Goal: Complete application form: Complete application form

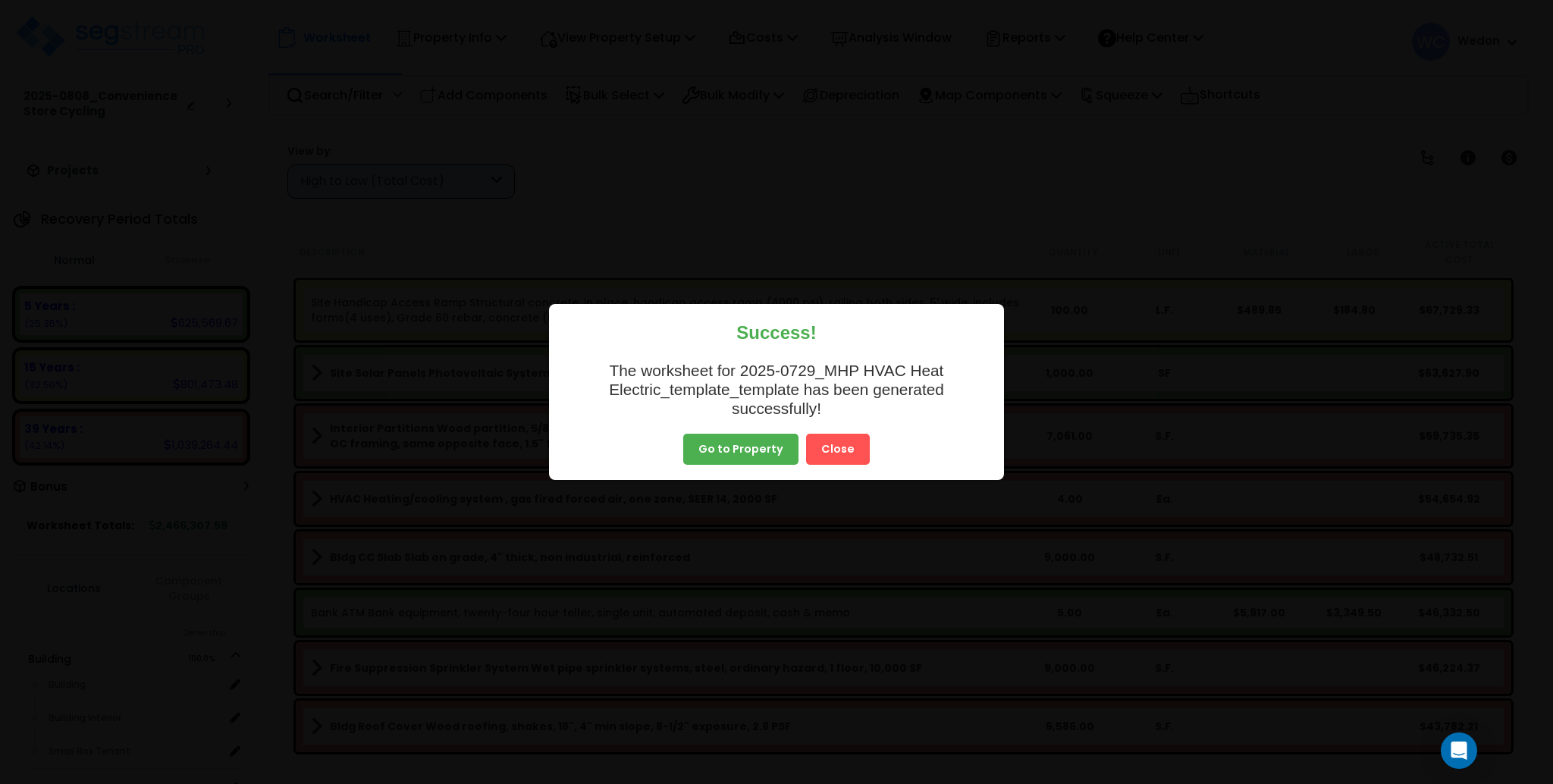
click at [842, 449] on button "Close" at bounding box center [839, 440] width 64 height 32
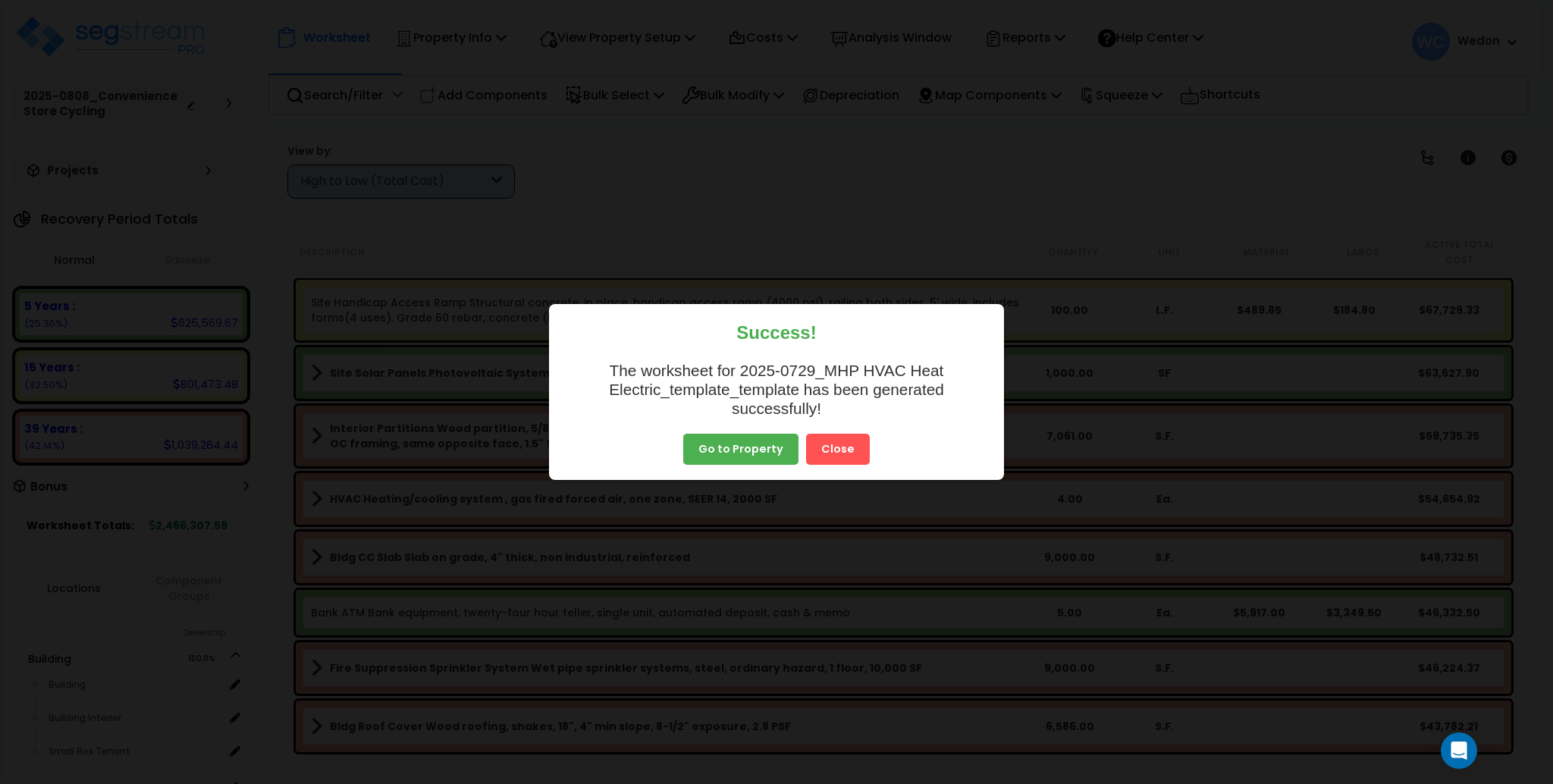
click at [850, 444] on button "Close" at bounding box center [839, 440] width 64 height 32
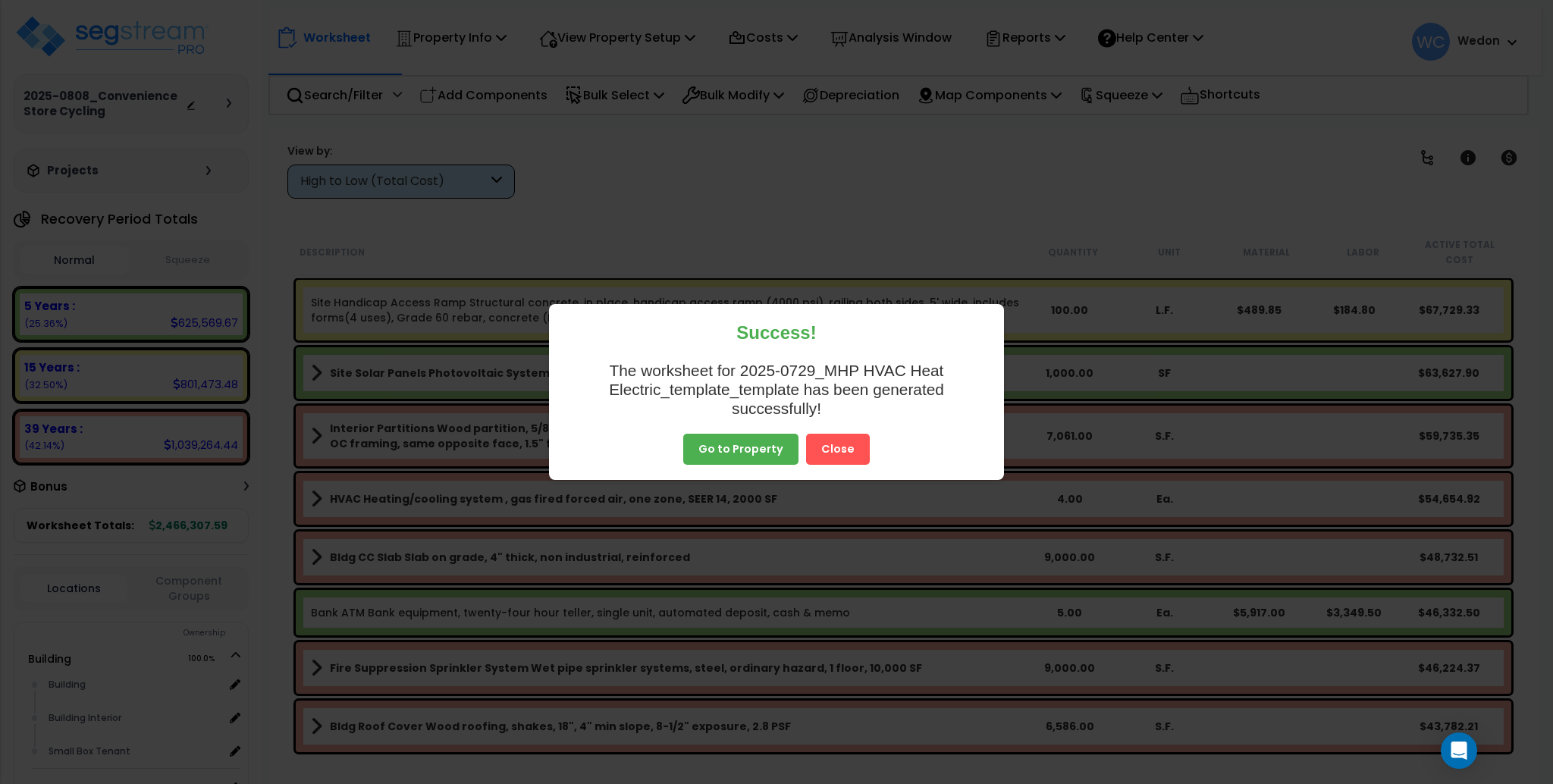
click at [850, 444] on button "Close" at bounding box center [839, 440] width 64 height 32
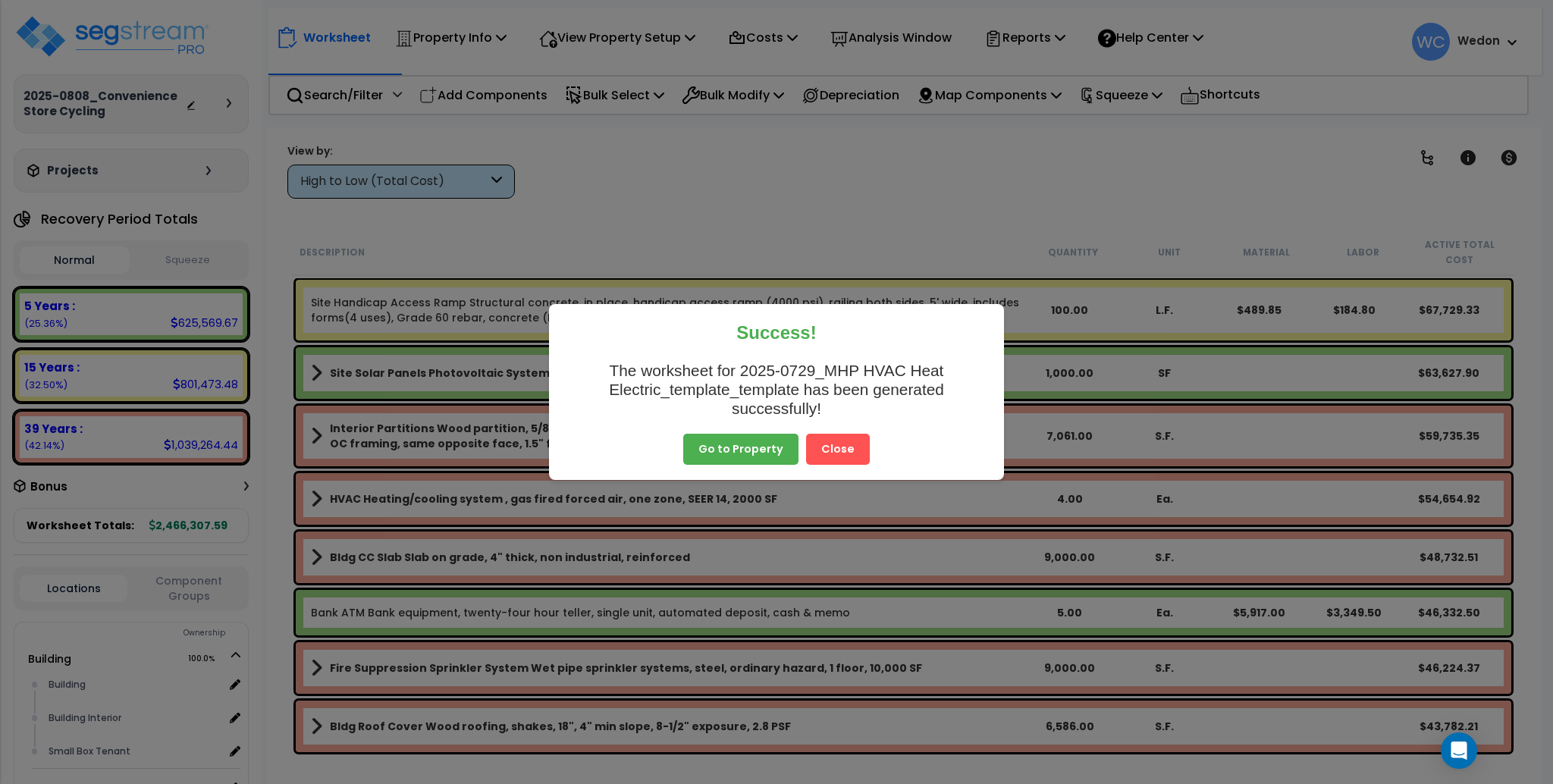
click at [850, 444] on button "Close" at bounding box center [839, 449] width 64 height 32
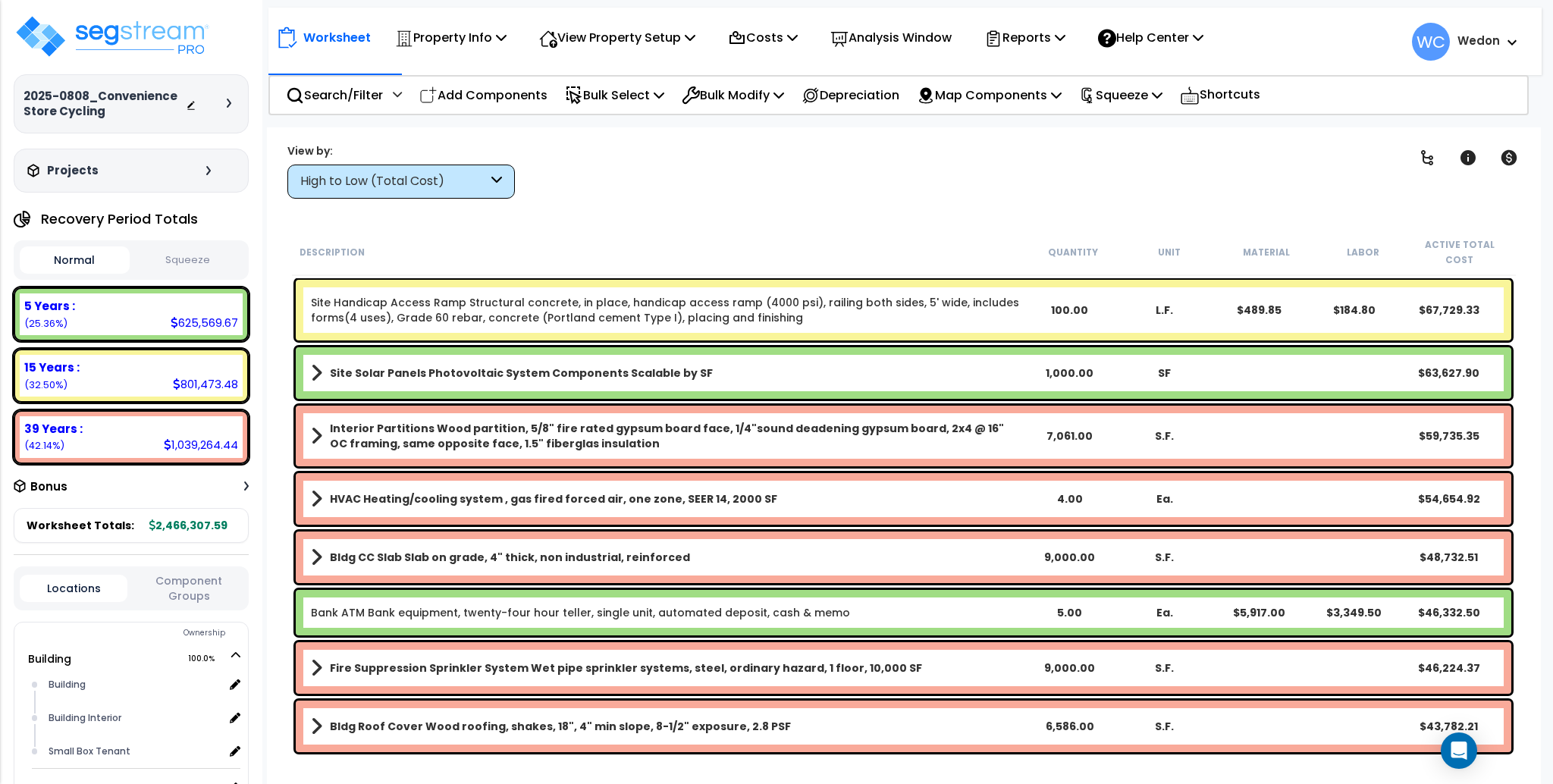
click at [846, 447] on div "Interior Partitions Wood partition, 5/8" fire rated gypsum board face, 1/4"soun…" at bounding box center [903, 436] width 1216 height 61
click at [835, 208] on div "Worksheet Property Info Property Setup Add Property Unit Template property Clon…" at bounding box center [903, 520] width 1274 height 784
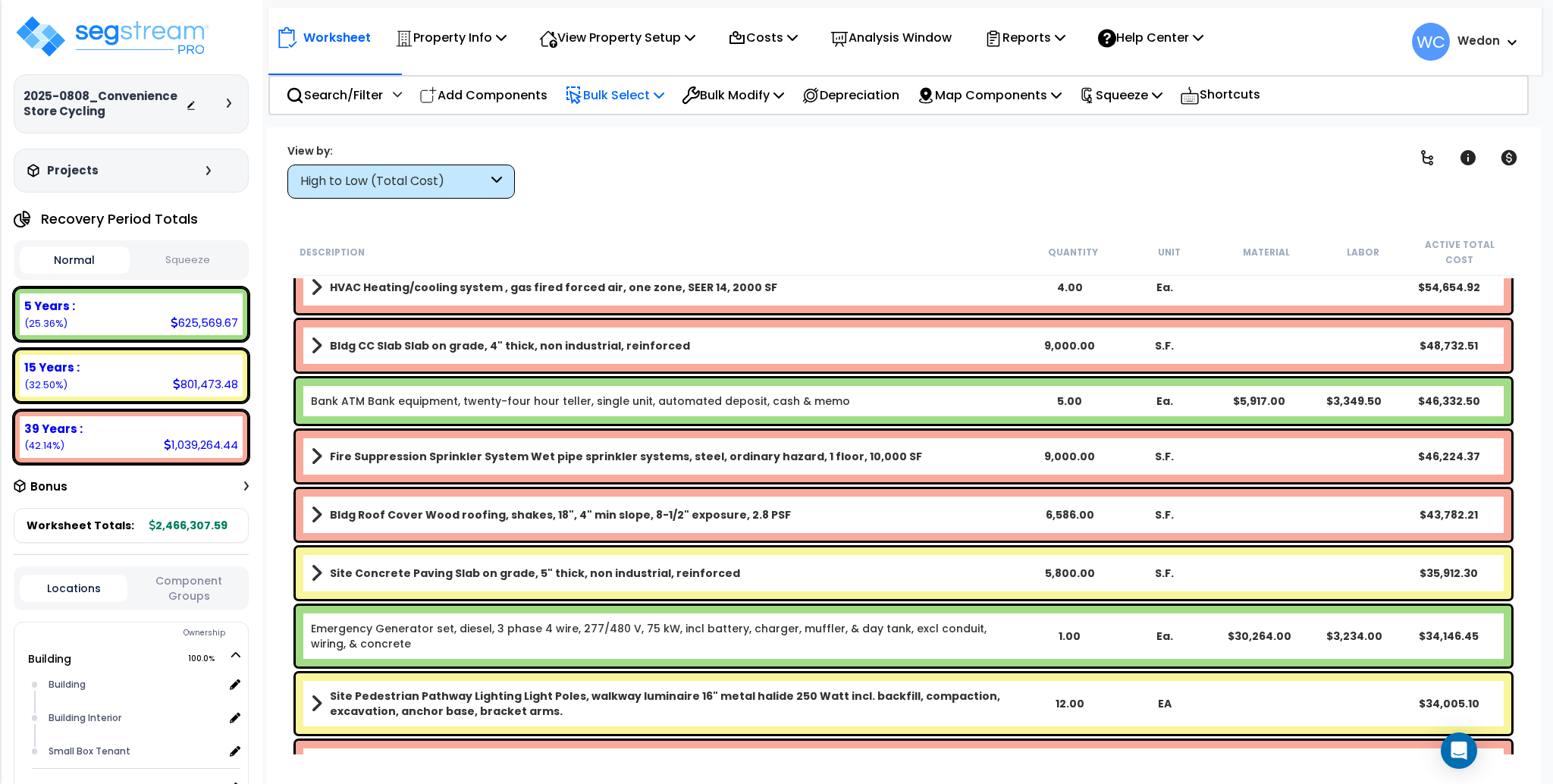
scroll to position [304, 0]
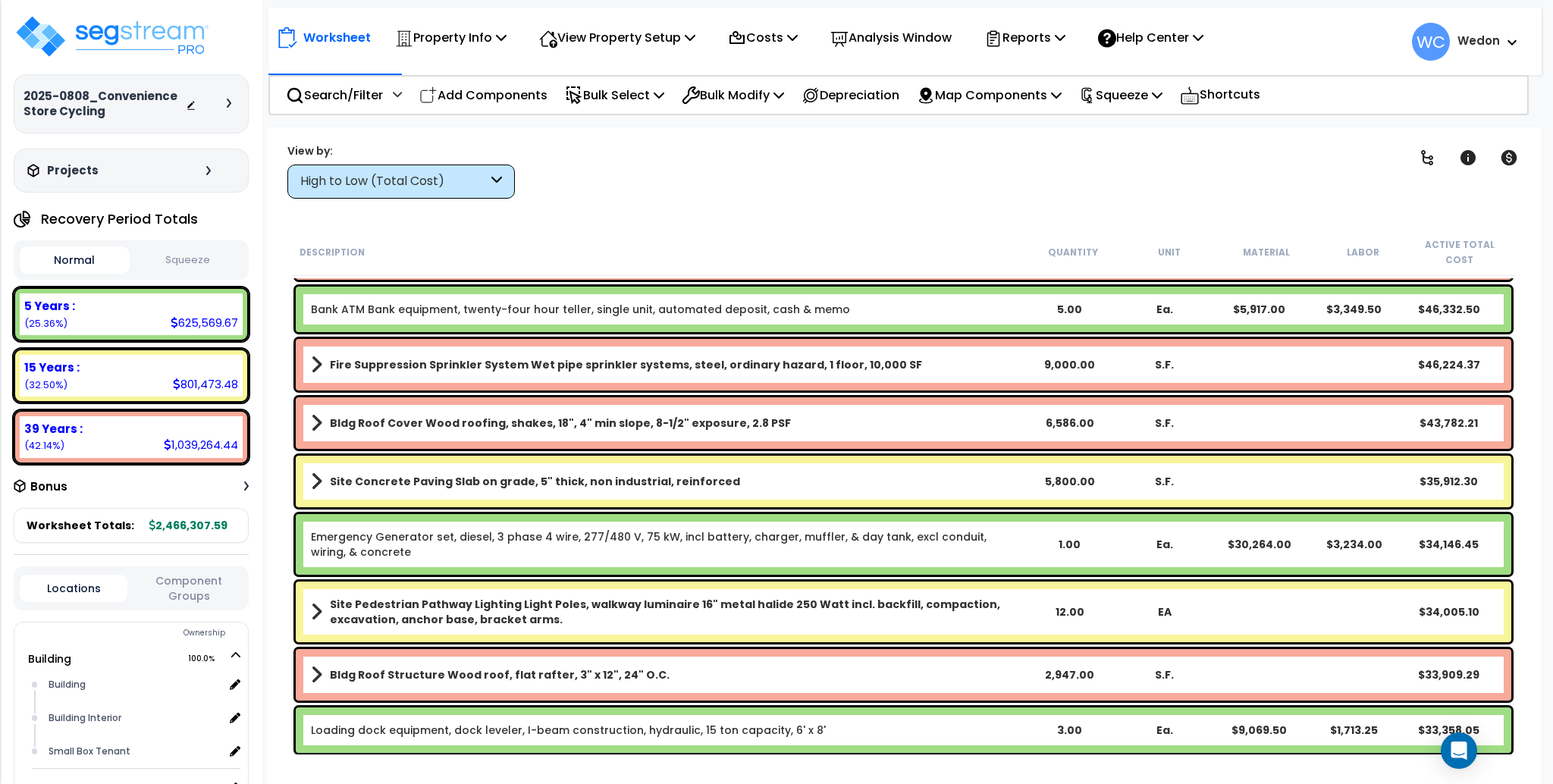
click at [379, 176] on div "High to Low (Total Cost)" at bounding box center [393, 181] width 187 height 18
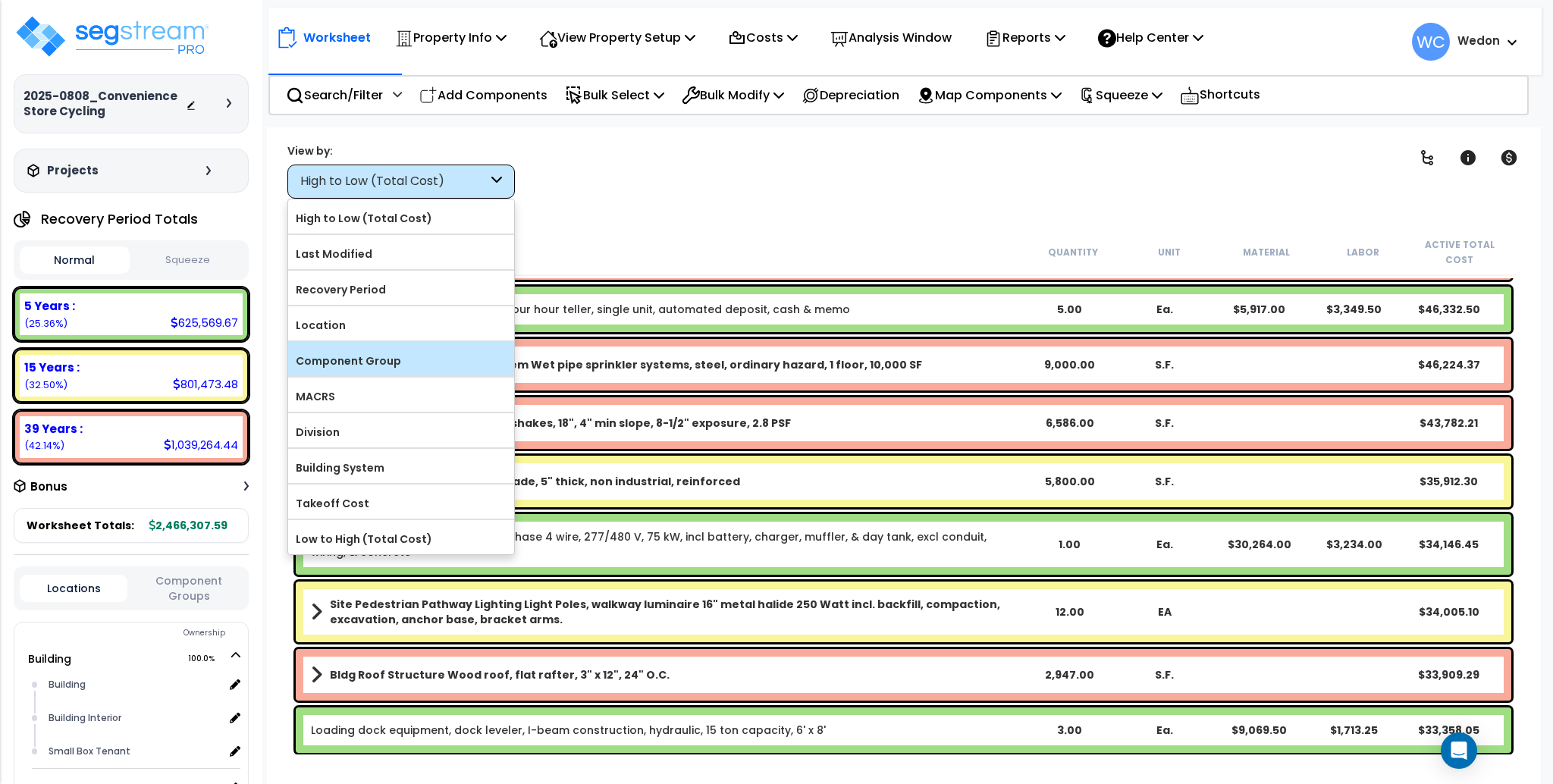
click at [370, 358] on label "Component Group" at bounding box center [401, 361] width 226 height 23
click at [0, 0] on input "Component Group" at bounding box center [0, 0] width 0 height 0
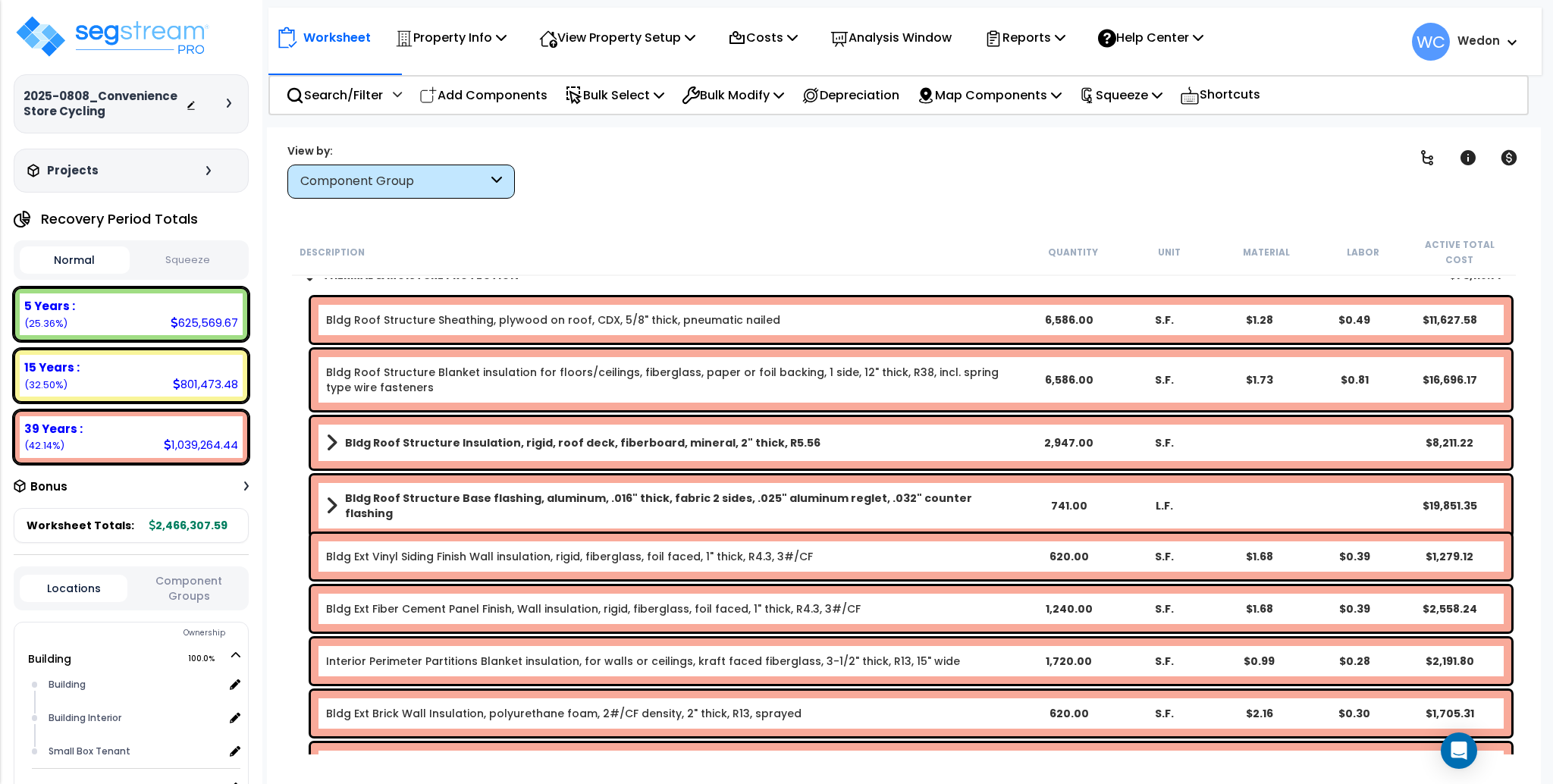
scroll to position [0, 0]
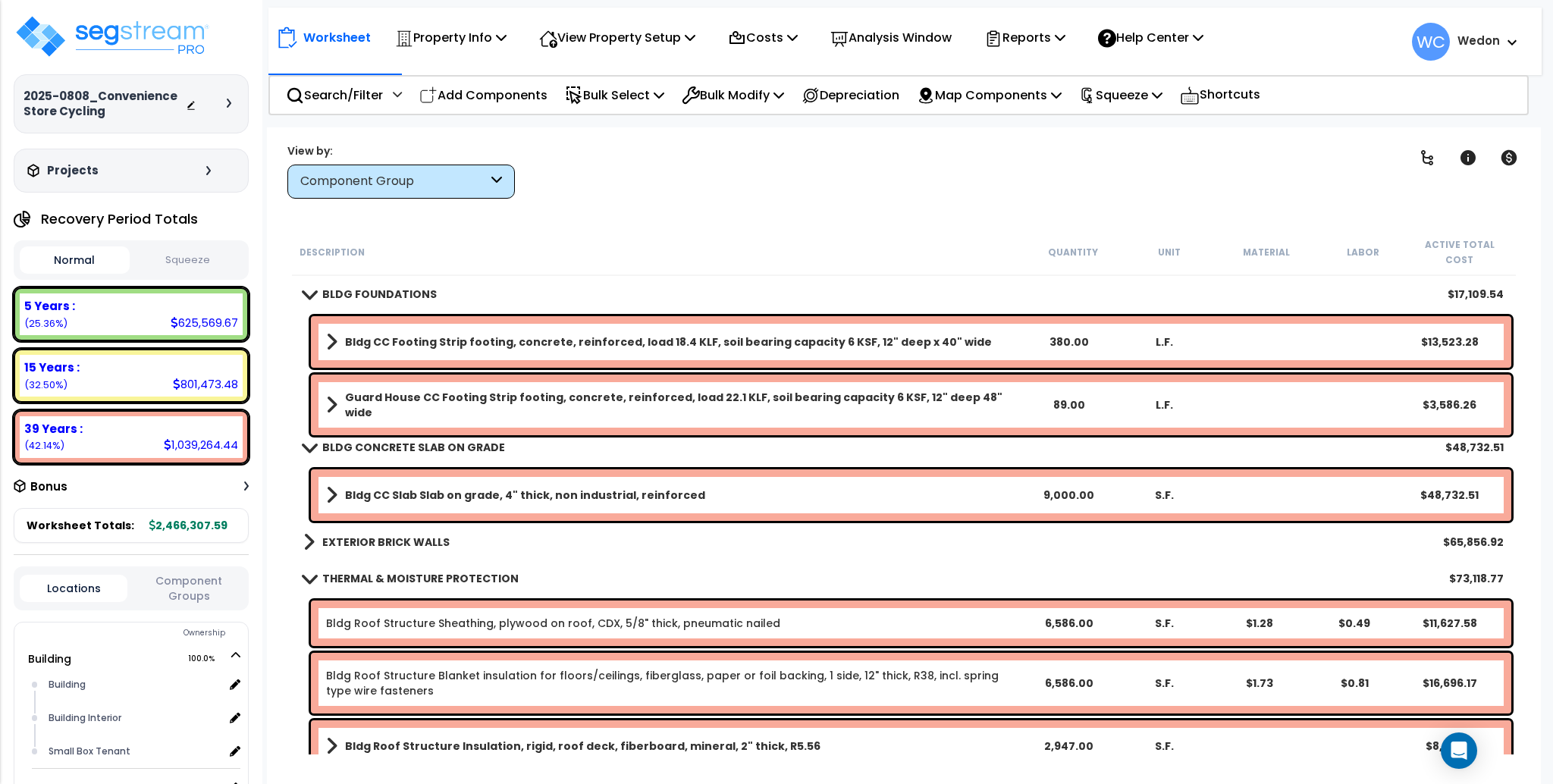
click at [400, 524] on div "EXTERIOR BRICK WALLS $65,856.92" at bounding box center [903, 541] width 1216 height 37
click at [292, 524] on div "EXTERIOR BRICK WALLS $65,856.92" at bounding box center [903, 541] width 1223 height 37
click at [314, 532] on link "EXTERIOR BRICK WALLS" at bounding box center [377, 542] width 147 height 22
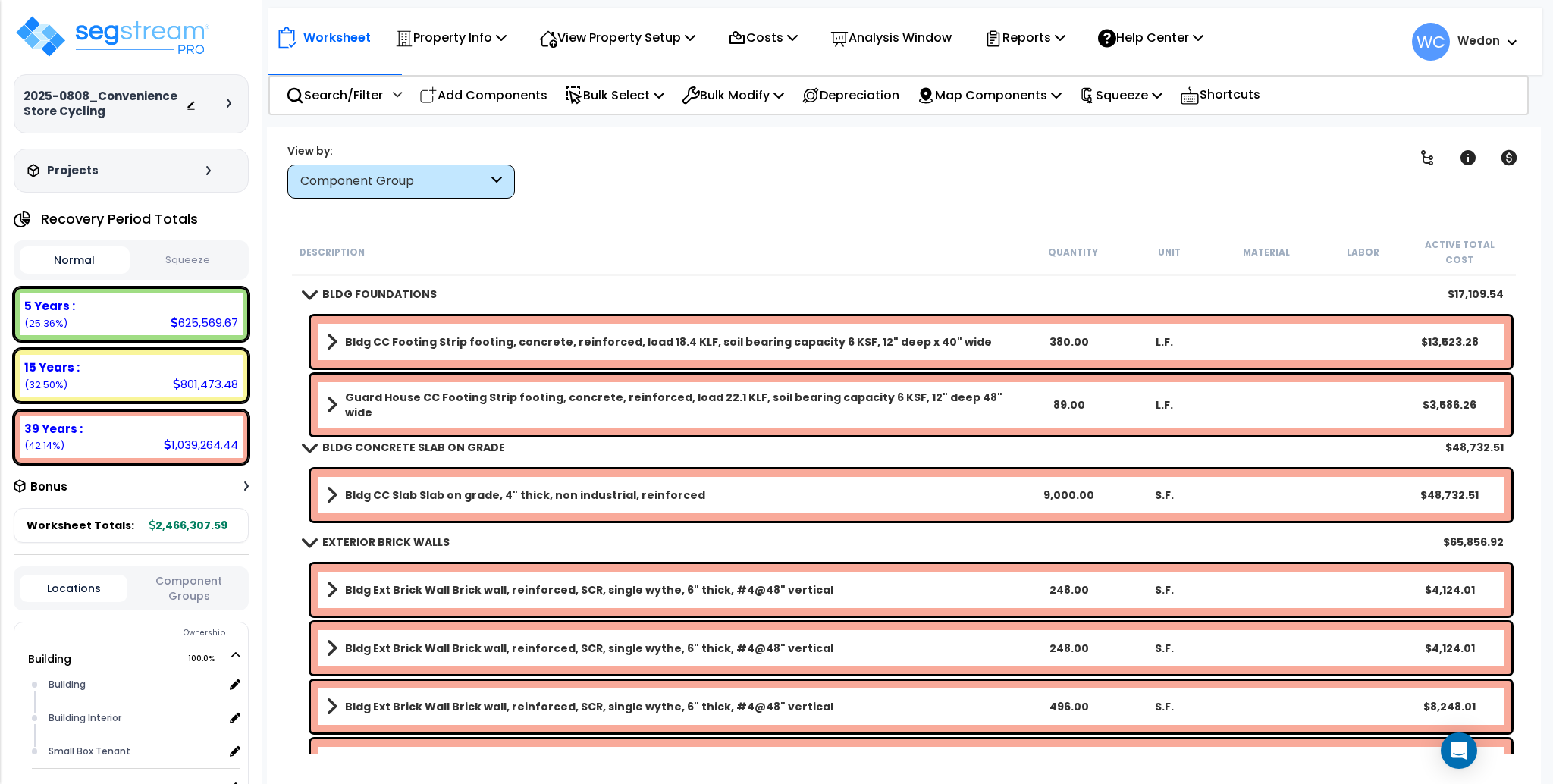
scroll to position [202, 0]
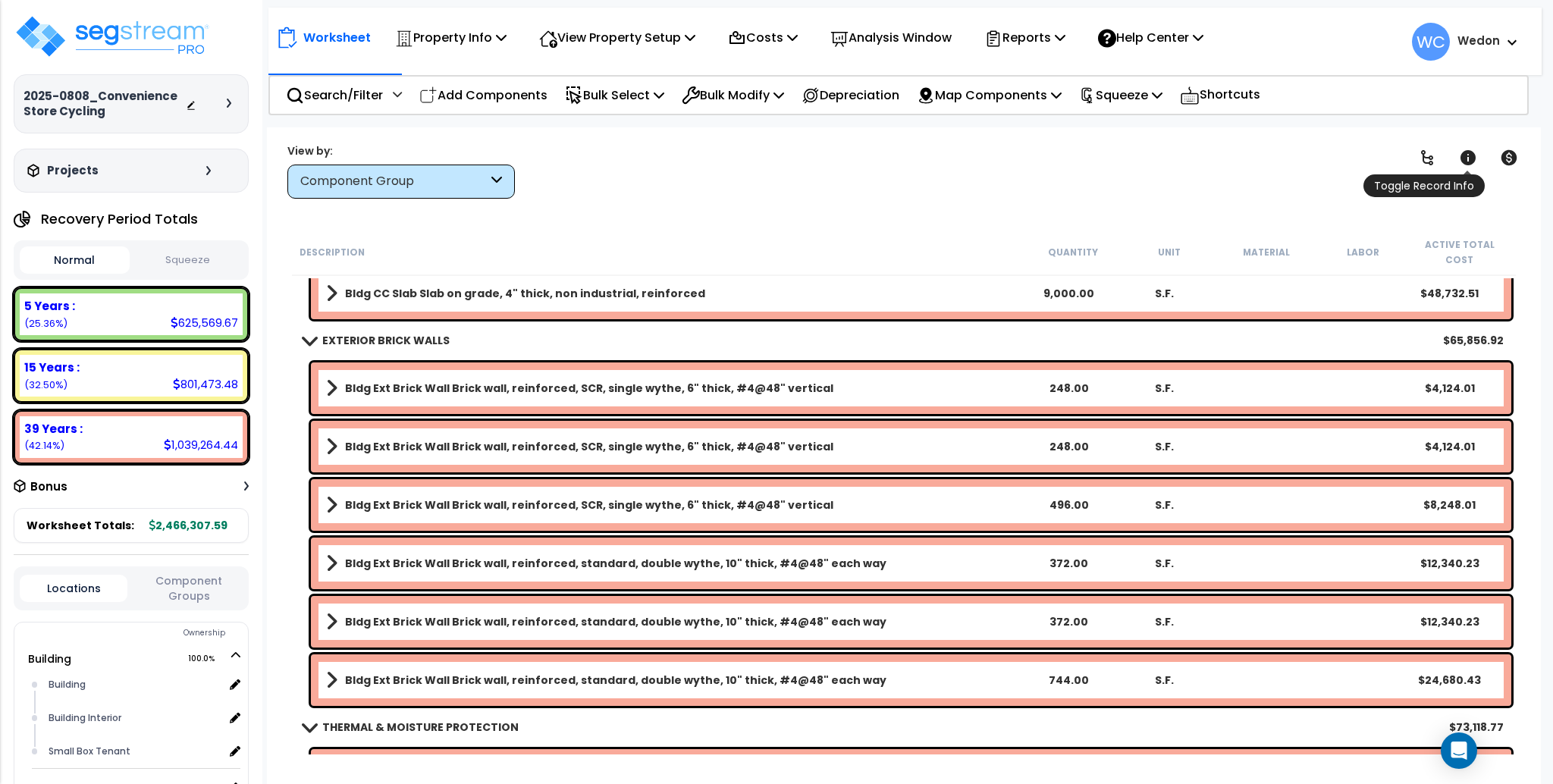
click at [1479, 151] on link at bounding box center [1467, 157] width 33 height 33
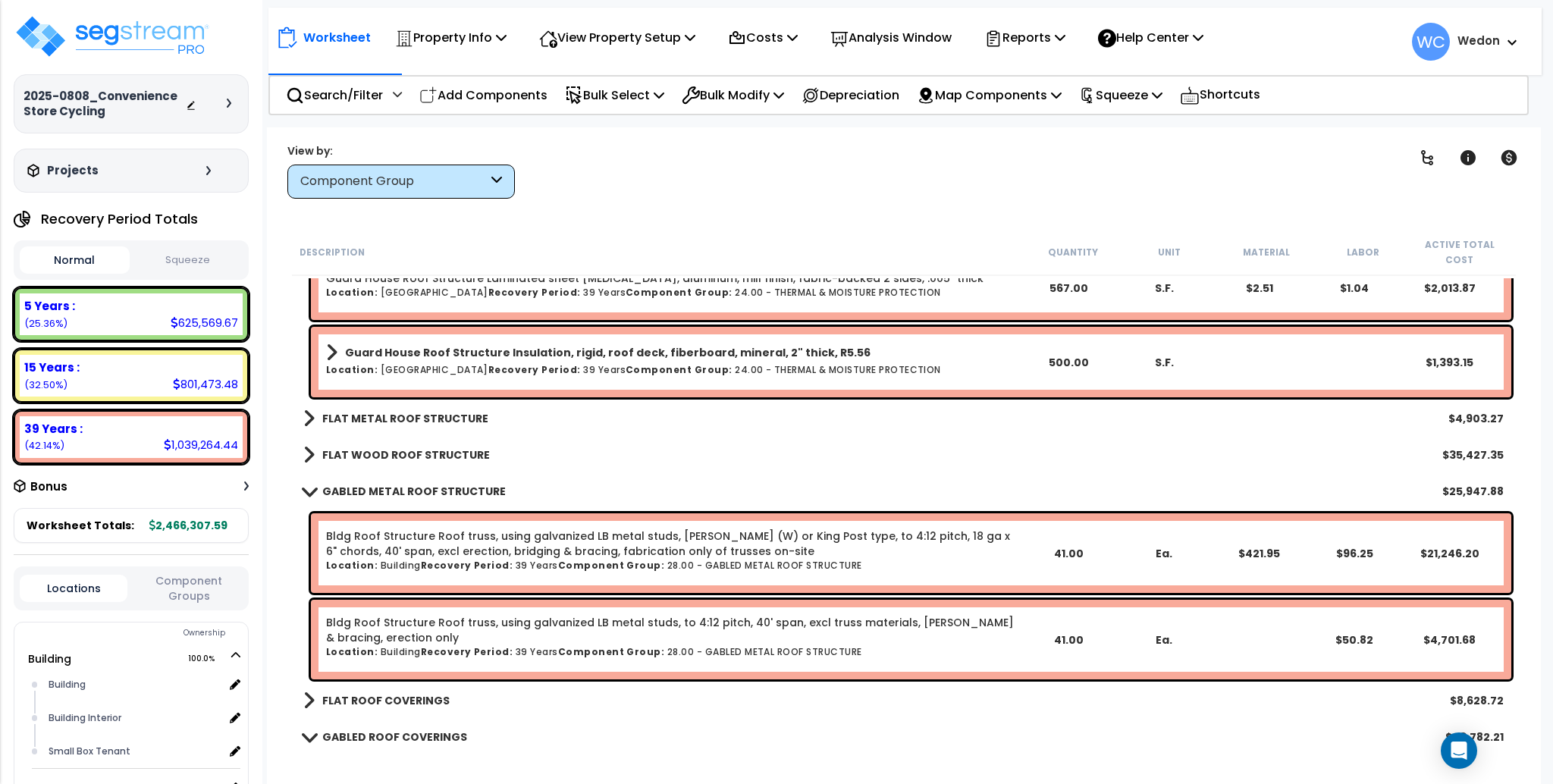
scroll to position [2022, 0]
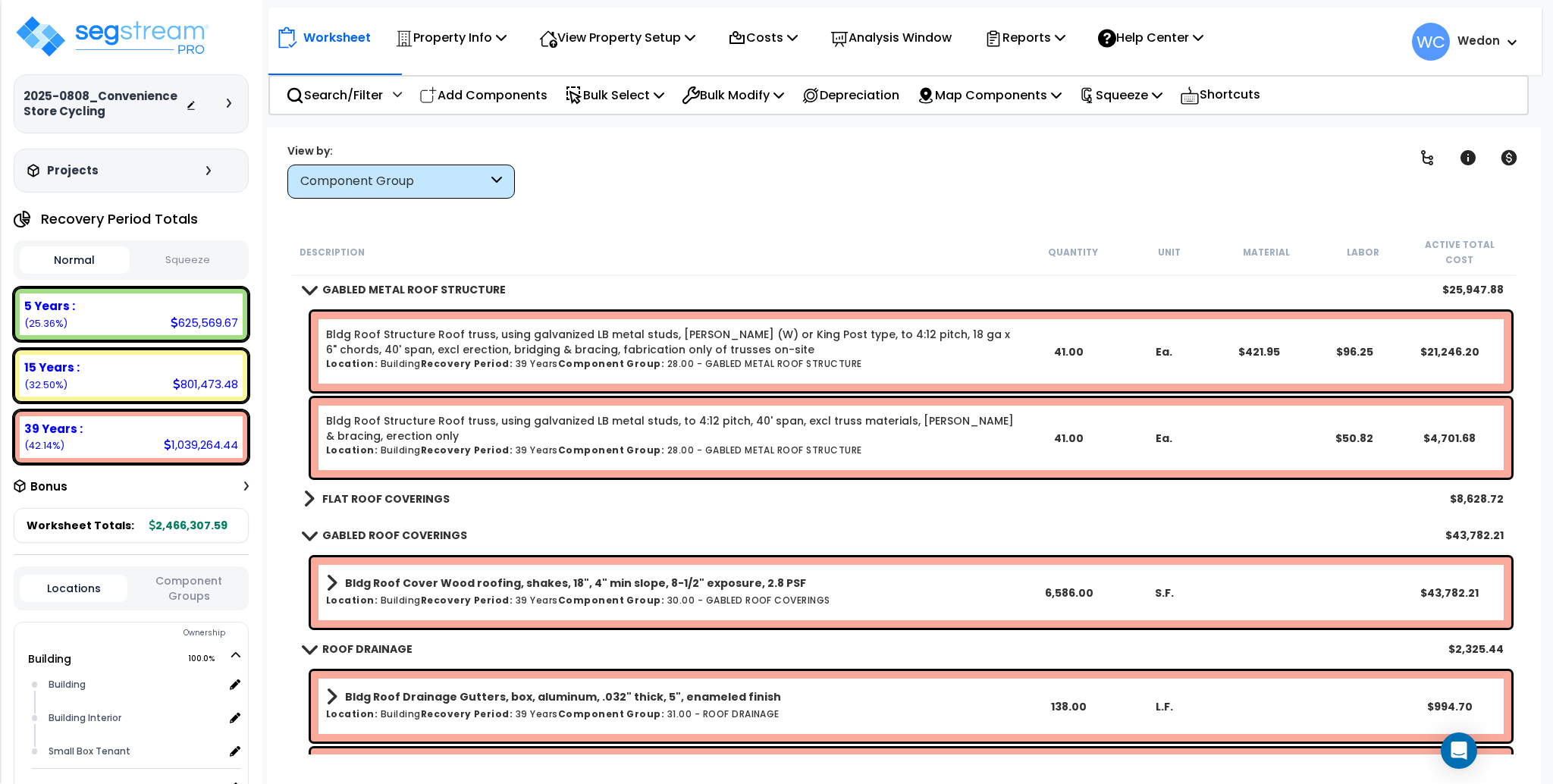
click at [324, 480] on div "FLAT ROOF COVERINGS $8,628.72" at bounding box center [903, 498] width 1216 height 37
click at [333, 492] on b "FLAT ROOF COVERINGS" at bounding box center [386, 499] width 128 height 15
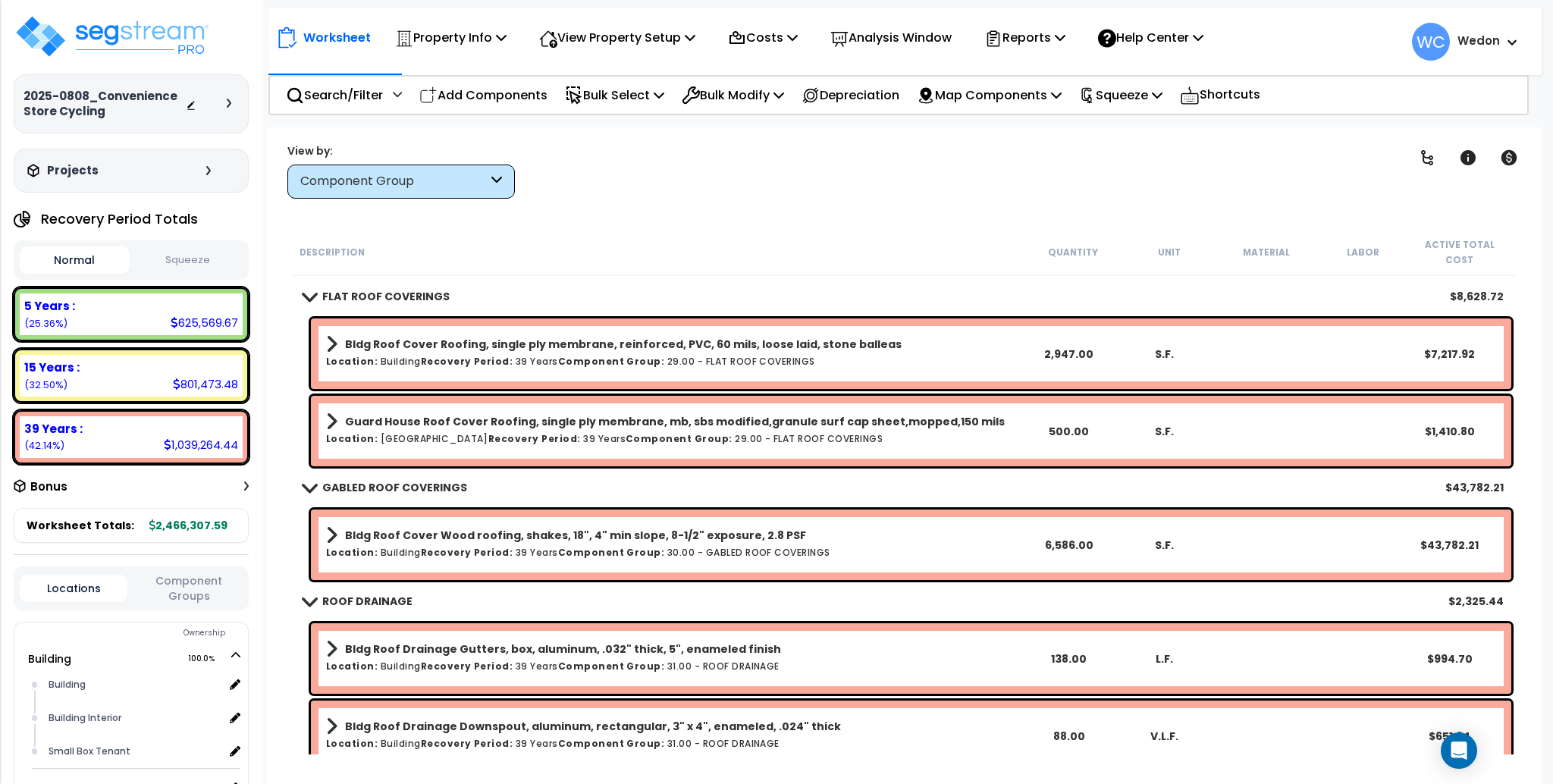
scroll to position [2528, 0]
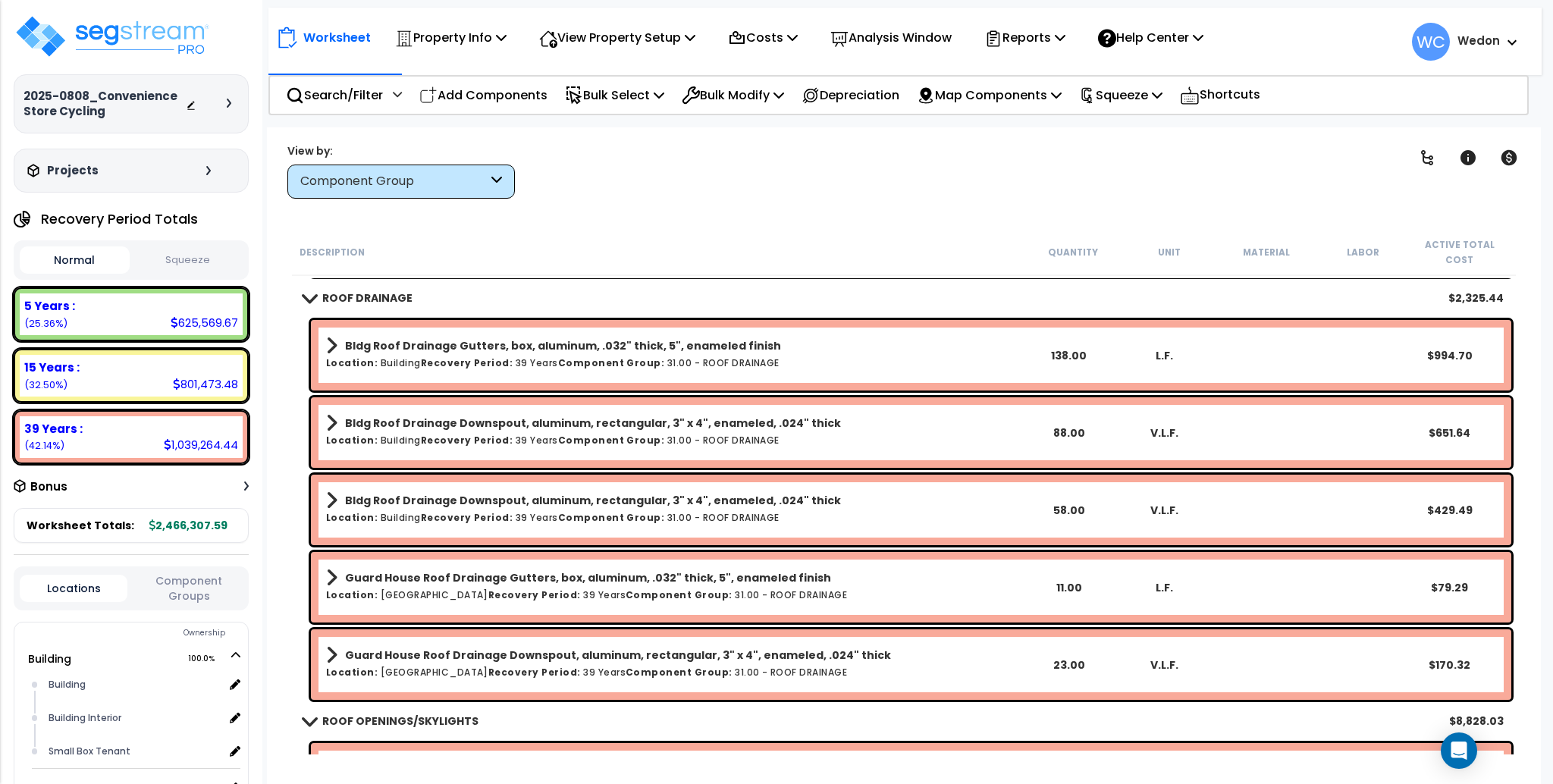
click at [1053, 214] on div "Worksheet Property Info Property Setup Add Property Unit Template property Clon…" at bounding box center [903, 520] width 1274 height 784
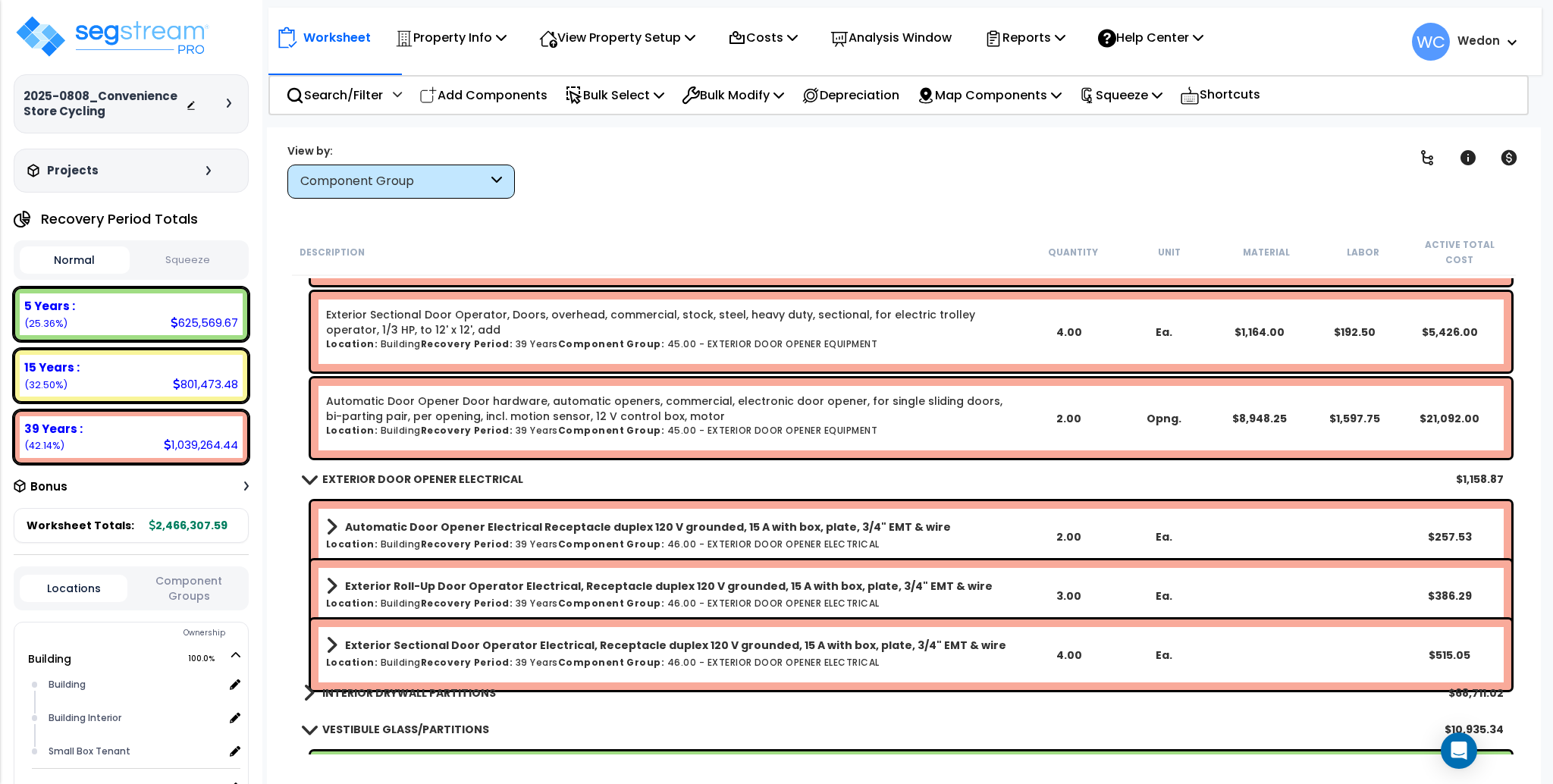
scroll to position [4752, 0]
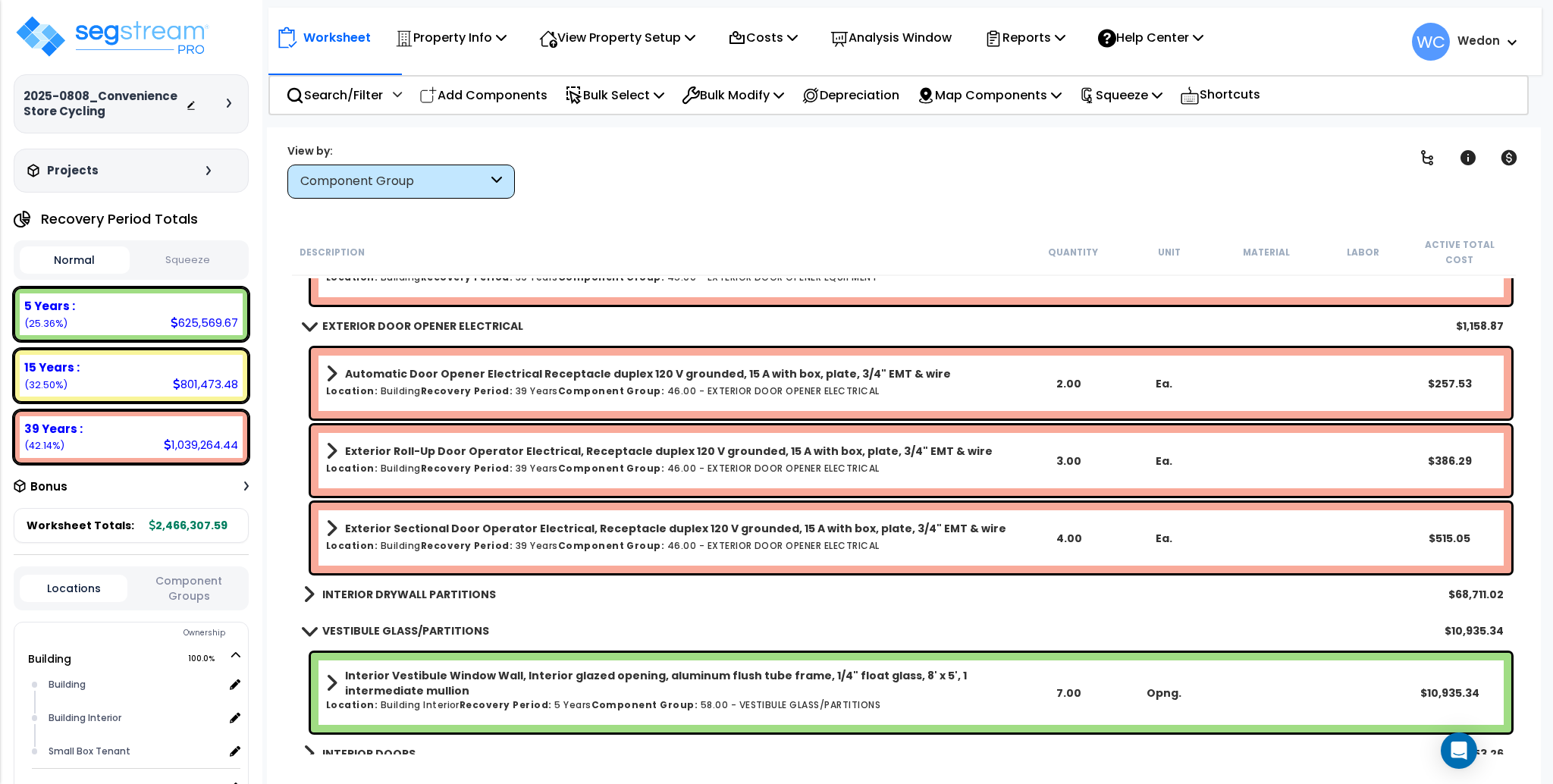
click at [1100, 29] on div "Worksheet Property Info Property Setup Add Property Unit Template property Clon…" at bounding box center [745, 38] width 936 height 36
click at [1066, 33] on p "Reports" at bounding box center [1025, 38] width 81 height 21
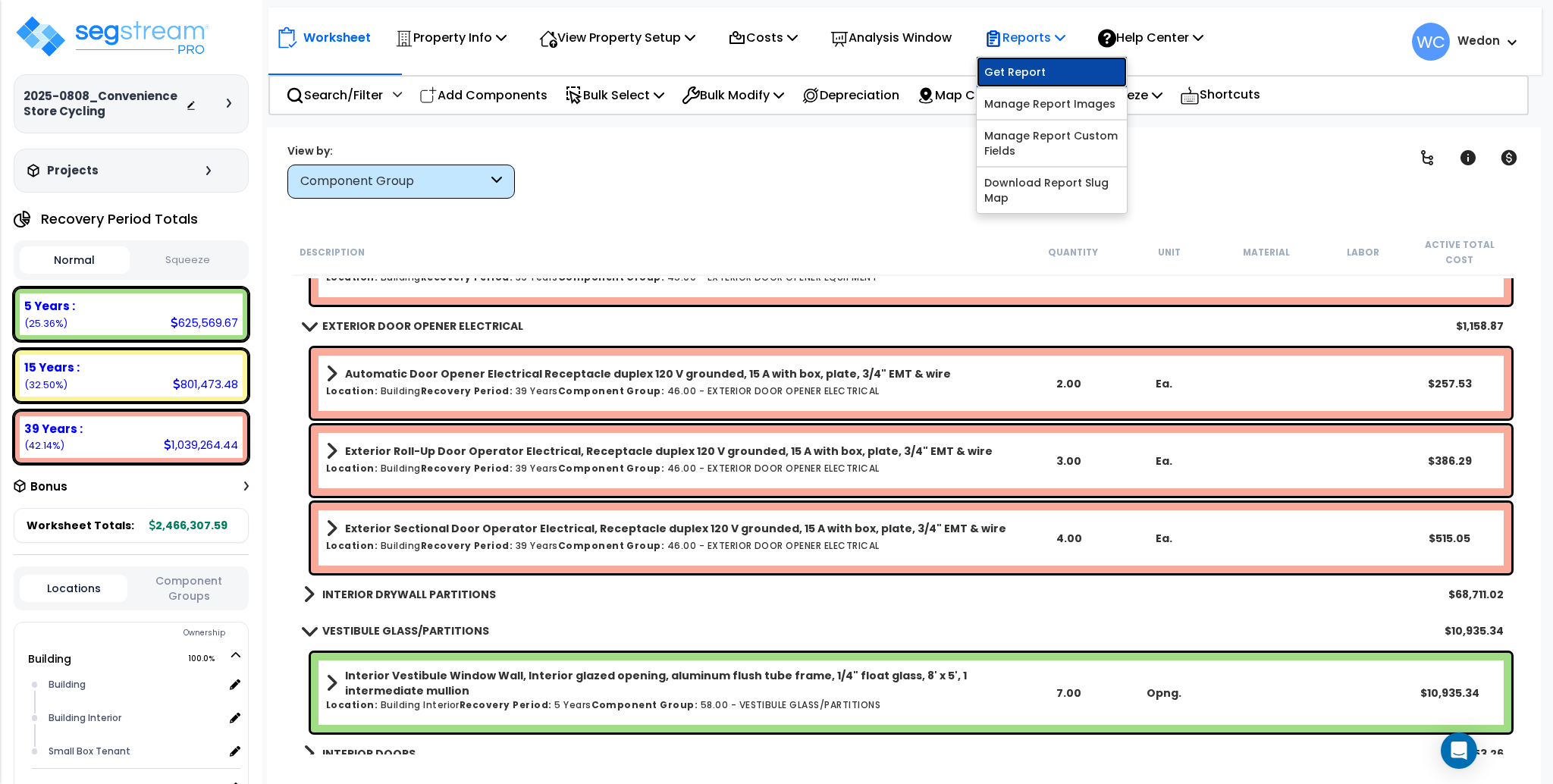
click at [1035, 72] on link "Get Report" at bounding box center [1052, 72] width 150 height 30
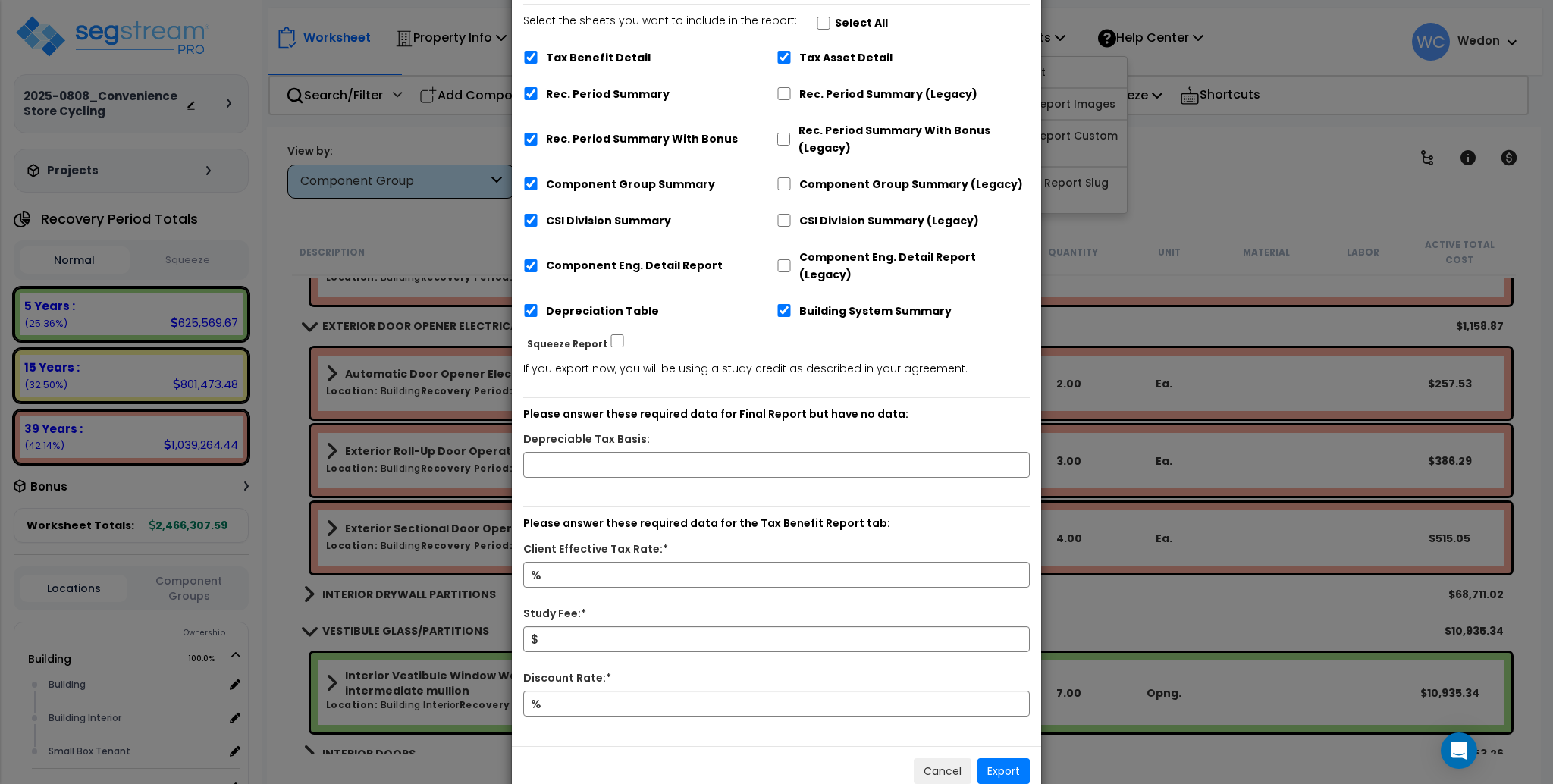
scroll to position [153, 0]
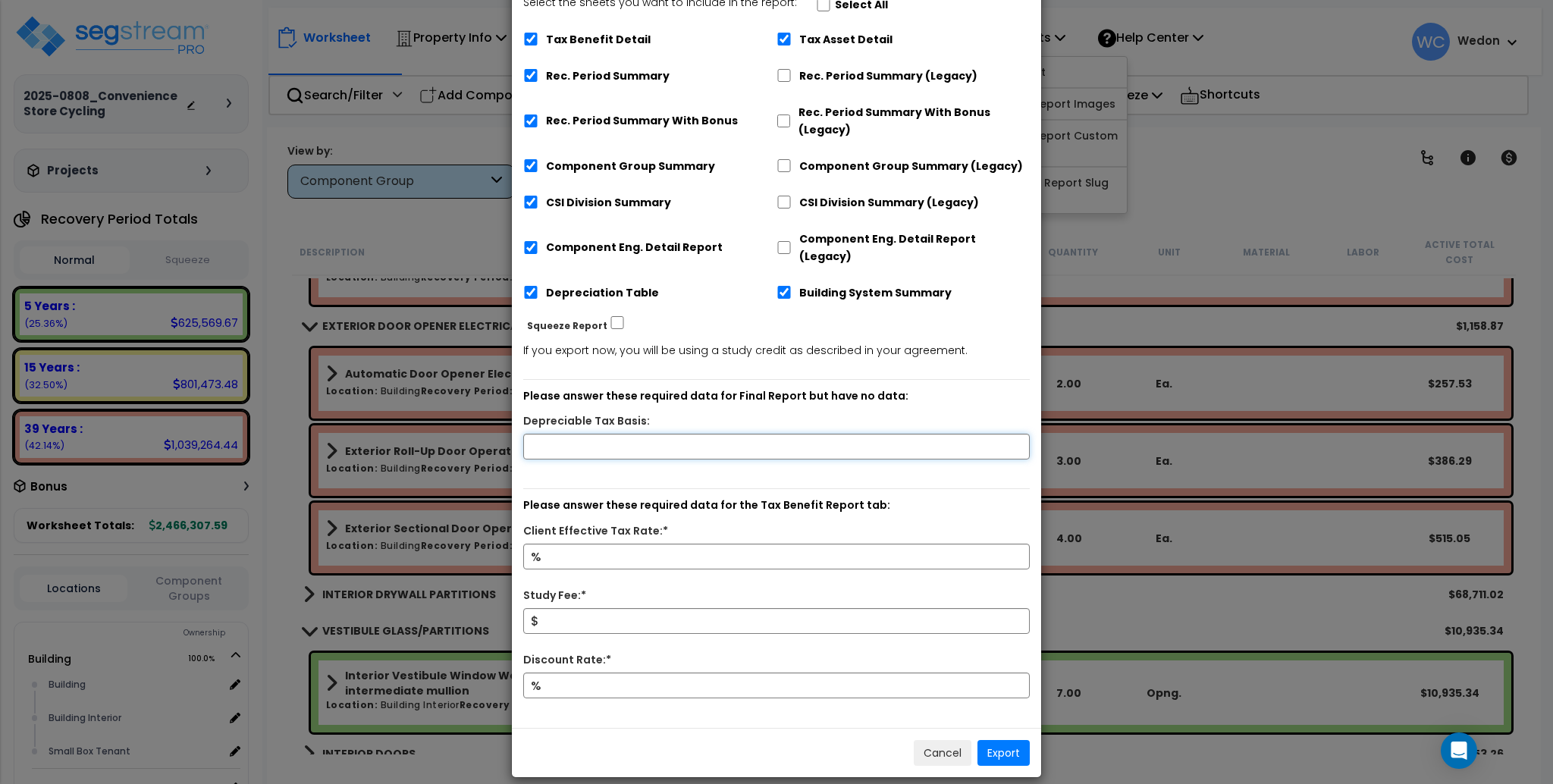
click at [593, 433] on input "text" at bounding box center [776, 446] width 507 height 25
type input "900,000"
click at [610, 543] on input "Client Effective Tax Rate:*" at bounding box center [776, 556] width 507 height 25
drag, startPoint x: 599, startPoint y: 541, endPoint x: 506, endPoint y: 517, distance: 96.0
click at [506, 517] on div "× Export Report Export via Engineering Reports Only (MS Excel) Engineering Repo…" at bounding box center [776, 392] width 1553 height 784
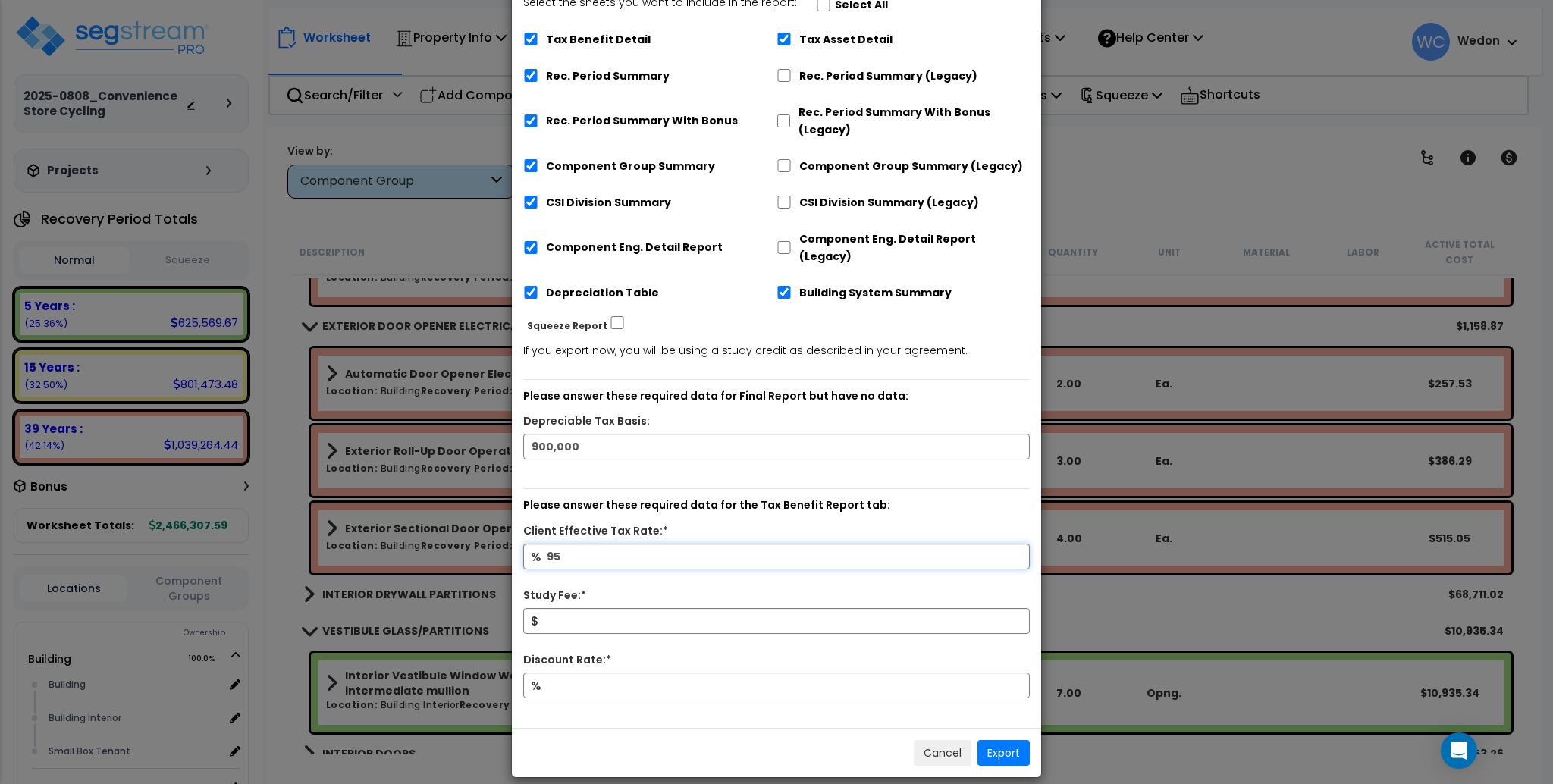
type input "95"
click at [579, 608] on input "Study Fee:*" at bounding box center [776, 620] width 507 height 25
type input "2,000"
type input "12"
click at [1004, 740] on button "Export" at bounding box center [1004, 752] width 53 height 25
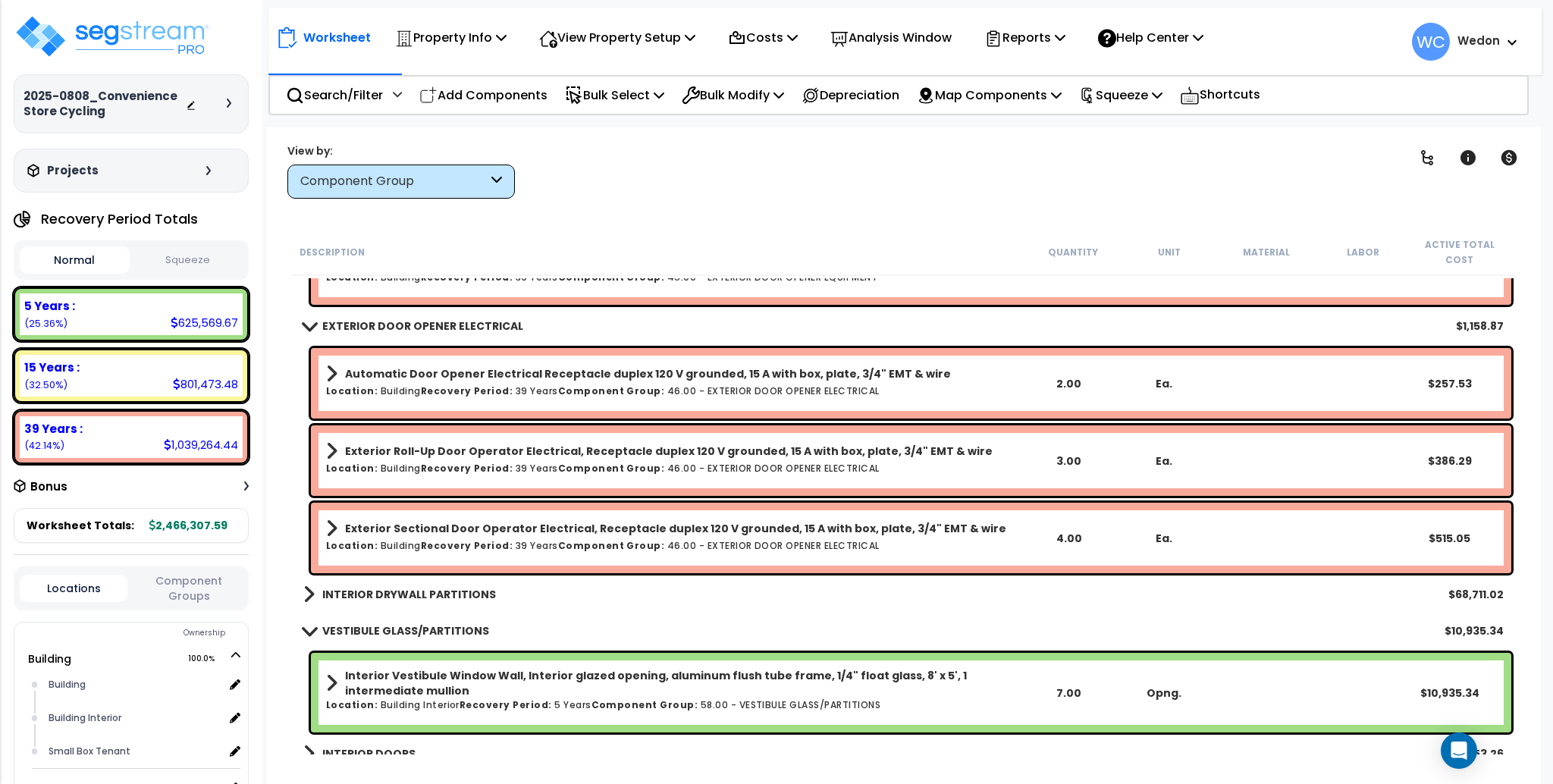
scroll to position [5157, 0]
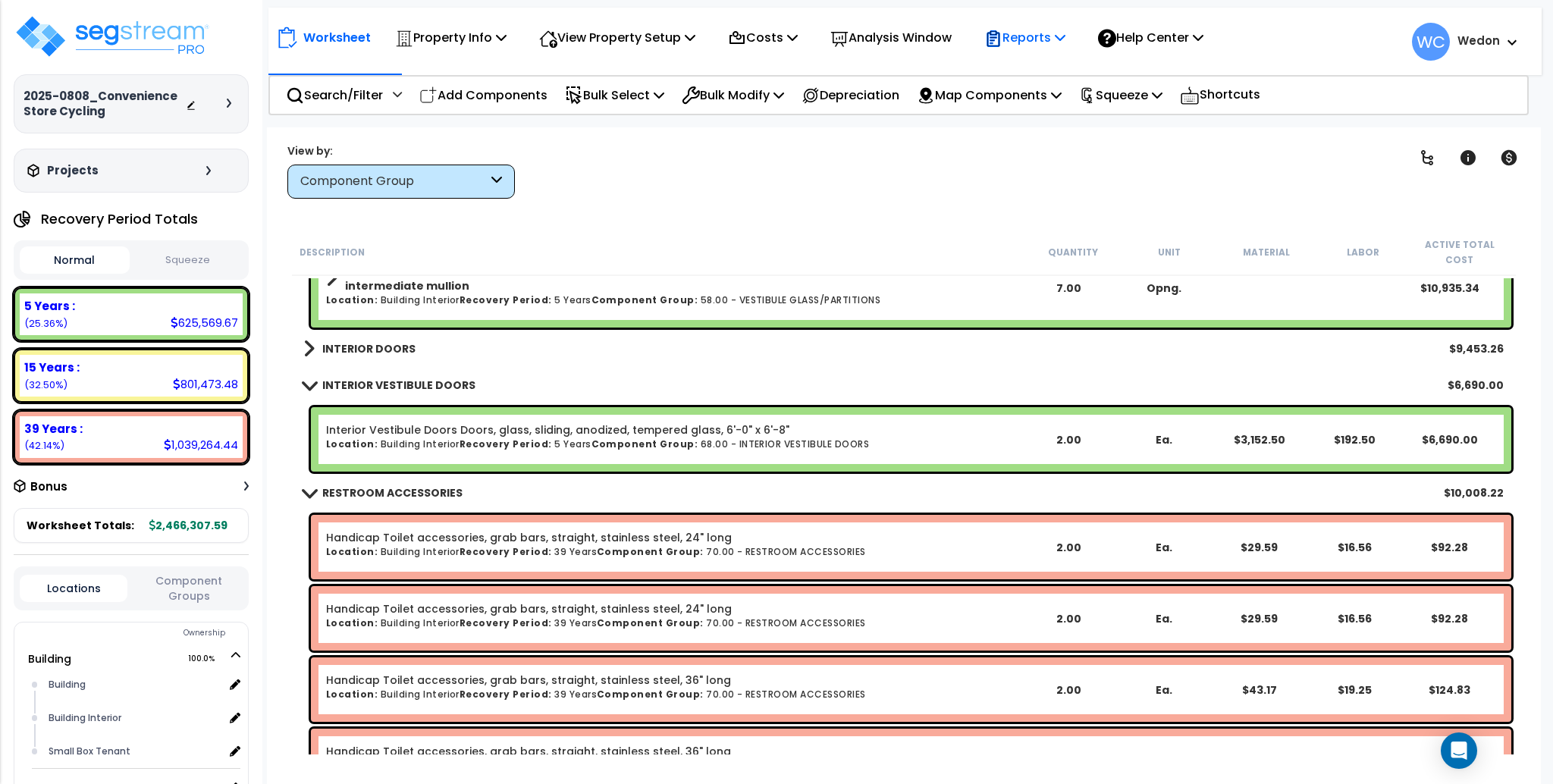
click at [1064, 39] on p "Reports" at bounding box center [1025, 38] width 81 height 21
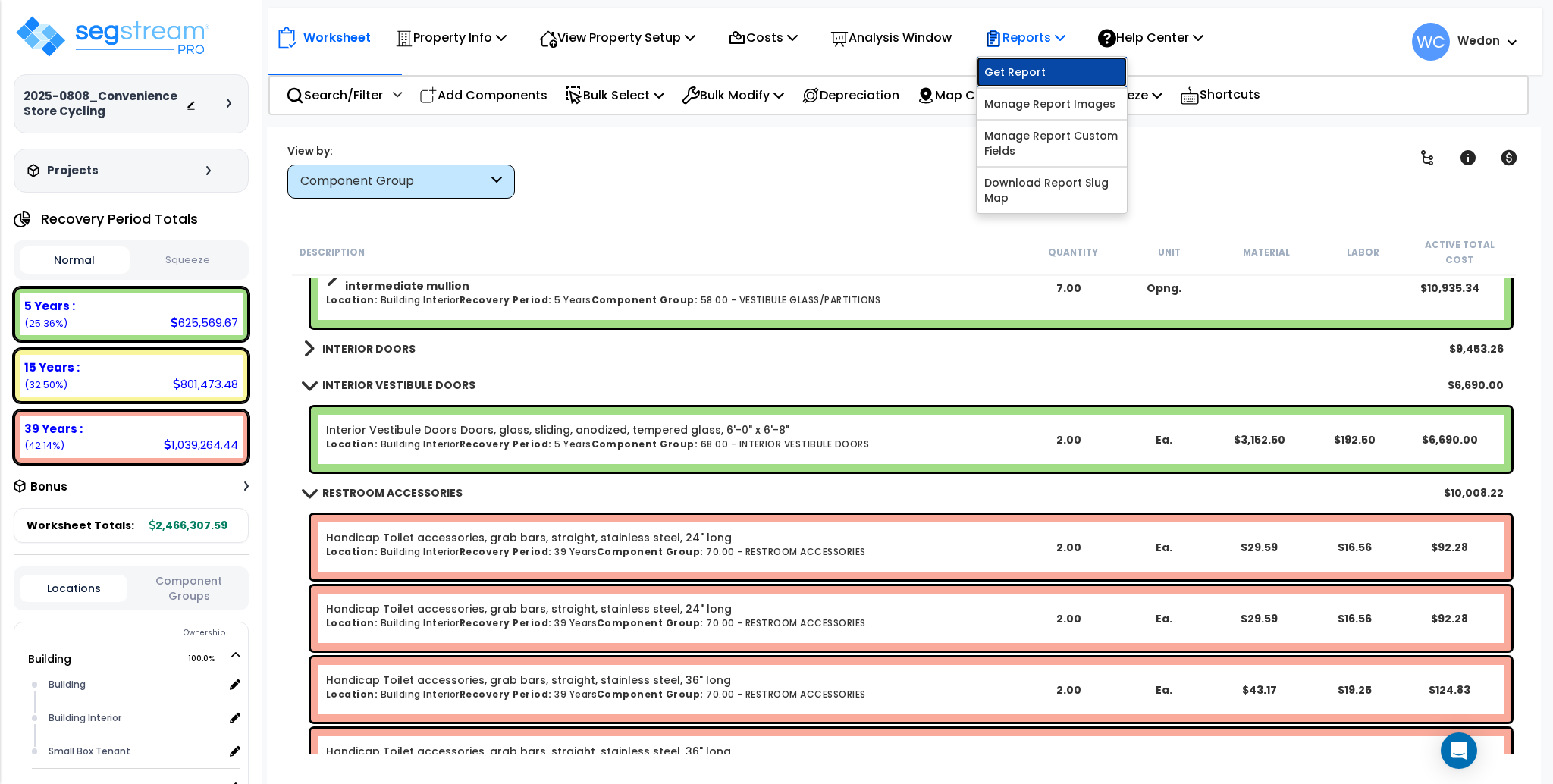
click at [1068, 69] on link "Get Report" at bounding box center [1052, 72] width 150 height 30
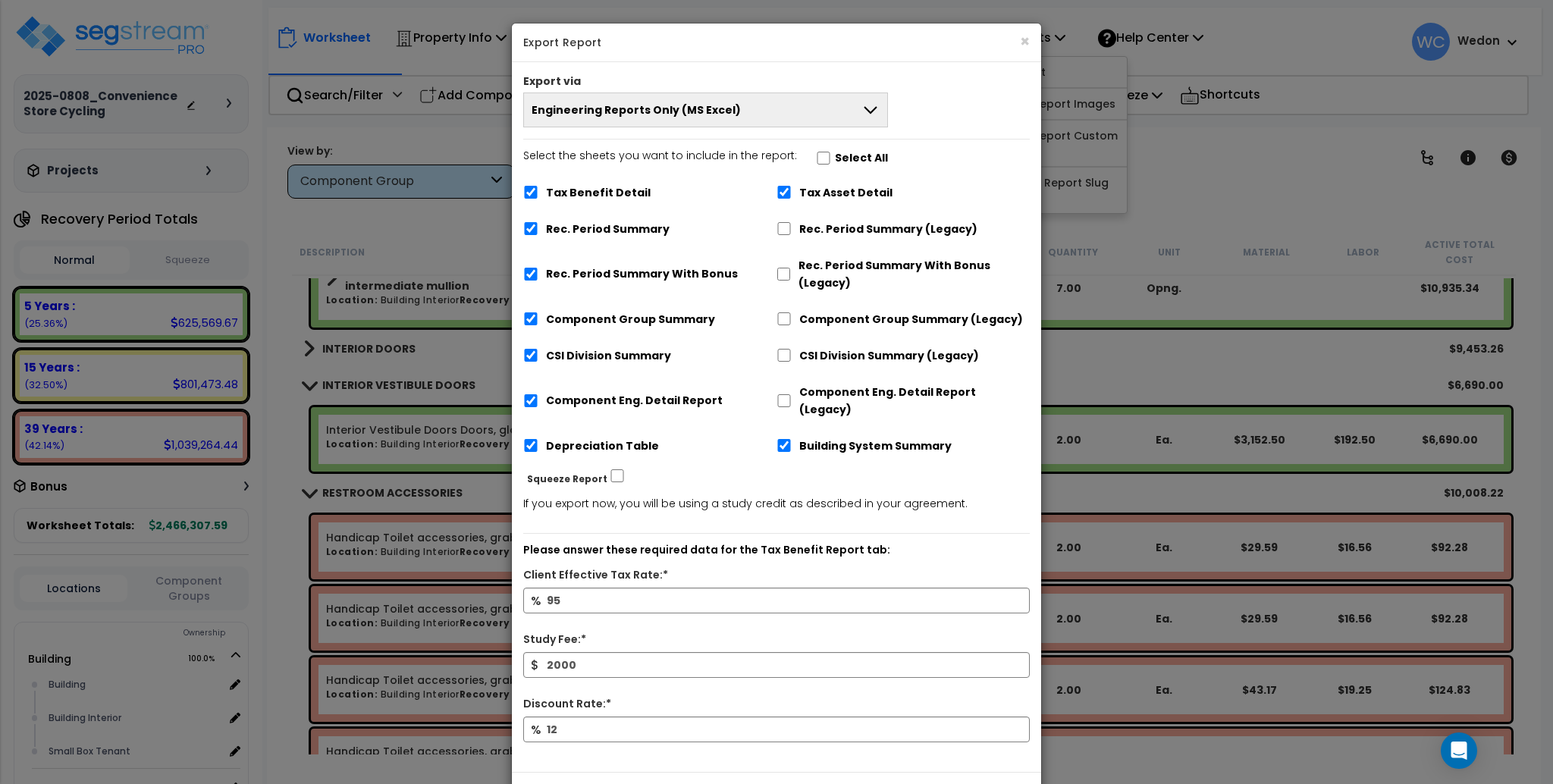
click at [766, 100] on button "Engineering Reports Only (MS Excel)" at bounding box center [706, 109] width 365 height 35
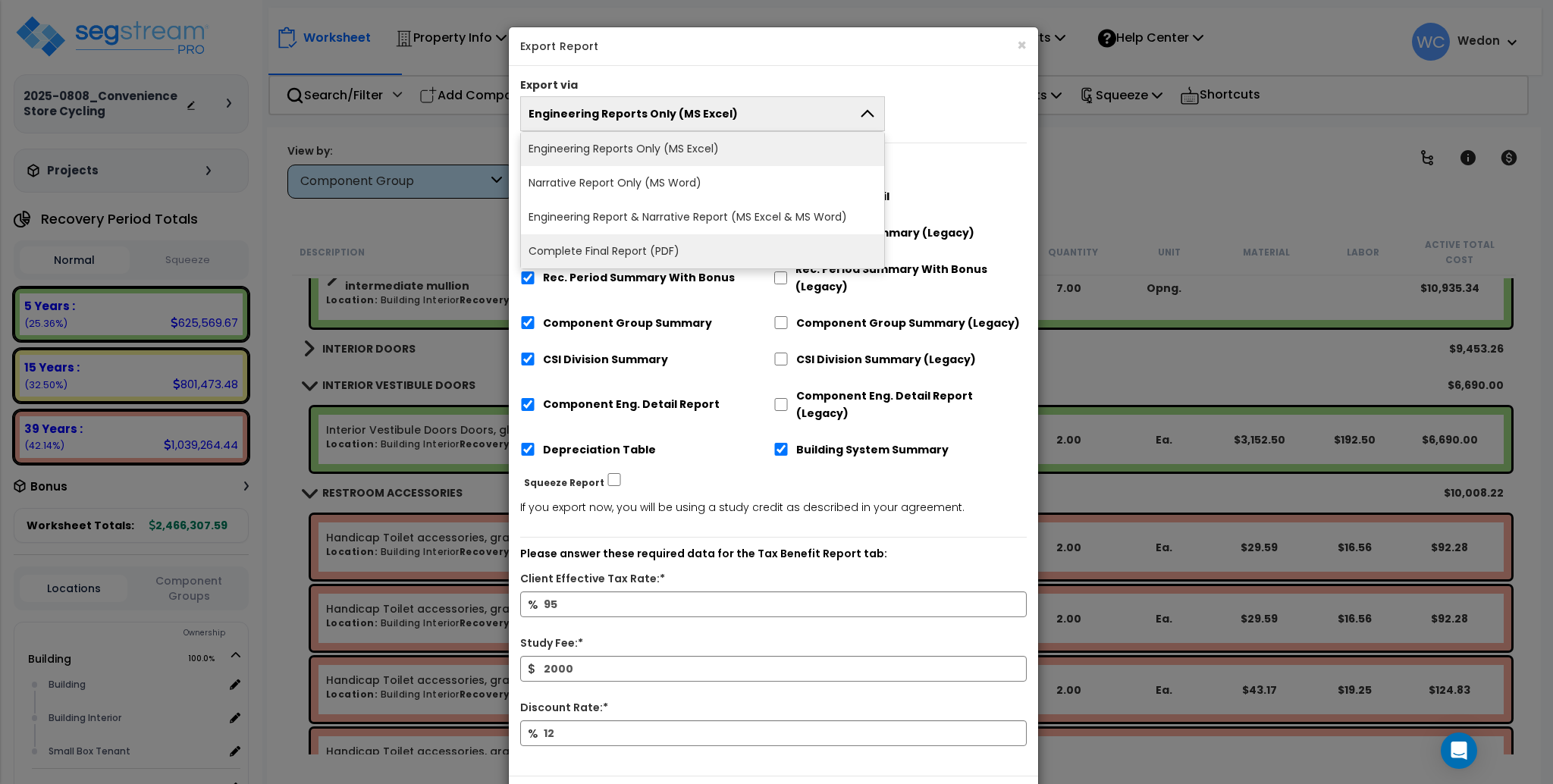
click at [700, 253] on li "Complete Final Report (PDF)" at bounding box center [702, 251] width 363 height 34
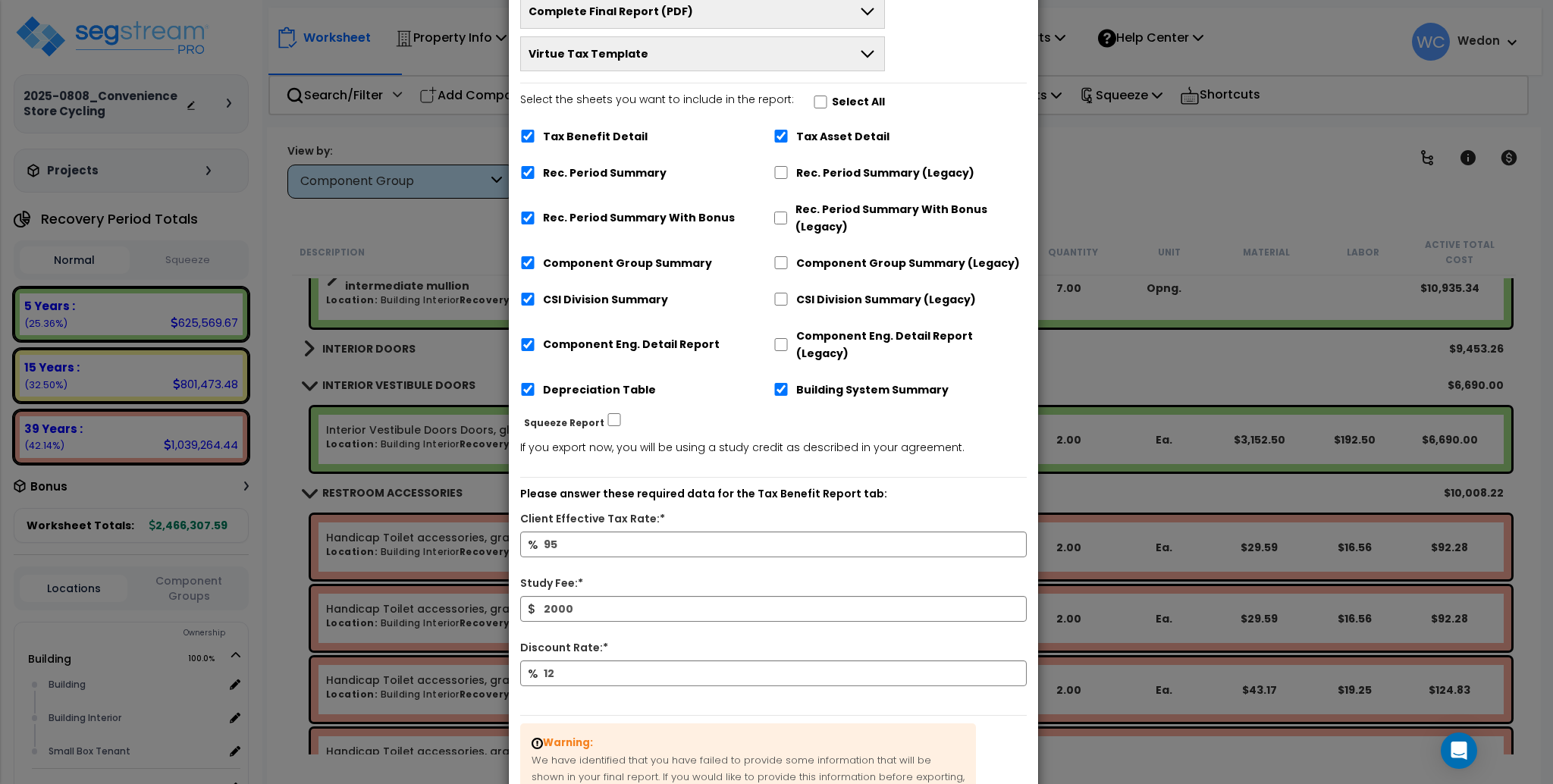
scroll to position [256, 0]
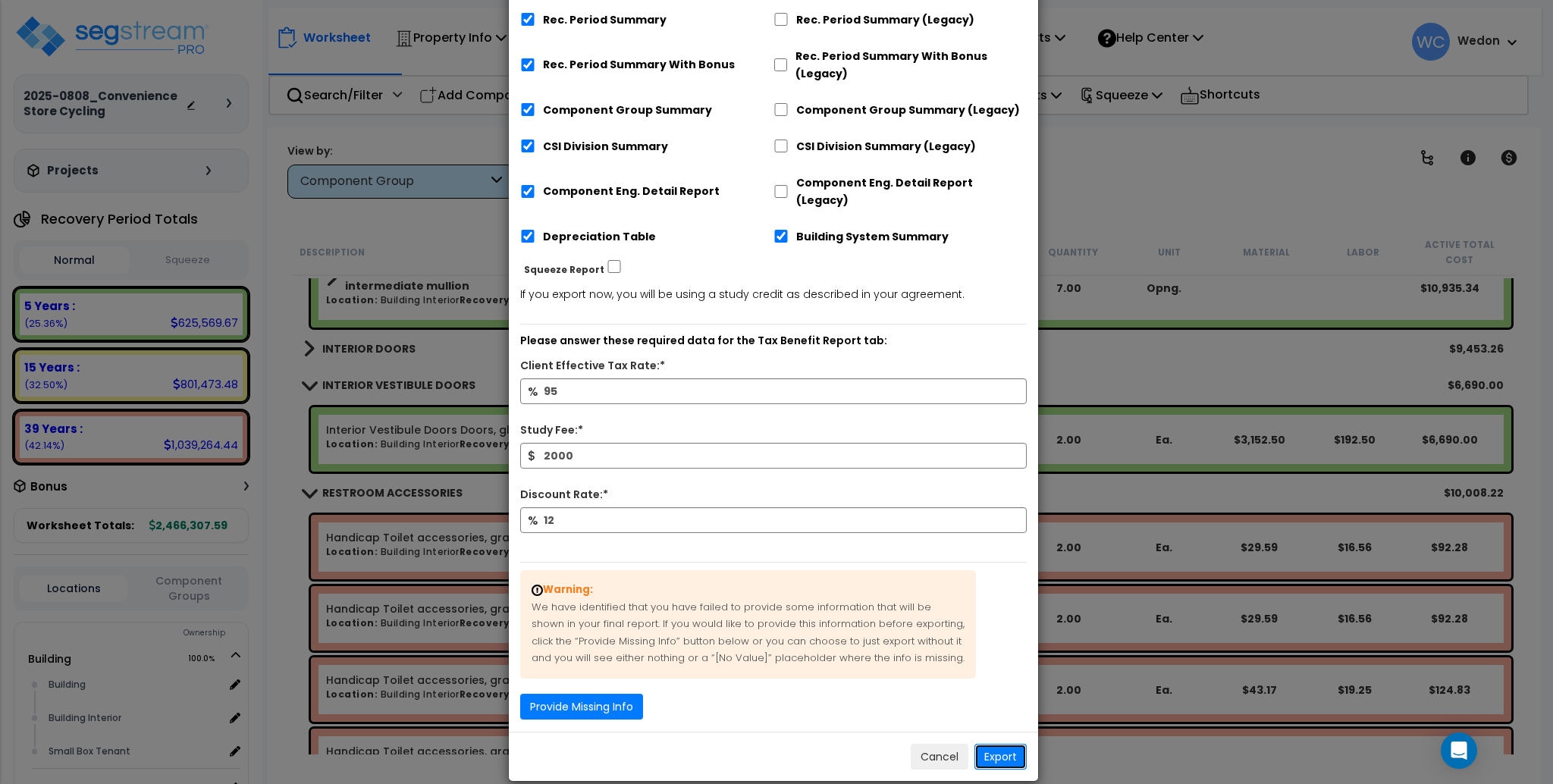
click at [998, 744] on button "Export" at bounding box center [1001, 756] width 53 height 25
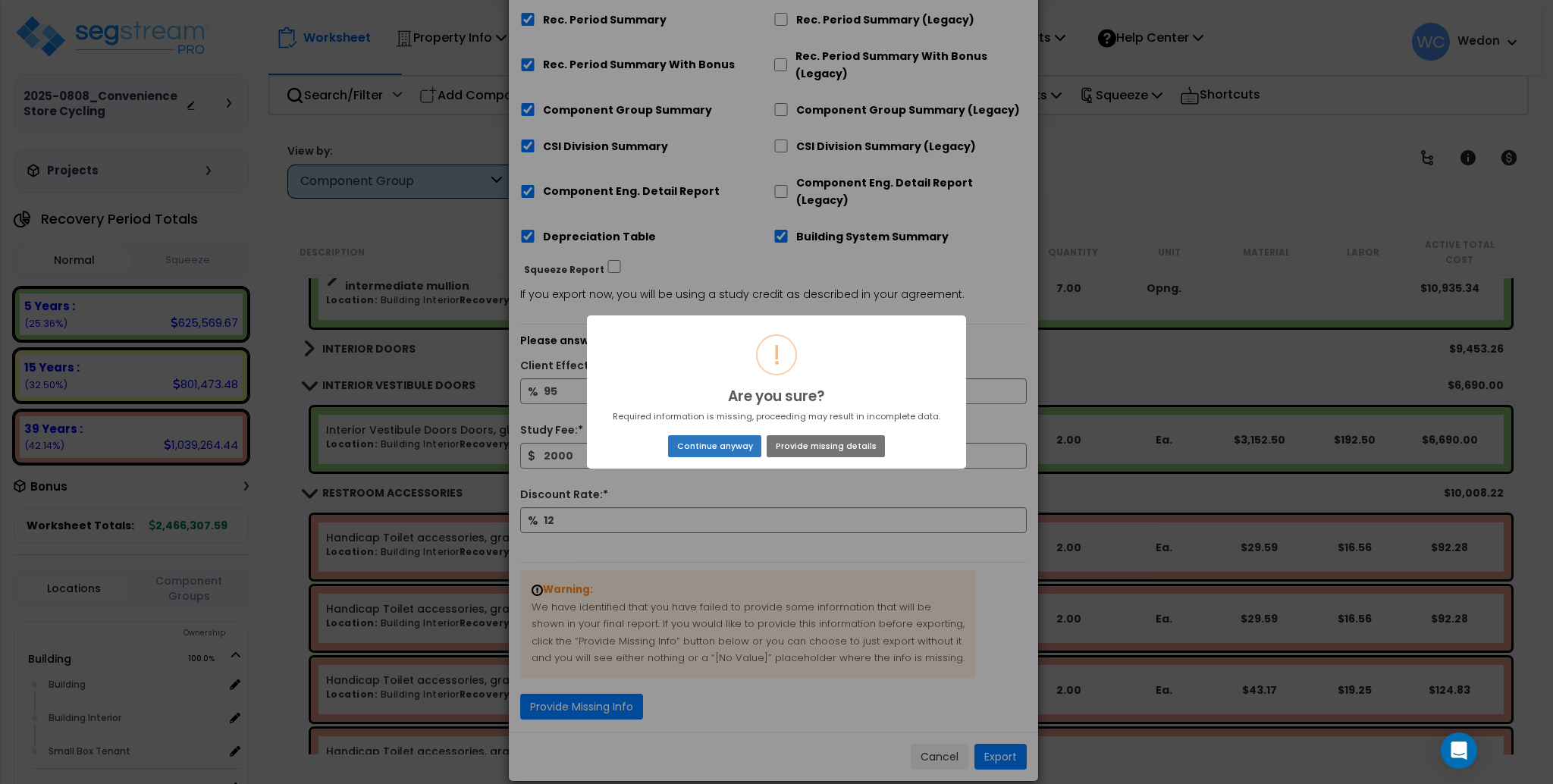
click at [732, 443] on button "Continue anyway" at bounding box center [714, 446] width 93 height 22
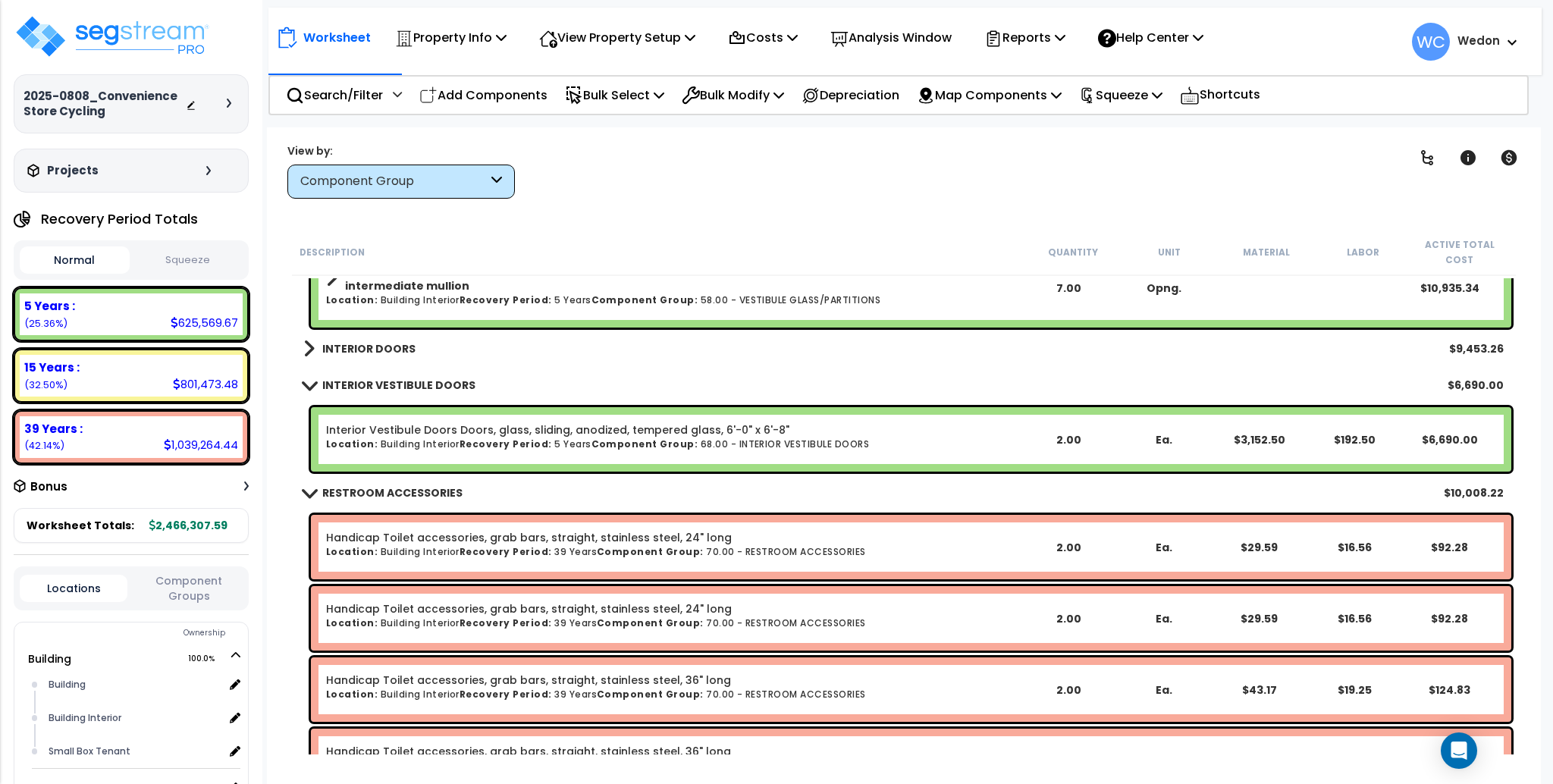
click at [316, 338] on link "INTERIOR DOORS" at bounding box center [359, 349] width 112 height 22
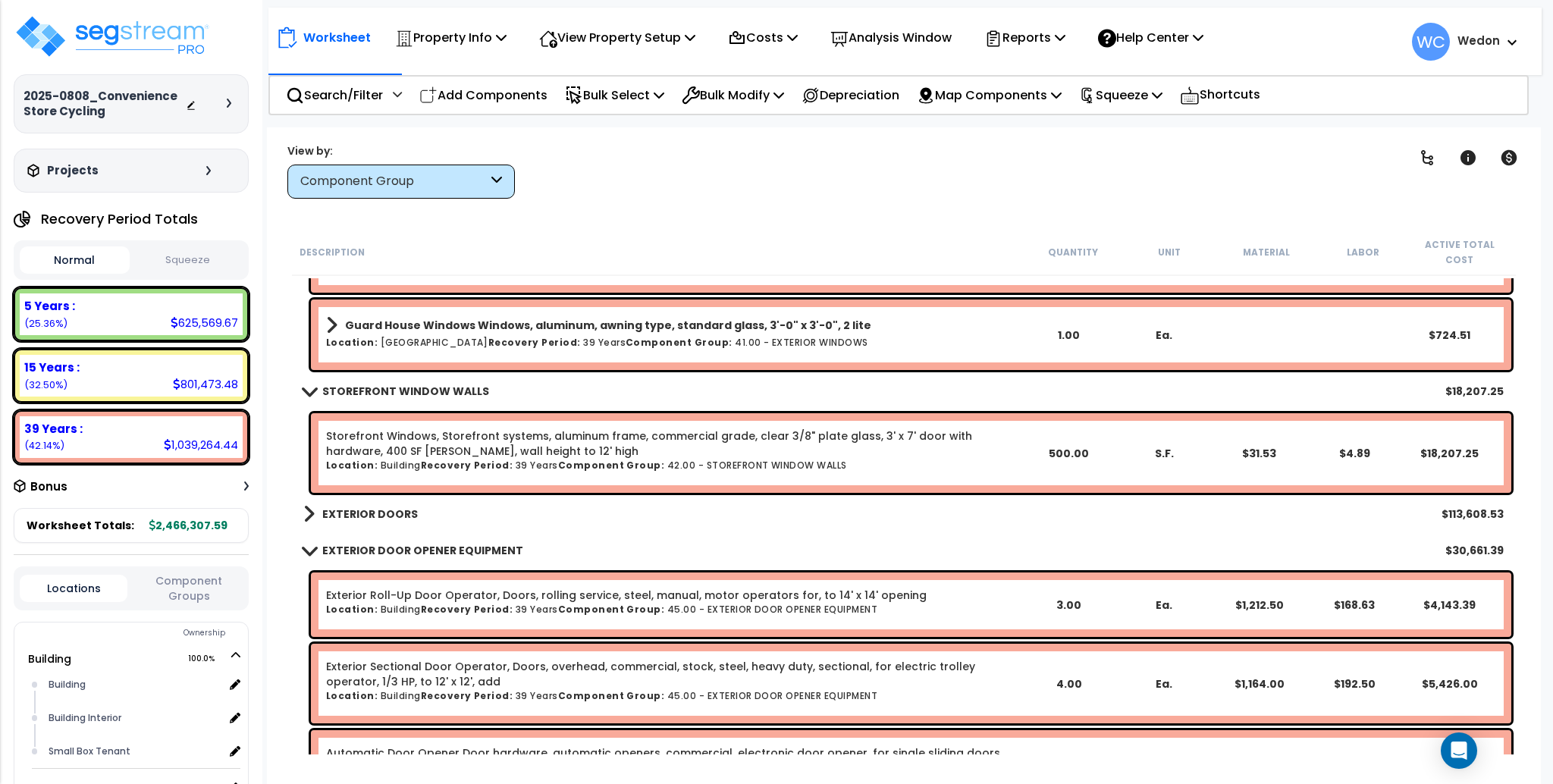
scroll to position [3944, 0]
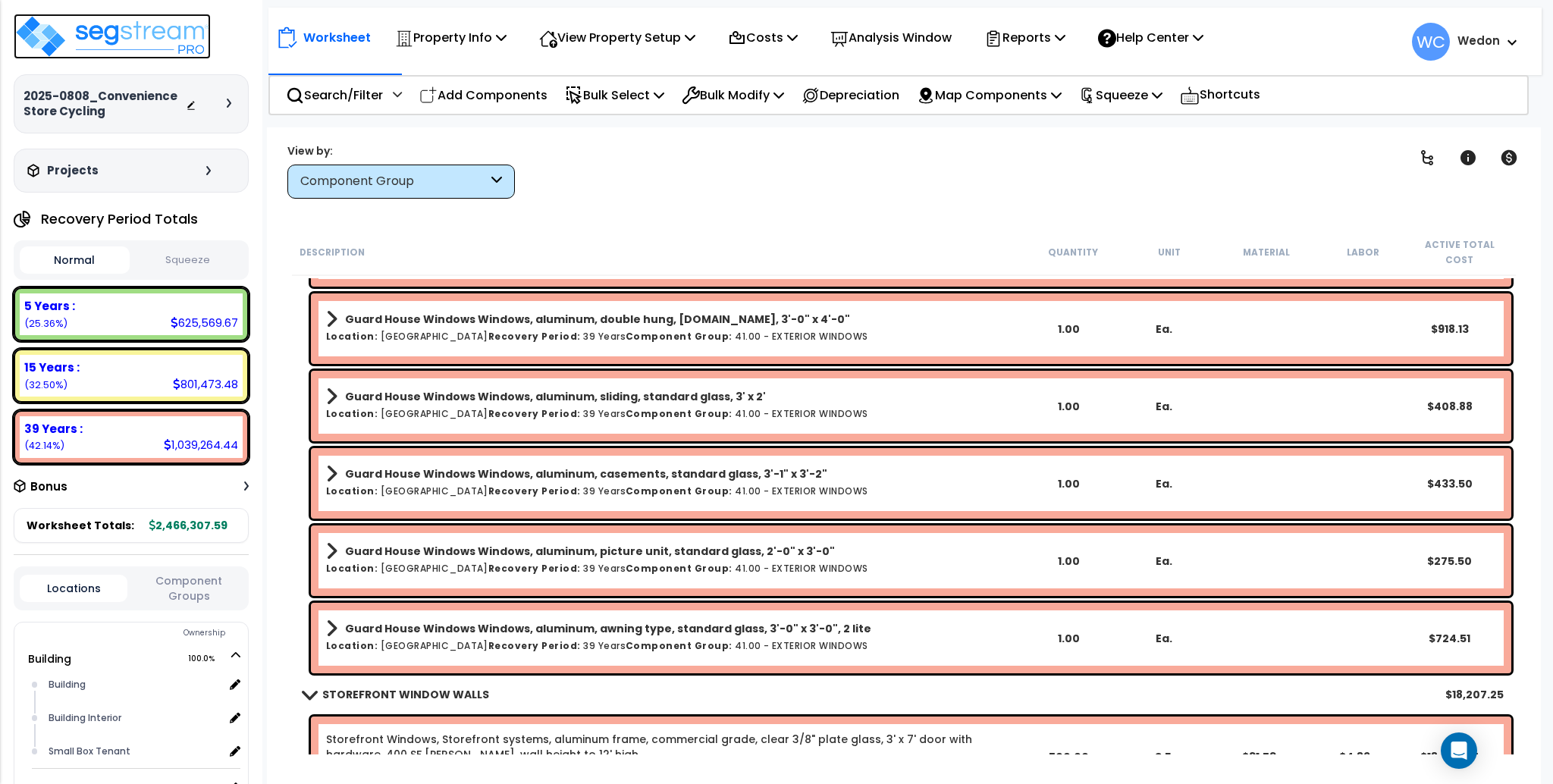
click at [155, 38] on img at bounding box center [113, 37] width 197 height 45
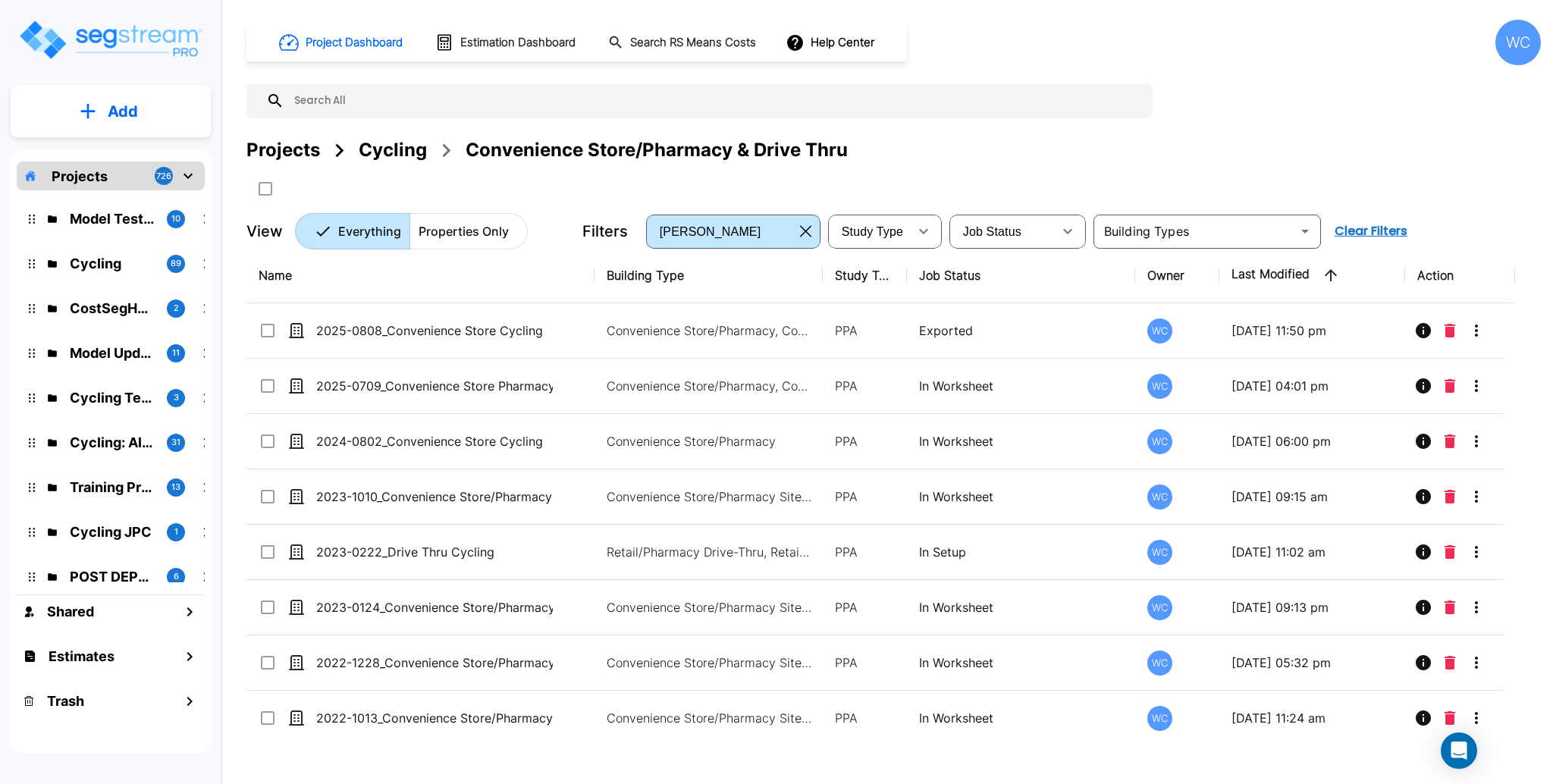
click at [390, 155] on div "Cycling" at bounding box center [393, 149] width 69 height 27
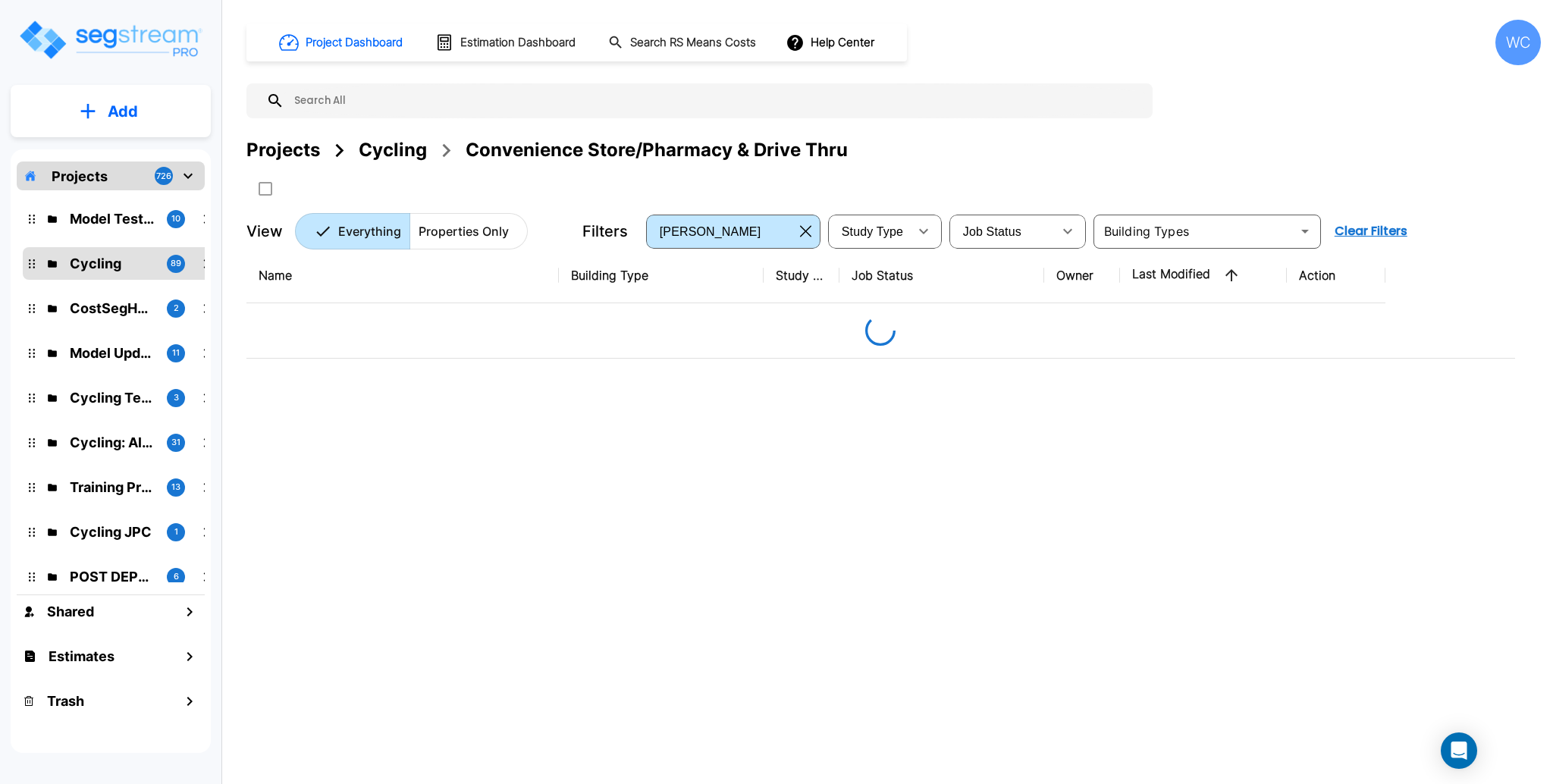
click at [1227, 183] on div "Projects Cycling Convenience Store/Pharmacy & Drive Thru" at bounding box center [893, 168] width 1294 height 65
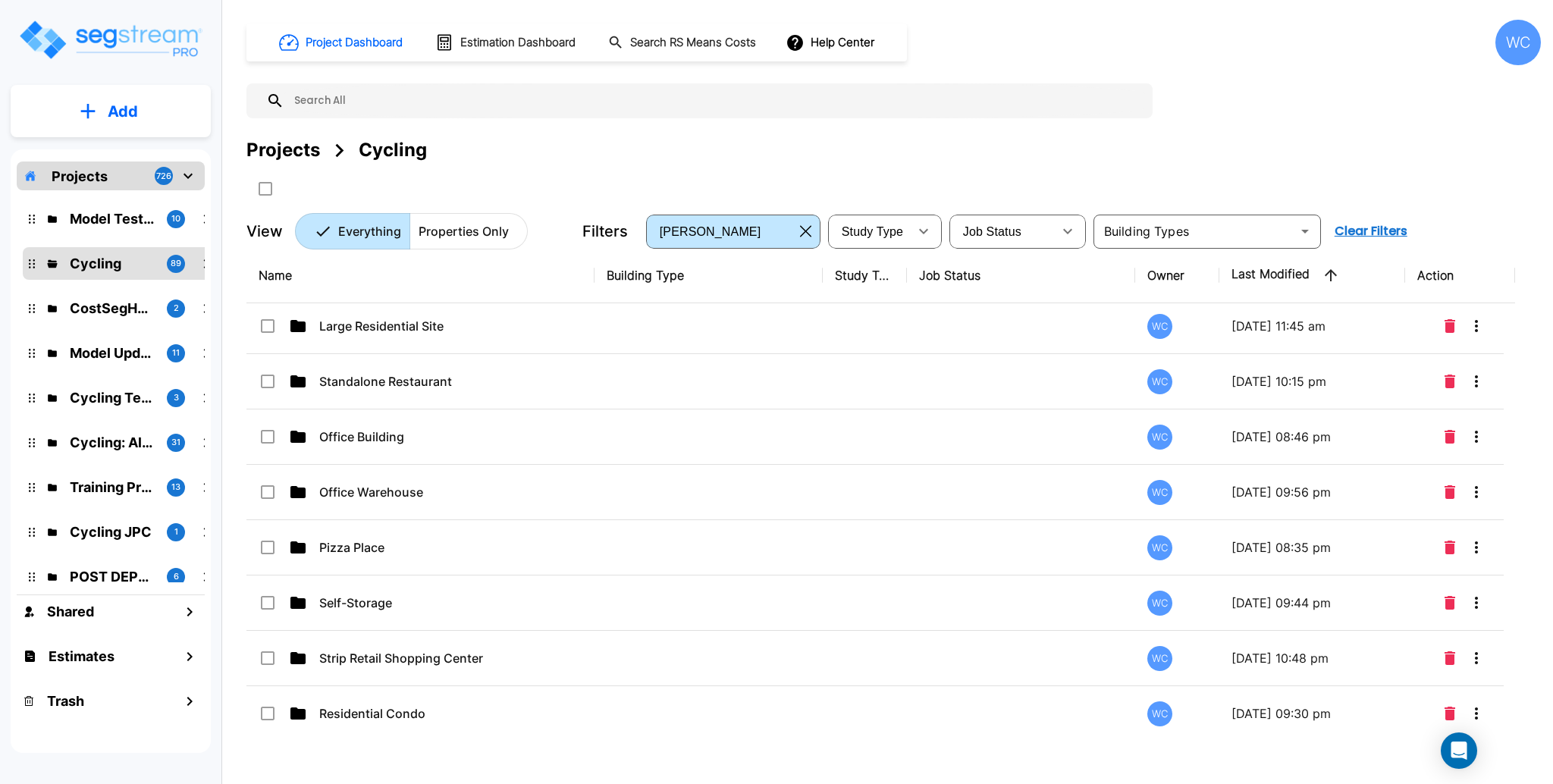
scroll to position [2664, 0]
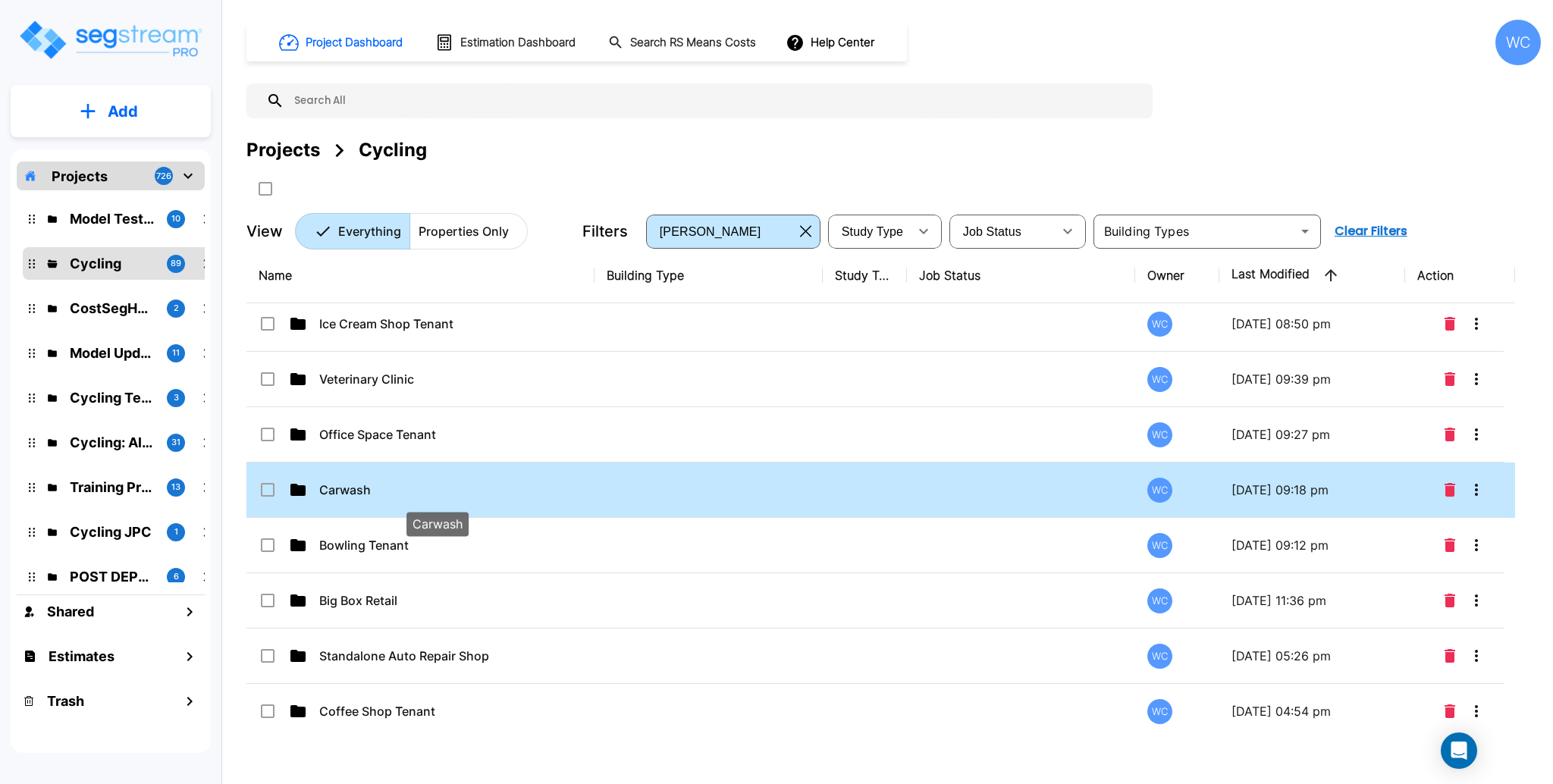
click at [410, 489] on p "Carwash" at bounding box center [438, 489] width 237 height 18
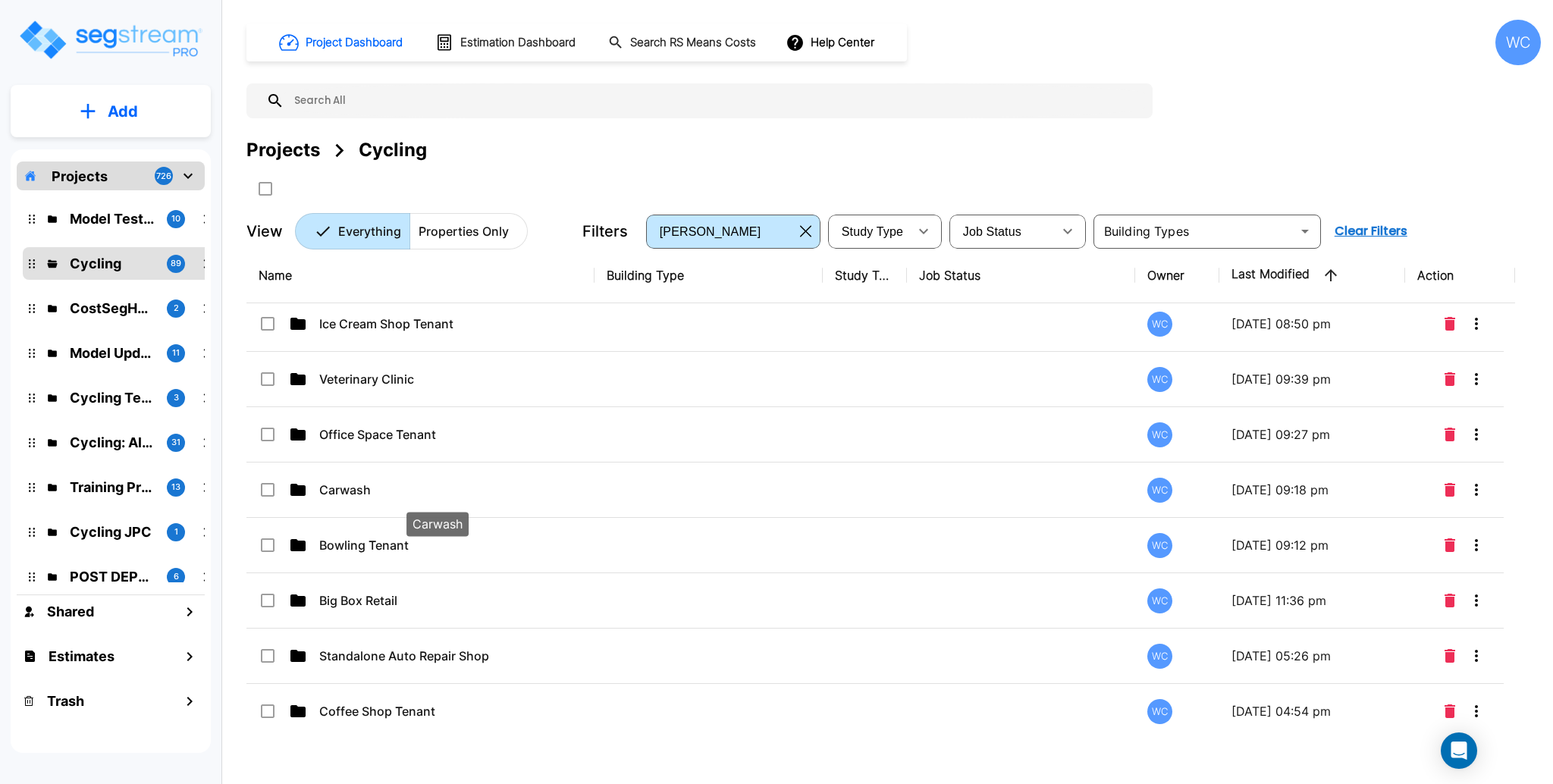
click at [551, 155] on div "Projects Cycling" at bounding box center [893, 149] width 1294 height 27
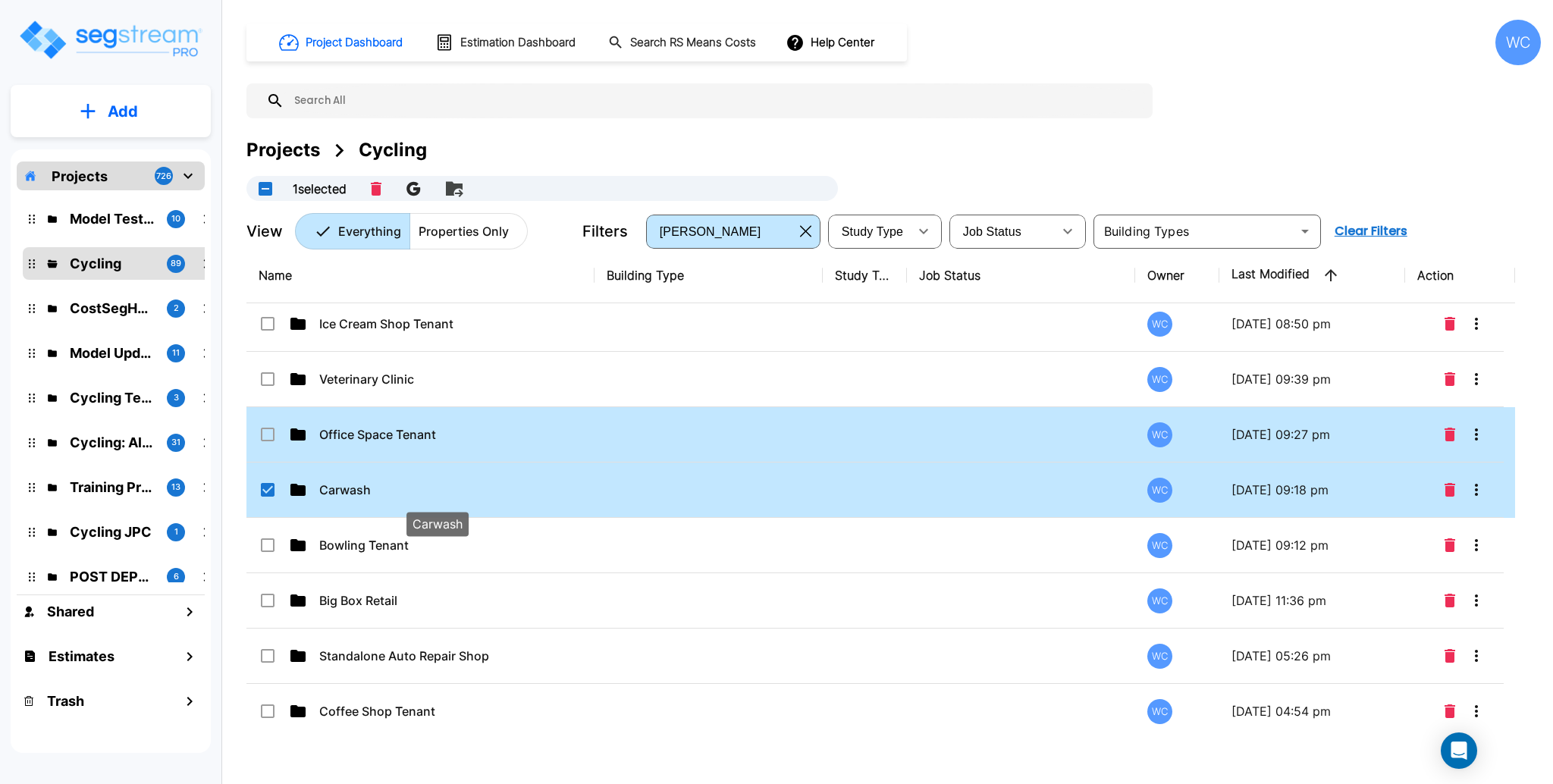
checkbox input "true"
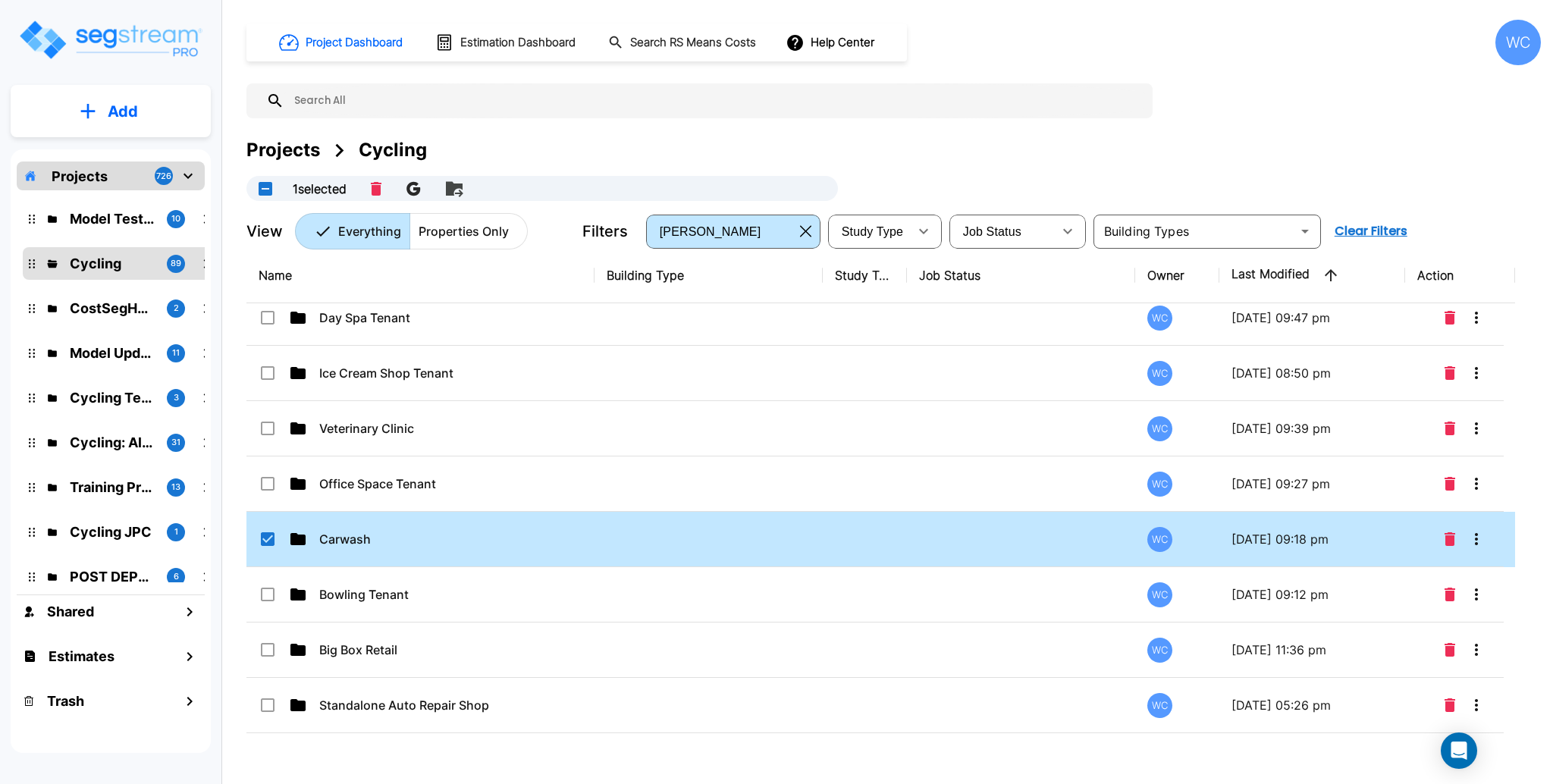
scroll to position [2462, 0]
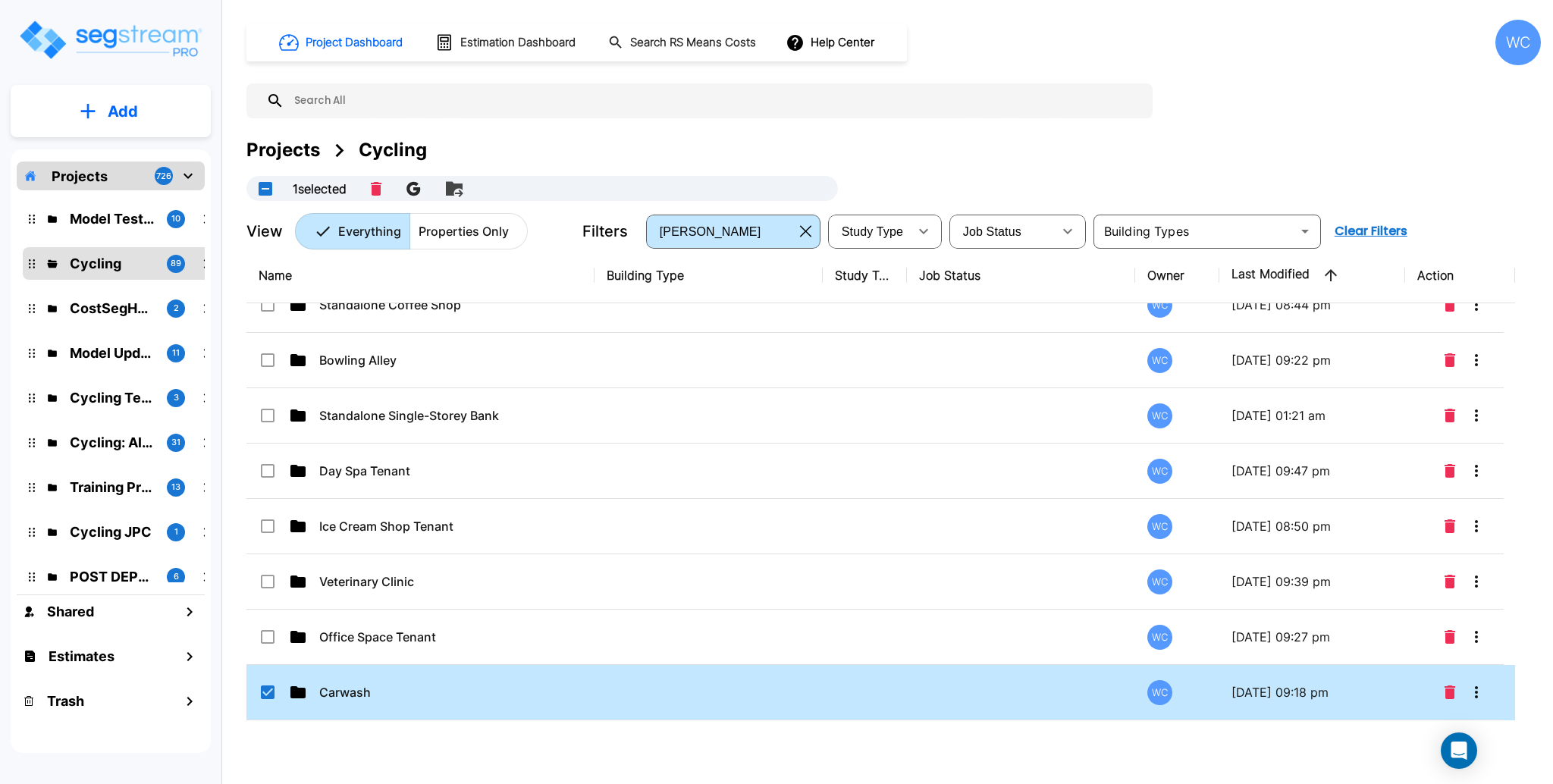
click at [963, 136] on div "Projects Cycling" at bounding box center [893, 149] width 1294 height 27
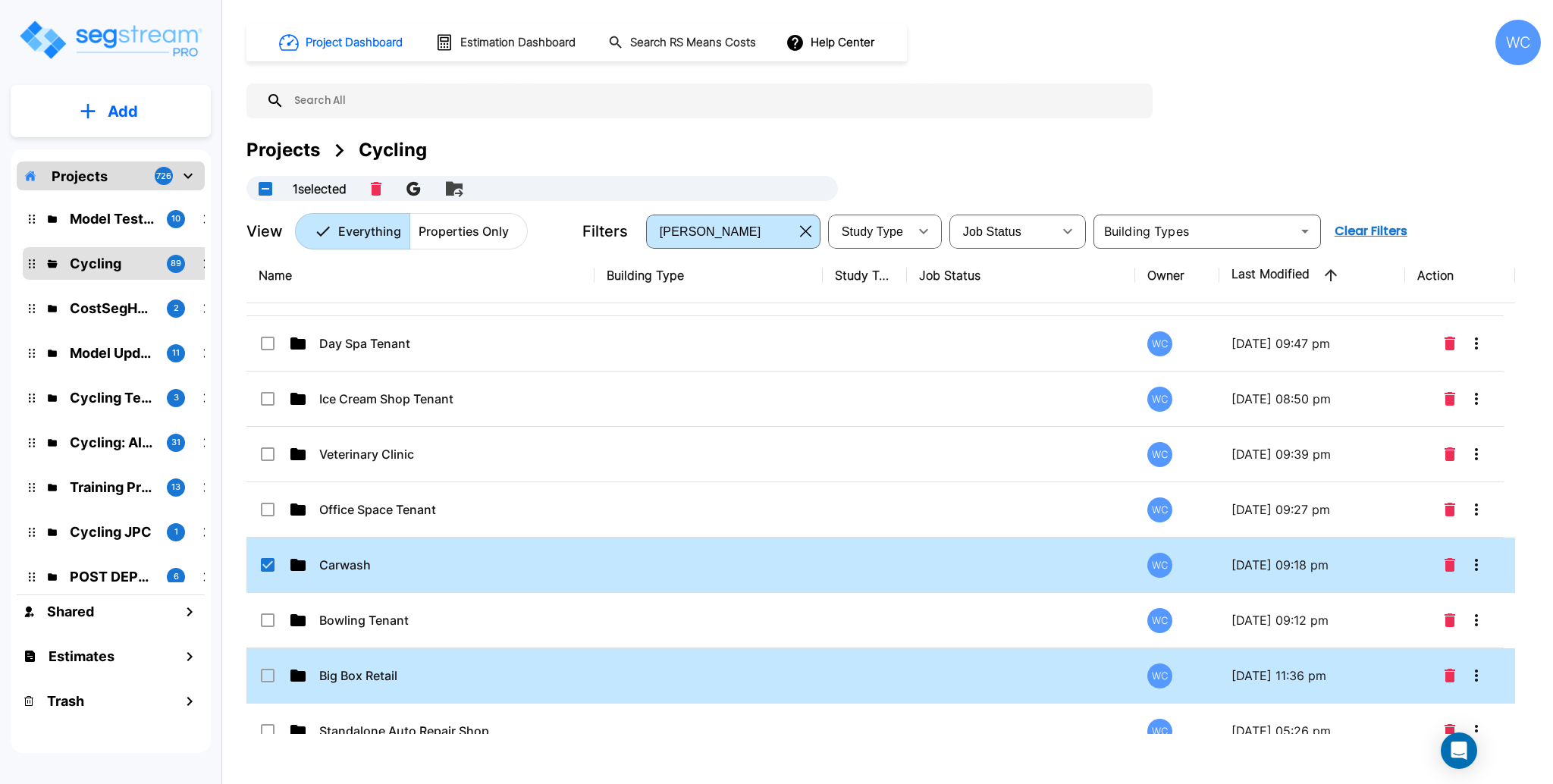
scroll to position [2664, 0]
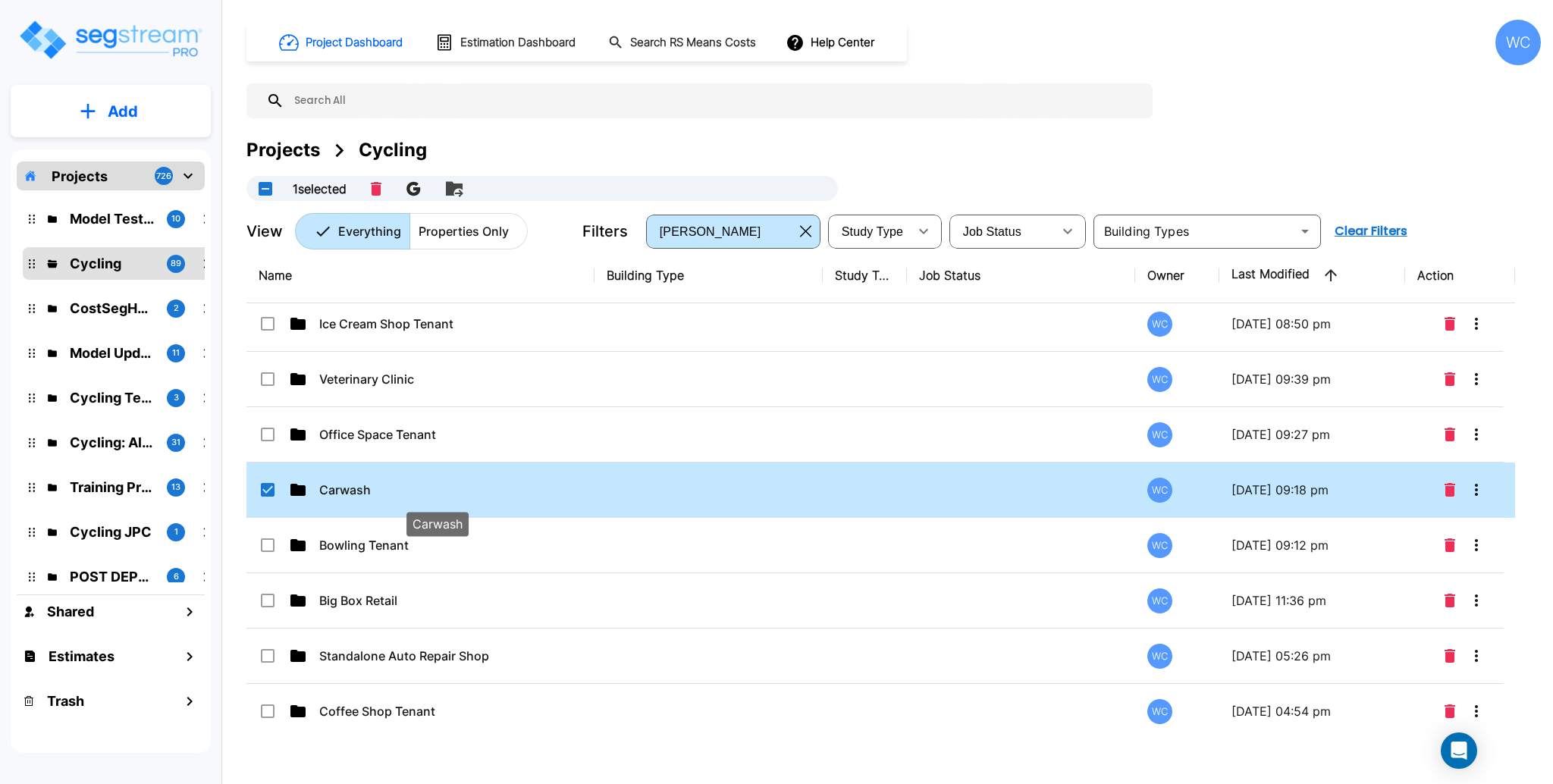
click at [433, 488] on p "Carwash" at bounding box center [438, 489] width 237 height 18
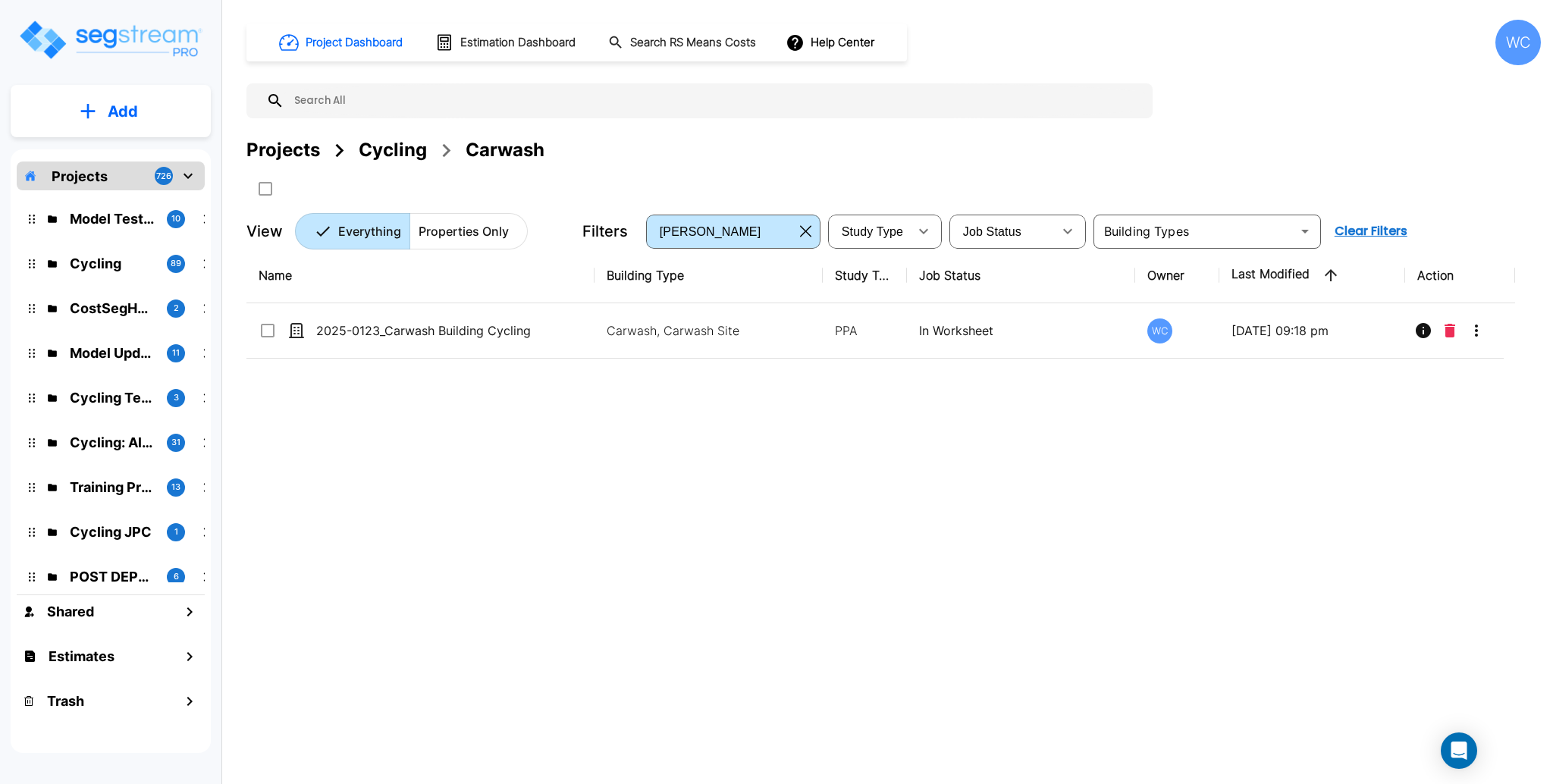
scroll to position [0, 0]
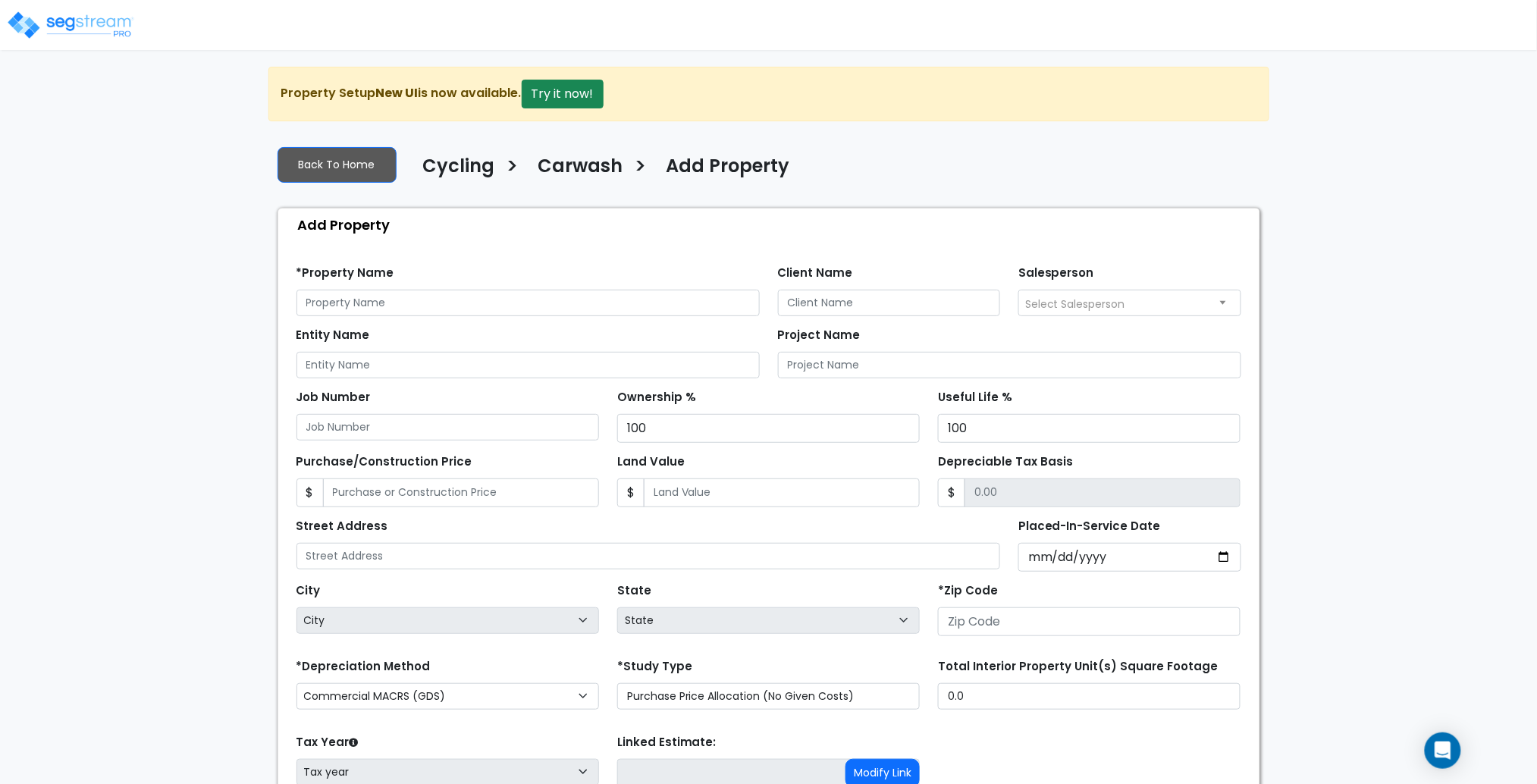
click at [599, 286] on div "*Property Name" at bounding box center [527, 289] width 463 height 55
click at [600, 303] on input "text" at bounding box center [527, 303] width 463 height 26
type input "2025-0812_Carwash Cycling"
click at [419, 486] on input "Purchase/Construction Price" at bounding box center [462, 493] width 276 height 29
click at [1216, 553] on input "Placed-In-Service Date" at bounding box center [1129, 557] width 223 height 29
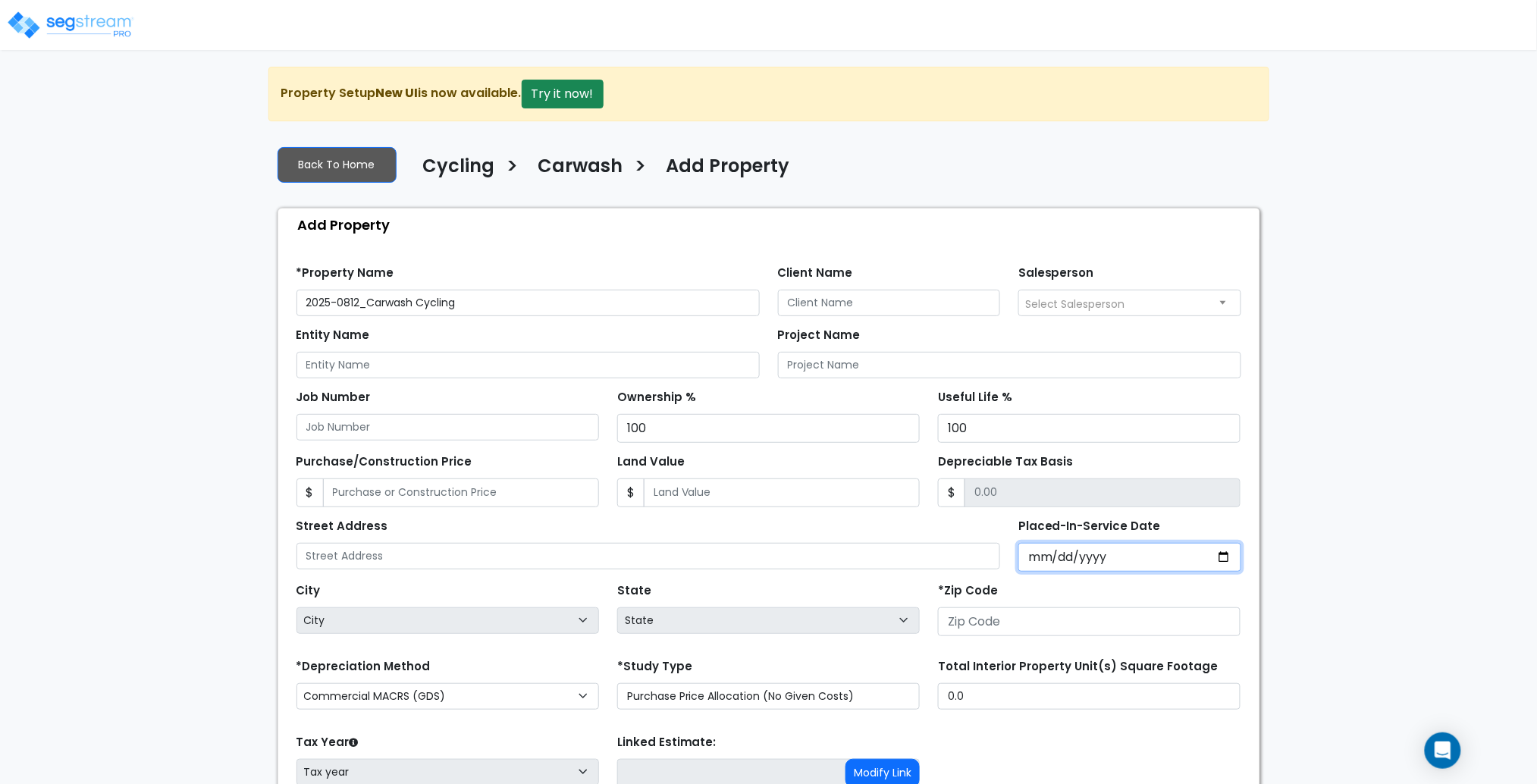
type input "2025-08-13"
select select "2025"
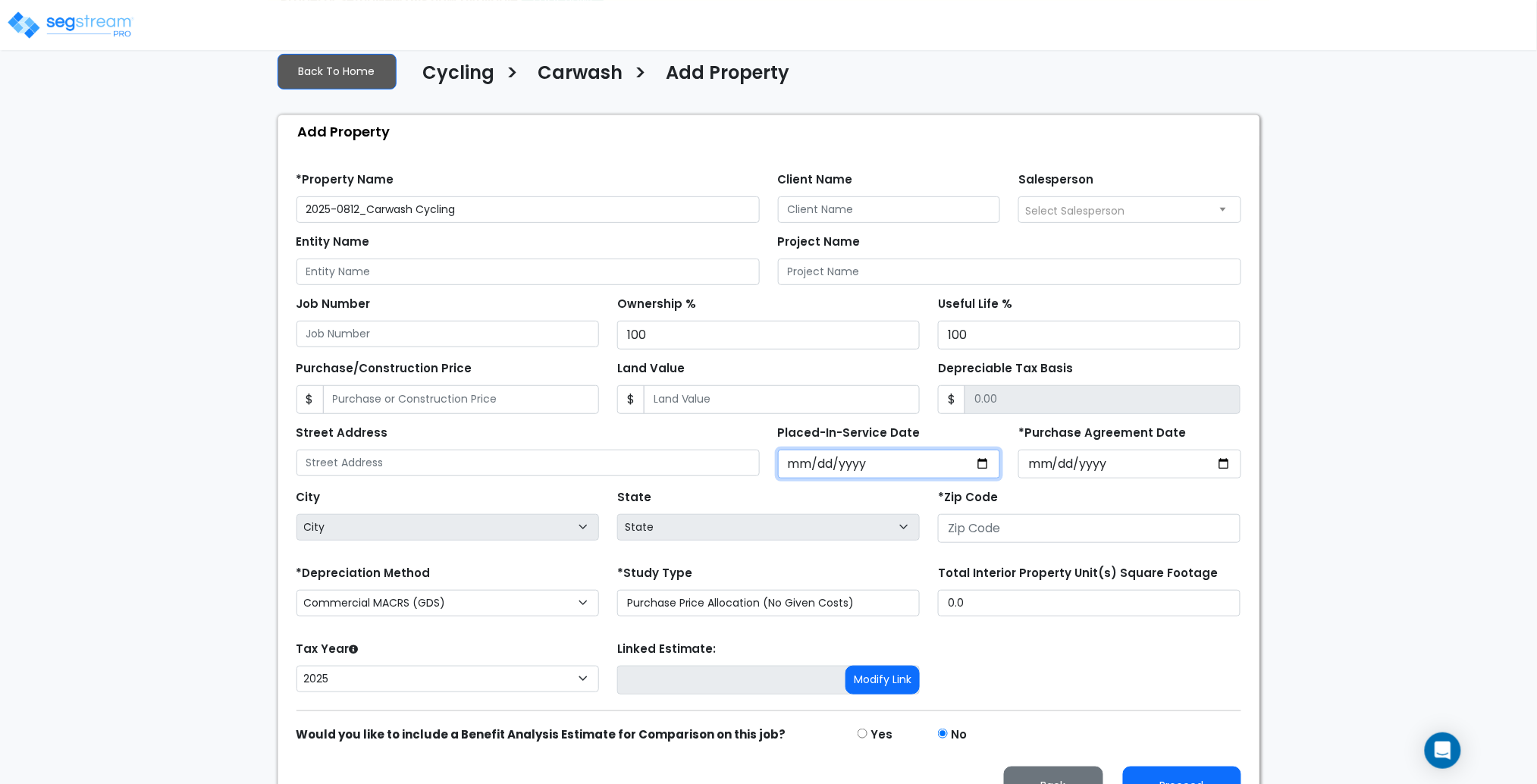
scroll to position [101, 0]
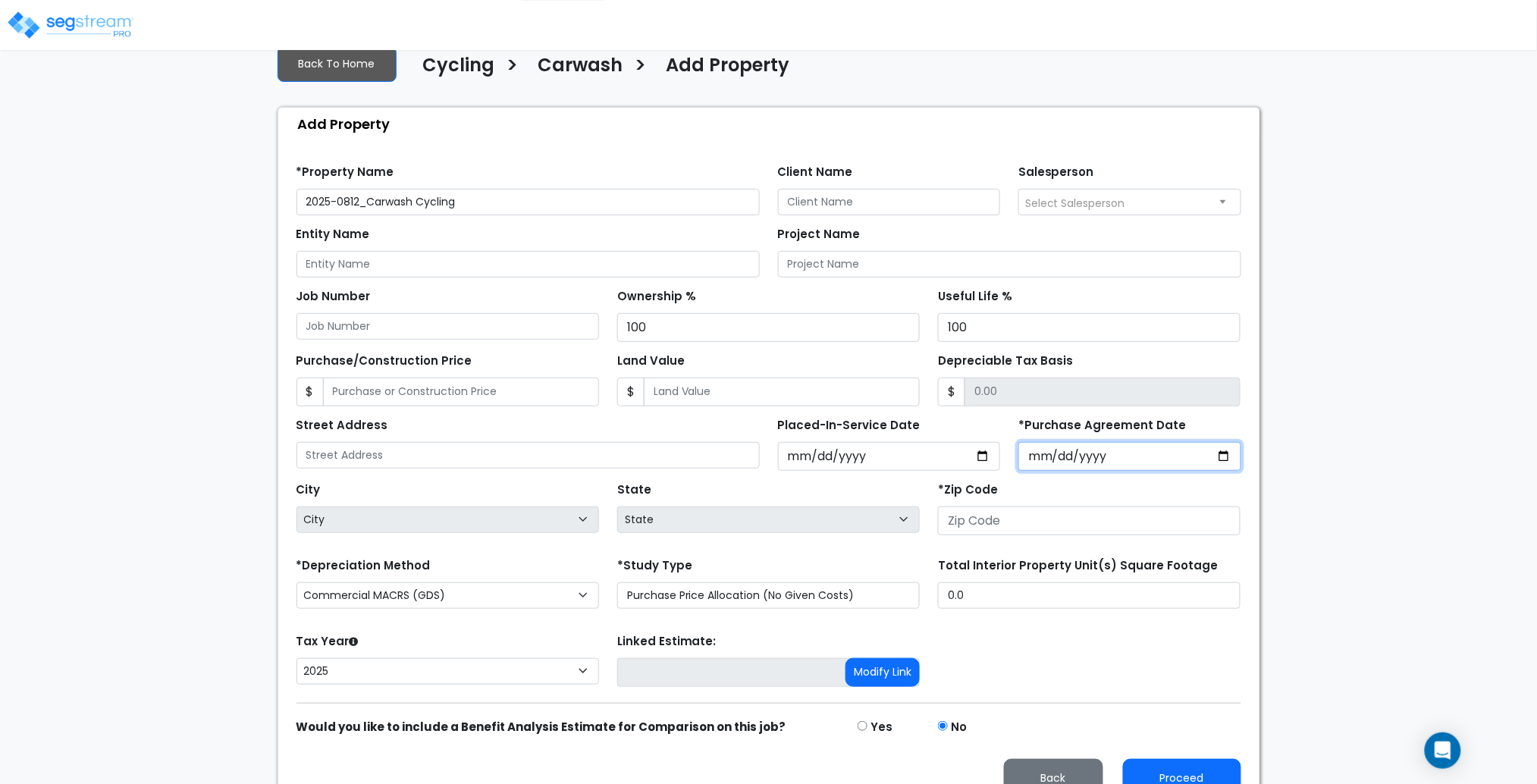
click at [1228, 457] on input "*Purchase Agreement Date" at bounding box center [1129, 456] width 223 height 29
click at [1226, 457] on input "2025-08-13" at bounding box center [1129, 456] width 223 height 29
drag, startPoint x: 1247, startPoint y: 442, endPoint x: 1227, endPoint y: 453, distance: 22.8
click at [1245, 442] on div "*Purchase Agreement Date 2025-08-14" at bounding box center [1130, 442] width 242 height 57
click at [1221, 455] on input "2025-08-14" at bounding box center [1129, 456] width 223 height 29
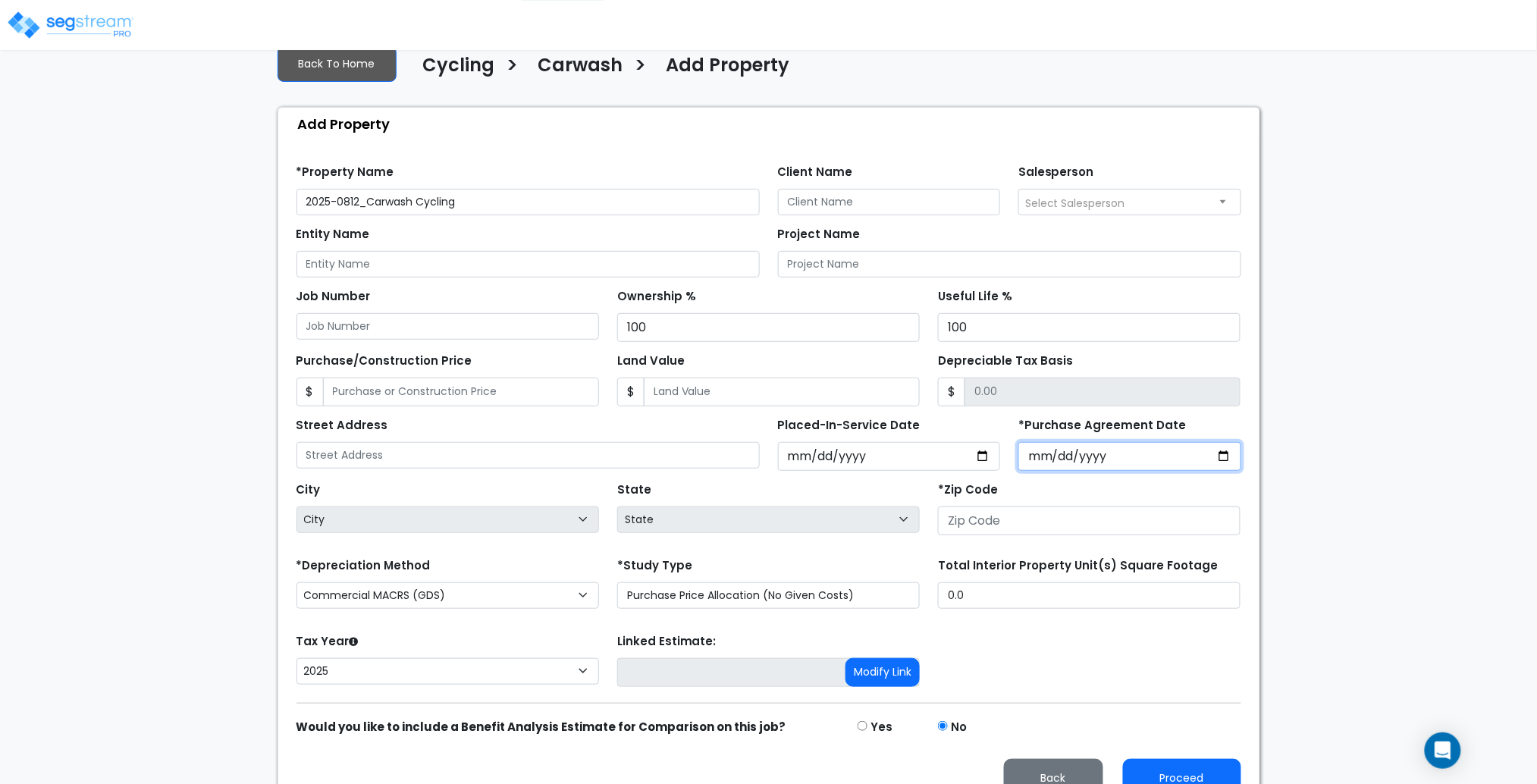
type input "2025-08-12"
drag, startPoint x: 1097, startPoint y: 681, endPoint x: 1089, endPoint y: 667, distance: 16.1
click at [1095, 680] on div "Tax Year Please Enter The Placed In Service Date First. 2026 2025 Prior Years D…" at bounding box center [769, 660] width 964 height 61
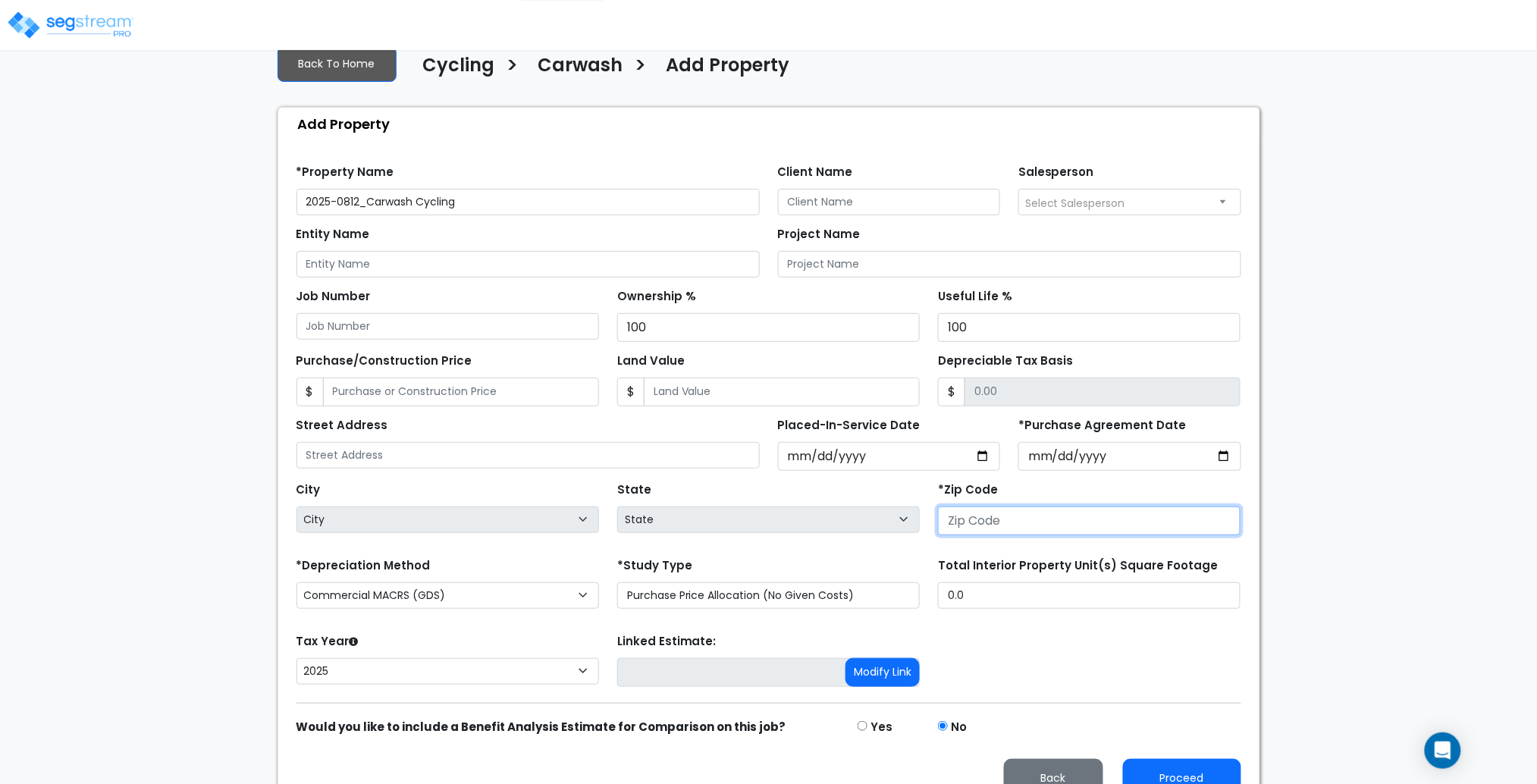
click at [1019, 534] on div "*Zip Code" at bounding box center [1089, 509] width 321 height 61
click at [1019, 525] on input "number" at bounding box center [1090, 521] width 303 height 29
drag, startPoint x: 998, startPoint y: 512, endPoint x: 828, endPoint y: 480, distance: 173.0
click at [828, 480] on div "City City State State National Average AB AK AL AR AZ BC CA CO CT DC DE FL GA H…" at bounding box center [769, 505] width 964 height 69
drag, startPoint x: 850, startPoint y: 493, endPoint x: 819, endPoint y: 496, distance: 31.1
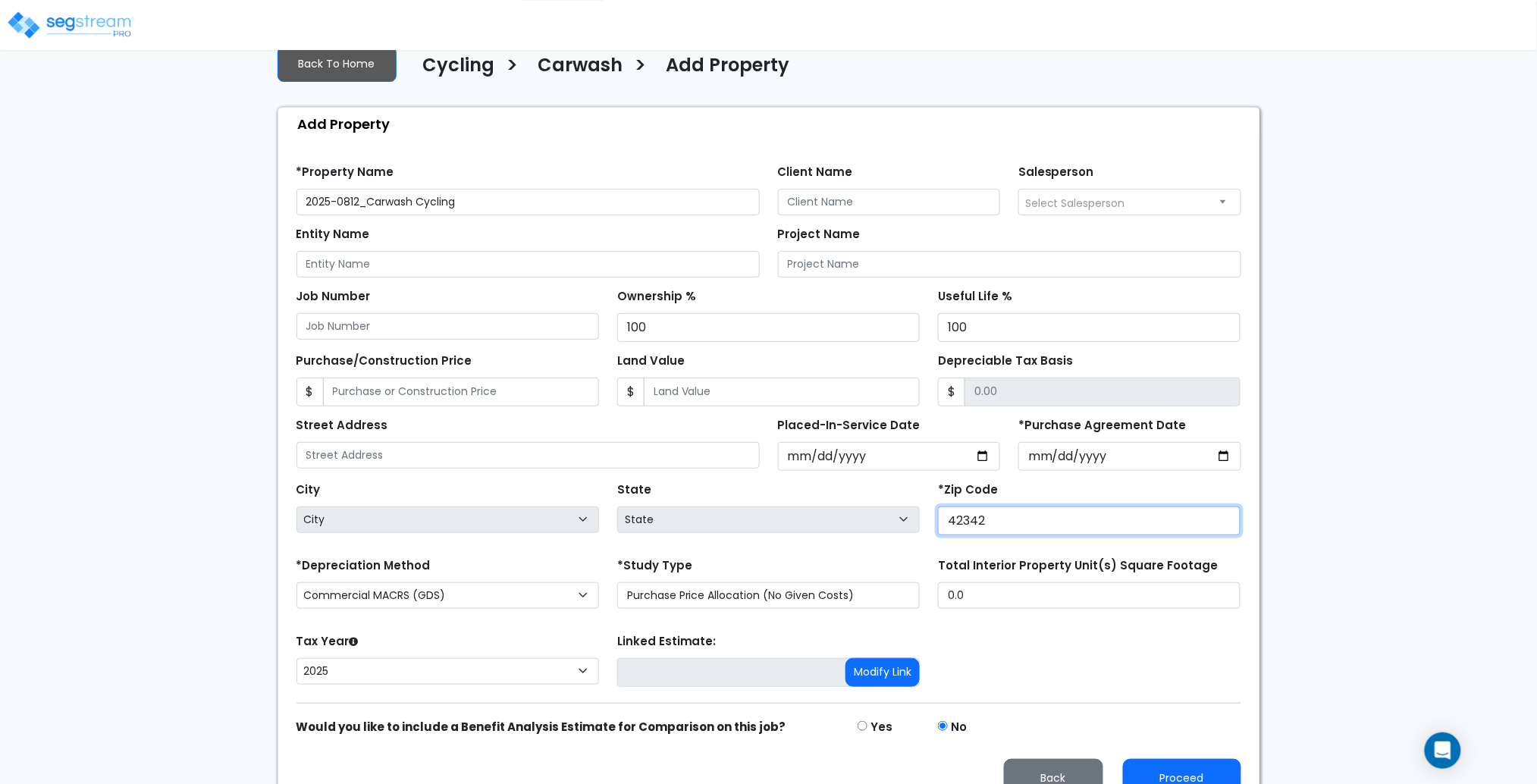
click at [819, 496] on div "City City State State National Average AB AK AL AR AZ BC CA CO CT DC DE FL GA H…" at bounding box center [769, 505] width 964 height 69
type input "27"
select select "DC"
type input "271"
select select "NC"
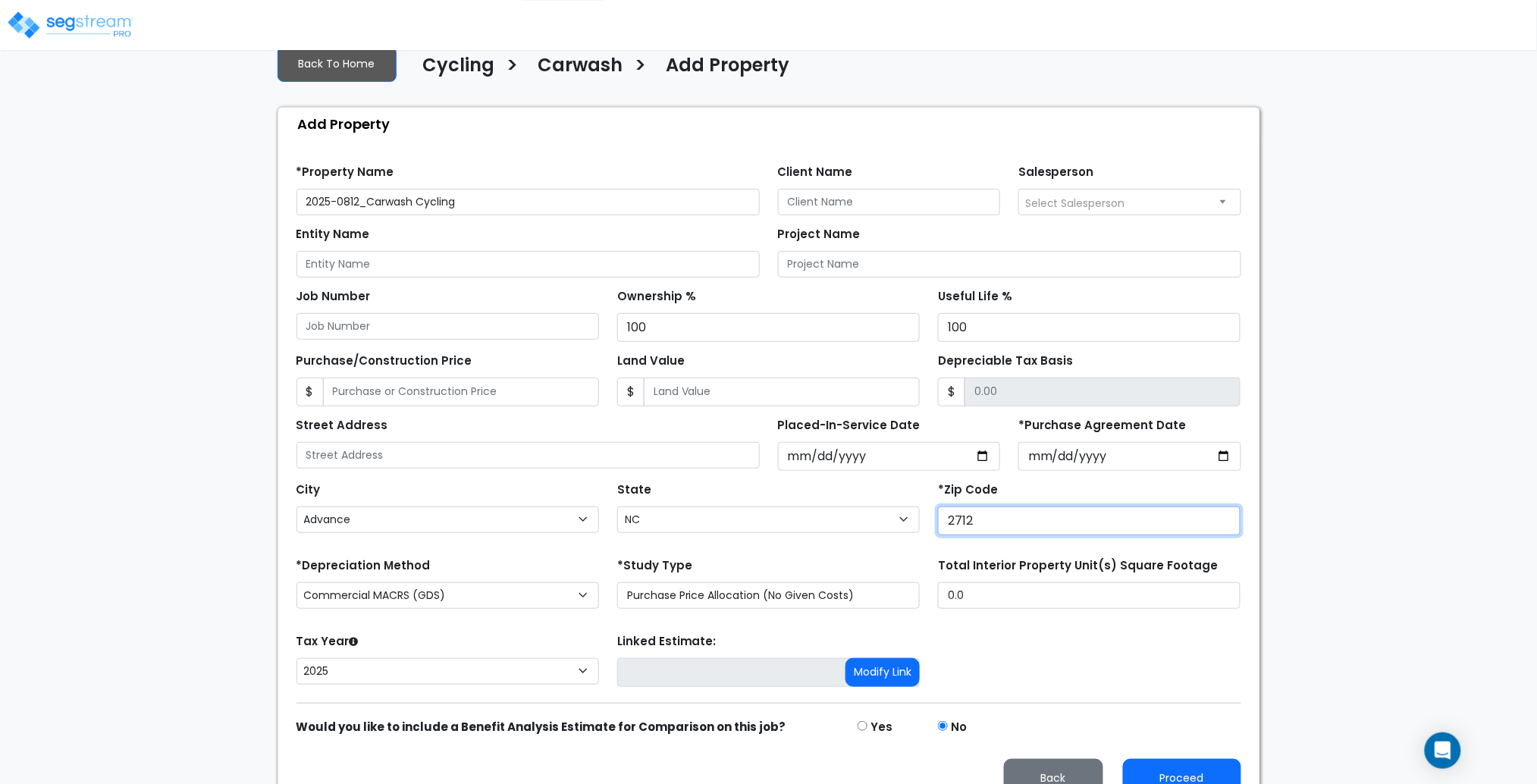
type input "27123"
select select
type input "2"
select select "National Average"
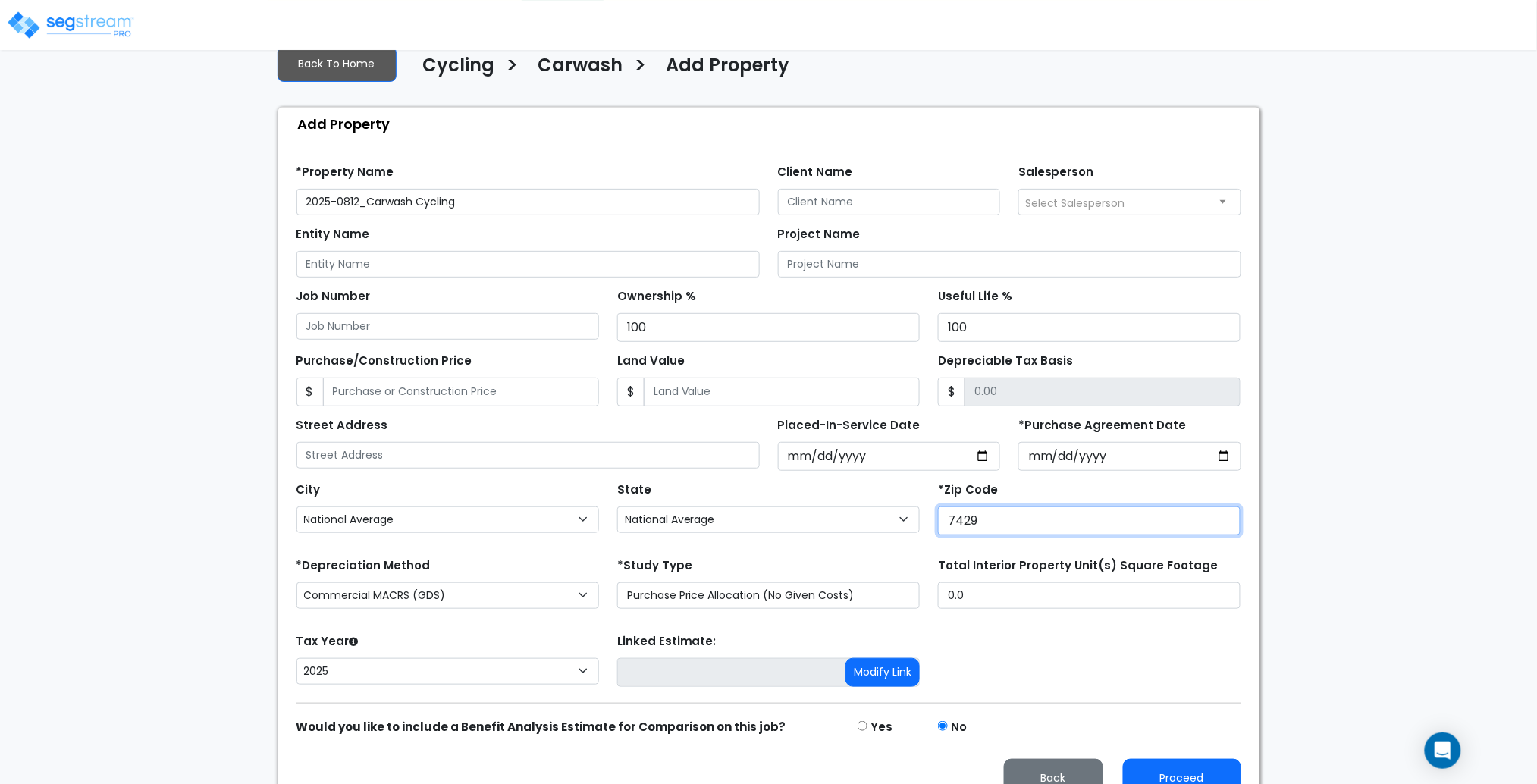
type input "74292"
select select
type input "7"
type input "153"
select select "National Average"
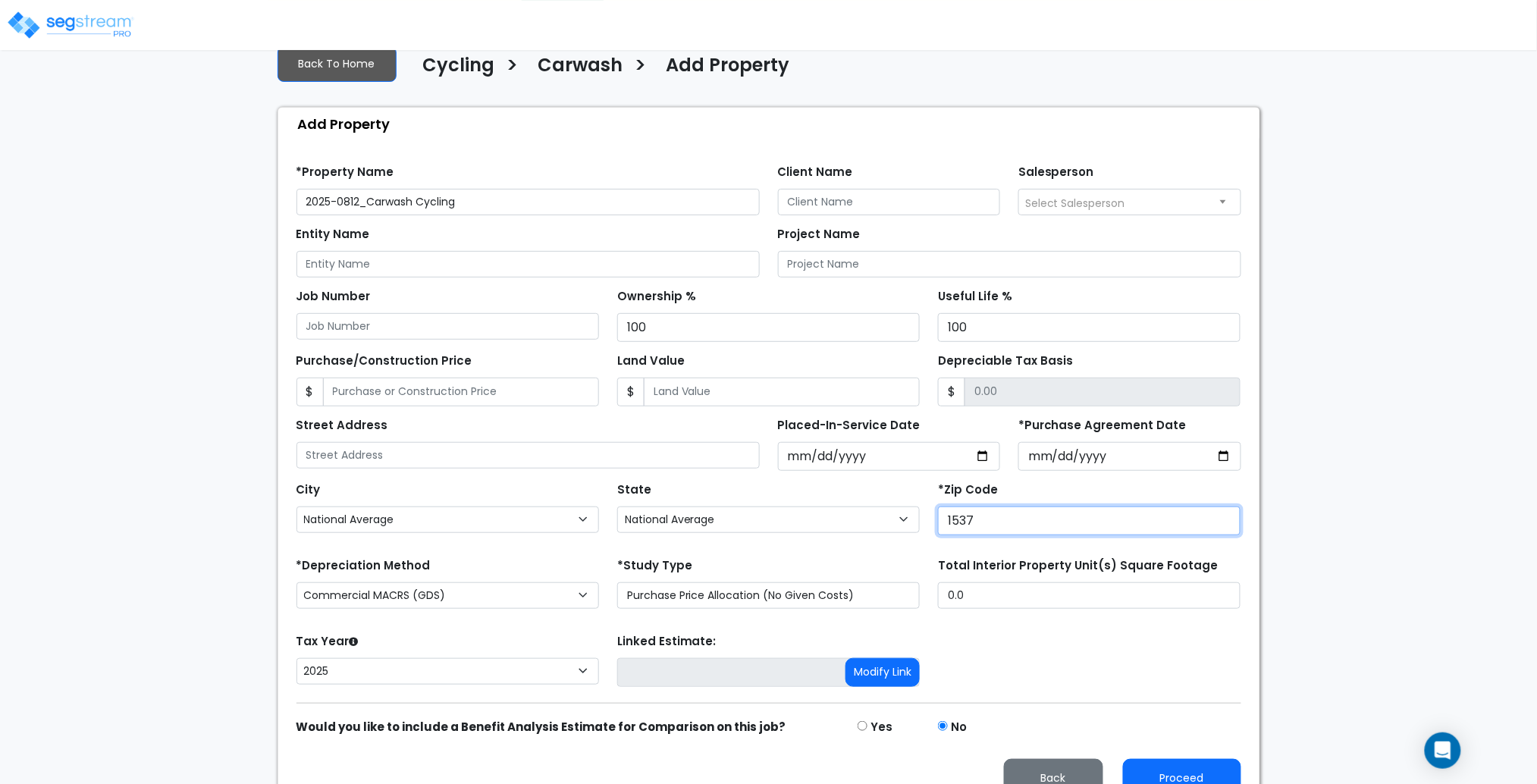
type input "15379"
select select "PA"
type input "15379"
click at [1010, 616] on form "*Property Name 2025-0812_Carwash Cycling Client Name Salesperson" at bounding box center [768, 476] width 945 height 645
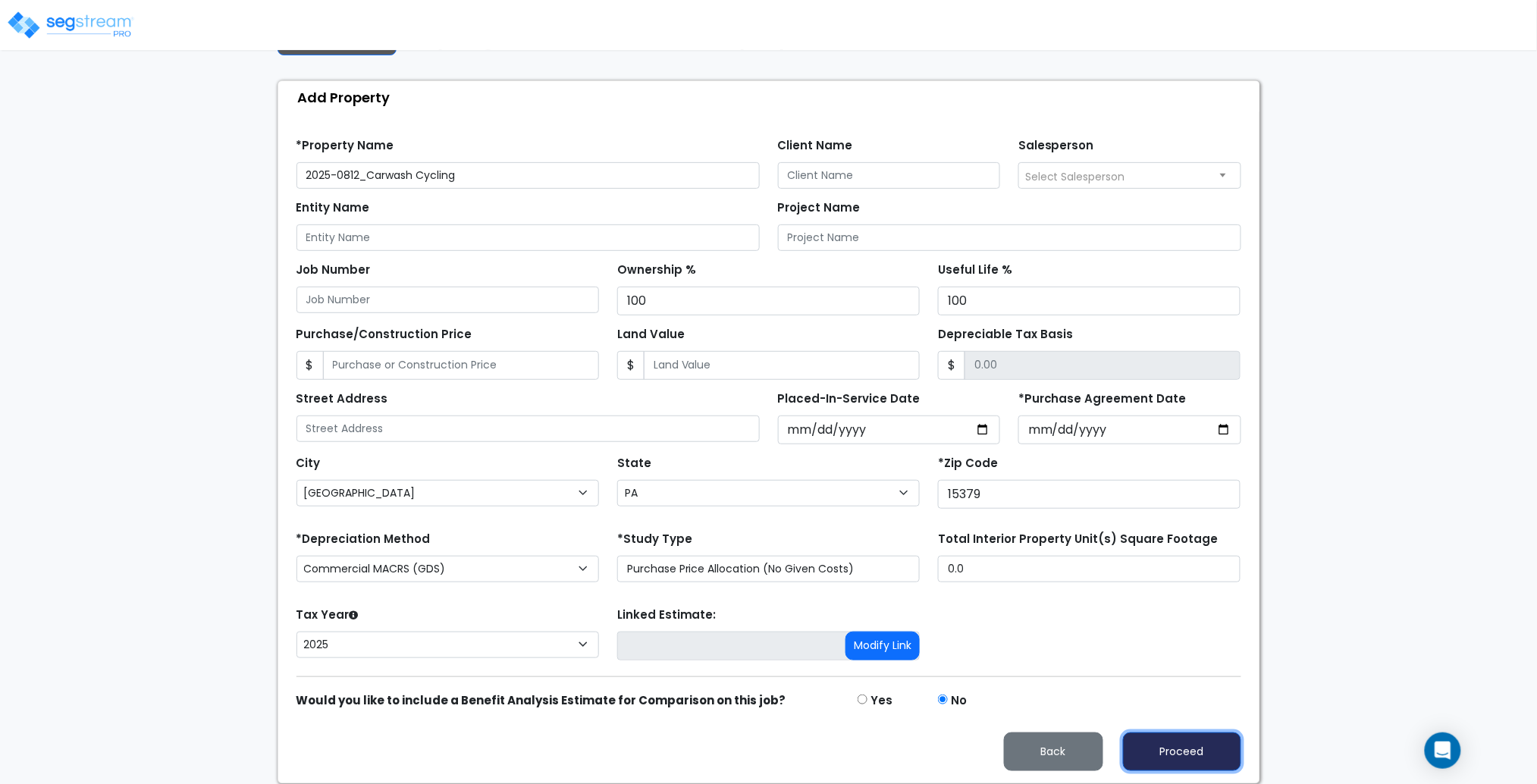
click at [1197, 739] on button "Proceed" at bounding box center [1183, 751] width 118 height 39
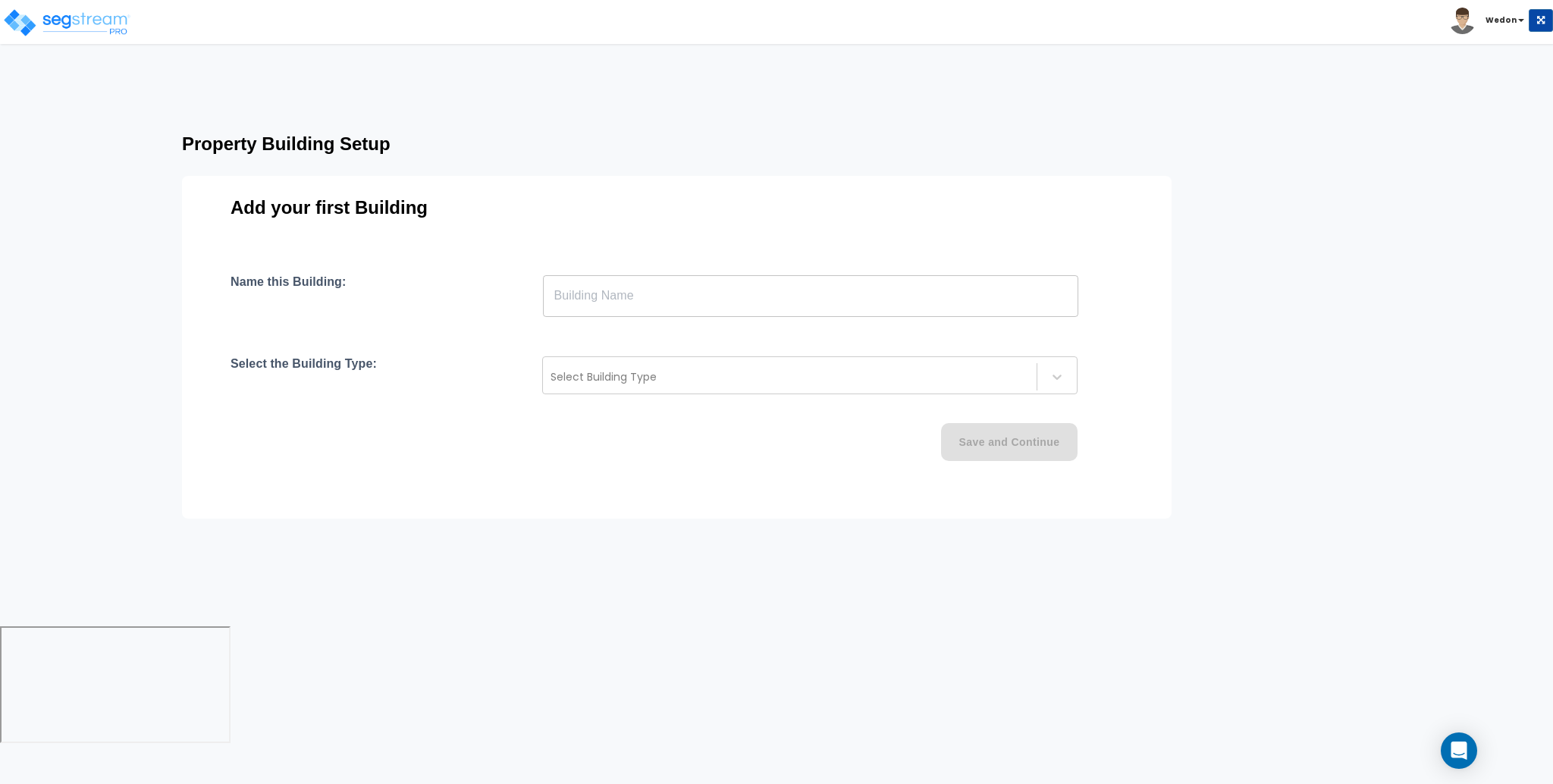
click at [815, 281] on input "text" at bounding box center [811, 295] width 536 height 42
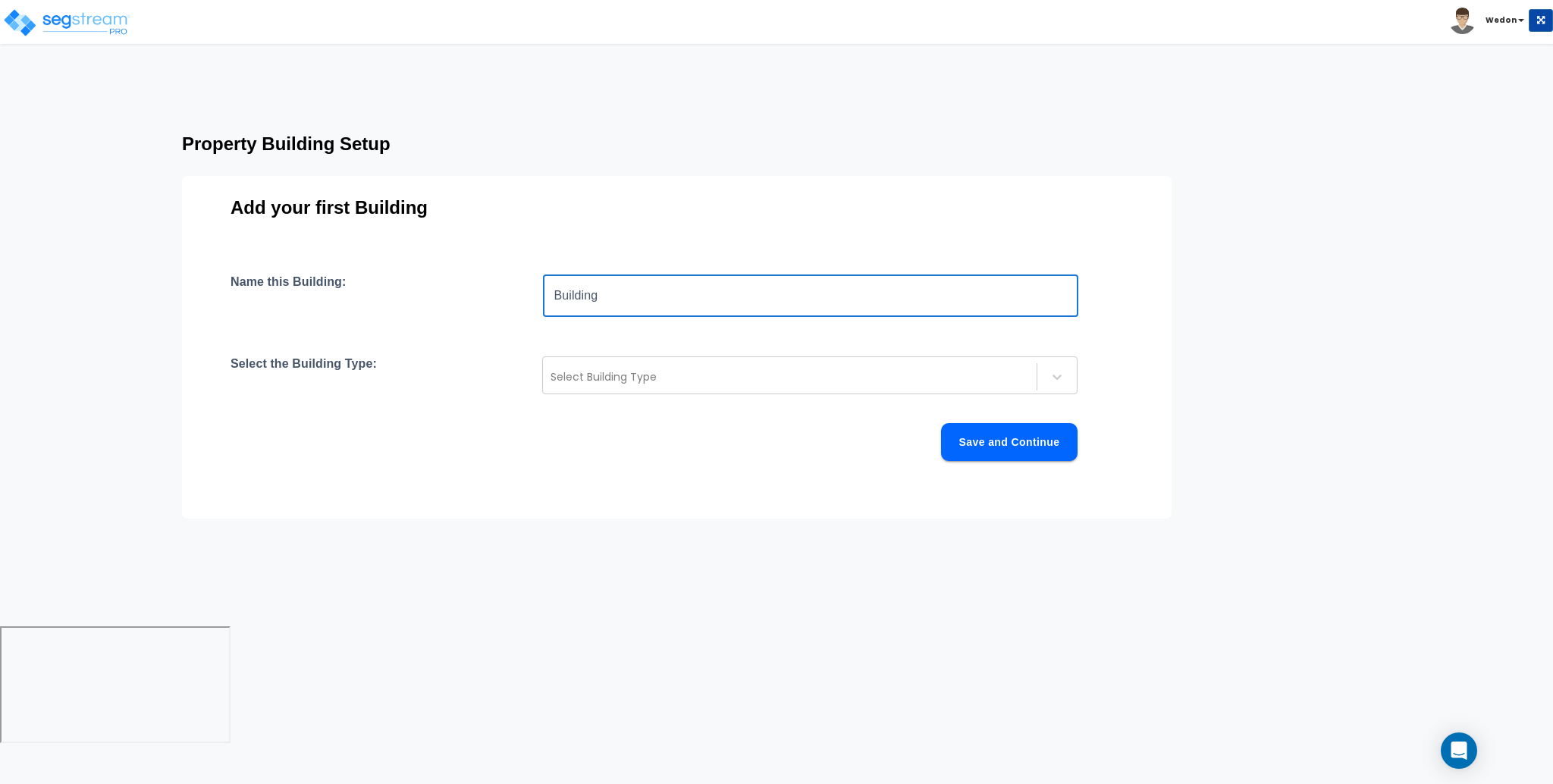
type input "Building"
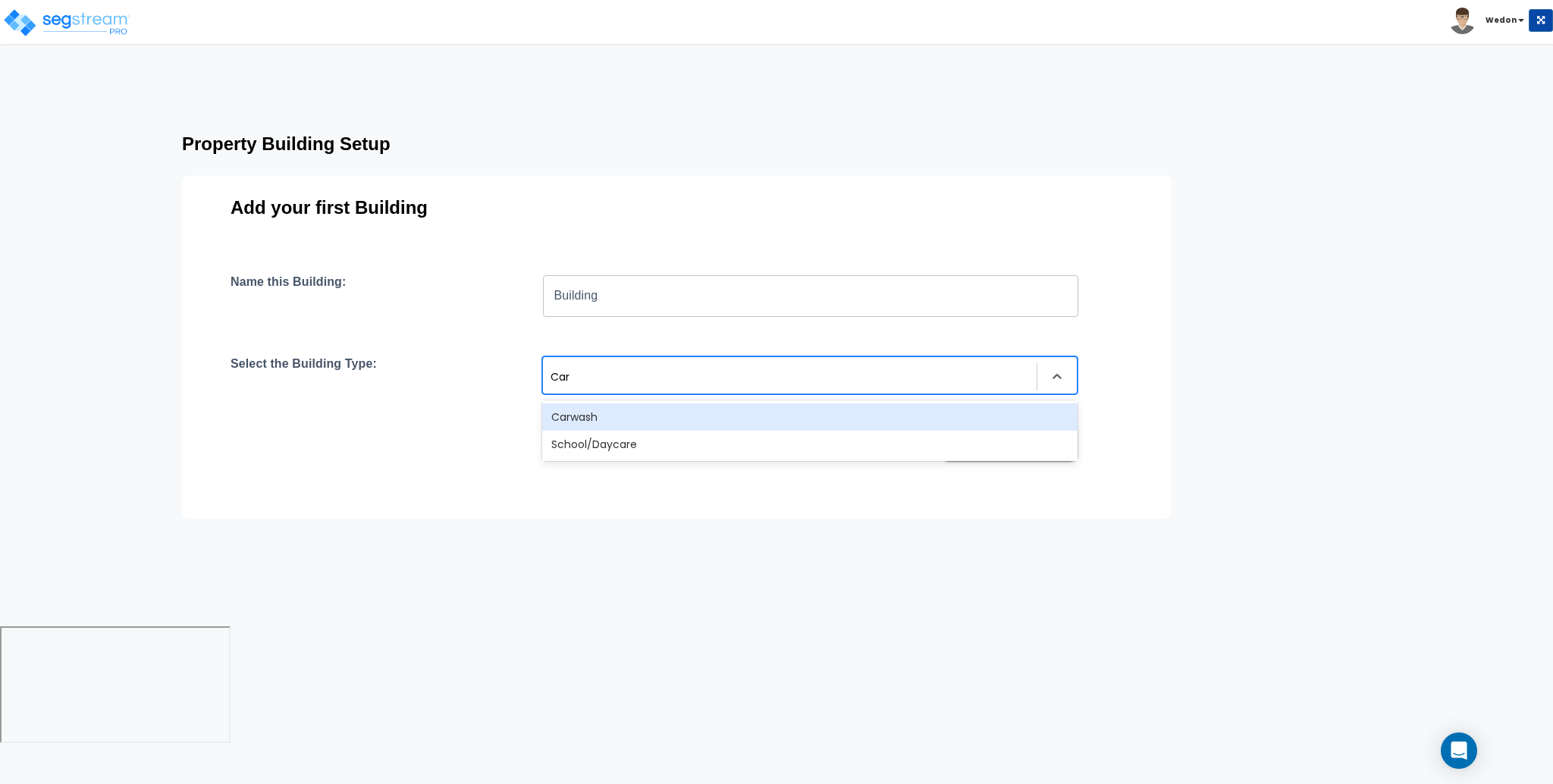
type input "Carw"
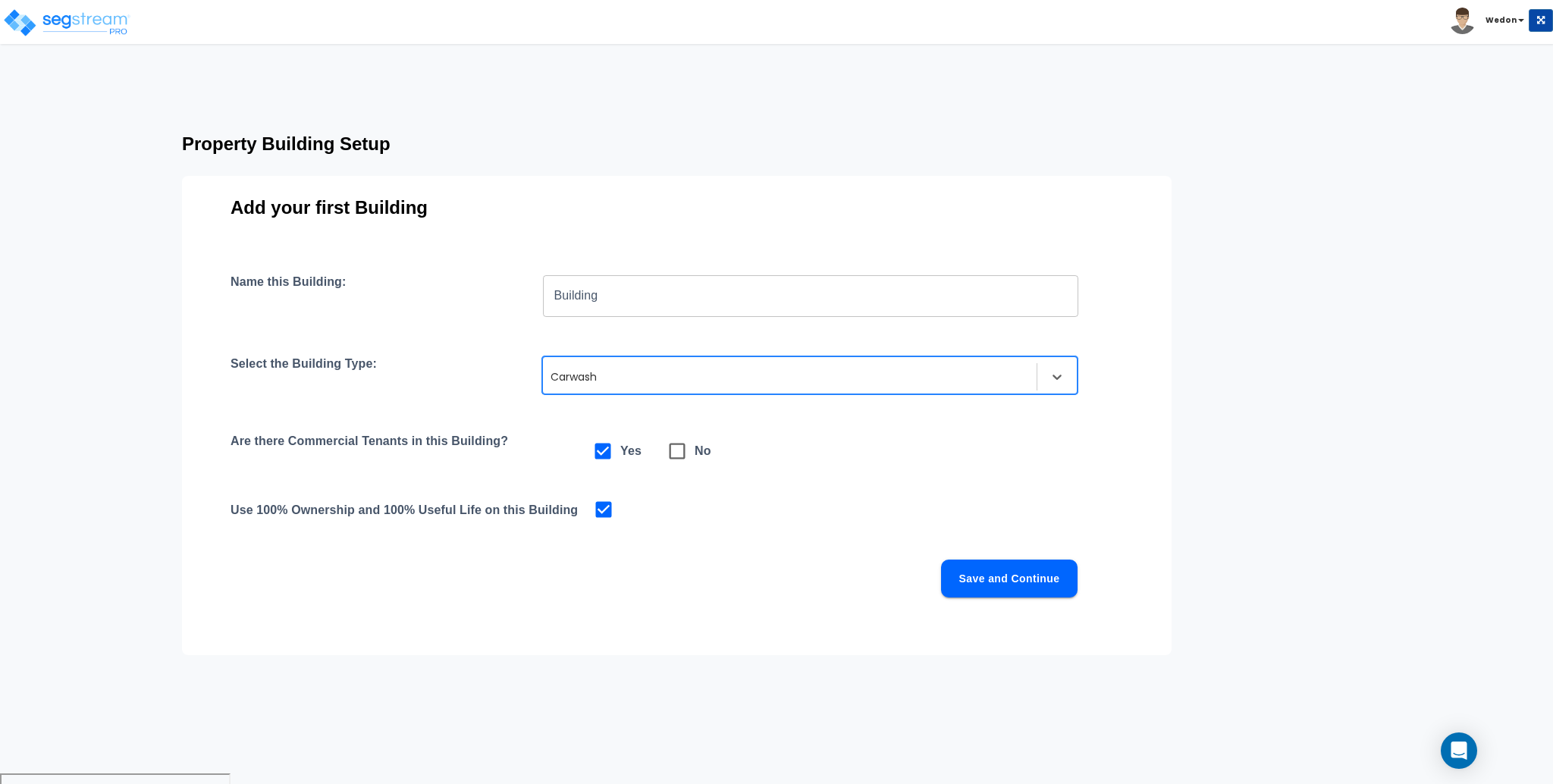
click at [1042, 587] on button "Save and Continue" at bounding box center [1009, 578] width 136 height 38
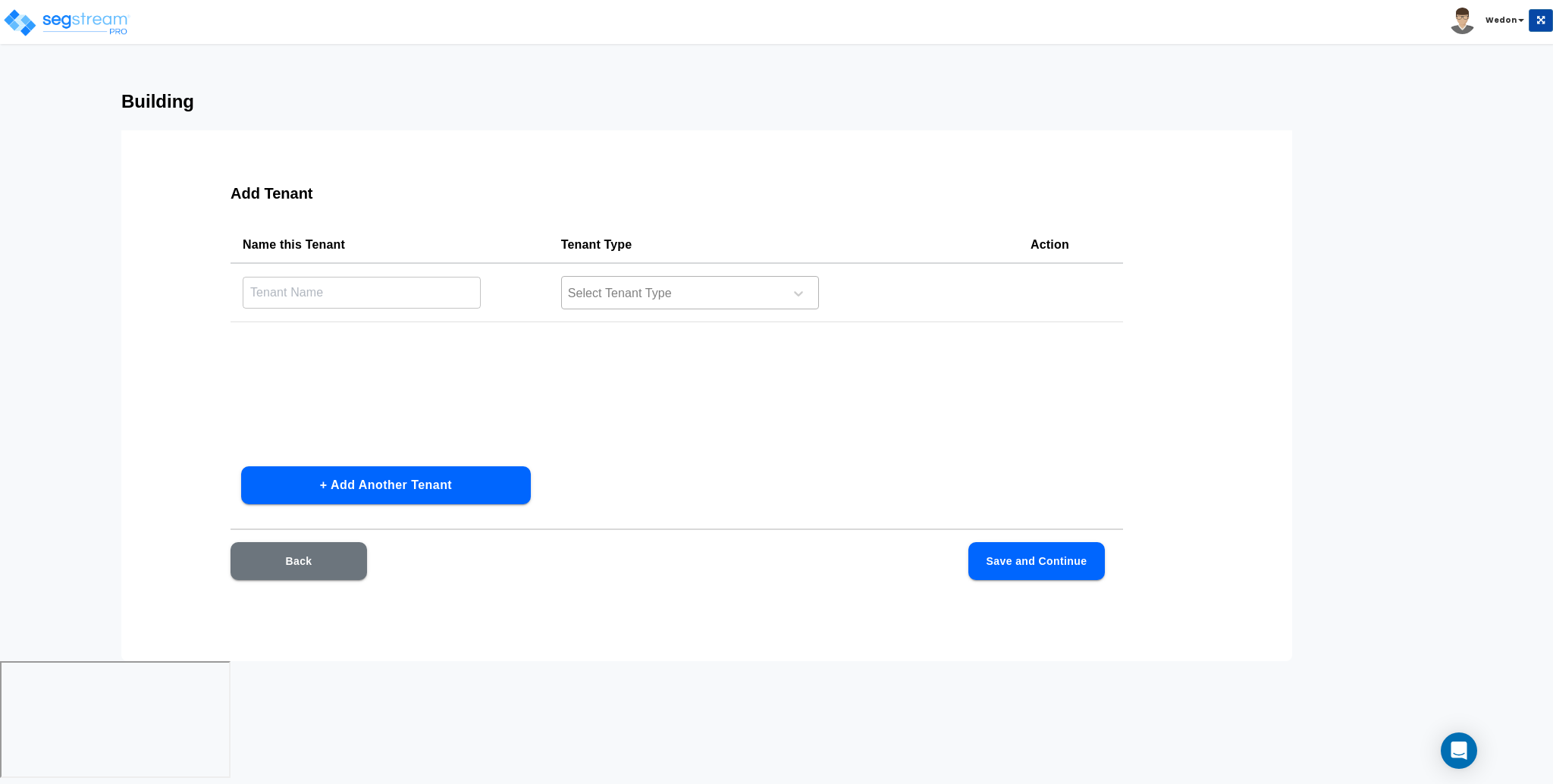
click at [652, 296] on div at bounding box center [670, 294] width 208 height 21
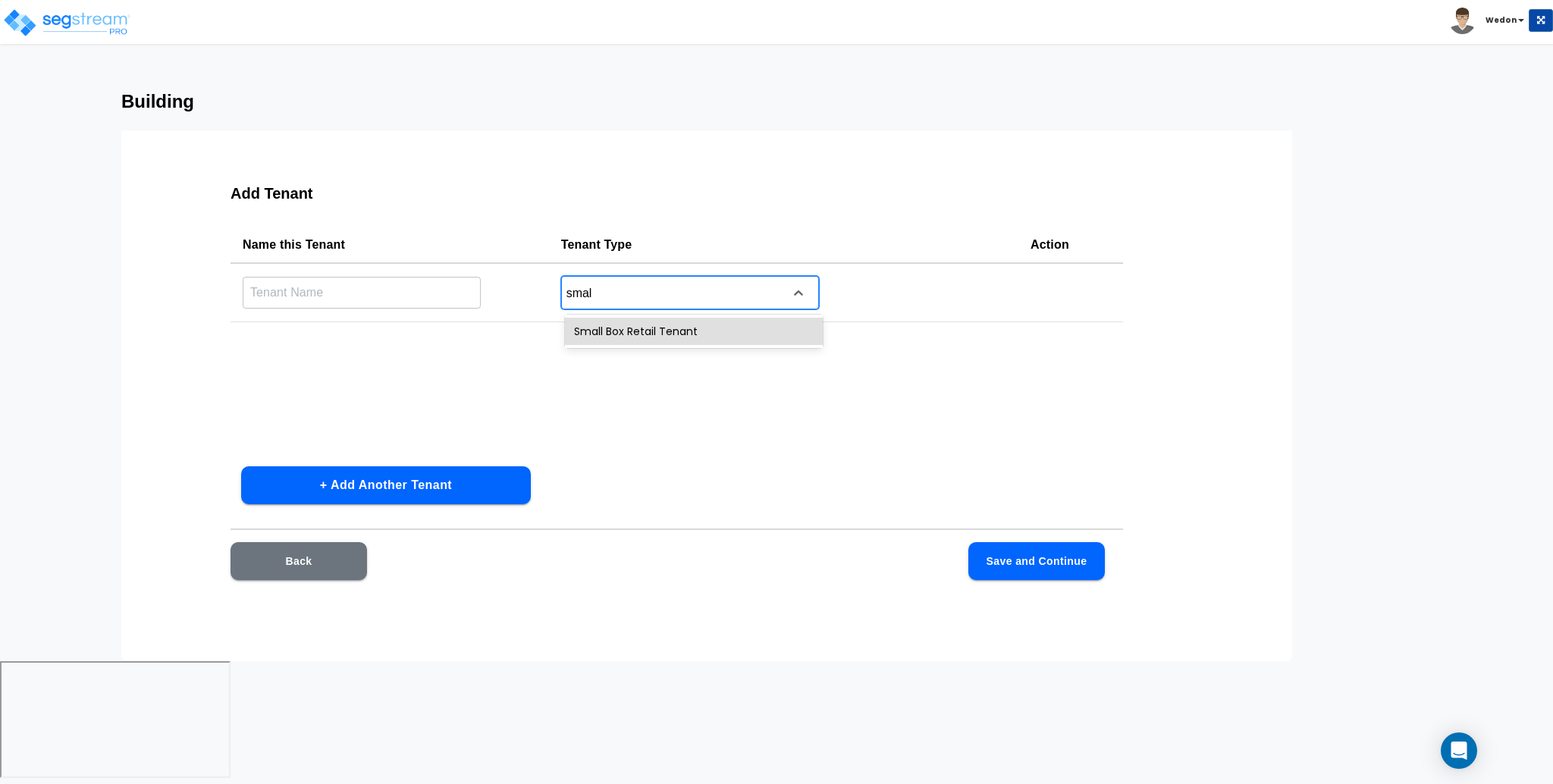
type input "small"
click at [400, 296] on input "text" at bounding box center [361, 292] width 238 height 33
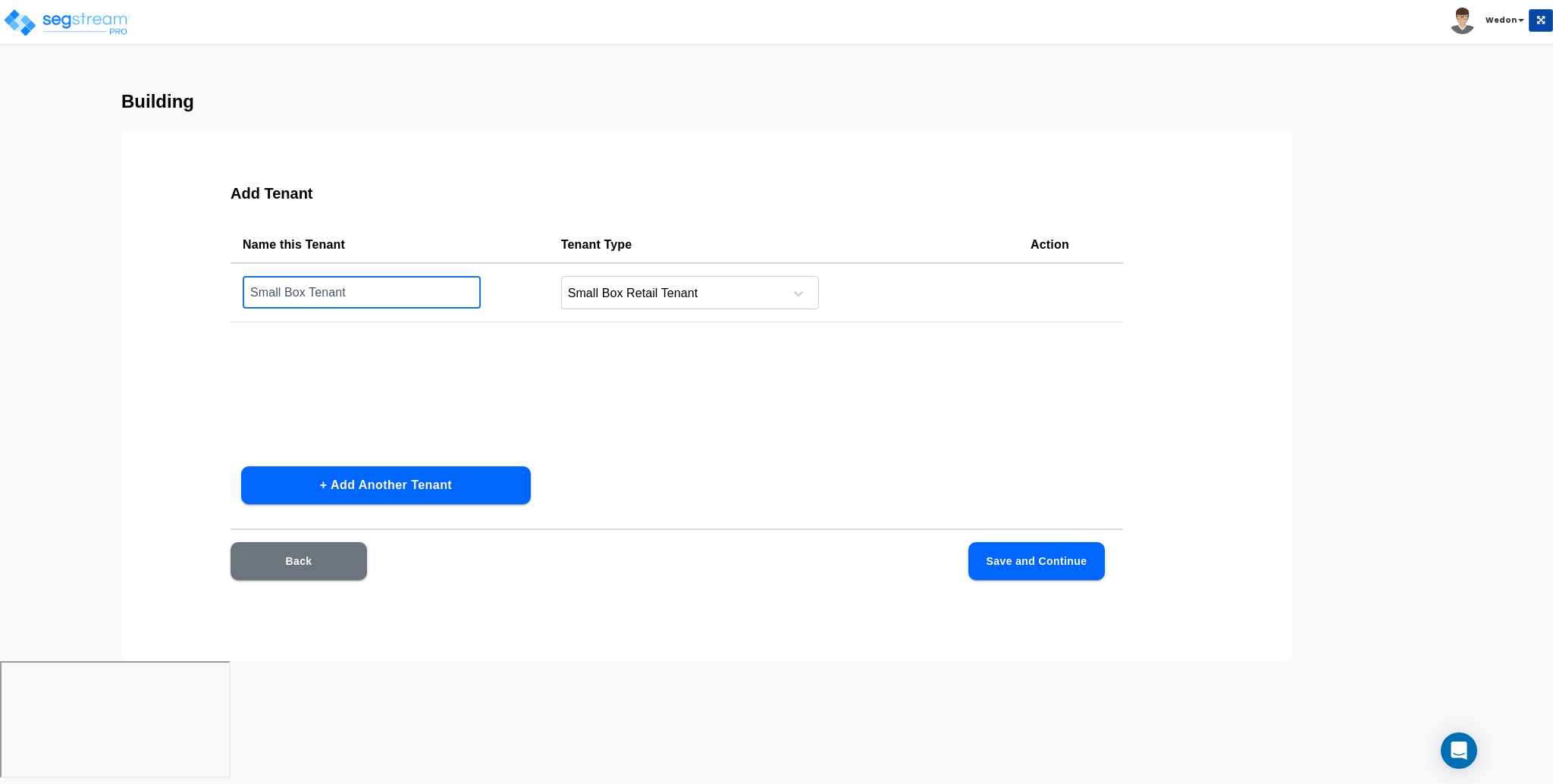
type input "Small Box Tenant"
click at [1047, 583] on div "Back Save and Continue" at bounding box center [677, 584] width 893 height 84
click at [1053, 568] on button "Save and Continue" at bounding box center [1036, 561] width 136 height 38
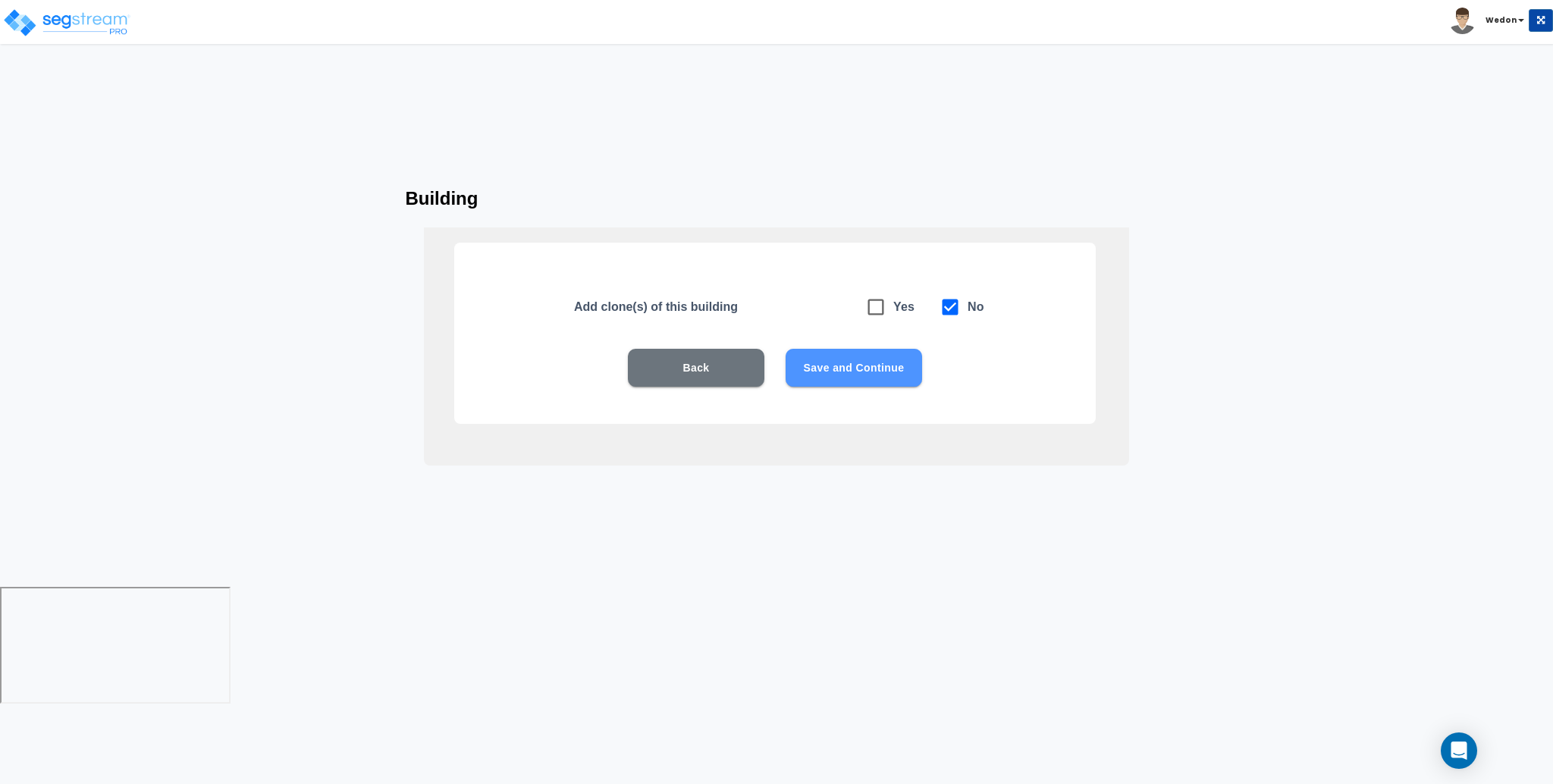
click at [857, 352] on button "Save and Continue" at bounding box center [854, 368] width 136 height 38
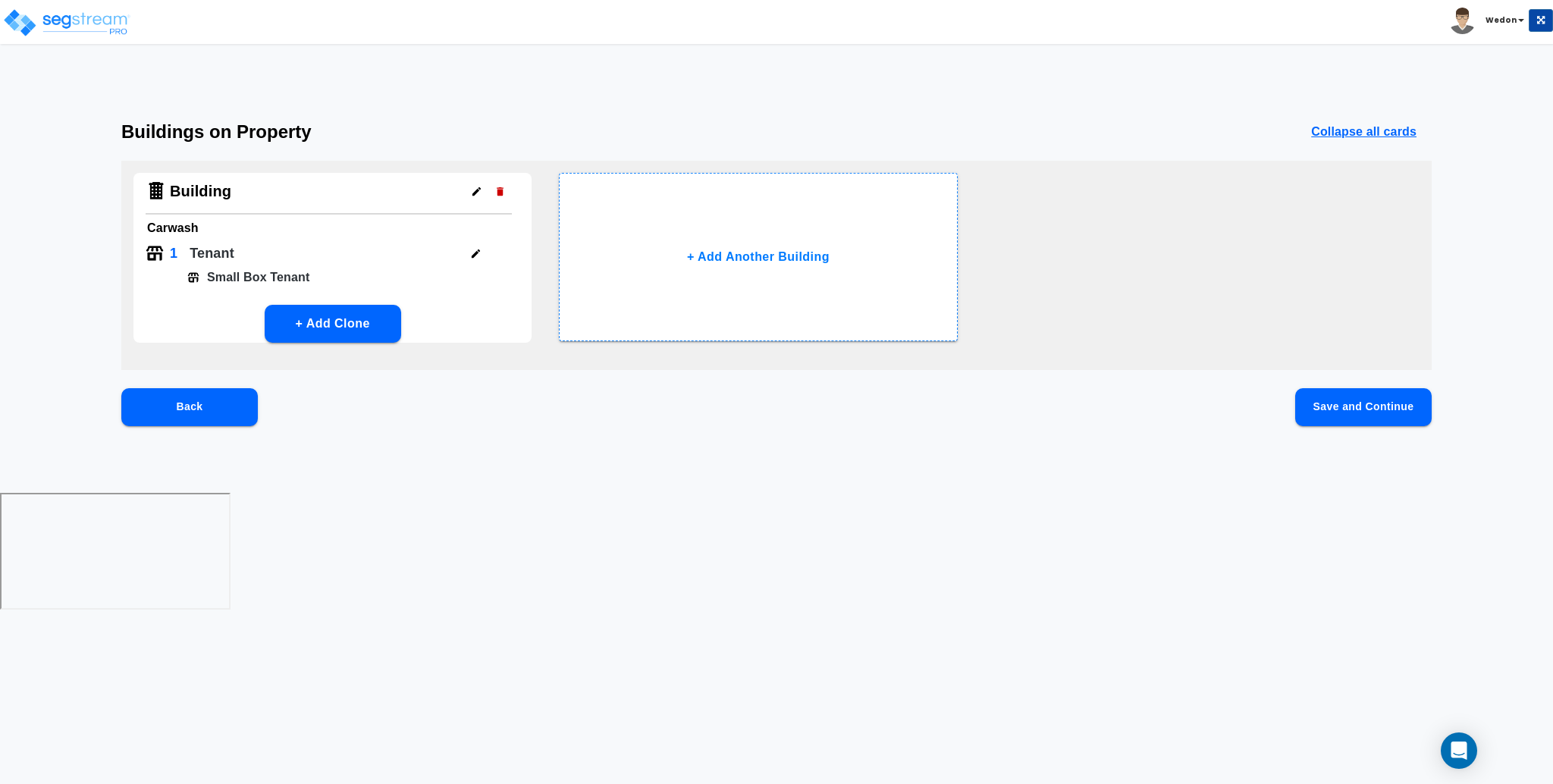
click at [1268, 557] on html "Toggle navigation [GEOGRAPHIC_DATA] x" at bounding box center [776, 306] width 1553 height 614
click at [846, 119] on html "Toggle navigation [GEOGRAPHIC_DATA] x" at bounding box center [776, 306] width 1553 height 614
click at [1384, 410] on button "Save and Continue" at bounding box center [1363, 407] width 136 height 38
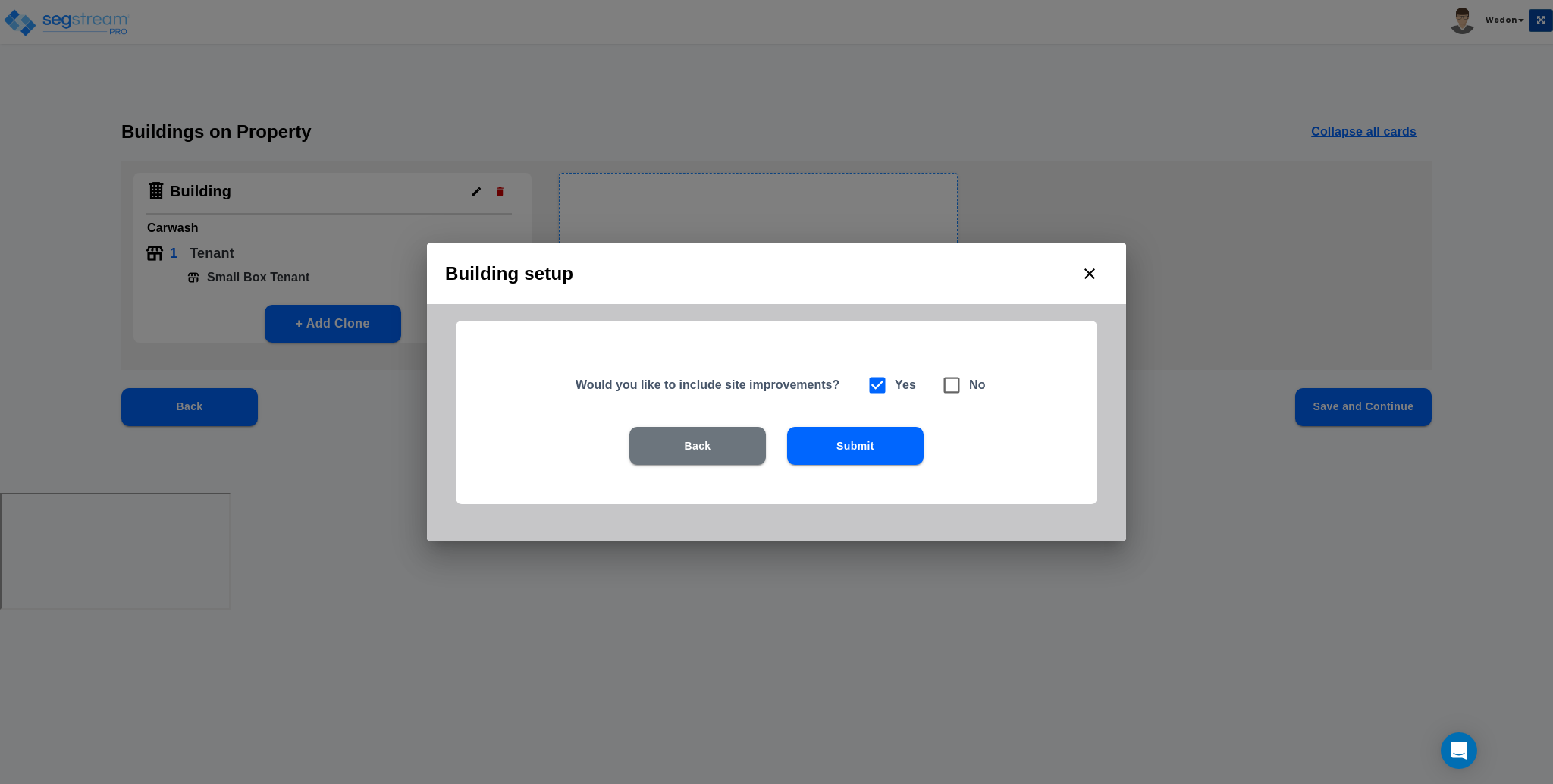
click at [854, 440] on button "Submit" at bounding box center [855, 446] width 136 height 38
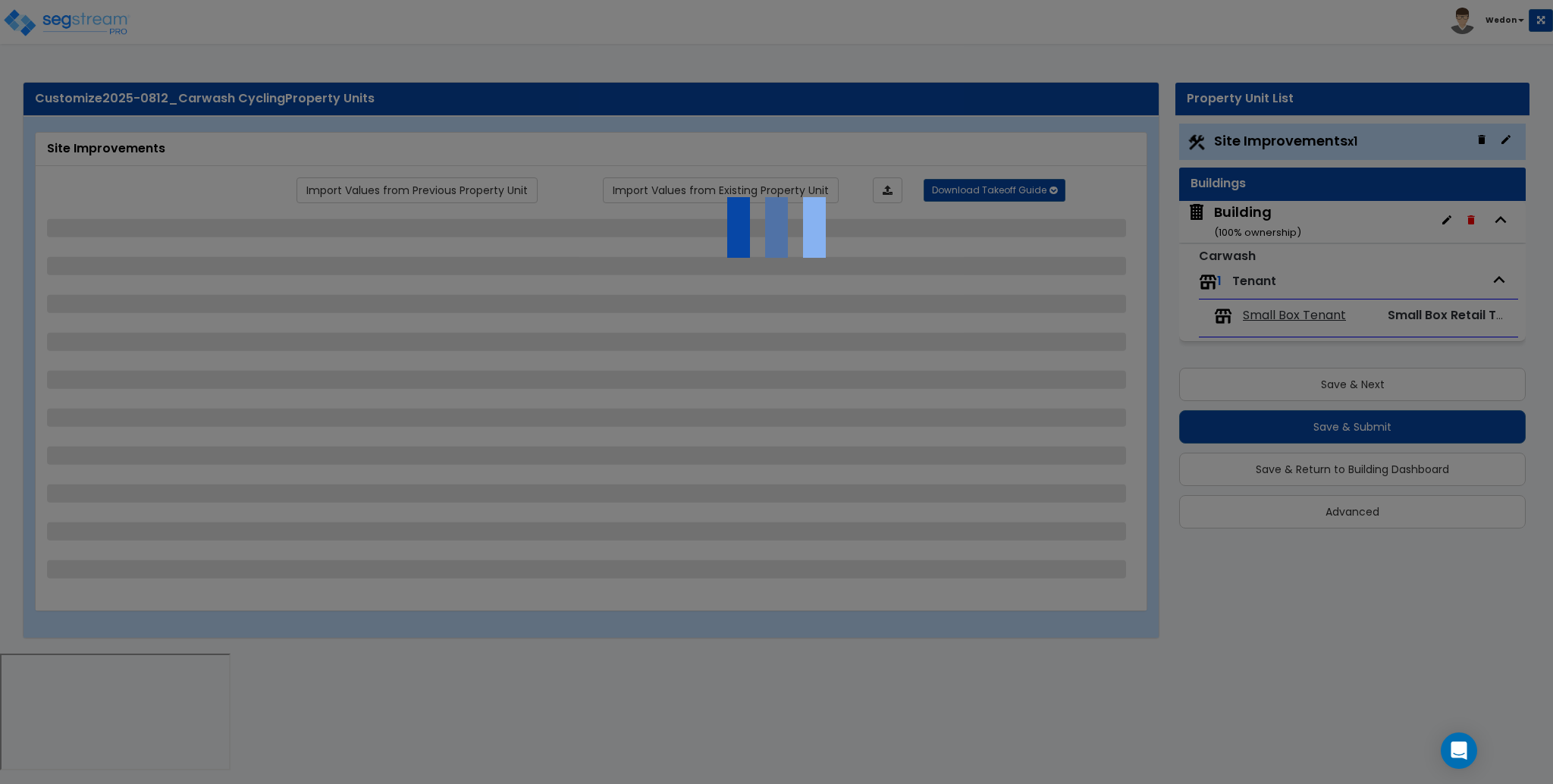
click at [1508, 136] on div at bounding box center [776, 392] width 1553 height 784
click at [1328, 38] on div at bounding box center [776, 392] width 1553 height 784
click at [917, 33] on div at bounding box center [776, 392] width 1553 height 784
click at [1092, 48] on div at bounding box center [776, 392] width 1553 height 784
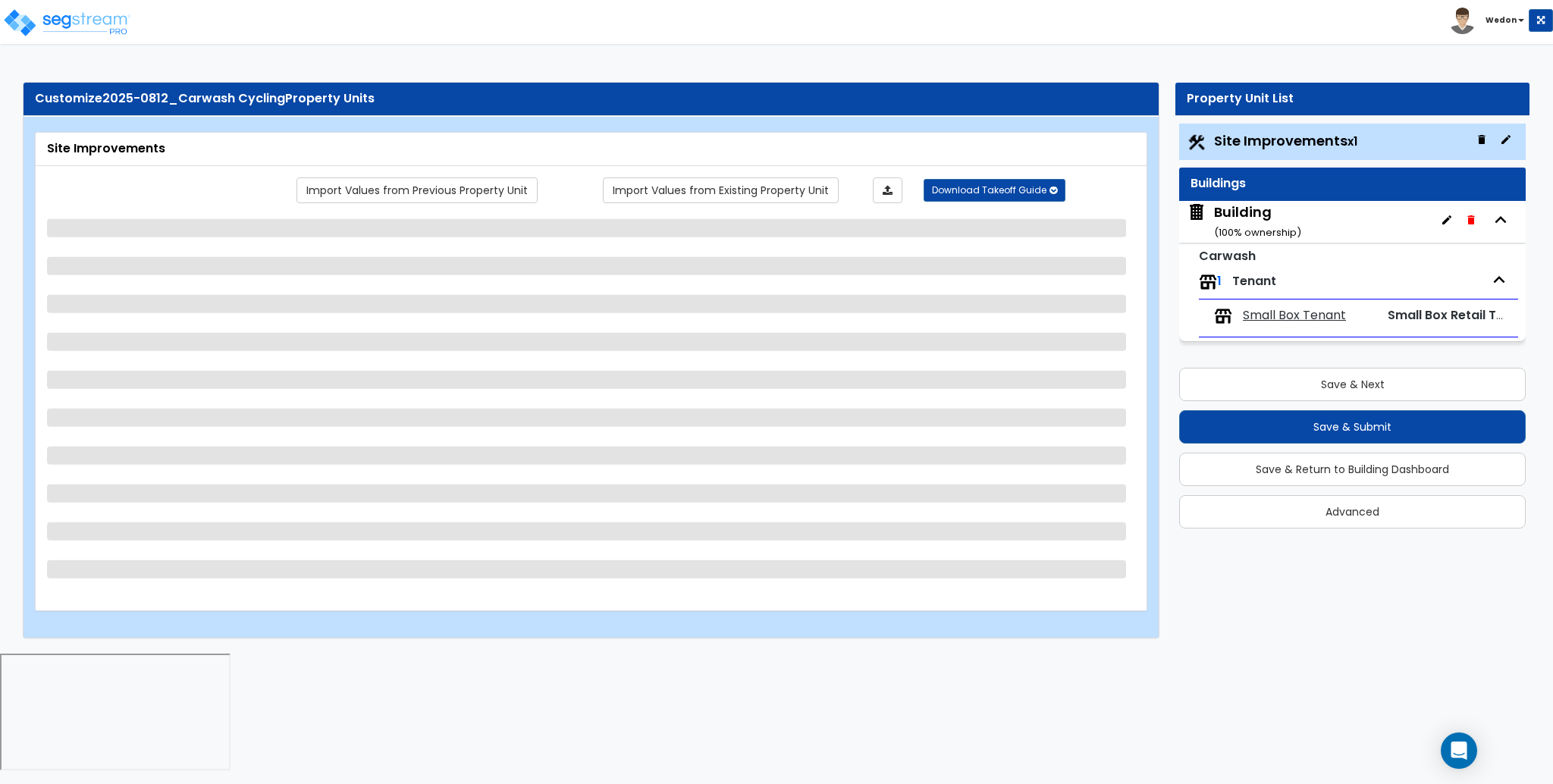
click at [1505, 136] on icon "button" at bounding box center [1506, 139] width 12 height 12
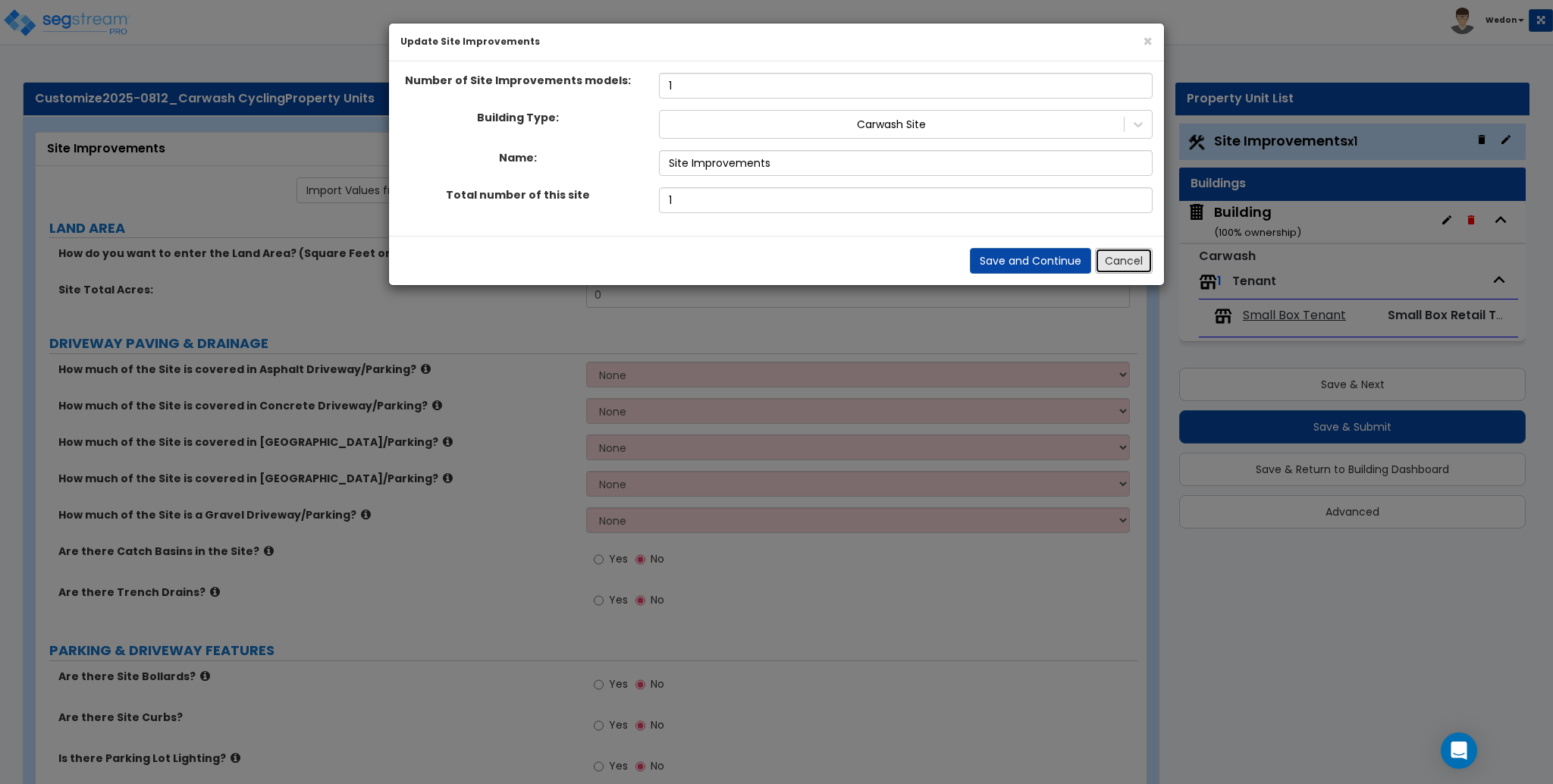
click at [1146, 250] on button "Cancel" at bounding box center [1123, 260] width 57 height 25
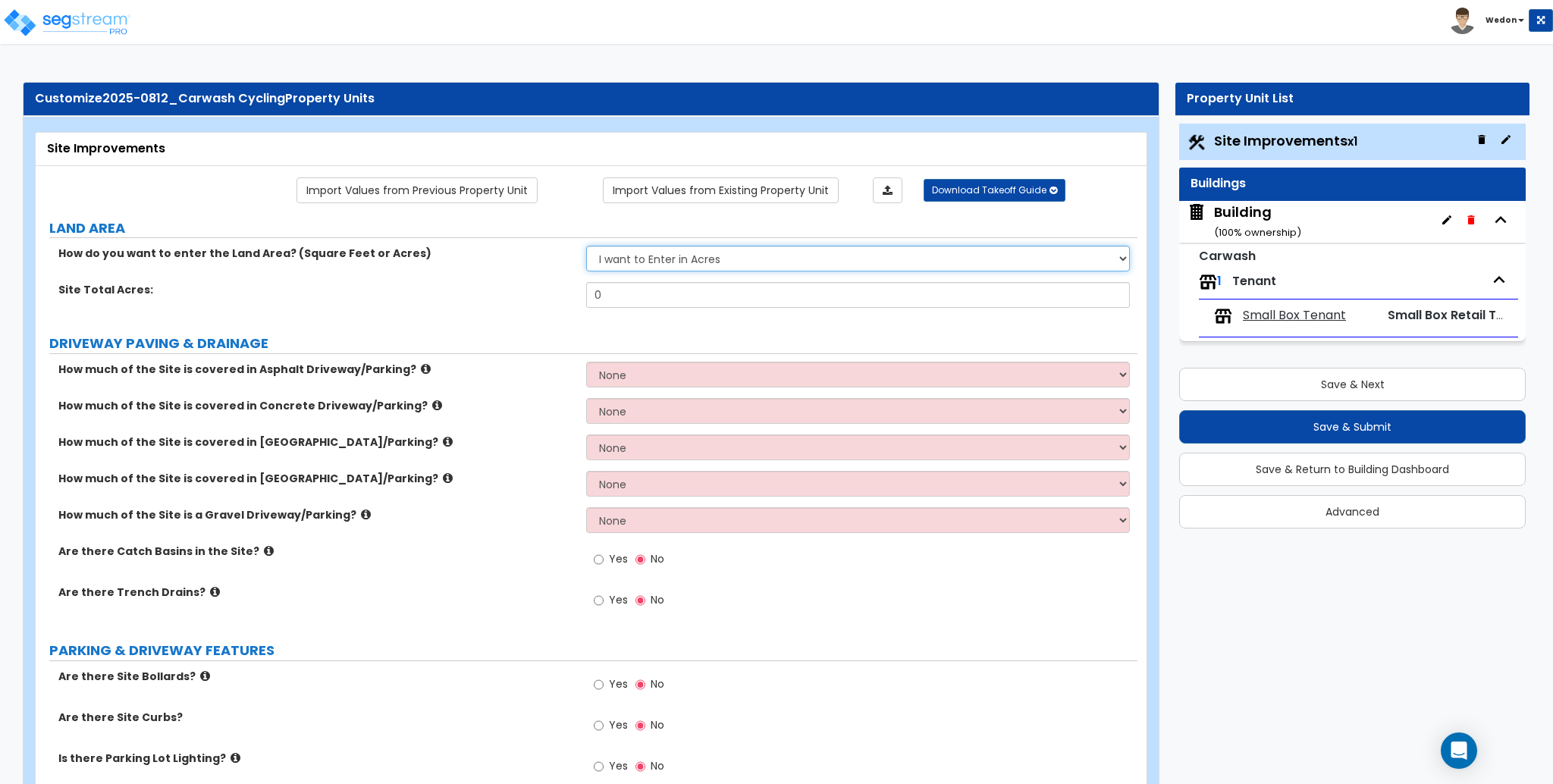
click at [775, 259] on select "I want to Enter in [GEOGRAPHIC_DATA] I want to Enter in Square Feet" at bounding box center [858, 258] width 543 height 25
drag, startPoint x: 699, startPoint y: 296, endPoint x: 367, endPoint y: 290, distance: 332.1
click at [368, 291] on div "Site Total Acres: 0" at bounding box center [587, 300] width 1102 height 37
type input "4"
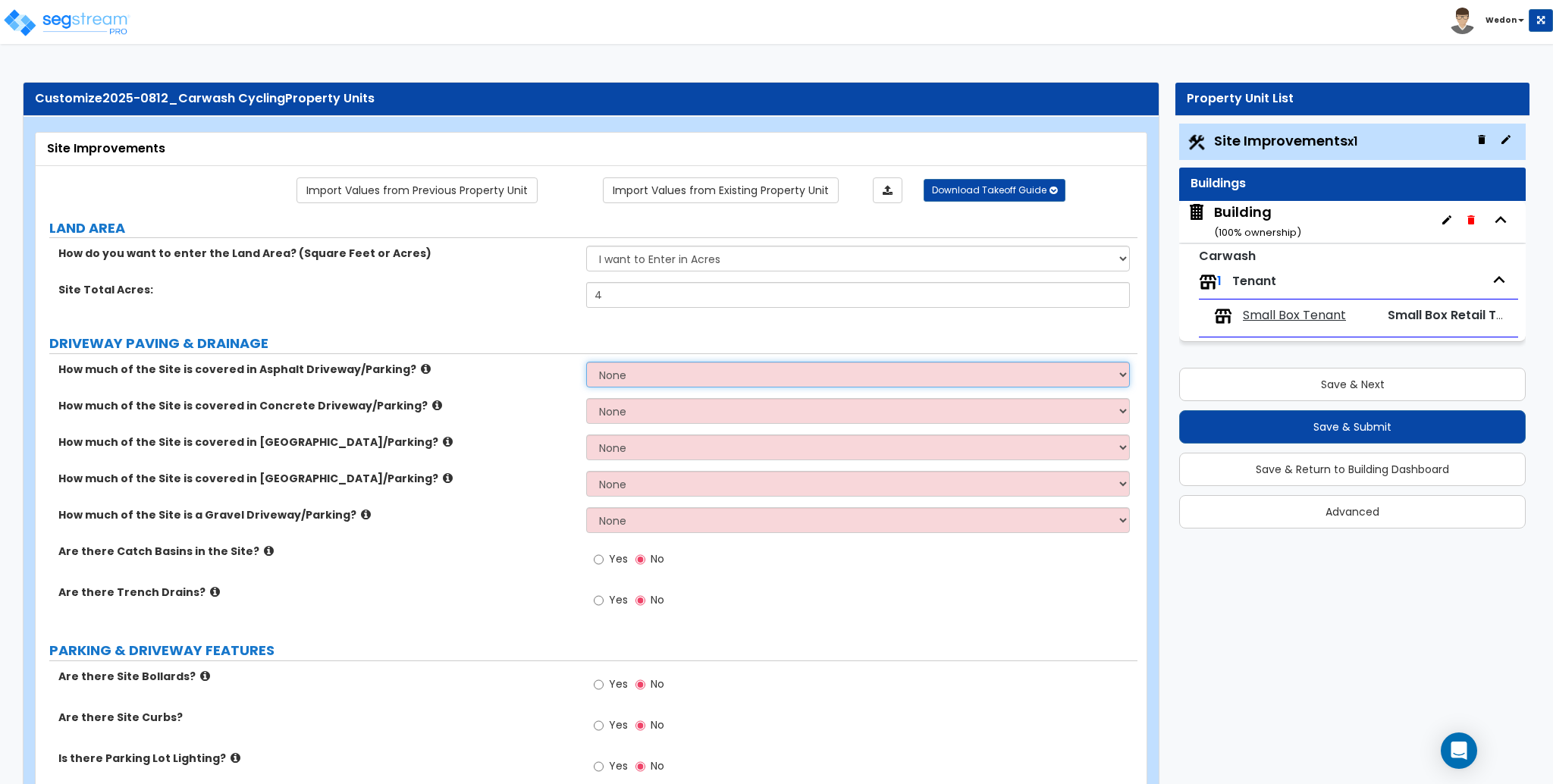
click at [737, 380] on select "None I want to Enter an Approximate Percentage I want to Enter the Square Foota…" at bounding box center [858, 374] width 543 height 25
select select "2"
click at [587, 362] on select "None I want to Enter an Approximate Percentage I want to Enter the Square Foota…" at bounding box center [858, 374] width 543 height 25
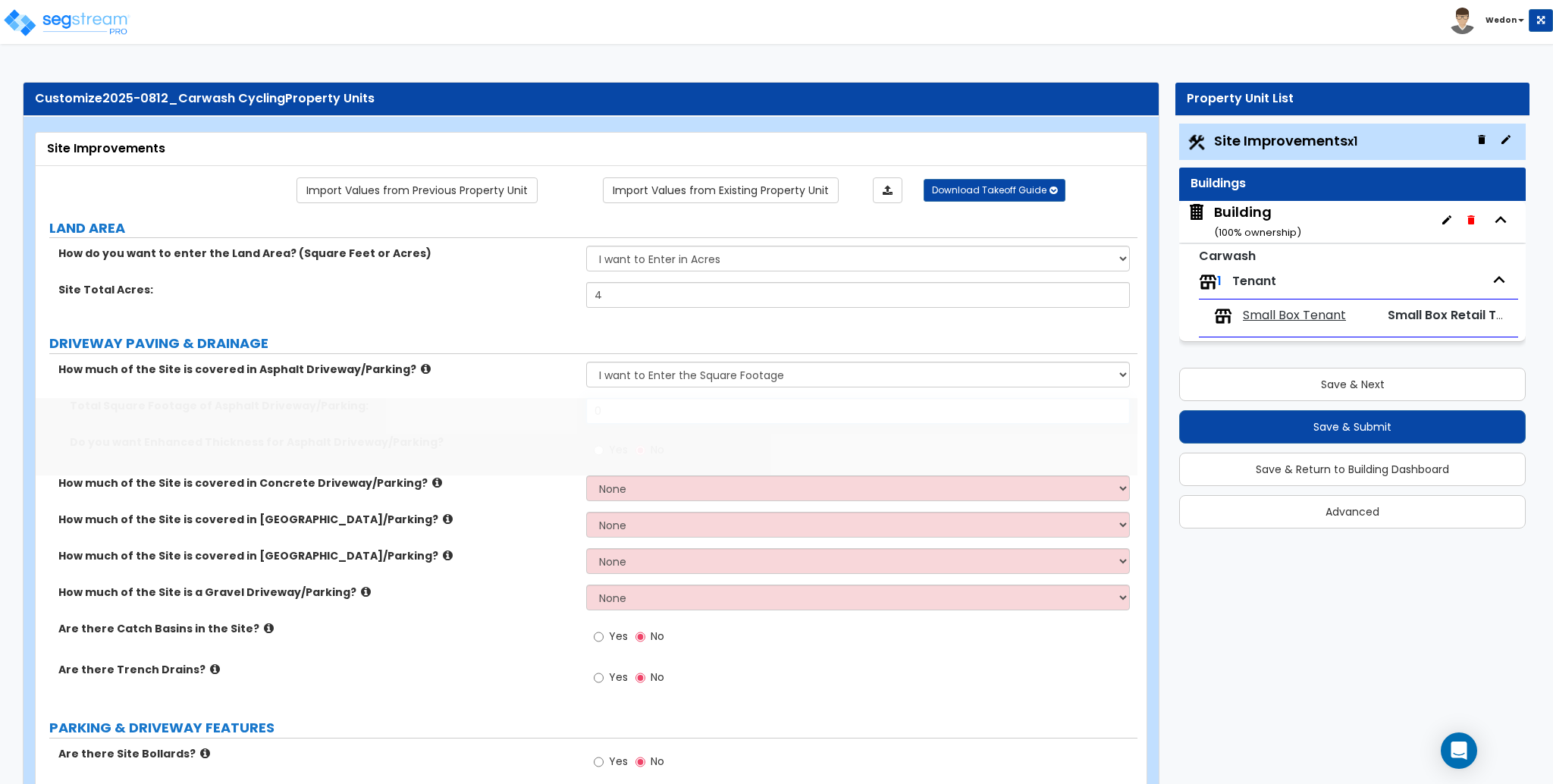
click at [682, 416] on input "0" at bounding box center [858, 411] width 543 height 25
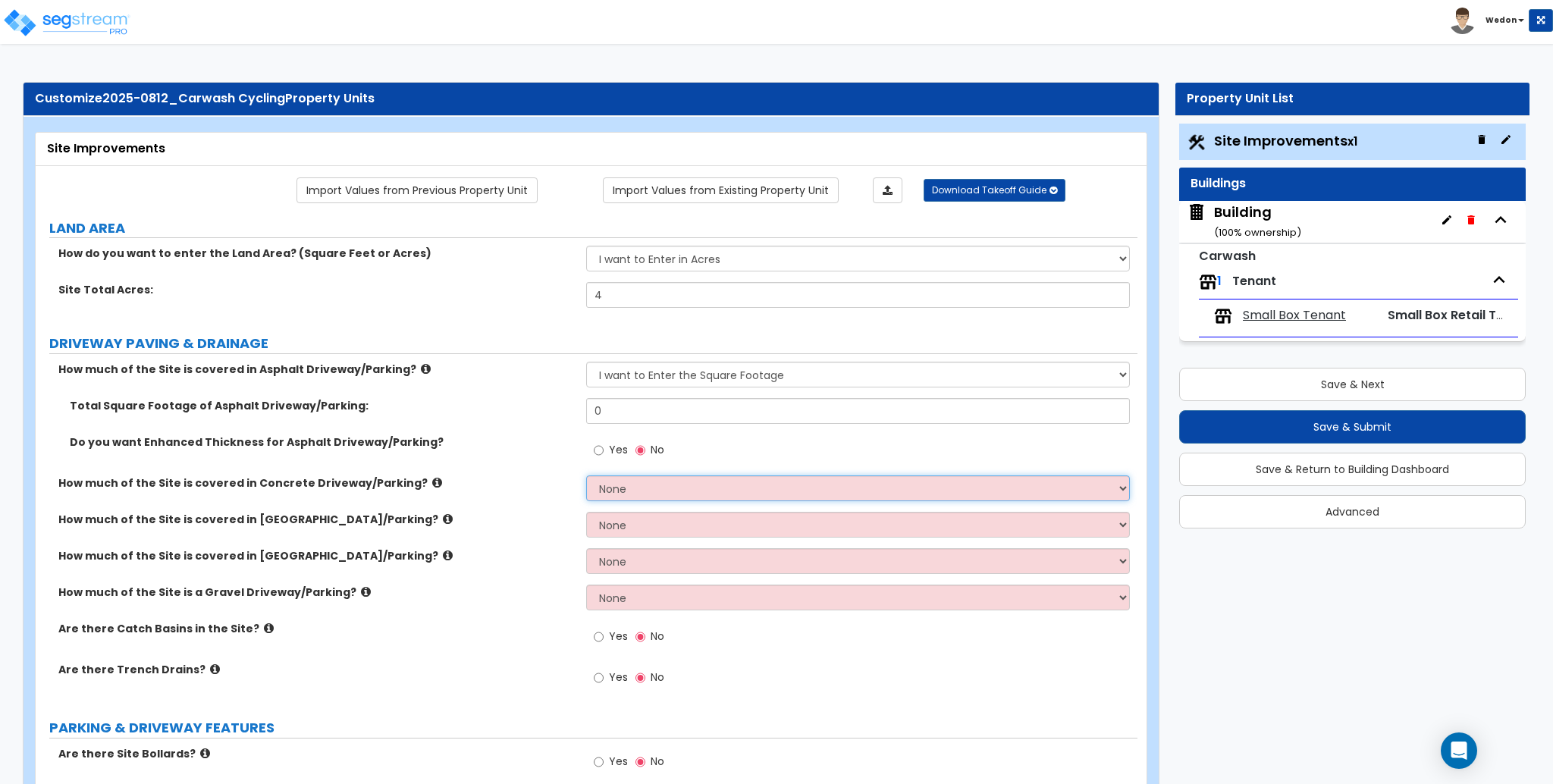
click at [680, 489] on select "None I want to Enter an Approximate Percentage I want to Enter the Square Foota…" at bounding box center [858, 488] width 543 height 25
select select "2"
click at [587, 476] on select "None I want to Enter an Approximate Percentage I want to Enter the Square Foota…" at bounding box center [858, 488] width 543 height 25
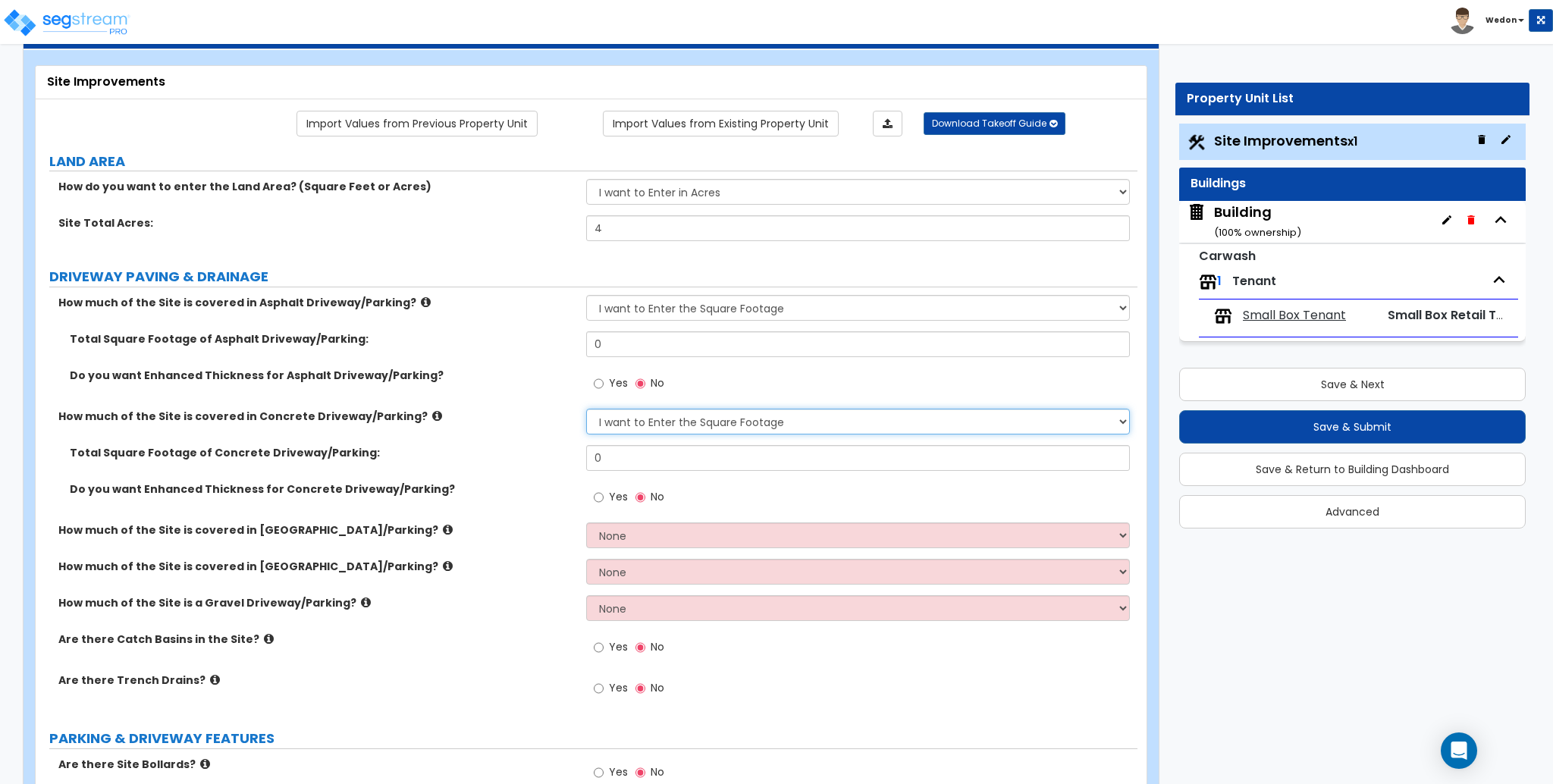
scroll to position [101, 0]
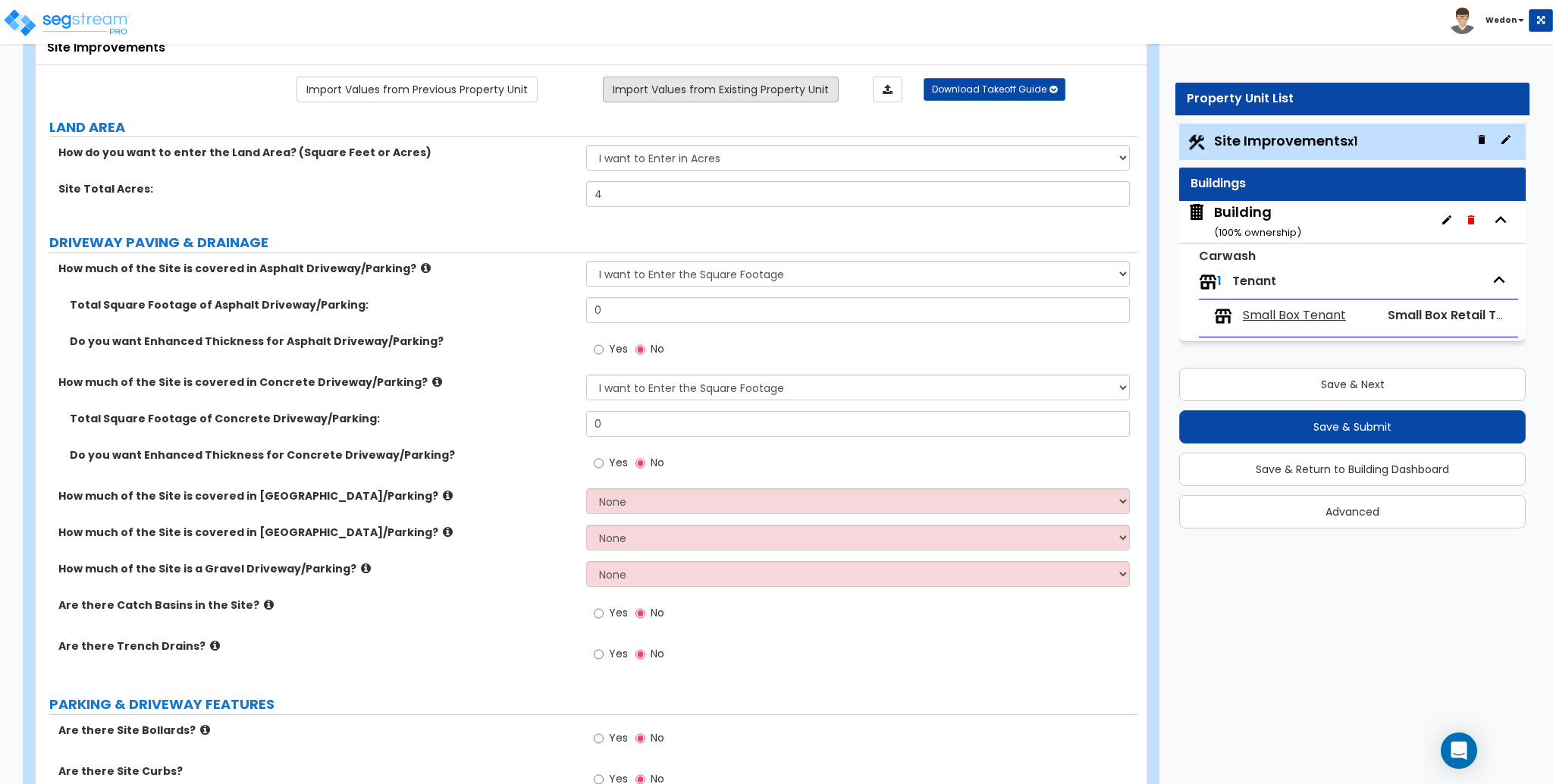
click at [786, 82] on link "Import Values from Existing Property Unit" at bounding box center [720, 88] width 236 height 25
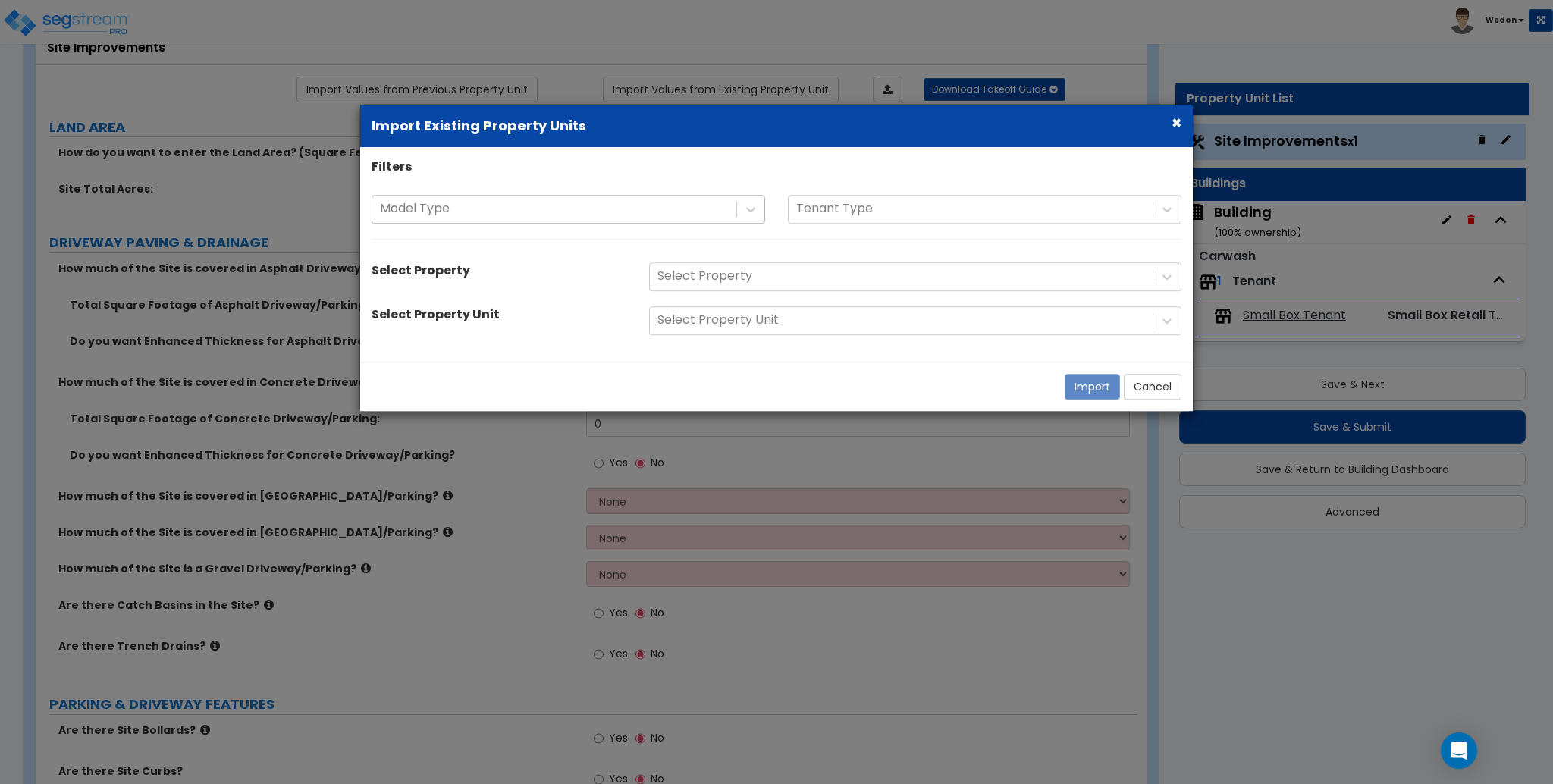
click at [744, 290] on div "Select Property" at bounding box center [916, 276] width 532 height 29
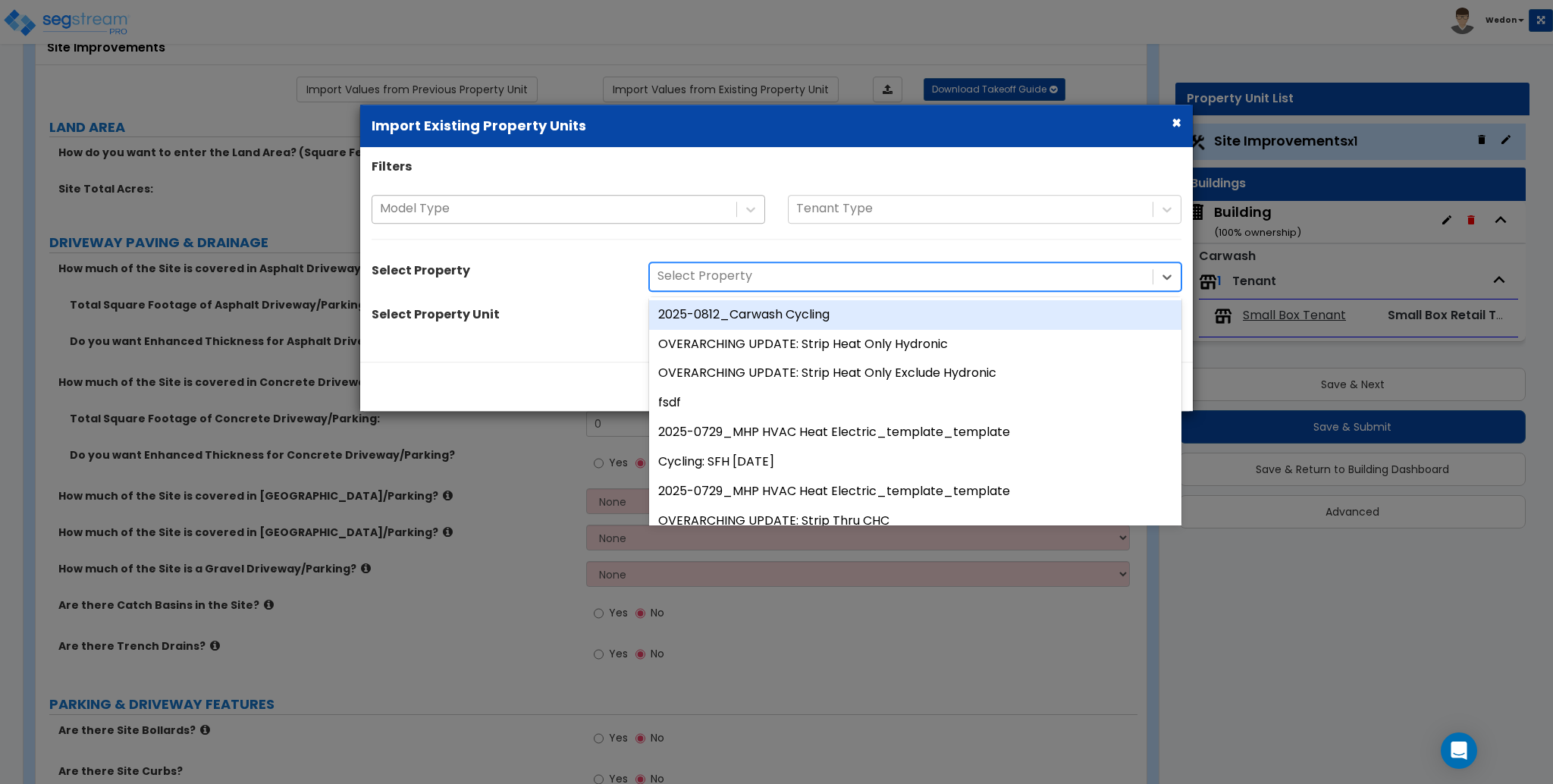
click at [480, 204] on div at bounding box center [554, 210] width 349 height 21
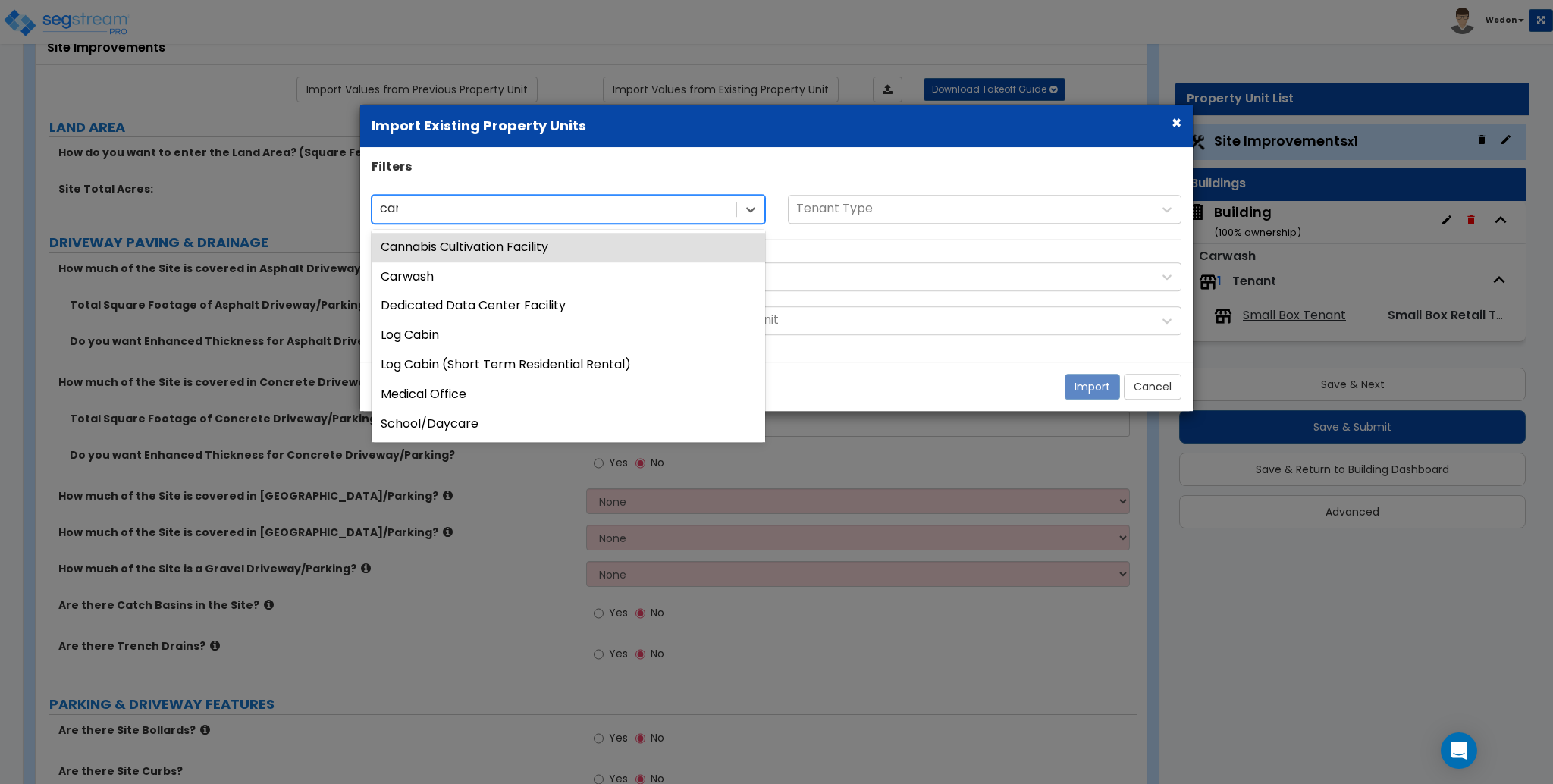
type input "carw"
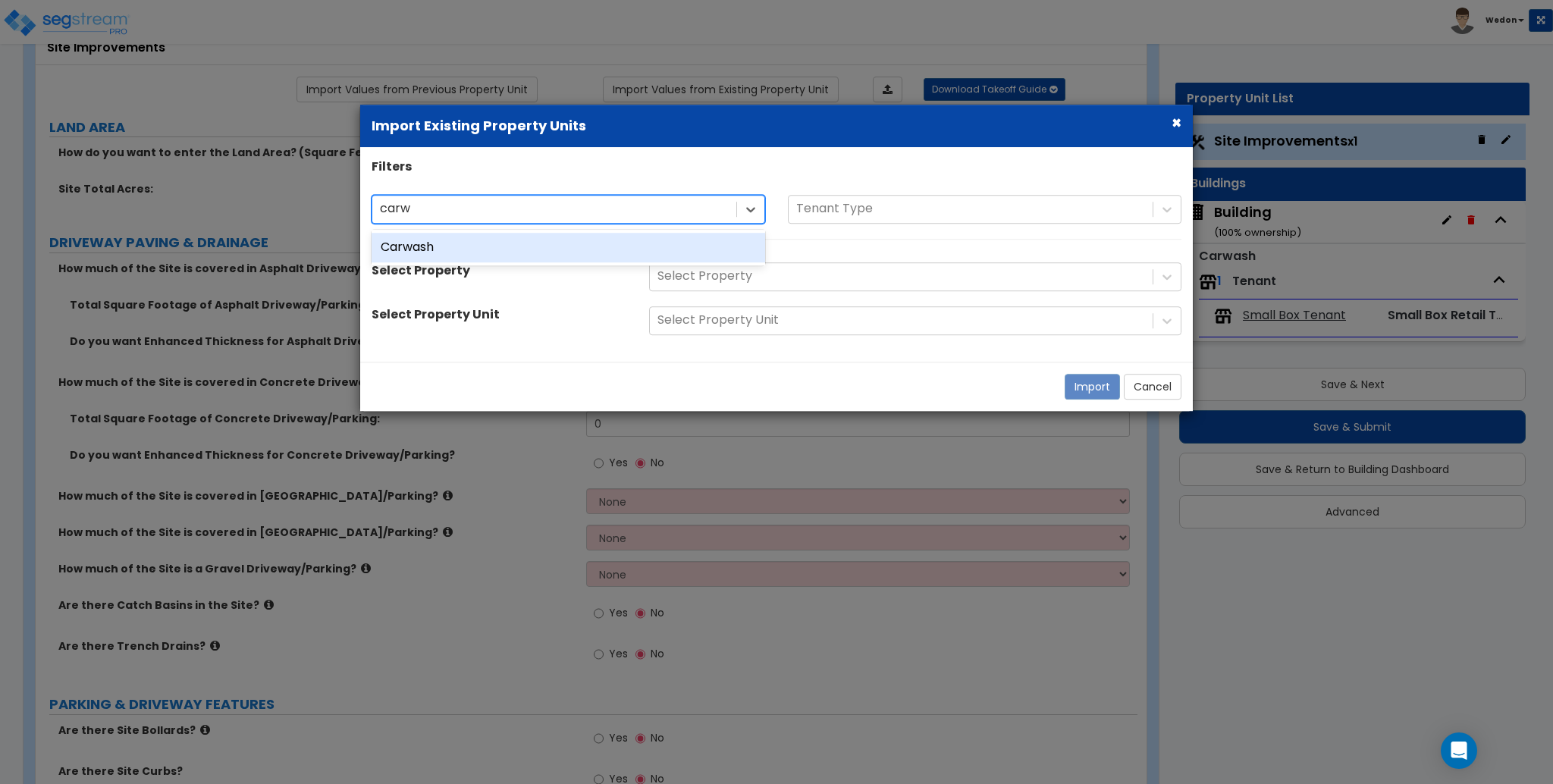
click at [493, 253] on div "Carwash" at bounding box center [568, 247] width 394 height 29
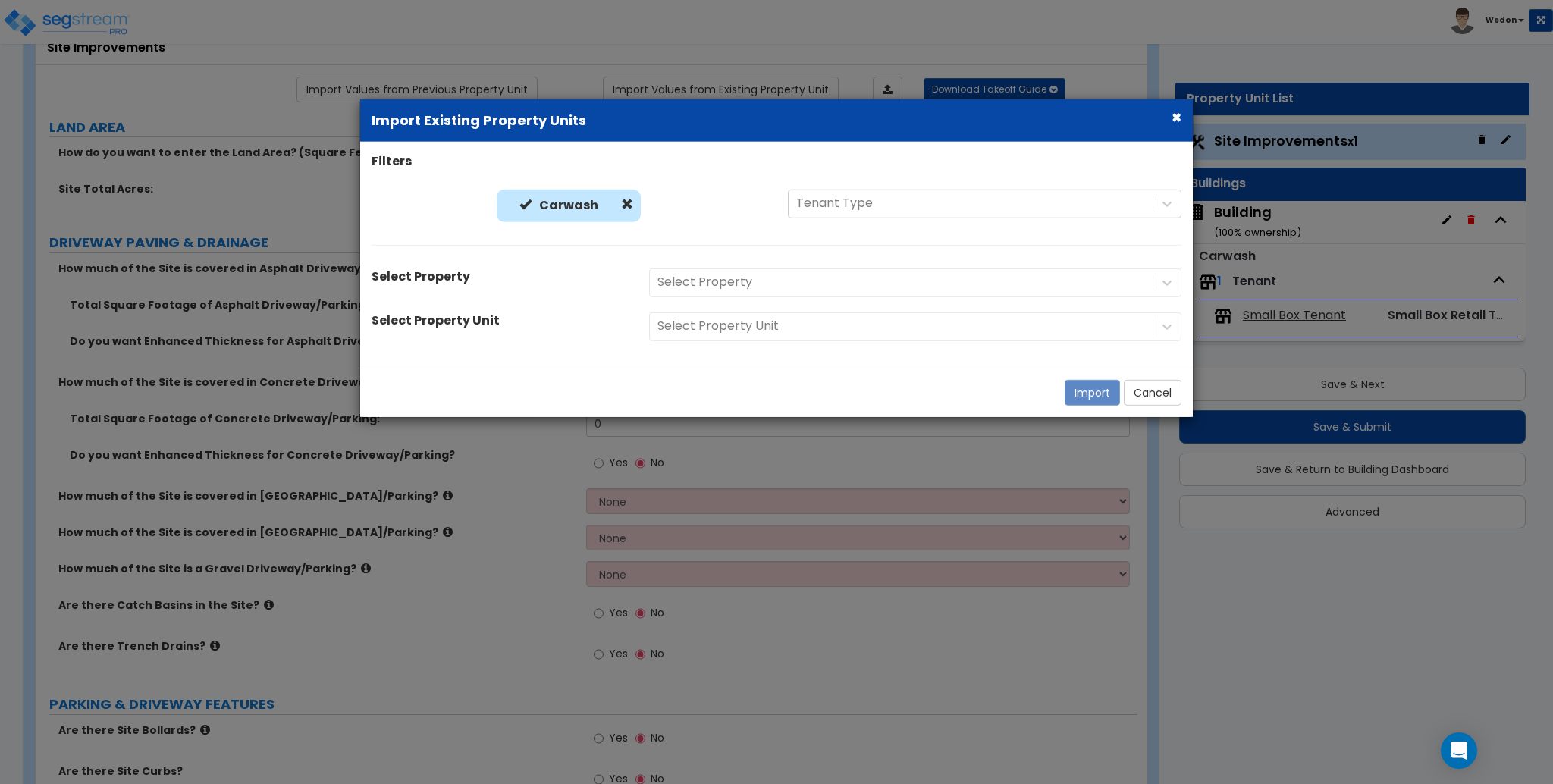
click at [544, 265] on div "Filters Carwash Carwash Tenant Type Select Property Select Property Select Prop…" at bounding box center [776, 255] width 833 height 203
click at [1125, 253] on div "Carwash Carwash Tenant Type" at bounding box center [776, 226] width 833 height 71
click at [1168, 279] on icon at bounding box center [1168, 282] width 15 height 15
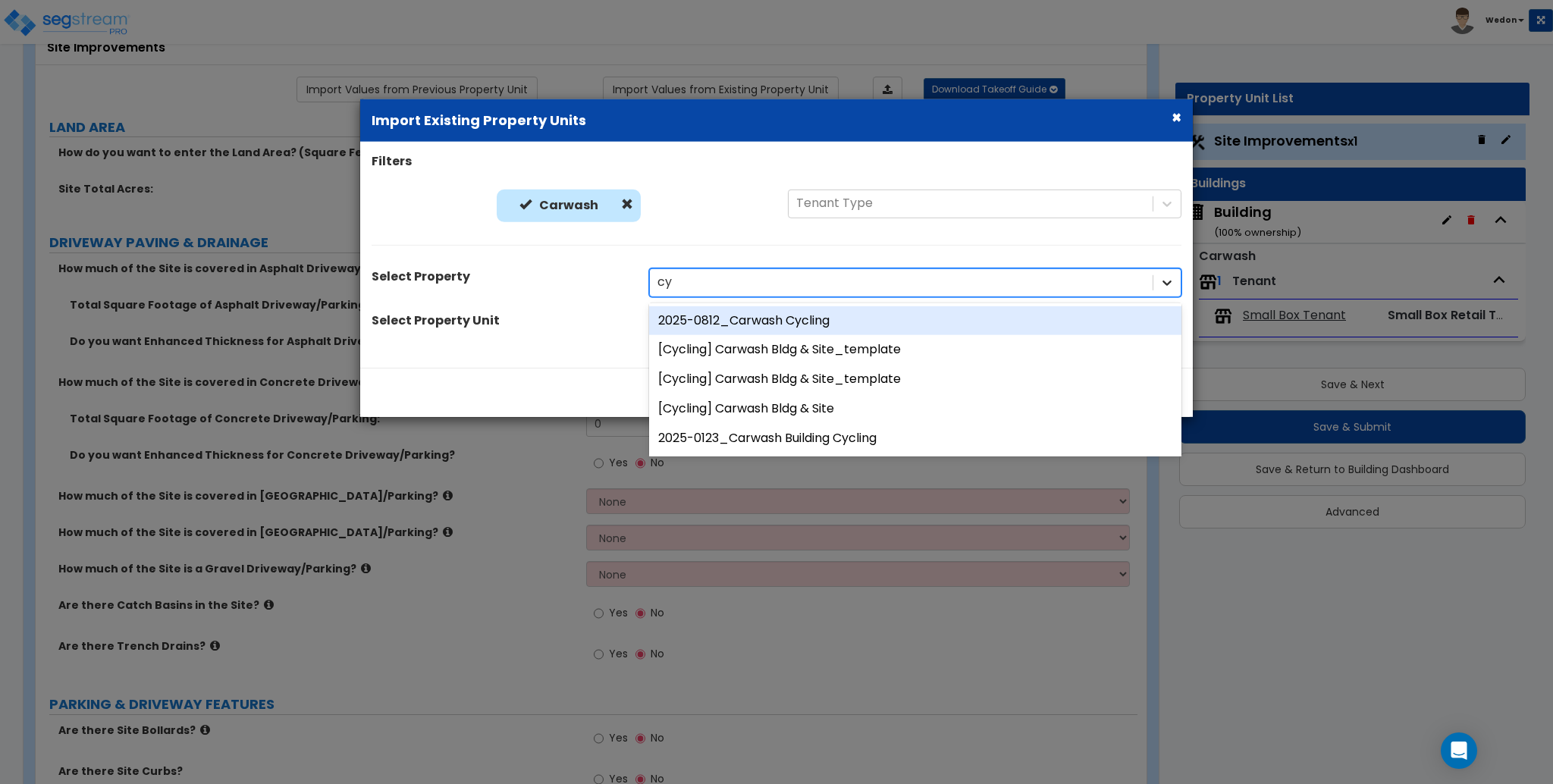
type input "cyc"
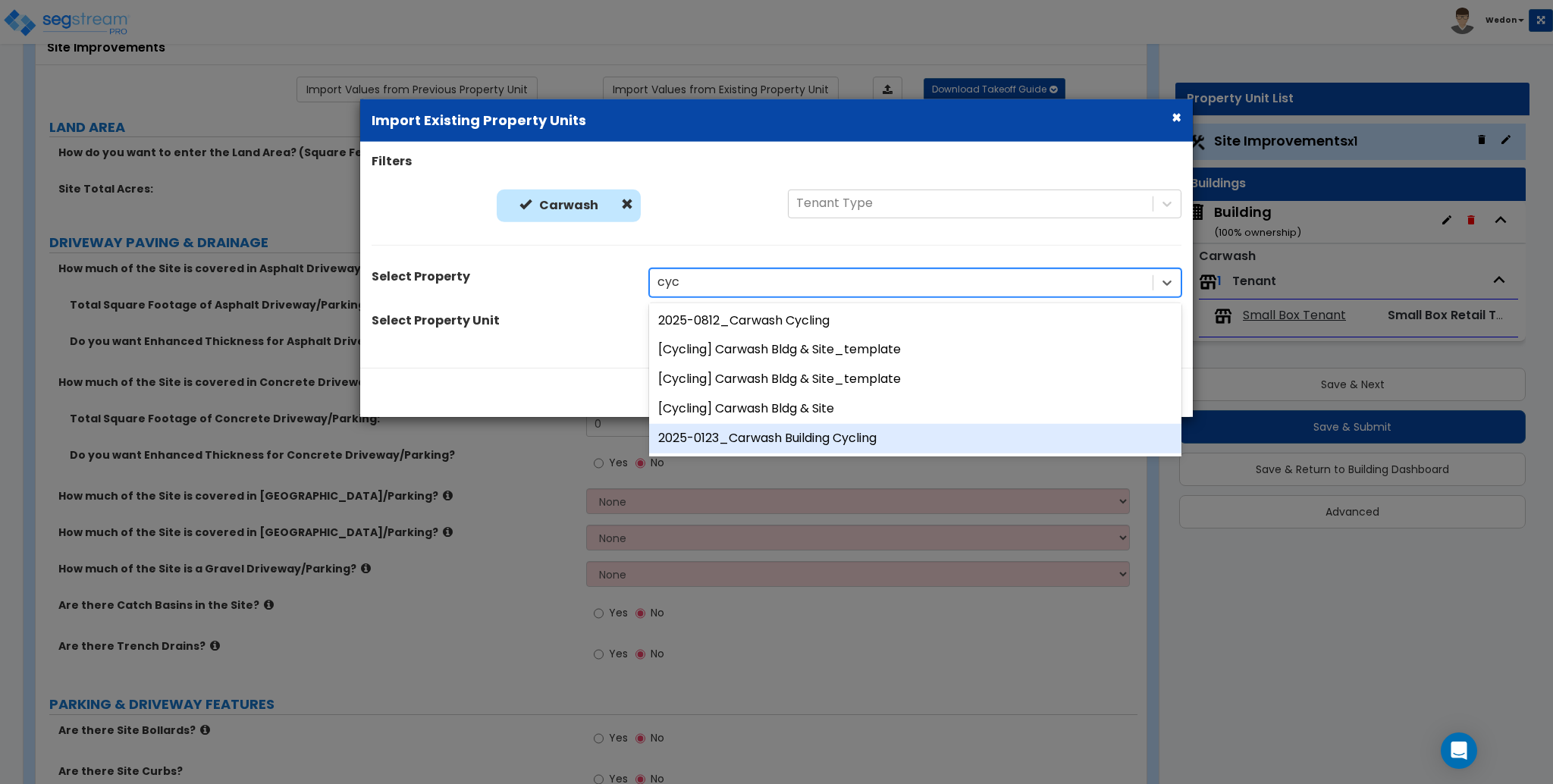
click at [767, 438] on div "2025-0123_Carwash Building Cycling" at bounding box center [916, 438] width 532 height 29
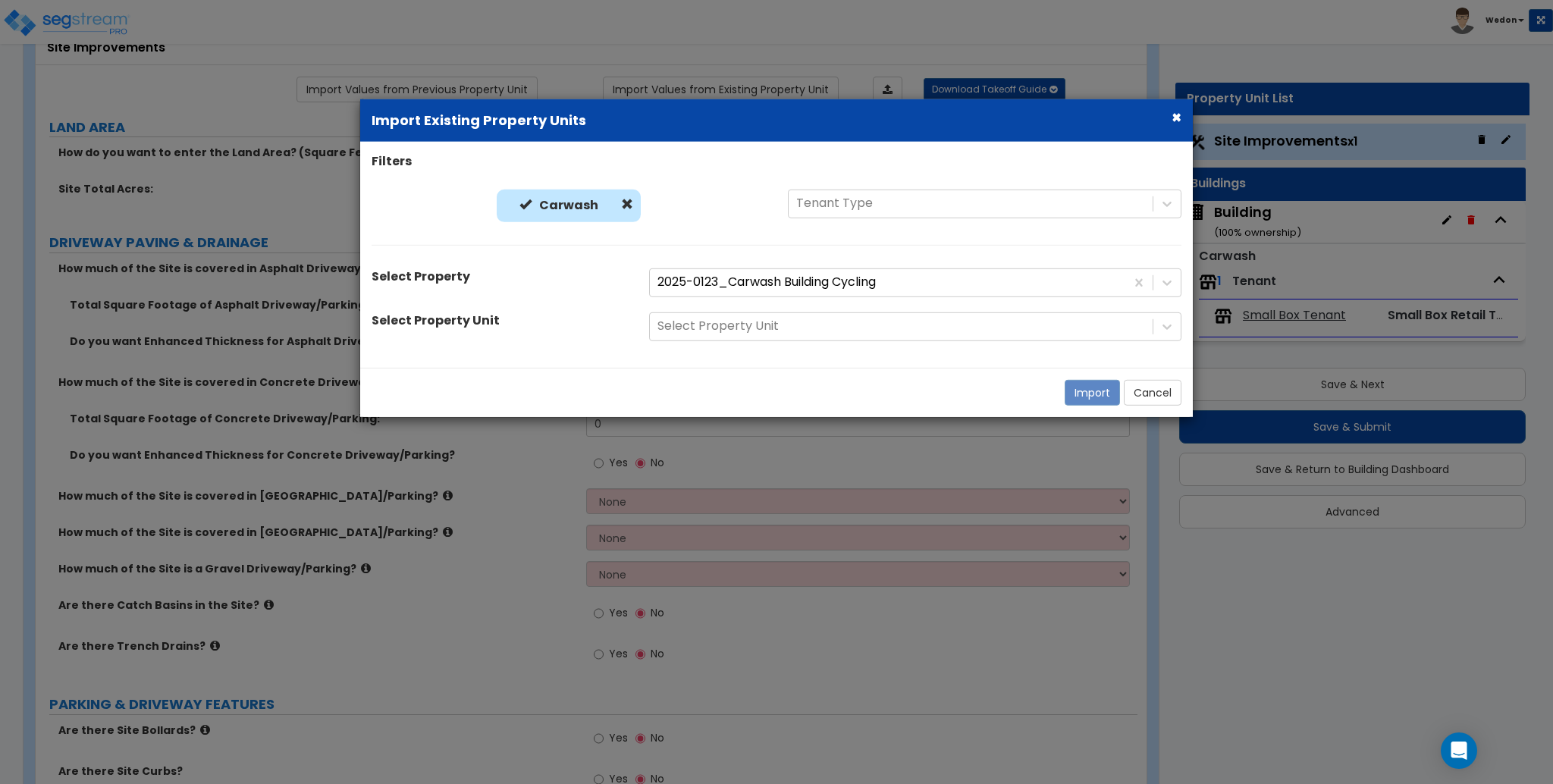
click at [768, 336] on div "Select Property Unit" at bounding box center [915, 326] width 556 height 29
click at [881, 326] on div at bounding box center [901, 326] width 488 height 21
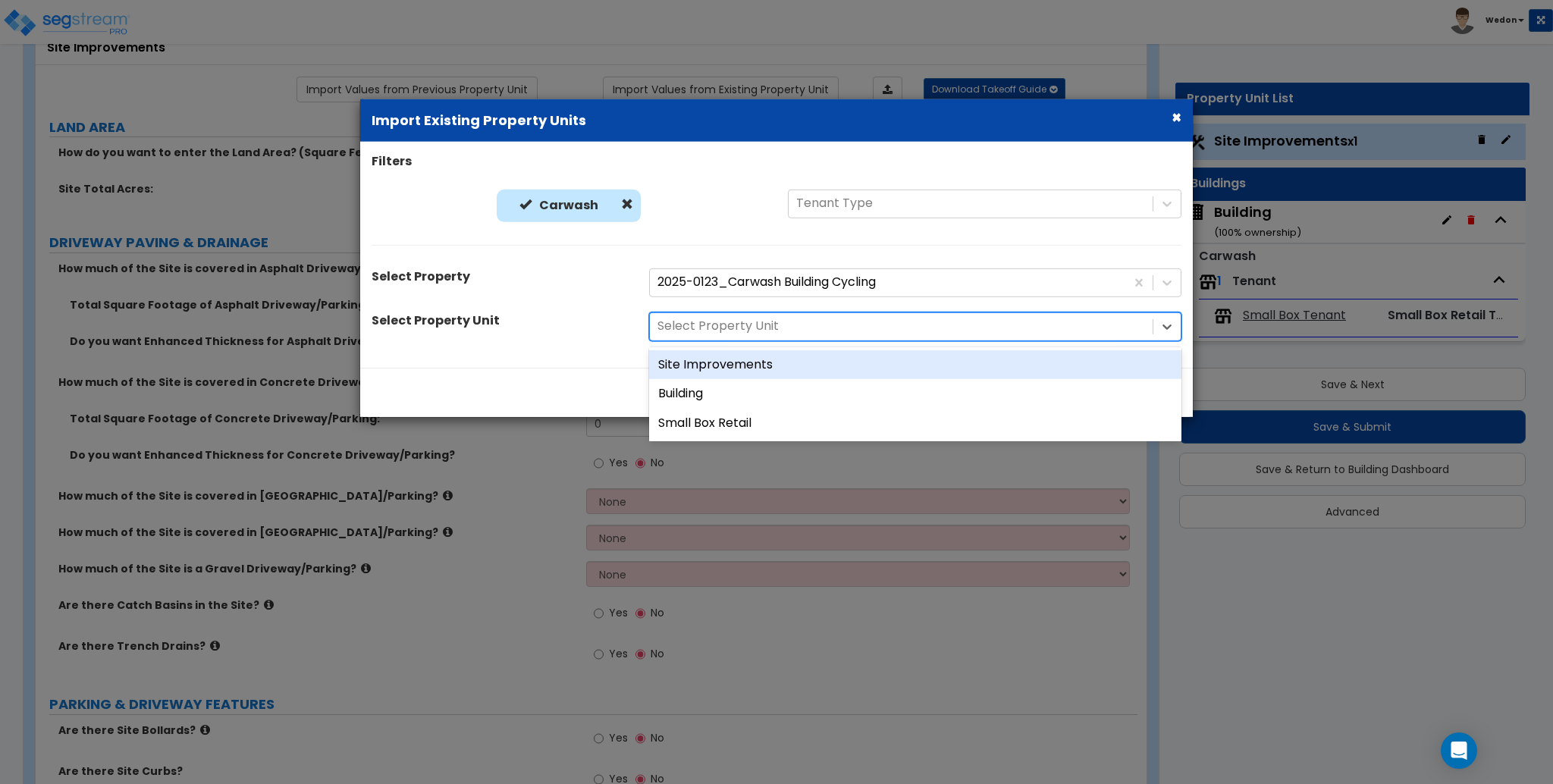
click at [807, 366] on div "Site Improvements" at bounding box center [916, 364] width 532 height 29
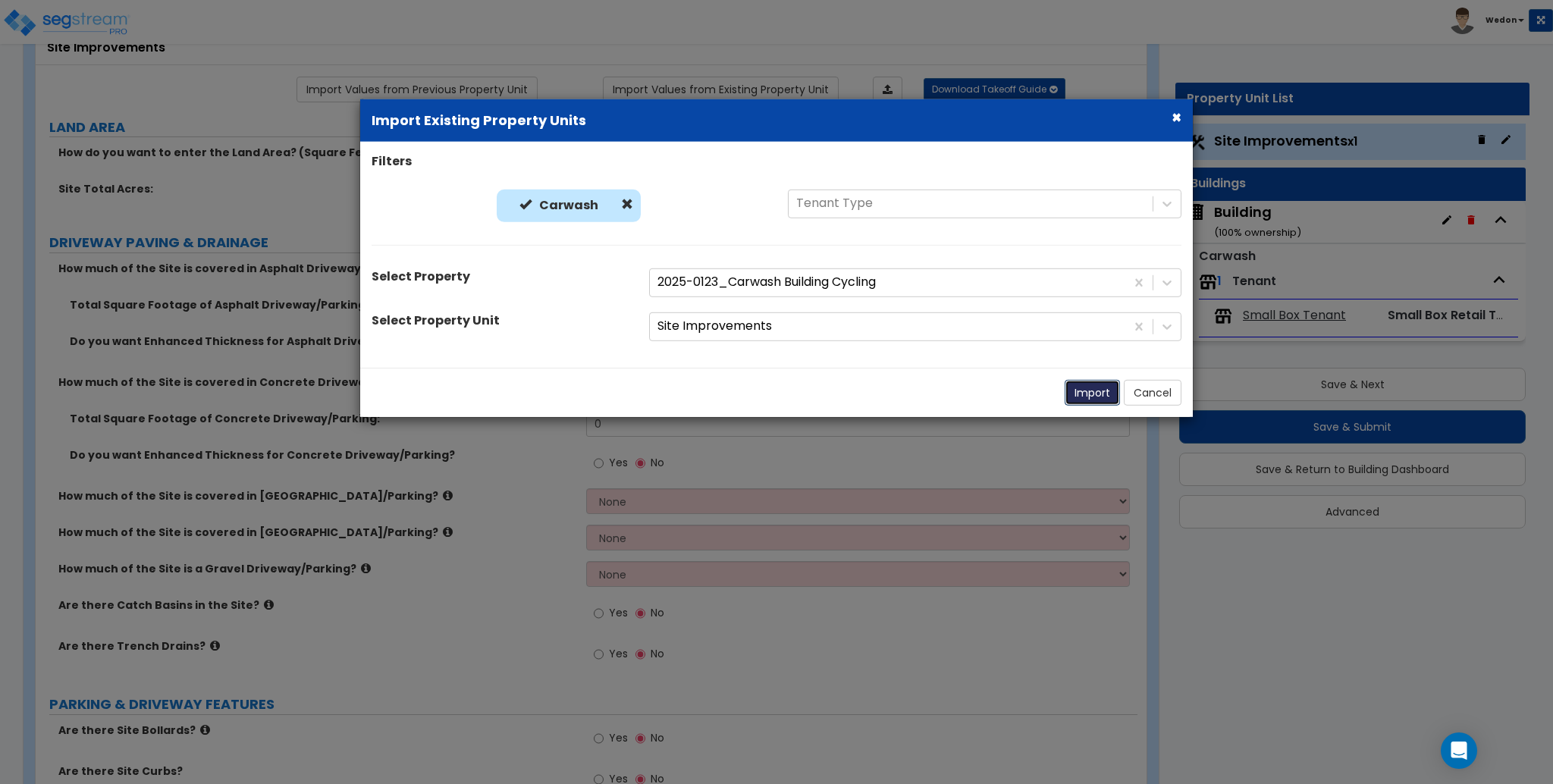
click at [1083, 390] on button "Import" at bounding box center [1092, 391] width 55 height 25
select select "2"
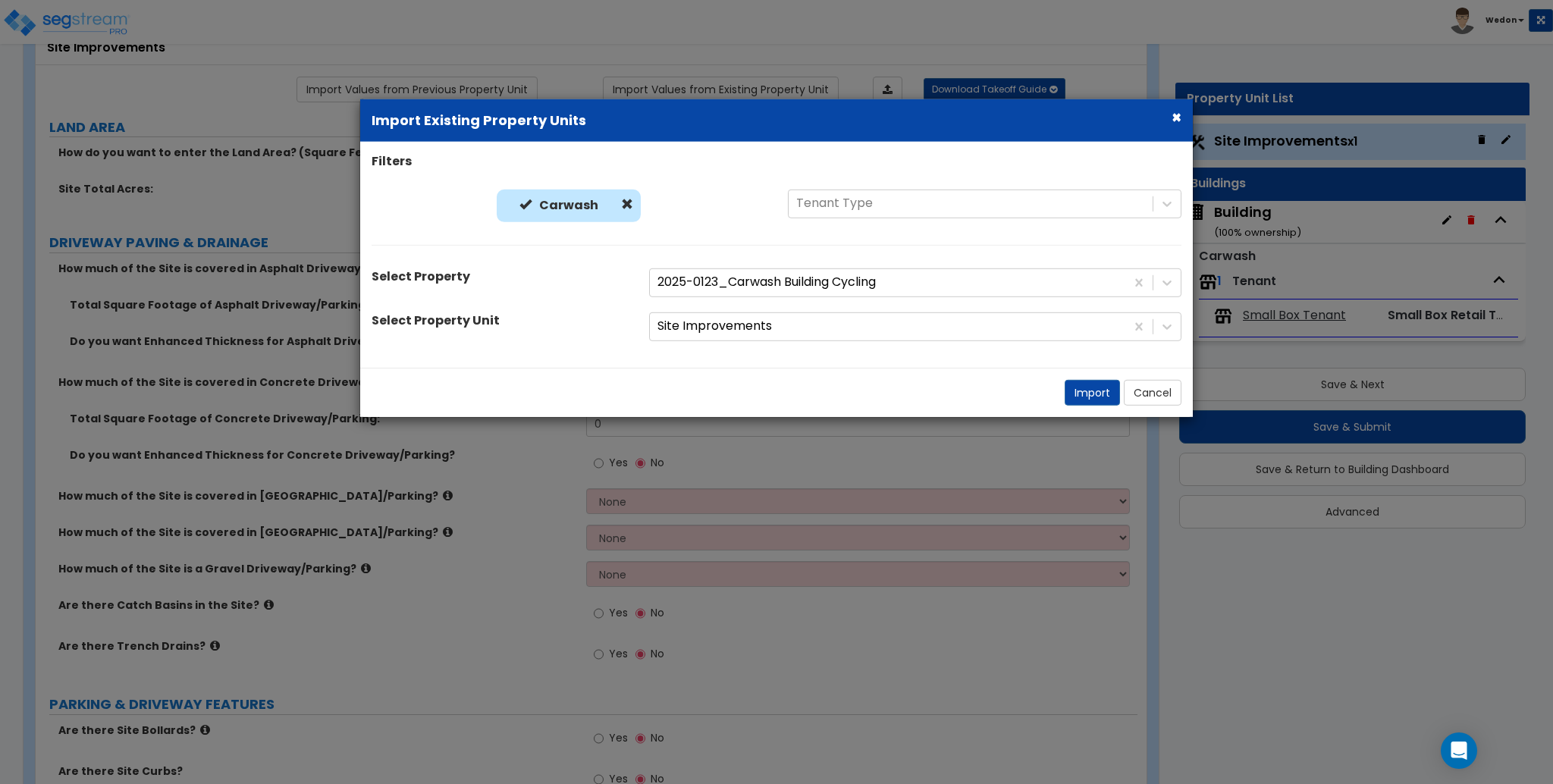
radio input "false"
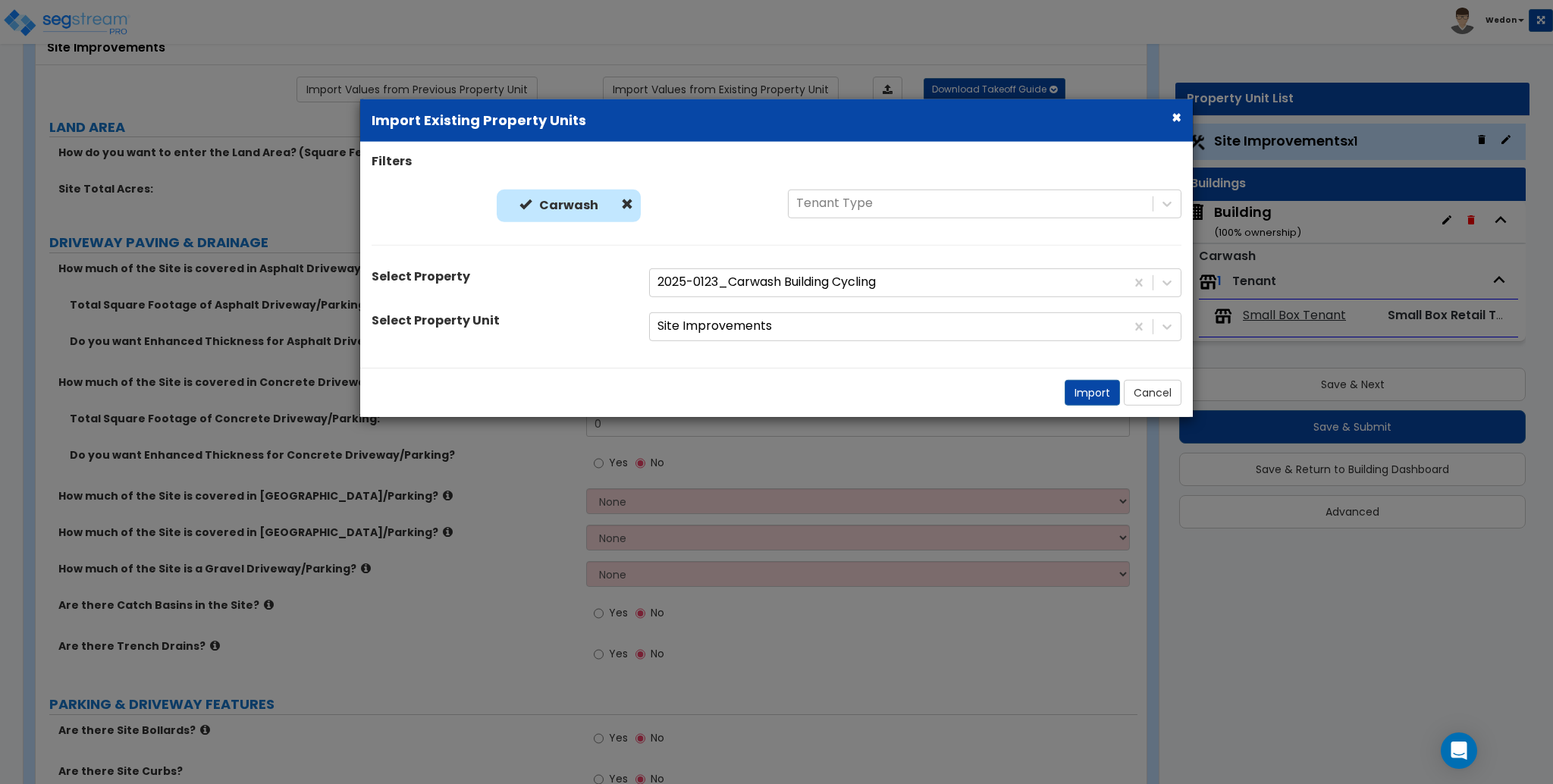
radio input "false"
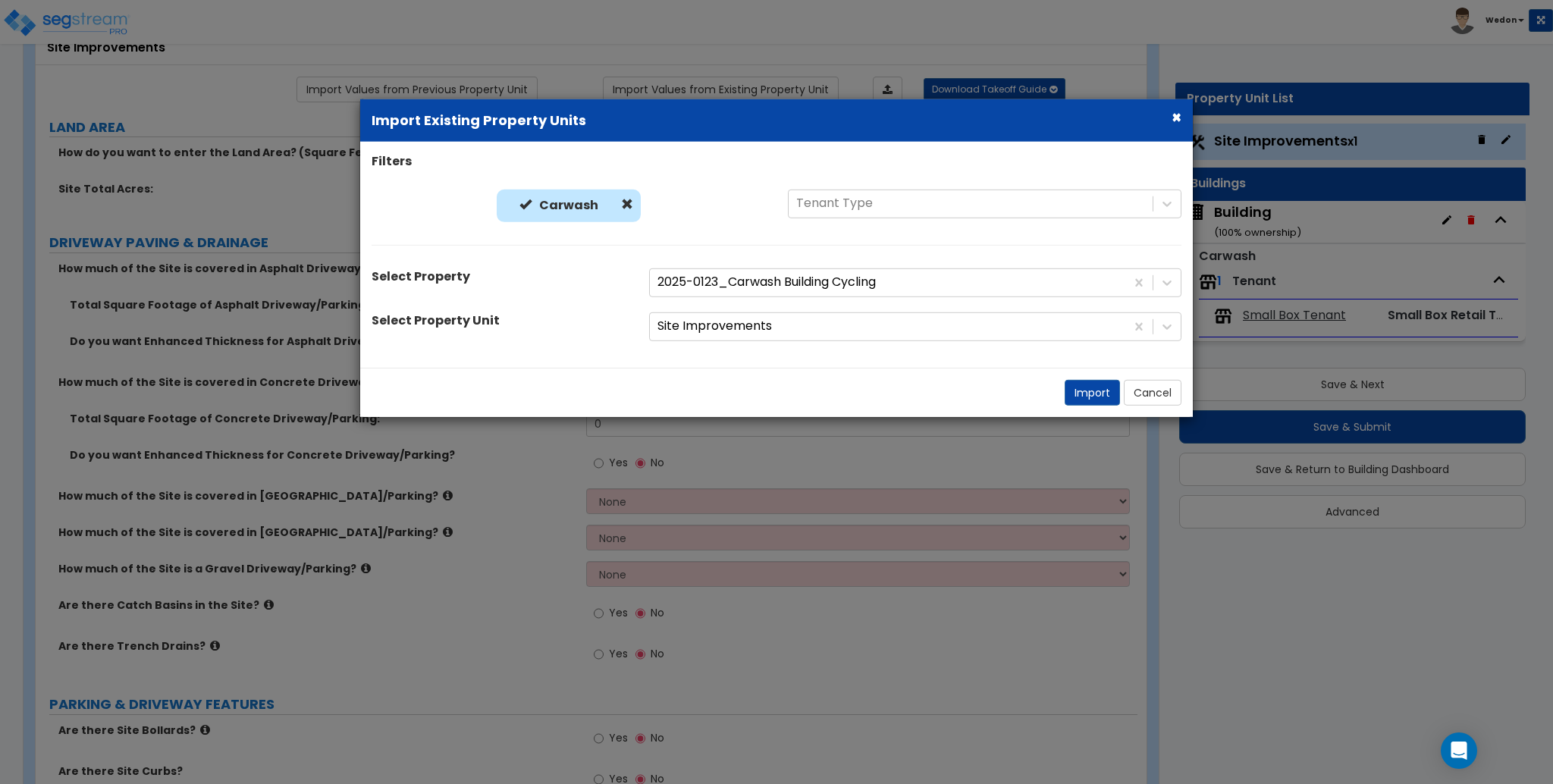
radio input "false"
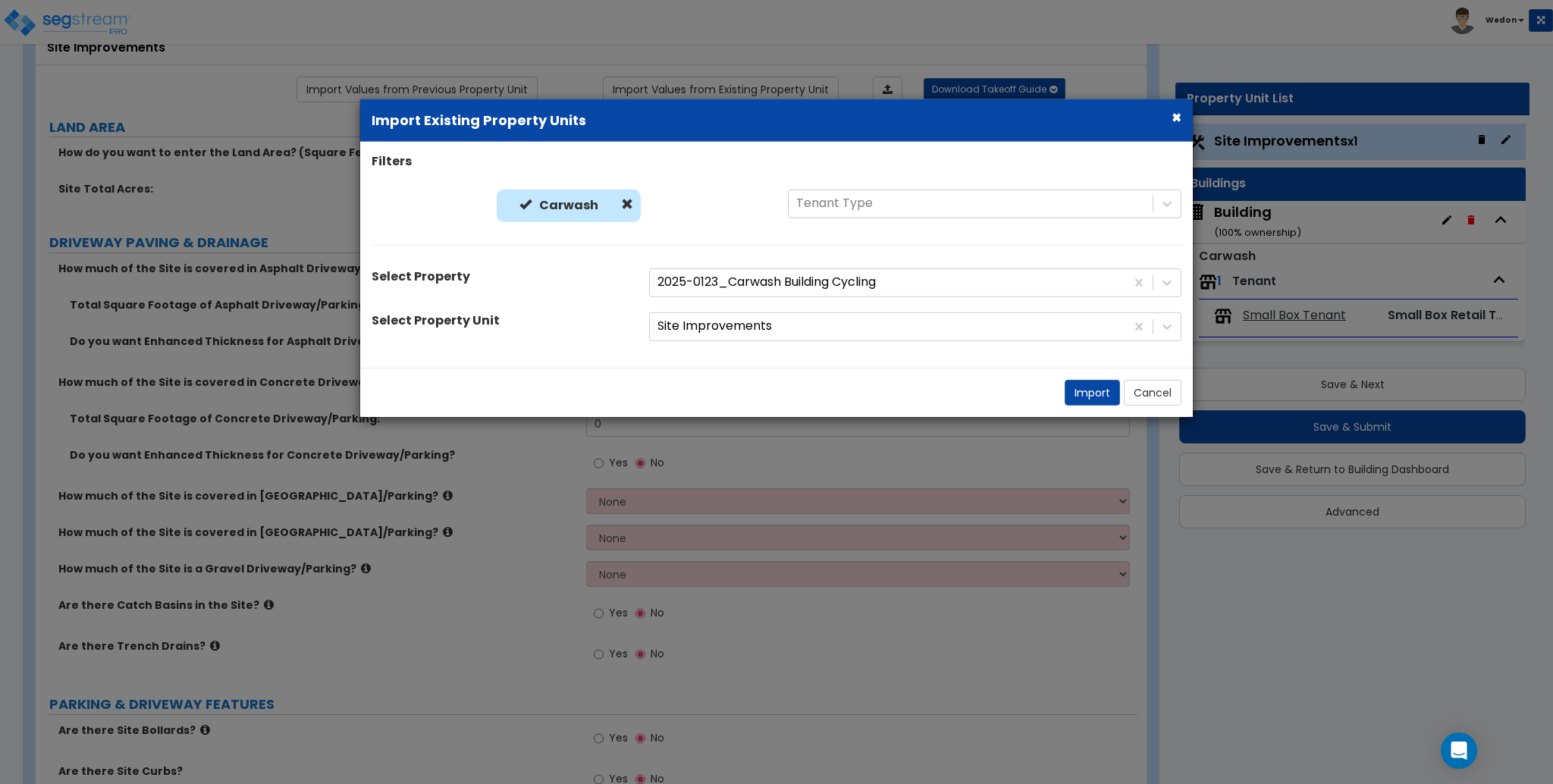
radio input "false"
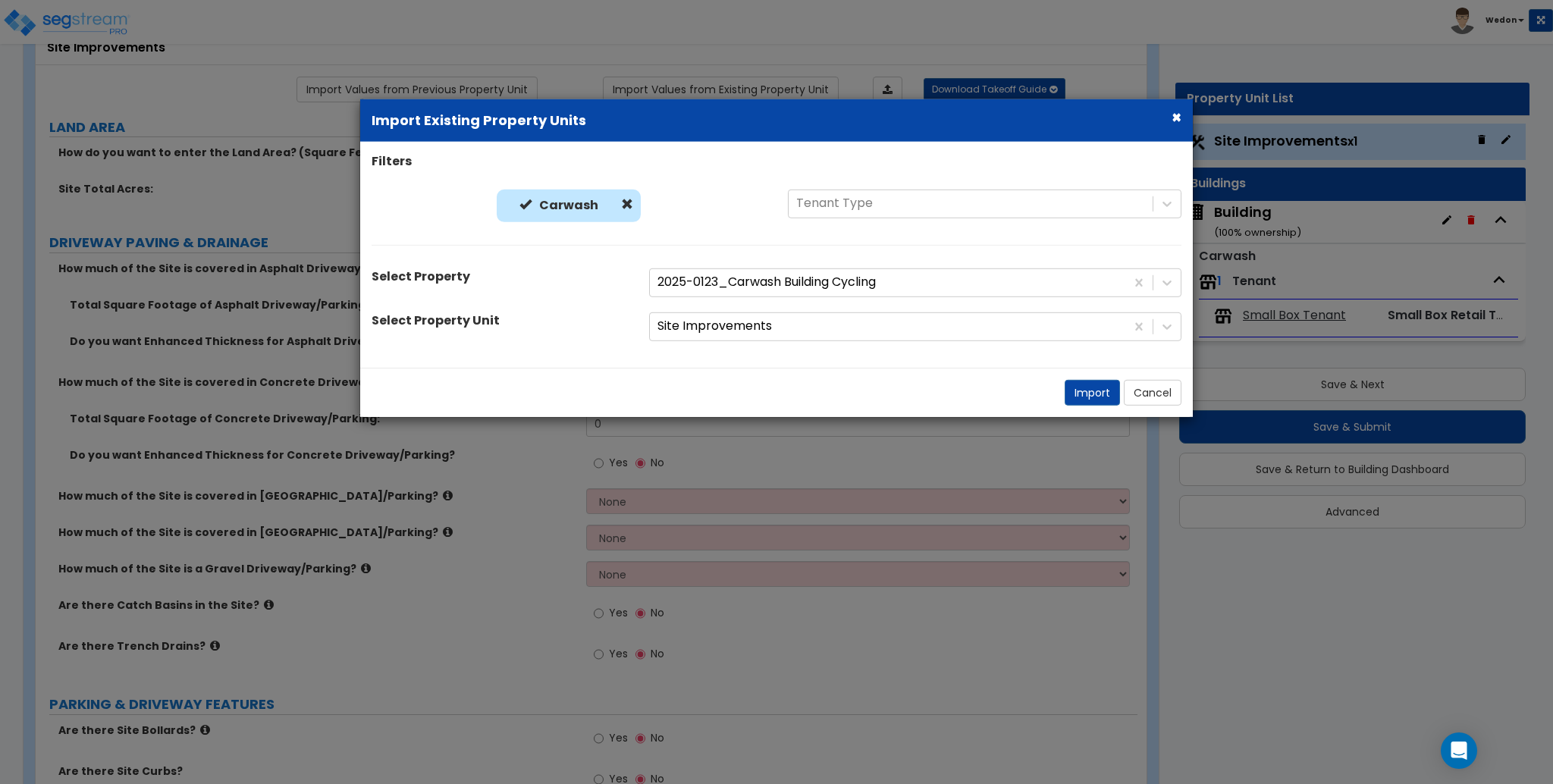
radio input "true"
radio input "false"
select select "2"
radio input "false"
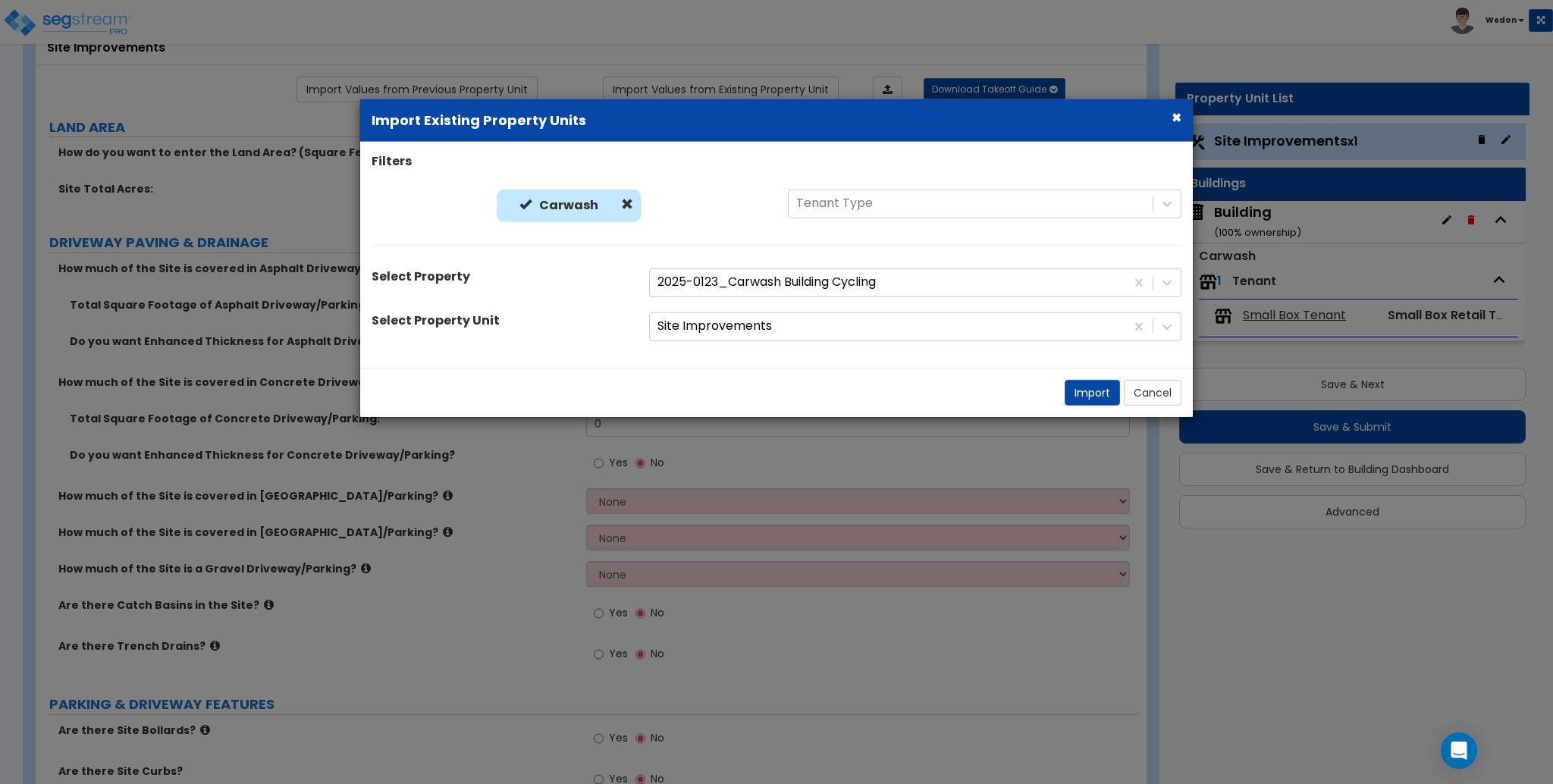
radio input "false"
radio input "true"
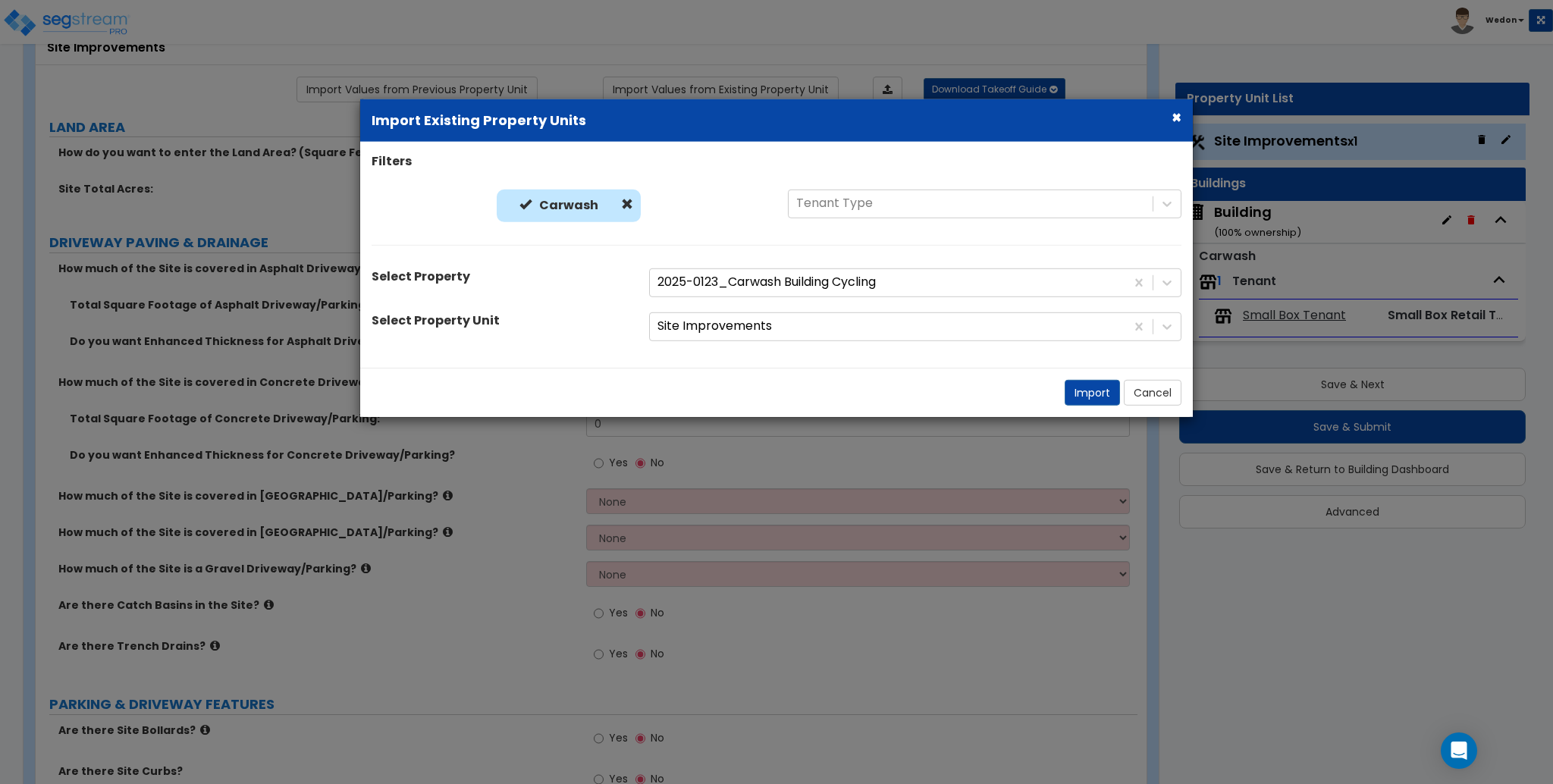
radio input "true"
radio input "false"
radio input "true"
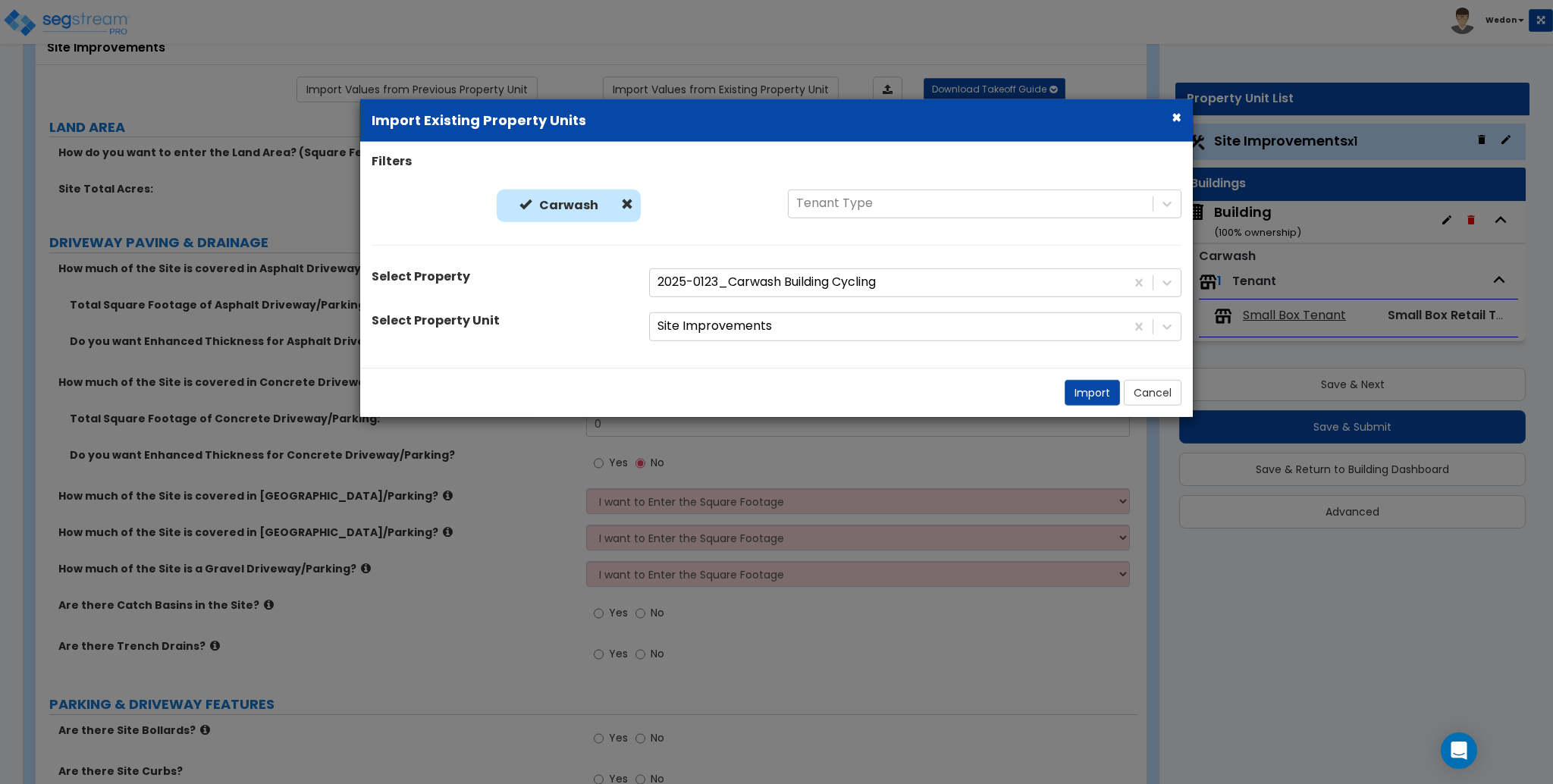
radio input "true"
radio input "false"
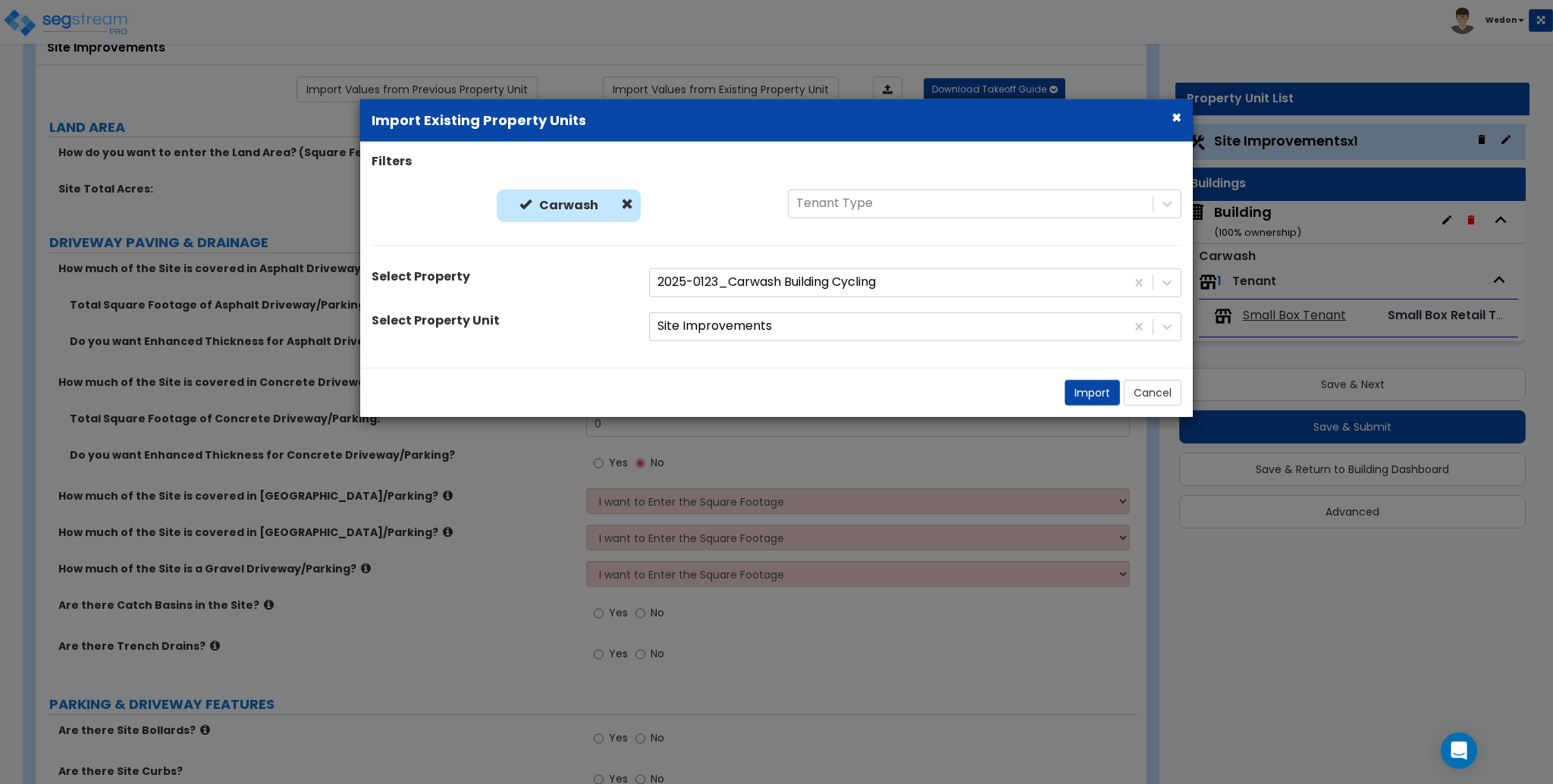
radio input "true"
type input "10000"
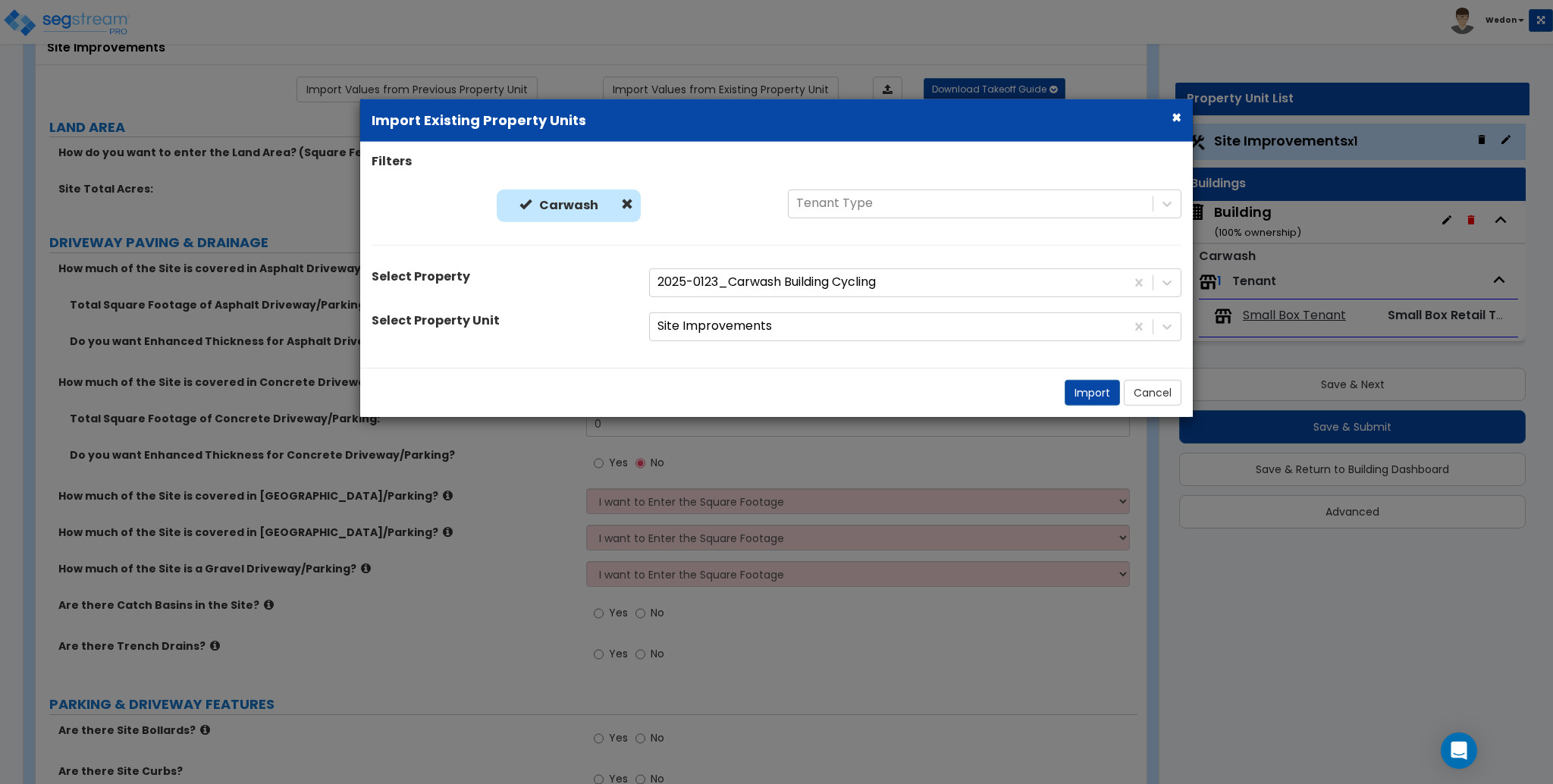
radio input "false"
type input "10000"
radio input "false"
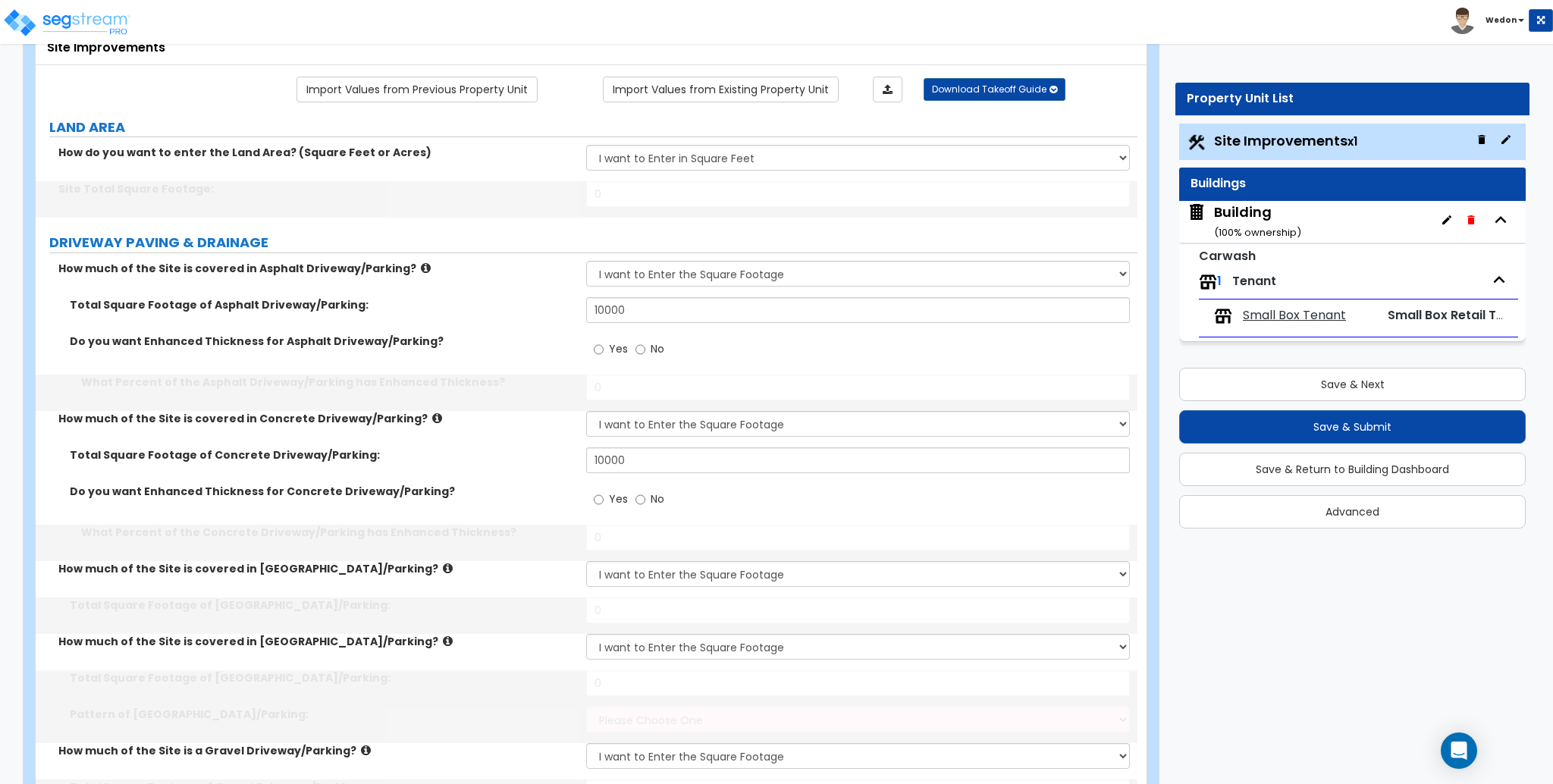
type input "90,000"
type input "50"
type input "1000"
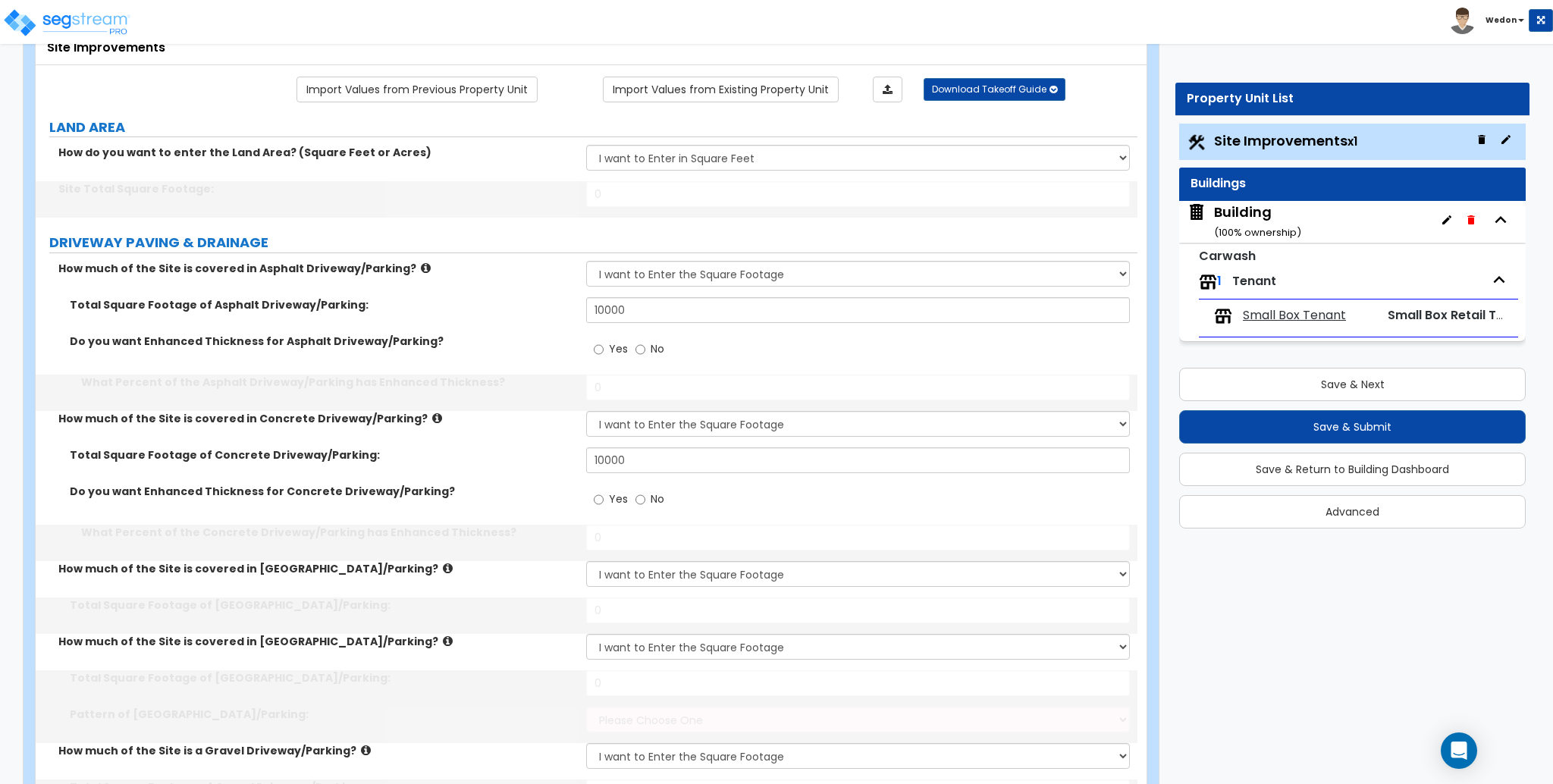
select select "1"
type input "1000"
type input "6"
type input "24"
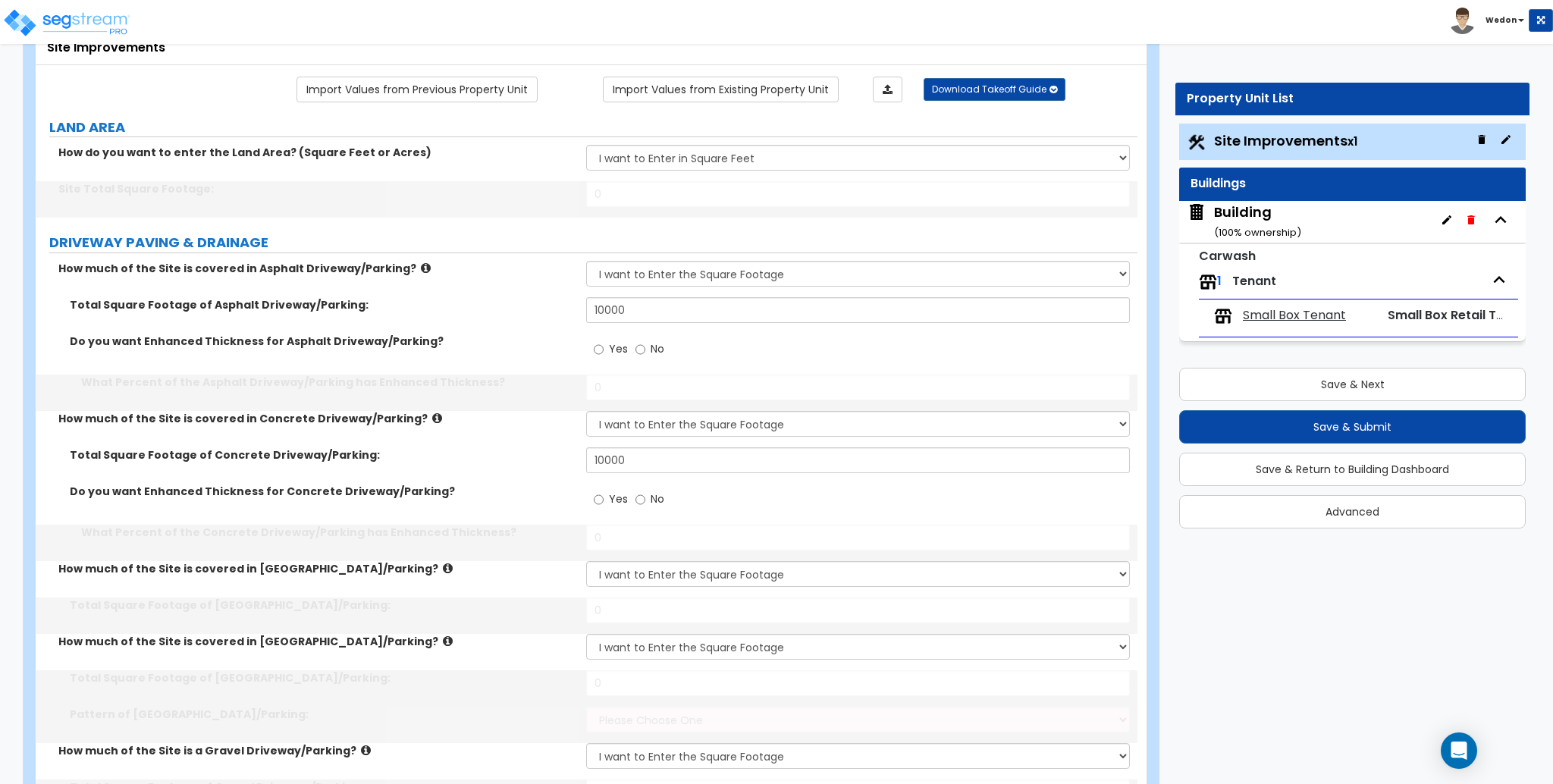
type input "24"
type input "12"
select select "3"
select select "1"
type input "1000"
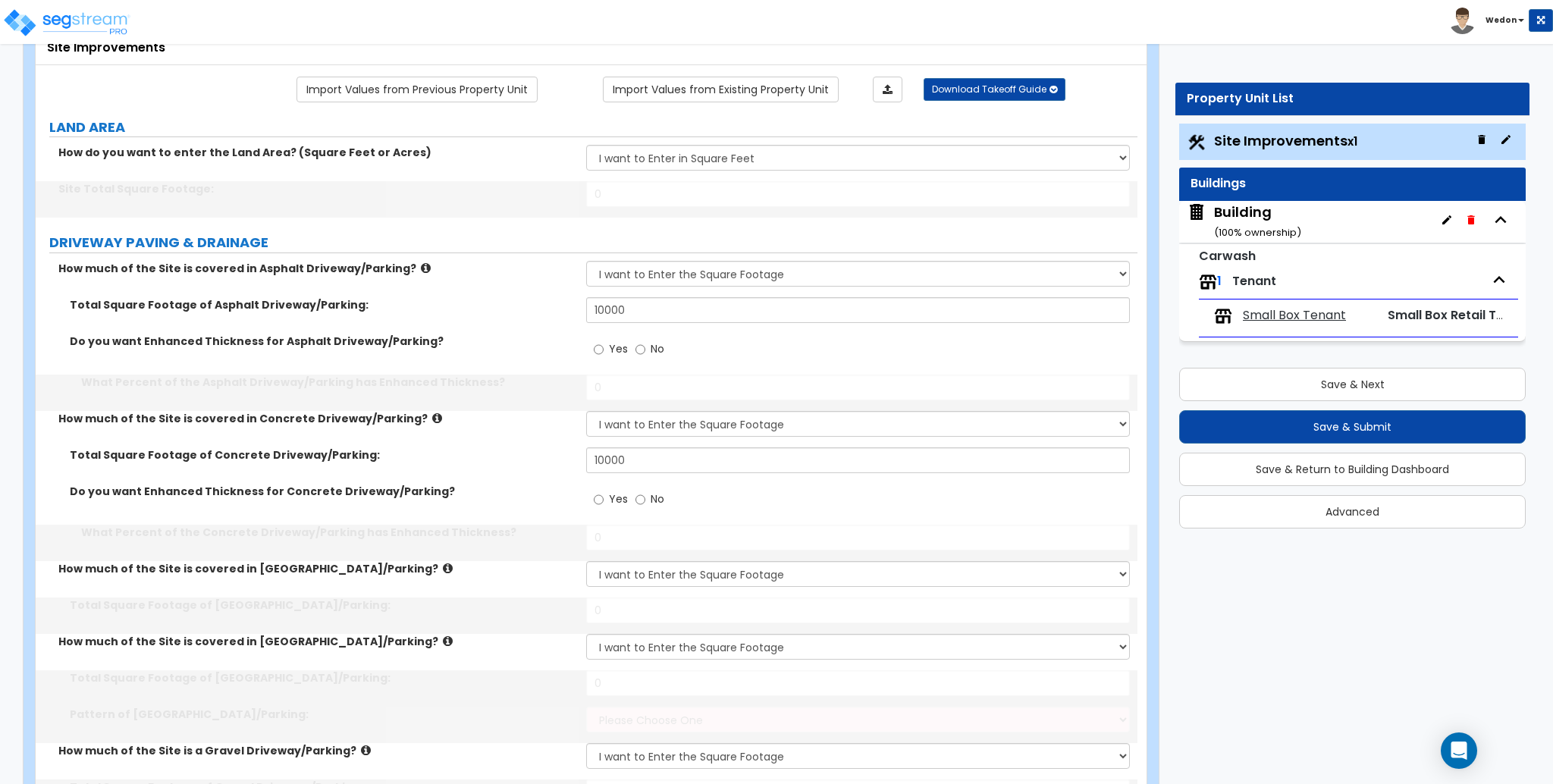
select select "3"
type input "2"
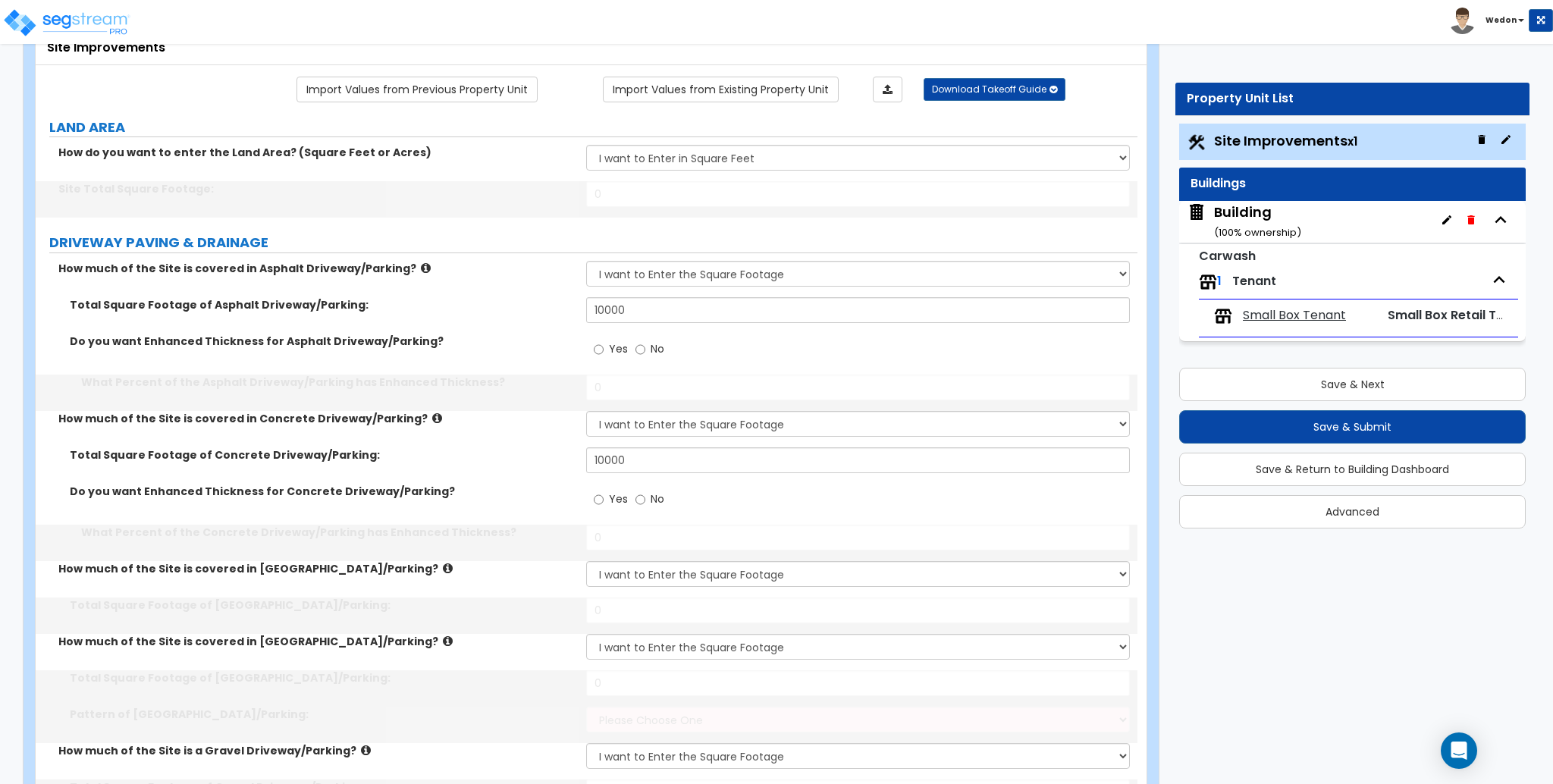
type input "2"
type input "12"
select select "1"
type input "100"
type input "4"
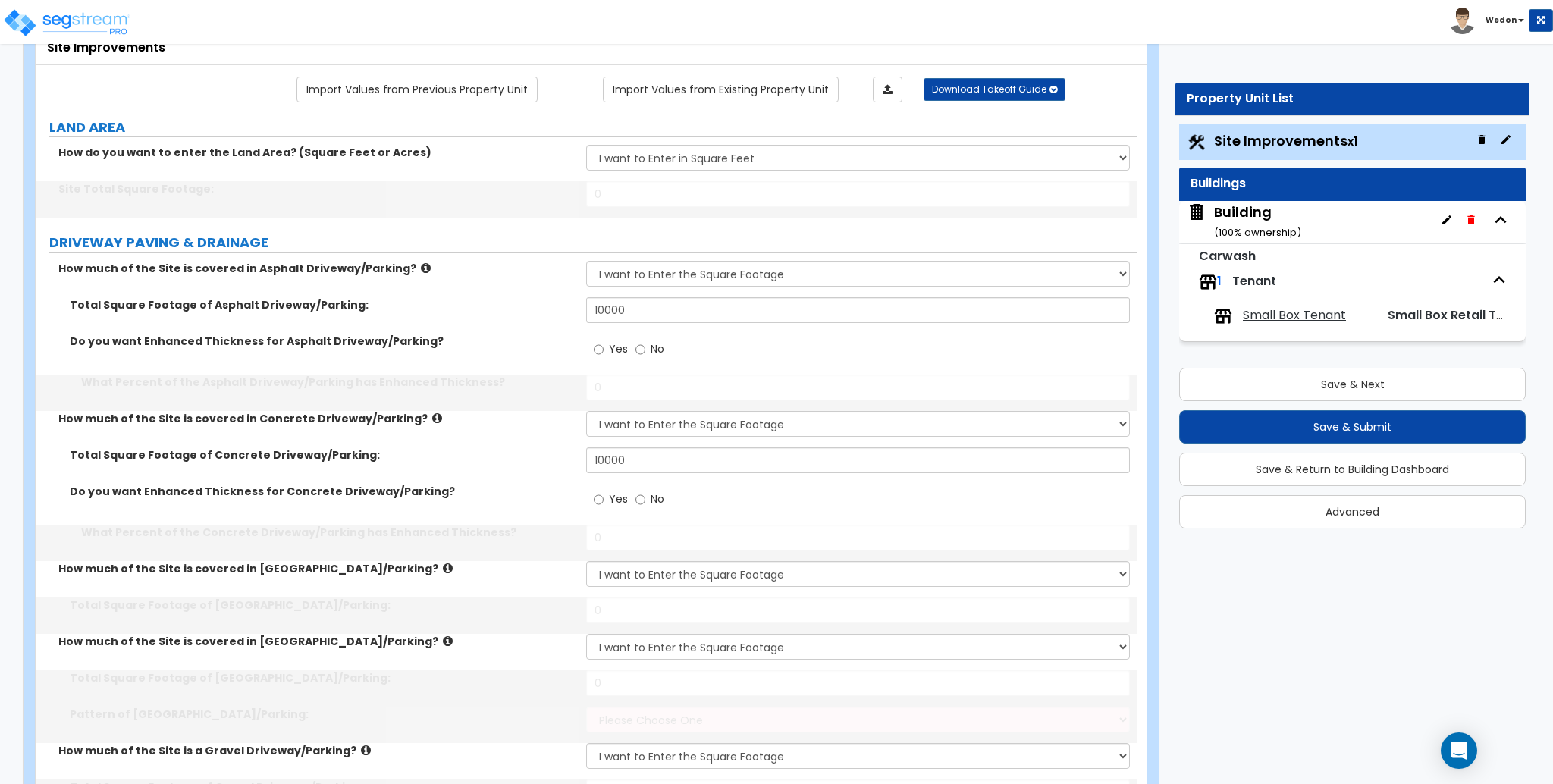
type input "4"
select select "1"
radio input "false"
select select "1"
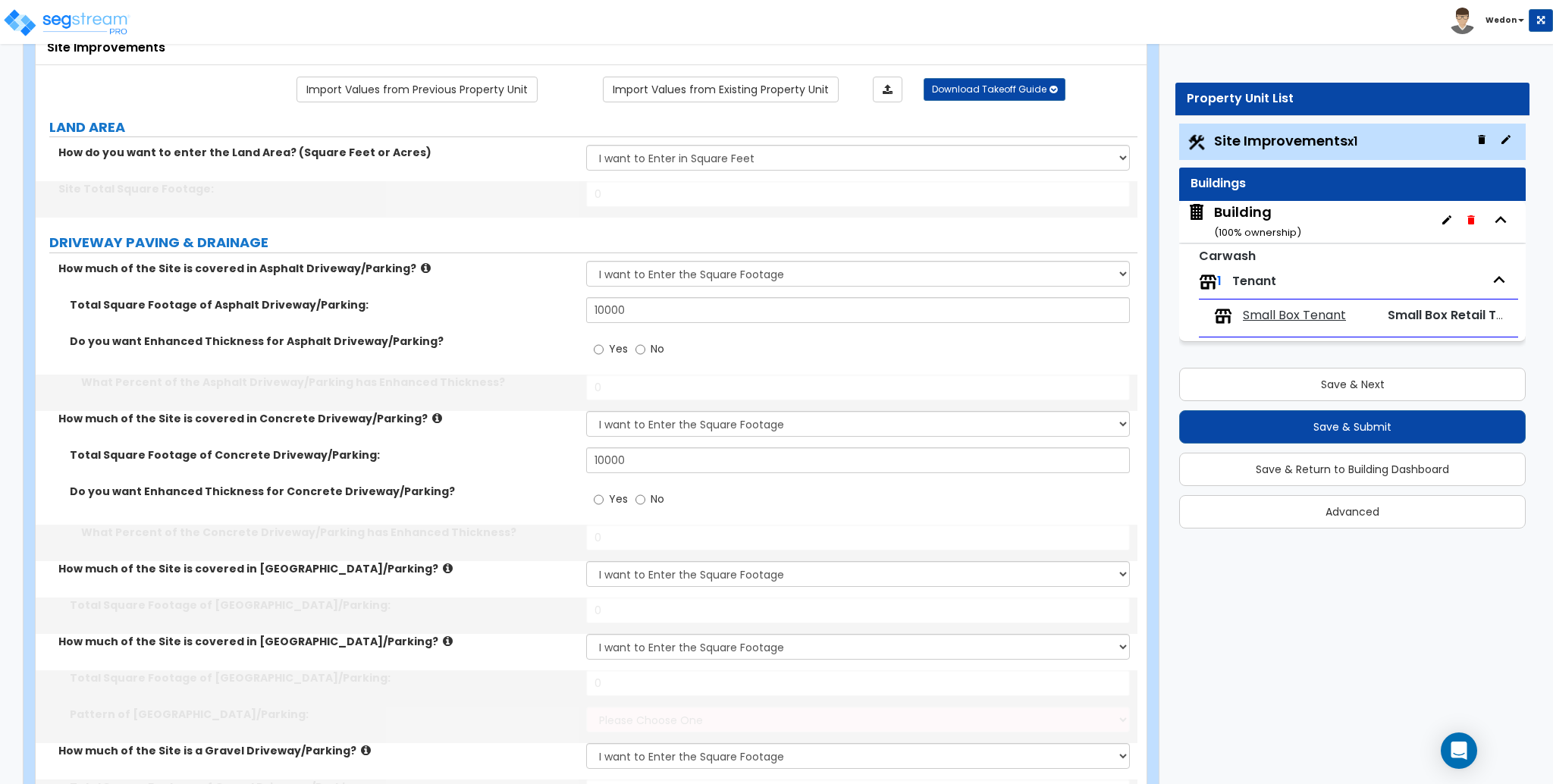
select select "1"
type input "12"
select select "2"
type input "5"
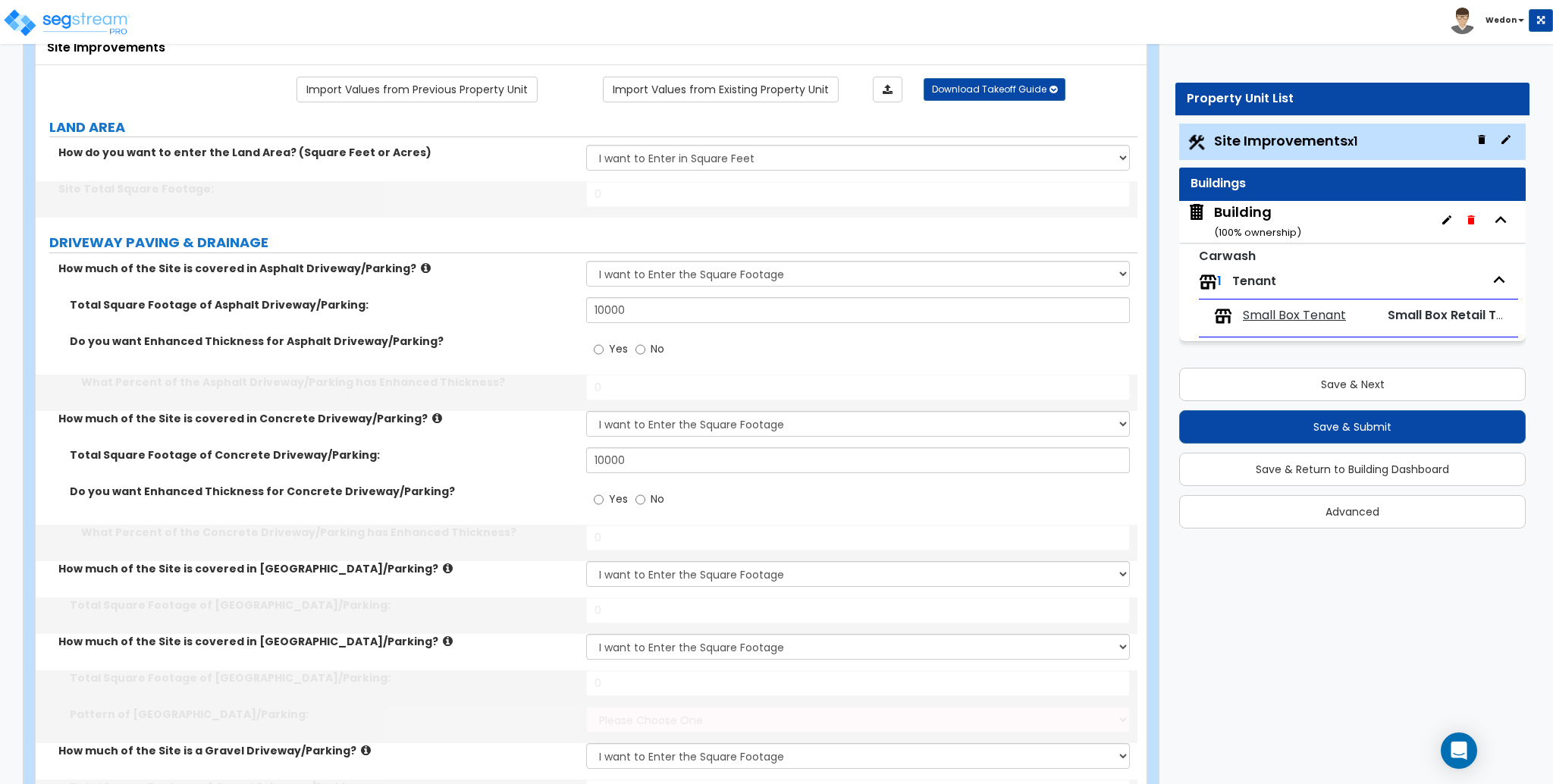
radio input "false"
type input "5"
radio input "false"
select select "2"
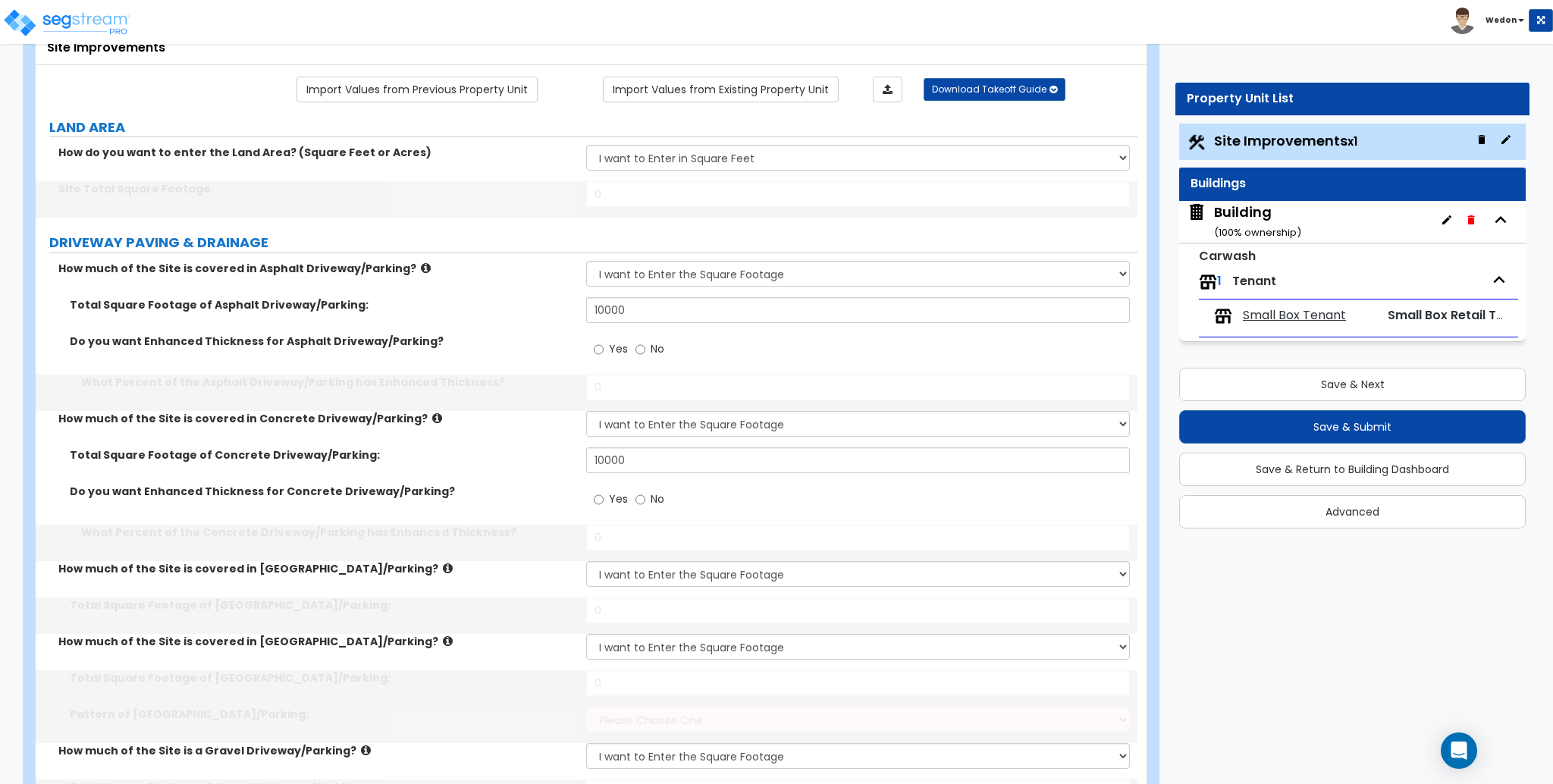
type input "50"
type input "100"
type input "200"
radio input "false"
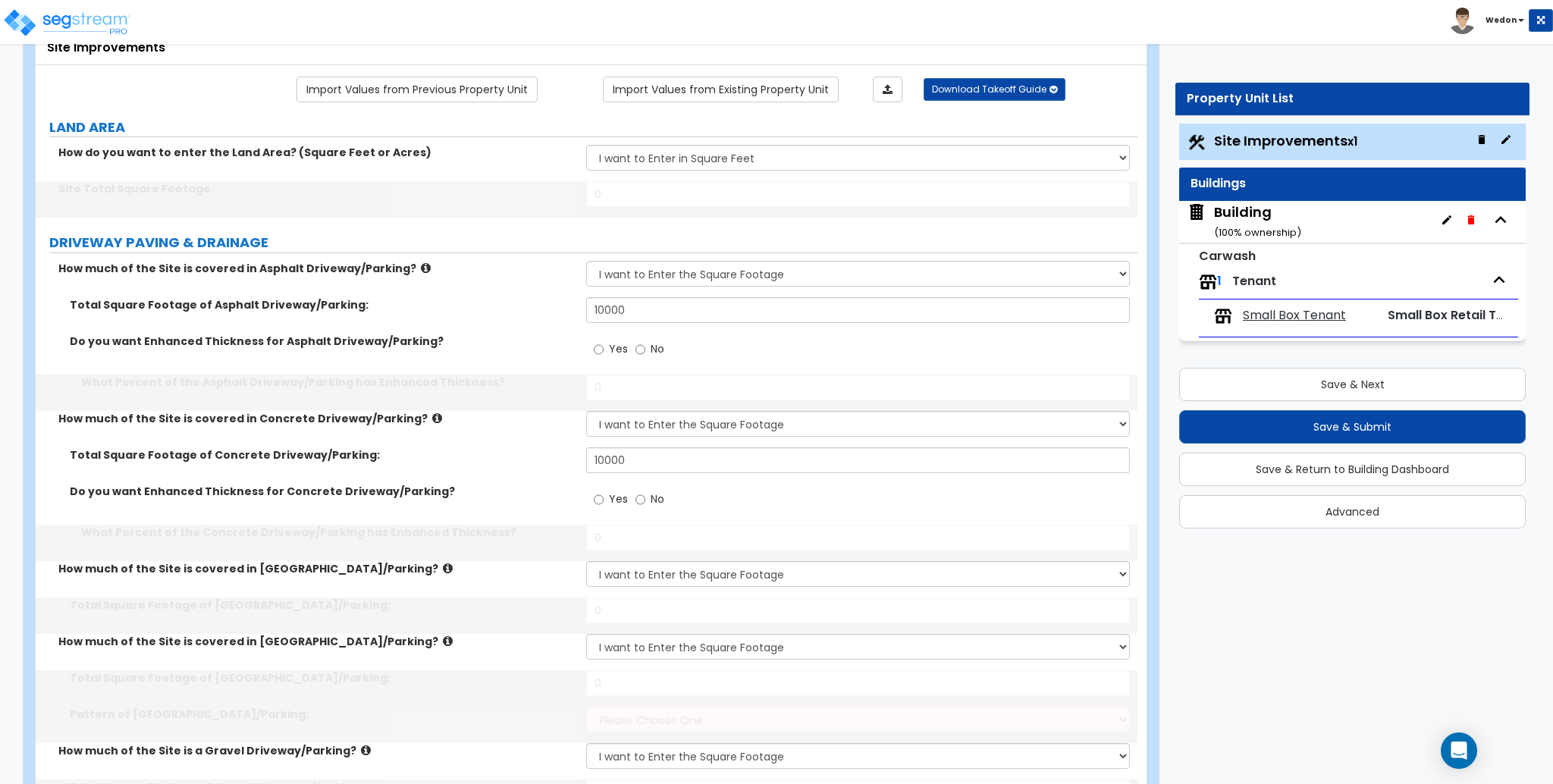
radio input "true"
radio input "false"
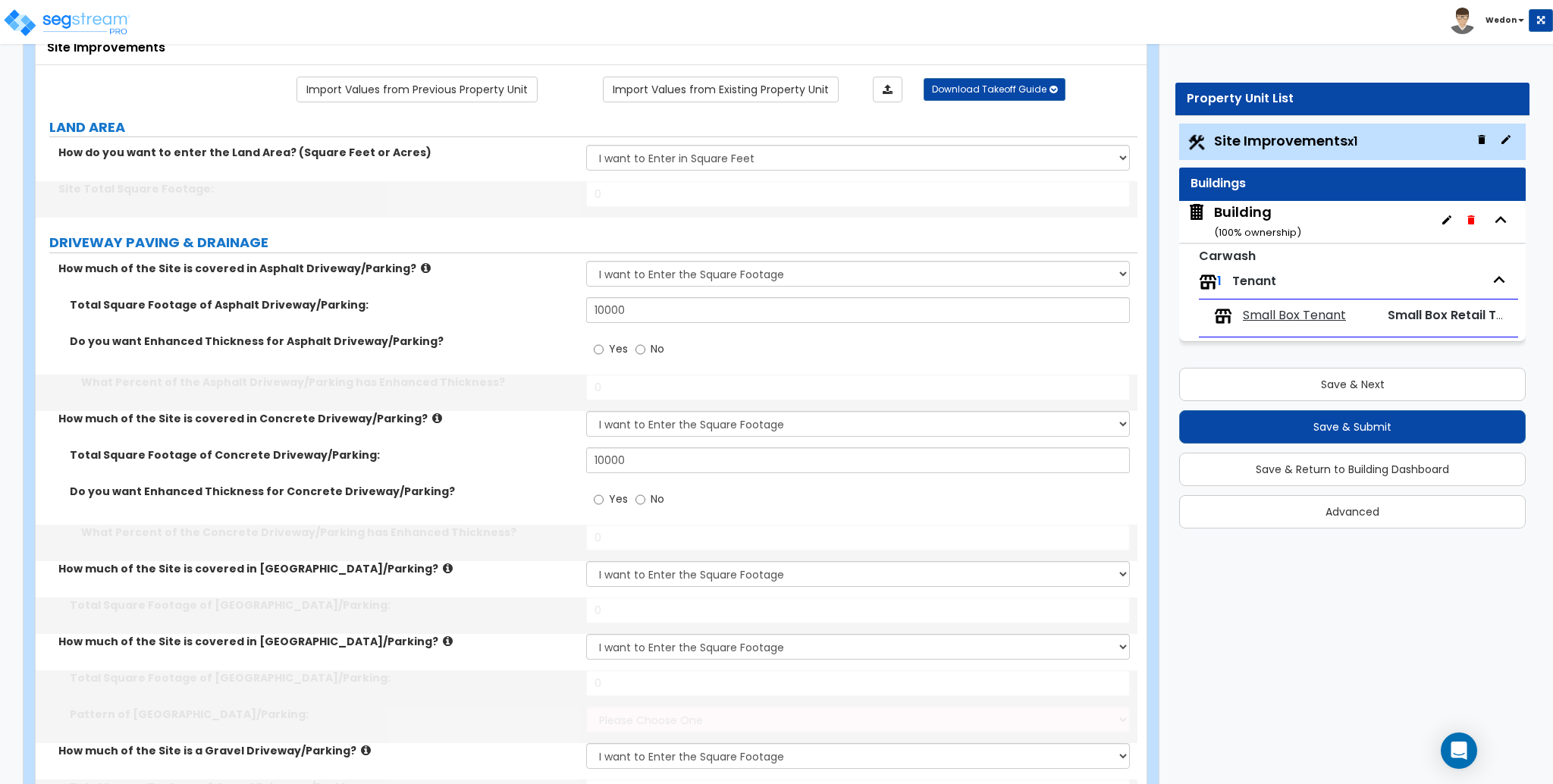
radio input "false"
select select "3"
type input "25"
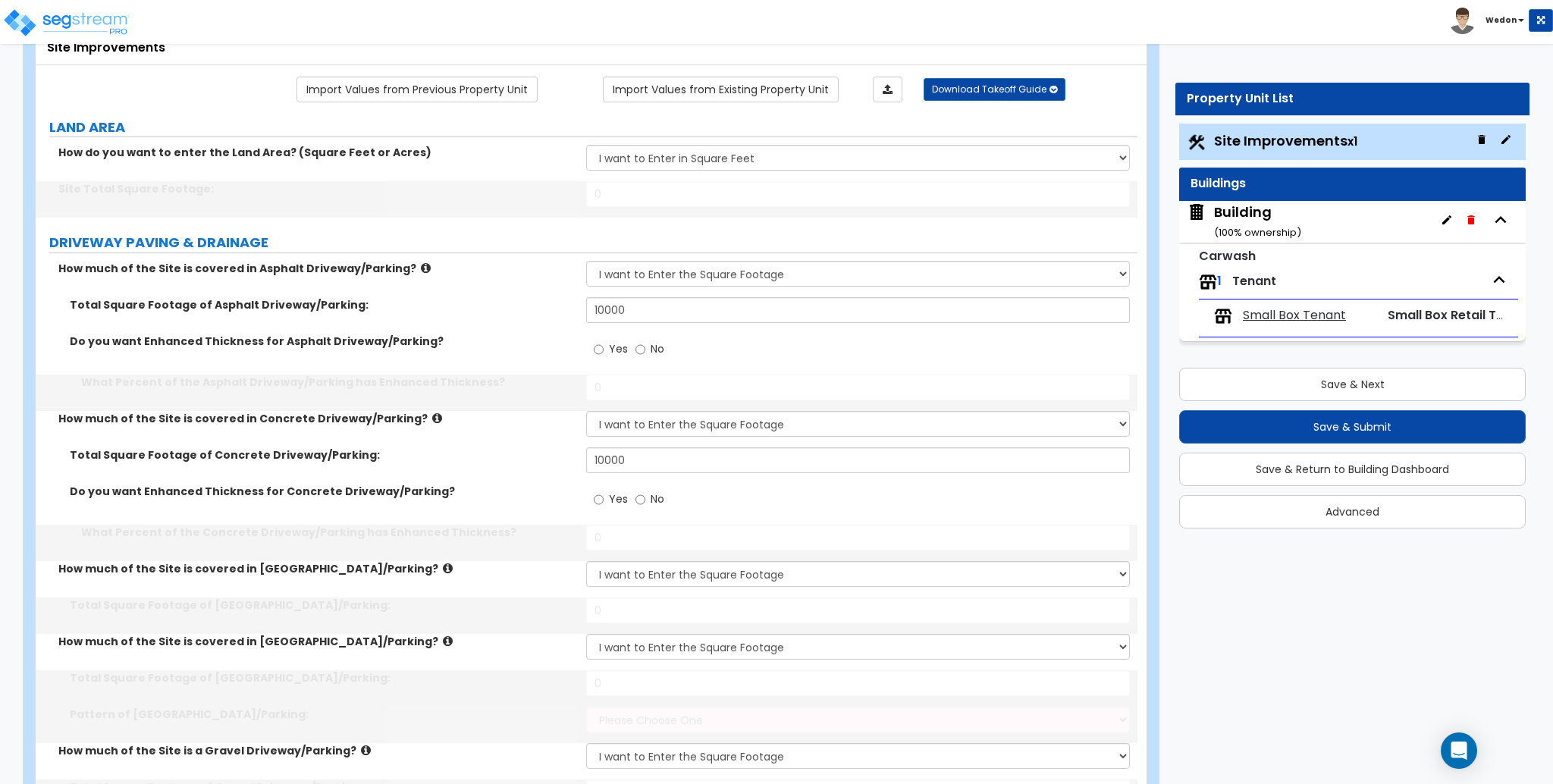
select select "4"
type input "24"
type input "25"
type input "4"
type input "25"
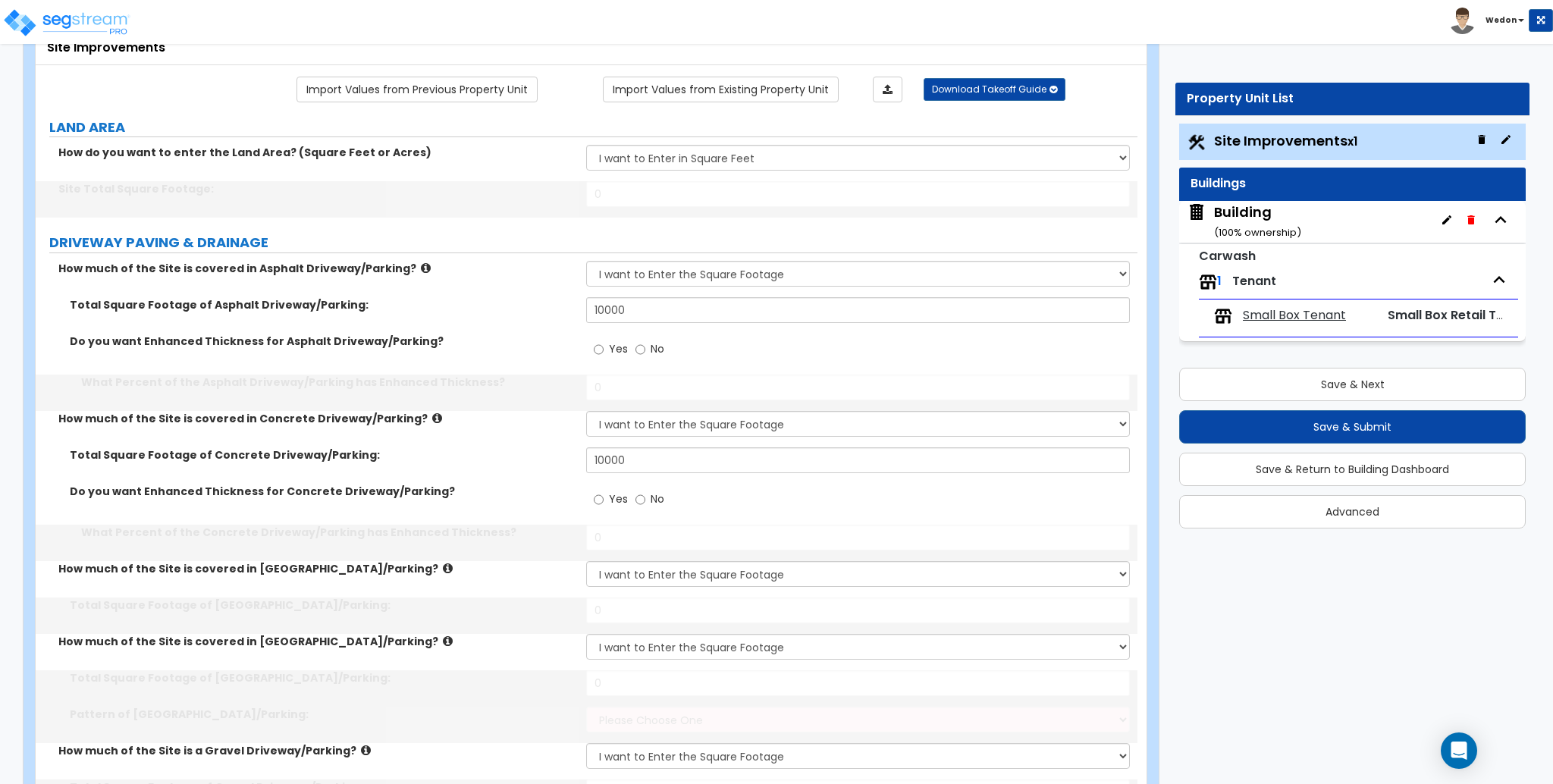
type input "4"
type input "25"
type input "4"
type input "25"
type input "4"
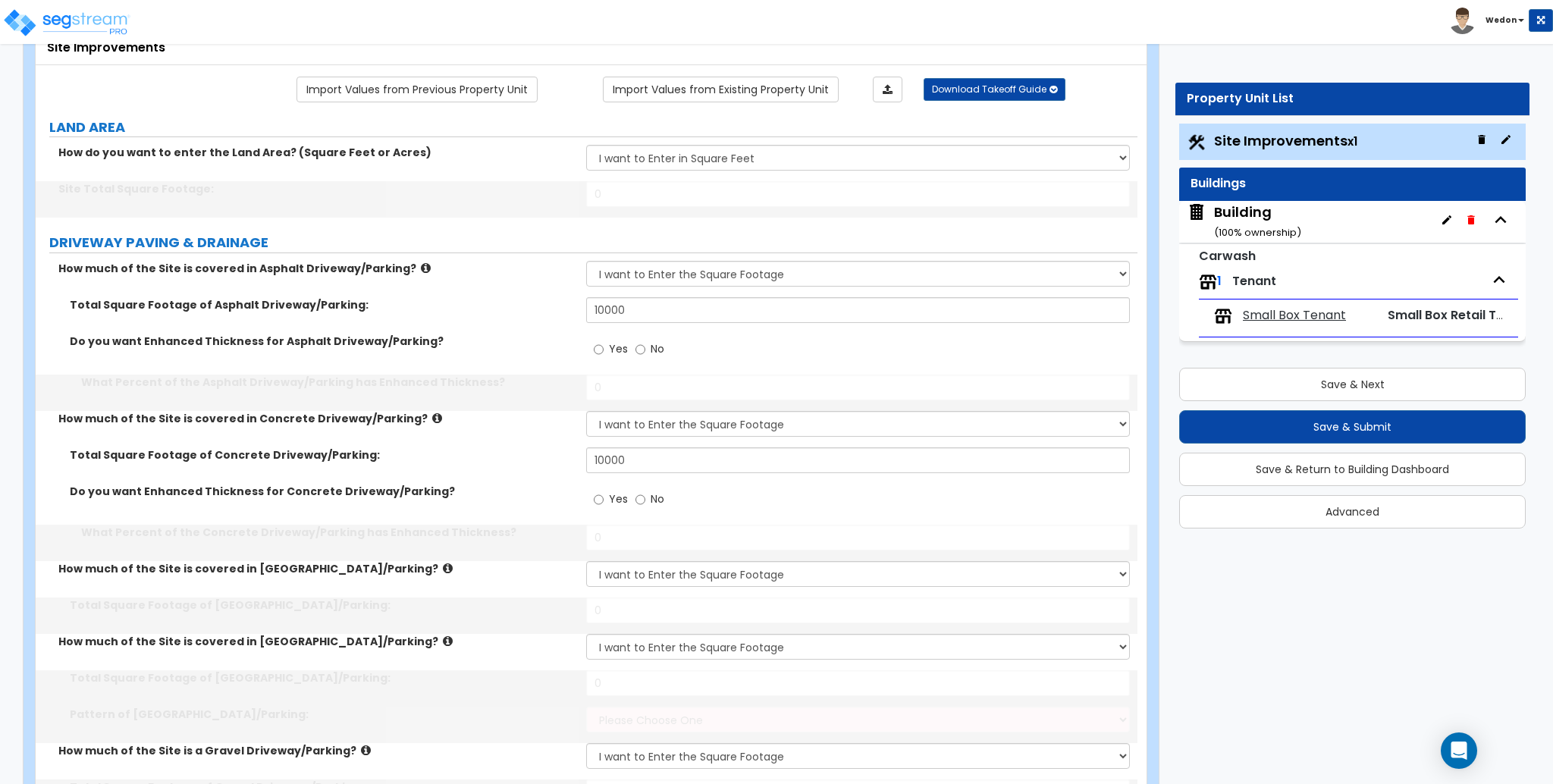
type input "25"
select select "1"
type input "24"
select select "1"
select select "3"
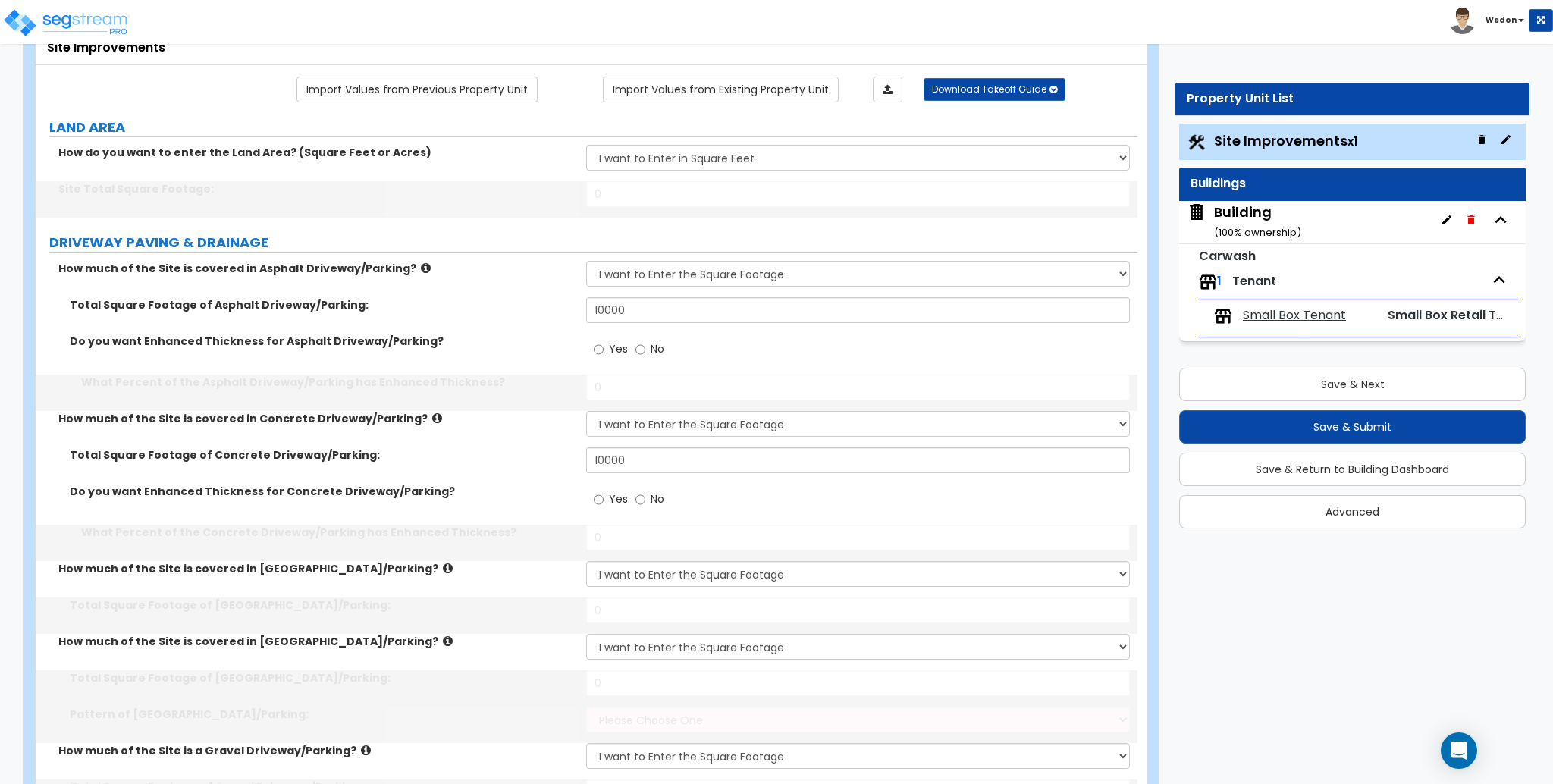
radio input "true"
select select "1"
select select "3"
select select "2"
type input "3"
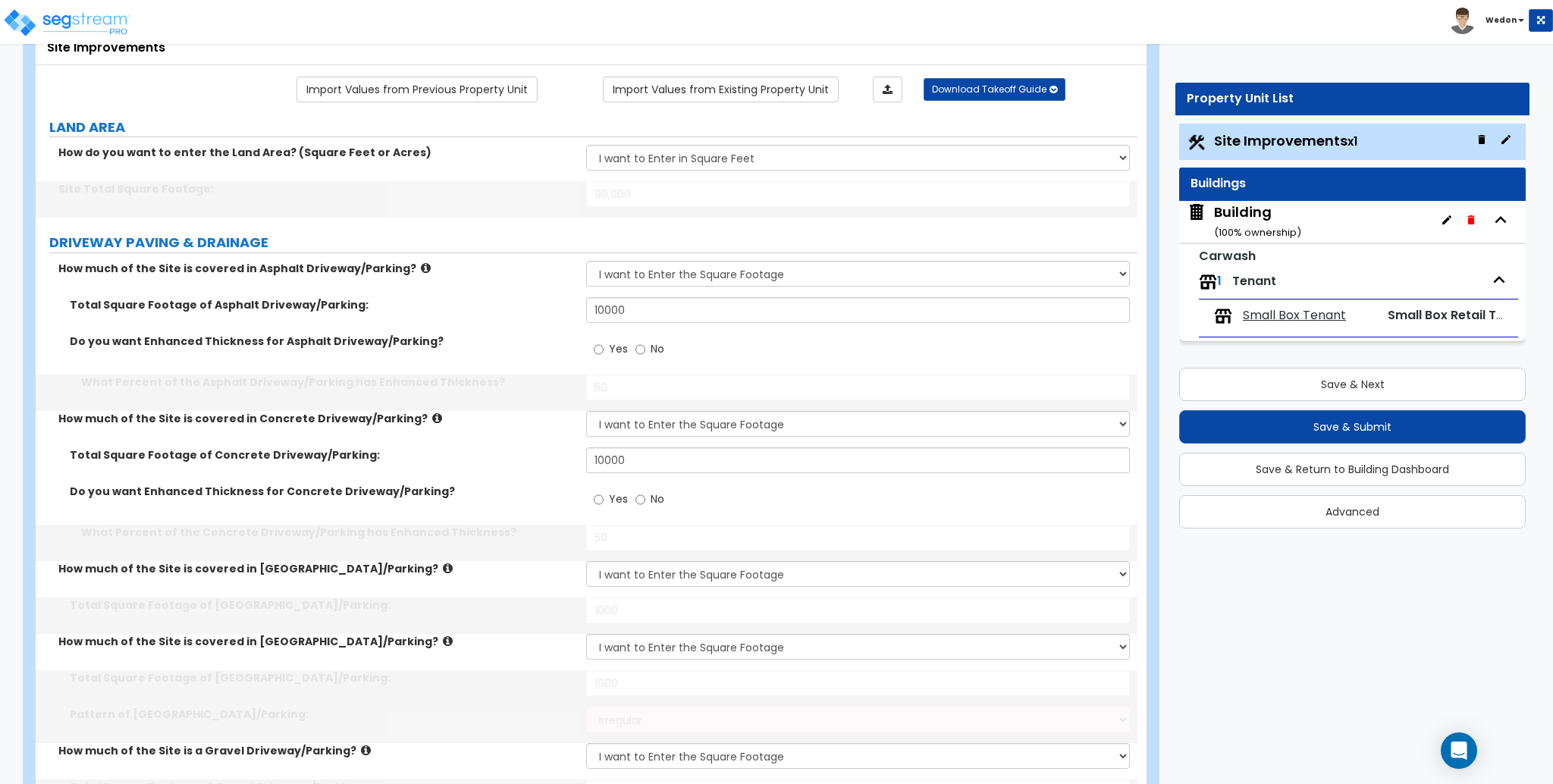
radio input "false"
type input "4"
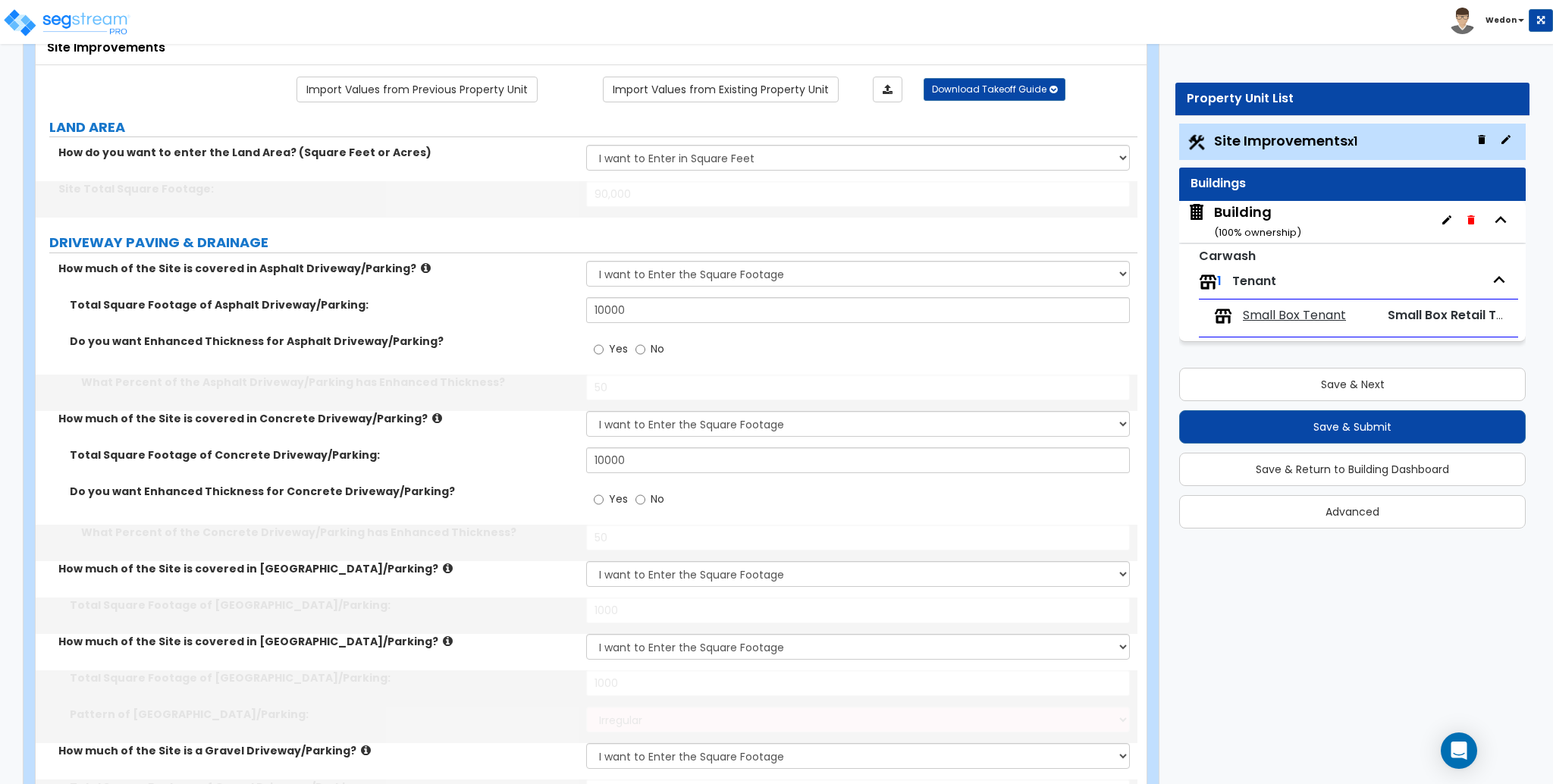
type input "25"
type input "4"
type input "25"
type input "4"
type input "25"
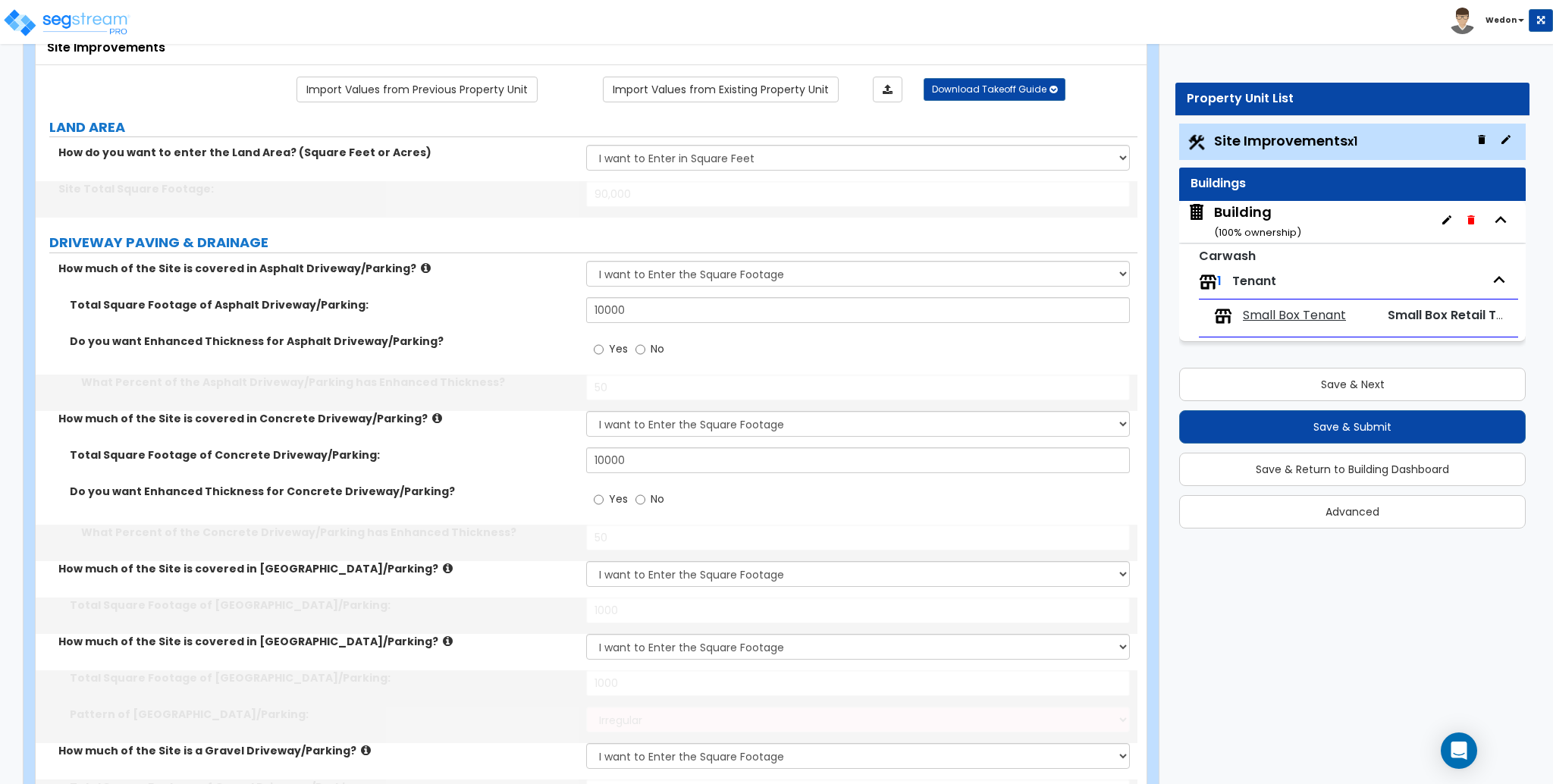
type input "4"
type input "25"
radio input "false"
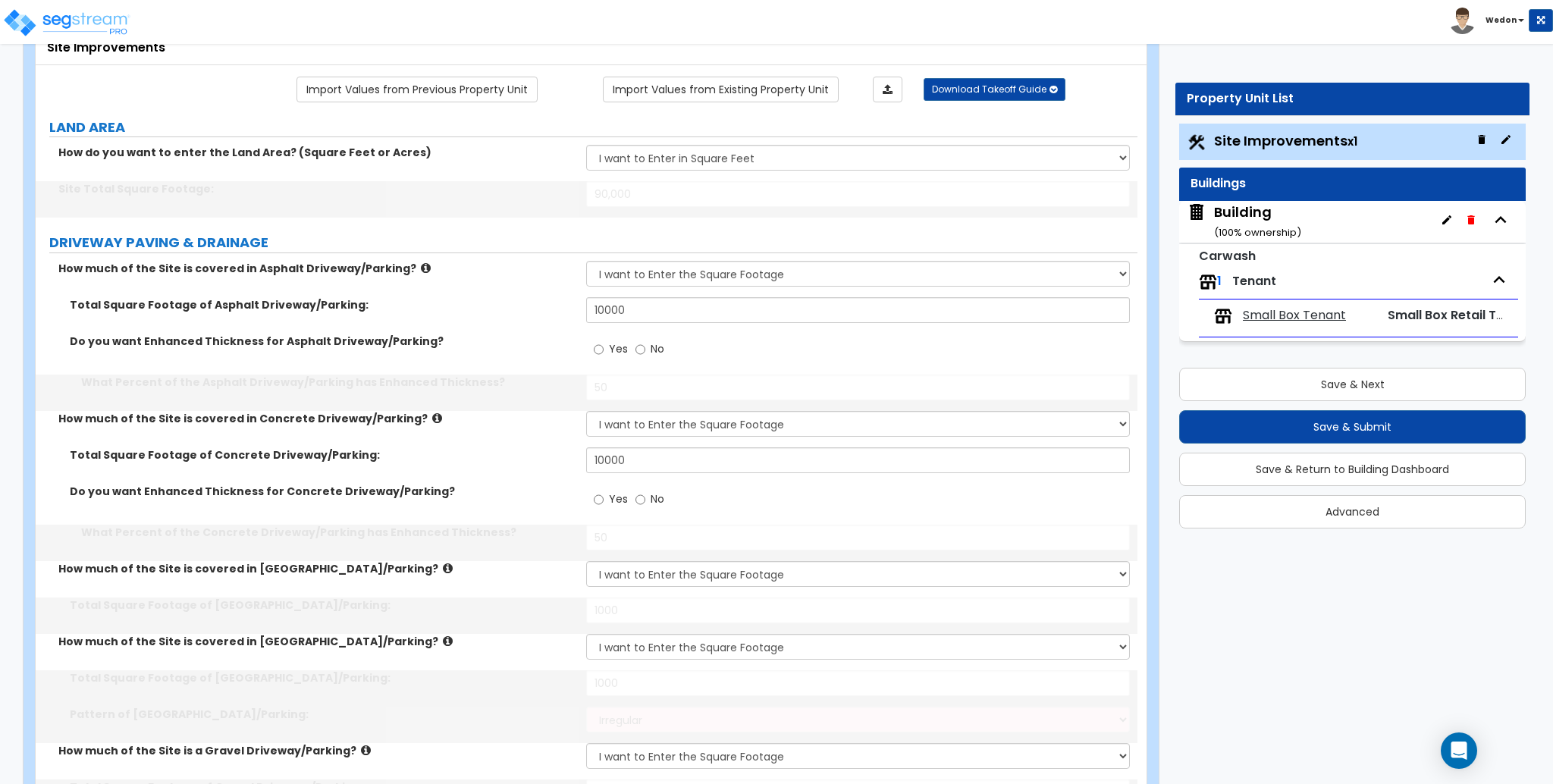
radio input "false"
type input "1000"
select select "1"
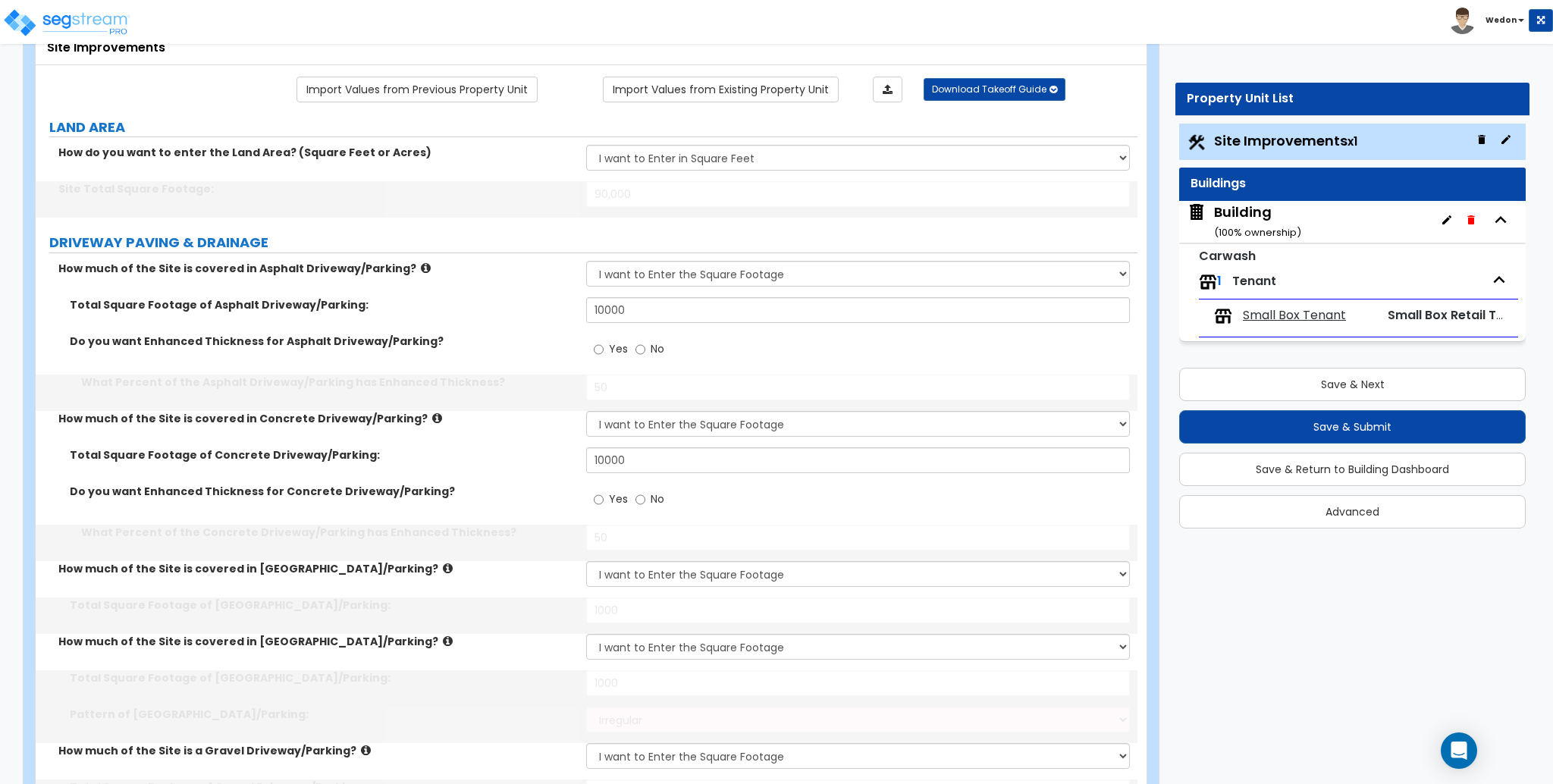
select select "1"
type input "5"
select select "6"
type input "5"
type input "100"
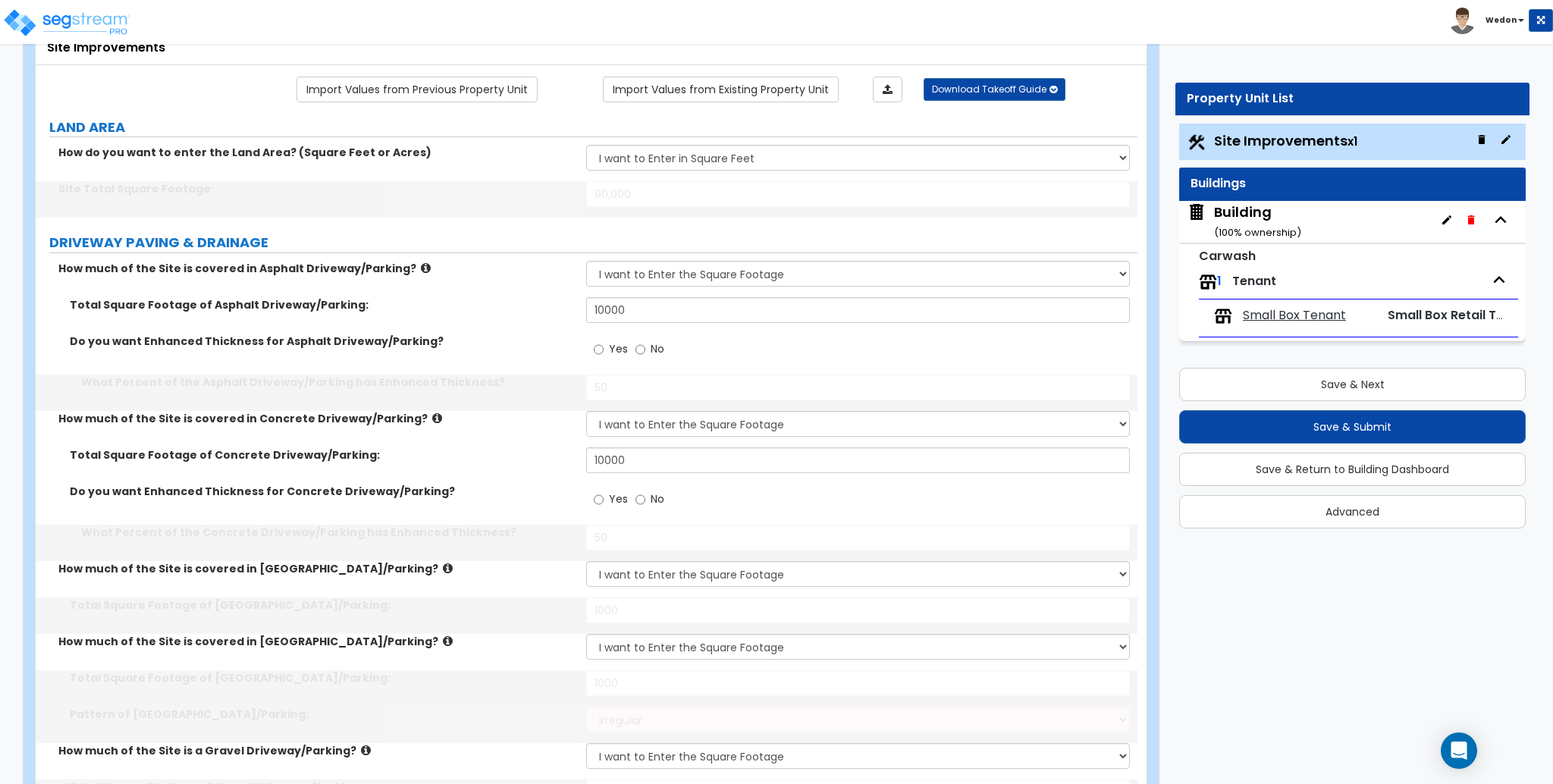
radio input "false"
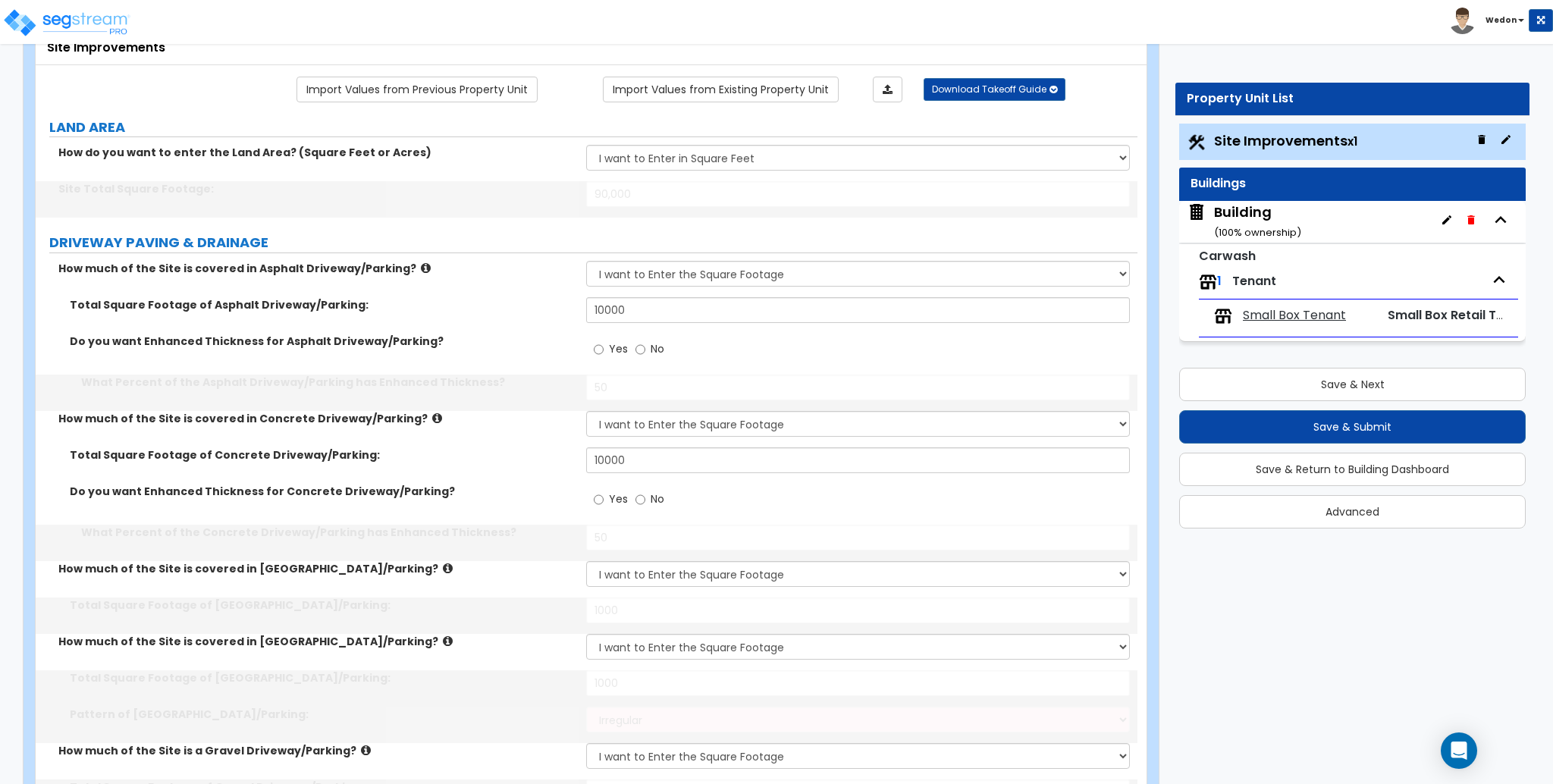
type input "100"
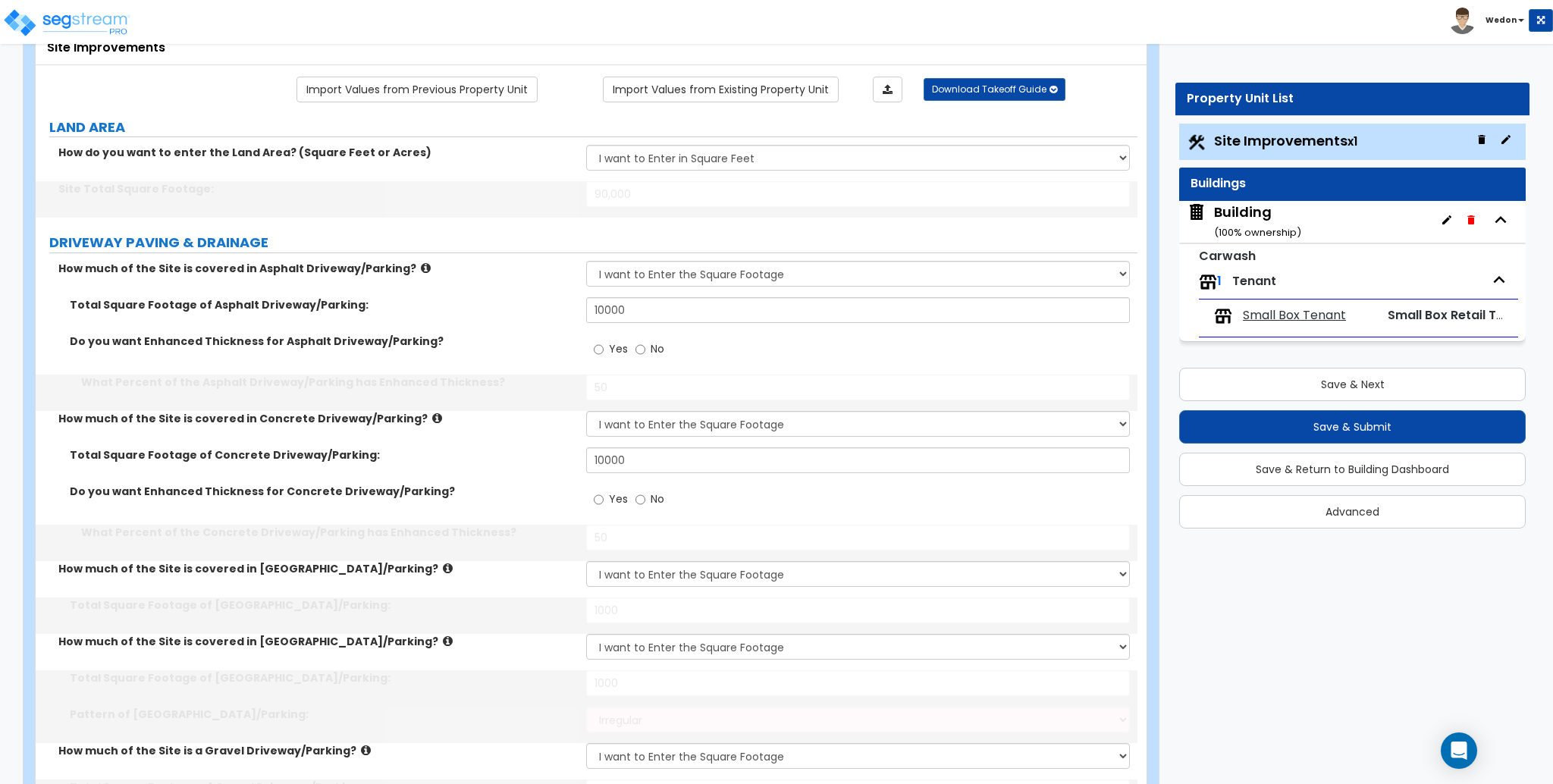
select select "1"
type input "50"
type input "2"
select select "1"
select select "3"
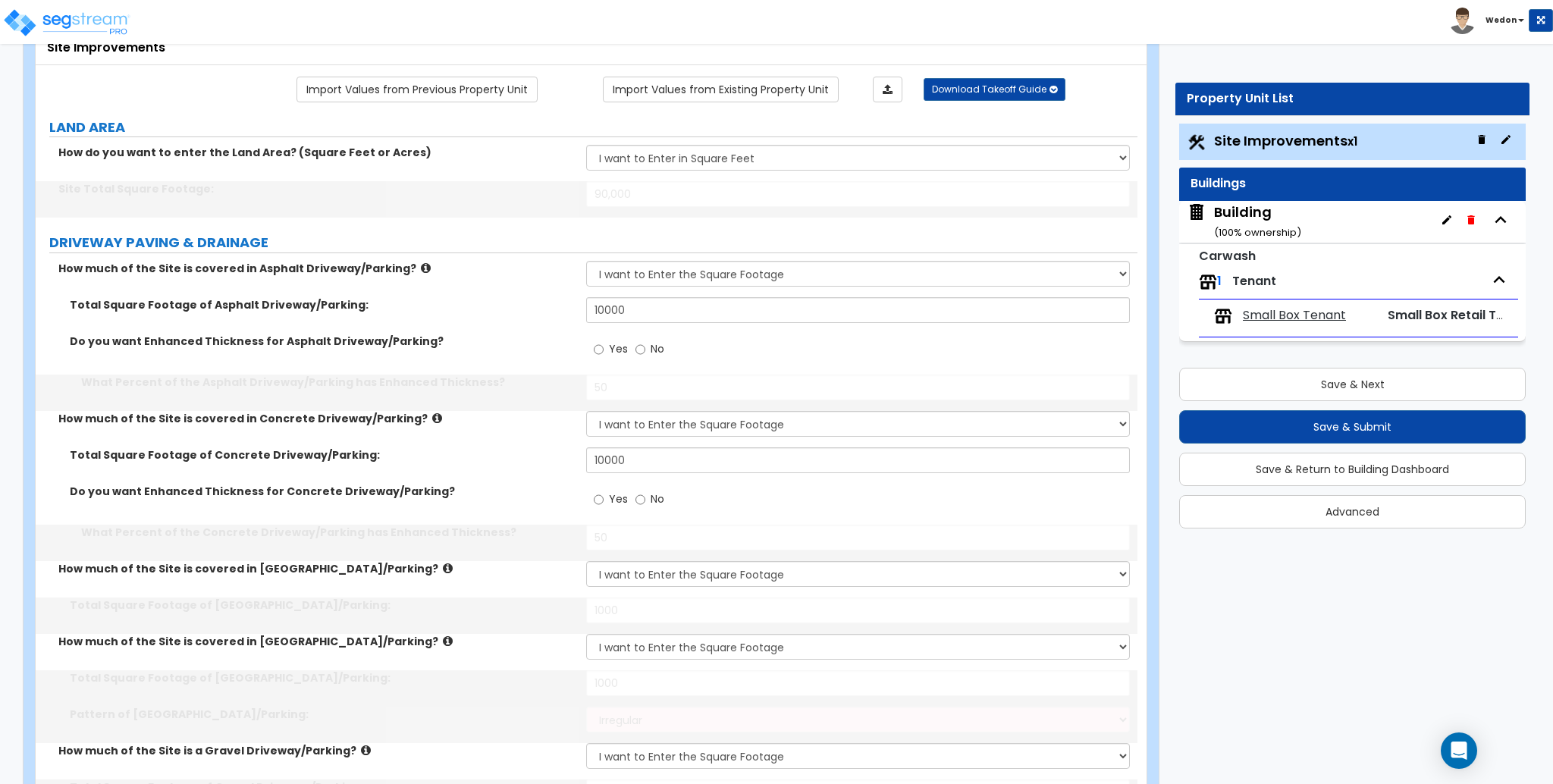
select select "1"
type input "10"
type input "2"
type input "1"
type input "500"
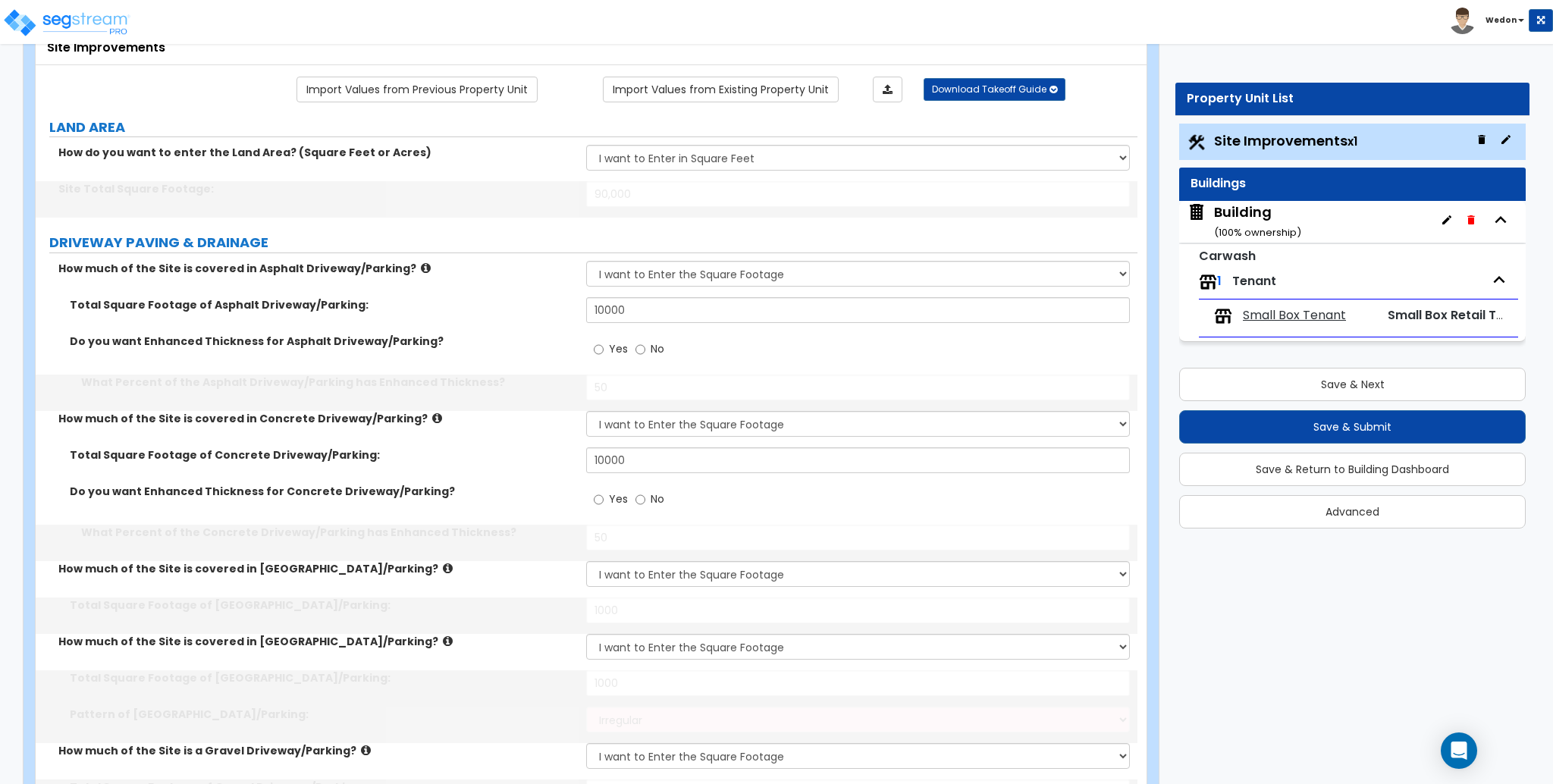
type input "10"
select select "1"
select select "2"
select select "1"
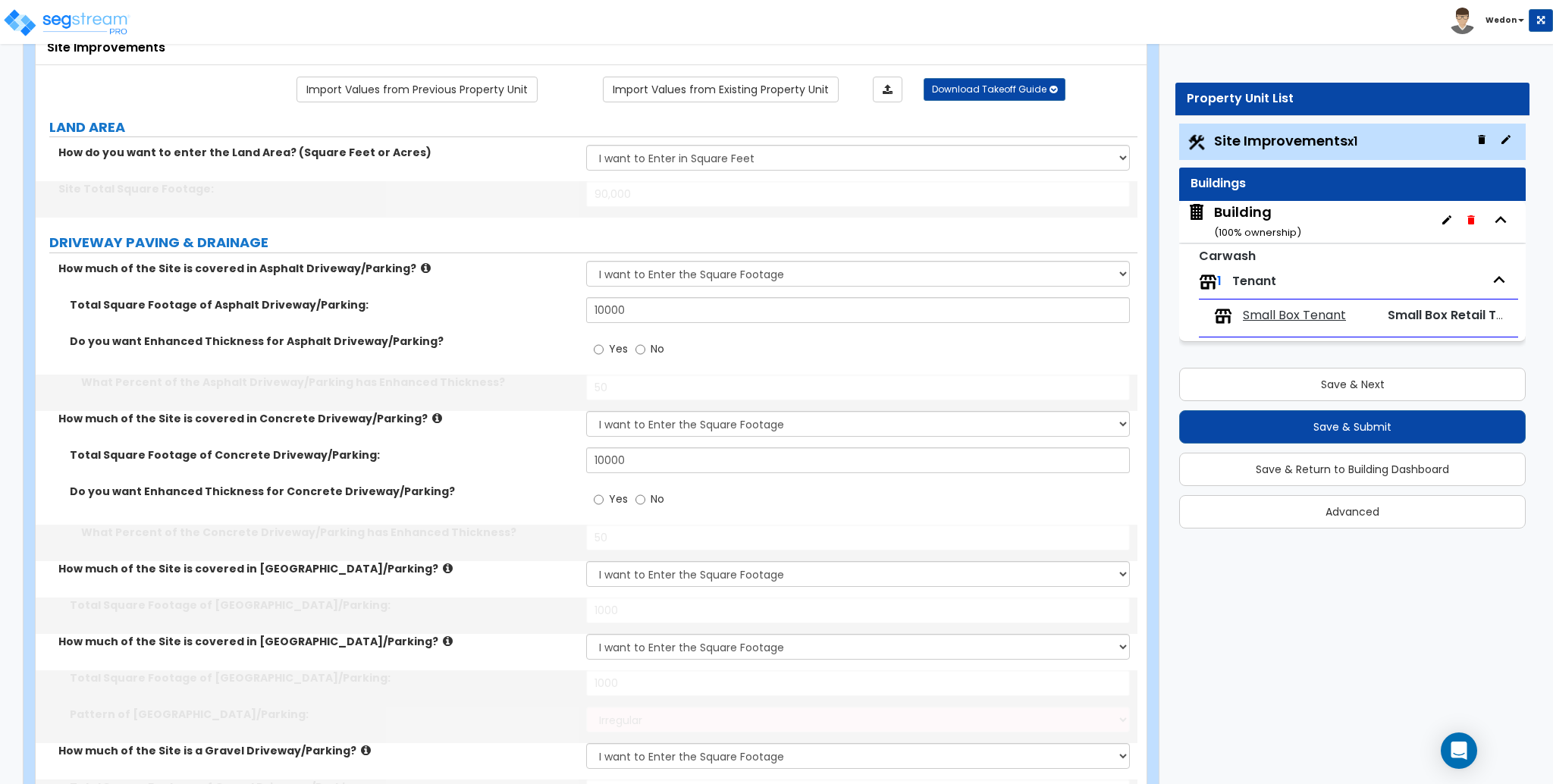
type input "2"
type input "1"
type input "500"
select select "7"
select select "2"
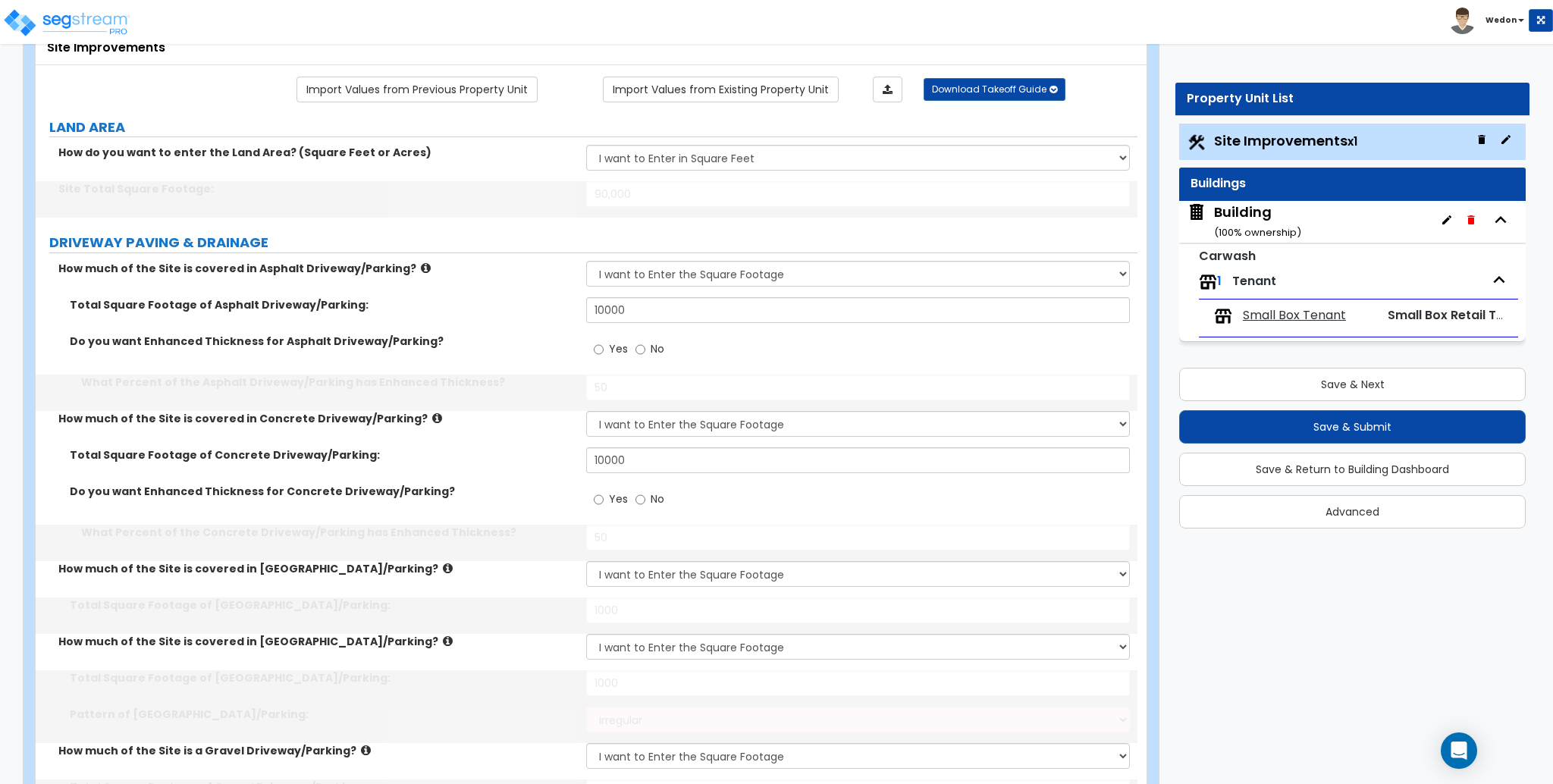
select select "1"
select select "2"
select select "13"
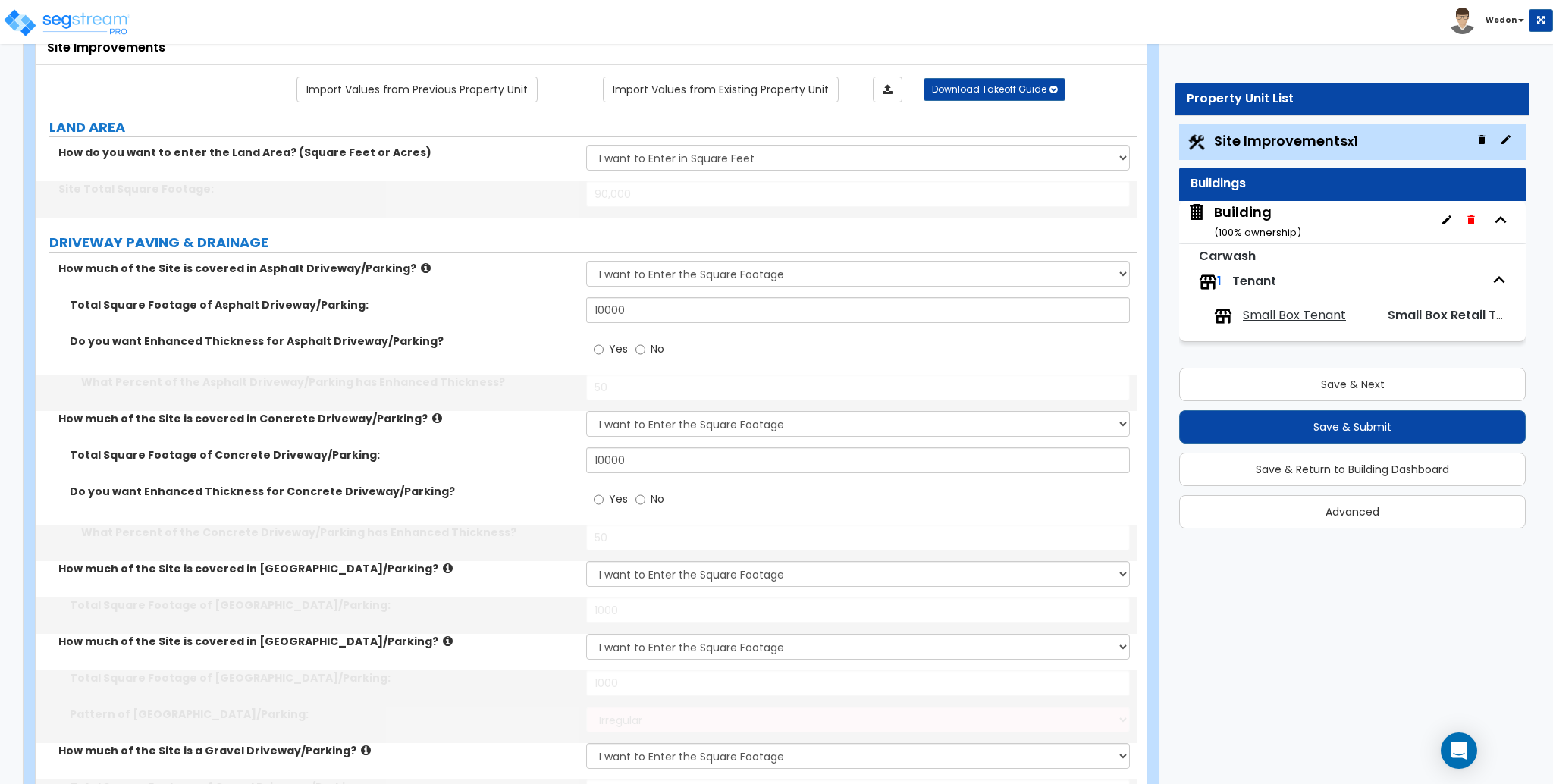
select select "1"
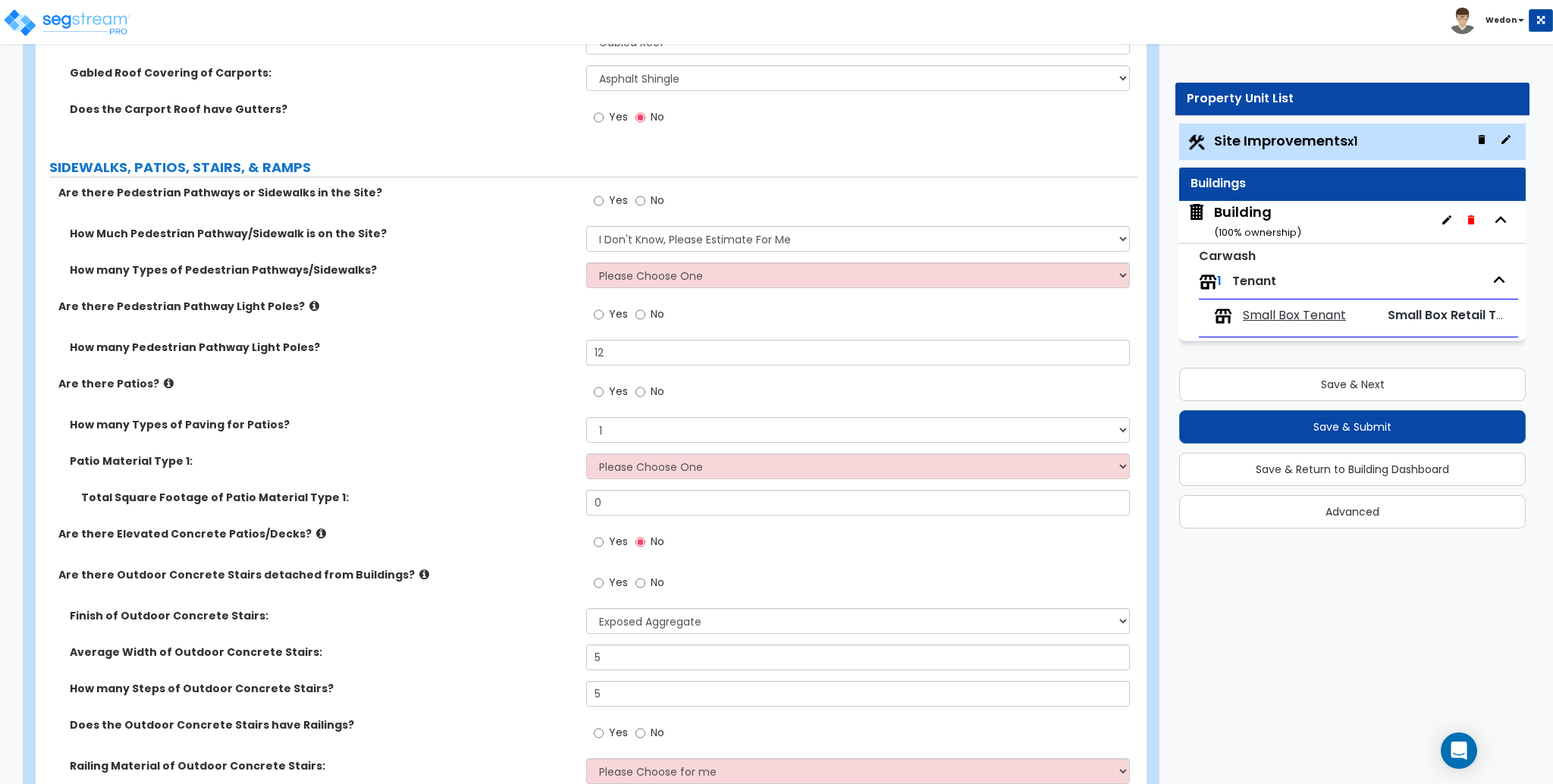
scroll to position [2124, 0]
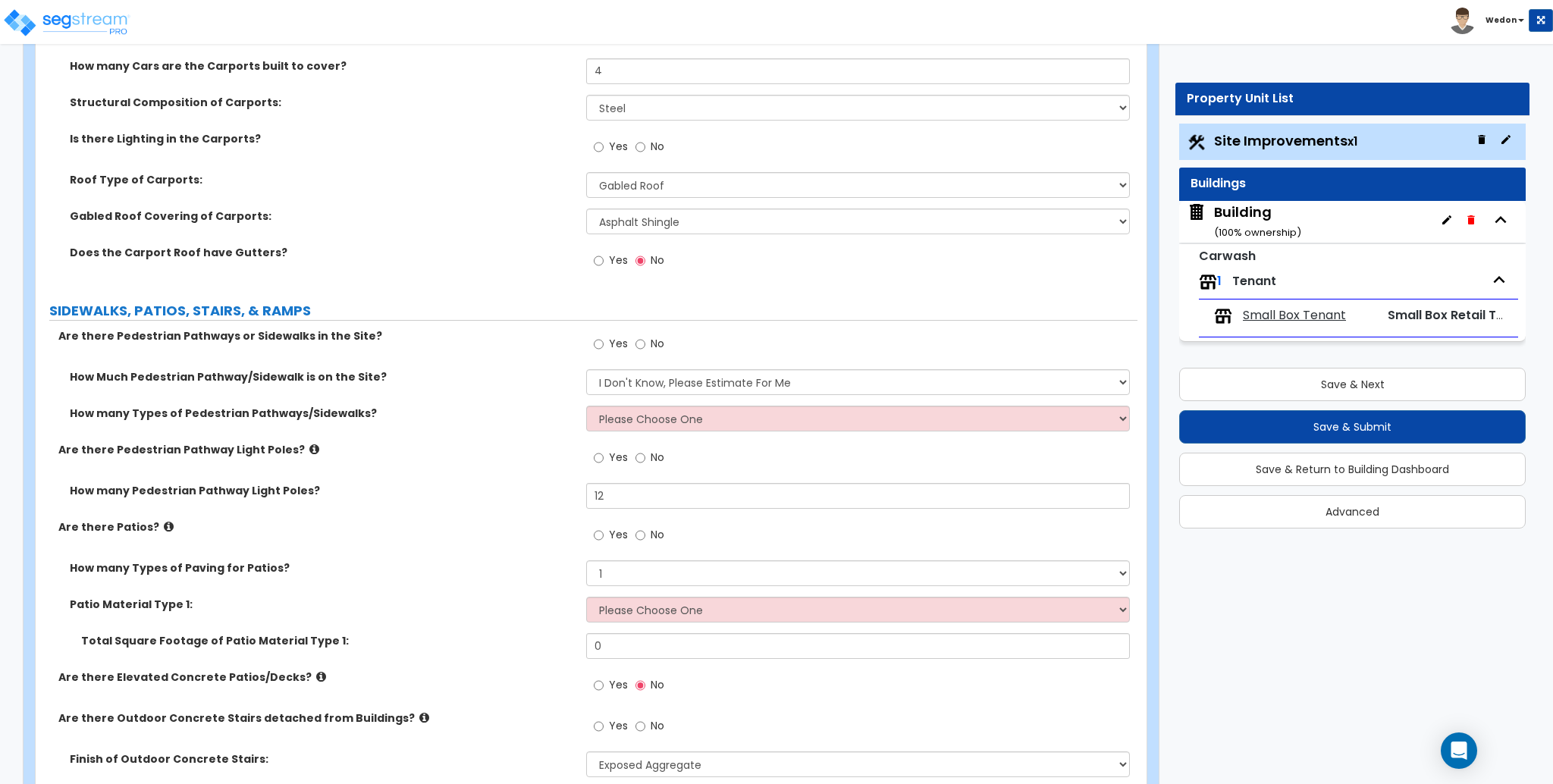
click at [605, 260] on label "Yes" at bounding box center [611, 261] width 34 height 25
click at [604, 260] on input "Yes" at bounding box center [599, 261] width 9 height 17
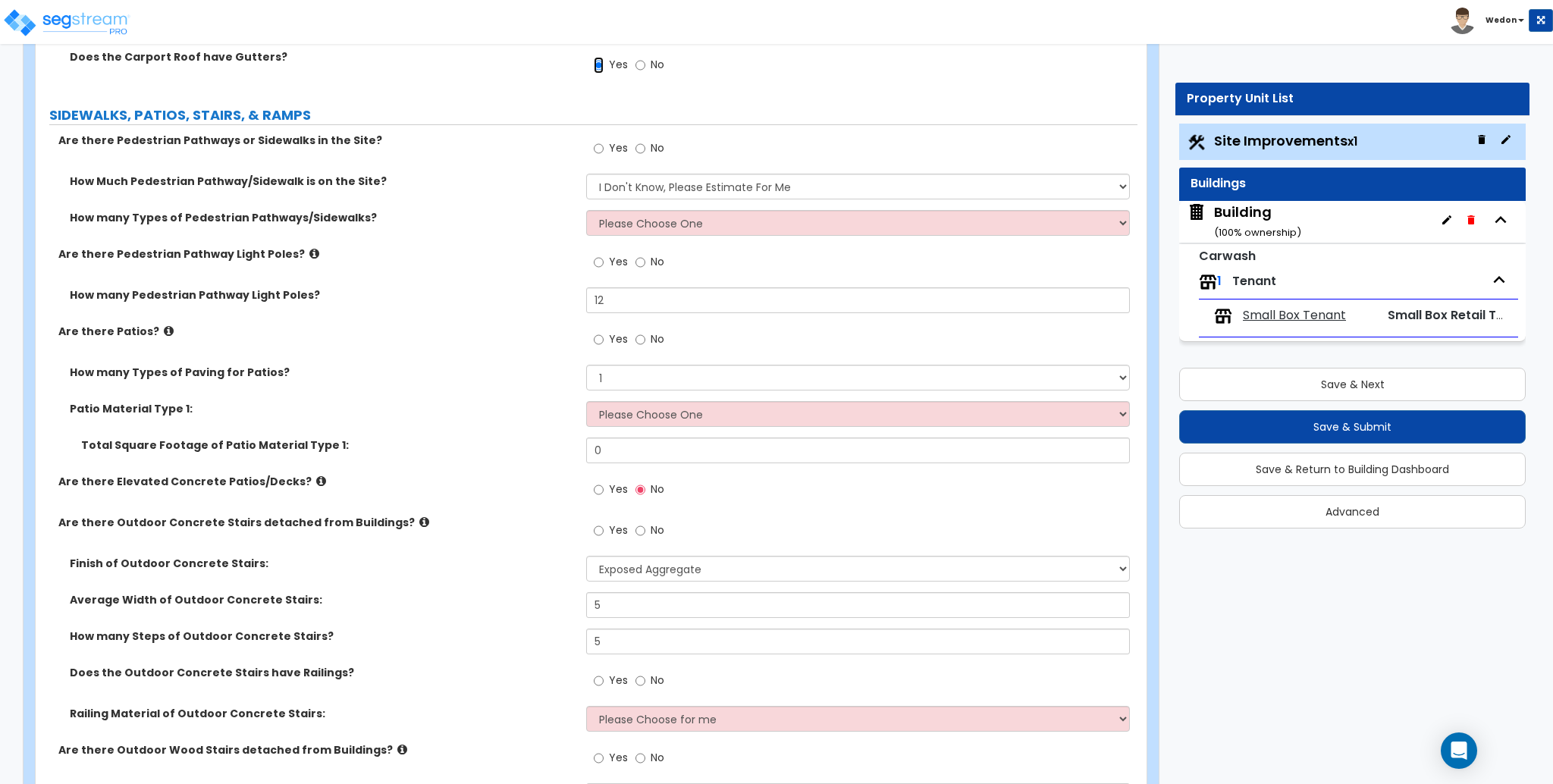
scroll to position [2326, 0]
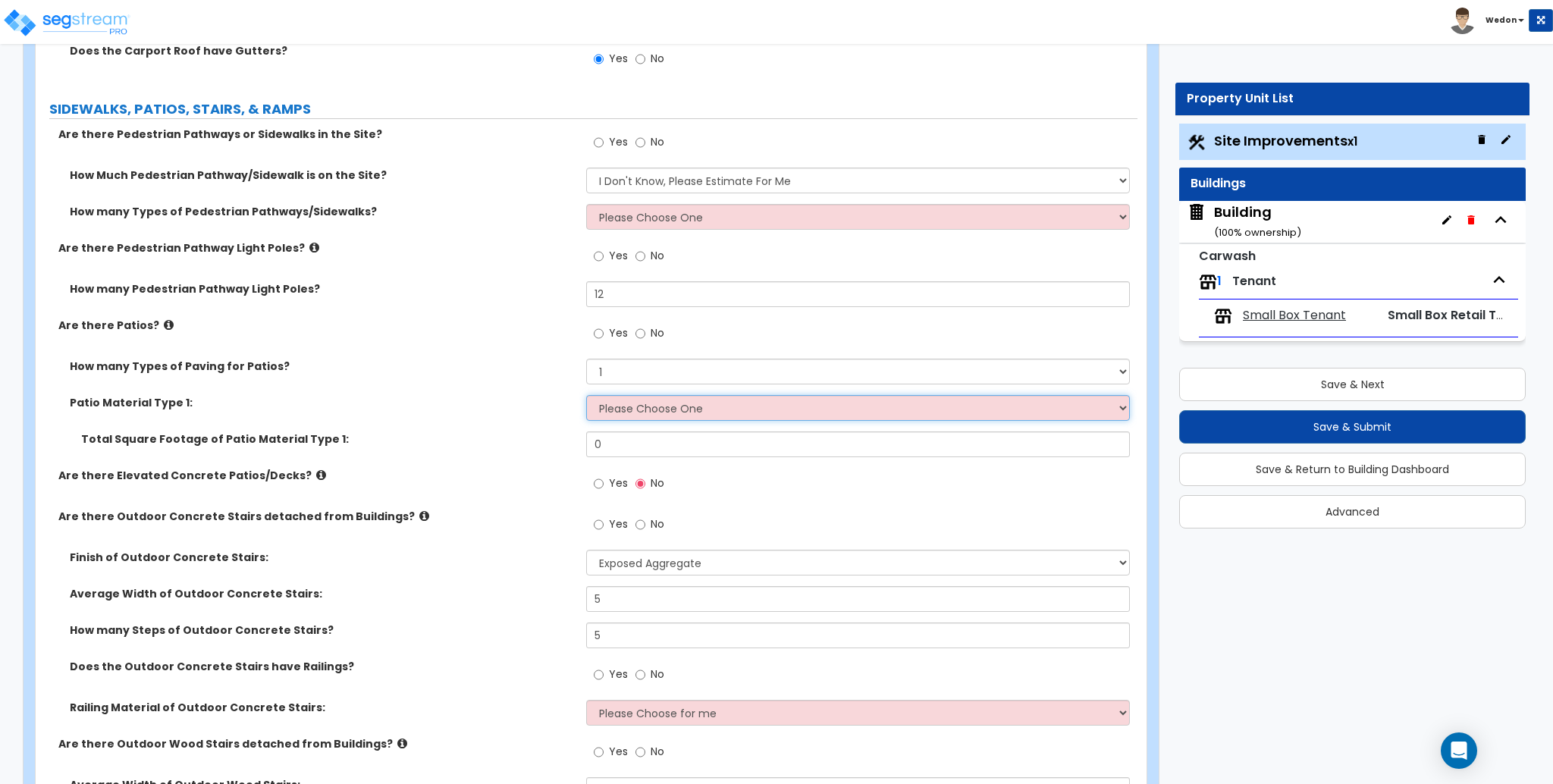
click at [637, 418] on select "Please Choose One Bare Concrete Stamped Concrete Brick Pavers Stone Pavers Tile…" at bounding box center [858, 407] width 543 height 25
click at [587, 395] on select "Please Choose One Bare Concrete Stamped Concrete Brick Pavers Stone Pavers Tile…" at bounding box center [858, 407] width 543 height 25
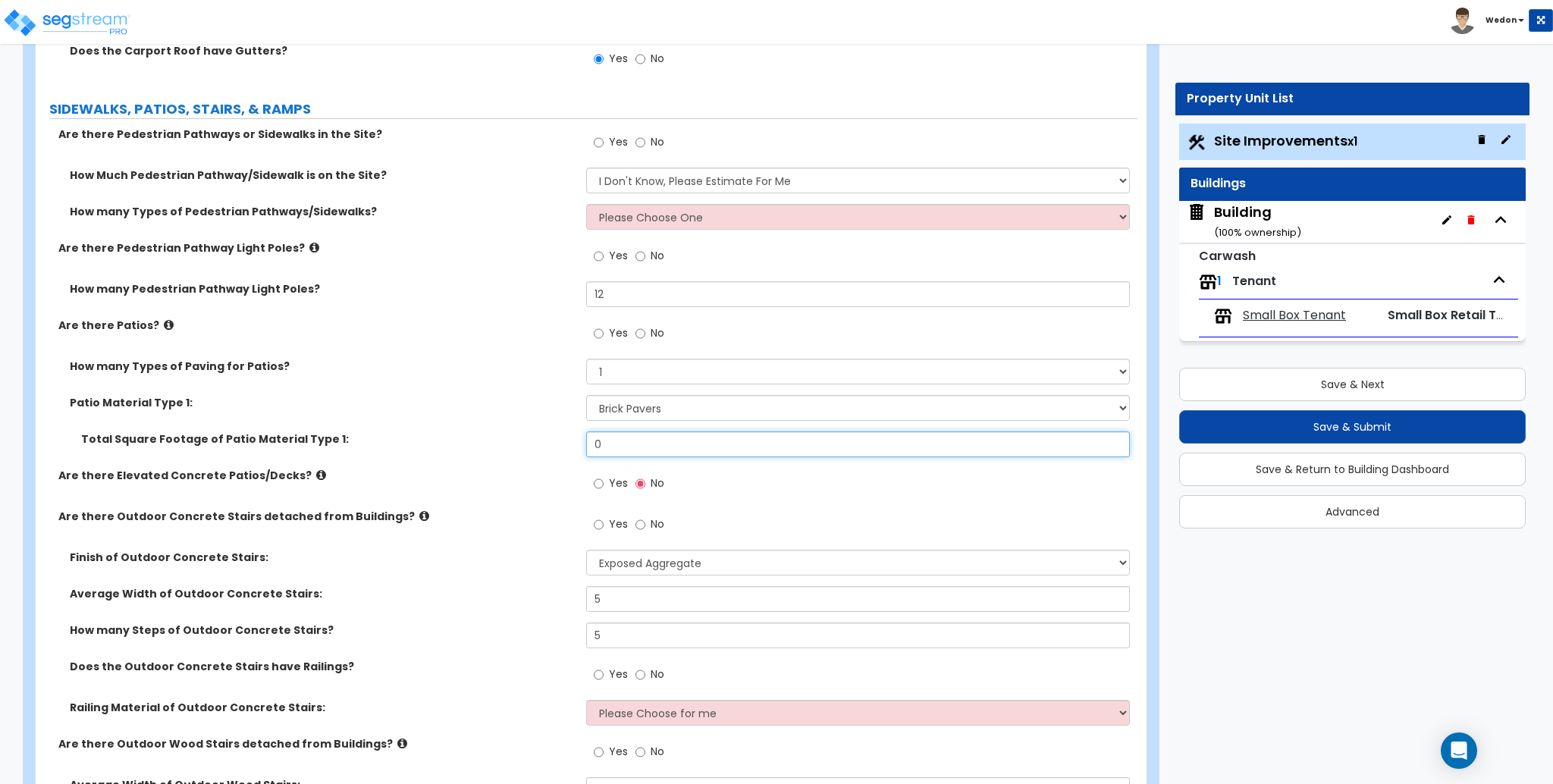
click at [622, 444] on input "0" at bounding box center [858, 444] width 543 height 25
click at [610, 482] on span "Yes" at bounding box center [619, 483] width 19 height 15
click at [604, 482] on input "Yes" at bounding box center [599, 484] width 9 height 17
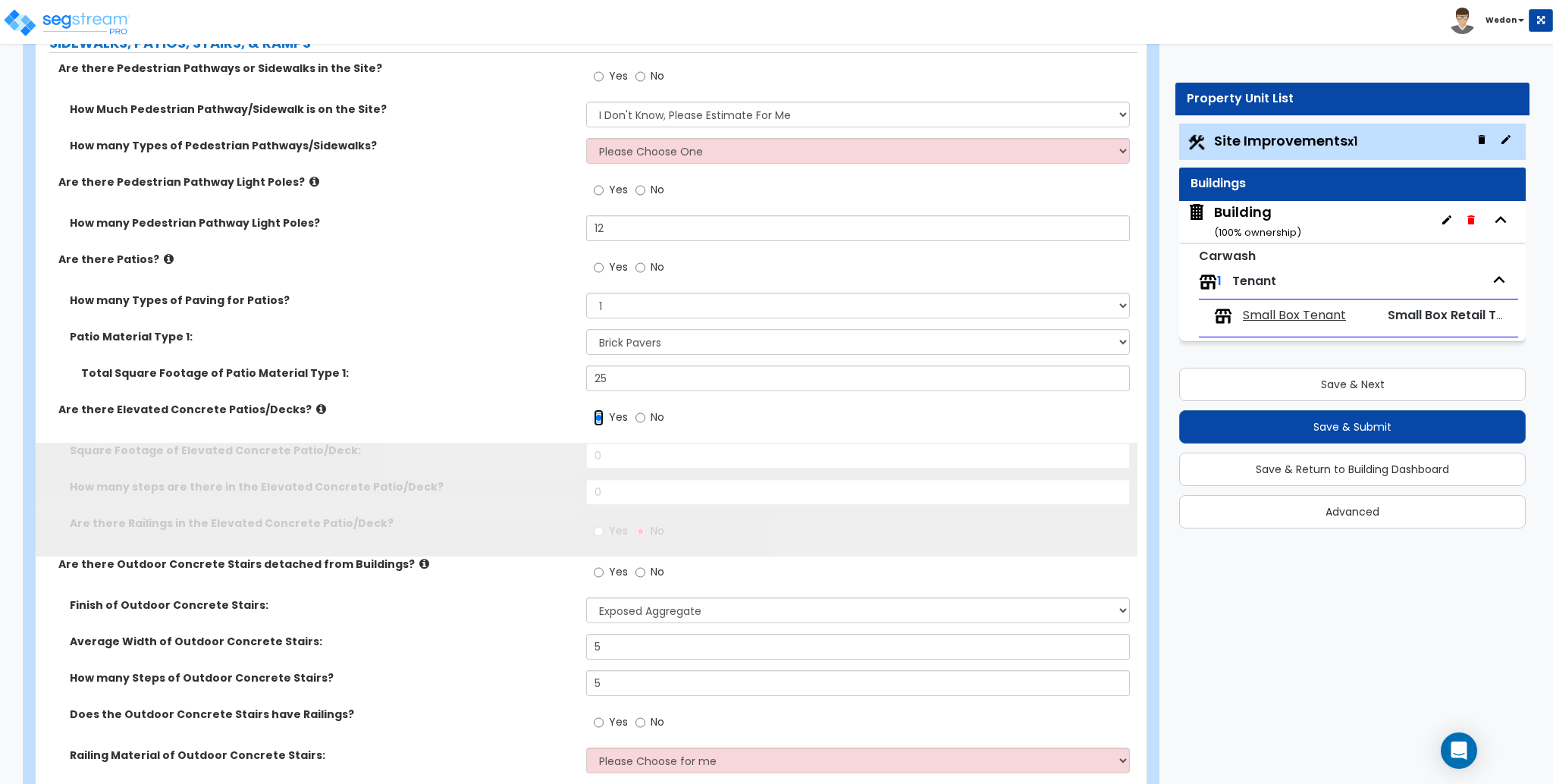
scroll to position [2427, 0]
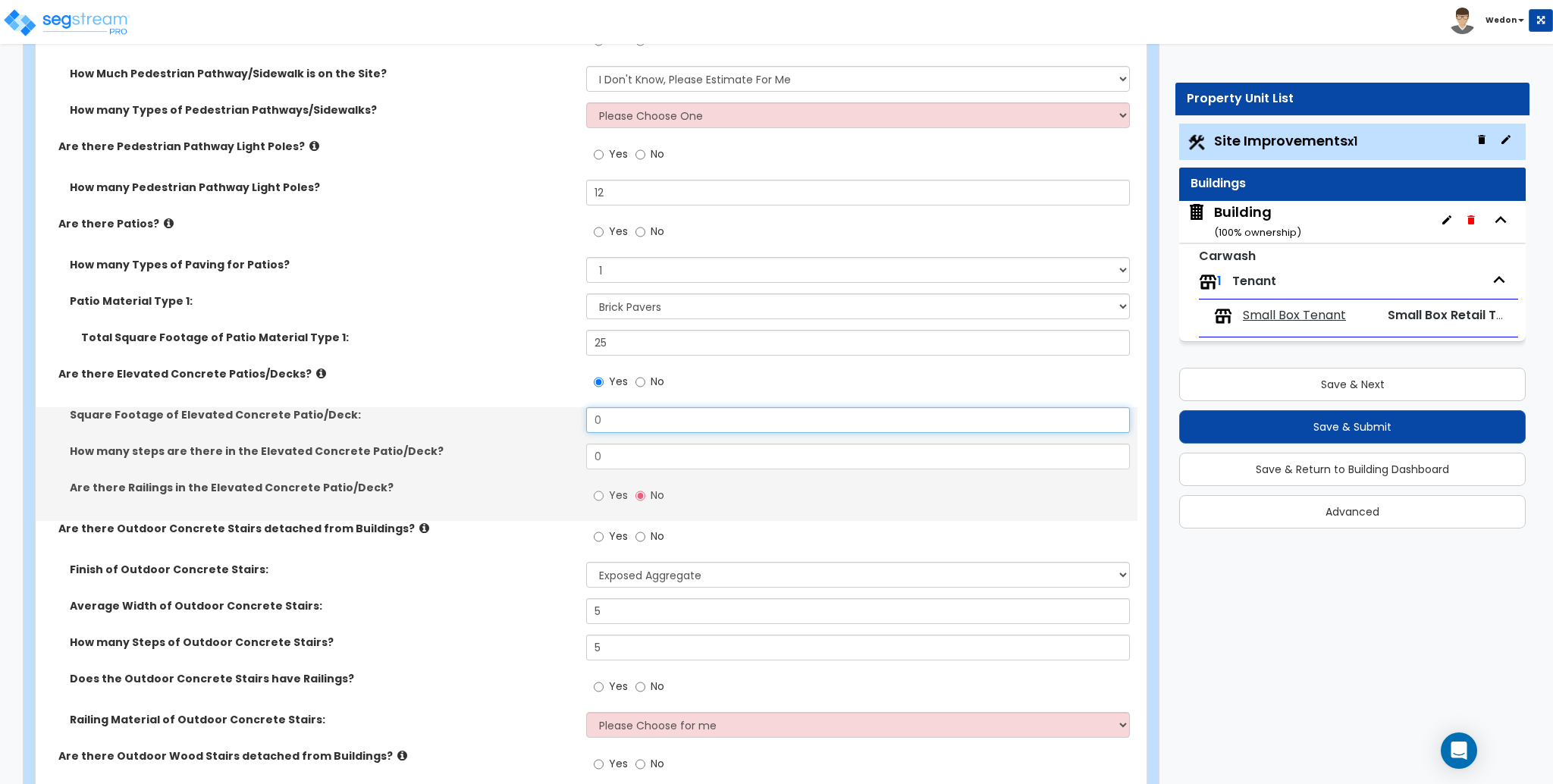
click at [643, 407] on input "0" at bounding box center [858, 419] width 543 height 25
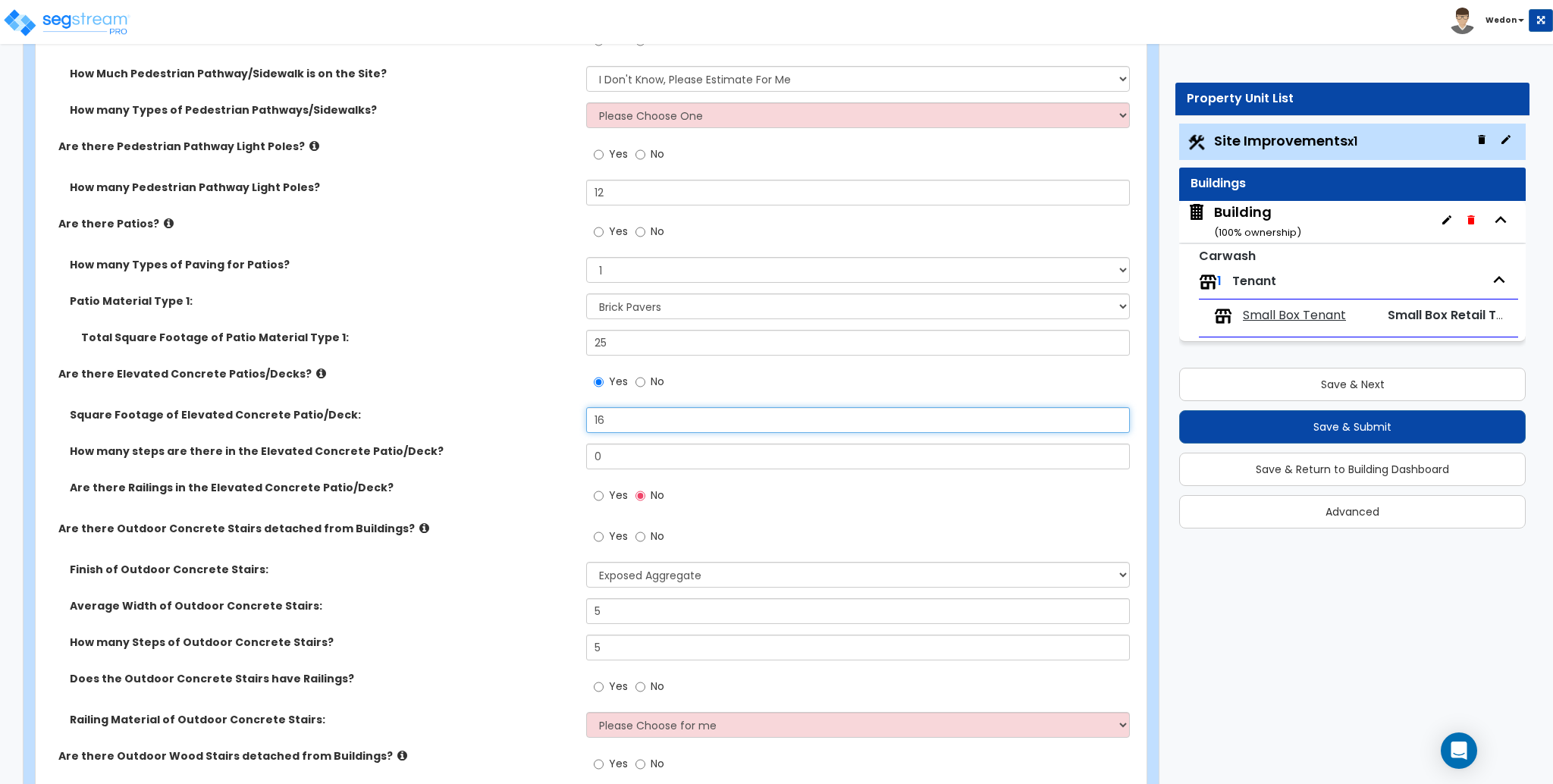
click at [463, 410] on div "Square Footage of Elevated Concrete Patio/Deck: 16" at bounding box center [587, 425] width 1102 height 37
click at [513, 465] on div "How many steps are there in the Elevated Concrete Patio/Deck? 0" at bounding box center [587, 462] width 1102 height 37
click at [615, 497] on span "Yes" at bounding box center [619, 495] width 19 height 15
click at [604, 497] on input "Yes" at bounding box center [599, 496] width 9 height 17
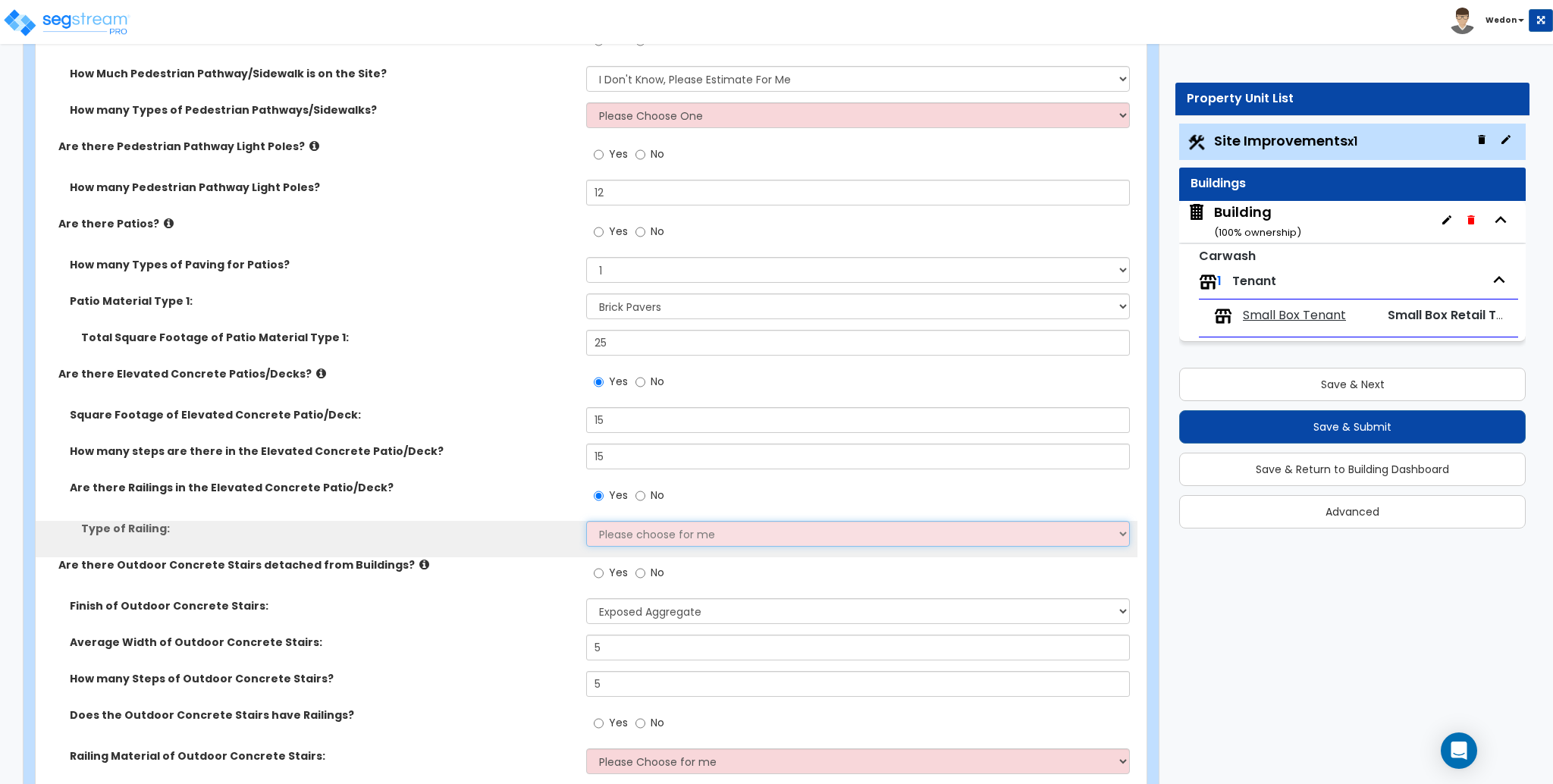
click at [662, 533] on select "Please choose for me Steel Aluminum Wood" at bounding box center [858, 533] width 543 height 25
click at [587, 521] on select "Please choose for me Steel Aluminum Wood" at bounding box center [858, 533] width 543 height 25
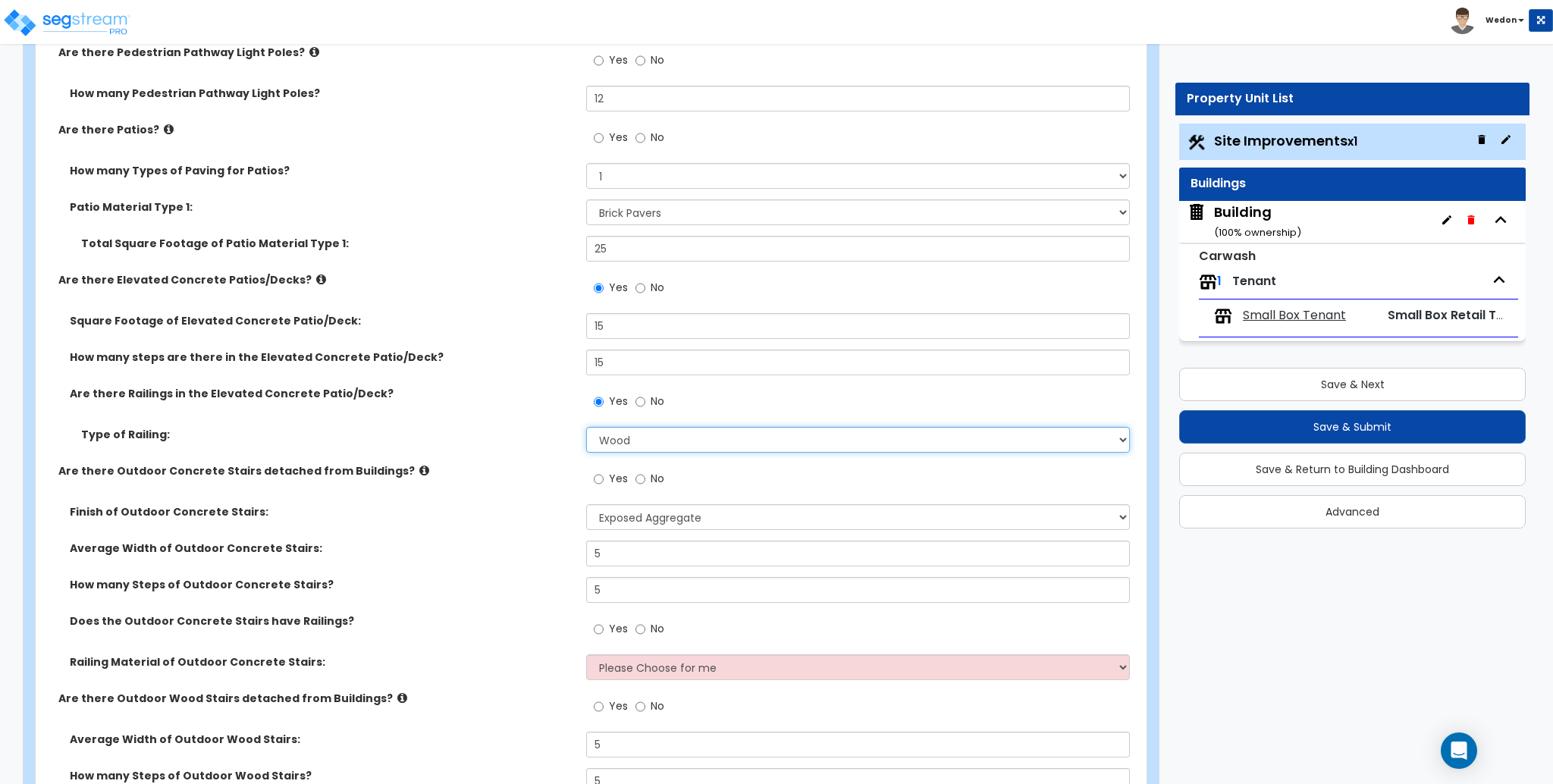
scroll to position [2628, 0]
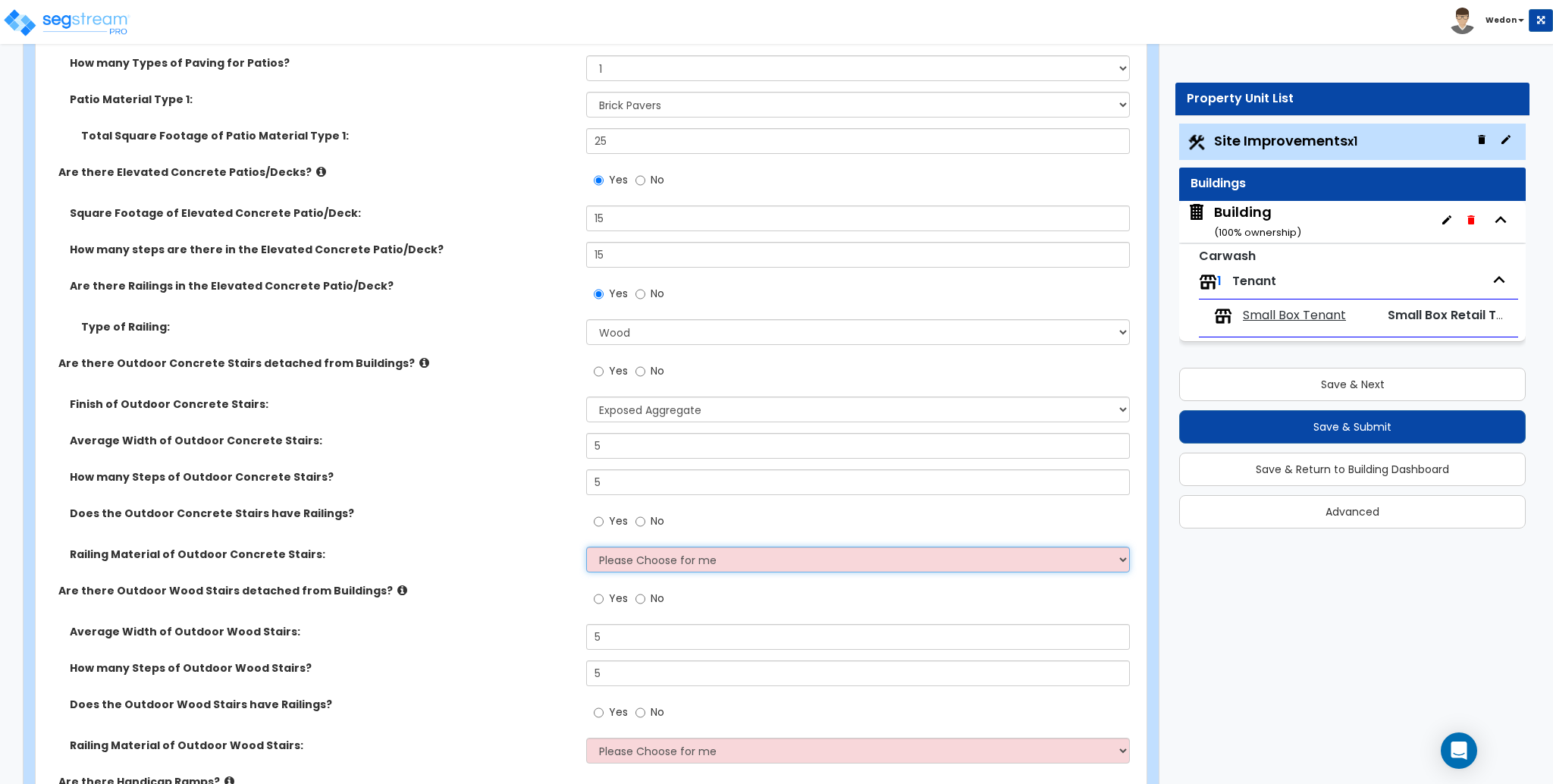
click at [724, 547] on select "Please Choose for me Steel Aluminum Wood" at bounding box center [858, 559] width 543 height 25
click at [587, 547] on select "Please Choose for me Steel Aluminum Wood" at bounding box center [858, 559] width 543 height 25
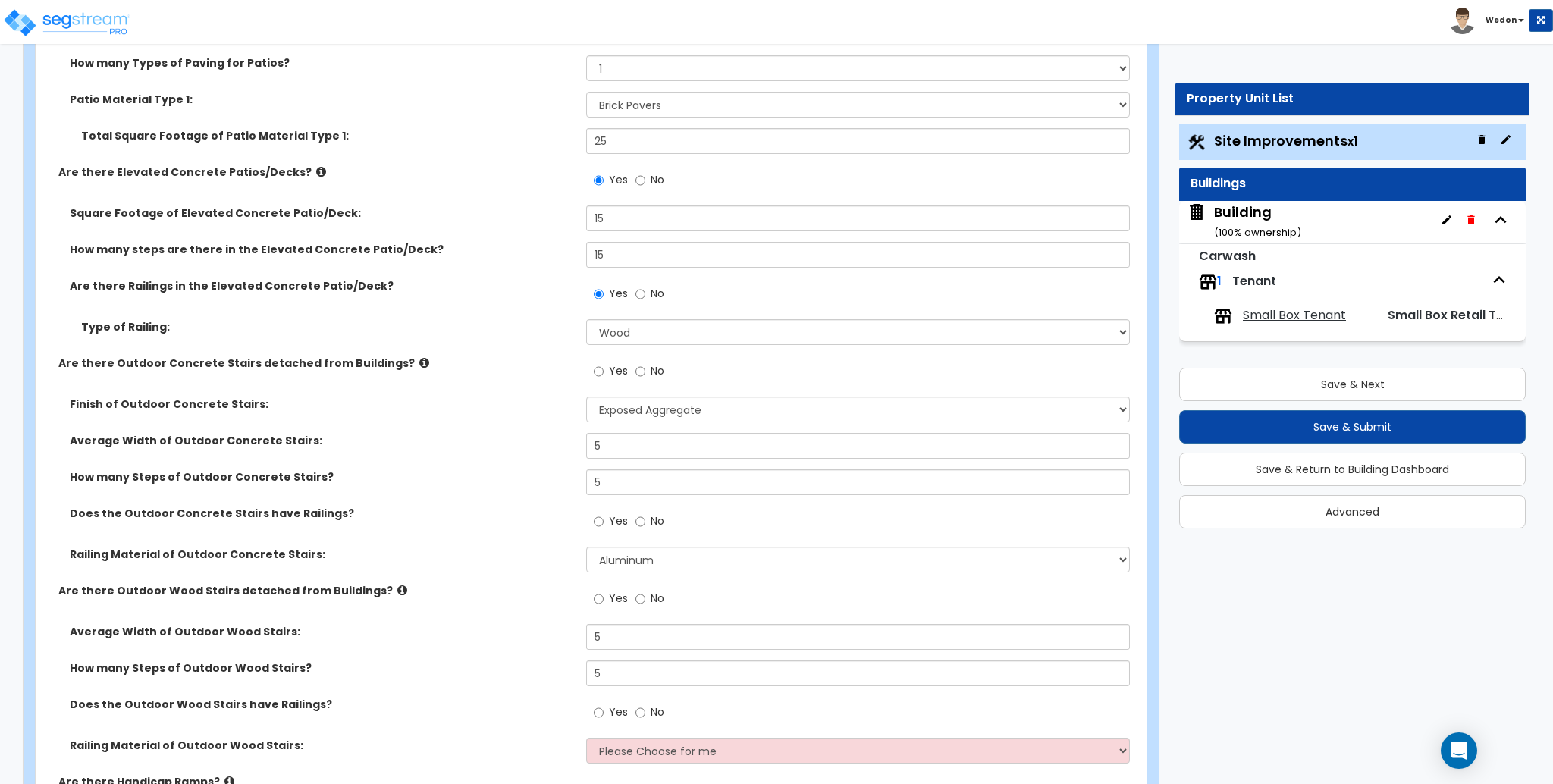
click at [482, 532] on div "Does the Outdoor Concrete Stairs have Railings? Yes No" at bounding box center [587, 526] width 1102 height 41
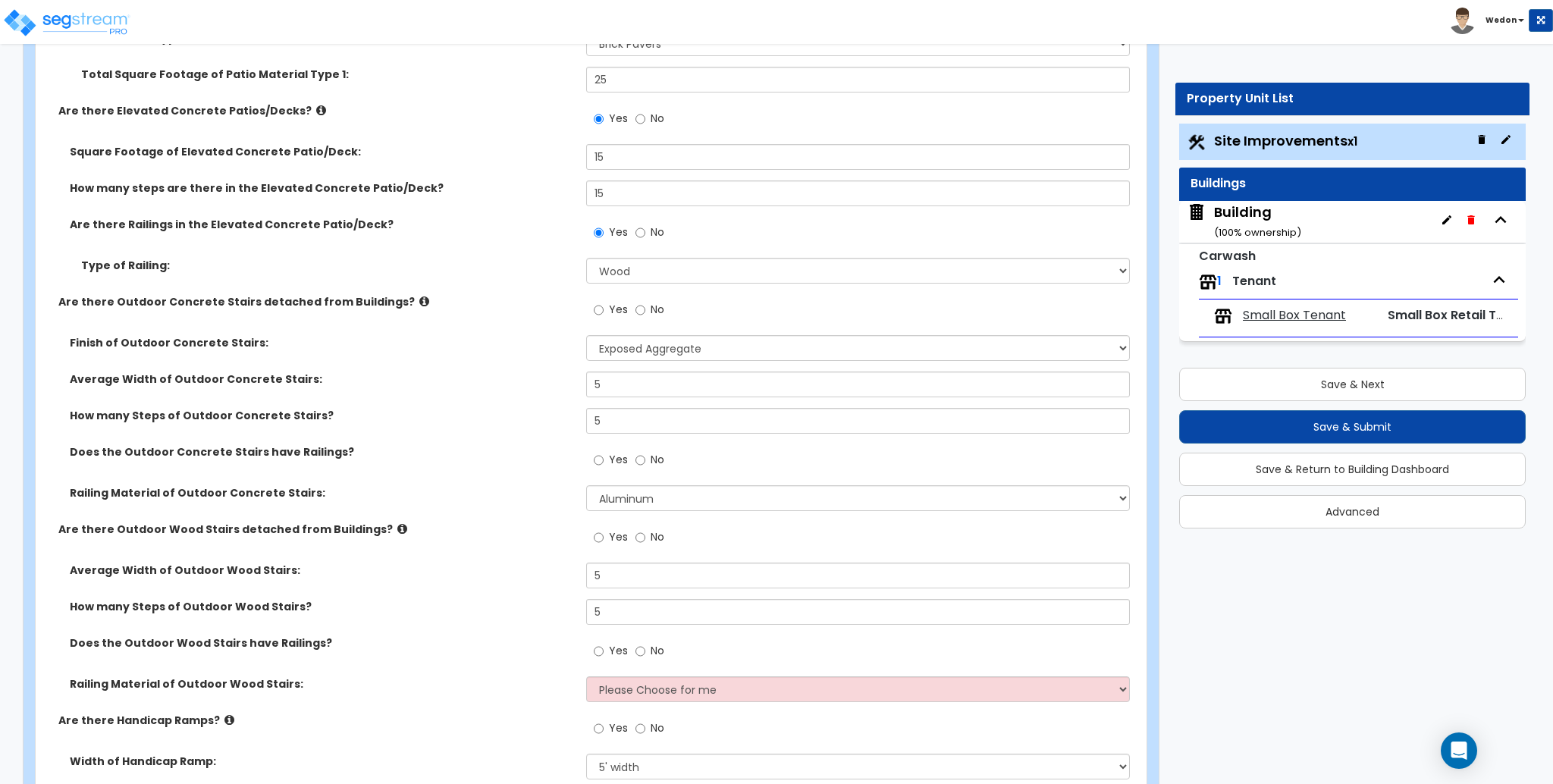
scroll to position [2831, 0]
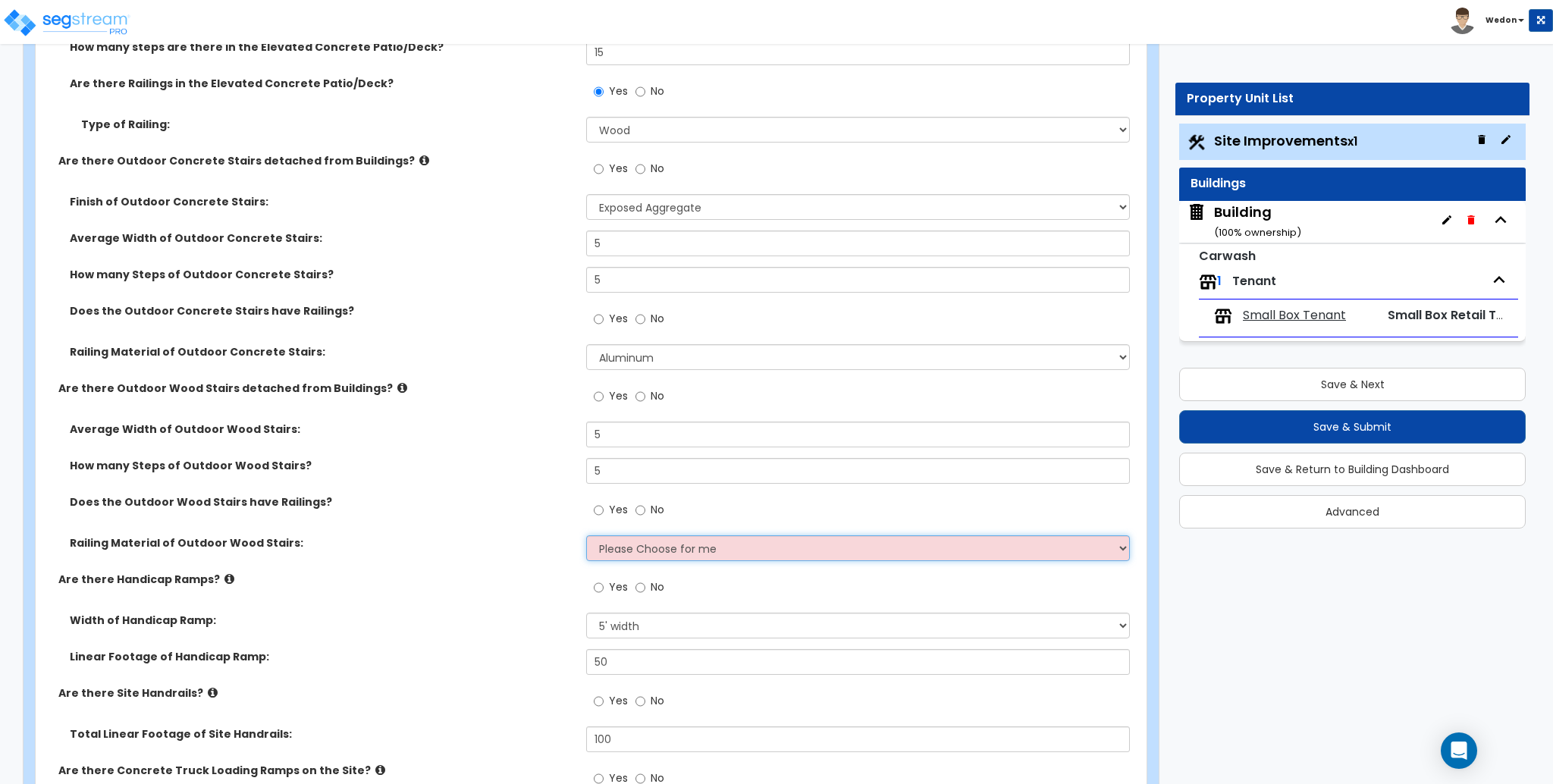
click at [650, 541] on select "Please Choose for me Wood Steel Aluminum" at bounding box center [858, 548] width 543 height 25
click at [587, 536] on select "Please Choose for me Wood Steel Aluminum" at bounding box center [858, 548] width 543 height 25
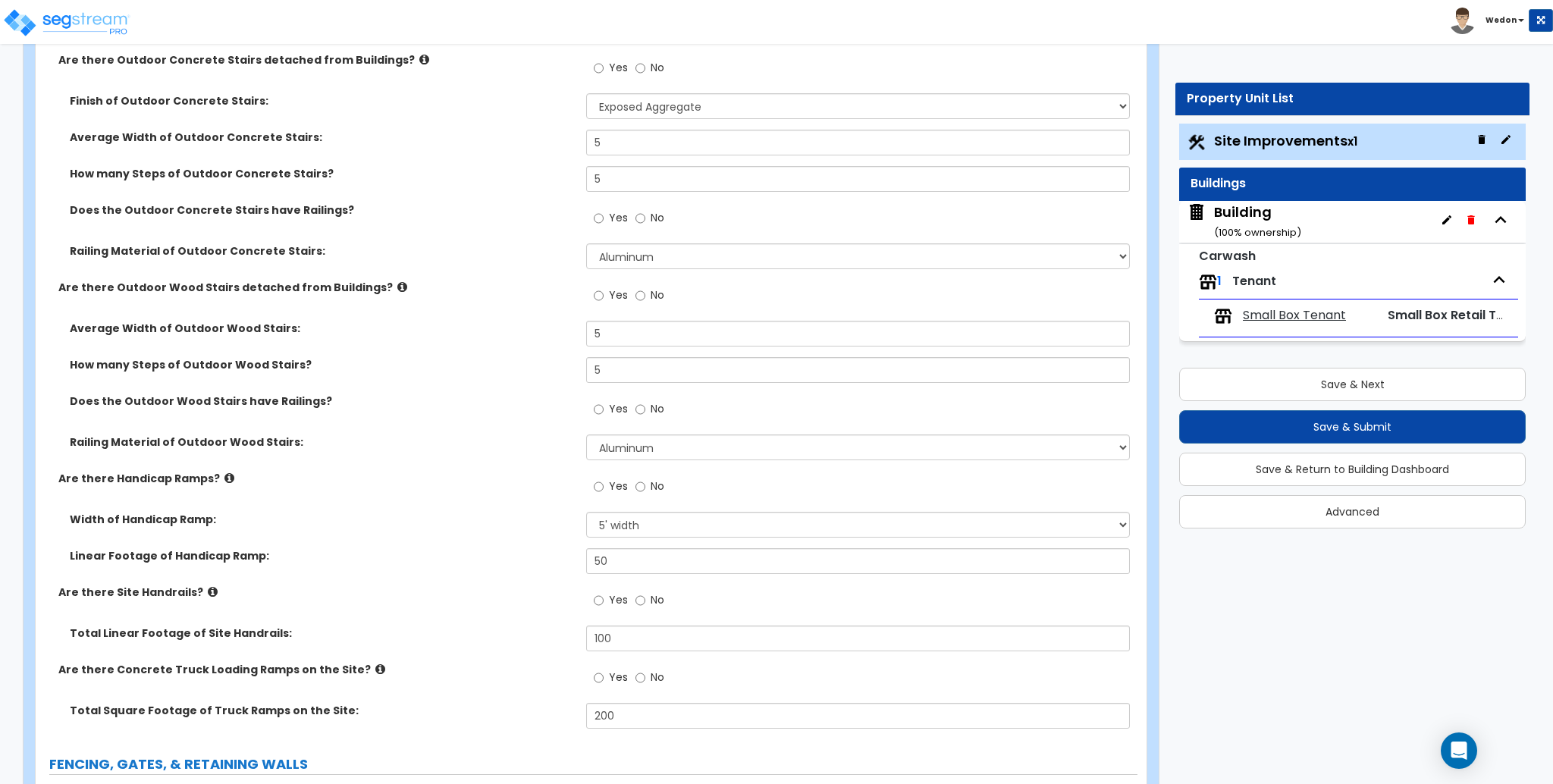
click at [483, 332] on label "Average Width of Outdoor Wood Stairs:" at bounding box center [322, 328] width 505 height 15
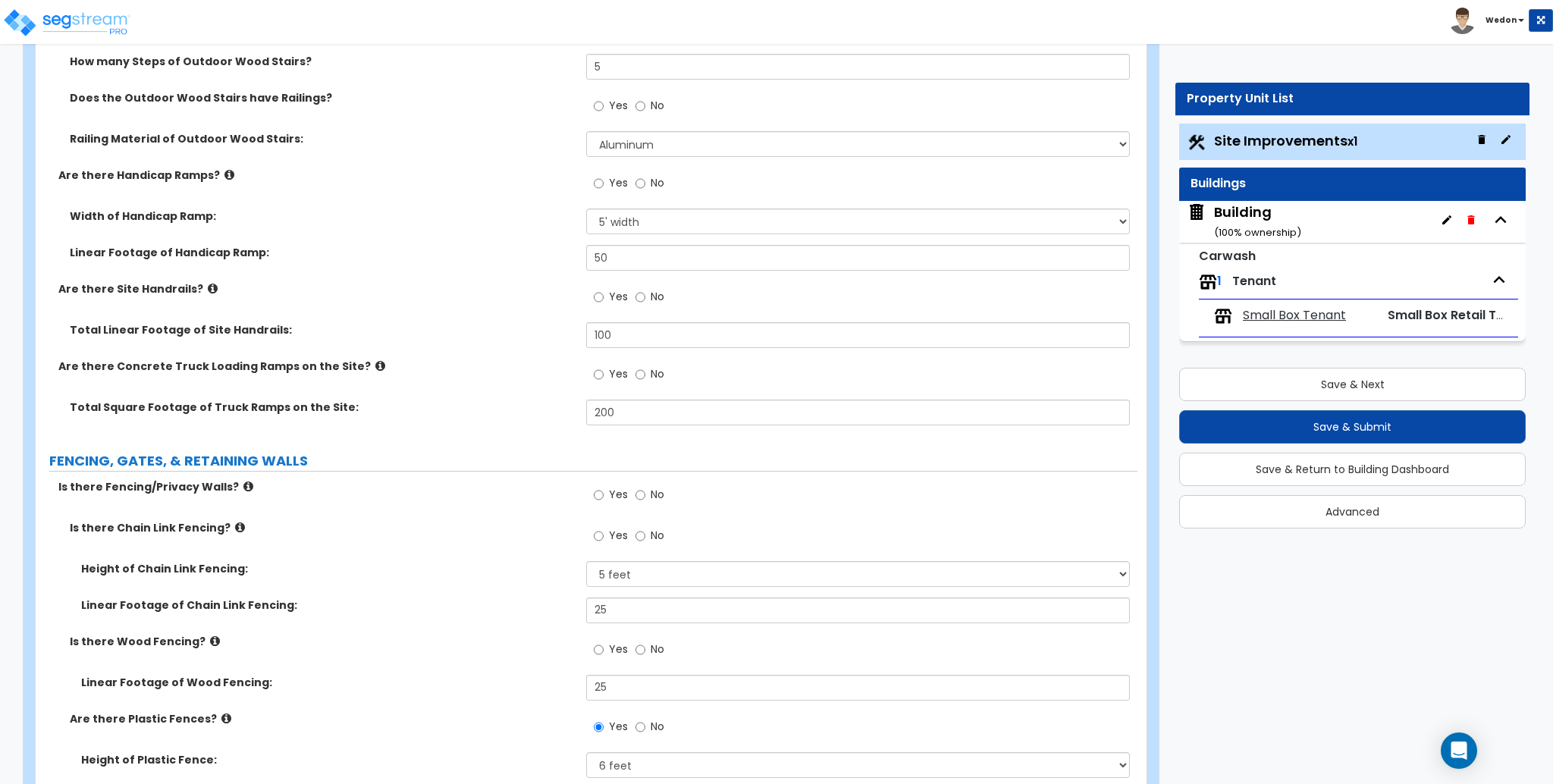
click at [463, 390] on div "Are there Concrete Truck Loading Ramps on the Site? Yes No" at bounding box center [587, 380] width 1102 height 41
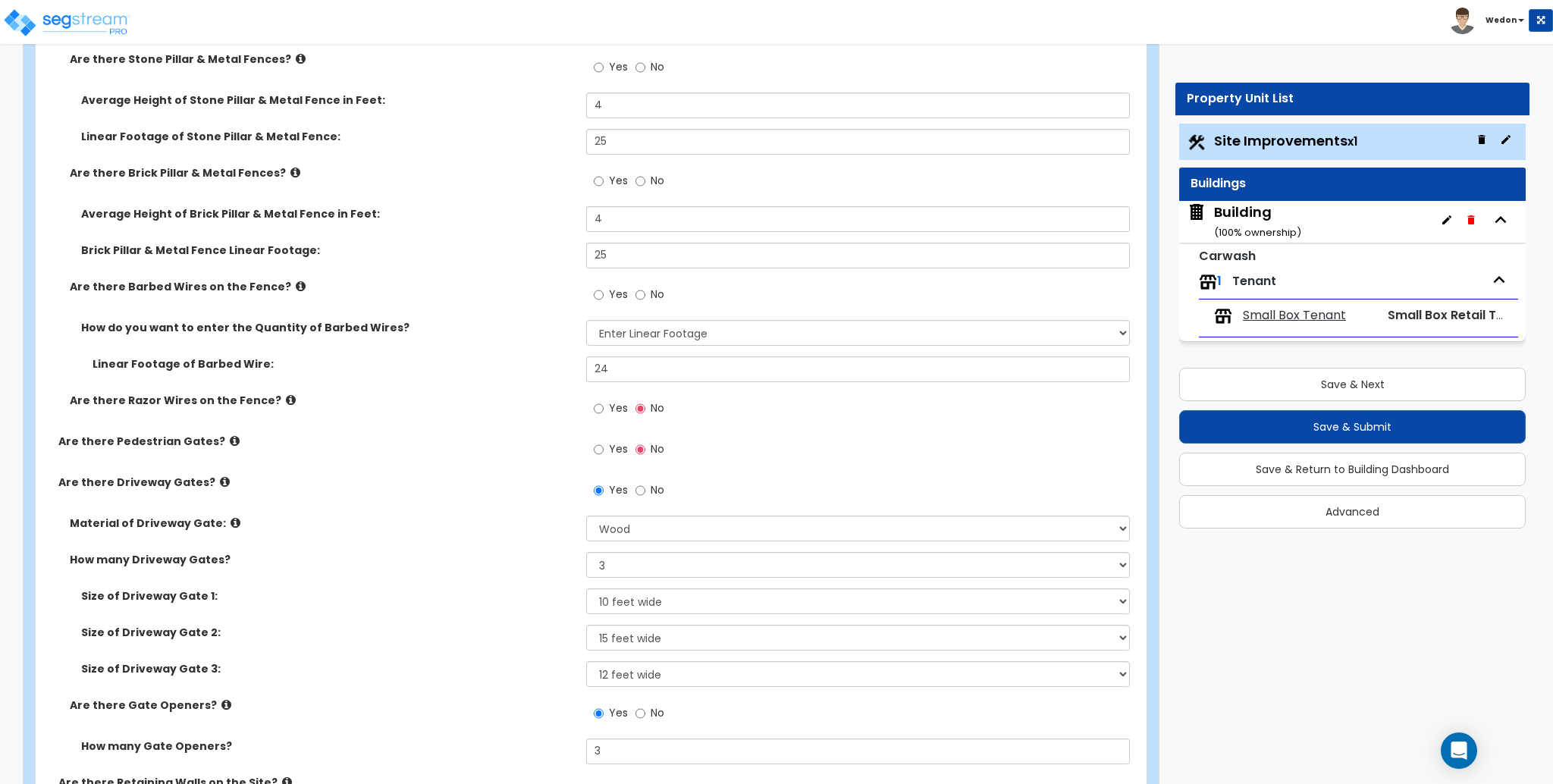
scroll to position [4449, 0]
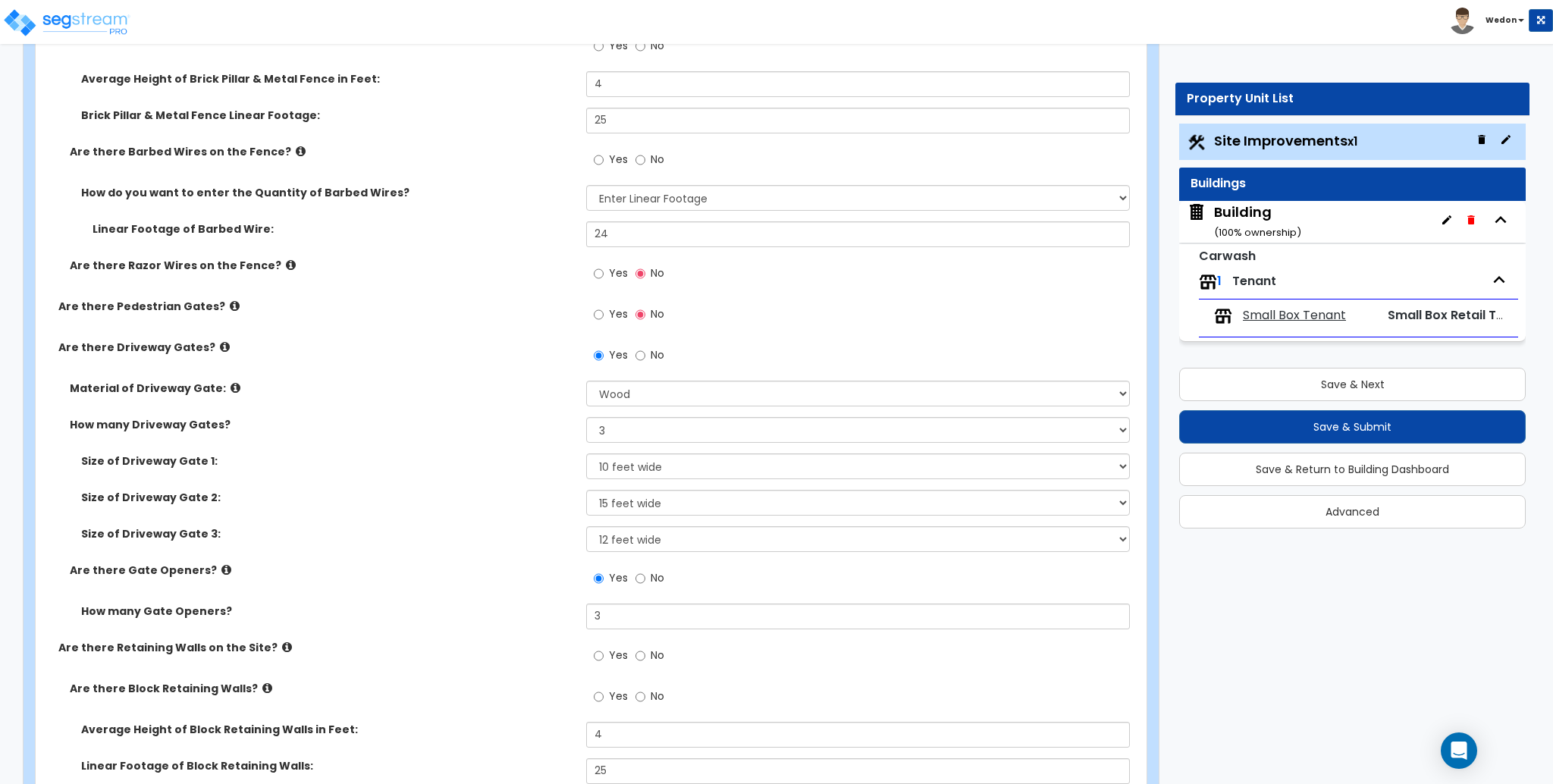
click at [615, 268] on span "Yes" at bounding box center [619, 273] width 19 height 15
click at [604, 268] on input "Yes" at bounding box center [599, 274] width 9 height 17
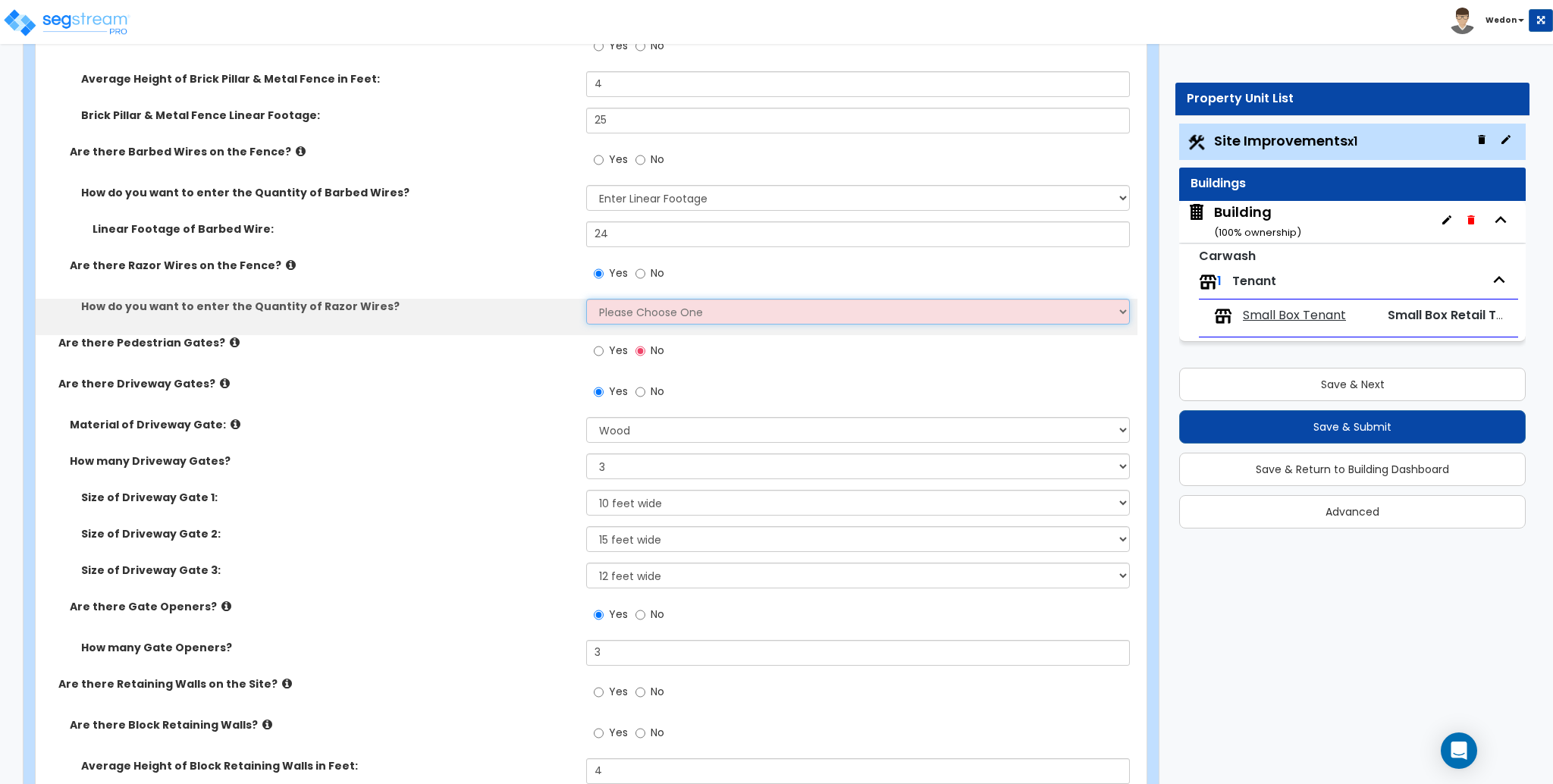
click at [646, 317] on select "Please Choose One Enter Linear Footage Enter Percentage I Don't Know - Please e…" at bounding box center [858, 311] width 543 height 25
click at [673, 306] on select "Please Choose One Enter Linear Footage Enter Percentage I Don't Know - Please e…" at bounding box center [858, 311] width 543 height 25
click at [714, 318] on select "Please Choose One Enter Linear Footage Enter Percentage I Don't Know - Please e…" at bounding box center [858, 311] width 543 height 25
click at [587, 299] on select "Please Choose One Enter Linear Footage Enter Percentage I Don't Know - Please e…" at bounding box center [858, 311] width 543 height 25
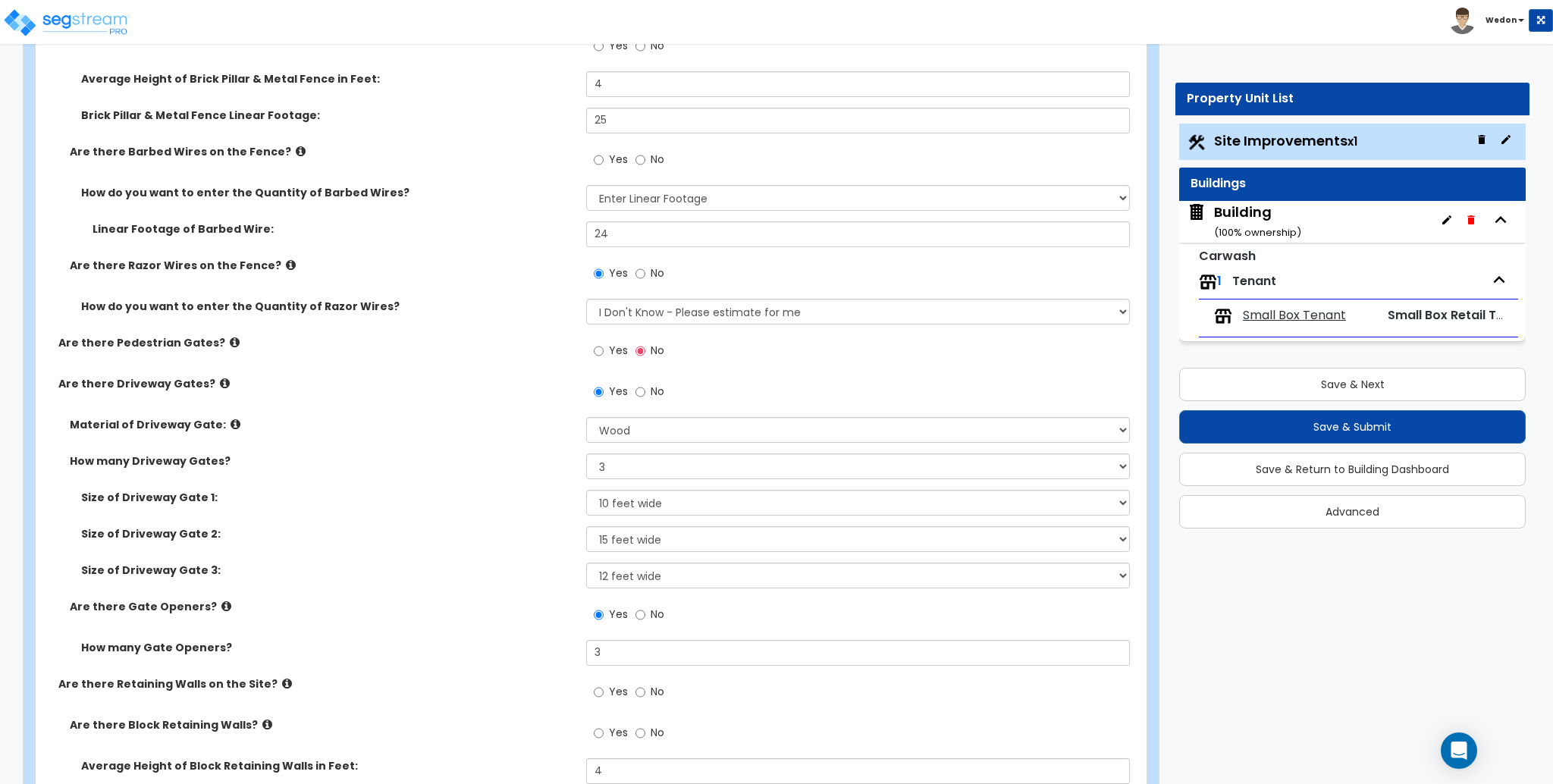
click at [590, 352] on div "Yes No" at bounding box center [629, 353] width 86 height 35
click at [591, 339] on div "Yes No" at bounding box center [629, 353] width 86 height 35
click at [608, 348] on label "Yes" at bounding box center [611, 352] width 34 height 25
click at [604, 348] on input "Yes" at bounding box center [599, 352] width 9 height 17
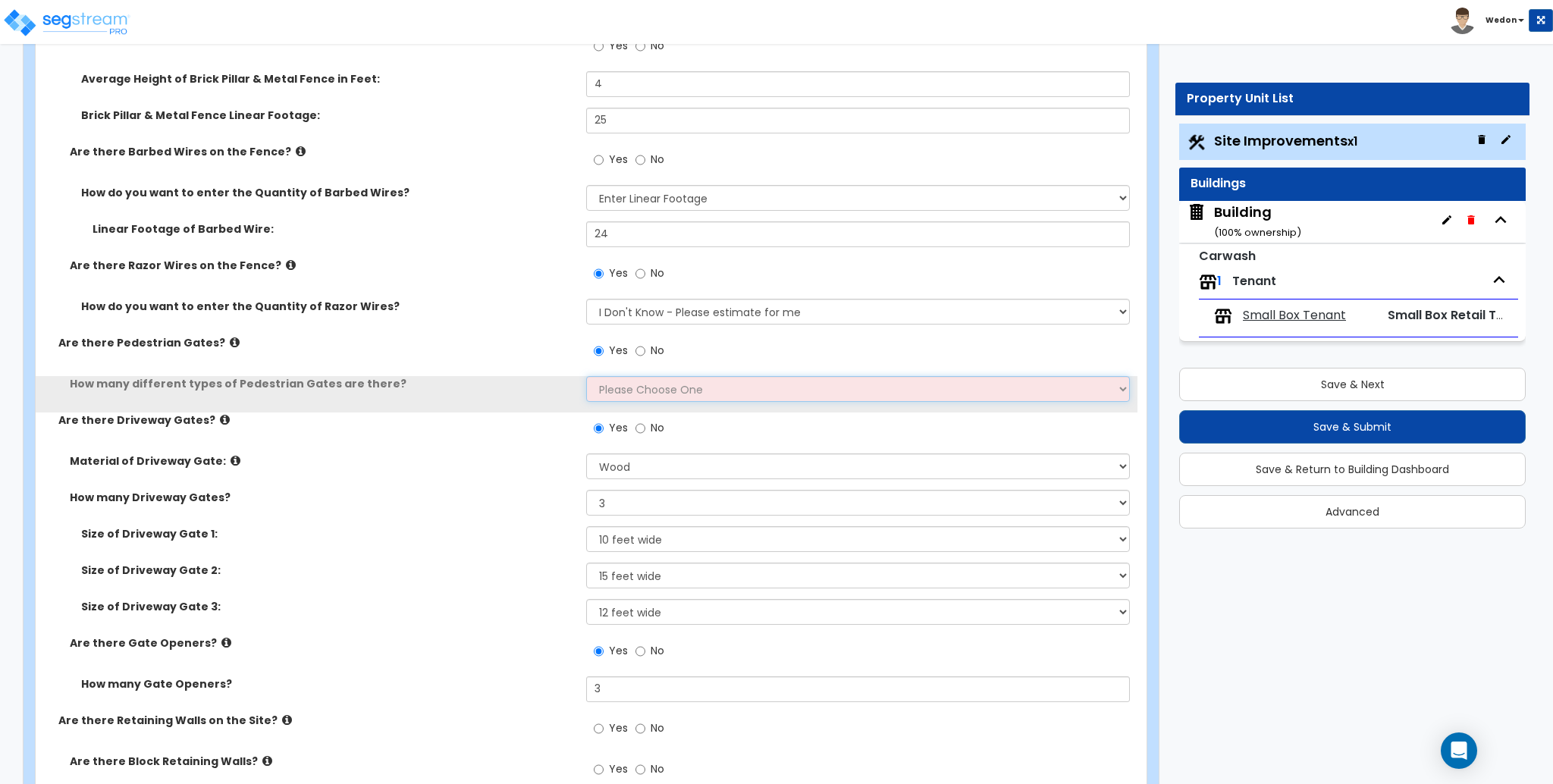
click at [682, 390] on select "Please Choose One 1 2 3" at bounding box center [858, 388] width 543 height 25
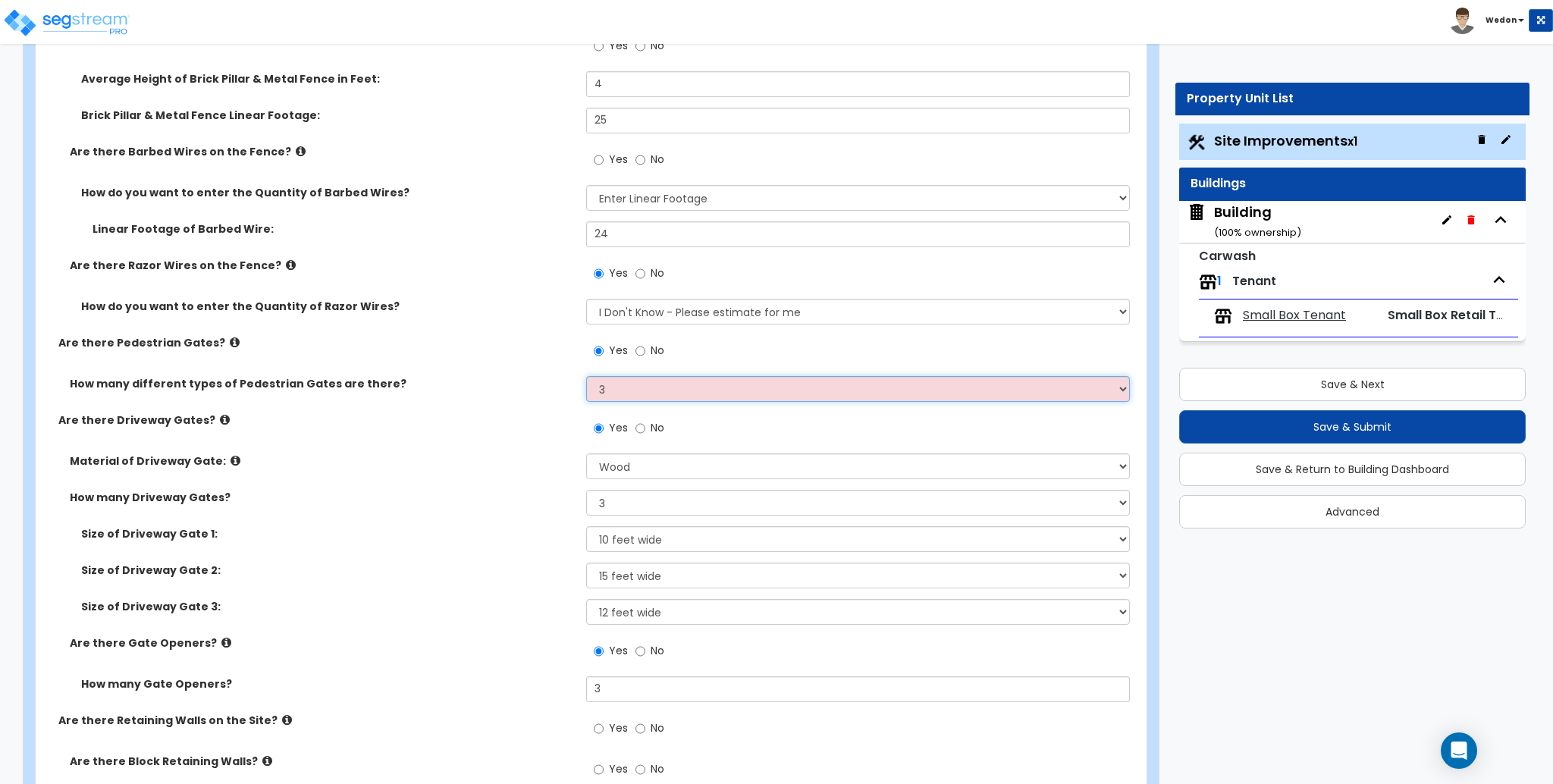
click at [587, 376] on select "Please Choose One 1 2 3" at bounding box center [858, 388] width 543 height 25
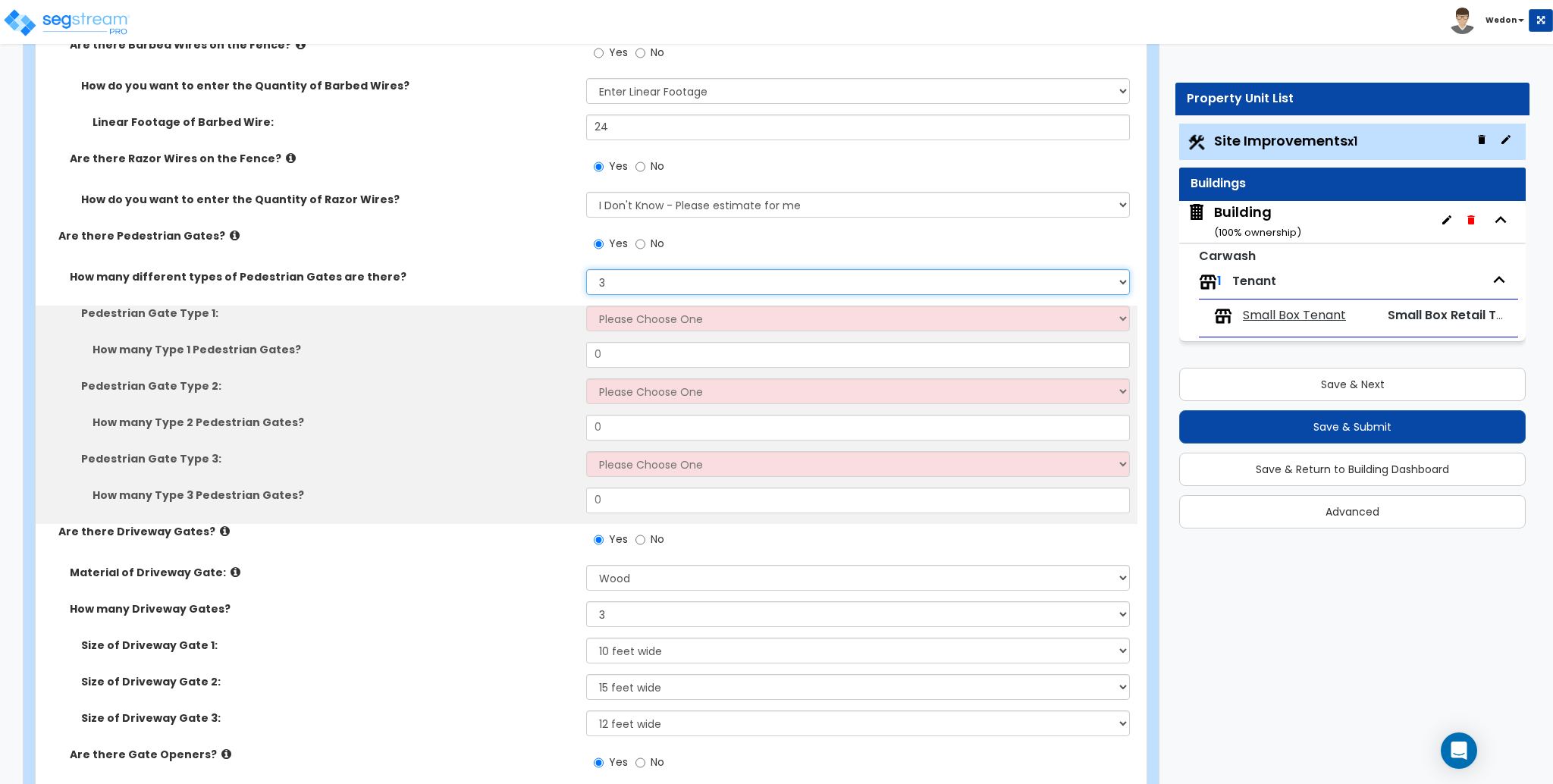
scroll to position [4651, 0]
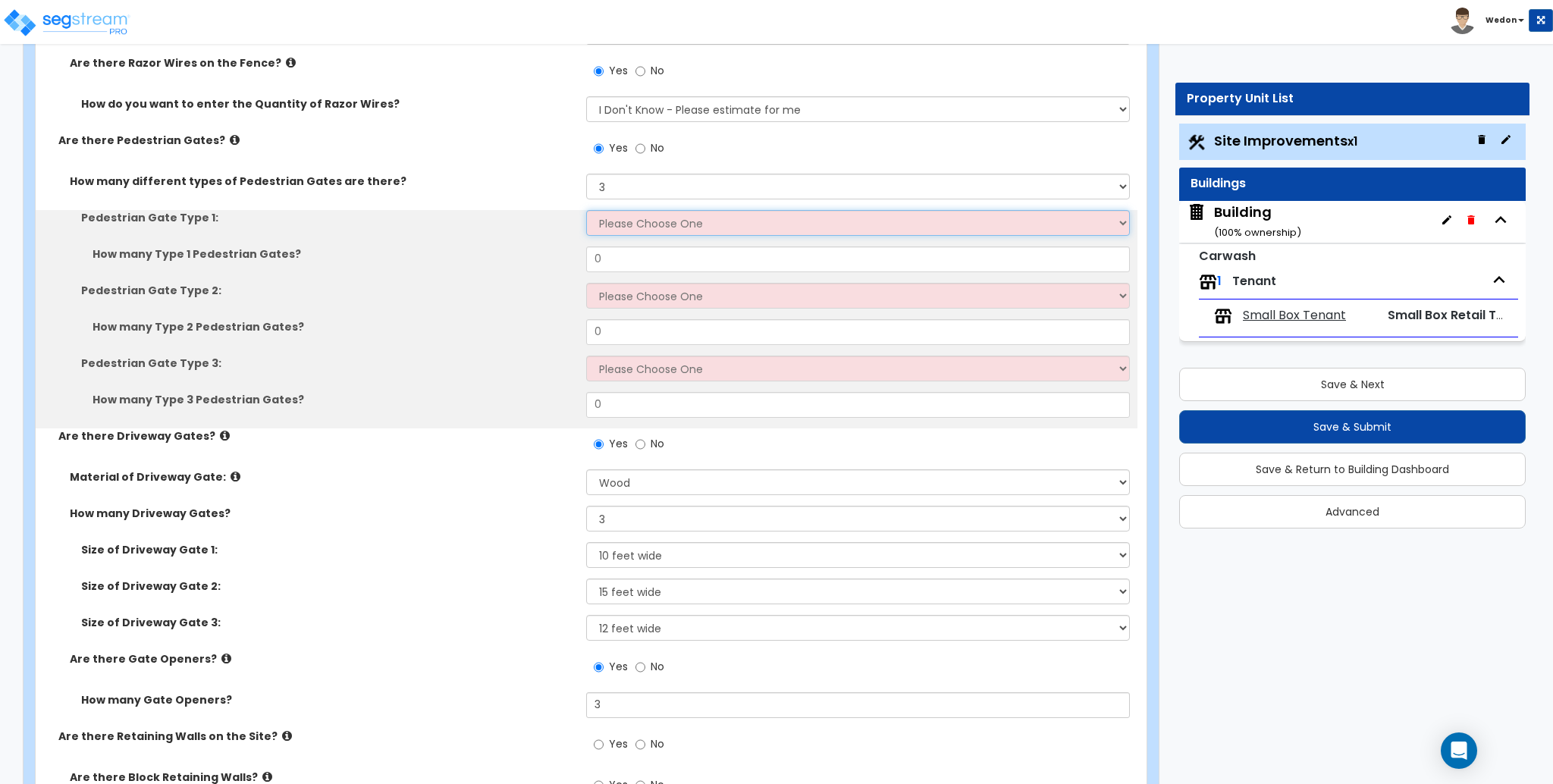
click at [665, 210] on select "Please Choose One Chain Link, 3 ft Height Chain Link, 4 ft Height Chain Link, 6…" at bounding box center [858, 222] width 543 height 25
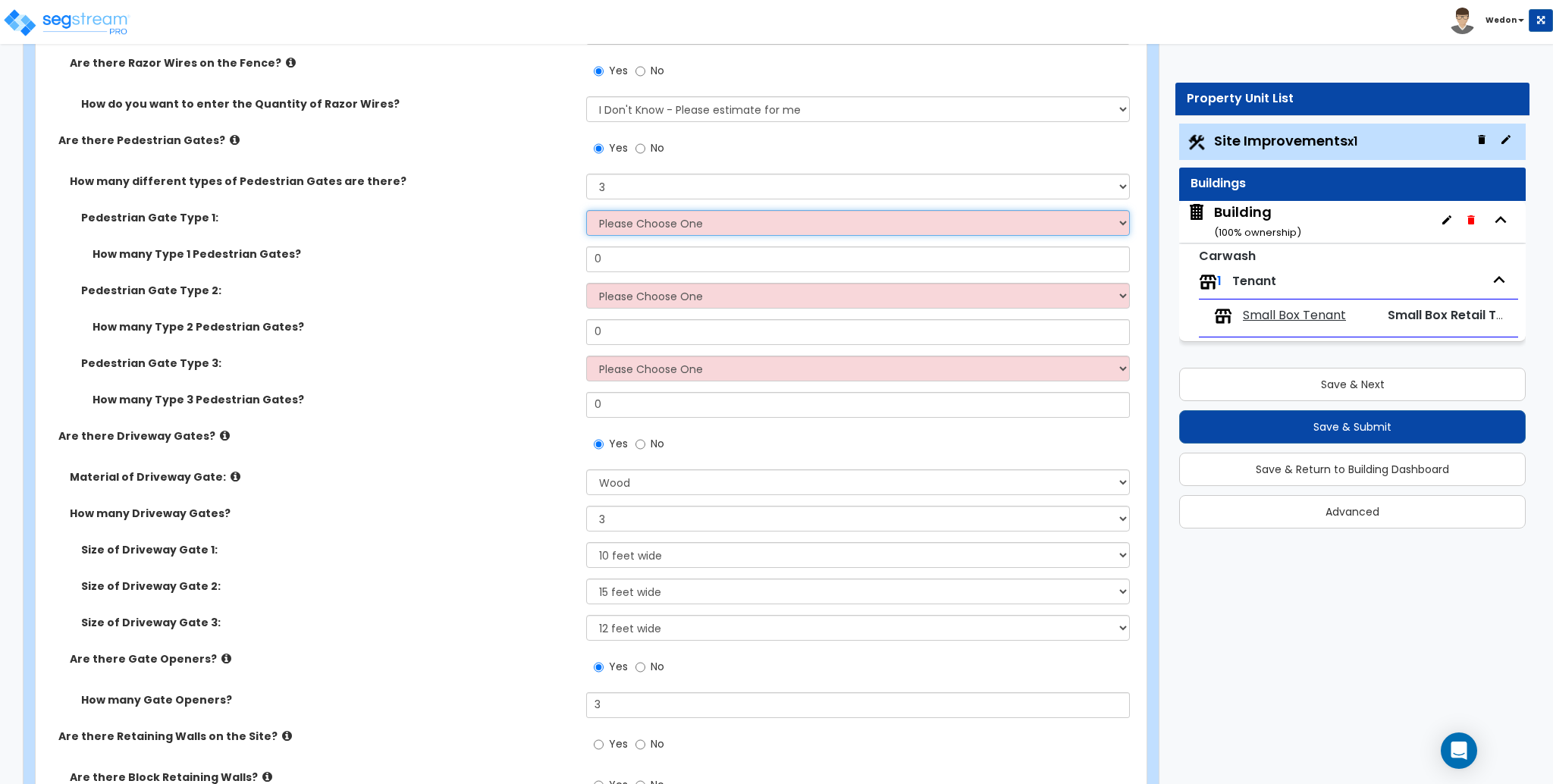
click at [767, 218] on select "Please Choose One Chain Link, 3 ft Height Chain Link, 4 ft Height Chain Link, 6…" at bounding box center [858, 222] width 543 height 25
click at [1087, 229] on select "Please Choose One Chain Link, 3 ft Height Chain Link, 4 ft Height Chain Link, 6…" at bounding box center [858, 222] width 543 height 25
click at [1108, 226] on select "Please Choose One Chain Link, 3 ft Height Chain Link, 4 ft Height Chain Link, 6…" at bounding box center [858, 222] width 543 height 25
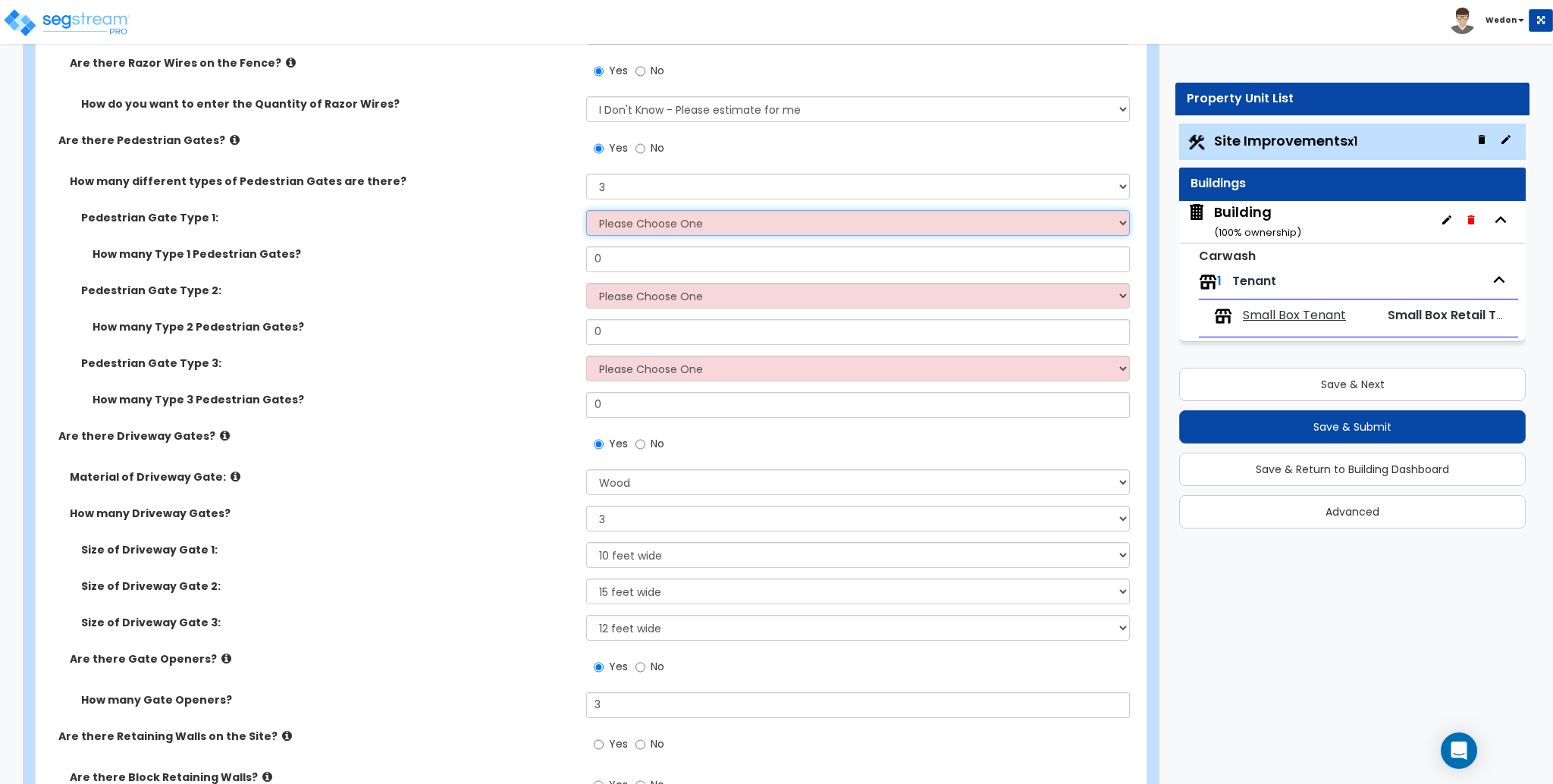
click at [640, 228] on select "Please Choose One Chain Link, 3 ft Height Chain Link, 4 ft Height Chain Link, 6…" at bounding box center [858, 222] width 543 height 25
click at [587, 210] on select "Please Choose One Chain Link, 3 ft Height Chain Link, 4 ft Height Chain Link, 6…" at bounding box center [858, 222] width 543 height 25
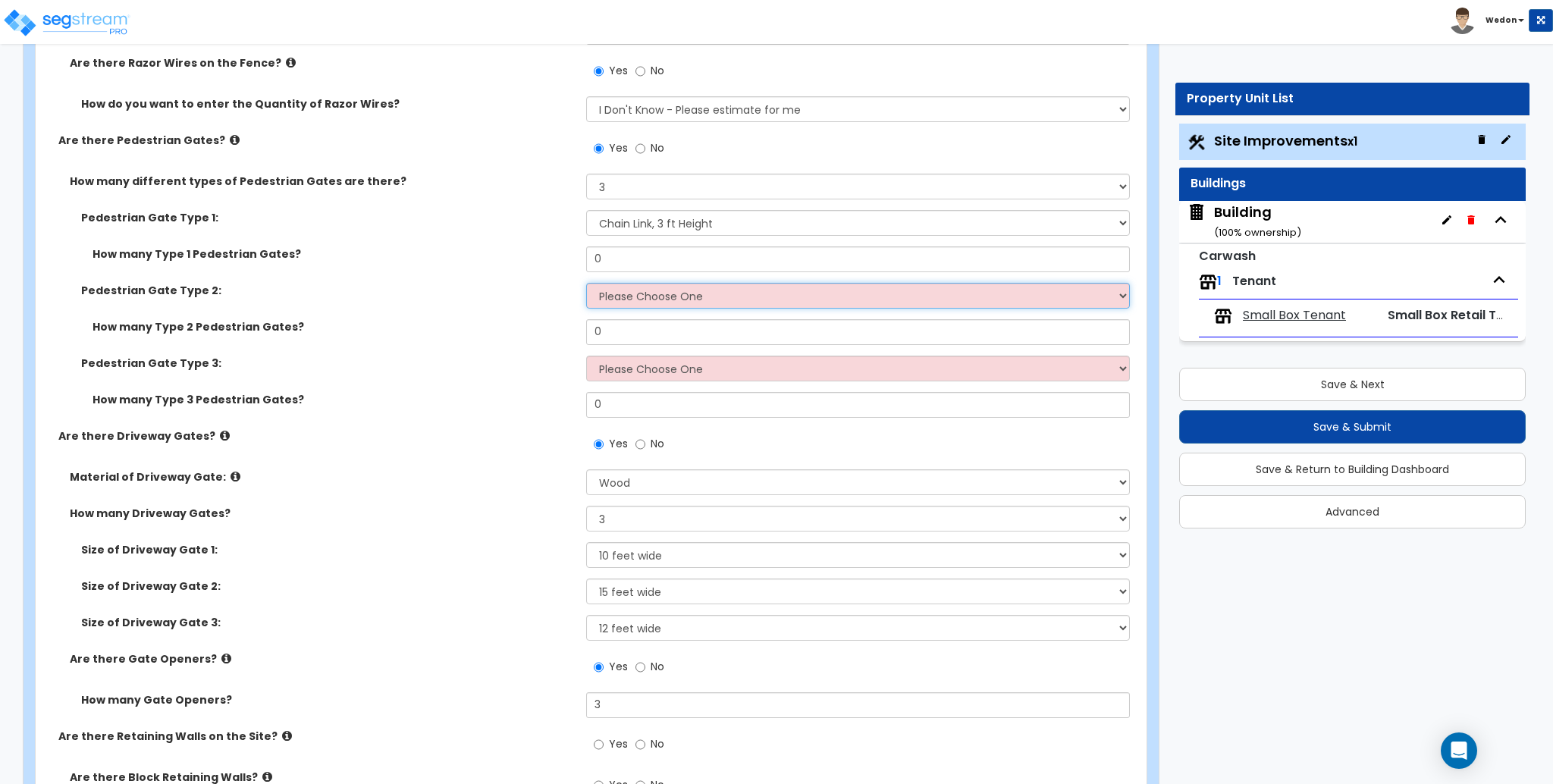
click at [656, 304] on select "Please Choose One Chain Link, 3 ft Height Chain Link, 4 ft Height Chain Link, 6…" at bounding box center [858, 295] width 543 height 25
click at [587, 283] on select "Please Choose One Chain Link, 3 ft Height Chain Link, 4 ft Height Chain Link, 6…" at bounding box center [858, 295] width 543 height 25
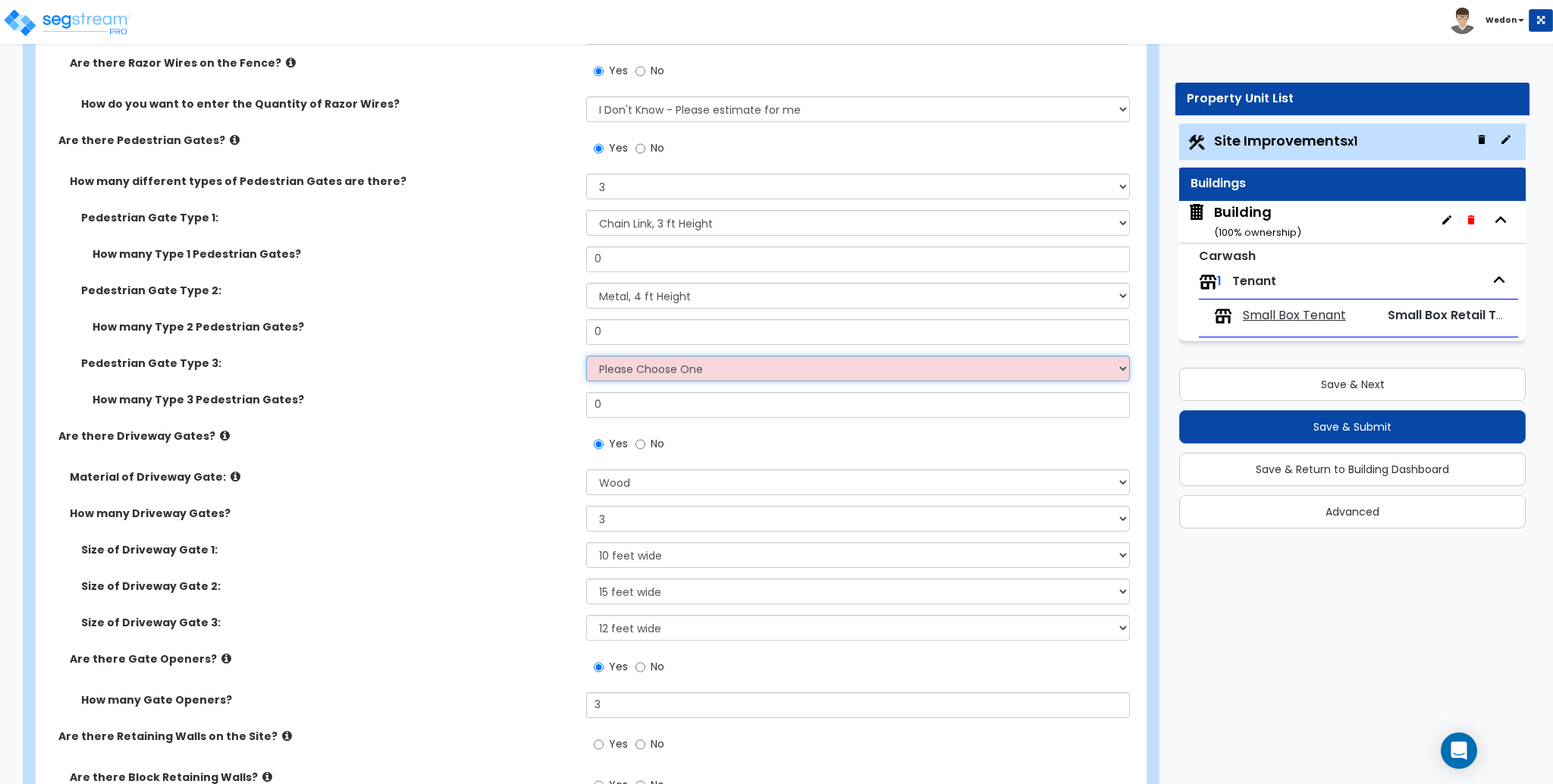
click at [664, 374] on select "Please Choose One Chain Link, 3 ft Height Chain Link, 4 ft Height Chain Link, 6…" at bounding box center [858, 368] width 543 height 25
click at [587, 355] on select "Please Choose One Chain Link, 3 ft Height Chain Link, 4 ft Height Chain Link, 6…" at bounding box center [858, 368] width 543 height 25
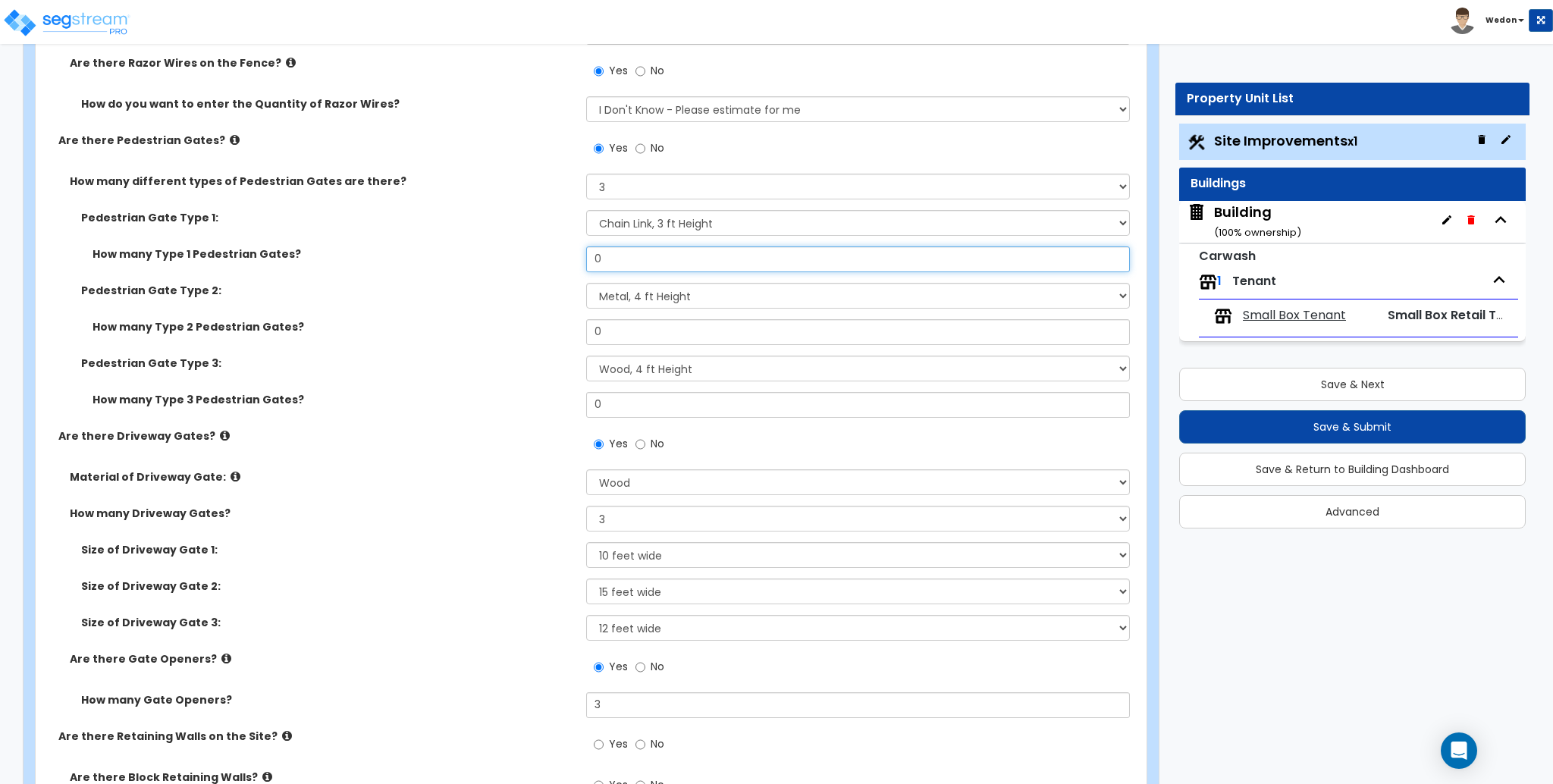
click at [655, 249] on input "0" at bounding box center [858, 259] width 543 height 25
click at [655, 248] on input "0" at bounding box center [858, 259] width 543 height 25
drag, startPoint x: 494, startPoint y: 257, endPoint x: 676, endPoint y: 310, distance: 189.6
click at [492, 257] on div "How many Type 1 Pedestrian Gates? 35" at bounding box center [587, 264] width 1102 height 37
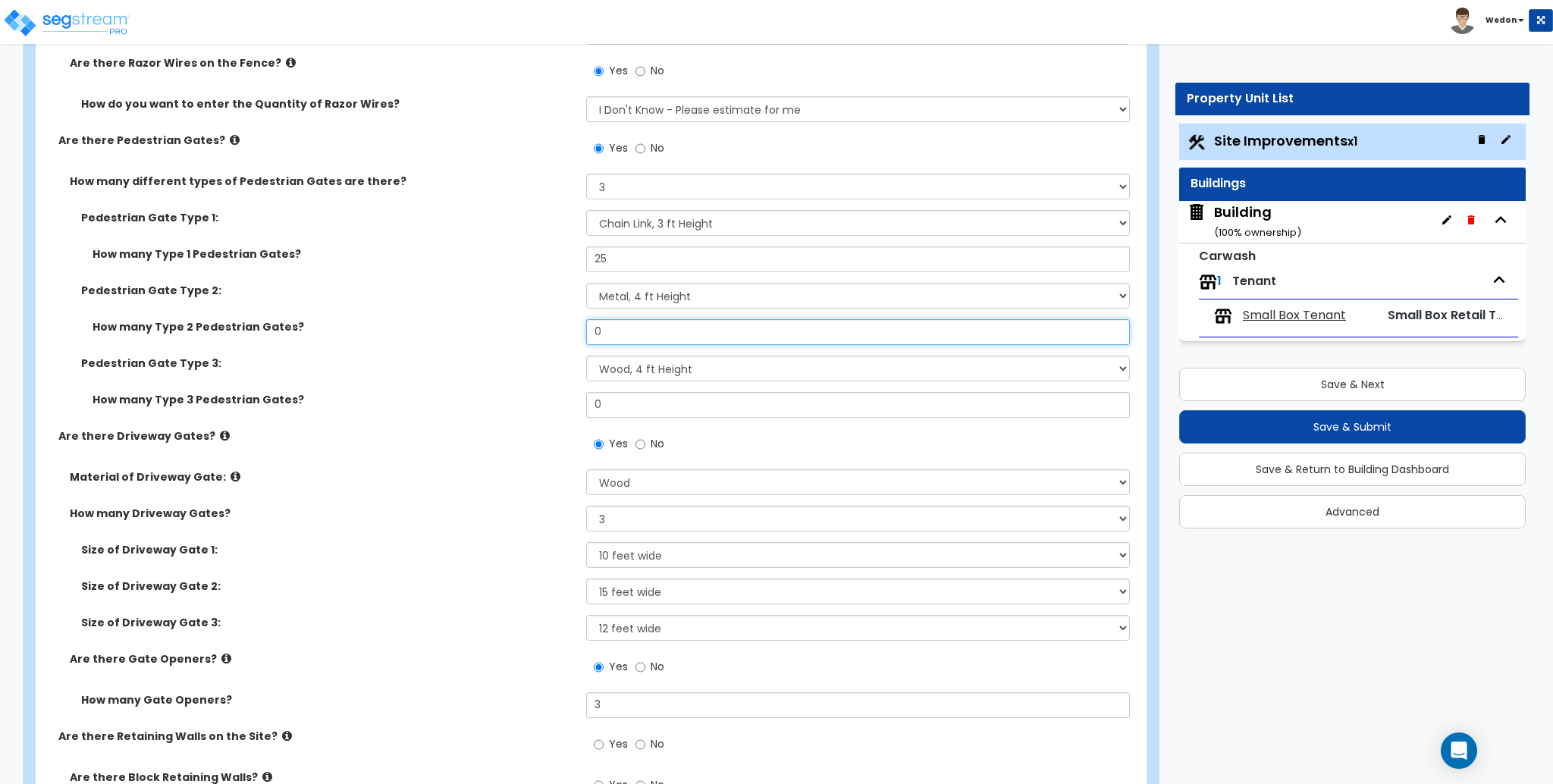
drag, startPoint x: 611, startPoint y: 328, endPoint x: 502, endPoint y: 339, distance: 109.6
click at [510, 336] on div "How many Type 2 Pedestrian Gates? 0" at bounding box center [587, 337] width 1102 height 37
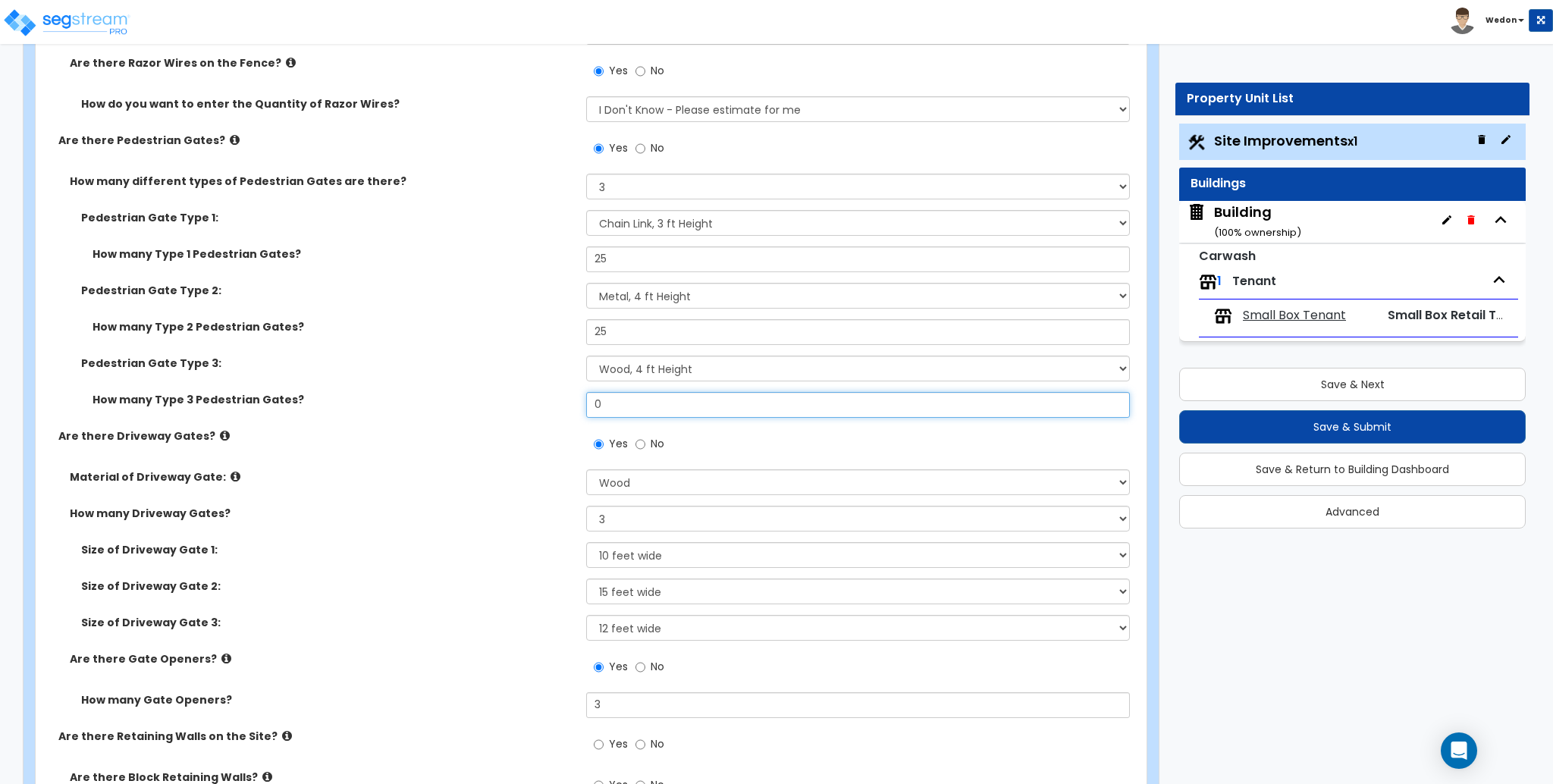
click at [504, 411] on div "How many Type 3 Pedestrian Gates? 0" at bounding box center [587, 410] width 1102 height 37
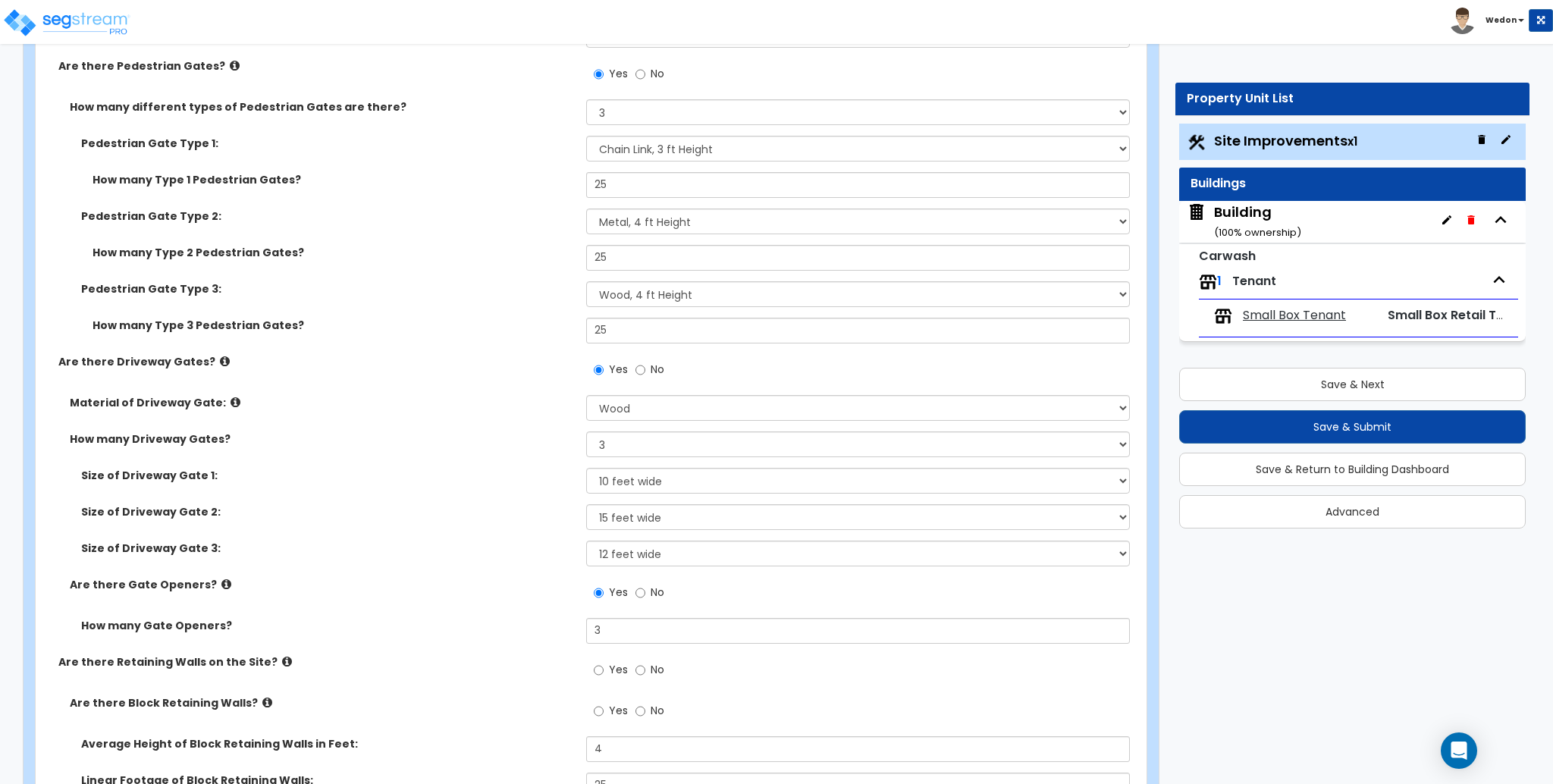
click at [501, 354] on div "Are there Driveway Gates? Yes No" at bounding box center [587, 375] width 1102 height 41
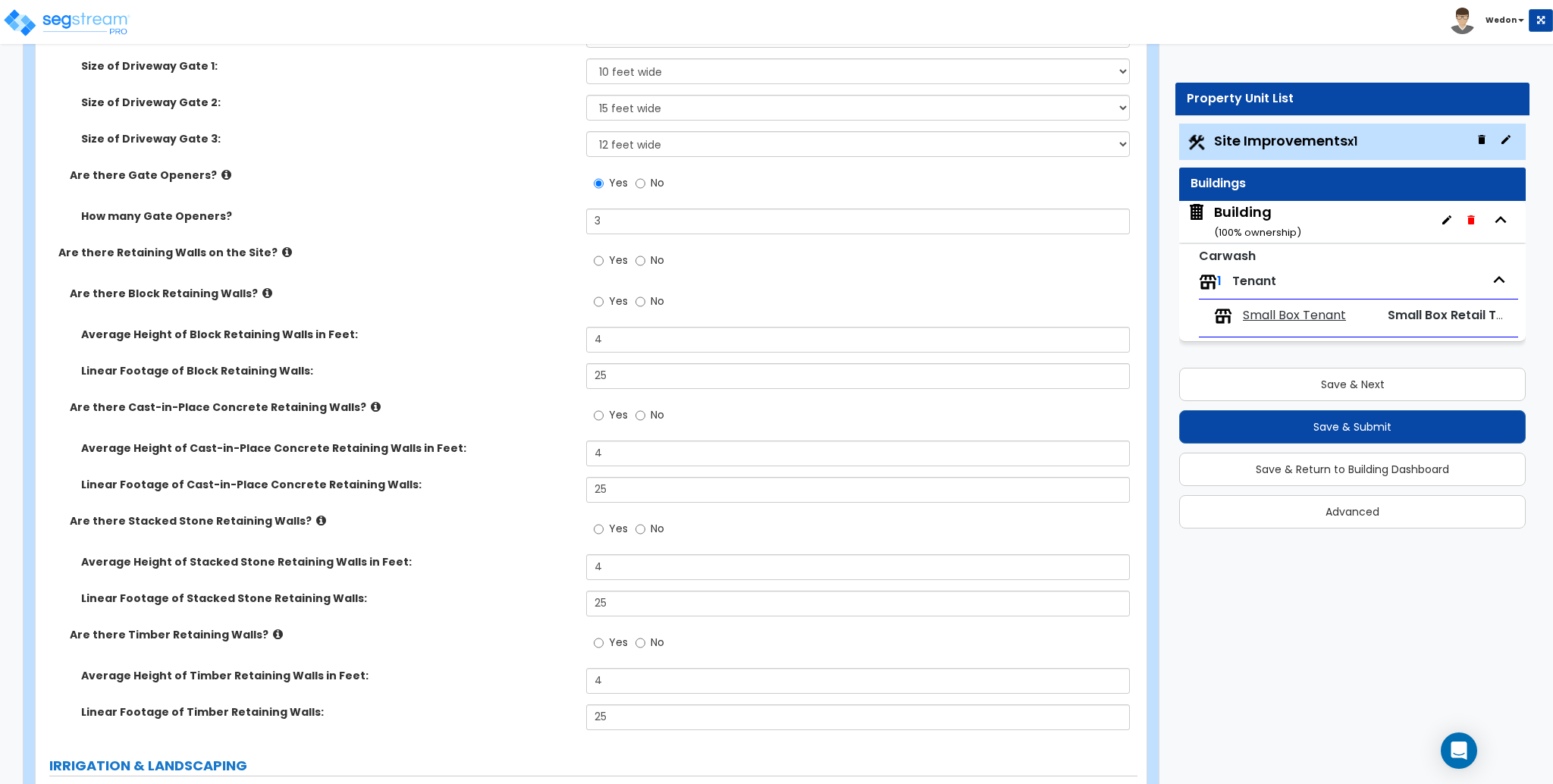
click at [455, 367] on label "Linear Footage of Block Retaining Walls:" at bounding box center [327, 370] width 494 height 15
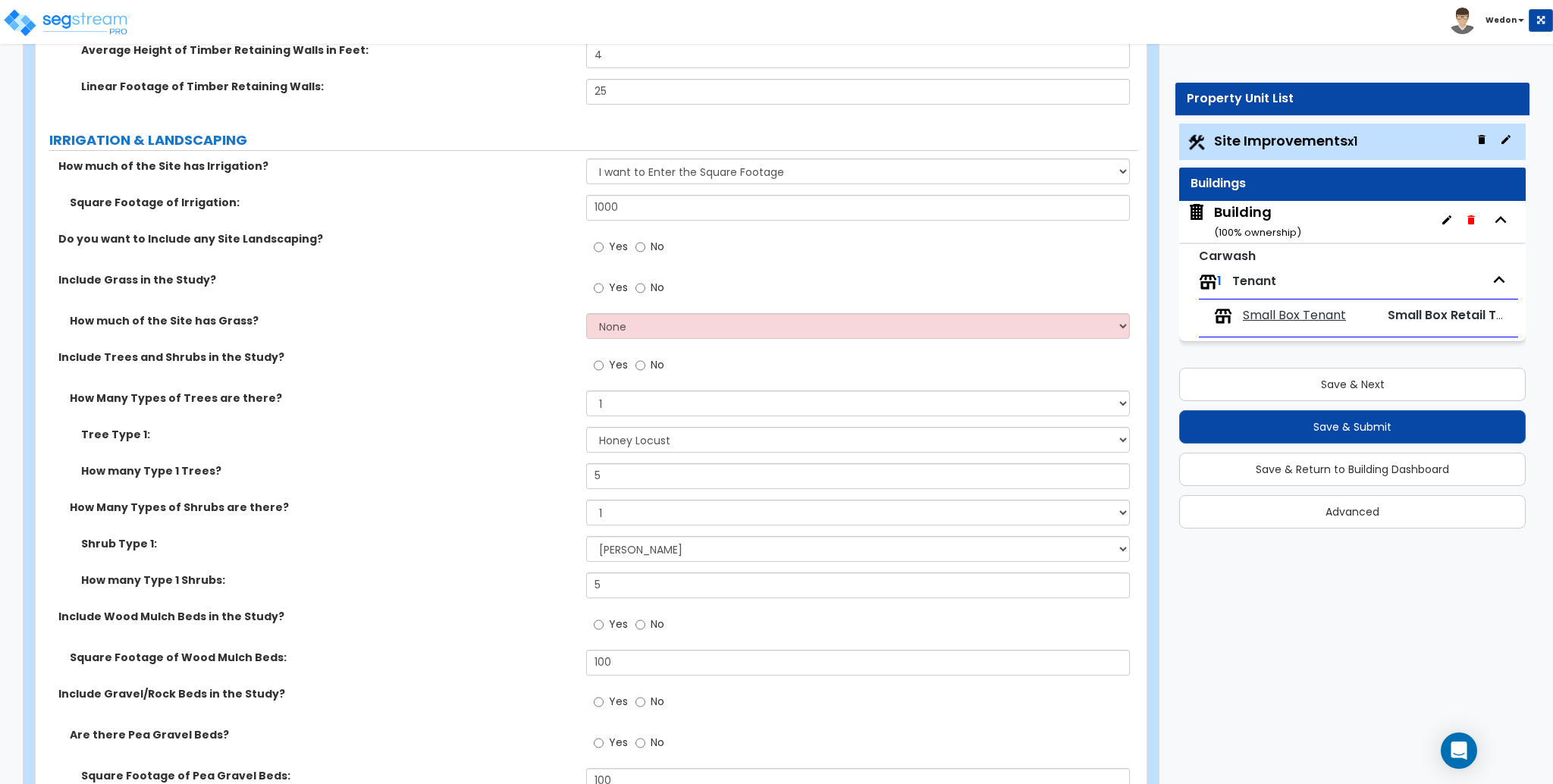
scroll to position [5763, 0]
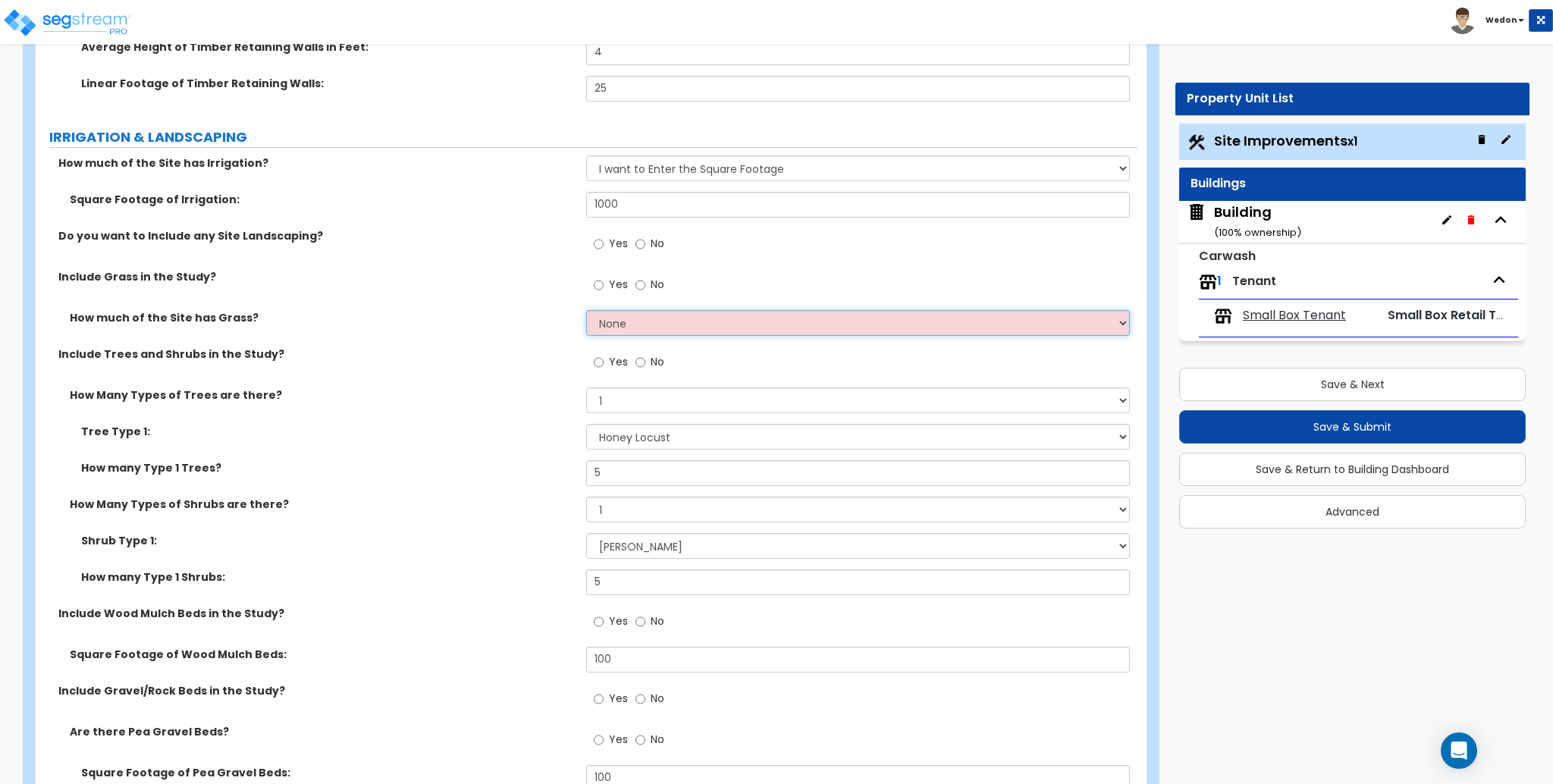
click at [624, 317] on select "None I want to Enter an Approximate Percentage I want to Enter the Square Foota…" at bounding box center [858, 322] width 543 height 25
click at [587, 310] on select "None I want to Enter an Approximate Percentage I want to Enter the Square Foota…" at bounding box center [858, 322] width 543 height 25
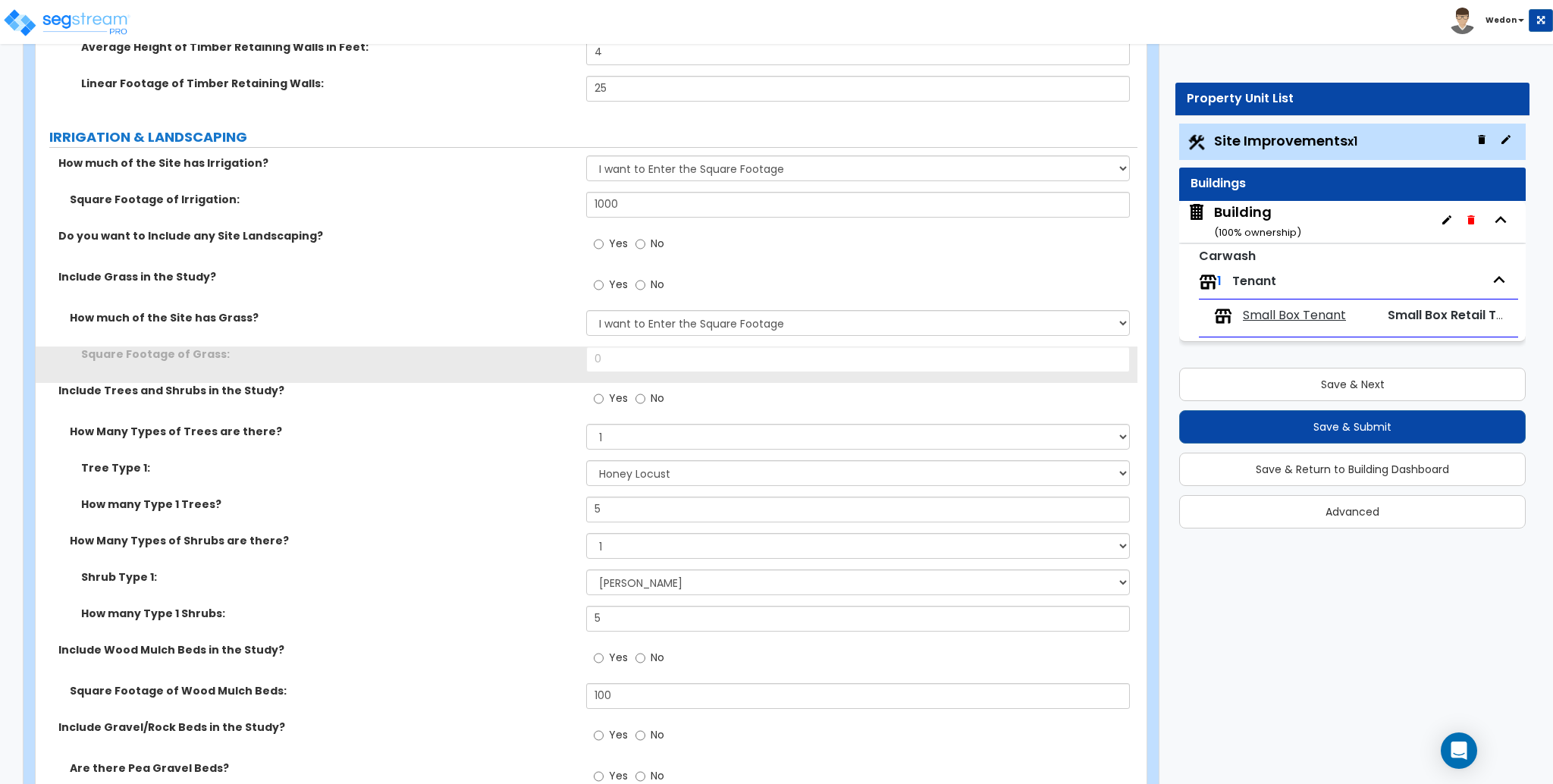
click at [591, 365] on div "Square Footage of Grass: 0" at bounding box center [587, 365] width 1102 height 37
drag, startPoint x: 606, startPoint y: 359, endPoint x: 567, endPoint y: 363, distance: 39.2
click at [573, 363] on div "Square Footage of Grass: 0" at bounding box center [587, 365] width 1102 height 37
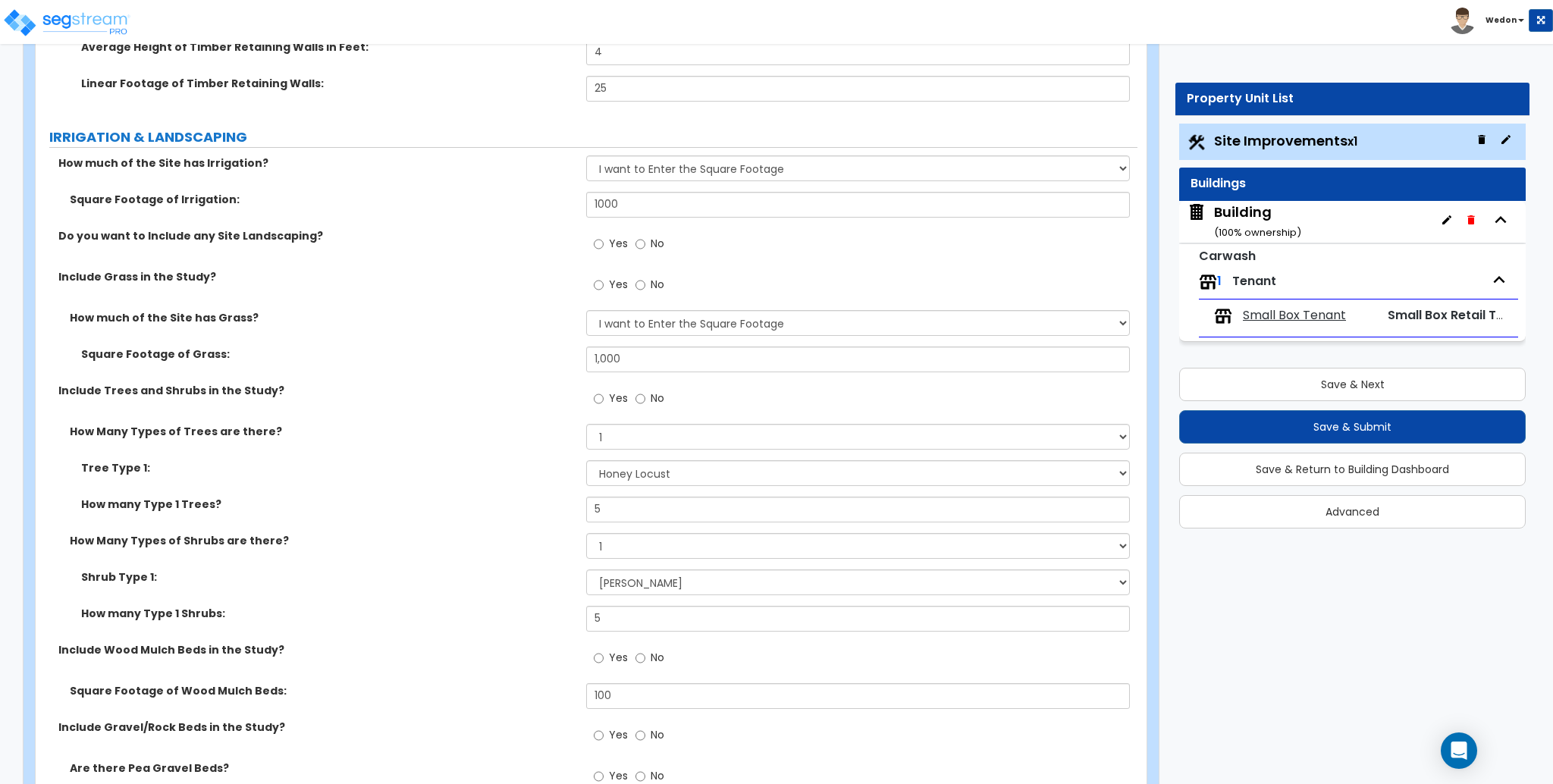
click at [529, 418] on div "Include Trees and Shrubs in the Study? Yes No" at bounding box center [587, 403] width 1102 height 41
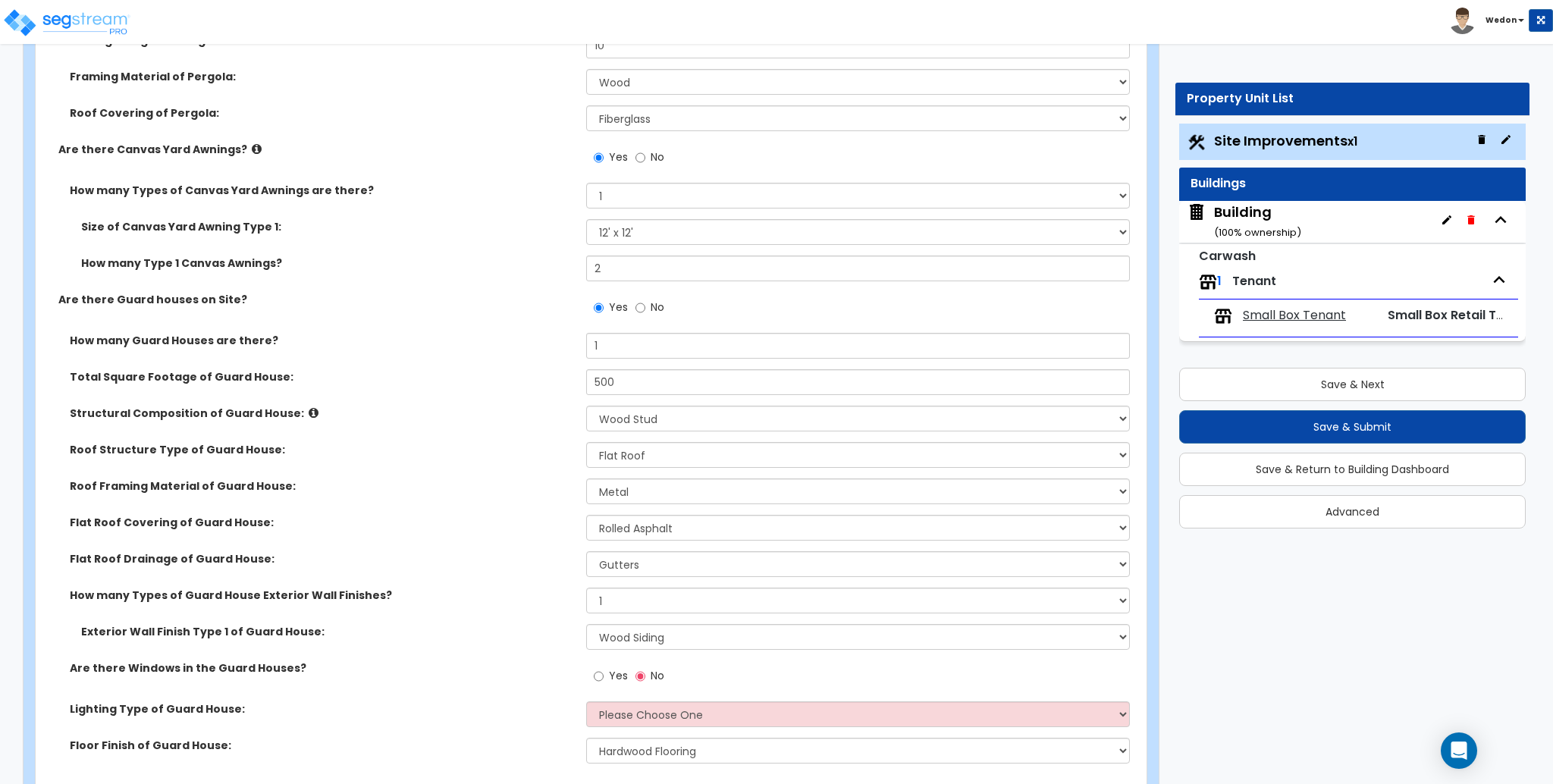
scroll to position [7685, 0]
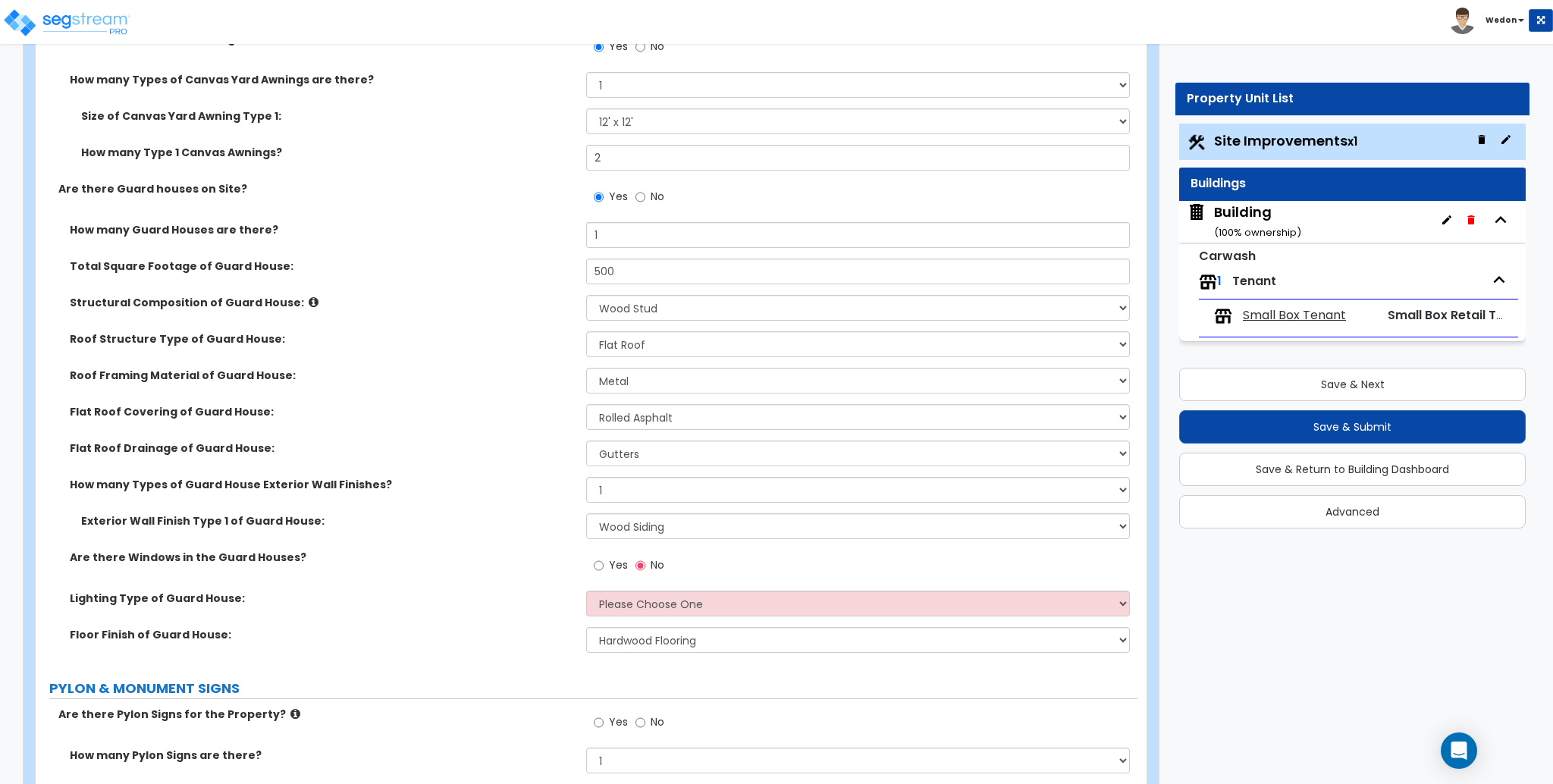
click at [618, 558] on label "Yes" at bounding box center [611, 567] width 34 height 25
click at [610, 564] on span "Yes" at bounding box center [619, 565] width 19 height 15
click at [604, 564] on input "Yes" at bounding box center [599, 566] width 9 height 17
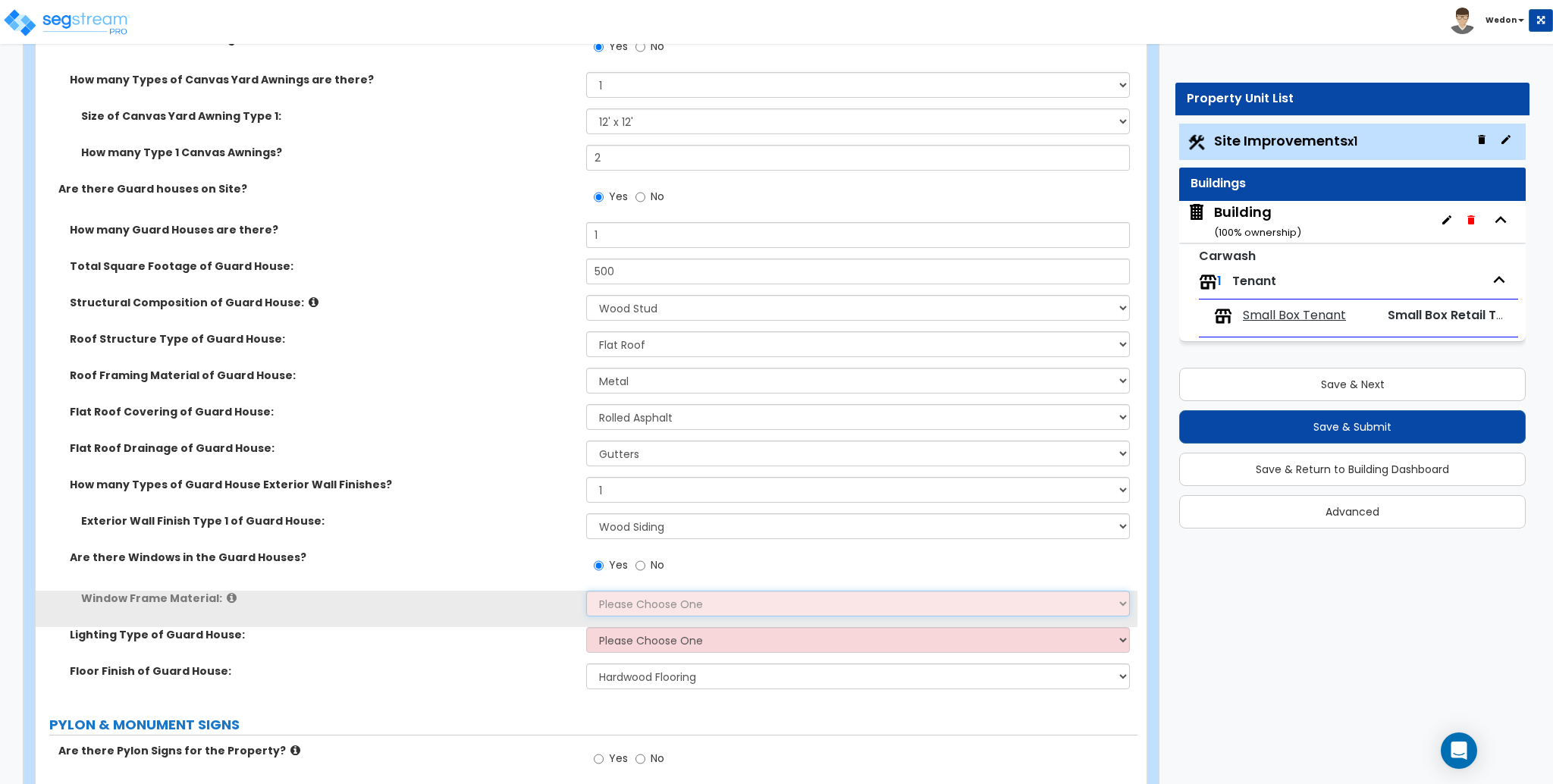
click at [702, 611] on select "Please Choose One Vinyl Aluminum Wood" at bounding box center [858, 603] width 543 height 25
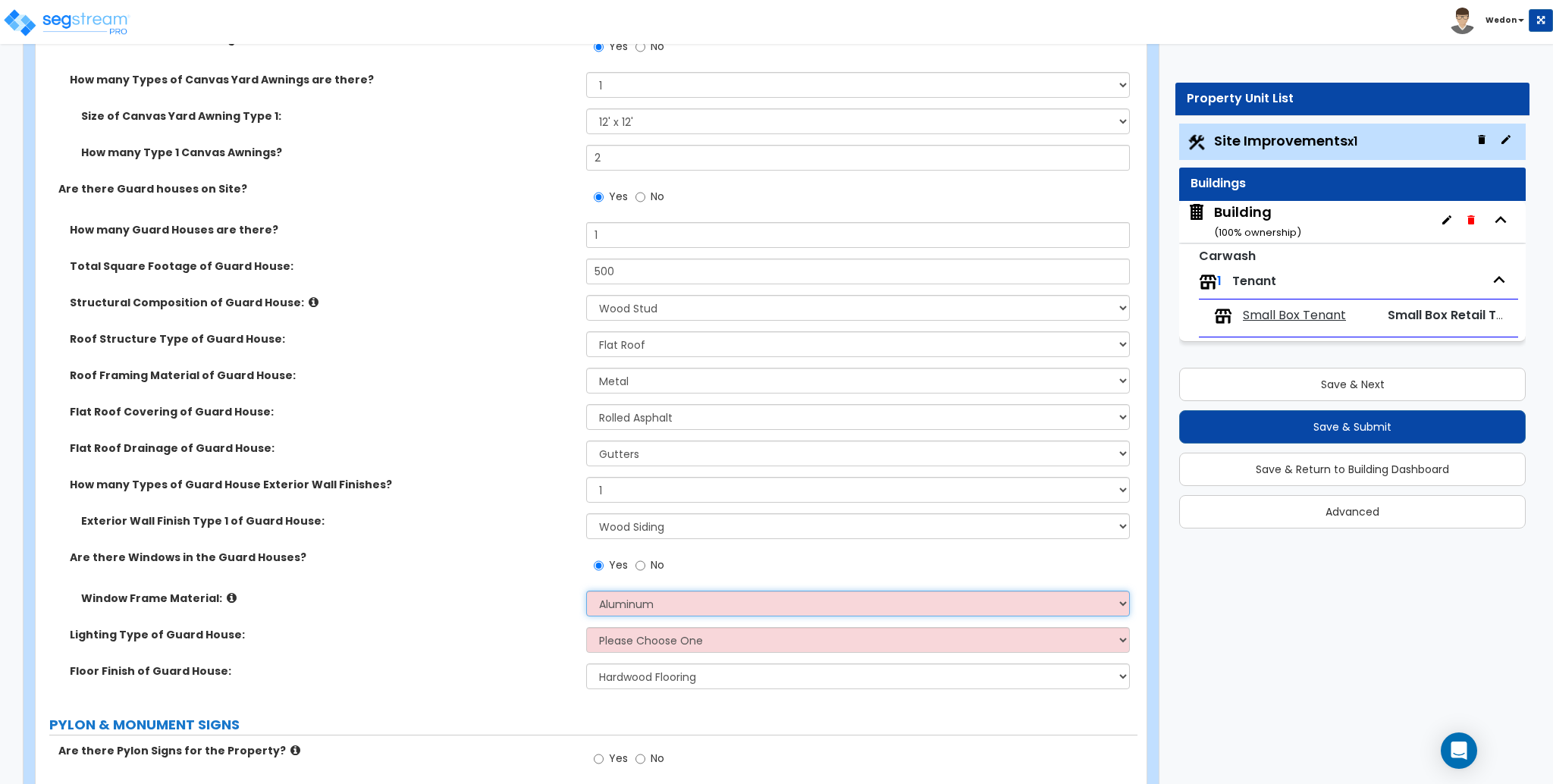
click at [587, 590] on select "Please Choose One Vinyl Aluminum Wood" at bounding box center [858, 603] width 543 height 25
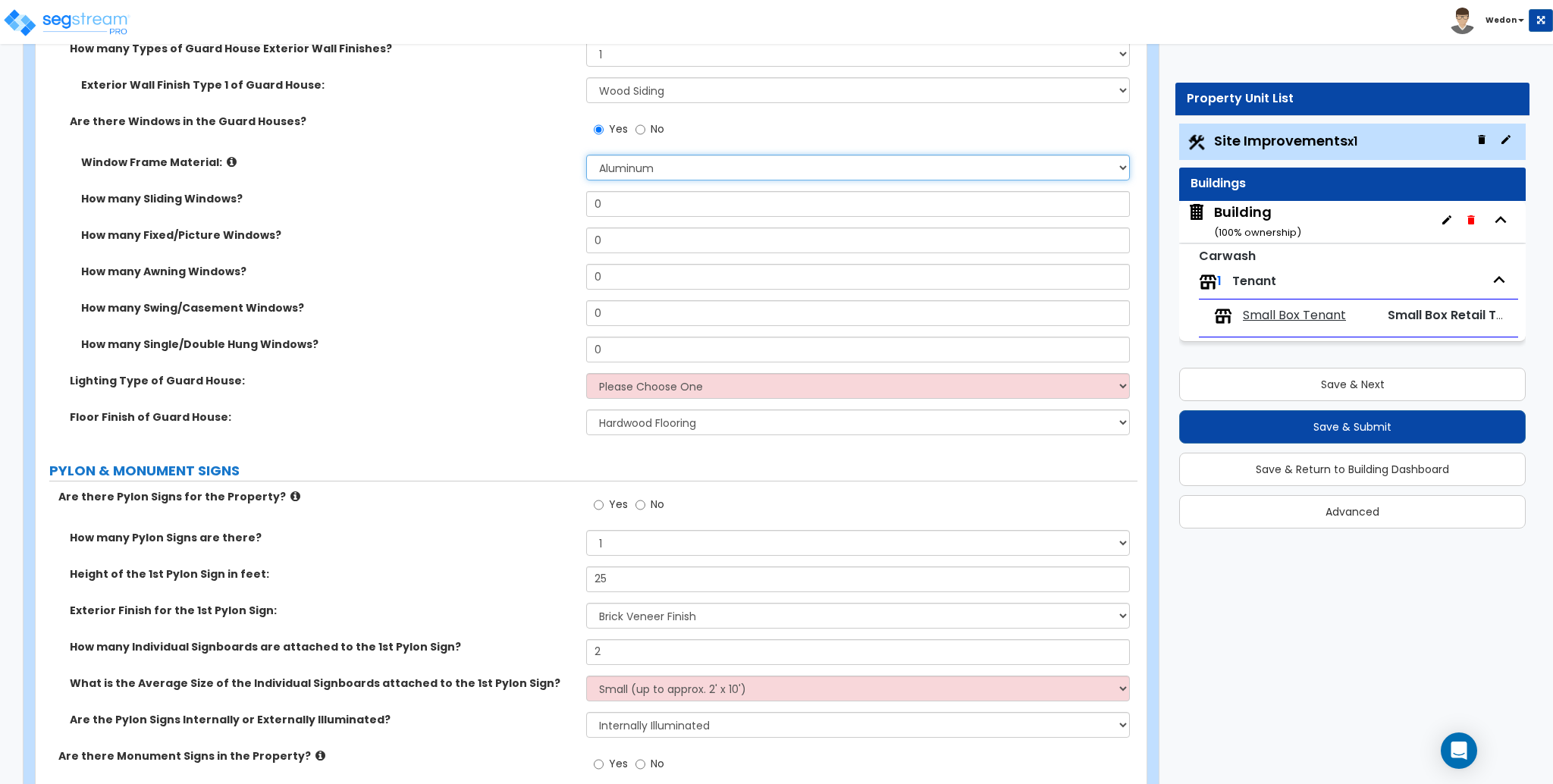
scroll to position [8191, 0]
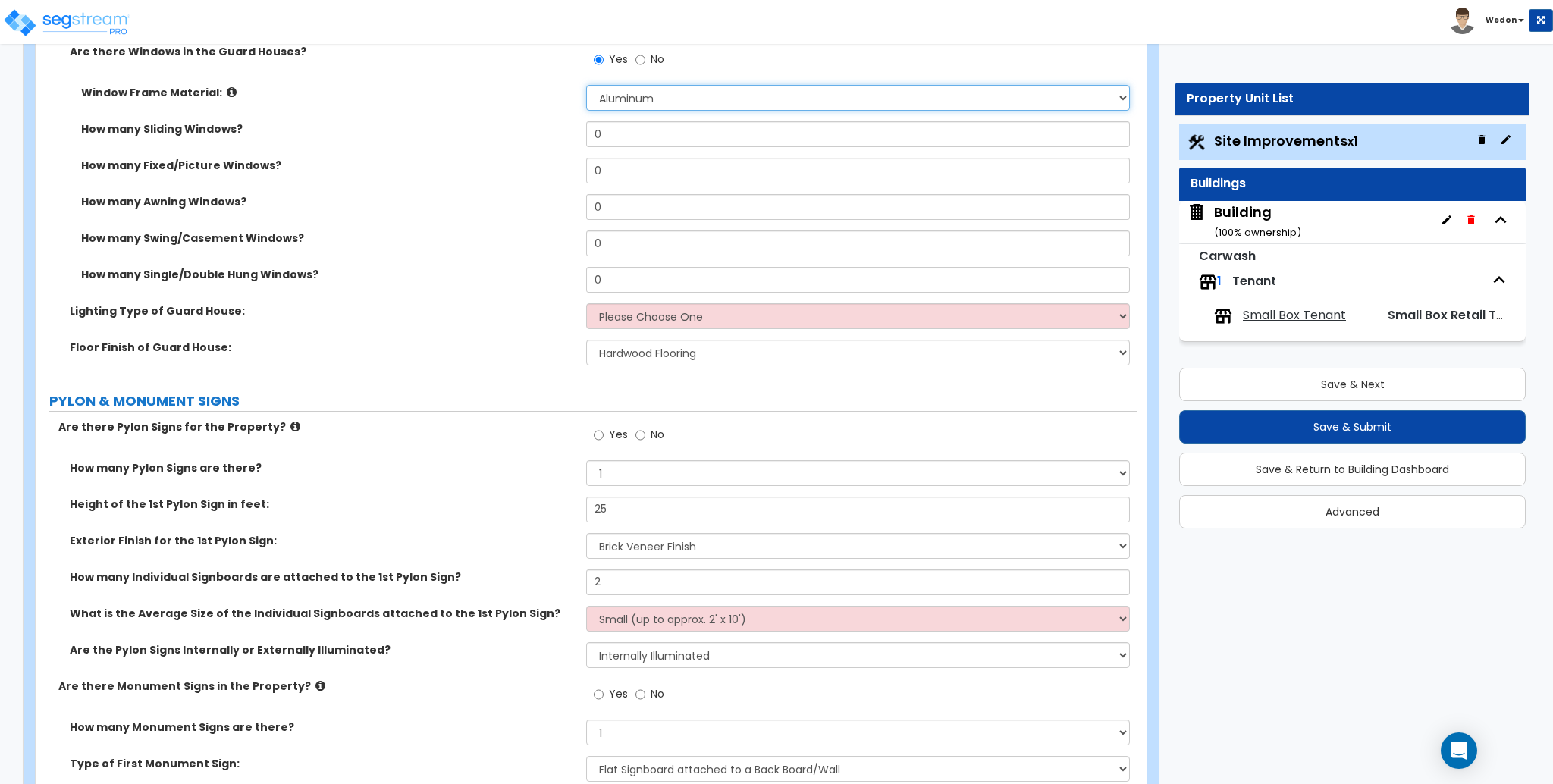
click at [615, 118] on div "Window Frame Material: Please Choose One Vinyl Aluminum Wood" at bounding box center [587, 102] width 1102 height 37
click at [541, 138] on div "How many Sliding Windows? 0" at bounding box center [587, 139] width 1102 height 37
click at [513, 132] on div "How many Sliding Windows? 0" at bounding box center [587, 139] width 1102 height 37
click at [726, 320] on select "Please Choose One LED Surface-Mounted LED Recessed Fluorescent Surface-Mounted …" at bounding box center [858, 316] width 543 height 25
click at [587, 305] on select "Please Choose One LED Surface-Mounted LED Recessed Fluorescent Surface-Mounted …" at bounding box center [858, 316] width 543 height 25
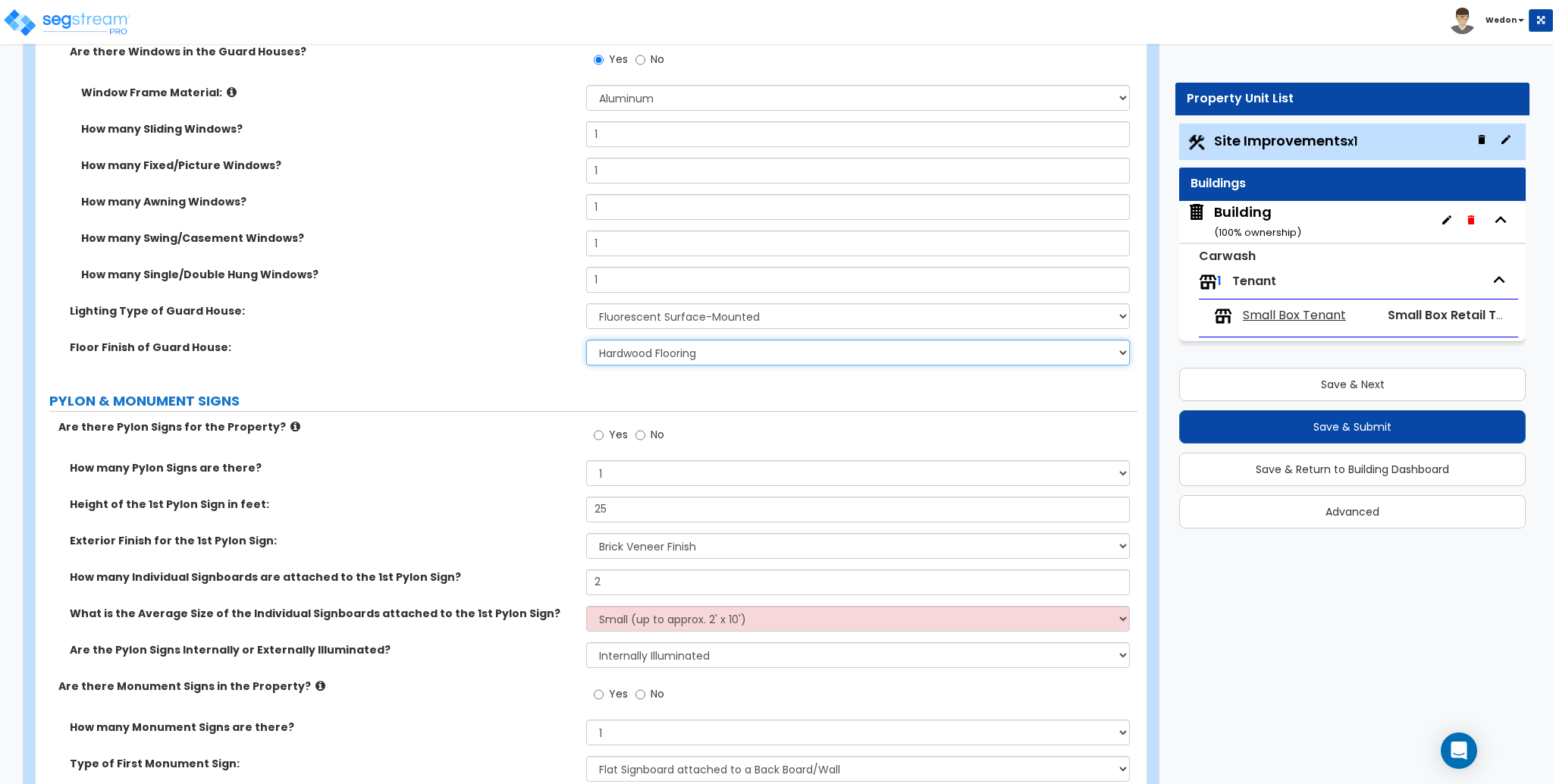
drag, startPoint x: 626, startPoint y: 359, endPoint x: 536, endPoint y: 367, distance: 90.4
click at [626, 359] on select "None Tile Flooring Hardwood Flooring Resilient Laminate Flooring VCT Flooring S…" at bounding box center [858, 352] width 543 height 25
click at [516, 367] on div "Floor Finish of Guard House: None Tile Flooring Hardwood Flooring Resilient Lam…" at bounding box center [587, 357] width 1102 height 37
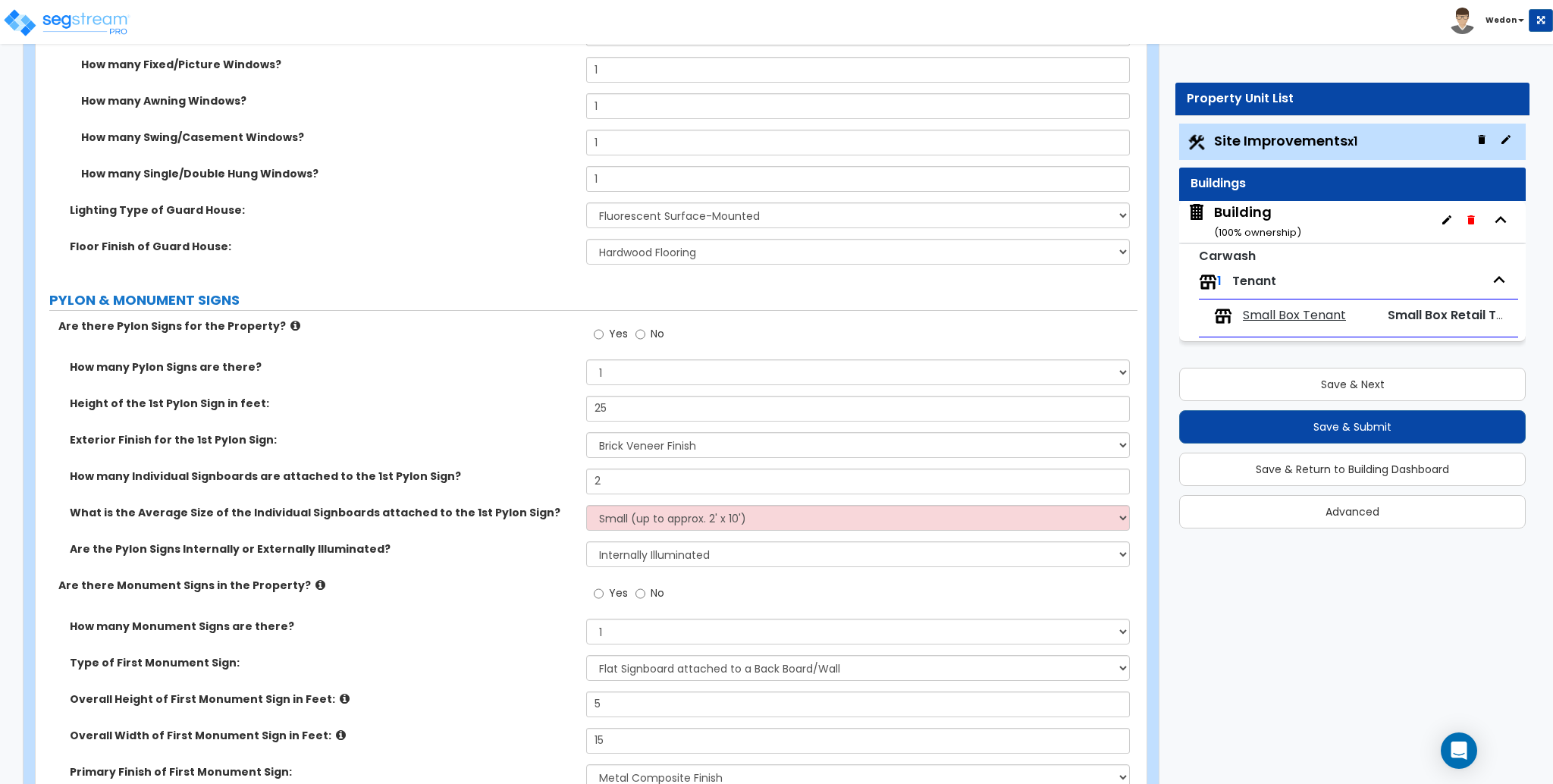
click at [534, 418] on div "Height of the 1st Pylon Sign in feet: 25" at bounding box center [587, 414] width 1102 height 37
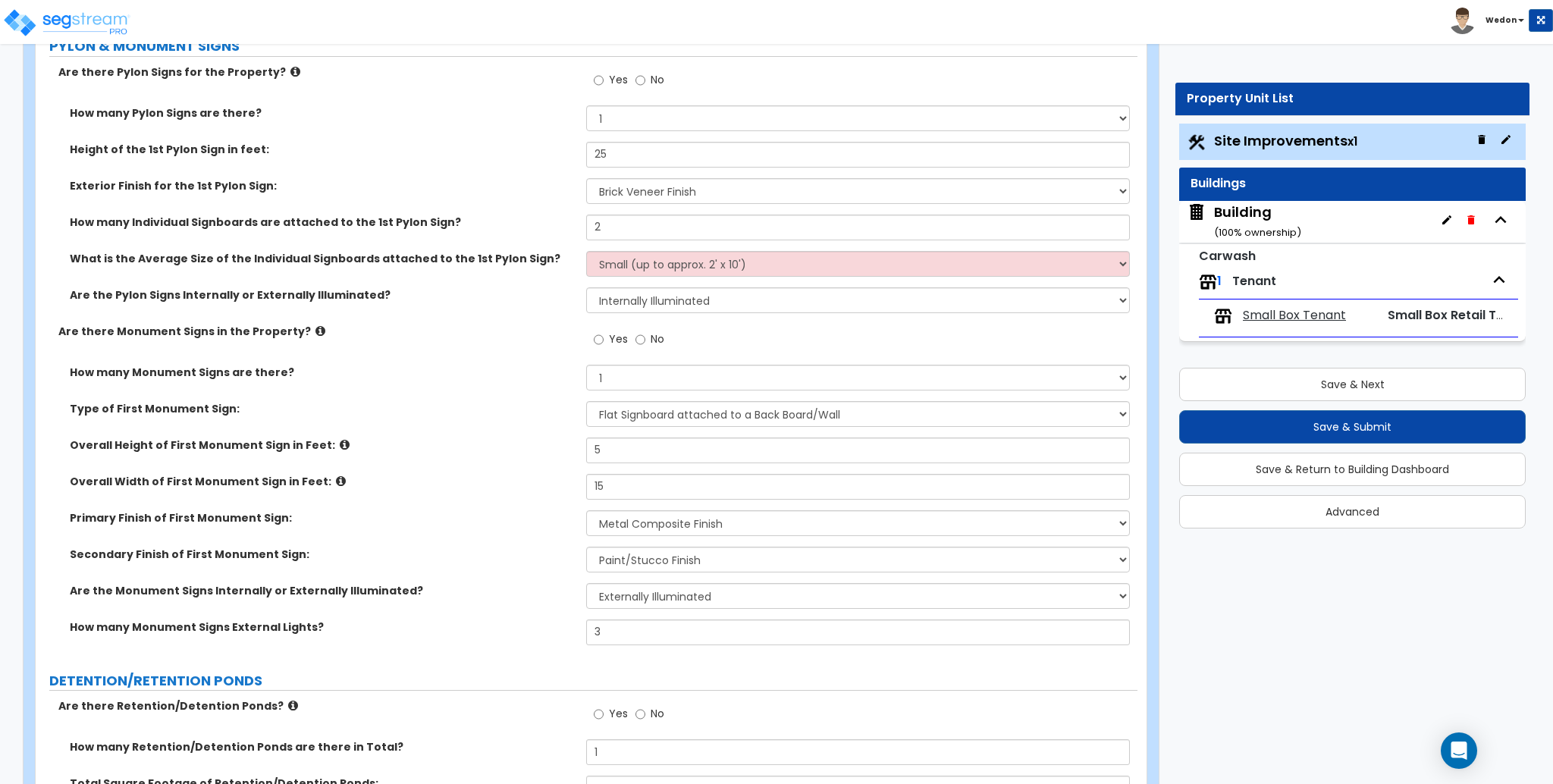
scroll to position [8595, 0]
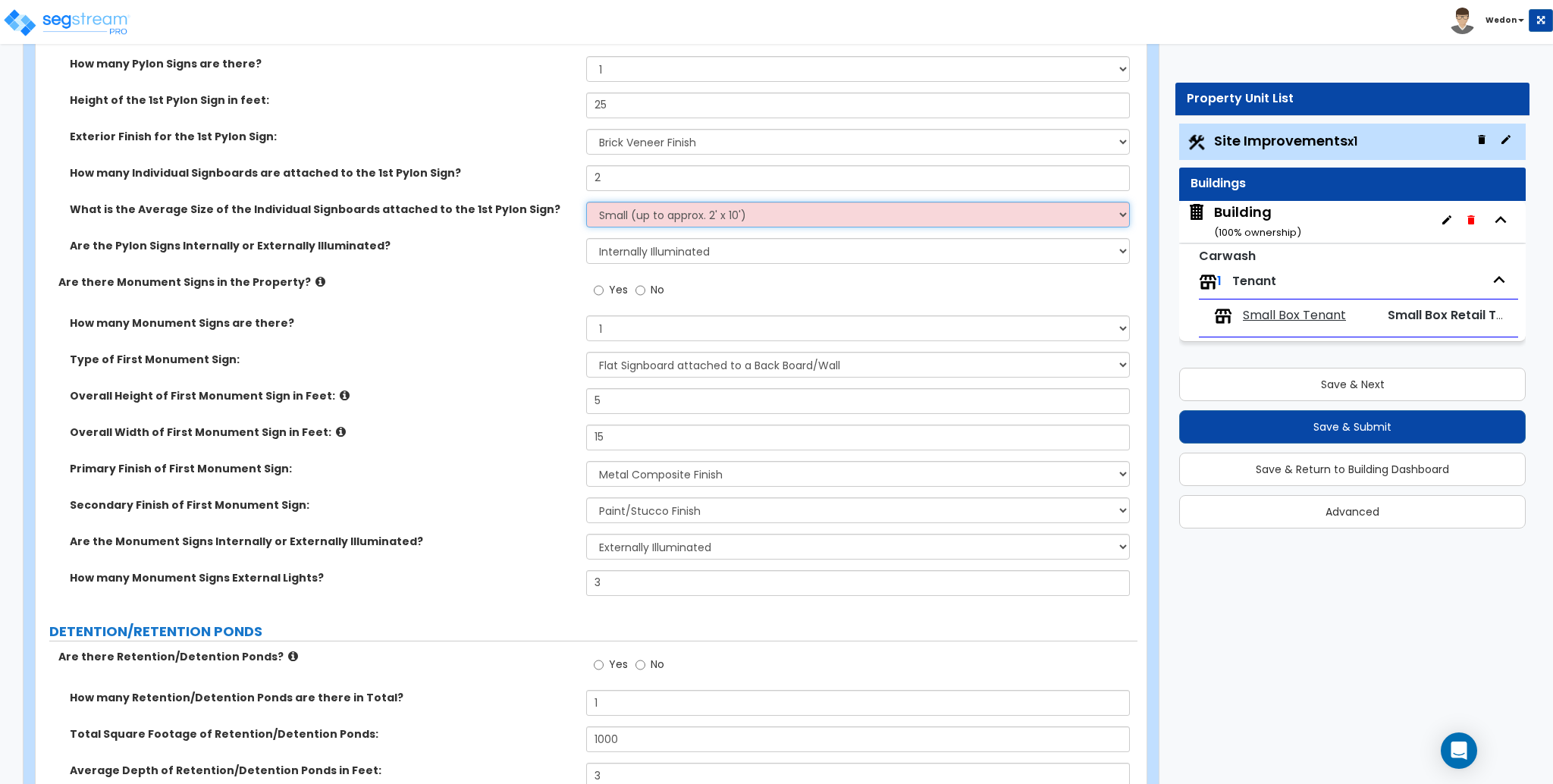
click at [766, 219] on select "Small (up to approx. 2' x 10') Medium (up to approx. 4' x 10') Large (up to app…" at bounding box center [858, 214] width 543 height 25
click at [488, 255] on div "Are the Pylon Signs Internally or Externally Illuminated? None Internally Illum…" at bounding box center [587, 256] width 1102 height 37
click at [742, 212] on select "Small (up to approx. 2' x 10') Medium (up to approx. 4' x 10') Large (up to app…" at bounding box center [858, 214] width 543 height 25
drag, startPoint x: 742, startPoint y: 212, endPoint x: 751, endPoint y: 25, distance: 187.2
click at [742, 212] on select "Small (up to approx. 2' x 10') Medium (up to approx. 4' x 10') Large (up to app…" at bounding box center [858, 214] width 543 height 25
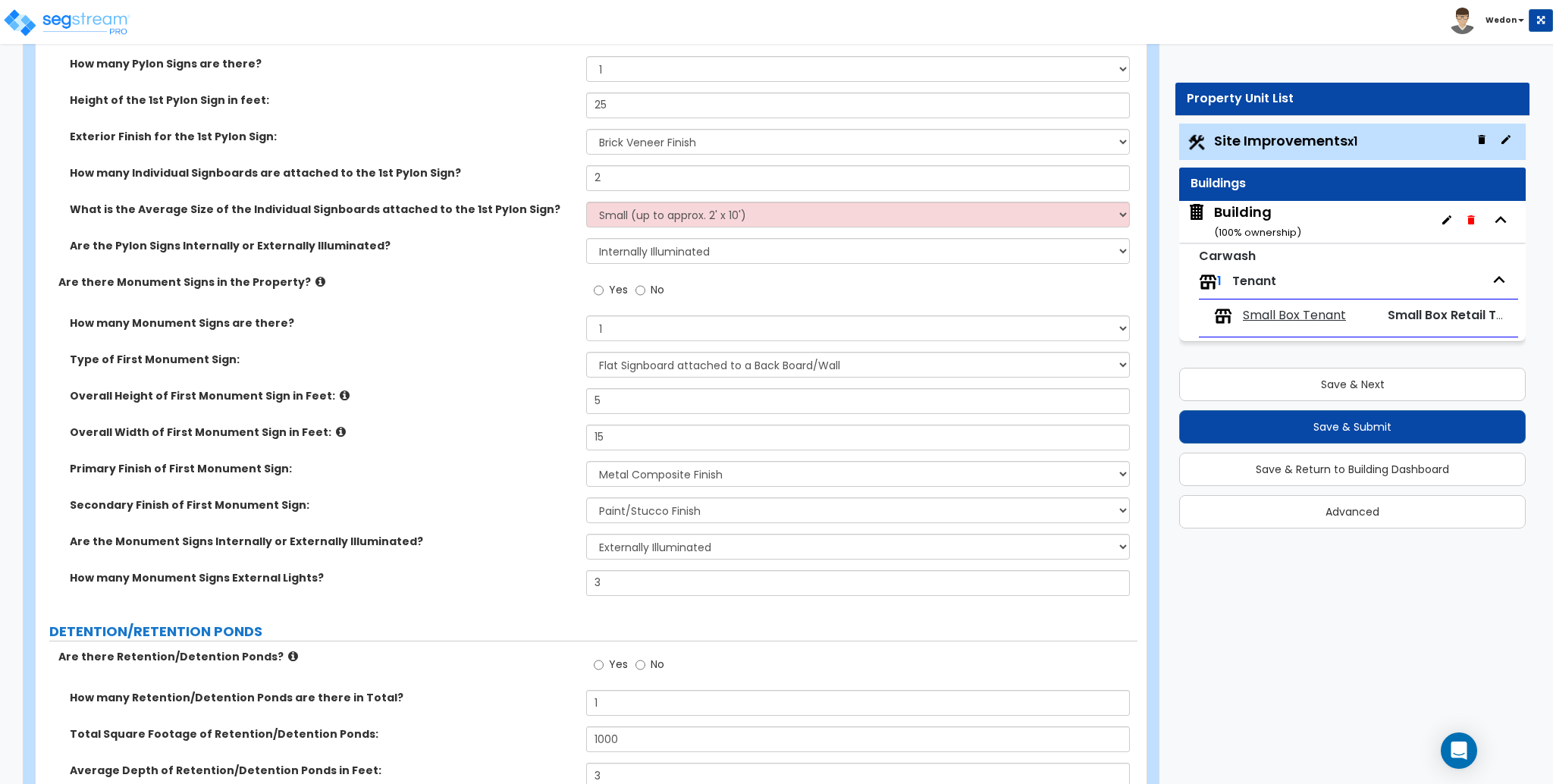
click at [79, 204] on label "What is the Average Size of the Individual Signboards attached to the 1st Pylon…" at bounding box center [322, 210] width 505 height 15
drag, startPoint x: 529, startPoint y: 206, endPoint x: 51, endPoint y: 209, distance: 478.0
click at [51, 209] on div "What is the Average Size of the Individual Signboards attached to the 1st Pylon…" at bounding box center [311, 210] width 551 height 15
copy label "What is the Average Size of the Individual Signboards attached to the 1st Pylon…"
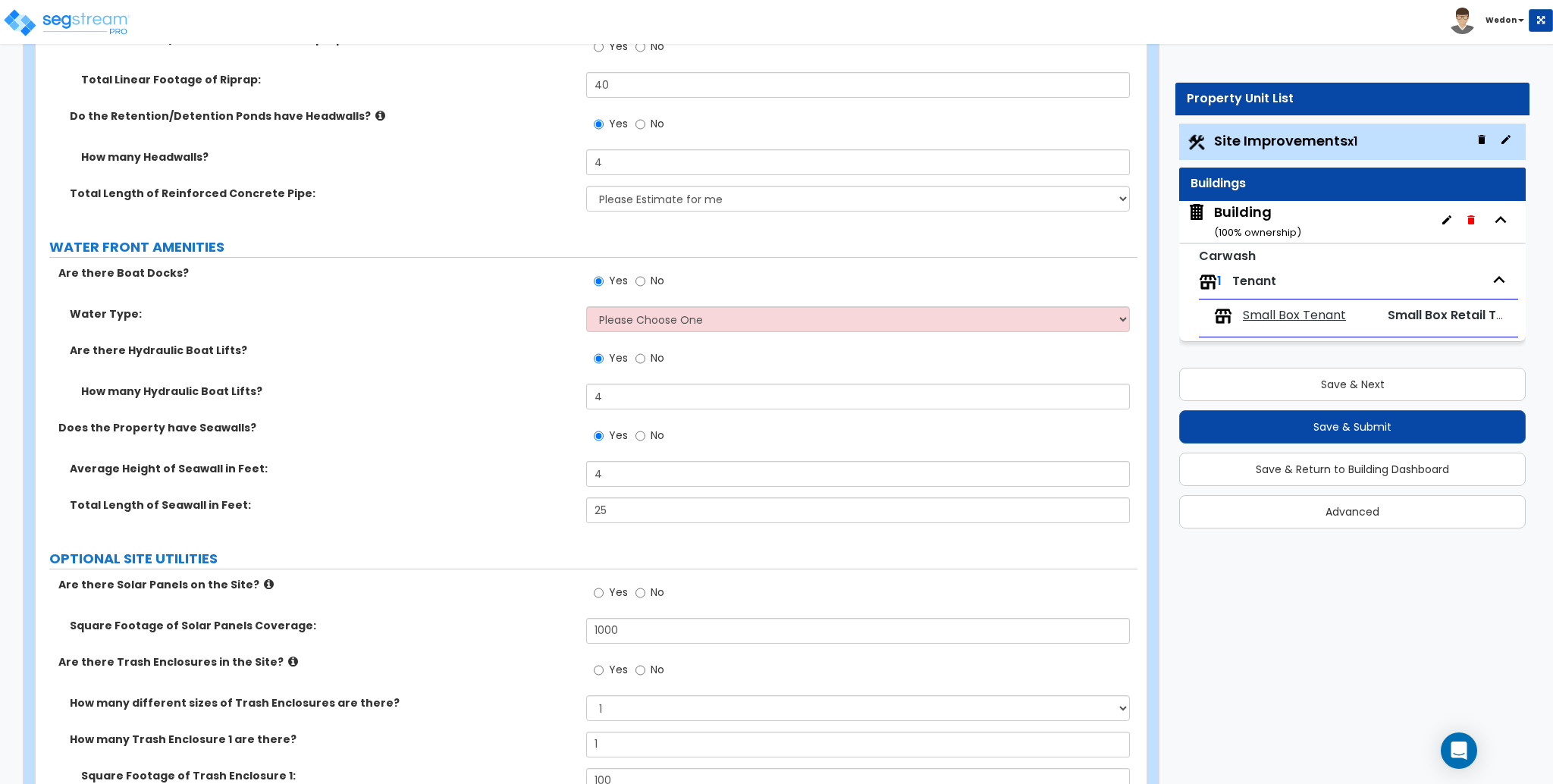
scroll to position [9606, 0]
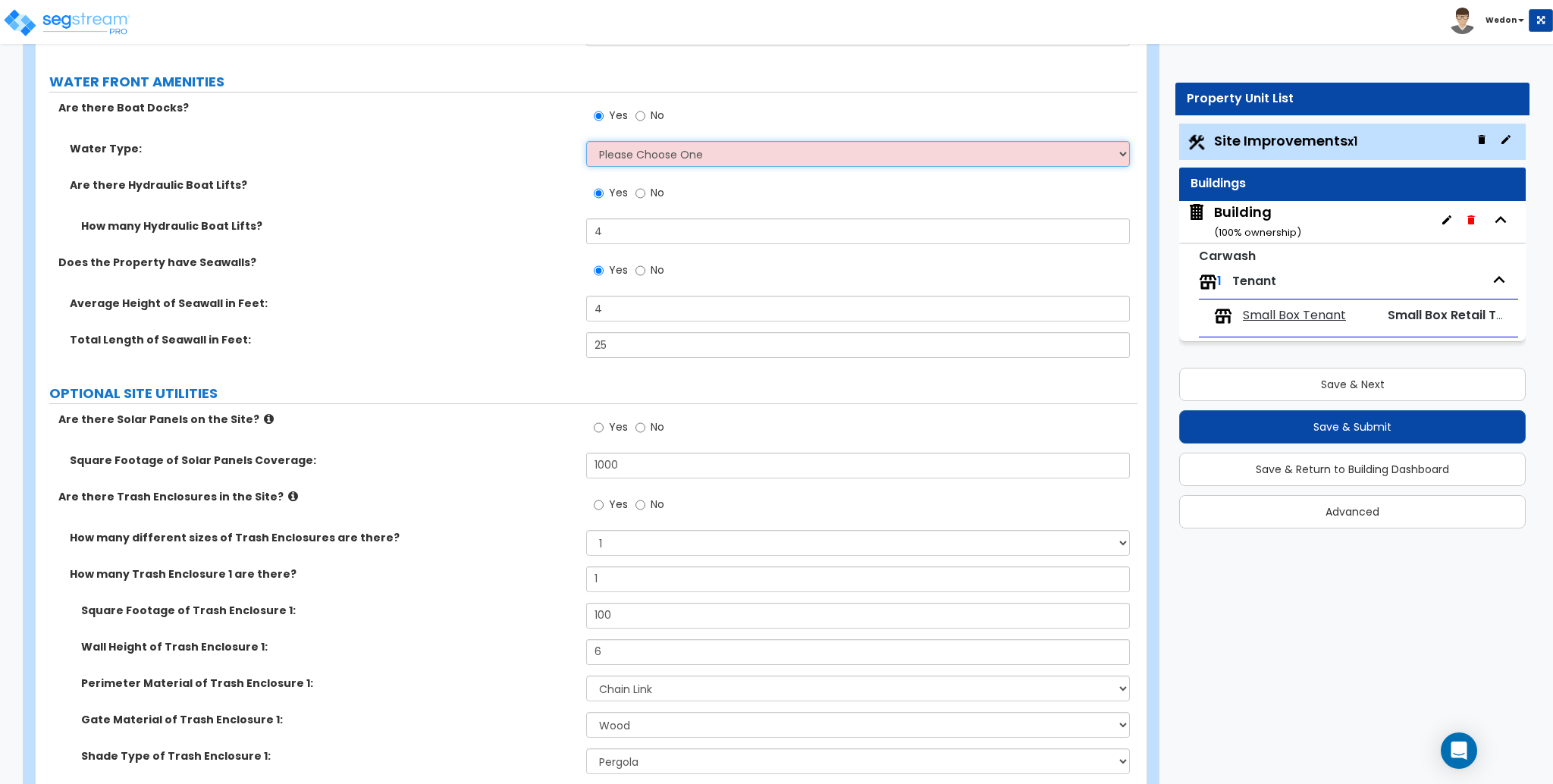
click at [702, 145] on select "Please Choose One Freshwater Saltwater" at bounding box center [858, 153] width 543 height 25
click at [587, 141] on select "Please Choose One Freshwater Saltwater" at bounding box center [858, 153] width 543 height 25
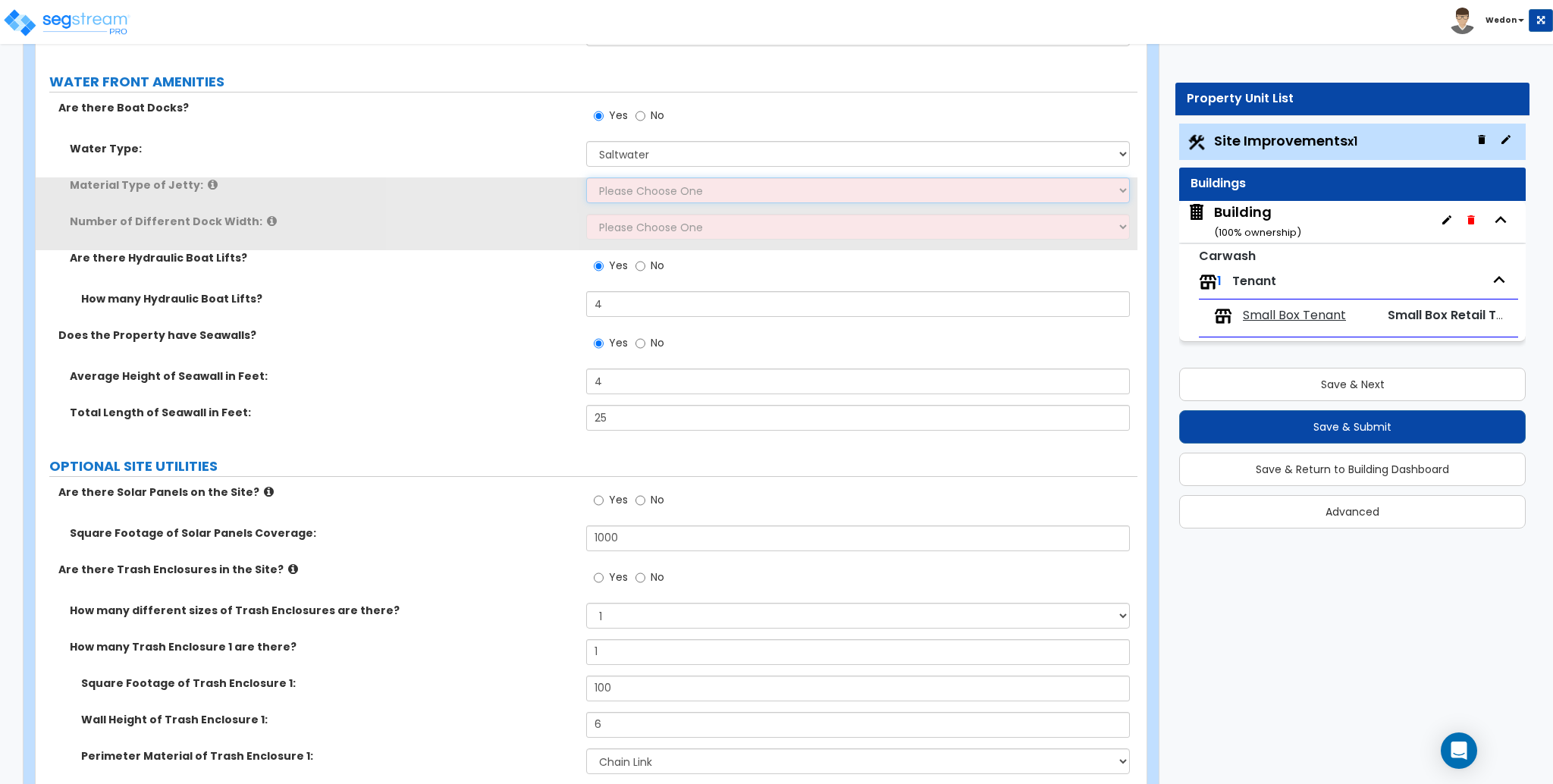
click at [619, 185] on select "Please Choose One Galvanized Steel Frame and Wood Deck Treated Wood Frame and W…" at bounding box center [858, 190] width 543 height 25
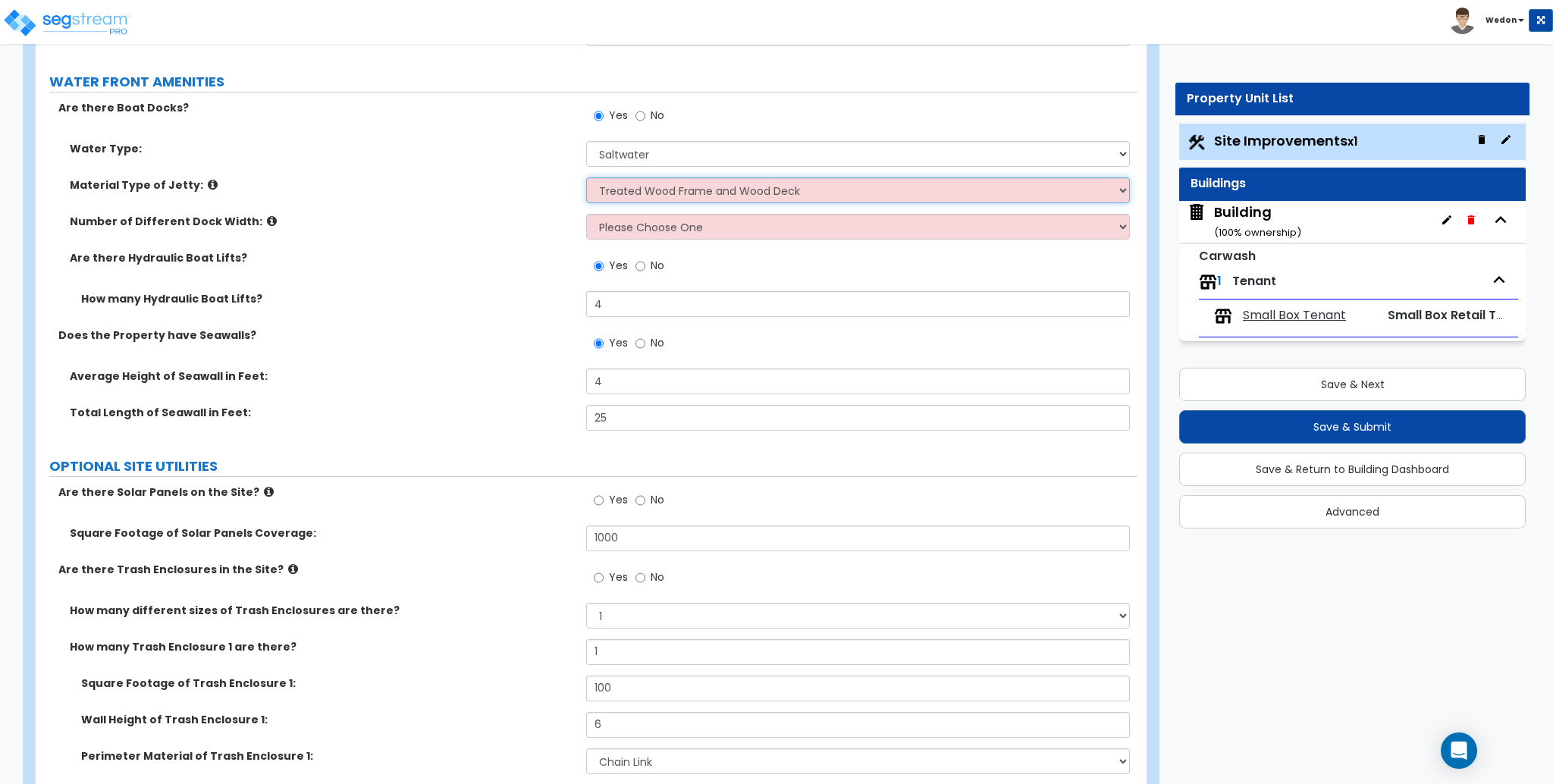
click at [587, 178] on select "Please Choose One Galvanized Steel Frame and Wood Deck Treated Wood Frame and W…" at bounding box center [858, 190] width 543 height 25
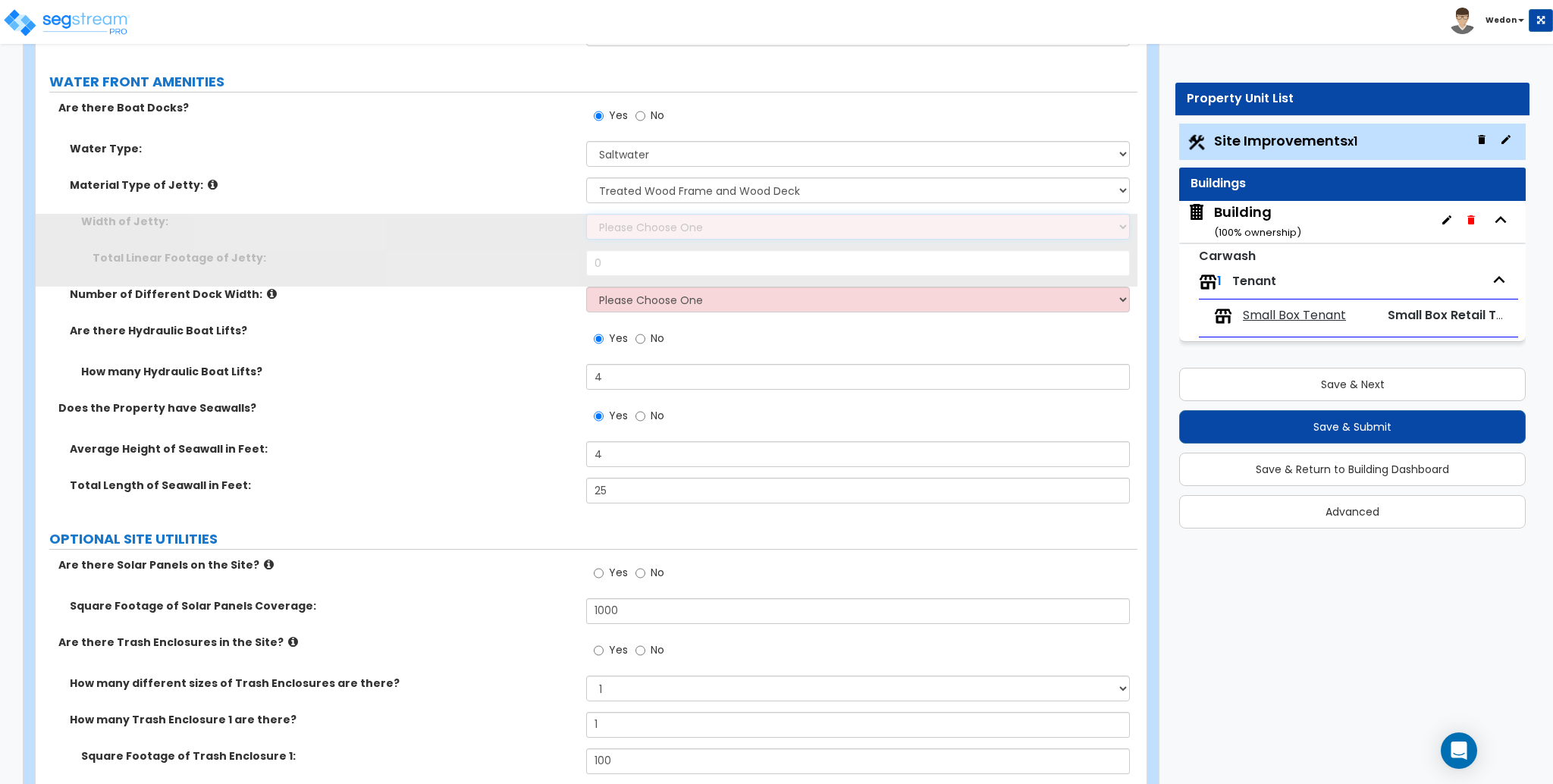
click at [660, 230] on select "Please Choose One 3 feet 6 feet 8 feet 10 feet" at bounding box center [858, 227] width 543 height 25
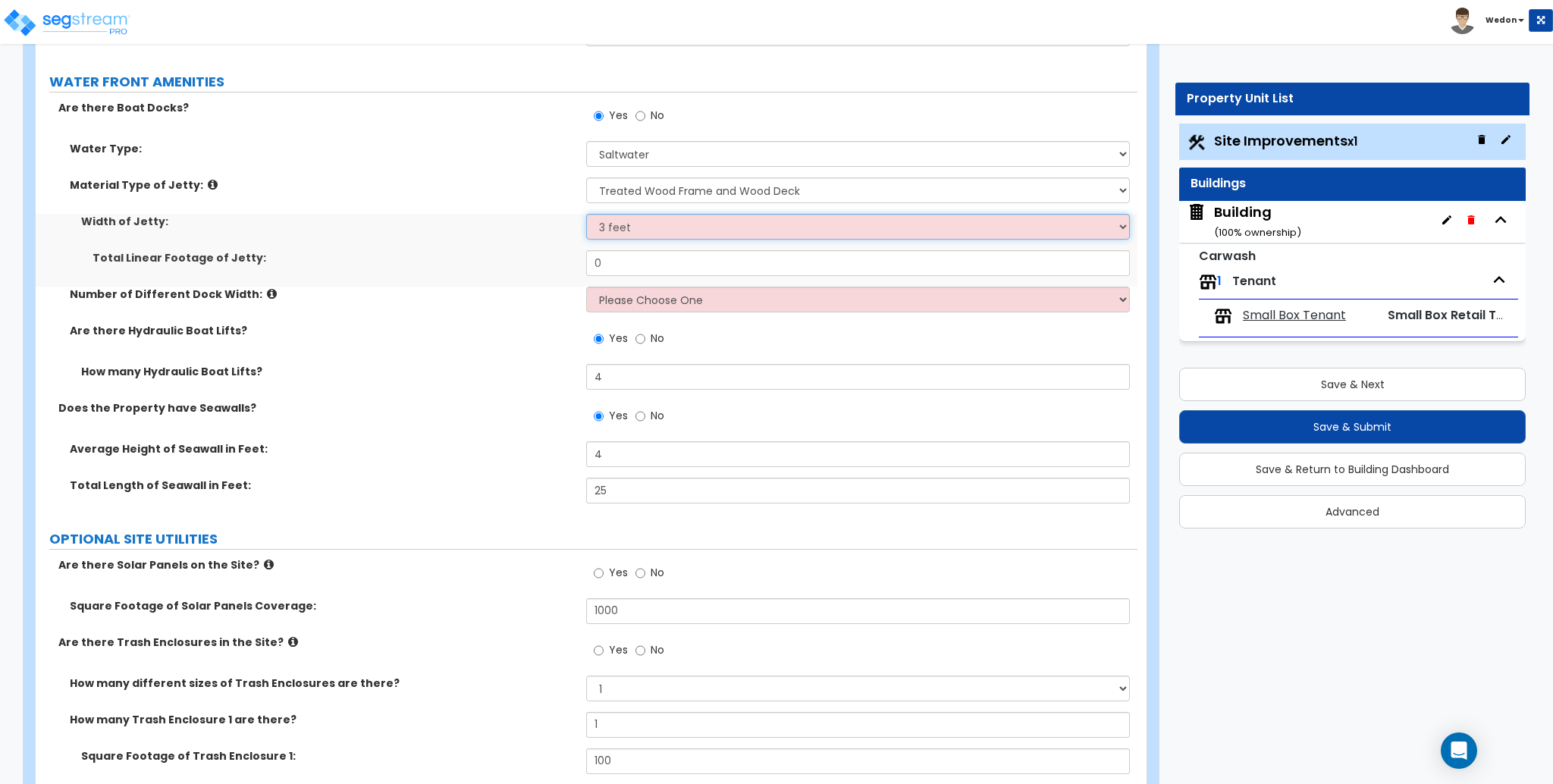
click at [587, 214] on select "Please Choose One 3 feet 6 feet 8 feet 10 feet" at bounding box center [858, 227] width 543 height 25
click at [651, 253] on input "0" at bounding box center [858, 262] width 543 height 25
click at [693, 226] on select "Please Choose One 3 feet 6 feet 8 feet 10 feet" at bounding box center [858, 227] width 543 height 25
click at [587, 214] on select "Please Choose One 3 feet 6 feet 8 feet 10 feet" at bounding box center [858, 227] width 543 height 25
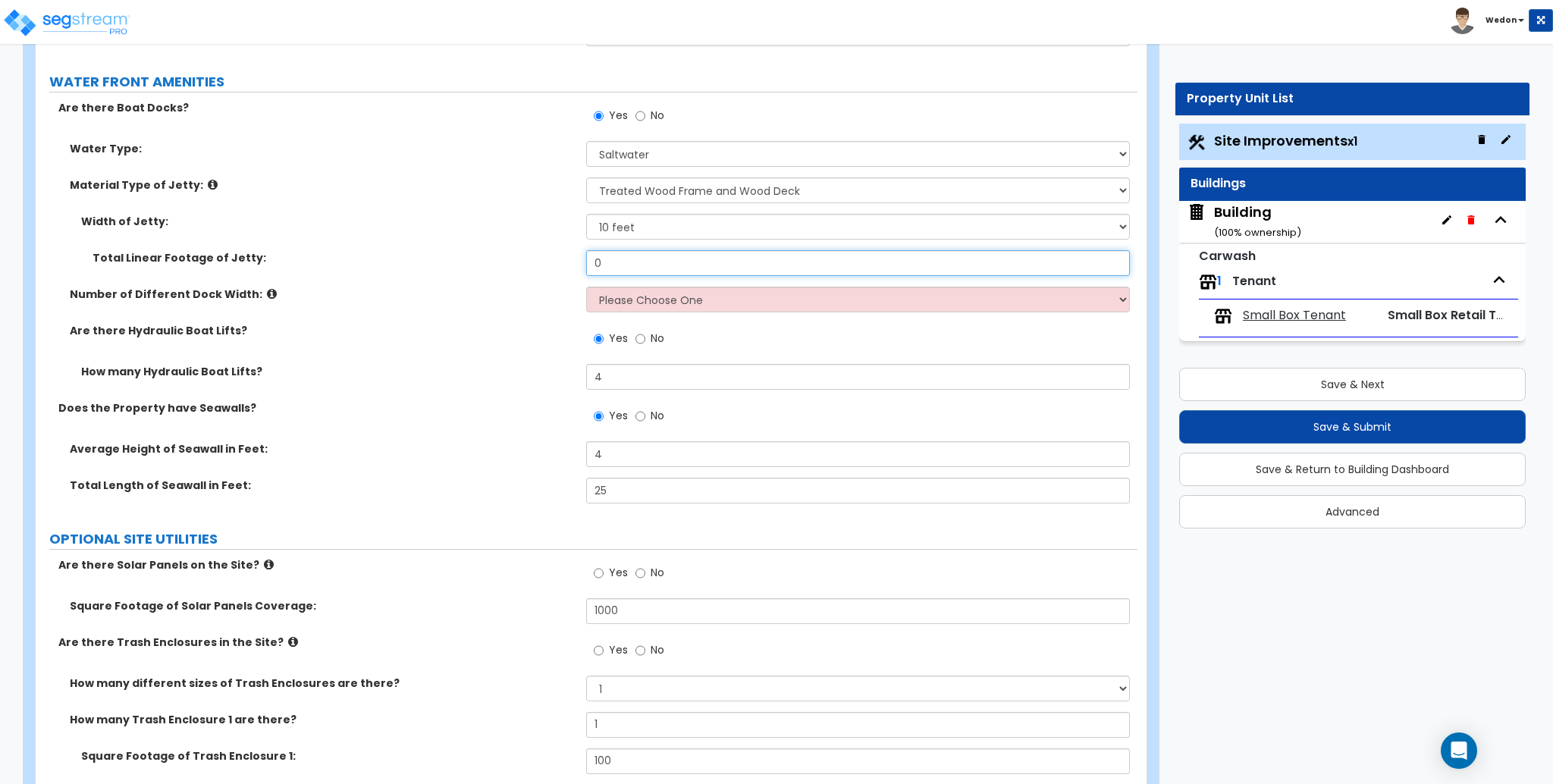
click at [639, 252] on input "0" at bounding box center [858, 262] width 543 height 25
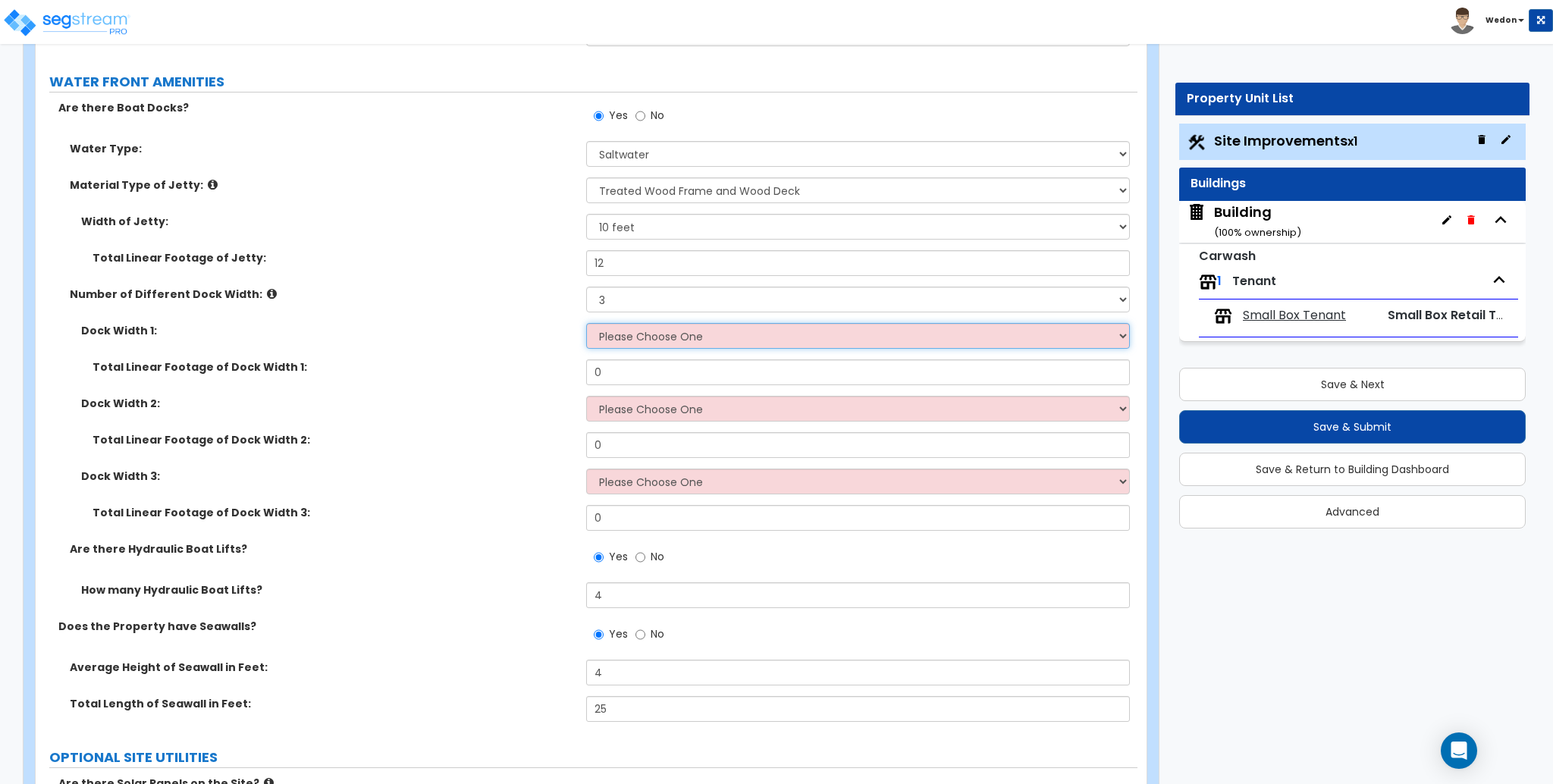
click at [736, 341] on select "Please Choose One 5 feet 6 feet 8 feet" at bounding box center [858, 336] width 543 height 25
click at [587, 323] on select "Please Choose One 5 feet 6 feet 8 feet" at bounding box center [858, 336] width 543 height 25
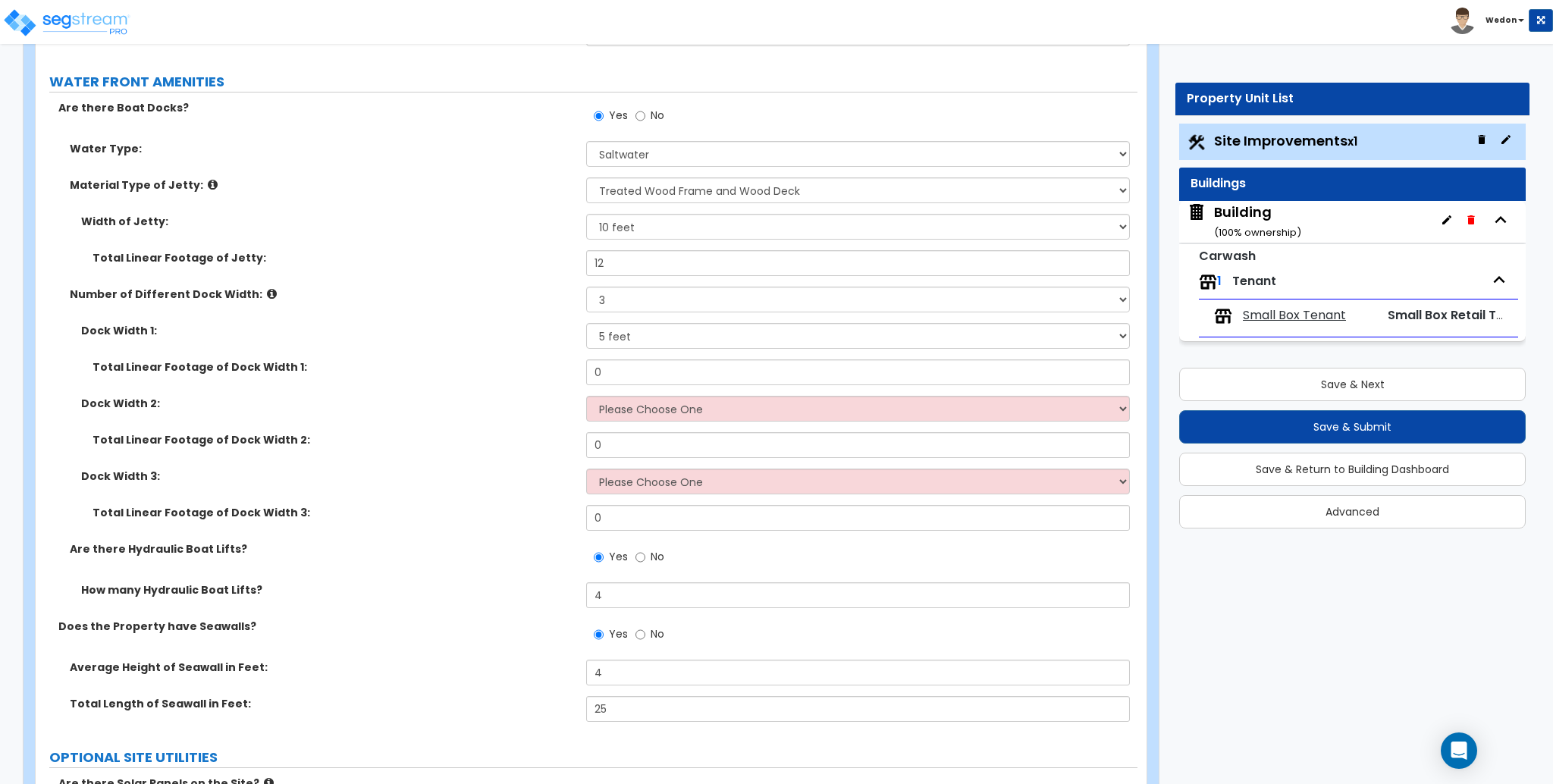
click at [627, 425] on div "Dock Width 2: Please Choose One 5 feet 6 feet 8 feet" at bounding box center [587, 414] width 1102 height 37
click at [630, 415] on select "Please Choose One 5 feet 6 feet 8 feet" at bounding box center [858, 408] width 543 height 25
click at [587, 396] on select "Please Choose One 5 feet 6 feet 8 feet" at bounding box center [858, 408] width 543 height 25
click at [625, 495] on div "Dock Width 3: Please Choose One 5 feet 6 feet 8 feet" at bounding box center [587, 487] width 1102 height 37
click at [656, 503] on div "Dock Width 3: Please Choose One 5 feet 6 feet 8 feet" at bounding box center [587, 487] width 1102 height 37
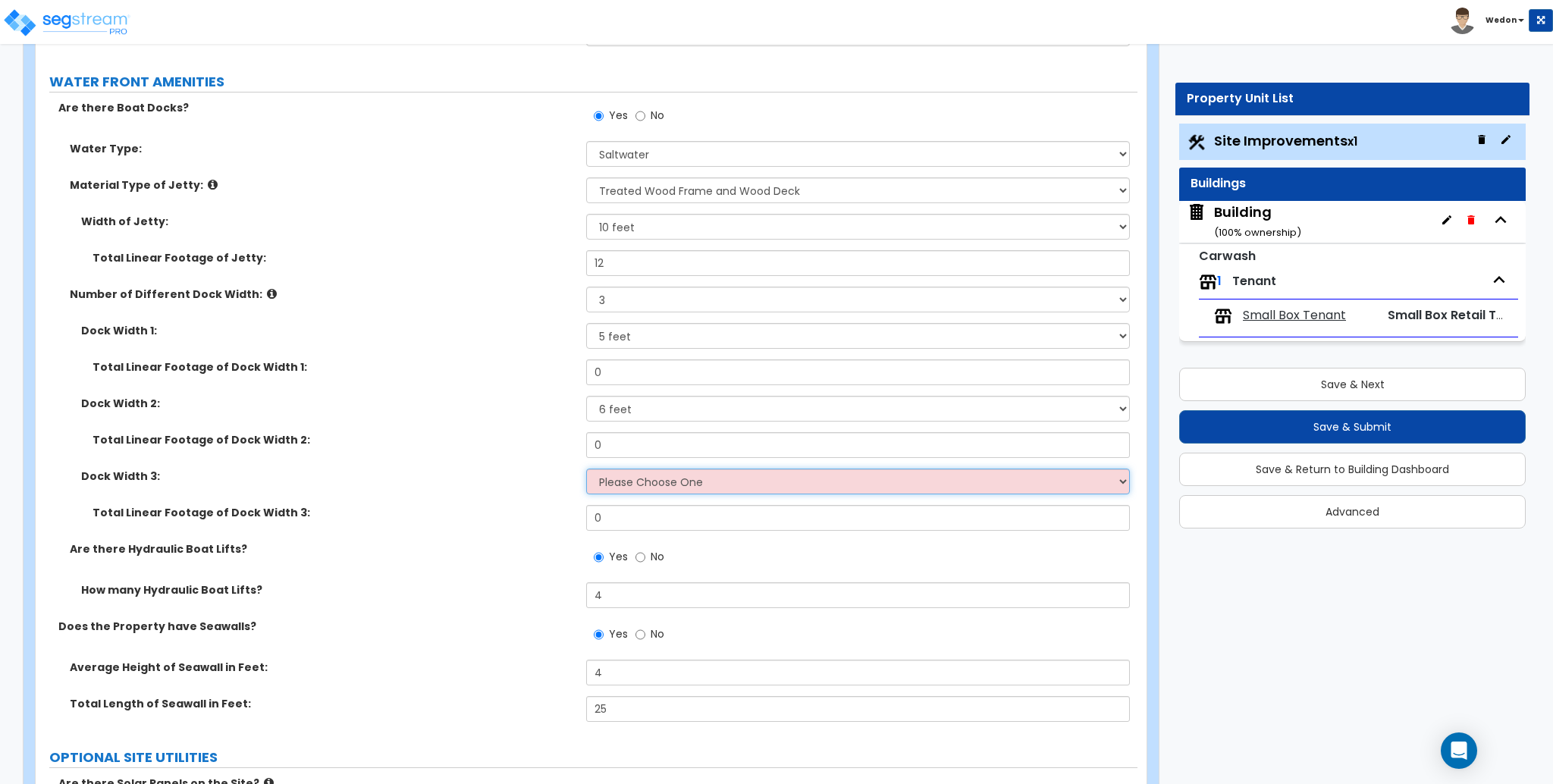
drag, startPoint x: 680, startPoint y: 484, endPoint x: 684, endPoint y: 491, distance: 8.1
click at [680, 483] on select "Please Choose One 5 feet 6 feet 8 feet" at bounding box center [858, 481] width 543 height 25
click at [587, 469] on select "Please Choose One 5 feet 6 feet 8 feet" at bounding box center [858, 481] width 543 height 25
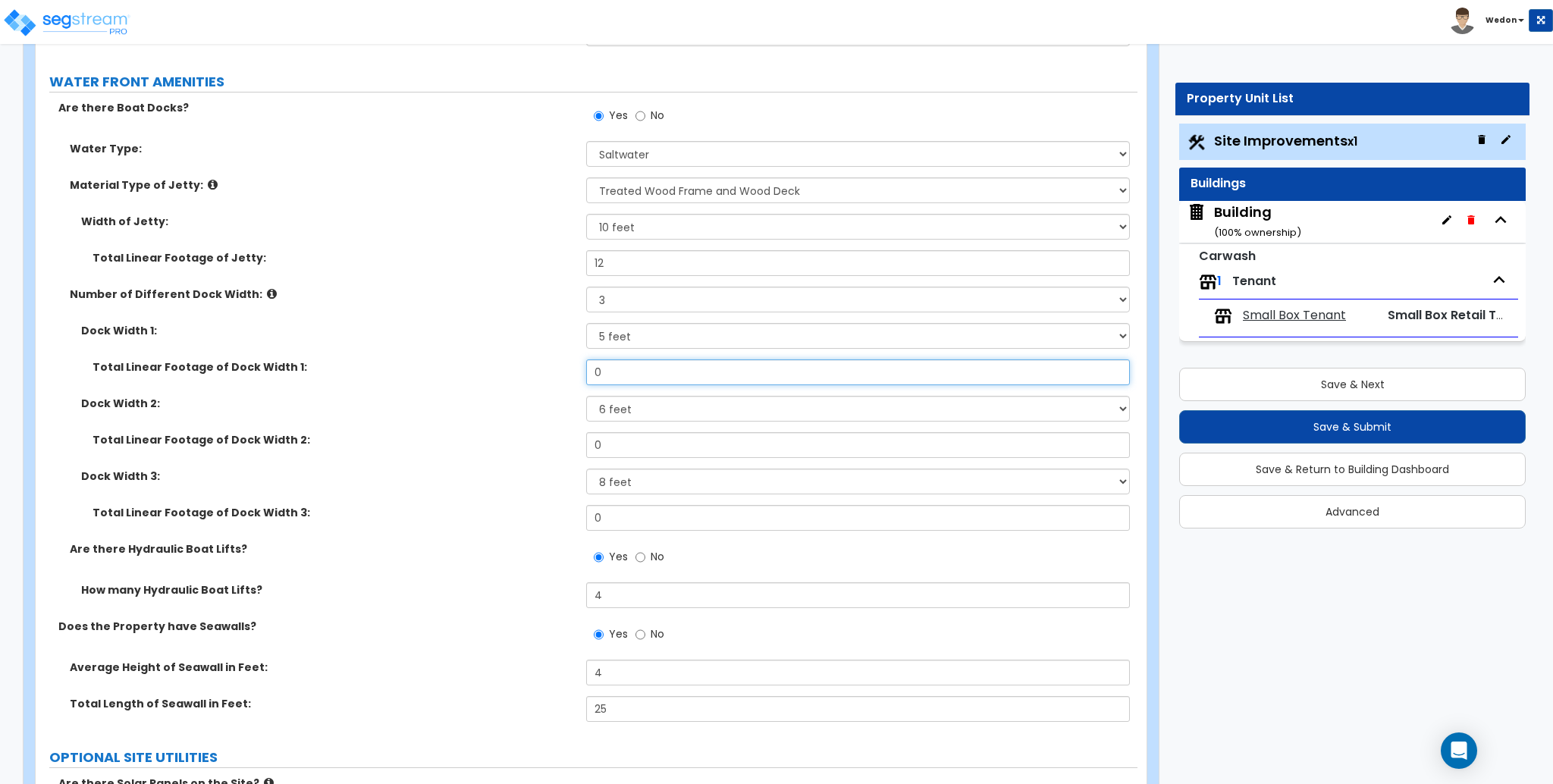
click at [652, 379] on input "0" at bounding box center [858, 371] width 543 height 25
drag, startPoint x: 531, startPoint y: 580, endPoint x: 528, endPoint y: 571, distance: 9.5
click at [528, 580] on div "Are there Hydraulic Boat Lifts? Yes No" at bounding box center [587, 562] width 1102 height 41
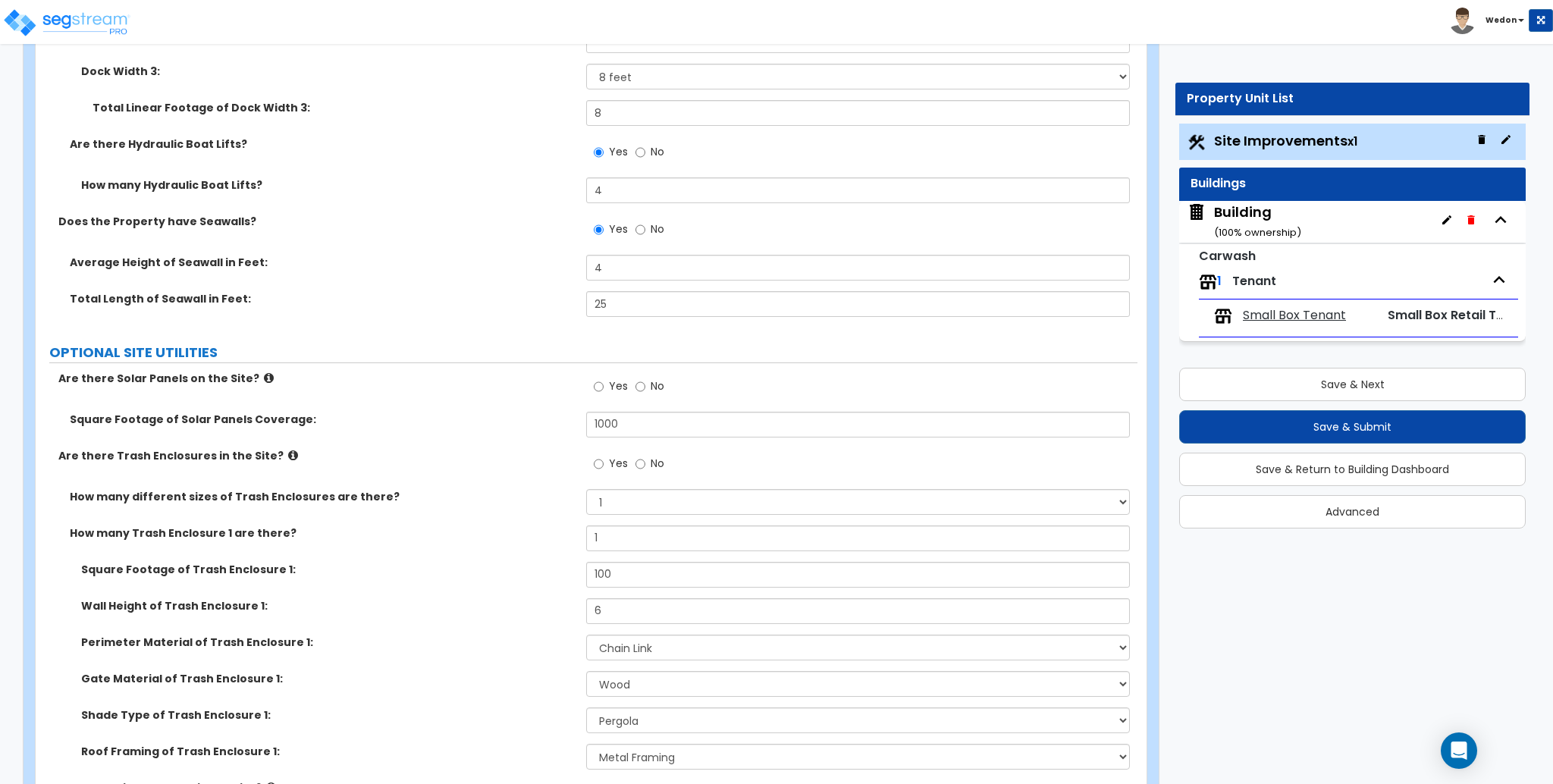
click at [425, 363] on label "OPTIONAL SITE UTILITIES" at bounding box center [593, 353] width 1089 height 20
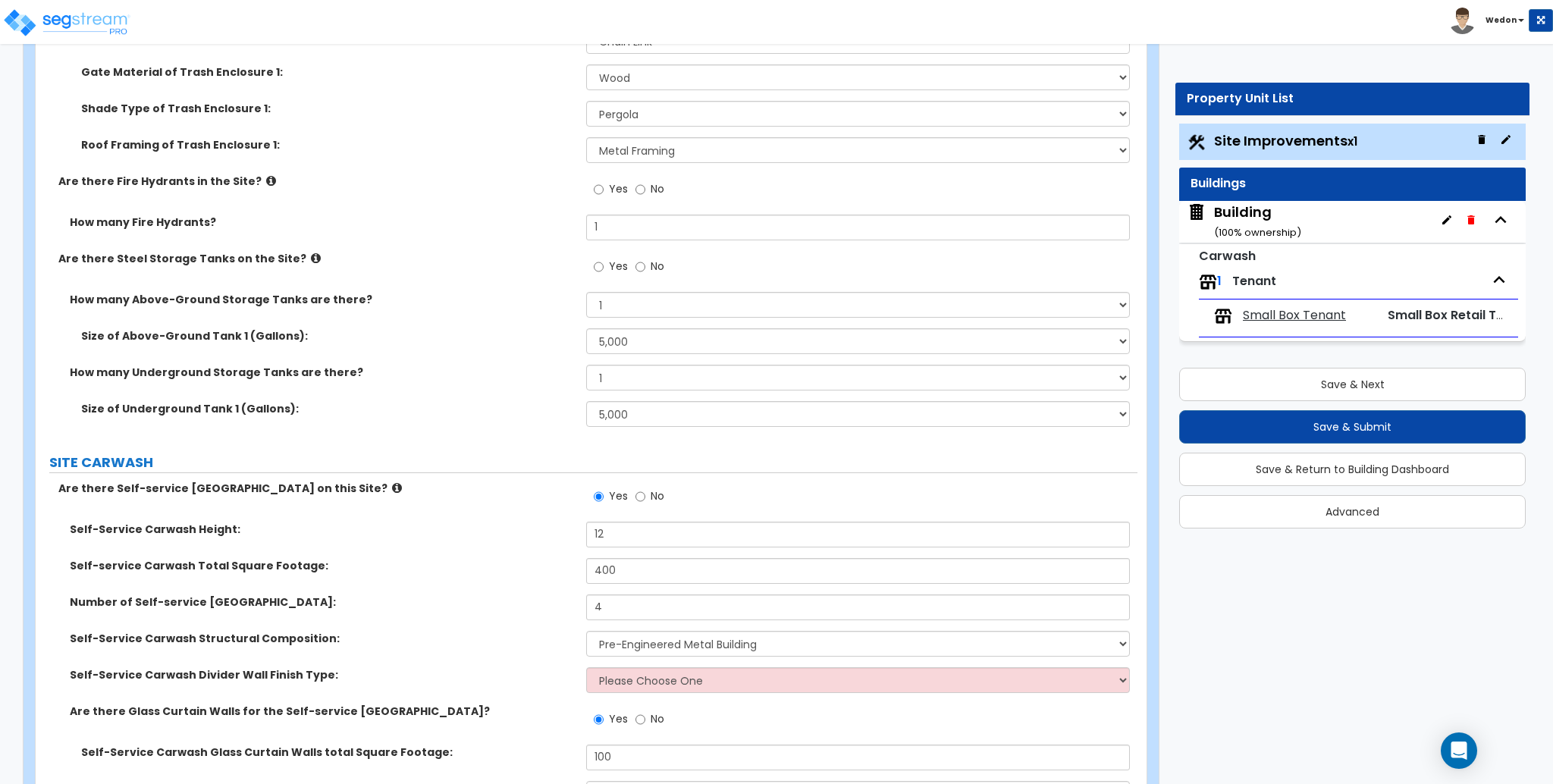
scroll to position [10819, 0]
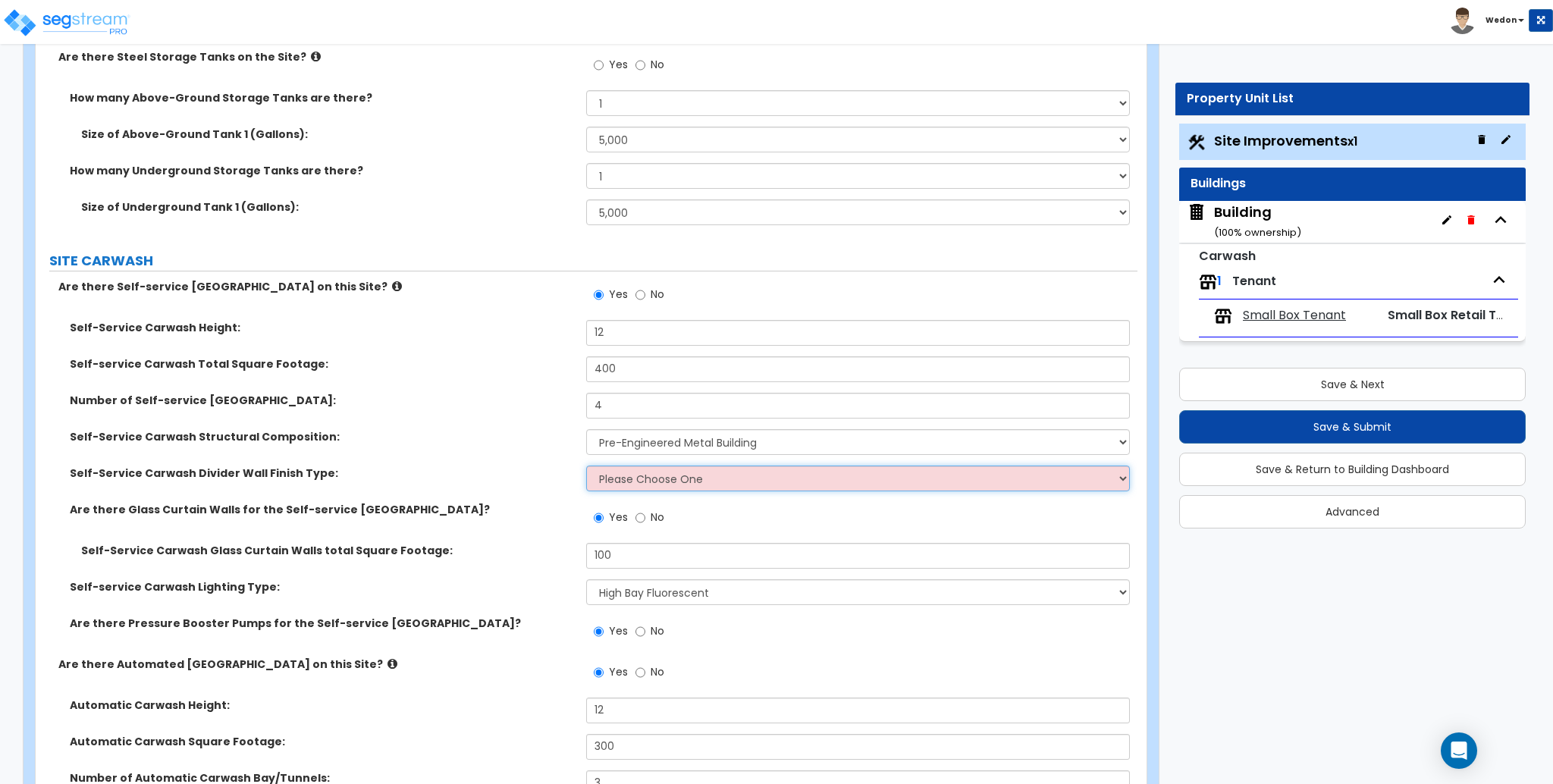
click at [700, 470] on select "Please Choose One Bare Finish Brick Veneer Stone Veneer Tile Finish Stucco EIFS…" at bounding box center [858, 478] width 543 height 25
click at [587, 465] on select "Please Choose One Bare Finish Brick Veneer Stone Veneer Tile Finish Stucco EIFS…" at bounding box center [858, 478] width 543 height 25
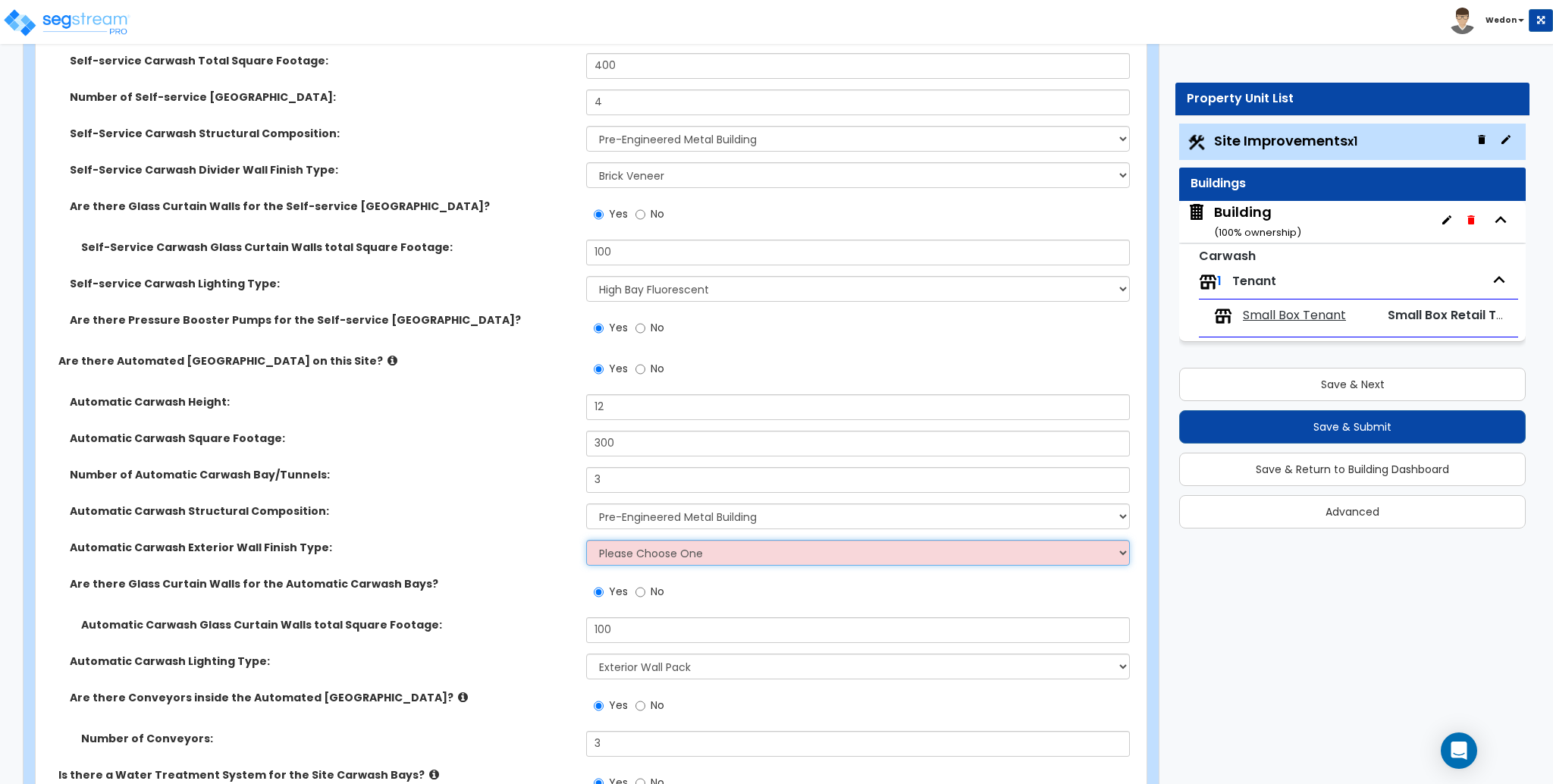
click at [685, 558] on select "Please Choose One Bare Finish Brick Veneer Stone Veneer Tile Finish Stucco EIFS…" at bounding box center [858, 552] width 543 height 25
click at [500, 453] on div "Automatic Carwash Square Footage: 300" at bounding box center [587, 448] width 1102 height 37
click at [700, 553] on select "Please Choose One Bare Finish Brick Veneer Stone Veneer Tile Finish Stucco EIFS…" at bounding box center [858, 552] width 543 height 25
click at [748, 562] on select "Please Choose One Bare Finish Brick Veneer Stone Veneer Tile Finish Stucco EIFS…" at bounding box center [858, 552] width 543 height 25
click at [587, 540] on select "Please Choose One Bare Finish Brick Veneer Stone Veneer Tile Finish Stucco EIFS…" at bounding box center [858, 552] width 543 height 25
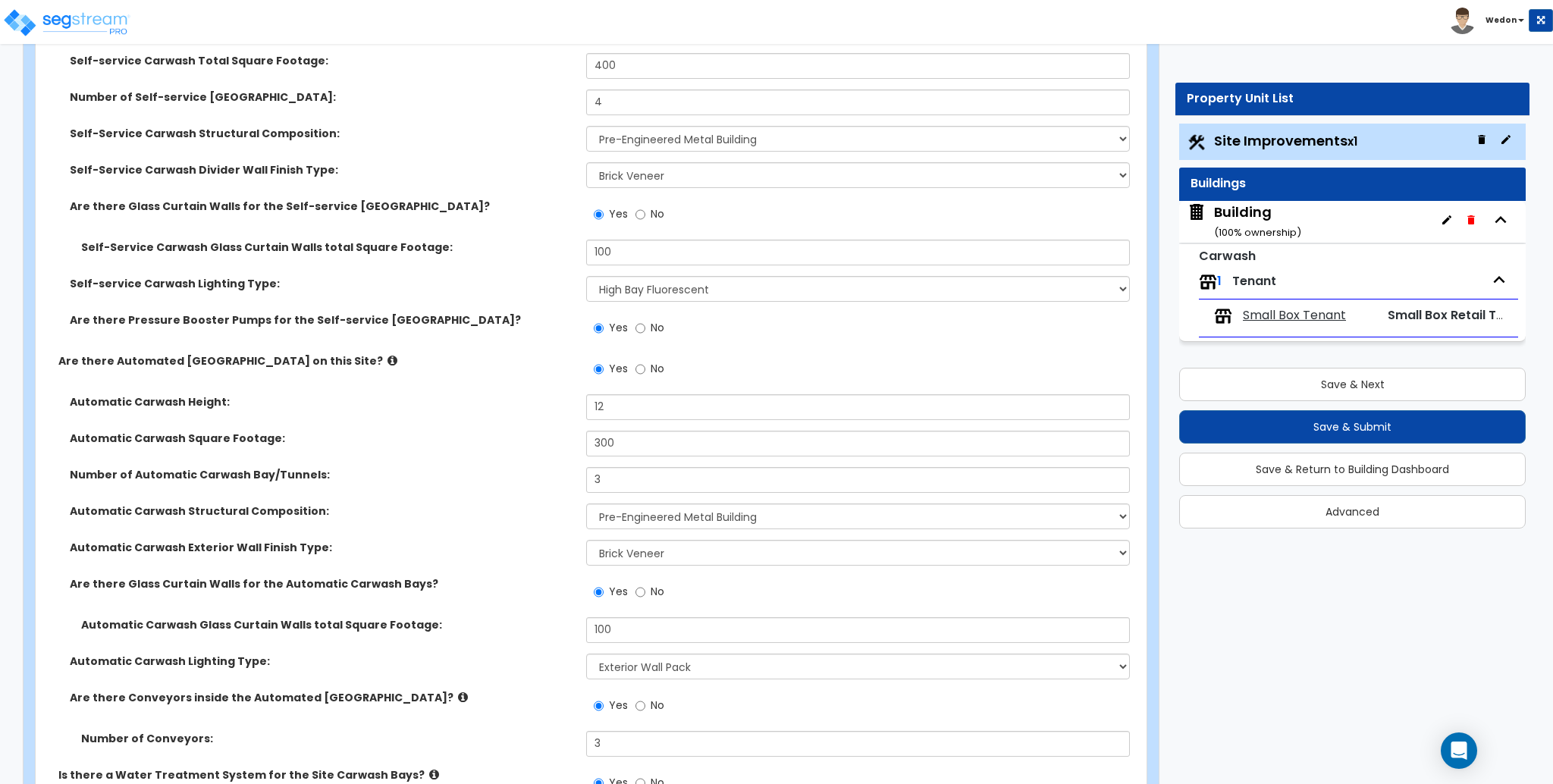
click at [463, 465] on div "Automatic Carwash Square Footage: 300" at bounding box center [587, 448] width 1102 height 37
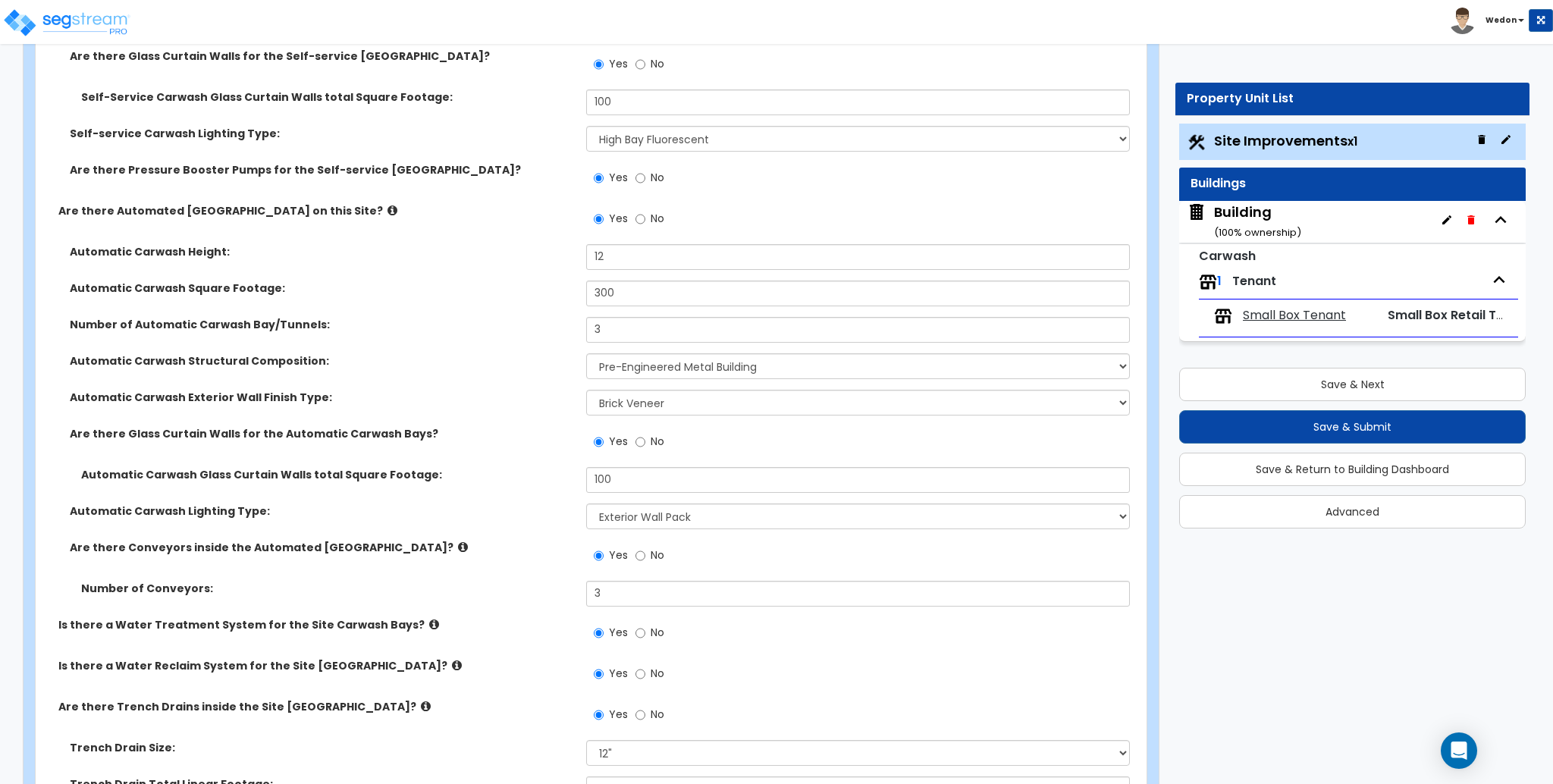
scroll to position [11426, 0]
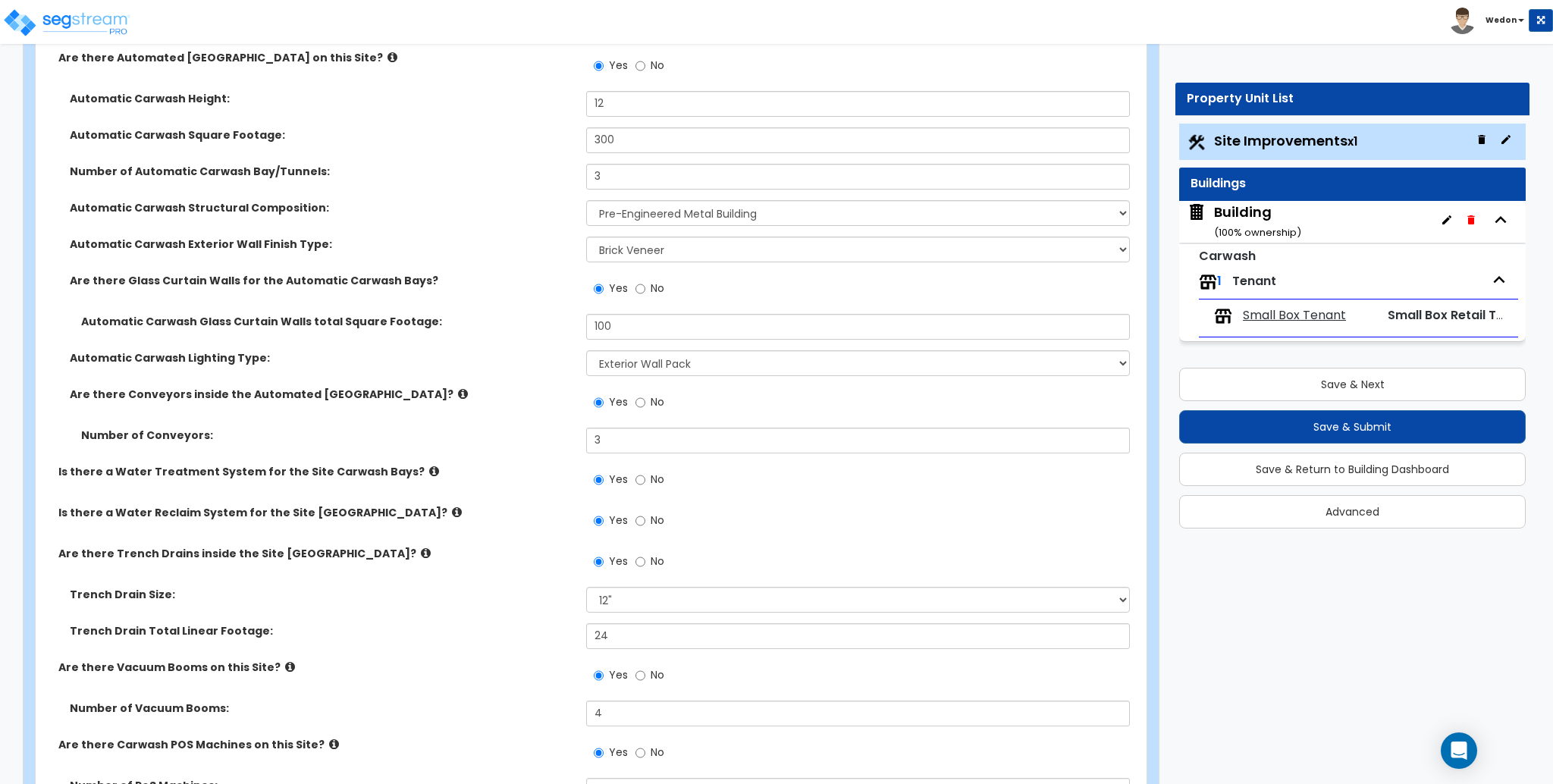
click at [478, 377] on div "Automatic Carwash Lighting Type: Please Choose One High Bay LED High Bay Fluore…" at bounding box center [587, 368] width 1102 height 37
click at [724, 200] on select "Please Choose One Pre-Engineered Metal Building Reinforced Concrete Structural …" at bounding box center [858, 212] width 543 height 25
click at [850, 205] on select "Please Choose One Pre-Engineered Metal Building Reinforced Concrete Structural …" at bounding box center [858, 212] width 543 height 25
click at [817, 211] on select "Please Choose One Pre-Engineered Metal Building Reinforced Concrete Structural …" at bounding box center [858, 212] width 543 height 25
click at [587, 200] on select "Please Choose One Pre-Engineered Metal Building Reinforced Concrete Structural …" at bounding box center [858, 212] width 543 height 25
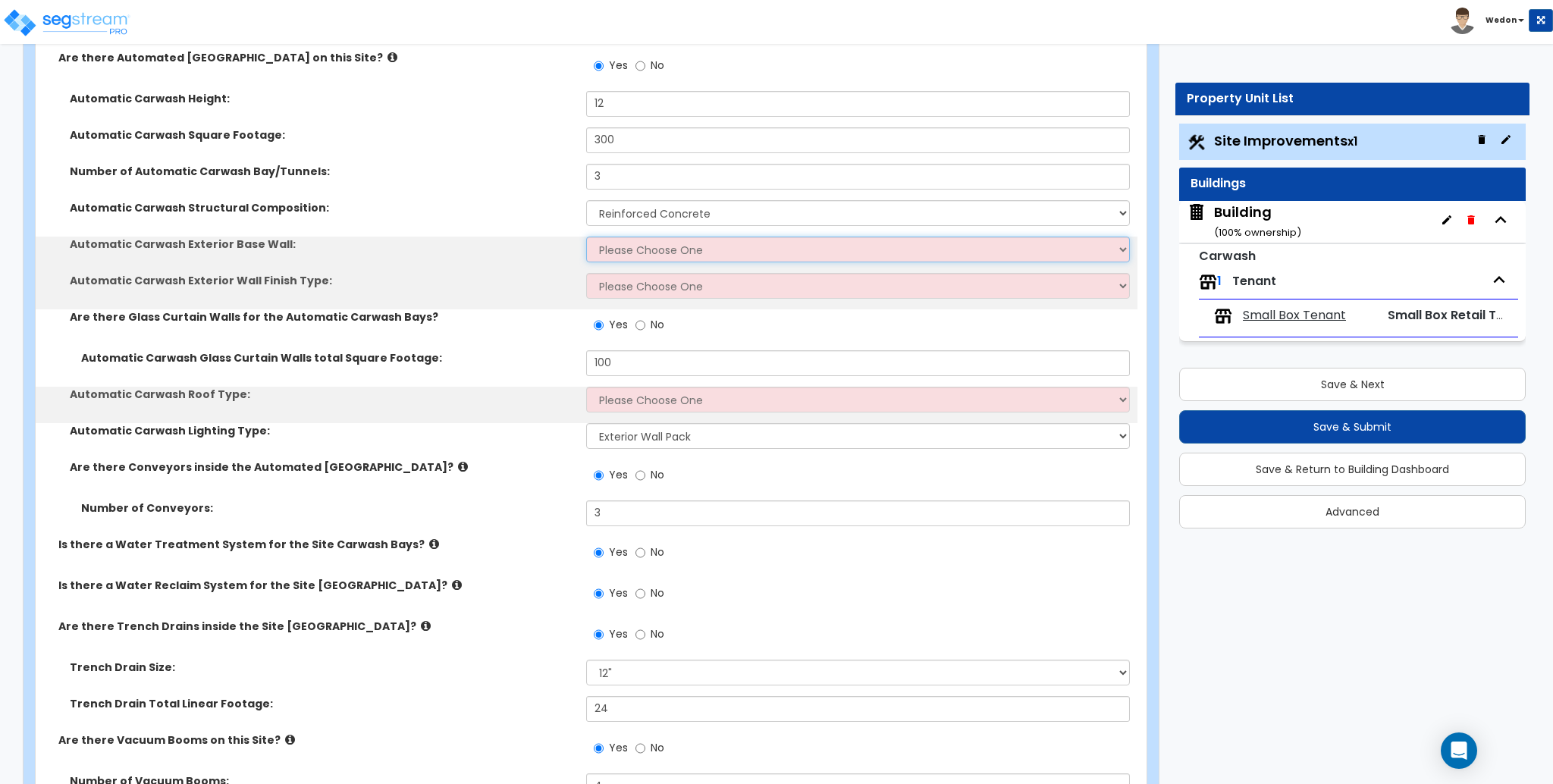
click at [623, 245] on select "Please Choose One Concrete Masonry Units (CMU) Cast-in-Place Concrete Precast C…" at bounding box center [858, 249] width 543 height 25
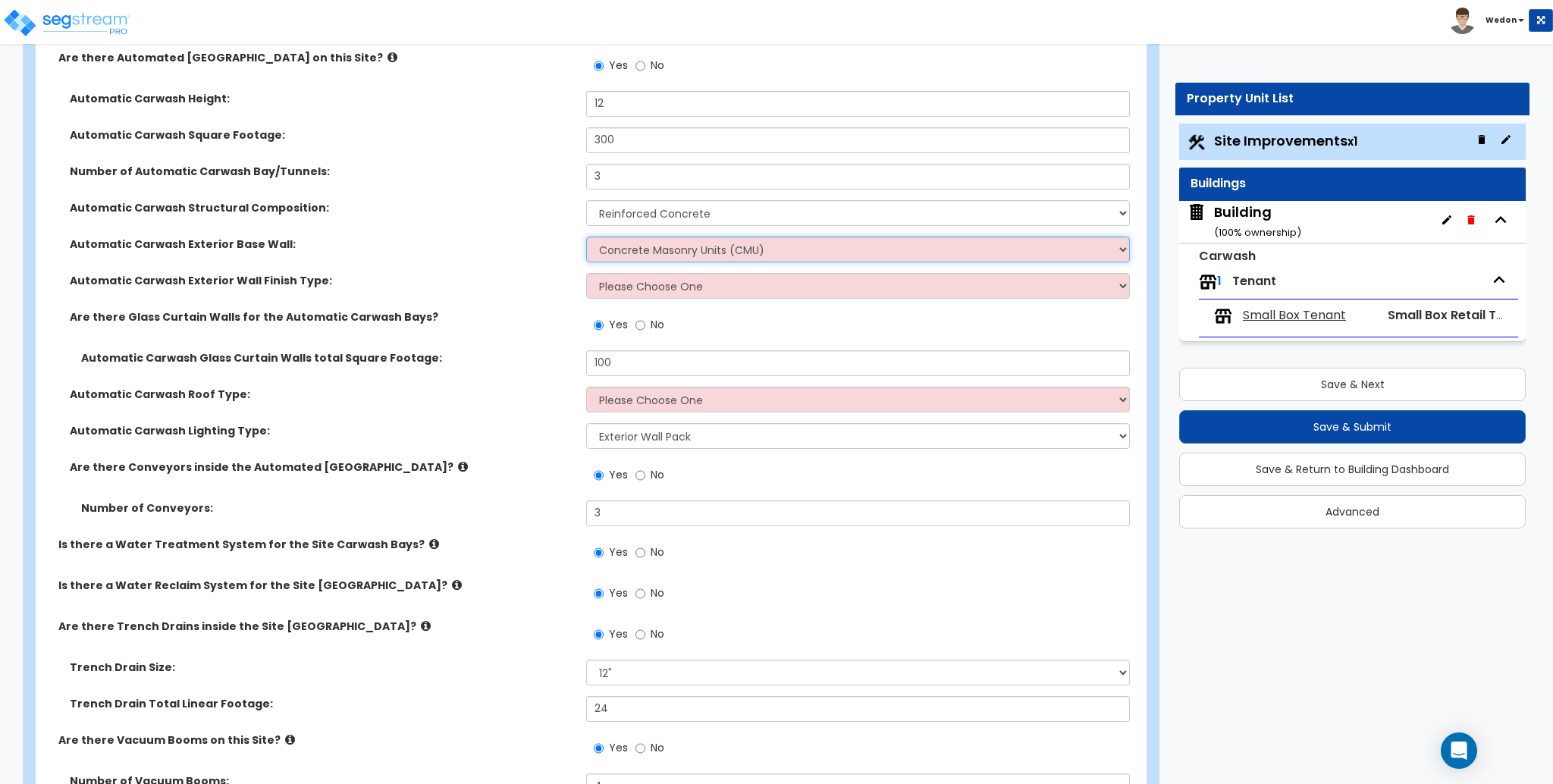
click at [587, 237] on select "Please Choose One Concrete Masonry Units (CMU) Cast-in-Place Concrete Precast C…" at bounding box center [858, 249] width 543 height 25
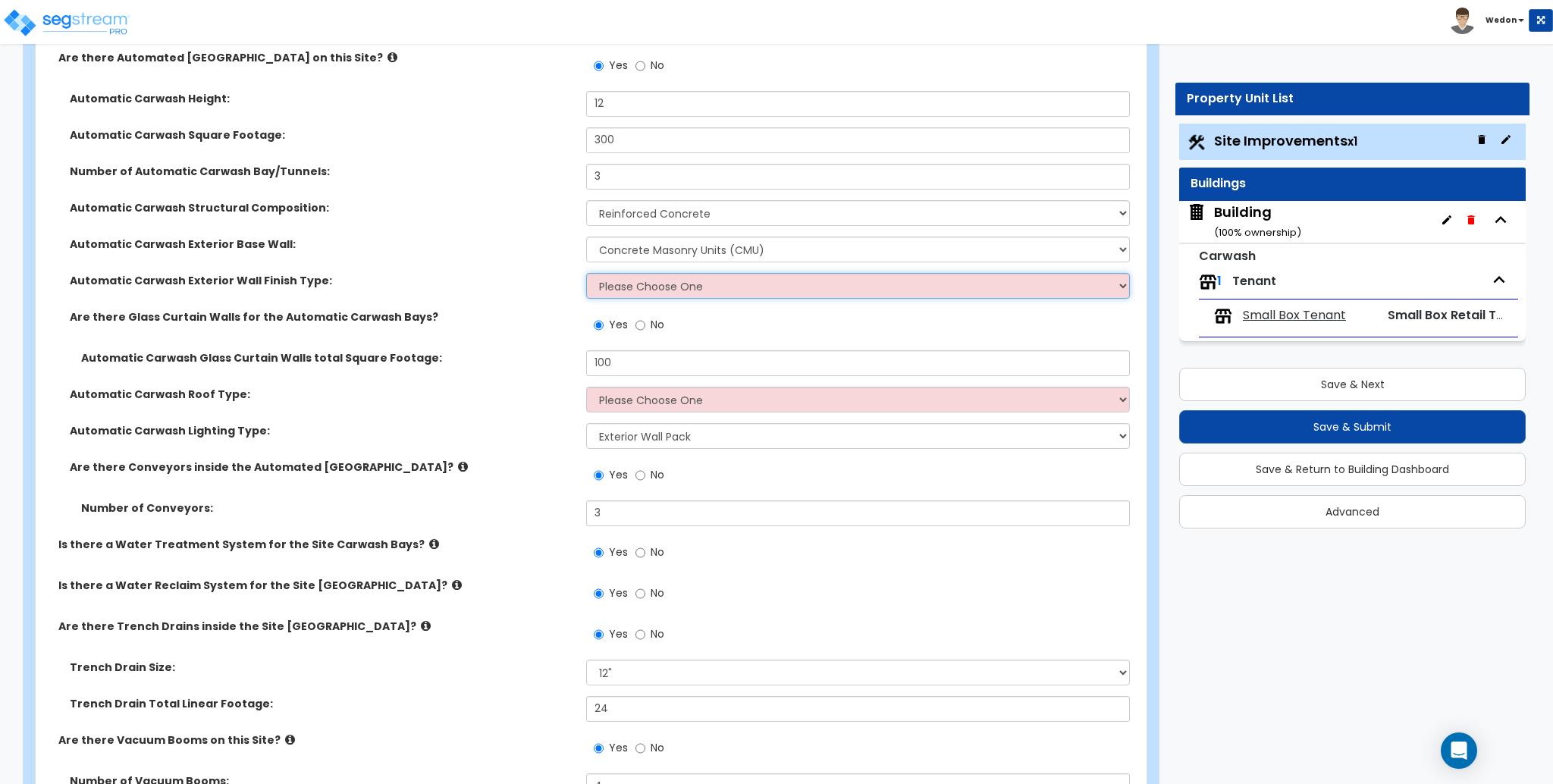
click at [650, 293] on select "Please Choose One No Finish Brick Veneer Stone Veneer Tile Finish Wood Siding V…" at bounding box center [858, 285] width 543 height 25
click at [587, 273] on select "Please Choose One No Finish Brick Veneer Stone Veneer Tile Finish Wood Siding V…" at bounding box center [858, 285] width 543 height 25
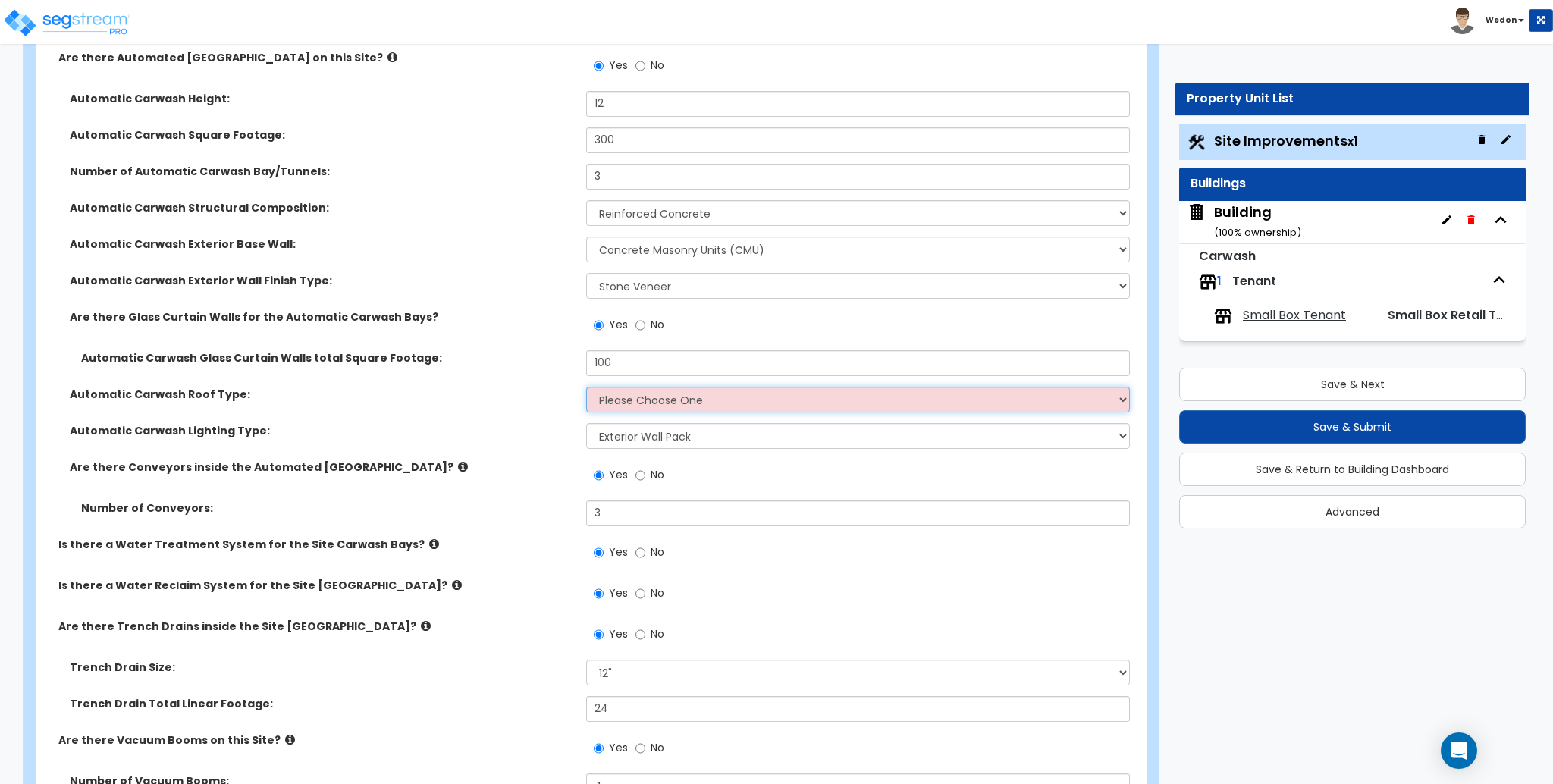
click at [646, 403] on select "Please Choose One Gabled Roof Flat Roof" at bounding box center [858, 399] width 543 height 25
click at [587, 386] on select "Please Choose One Gabled Roof Flat Roof" at bounding box center [858, 399] width 543 height 25
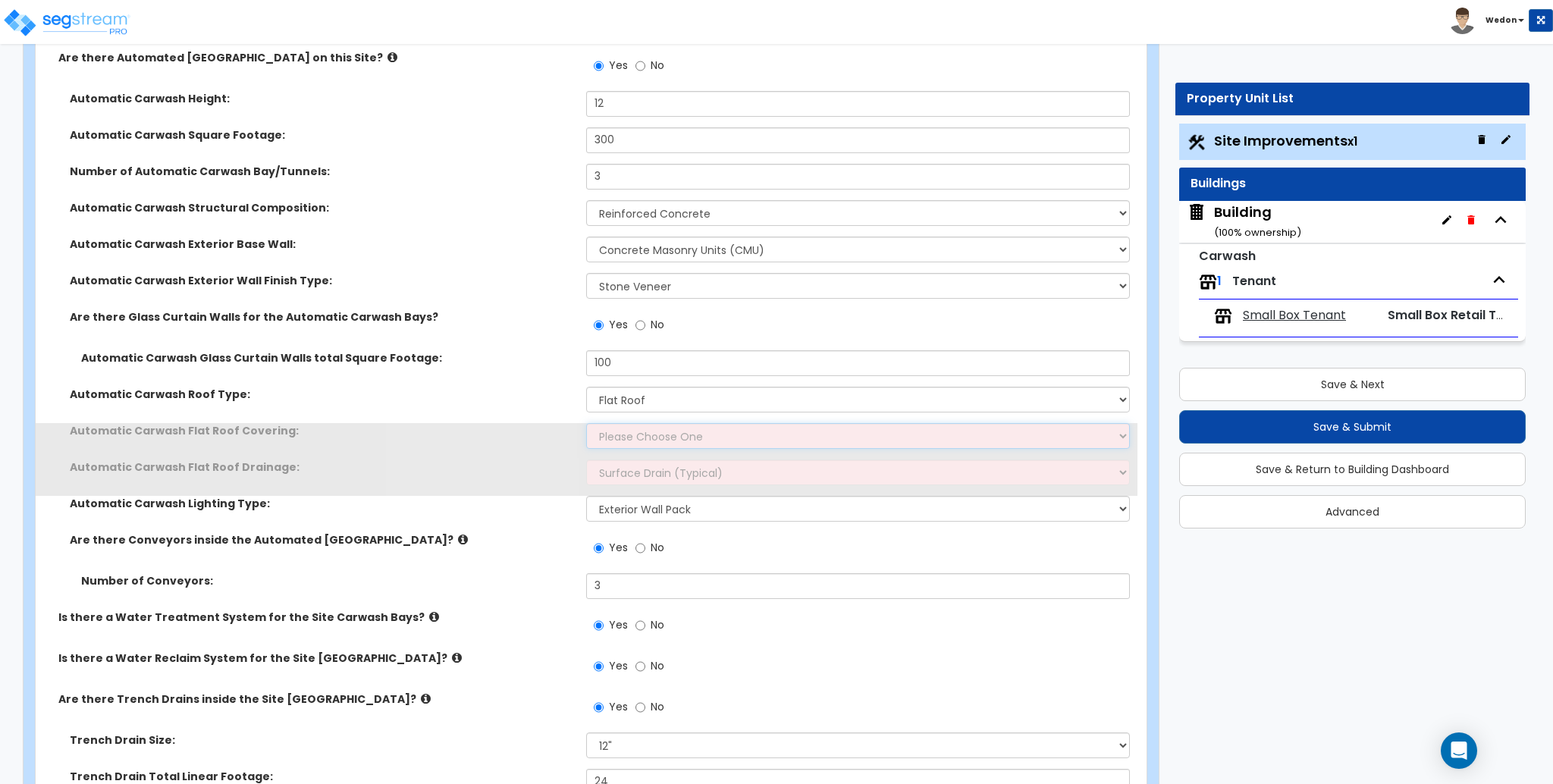
click at [641, 434] on select "Please Choose One Rolled Asphalt Plastic Membrane Asphalt Flood Coat" at bounding box center [858, 435] width 543 height 25
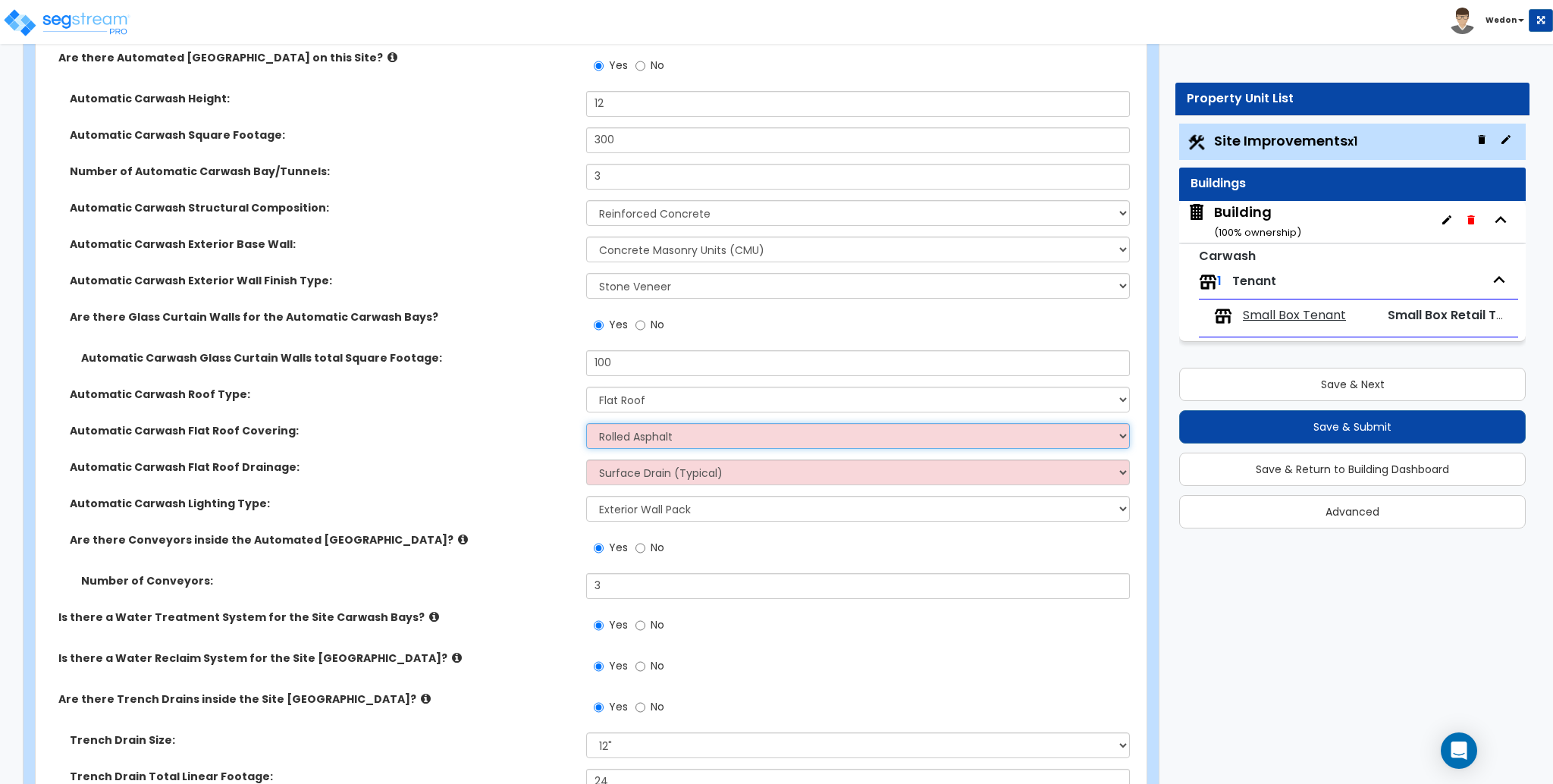
click at [587, 423] on select "Please Choose One Rolled Asphalt Plastic Membrane Asphalt Flood Coat" at bounding box center [858, 435] width 543 height 25
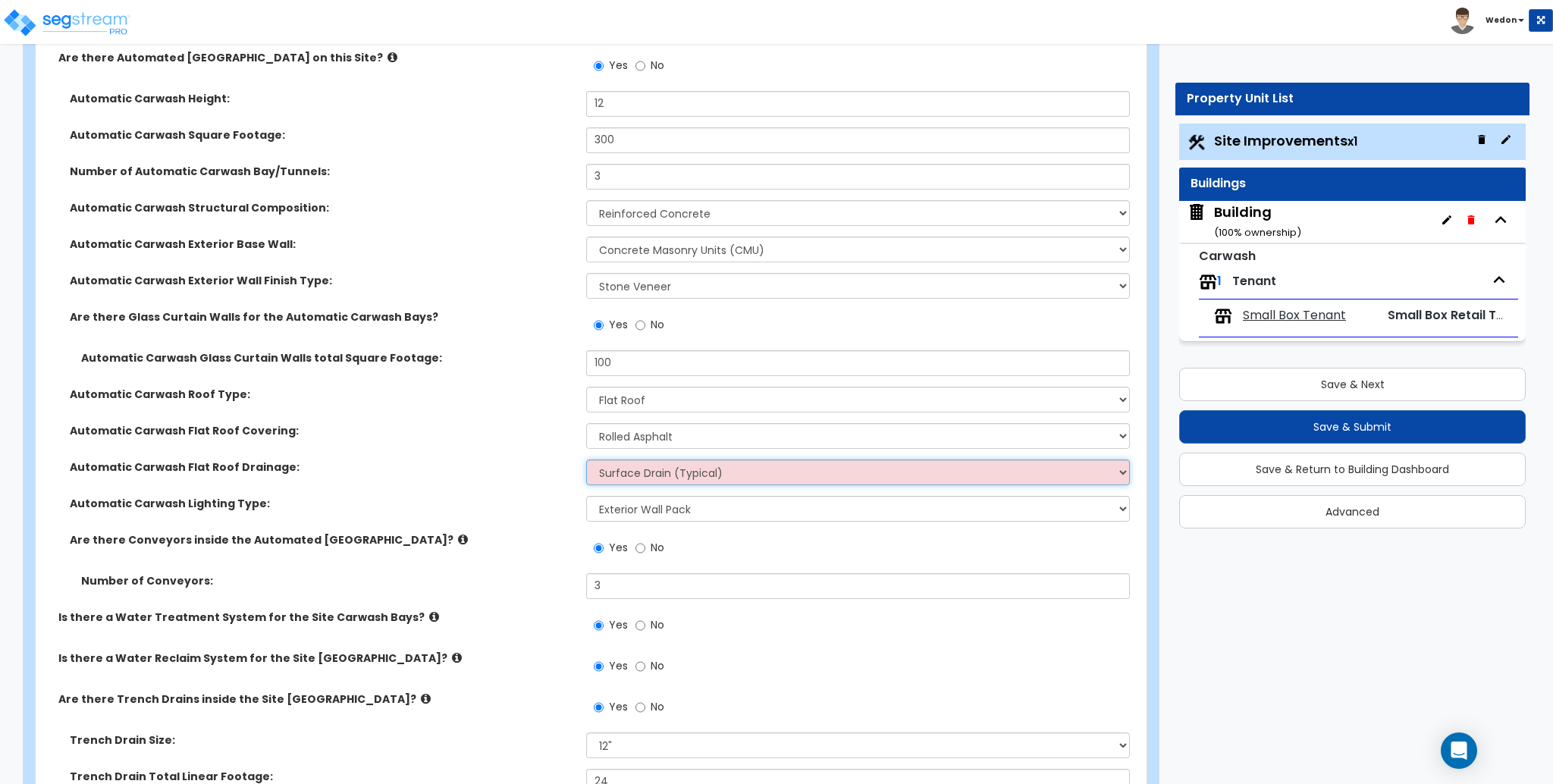
click at [666, 473] on select "Surface Drain (Typical) Gutters Downspout Only" at bounding box center [858, 472] width 543 height 25
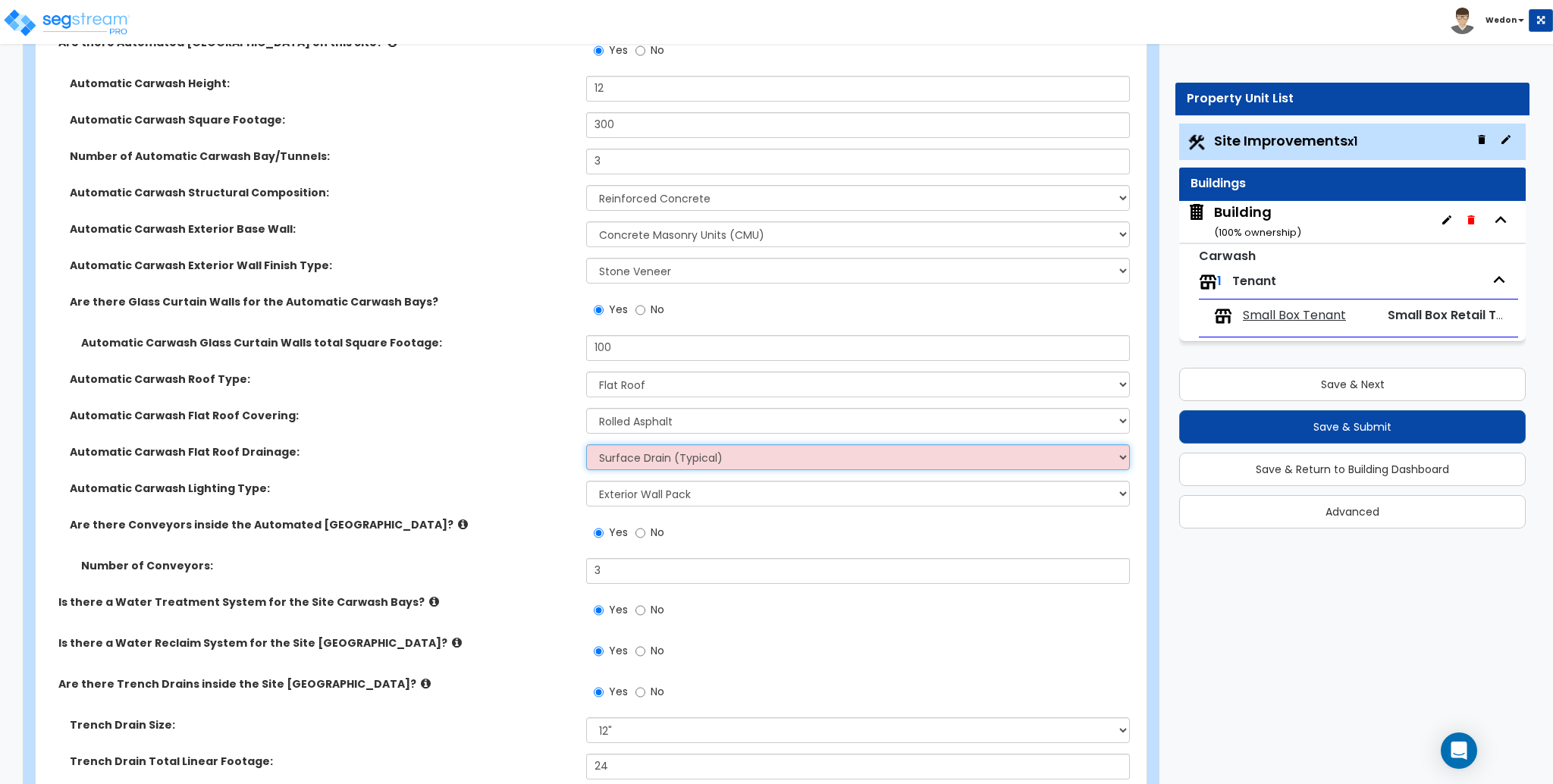
scroll to position [11671, 0]
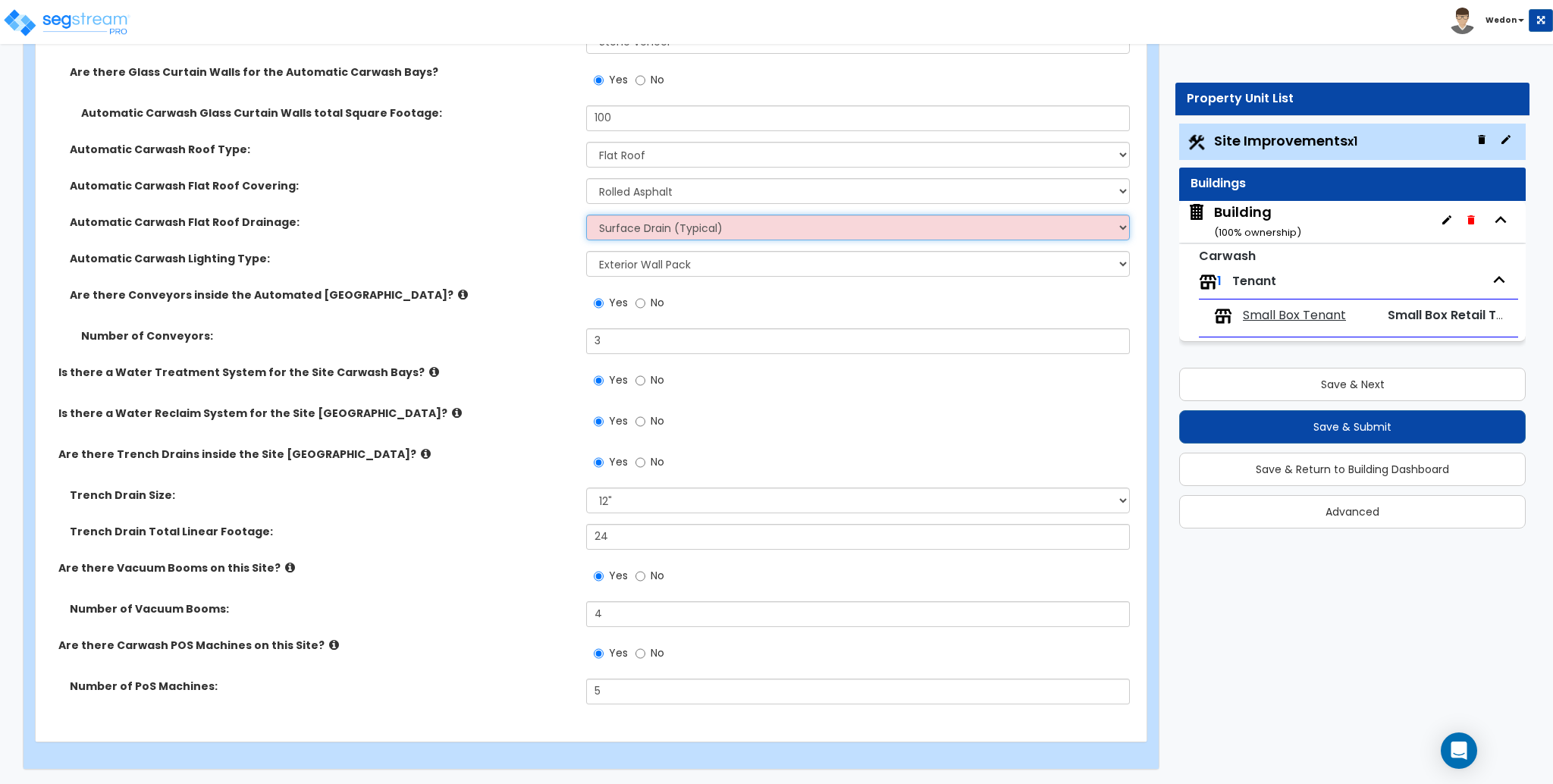
click at [669, 222] on select "Surface Drain (Typical) Gutters Downspout Only" at bounding box center [858, 227] width 543 height 25
drag, startPoint x: 68, startPoint y: 217, endPoint x: 432, endPoint y: 231, distance: 364.3
click at [432, 231] on div "Automatic Carwash Flat Roof Drainage: Surface Drain (Typical) Gutters Downspout…" at bounding box center [587, 232] width 1102 height 37
copy label "Automatic Carwash Flat Roof Drainage:"
drag, startPoint x: 463, startPoint y: 610, endPoint x: 662, endPoint y: 402, distance: 287.9
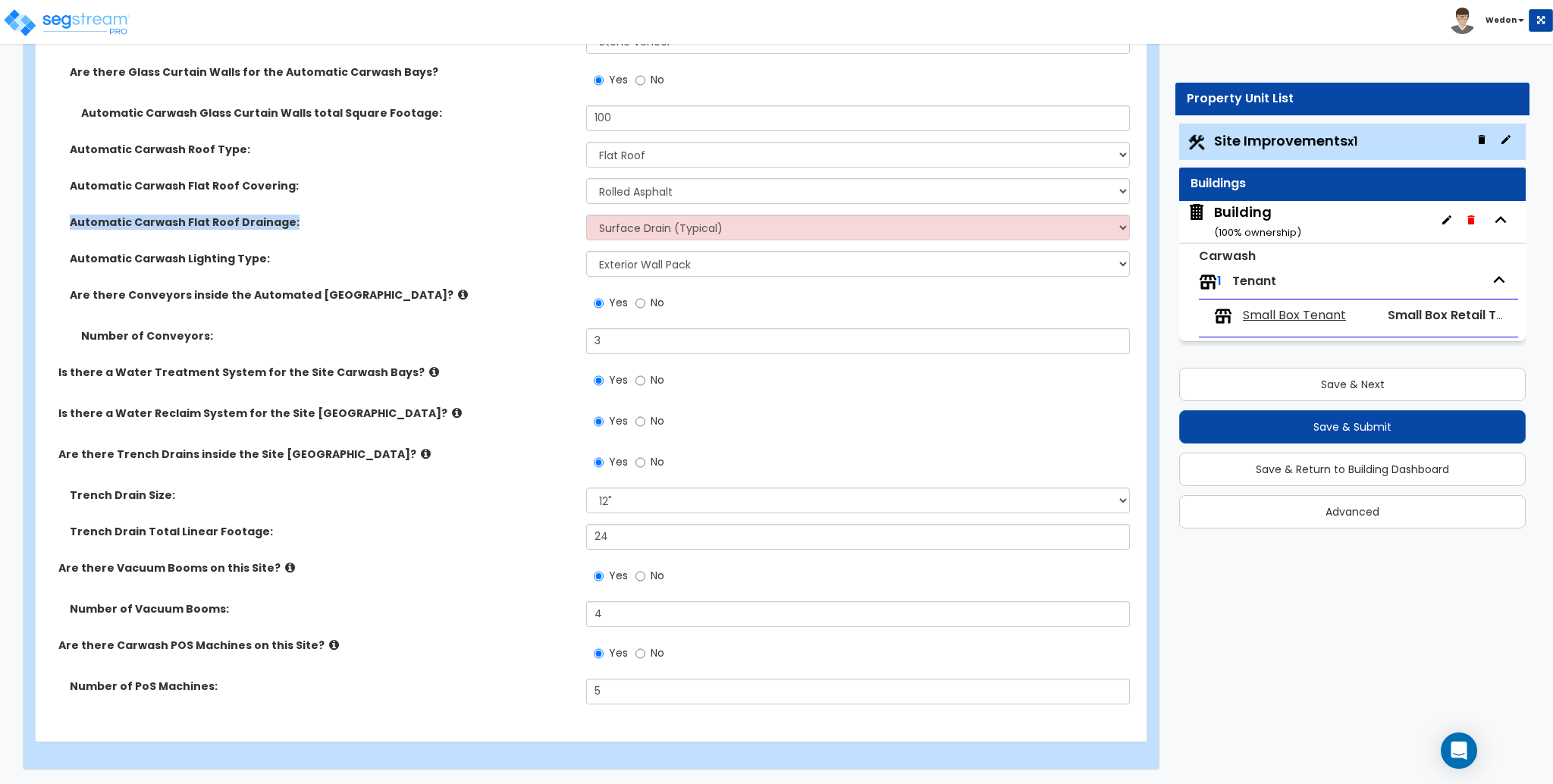
click at [463, 610] on label "Number of Vacuum Booms:" at bounding box center [322, 609] width 505 height 15
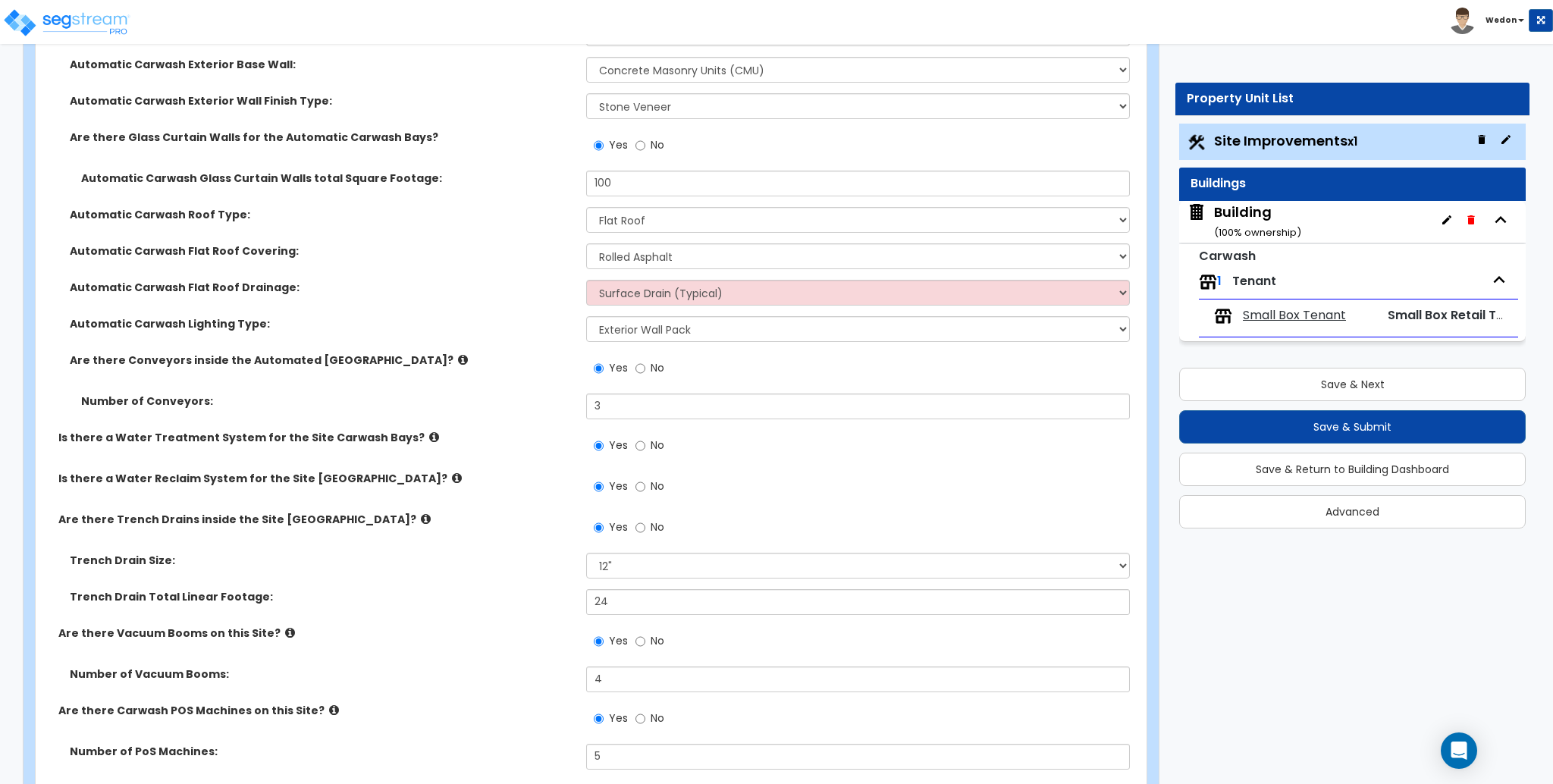
scroll to position [11570, 0]
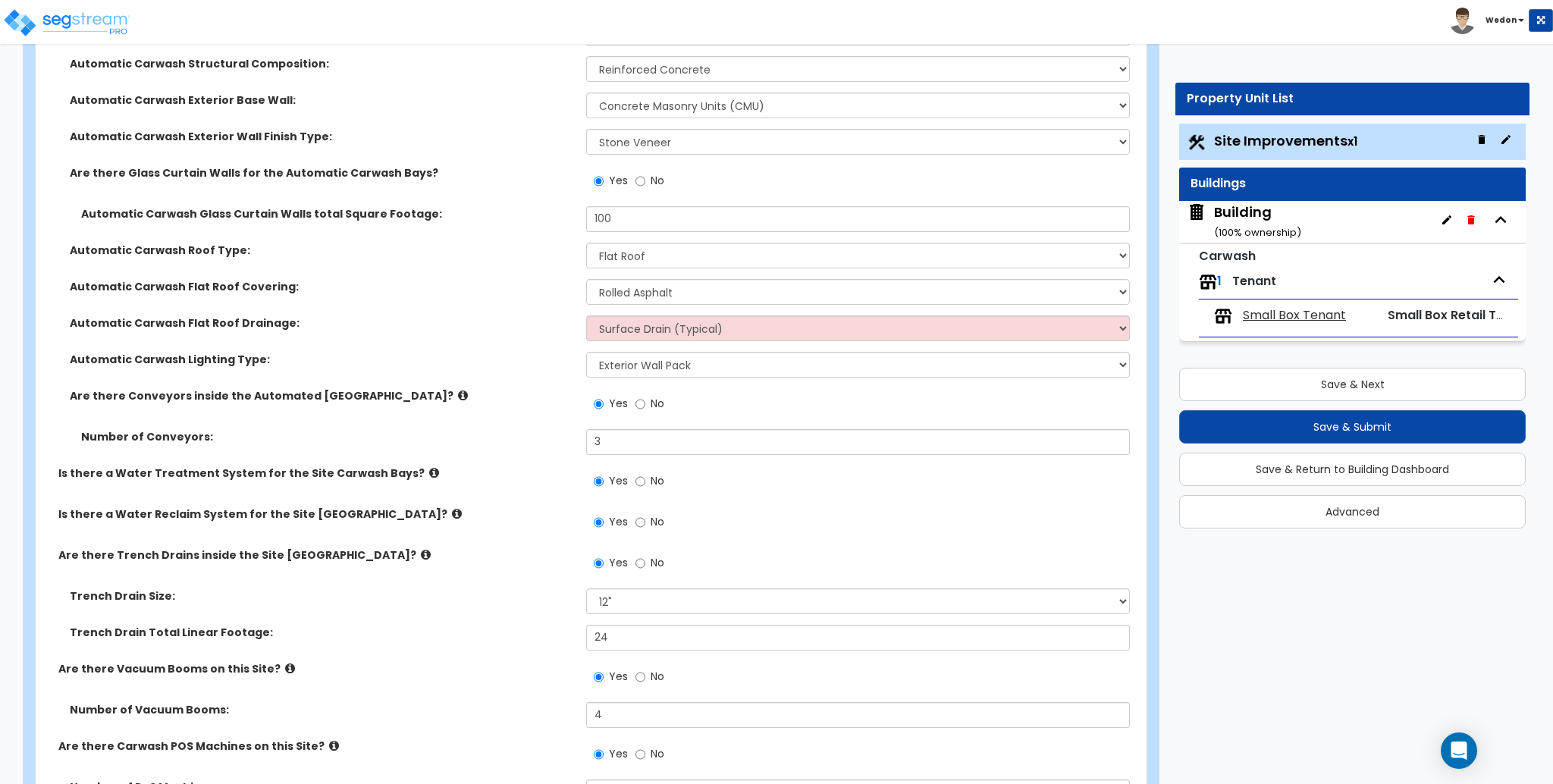
click at [456, 344] on div "Automatic Carwash Flat Roof Drainage: Surface Drain (Typical) Gutters Downspout…" at bounding box center [587, 334] width 1102 height 37
click at [759, 328] on select "Surface Drain (Typical) Gutters Downspout Only" at bounding box center [858, 328] width 543 height 25
click at [587, 316] on select "Surface Drain (Typical) Gutters Downspout Only" at bounding box center [858, 328] width 543 height 25
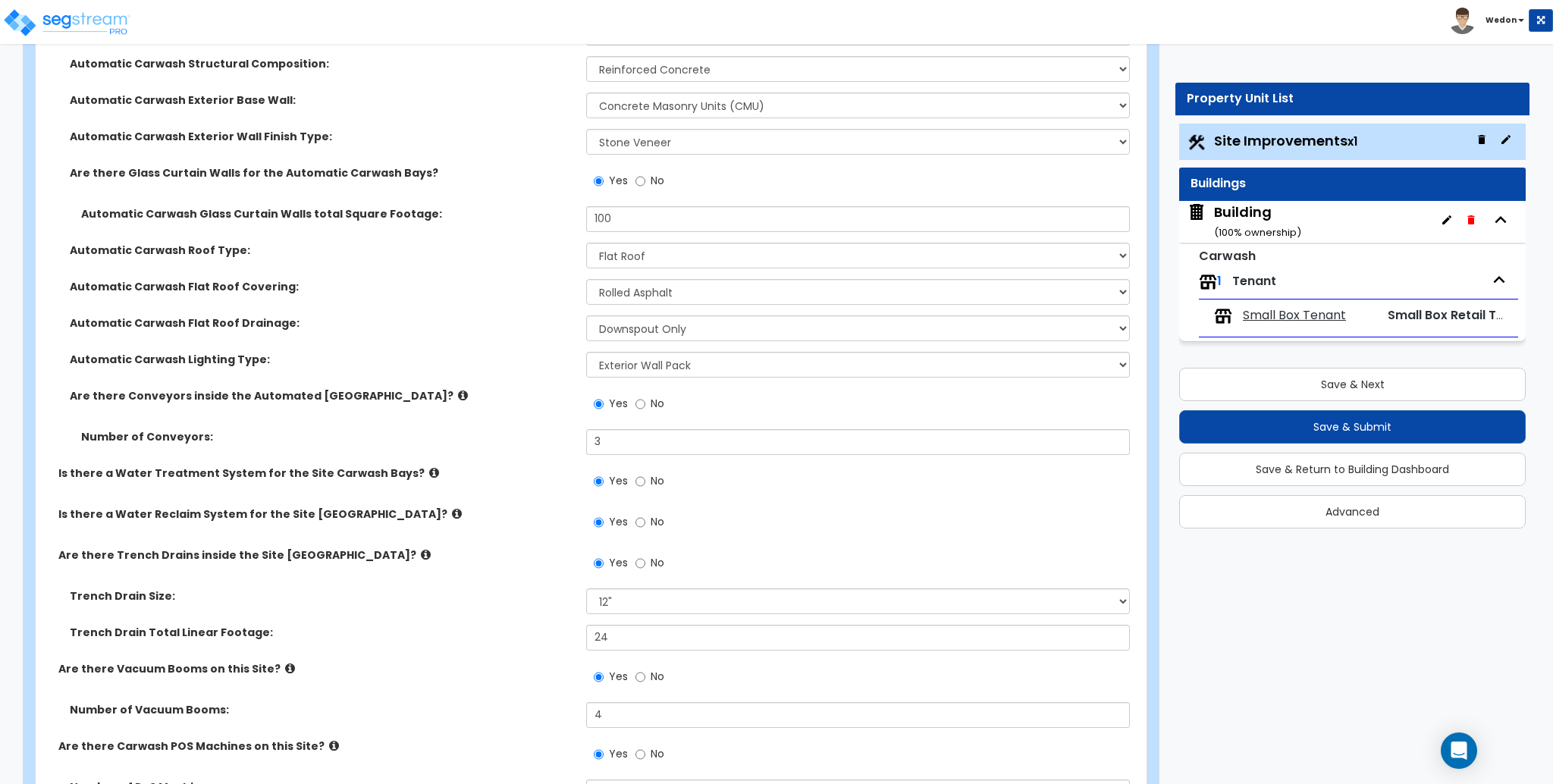
click at [578, 365] on div "Automatic Carwash Lighting Type:" at bounding box center [311, 359] width 551 height 15
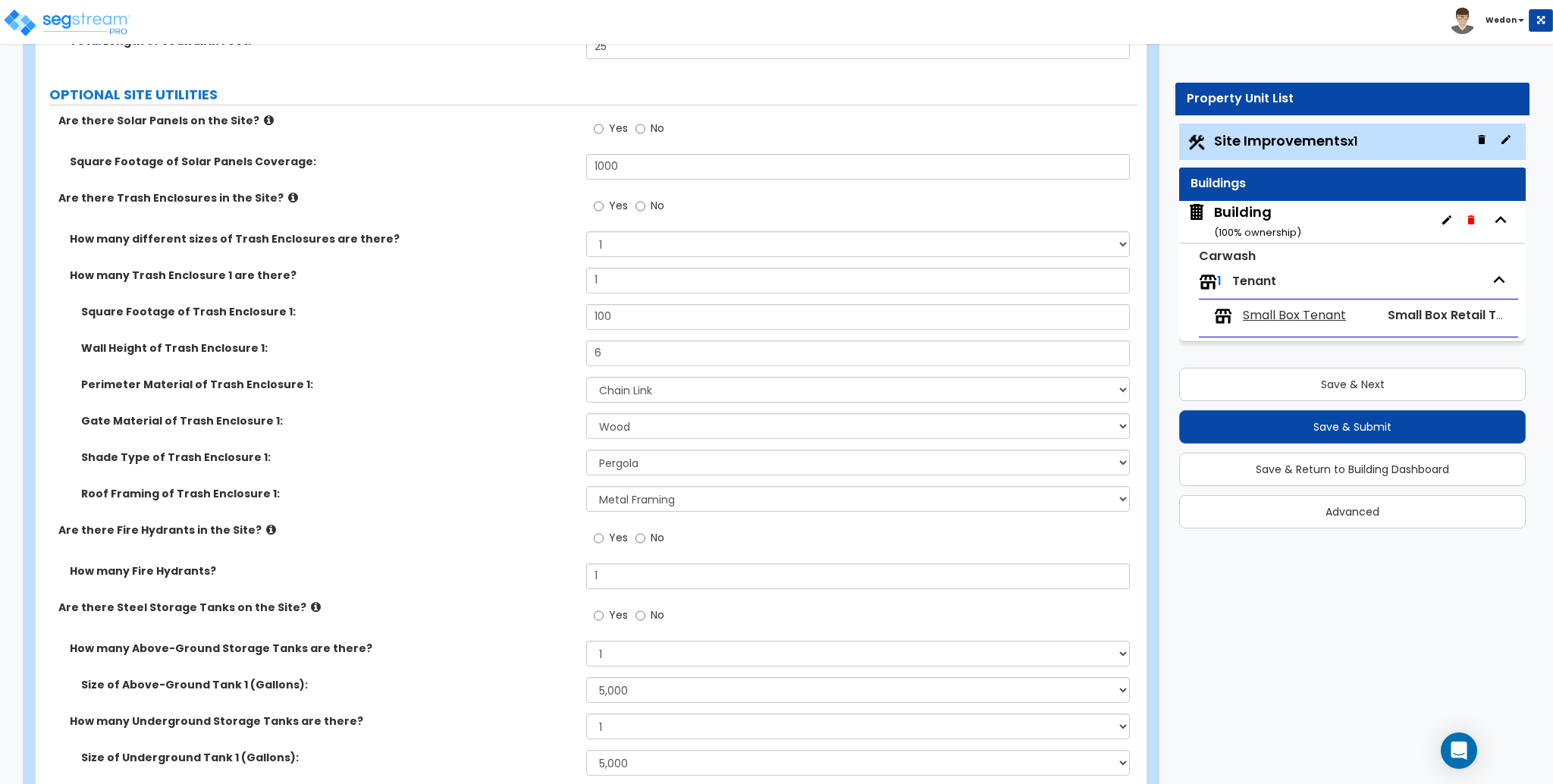
scroll to position [10256, 0]
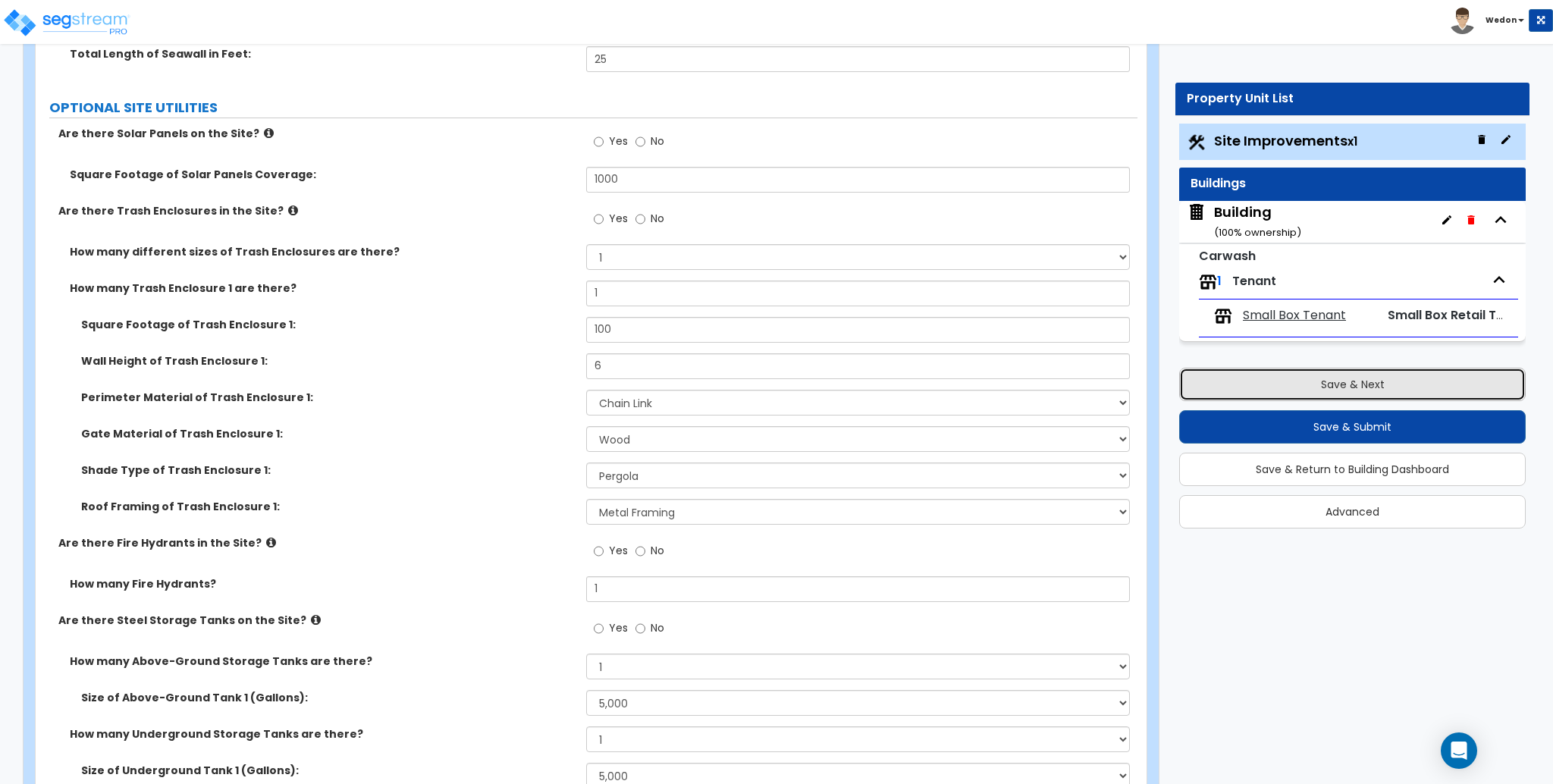
click at [1386, 385] on button "Save & Next" at bounding box center [1353, 384] width 347 height 33
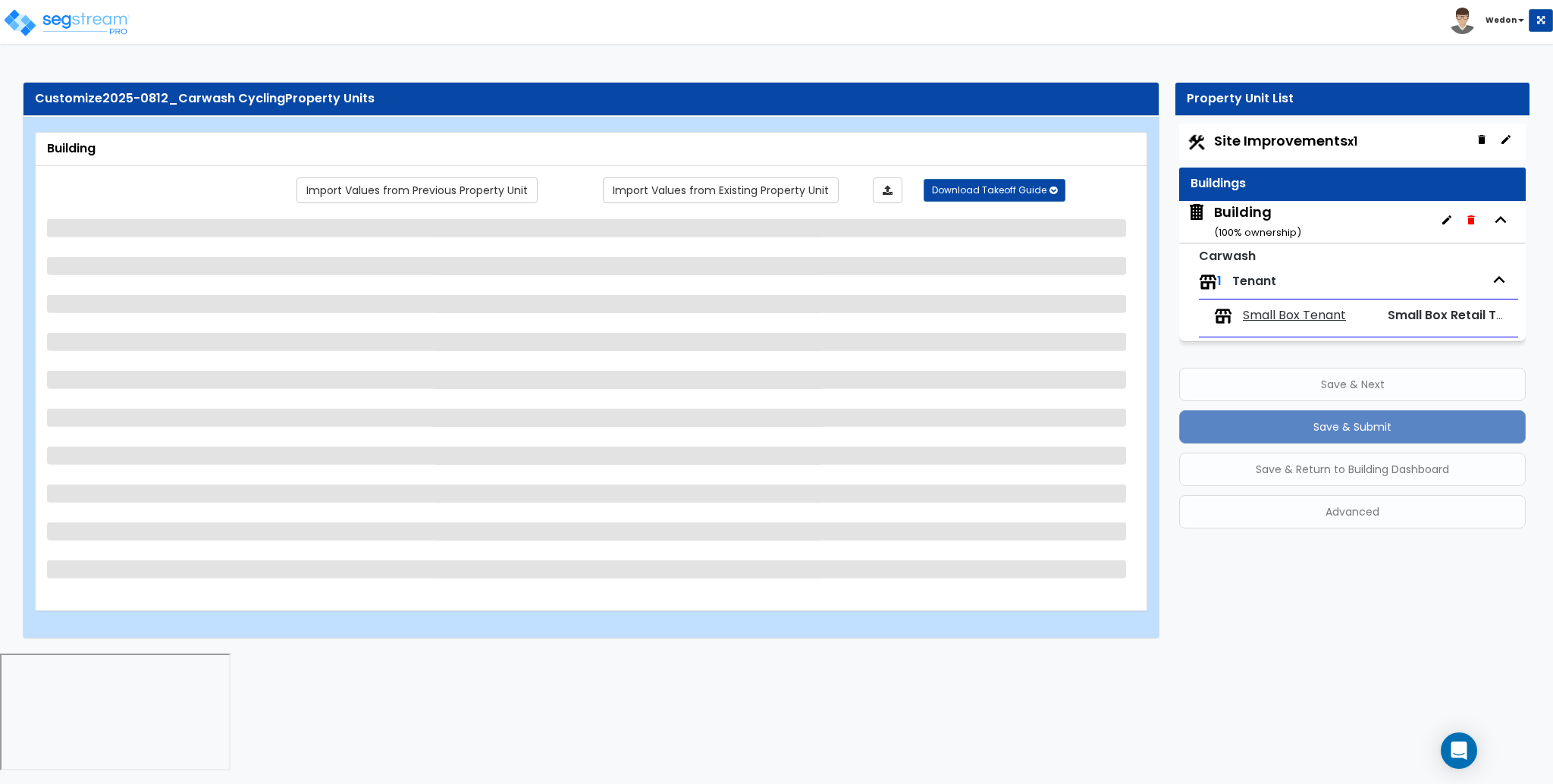
scroll to position [0, 0]
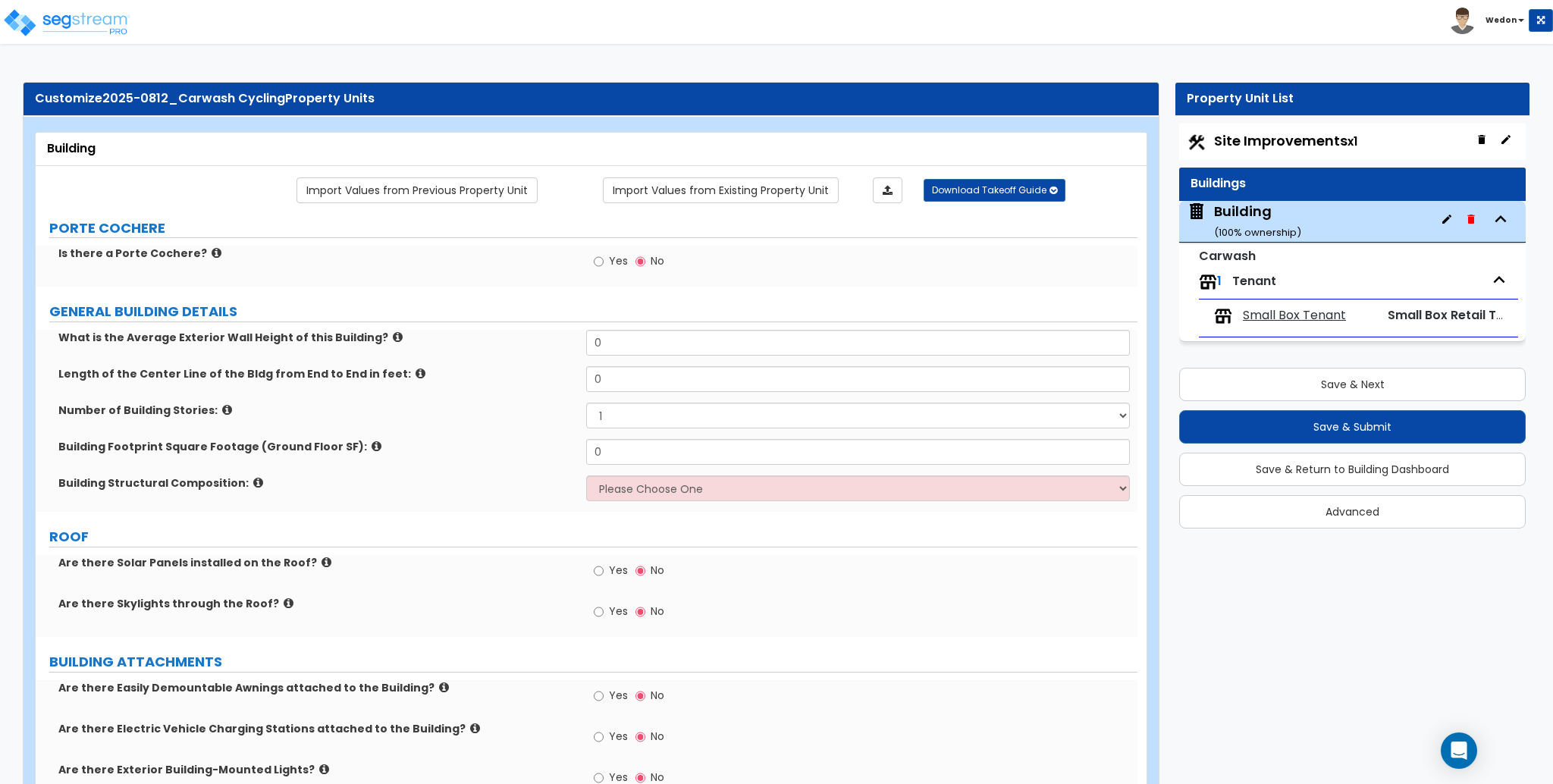
click at [640, 348] on input "0" at bounding box center [858, 342] width 543 height 25
click at [610, 381] on input "0" at bounding box center [858, 379] width 543 height 25
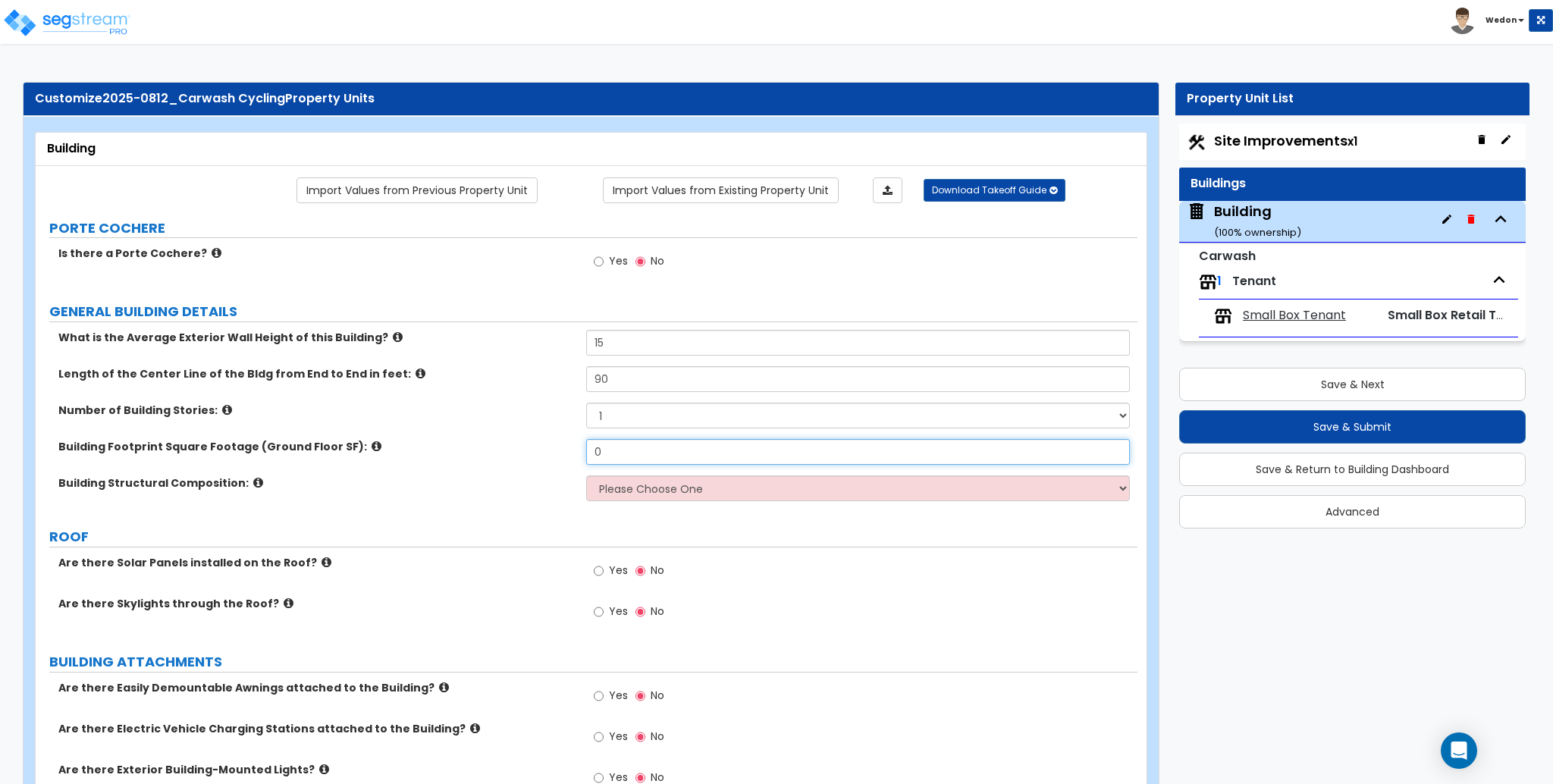
drag, startPoint x: 612, startPoint y: 444, endPoint x: 556, endPoint y: 462, distance: 58.8
click at [556, 462] on div "Building Footprint Square Footage (Ground Floor SF): 0" at bounding box center [587, 457] width 1102 height 37
click at [656, 486] on select "Please Choose One Pre-Engineered Metal Building Tilt-up Wall Construction Reinf…" at bounding box center [858, 488] width 543 height 25
click at [587, 476] on select "Please Choose One Pre-Engineered Metal Building Tilt-up Wall Construction Reinf…" at bounding box center [858, 488] width 543 height 25
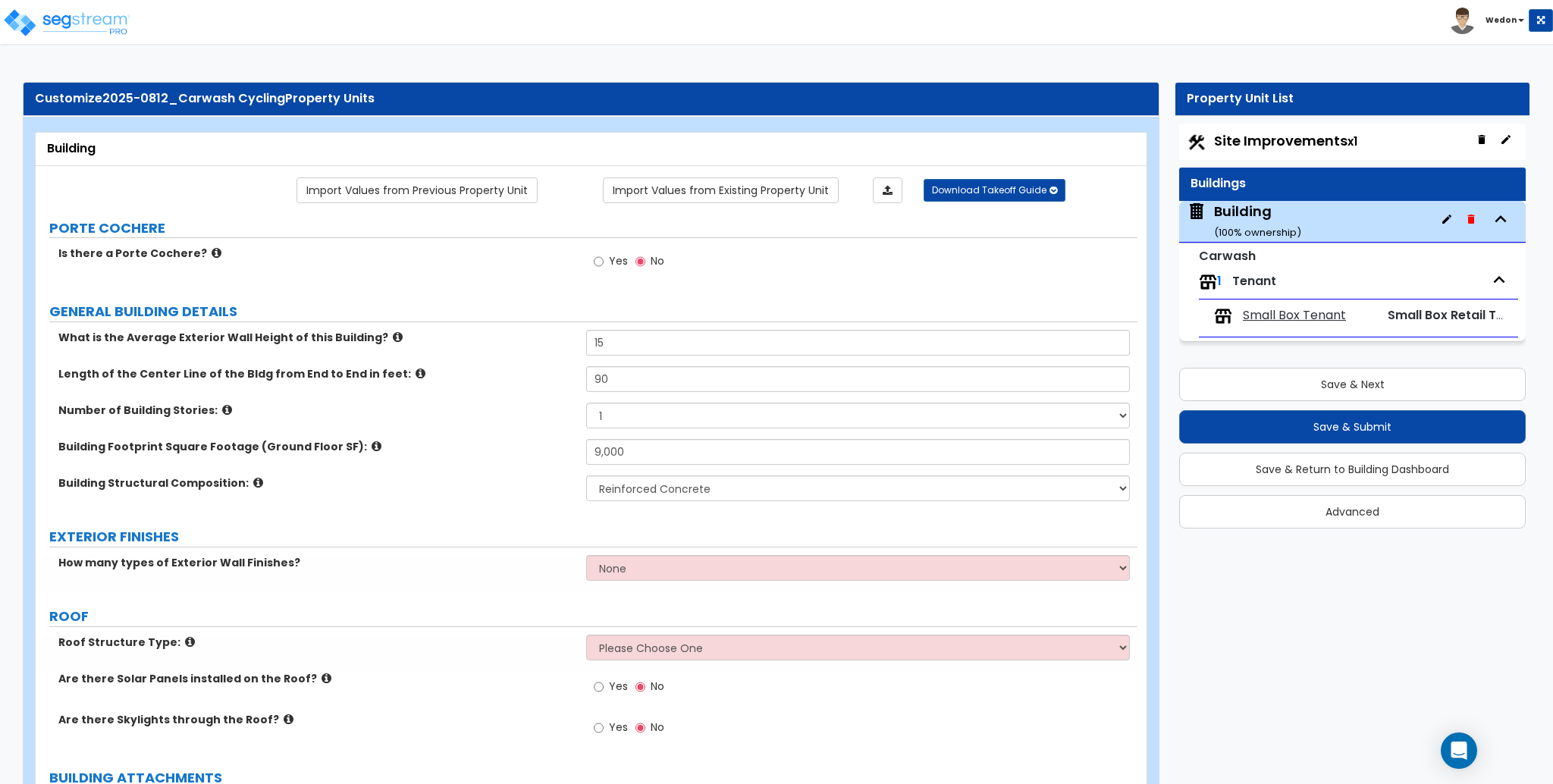
click at [677, 502] on div "Building Structural Composition: Please Choose One Pre-Engineered Metal Buildin…" at bounding box center [587, 494] width 1102 height 37
drag, startPoint x: 688, startPoint y: 487, endPoint x: 791, endPoint y: 492, distance: 103.1
click at [689, 486] on select "Please Choose One Pre-Engineered Metal Building Tilt-up Wall Construction Reinf…" at bounding box center [858, 488] width 543 height 25
click at [587, 476] on select "Please Choose One Pre-Engineered Metal Building Tilt-up Wall Construction Reinf…" at bounding box center [858, 488] width 543 height 25
click at [650, 559] on select "None 1 2 3" at bounding box center [858, 568] width 543 height 25
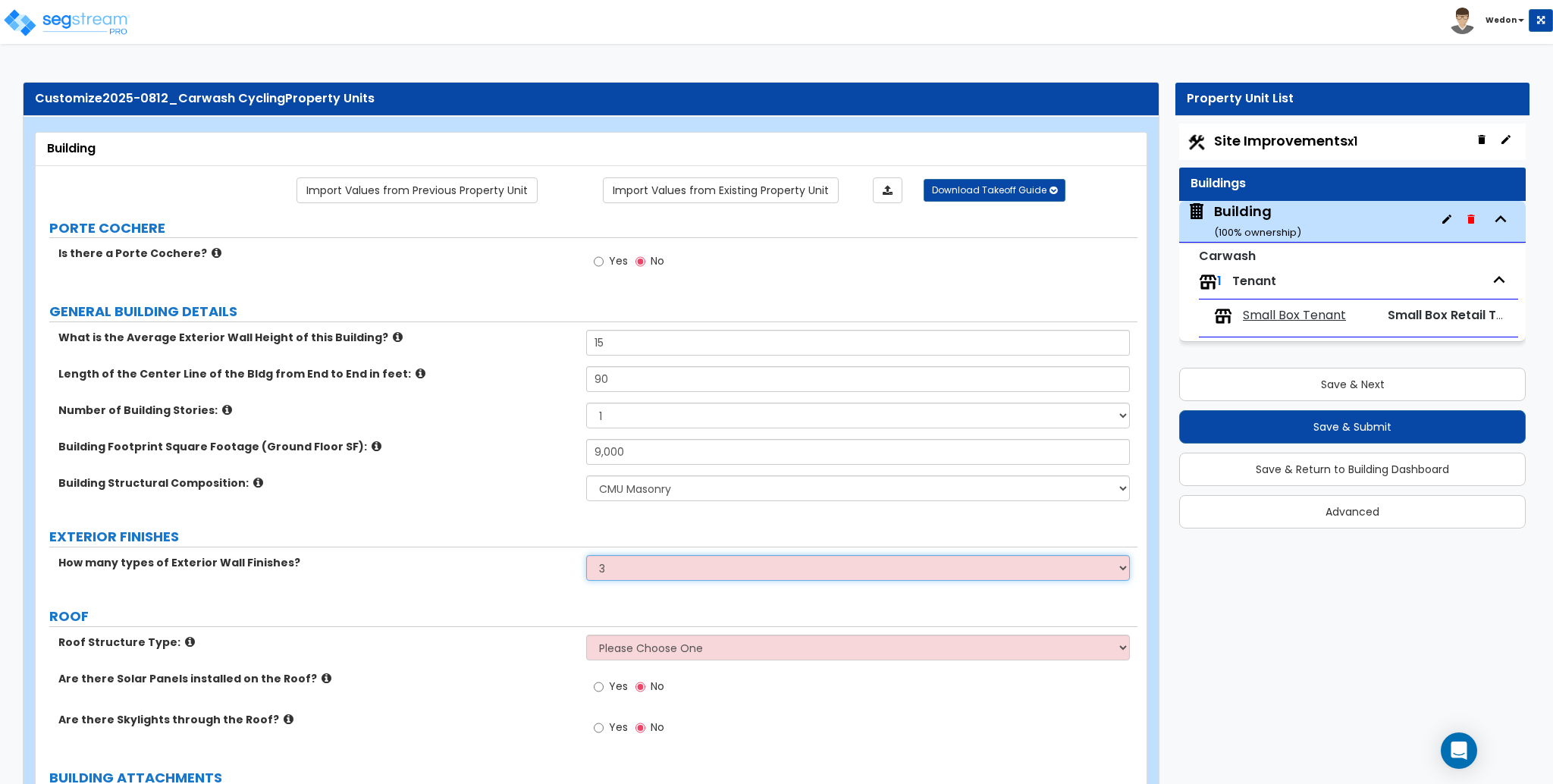
click at [587, 556] on select "None 1 2 3" at bounding box center [858, 568] width 543 height 25
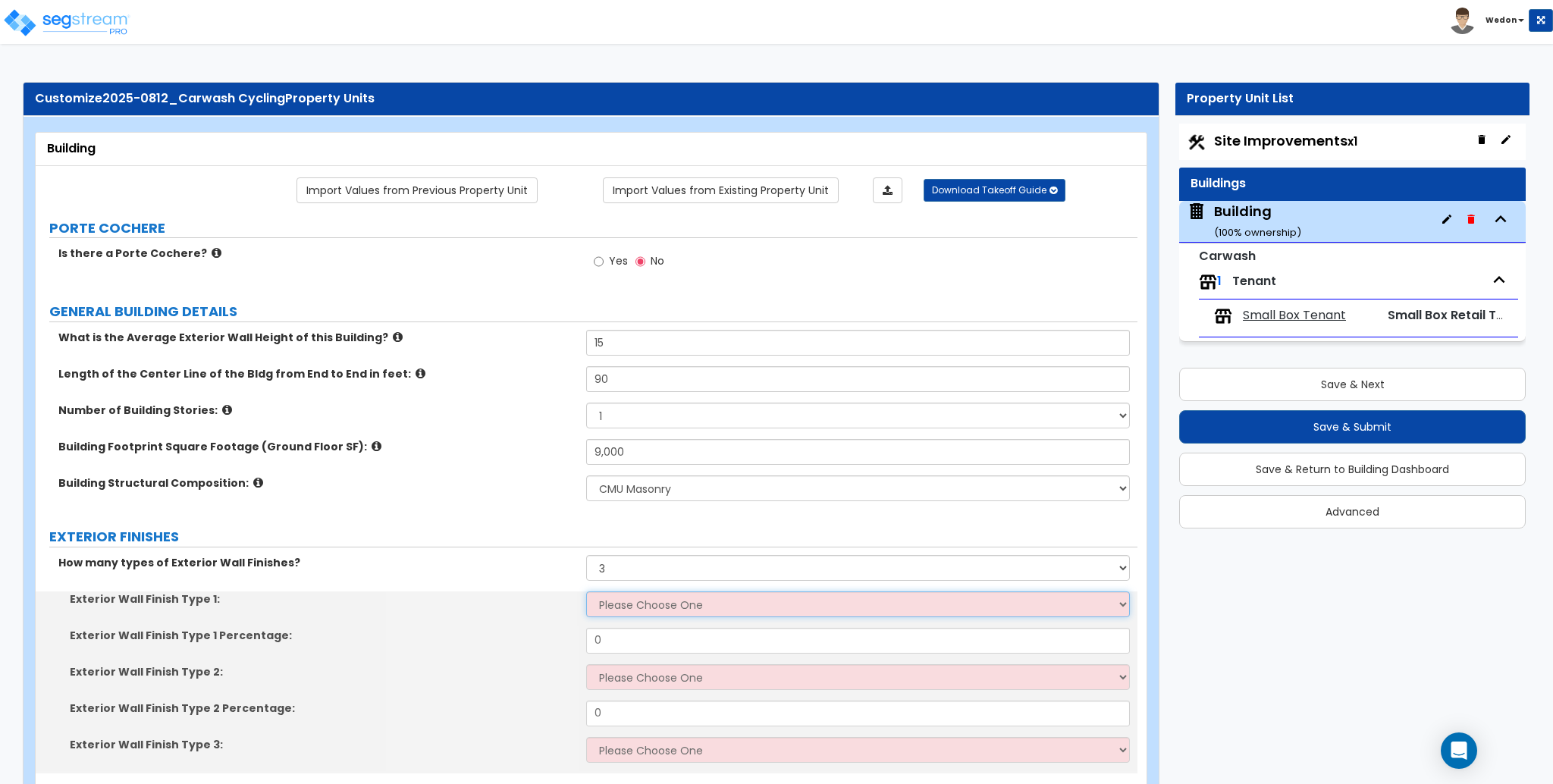
click at [646, 609] on select "Please Choose One No Finish/Shared Wall No Wall Brick Veneer Stone Veneer Wood …" at bounding box center [858, 604] width 543 height 25
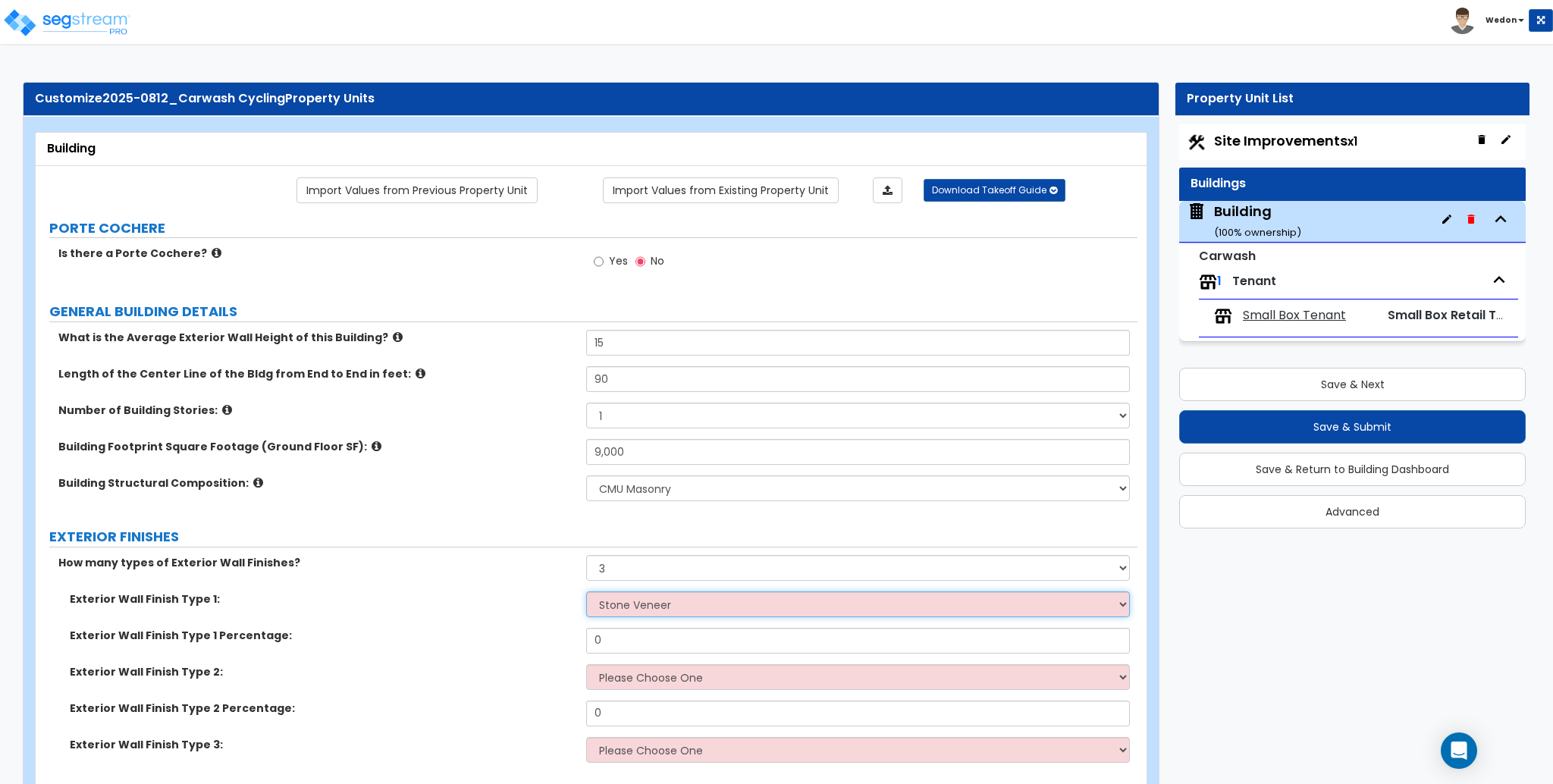
click at [587, 591] on select "Please Choose One No Finish/Shared Wall No Wall Brick Veneer Stone Veneer Wood …" at bounding box center [858, 604] width 543 height 25
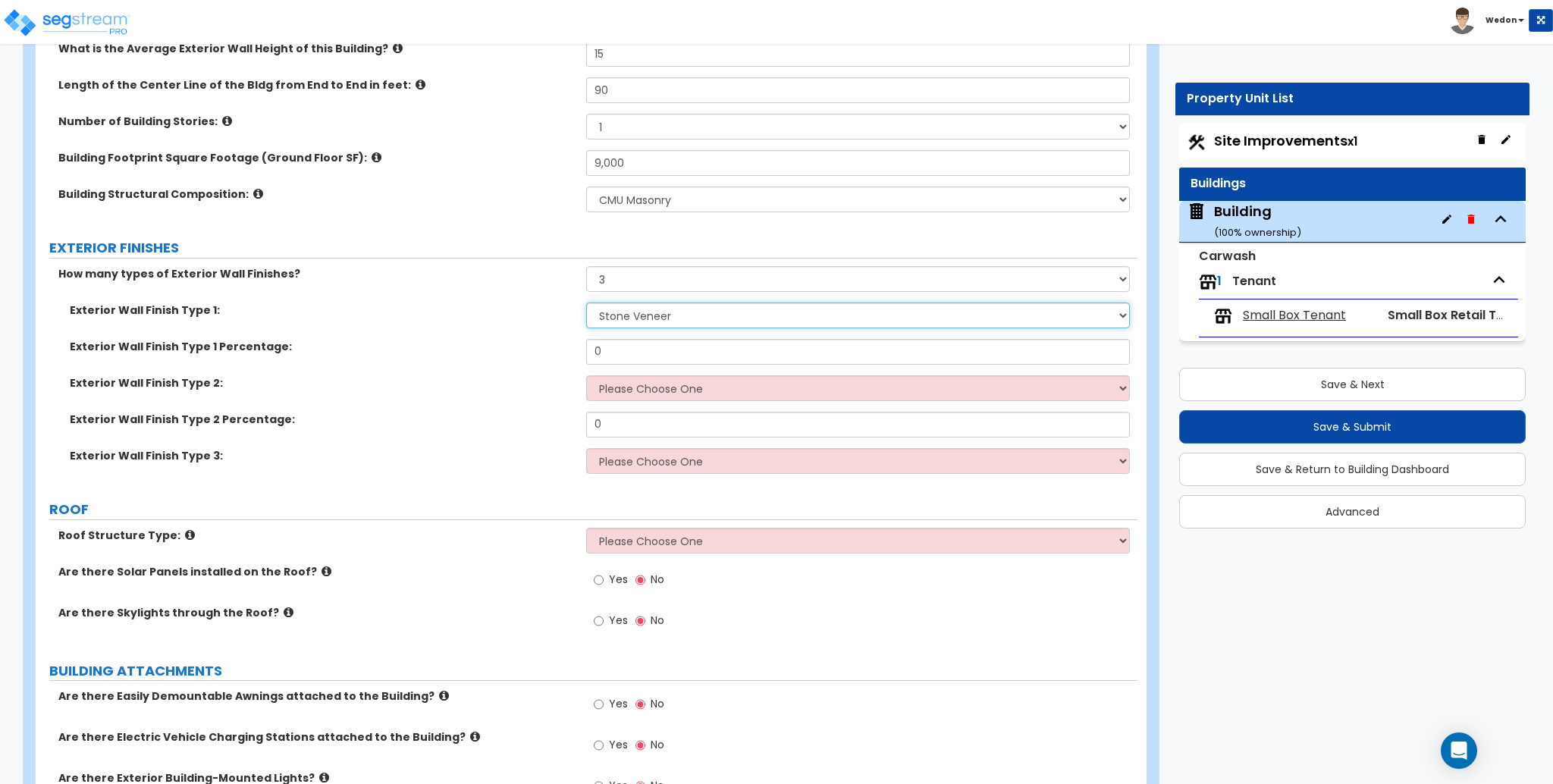
scroll to position [304, 0]
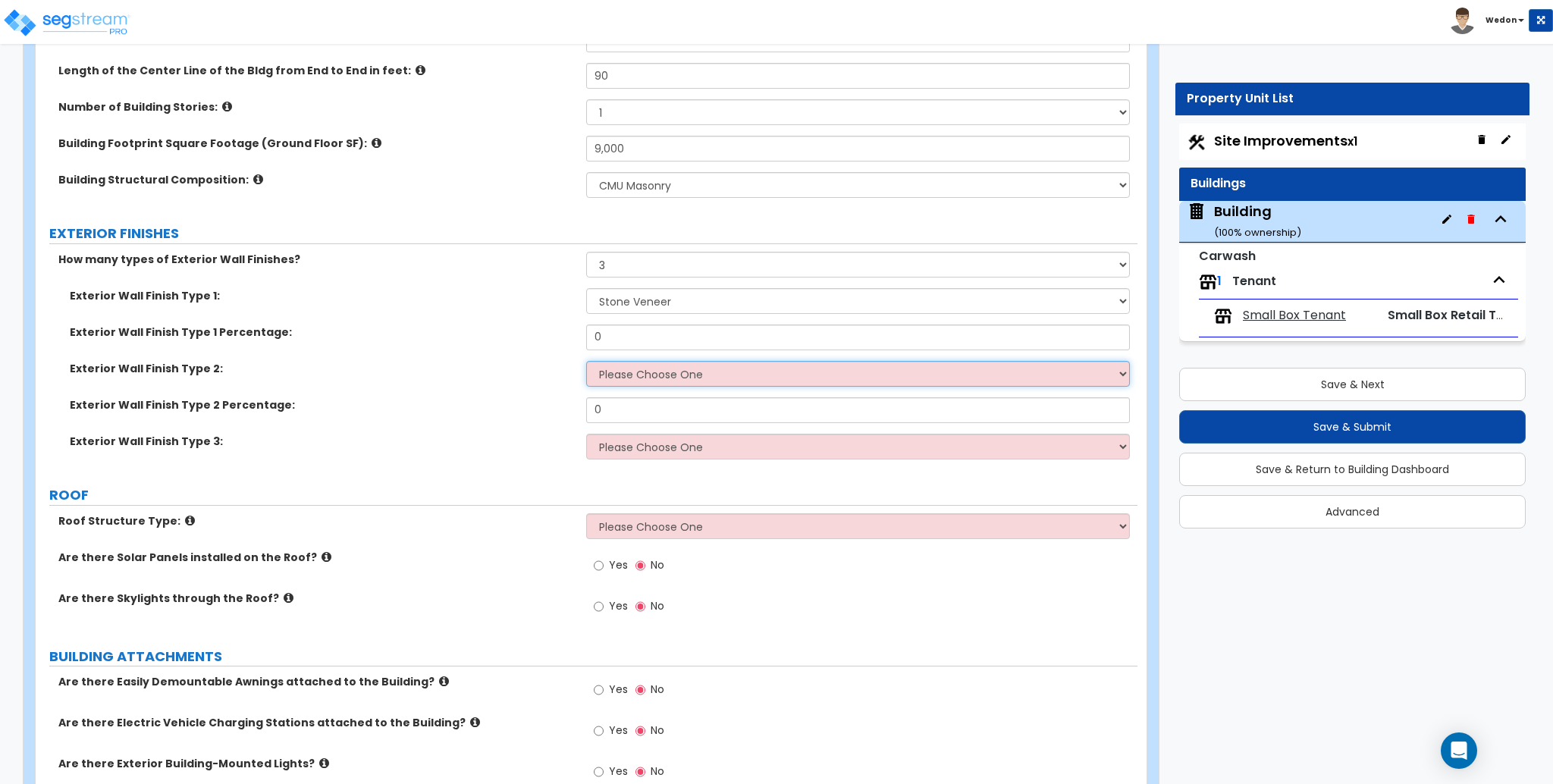
drag, startPoint x: 648, startPoint y: 381, endPoint x: 655, endPoint y: 371, distance: 12.2
click at [648, 379] on select "Please Choose One No Finish/Shared Wall No Wall Brick Veneer Stone Veneer Wood …" at bounding box center [858, 373] width 543 height 25
click at [587, 361] on select "Please Choose One No Finish/Shared Wall No Wall Brick Veneer Stone Veneer Wood …" at bounding box center [858, 373] width 543 height 25
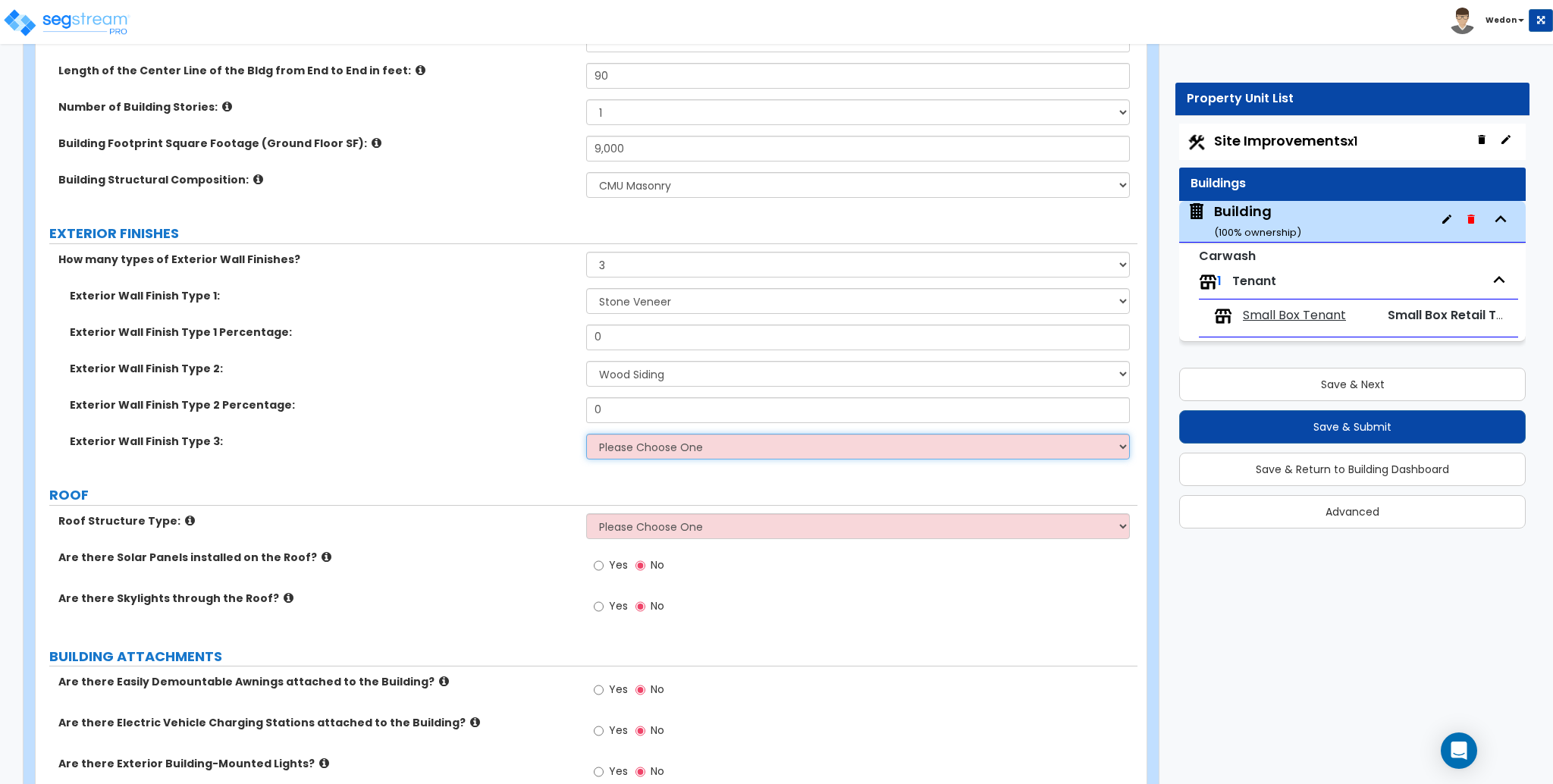
click at [683, 460] on select "Please Choose One No Finish/Shared Wall No Wall Brick Veneer Stone Veneer Wood …" at bounding box center [858, 446] width 543 height 25
click at [587, 433] on select "Please Choose One No Finish/Shared Wall No Wall Brick Veneer Stone Veneer Wood …" at bounding box center [858, 446] width 543 height 25
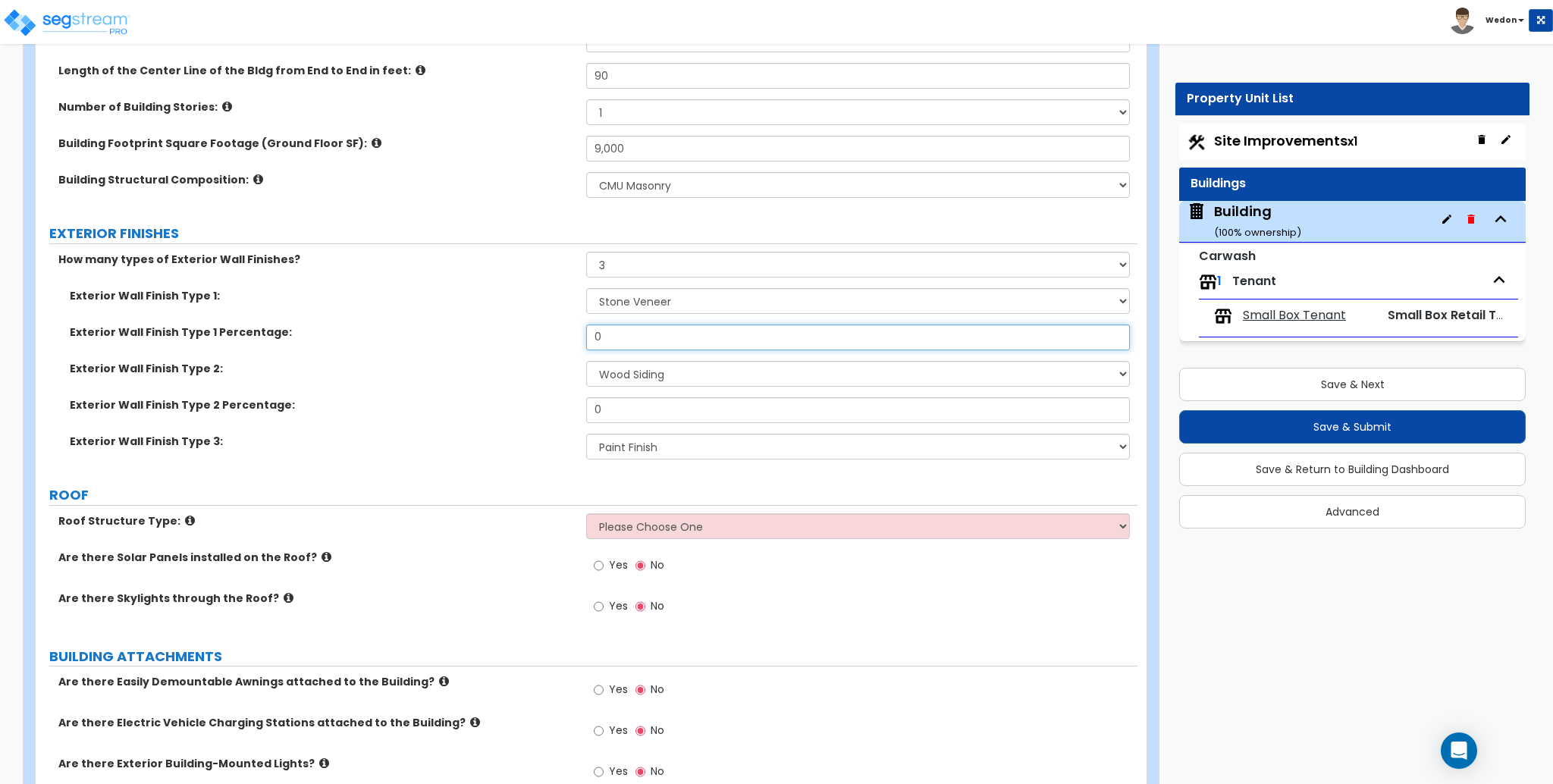
click at [665, 343] on input "0" at bounding box center [858, 337] width 543 height 25
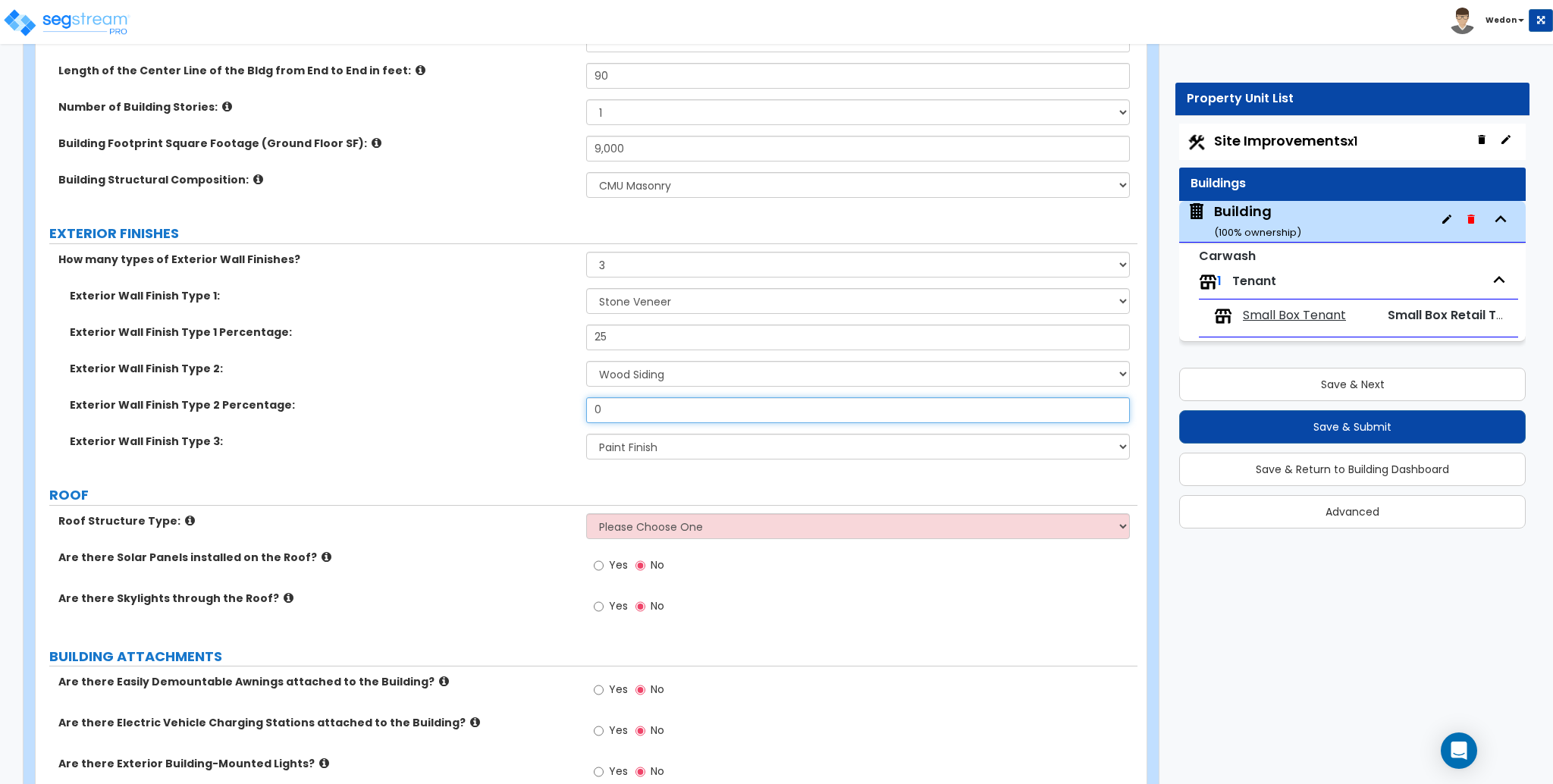
drag, startPoint x: 558, startPoint y: 399, endPoint x: 434, endPoint y: 399, distance: 124.0
click at [462, 399] on div "Exterior Wall Finish Type 2 Percentage: 0" at bounding box center [587, 416] width 1102 height 37
click at [469, 321] on div "Exterior Wall Finish Type 1: Please Choose One No Finish/Shared Wall No Wall Br…" at bounding box center [587, 306] width 1102 height 37
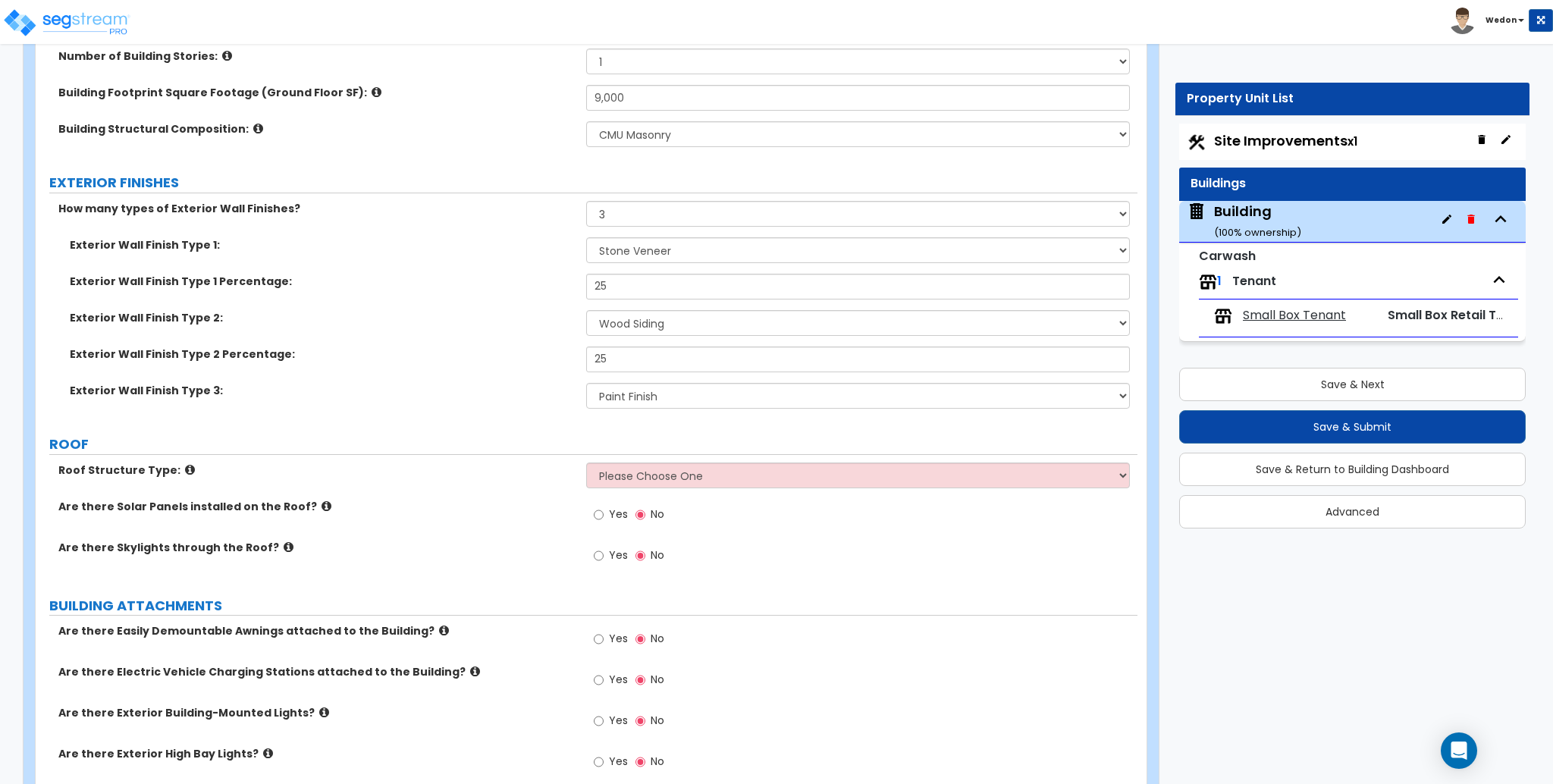
scroll to position [404, 0]
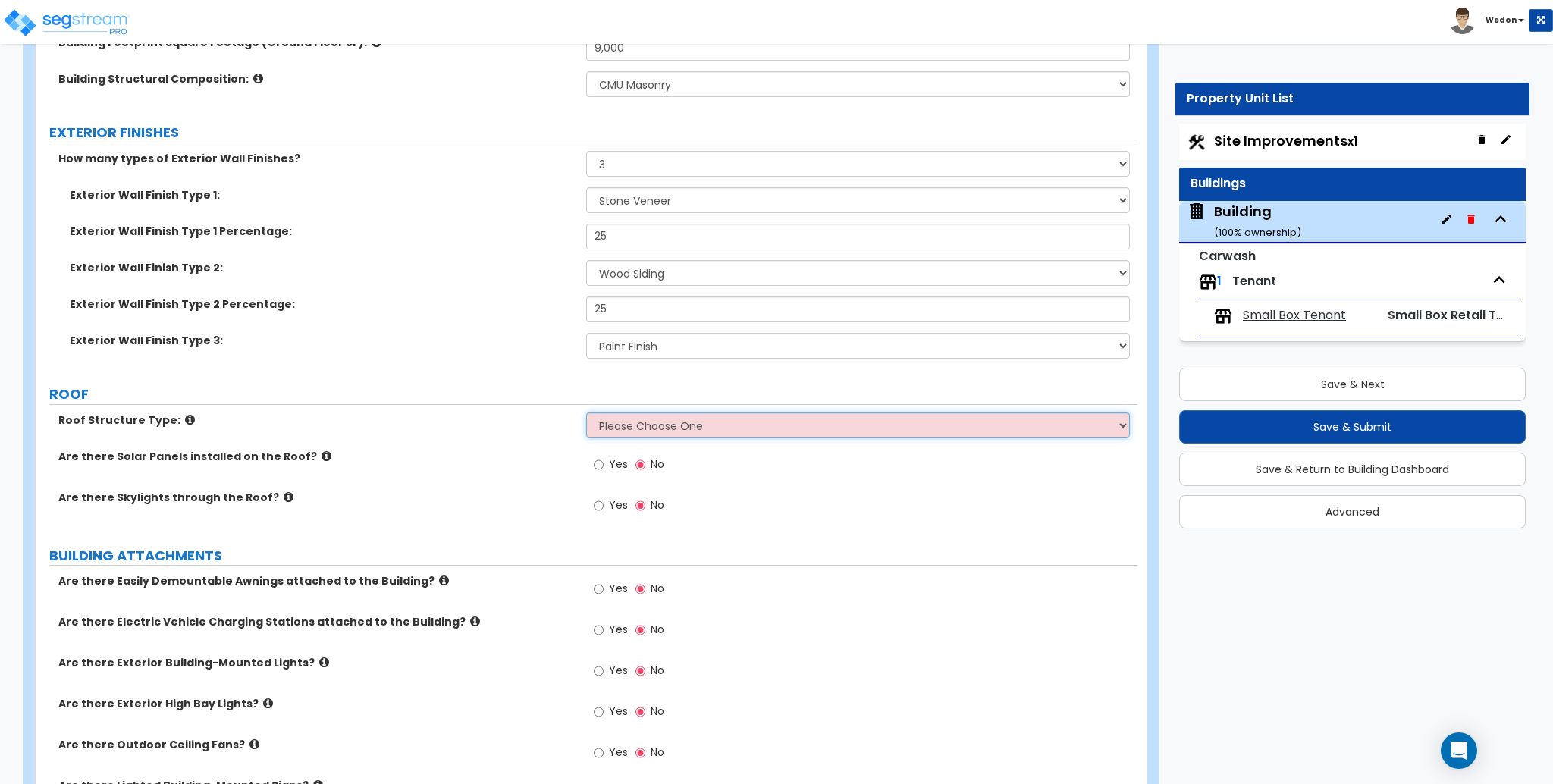
click at [738, 416] on select "Please Choose One [PERSON_NAME] Roof Flat Roof Hybrid [PERSON_NAME] & Flat Roof" at bounding box center [858, 425] width 543 height 25
click at [888, 422] on select "Please Choose One [PERSON_NAME] Roof Flat Roof Hybrid [PERSON_NAME] & Flat Roof" at bounding box center [858, 425] width 543 height 25
click at [587, 413] on select "Please Choose One [PERSON_NAME] Roof Flat Roof Hybrid [PERSON_NAME] & Flat Roof" at bounding box center [858, 425] width 543 height 25
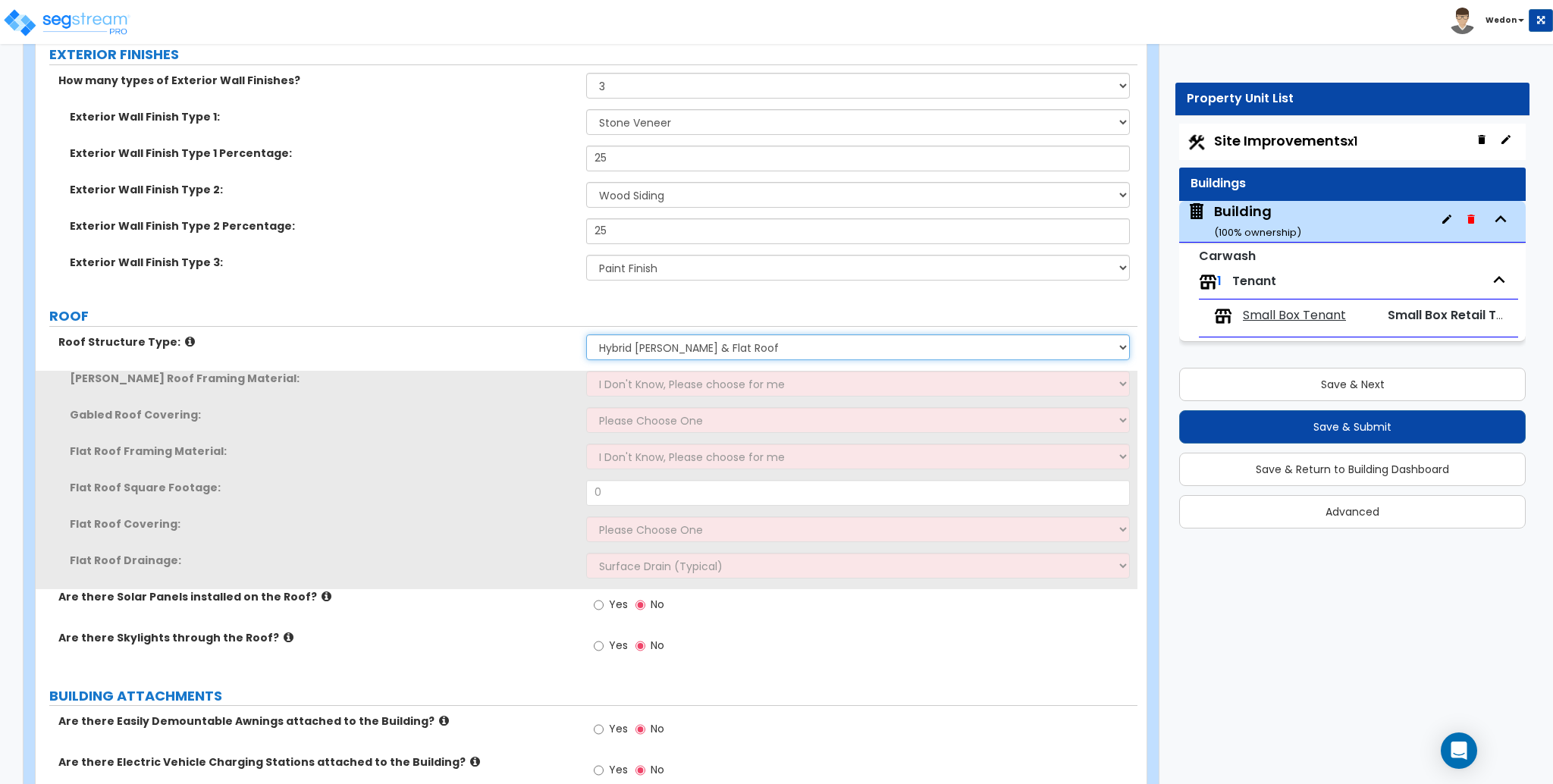
scroll to position [606, 0]
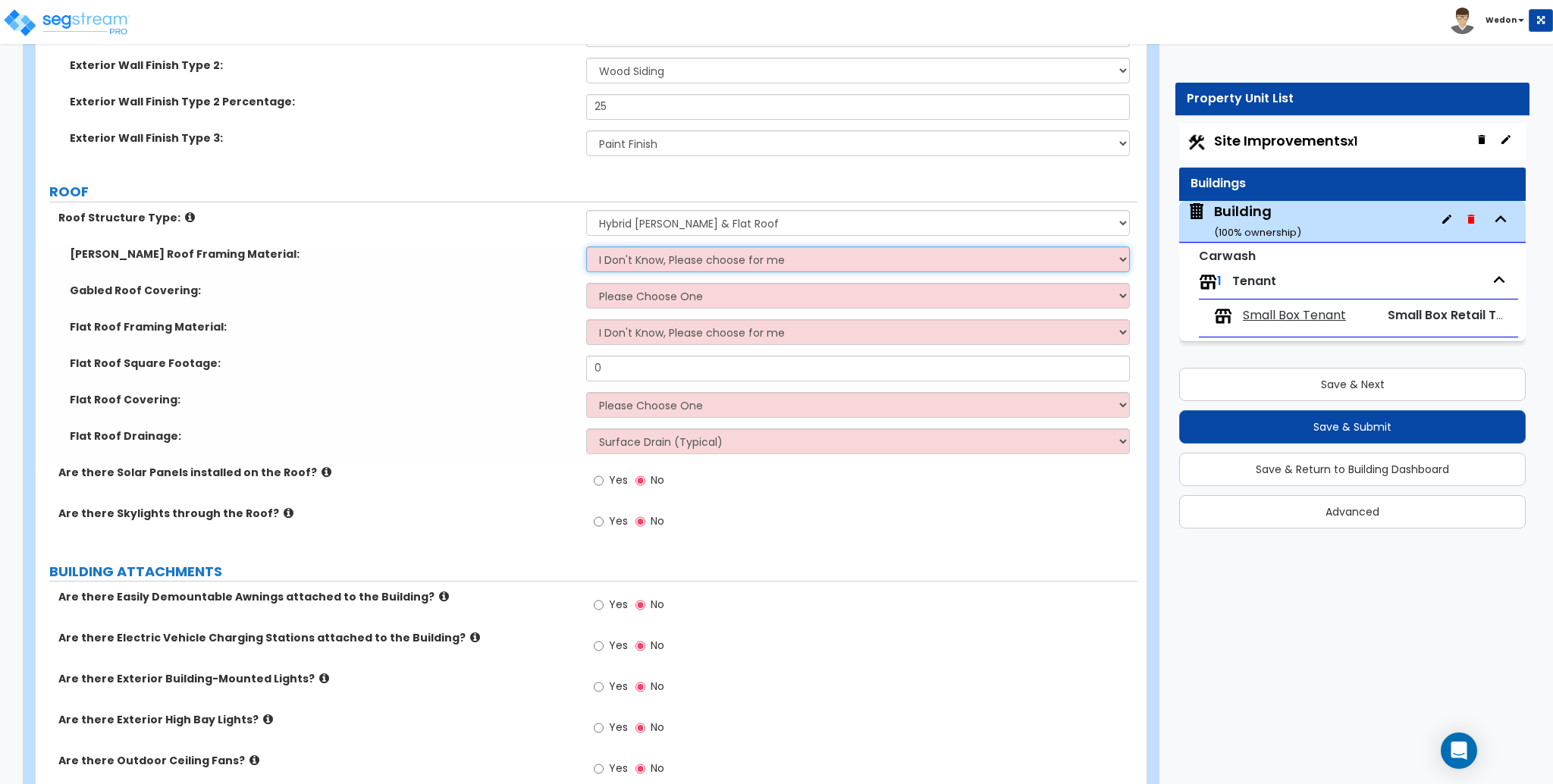
click at [686, 269] on select "I Don't Know, Please choose for me Metal Wood" at bounding box center [858, 259] width 543 height 25
click at [587, 246] on select "I Don't Know, Please choose for me Metal Wood" at bounding box center [858, 259] width 543 height 25
click at [707, 301] on select "Please Choose One Asphalt Shingle Clay Tile Wood Shingle Metal Shingle Standing…" at bounding box center [858, 295] width 543 height 25
click at [587, 283] on select "Please Choose One Asphalt Shingle Clay Tile Wood Shingle Metal Shingle Standing…" at bounding box center [858, 295] width 543 height 25
click at [640, 259] on select "I Don't Know, Please choose for me Metal Wood" at bounding box center [858, 259] width 543 height 25
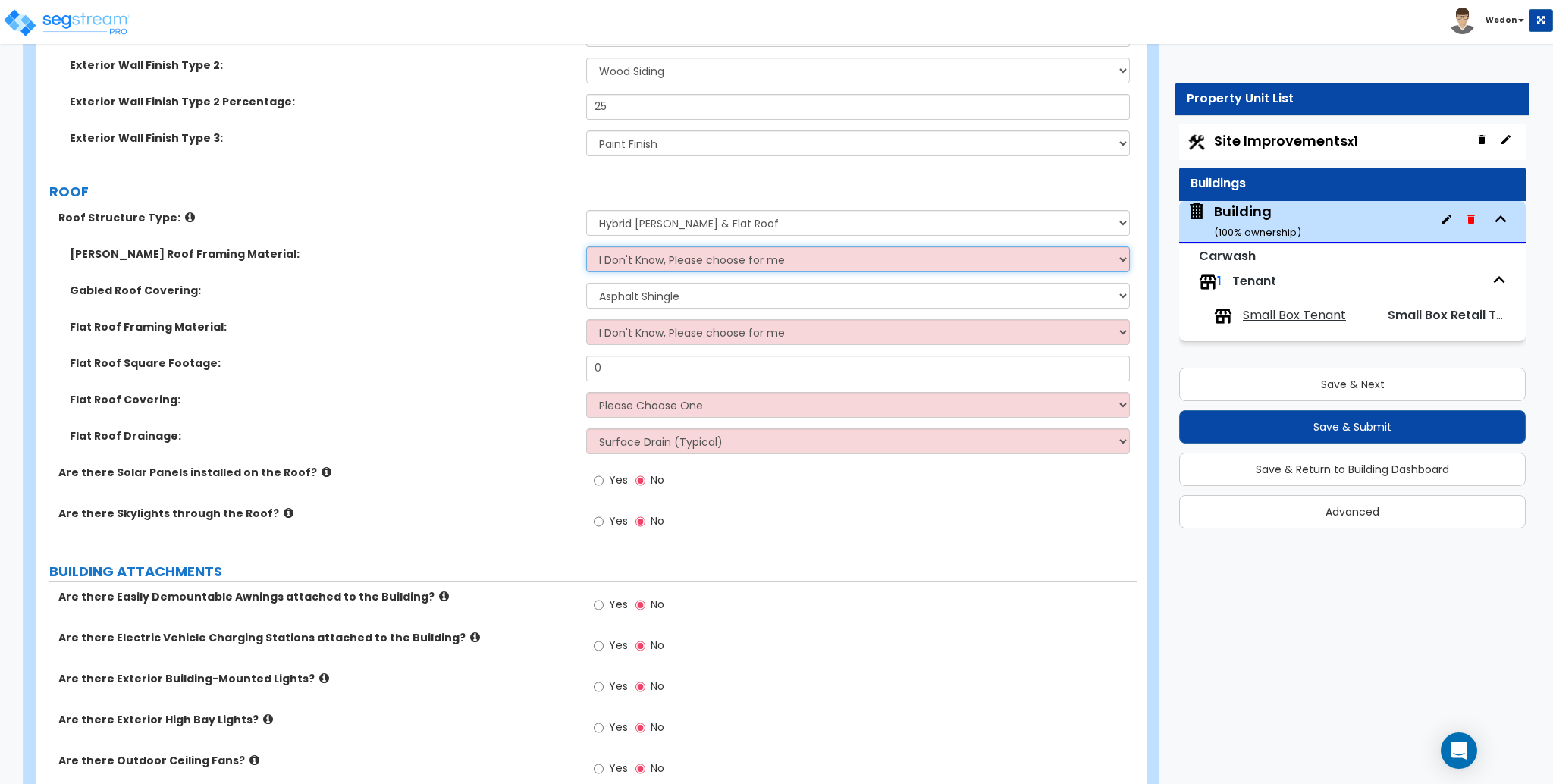
drag, startPoint x: 639, startPoint y: 259, endPoint x: 635, endPoint y: 277, distance: 18.4
click at [639, 259] on select "I Don't Know, Please choose for me Metal Wood" at bounding box center [858, 259] width 543 height 25
click at [627, 337] on select "I Don't Know, Please choose for me Metal Wood" at bounding box center [858, 332] width 543 height 25
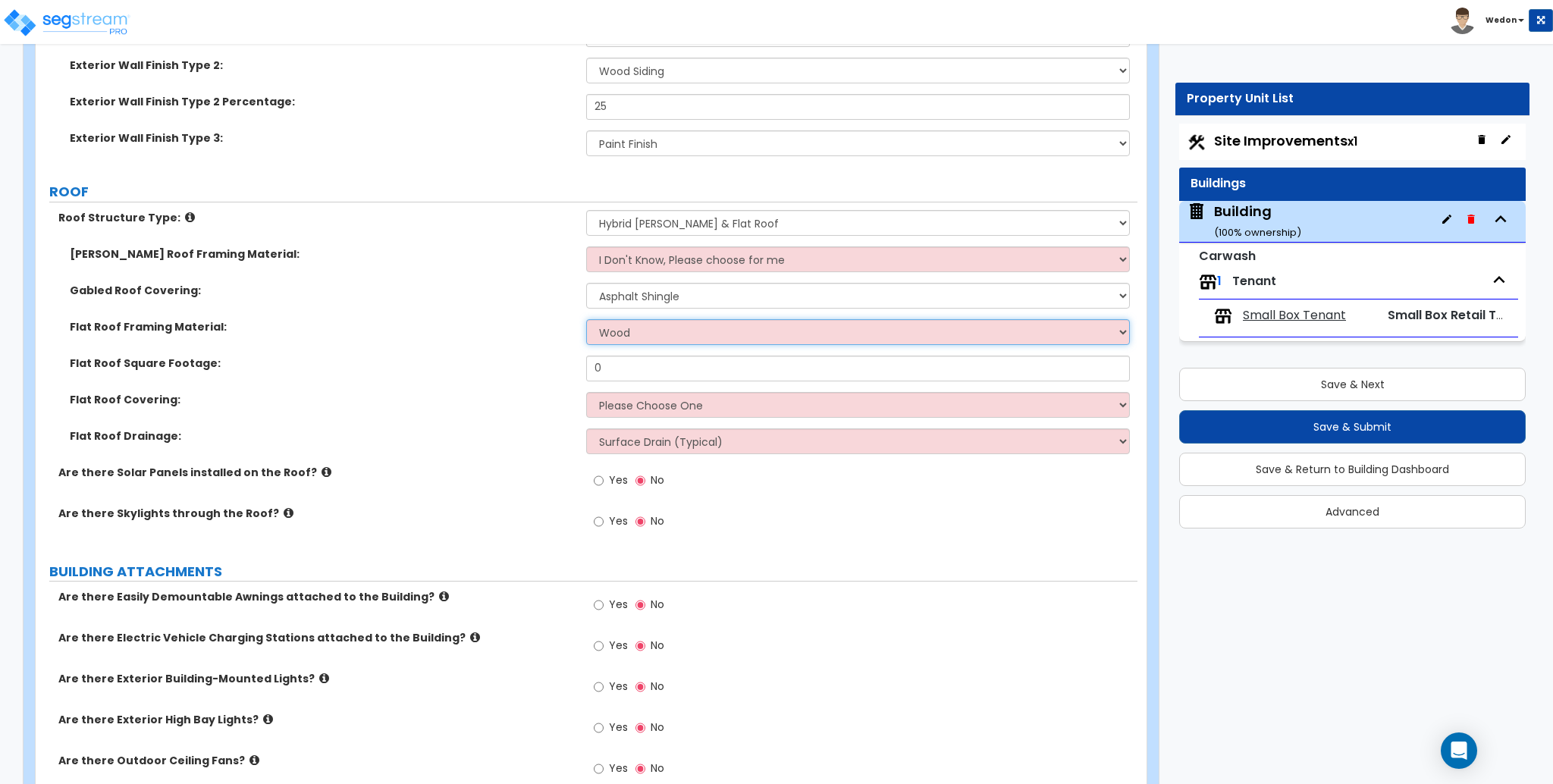
click at [587, 320] on select "I Don't Know, Please choose for me Metal Wood" at bounding box center [858, 332] width 543 height 25
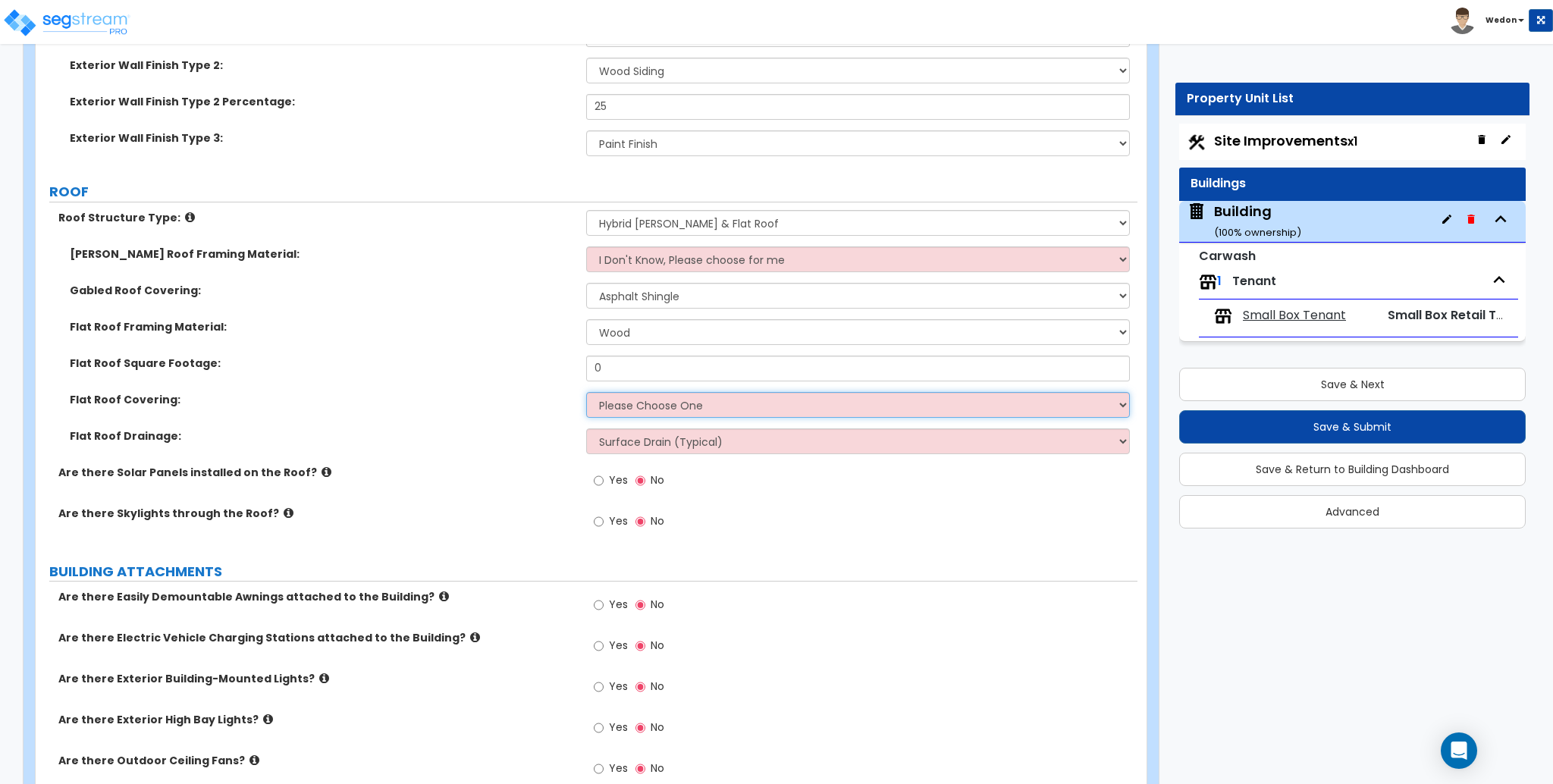
click at [643, 400] on select "Please Choose One Rolled Asphalt PVC Membrane Plastic (EPDM) Membrane Asphalt F…" at bounding box center [858, 404] width 543 height 25
click at [587, 392] on select "Please Choose One Rolled Asphalt PVC Membrane Plastic (EPDM) Membrane Asphalt F…" at bounding box center [858, 404] width 543 height 25
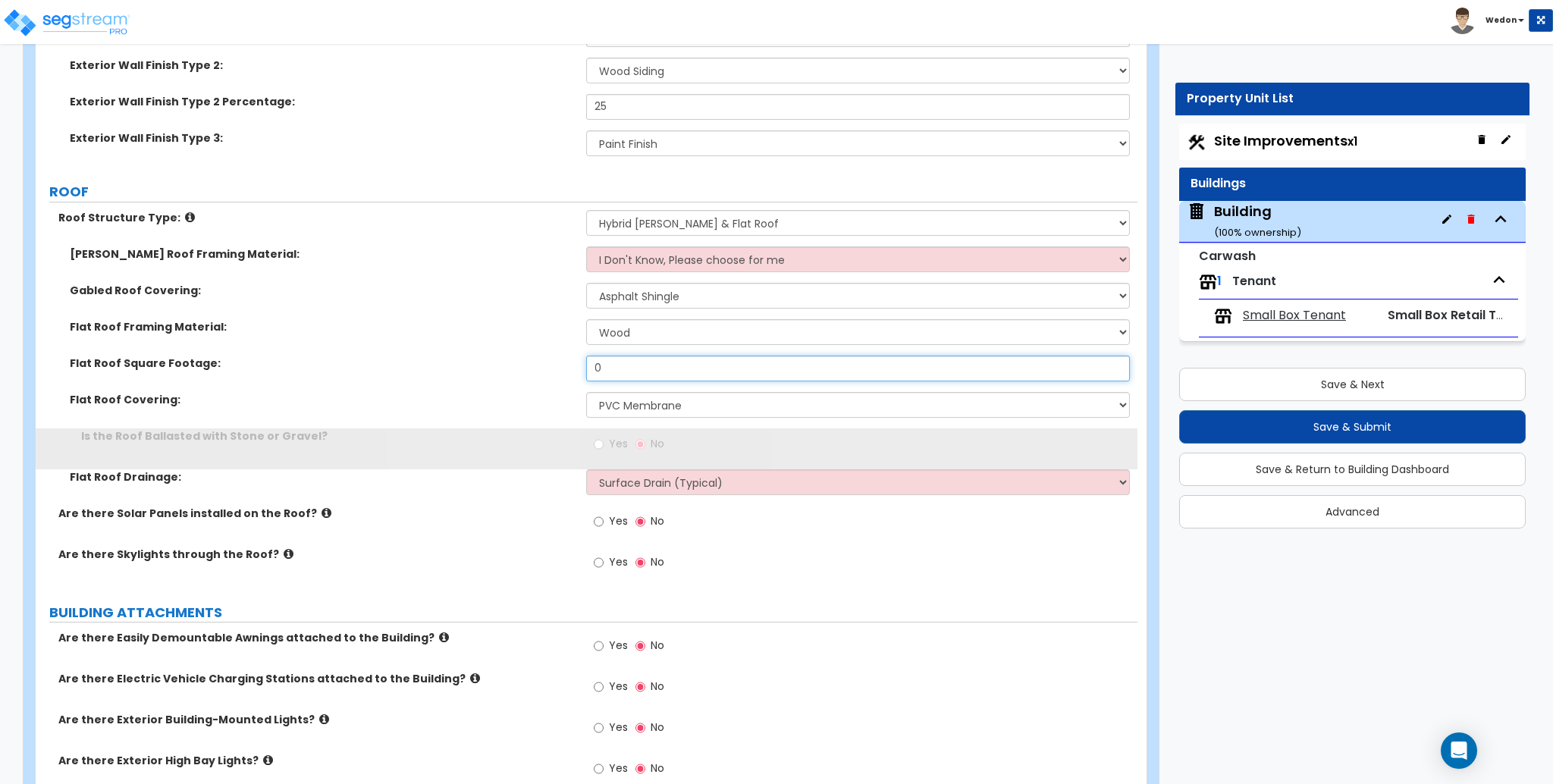
click at [631, 364] on input "0" at bounding box center [858, 368] width 543 height 25
click at [629, 364] on input "0" at bounding box center [858, 368] width 543 height 25
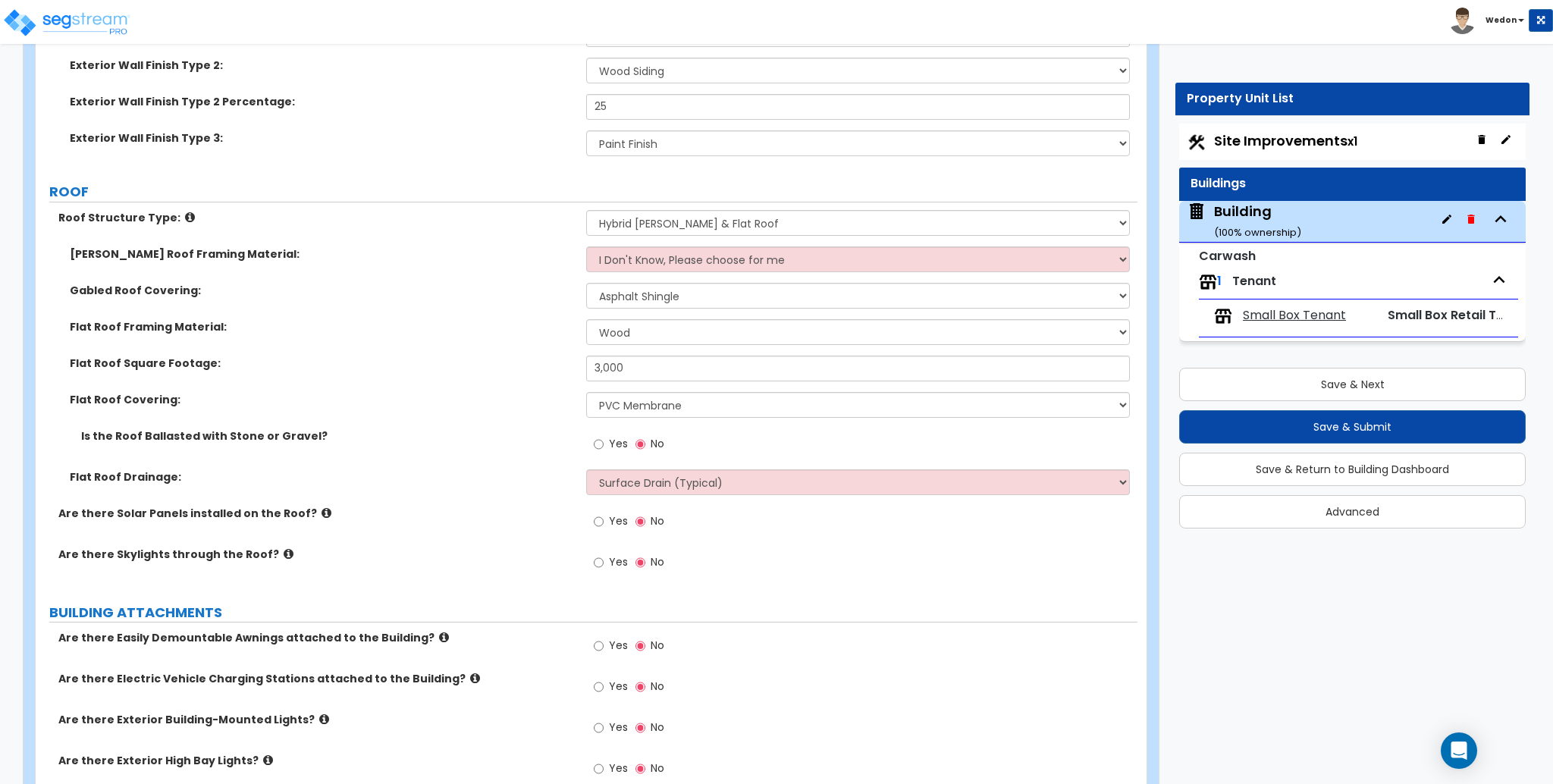
click at [613, 447] on span "Yes" at bounding box center [619, 444] width 19 height 15
click at [604, 447] on input "Yes" at bounding box center [599, 445] width 9 height 17
click at [595, 442] on input "Yes" at bounding box center [599, 445] width 9 height 17
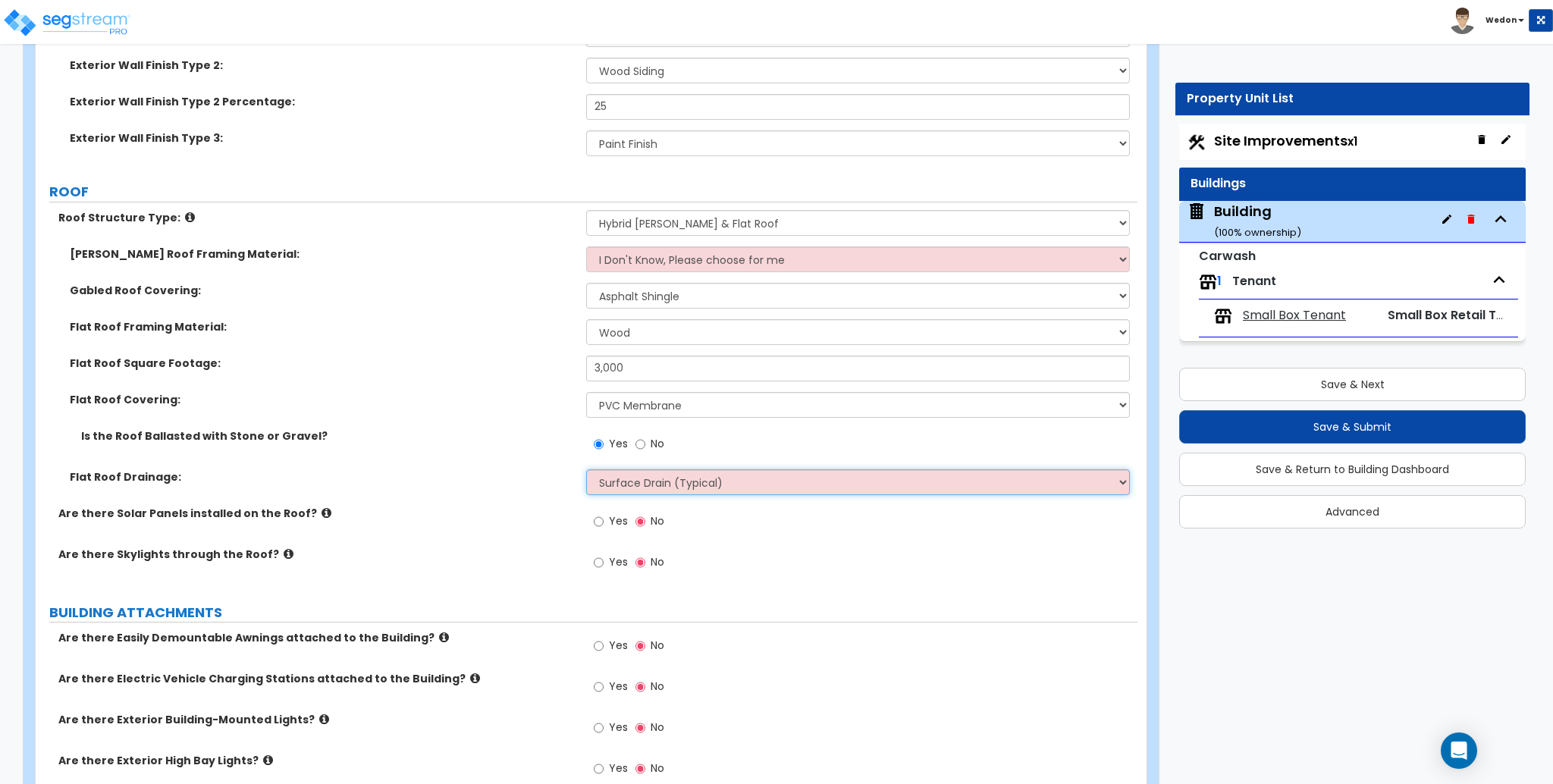
click at [756, 476] on select "Surface Drain (Typical) Gutters Downspout Only" at bounding box center [858, 481] width 543 height 25
click at [587, 469] on select "Surface Drain (Typical) Gutters Downspout Only" at bounding box center [858, 481] width 543 height 25
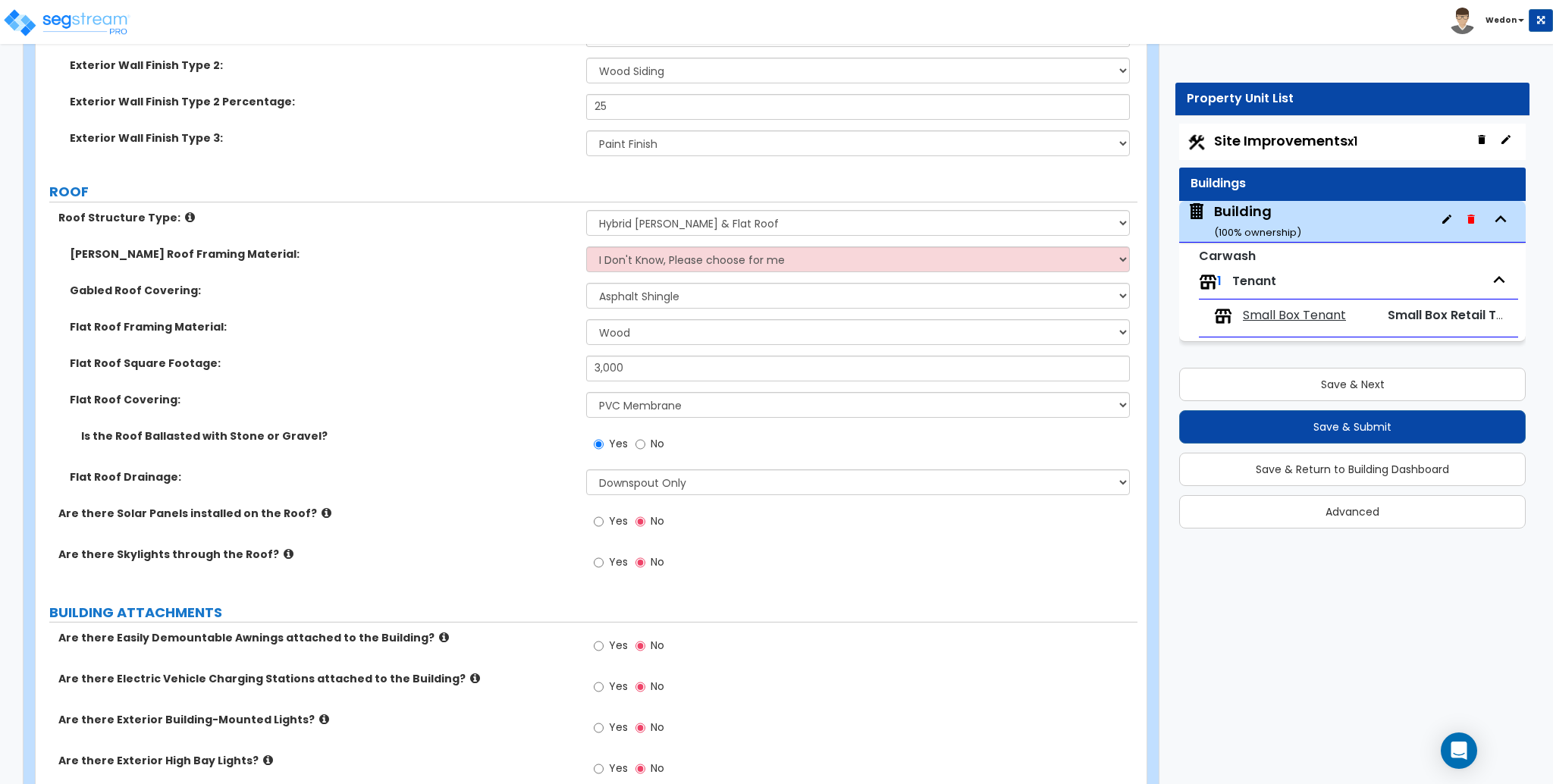
click at [543, 543] on div "Are there Solar Panels installed on the Roof? Yes No" at bounding box center [587, 526] width 1102 height 41
click at [612, 556] on span "Yes" at bounding box center [619, 562] width 19 height 15
click at [604, 556] on input "Yes" at bounding box center [599, 563] width 9 height 17
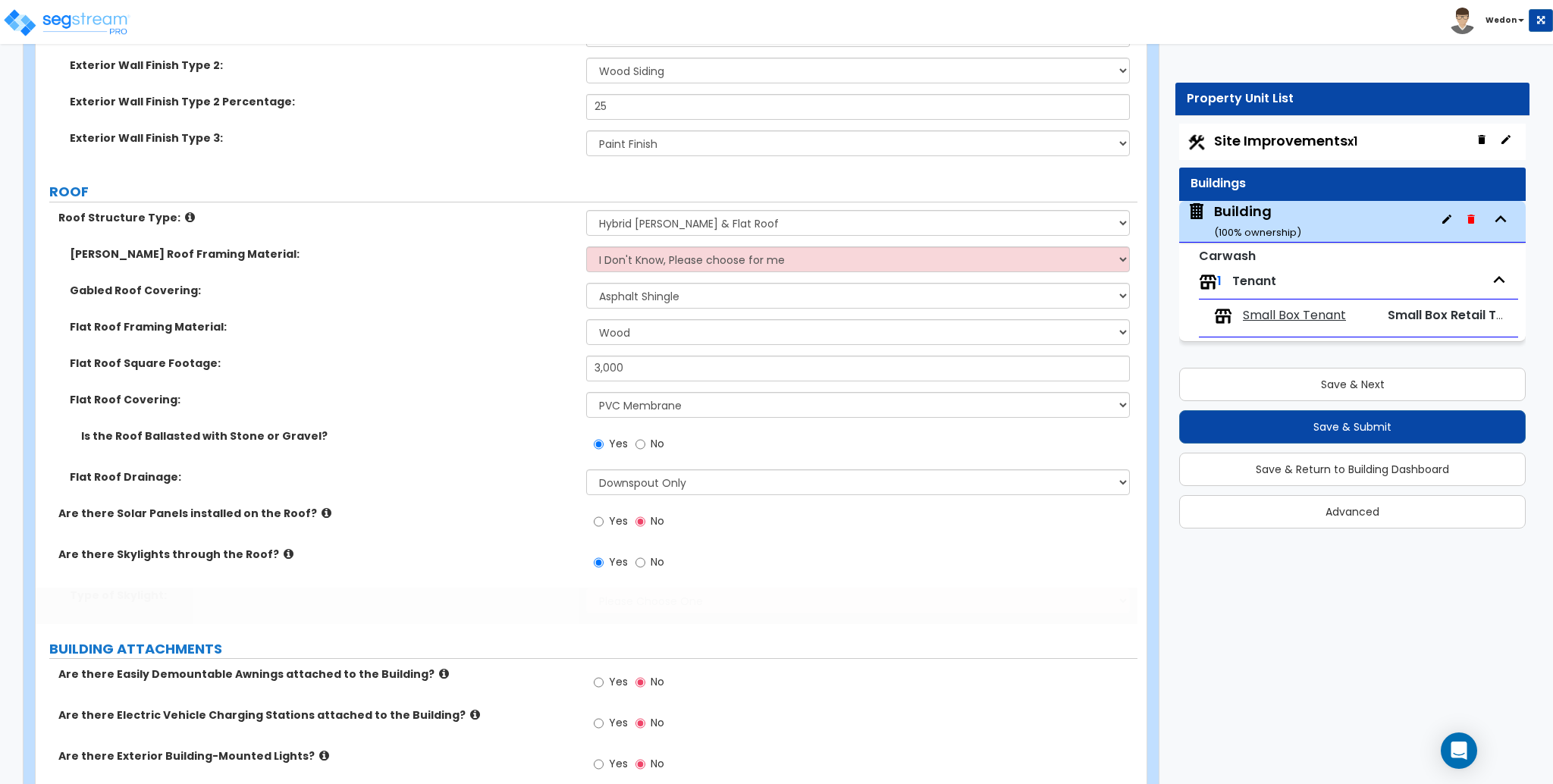
click at [620, 524] on span "Yes" at bounding box center [619, 521] width 19 height 15
click at [604, 524] on input "Yes" at bounding box center [599, 522] width 9 height 17
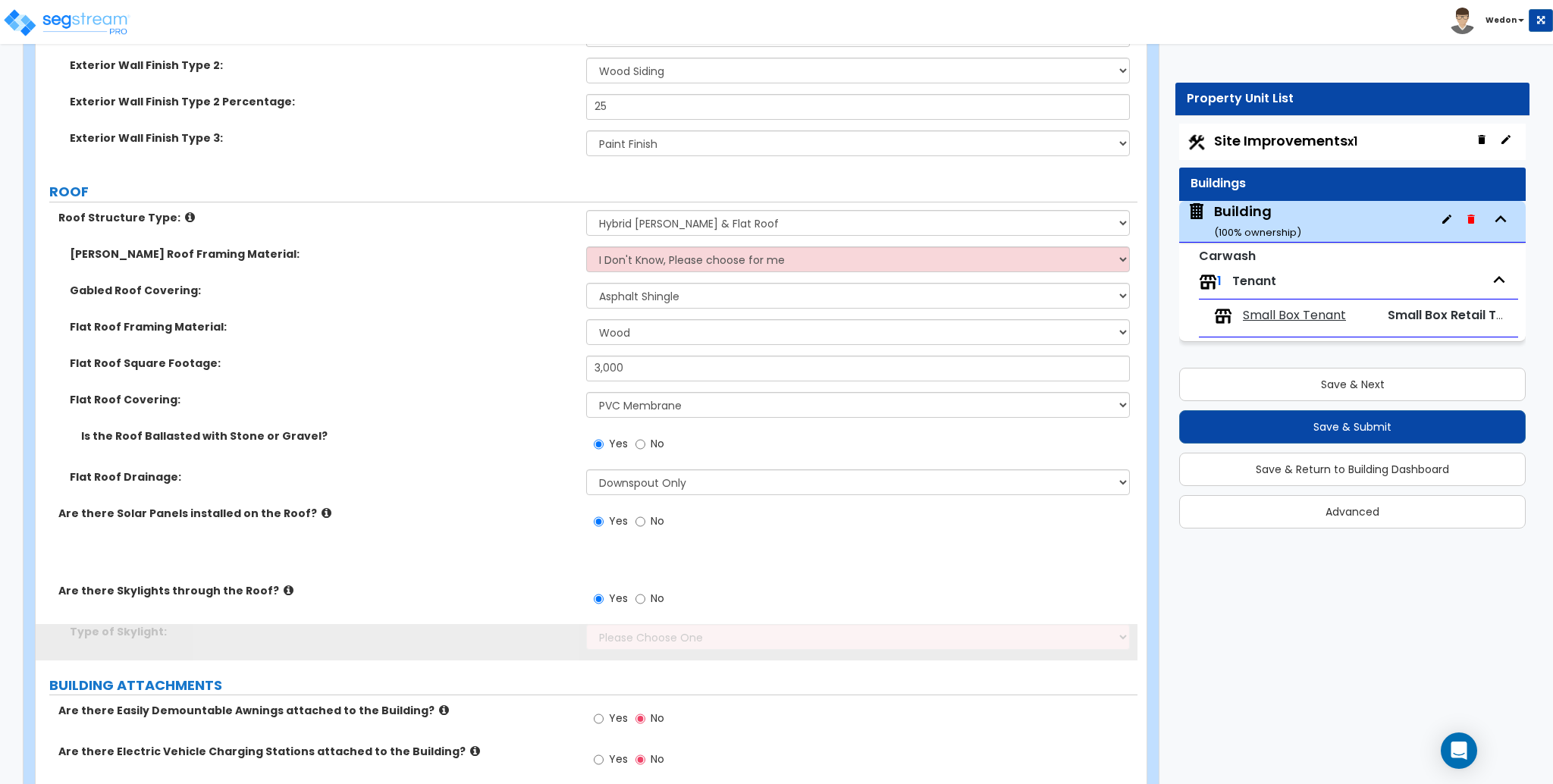
click at [680, 495] on div "Flat Roof Drainage: Surface Drain (Typical) Gutters Downspout Only" at bounding box center [587, 487] width 1102 height 37
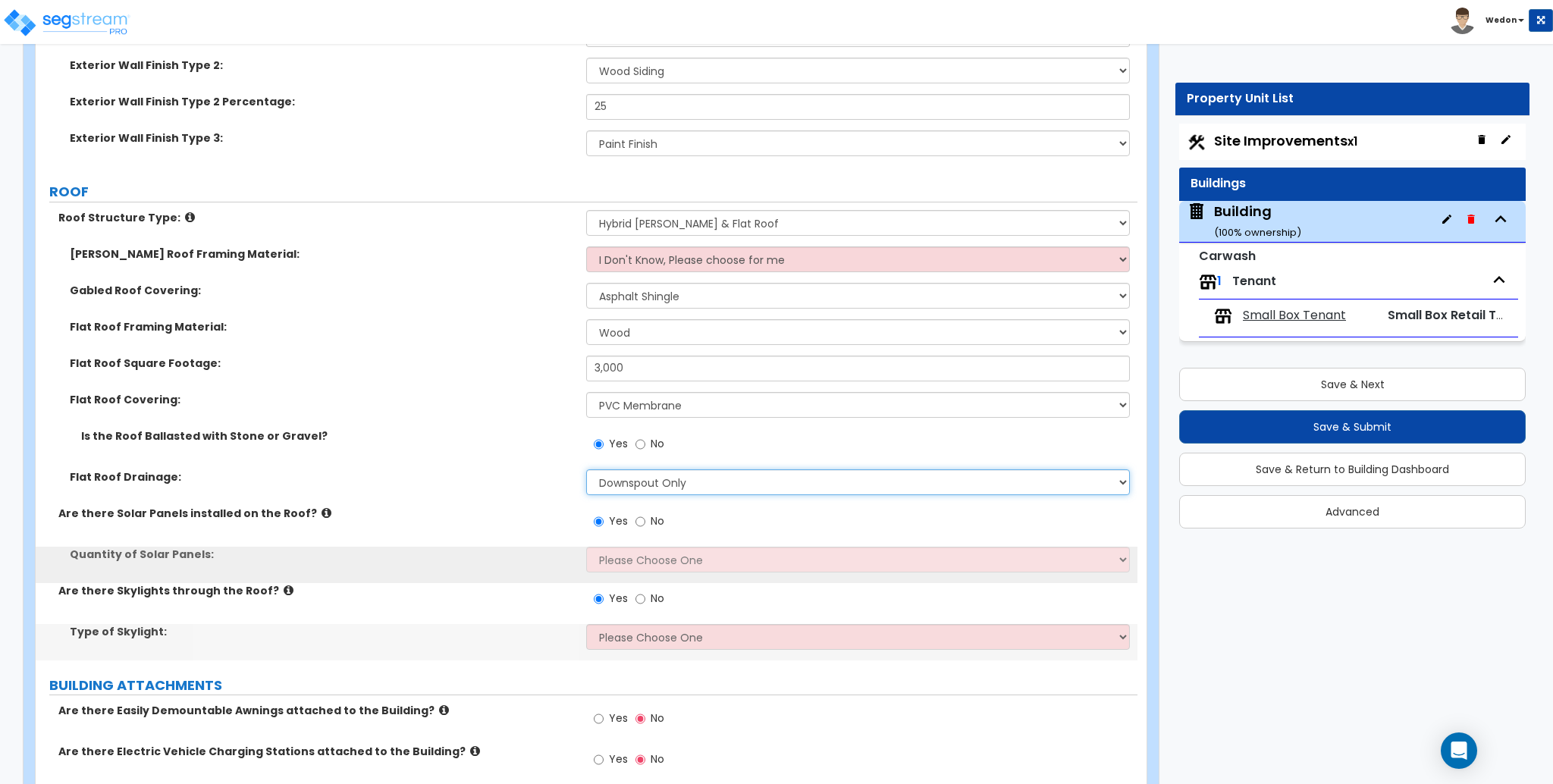
click at [783, 487] on select "Surface Drain (Typical) Gutters Downspout Only" at bounding box center [858, 481] width 543 height 25
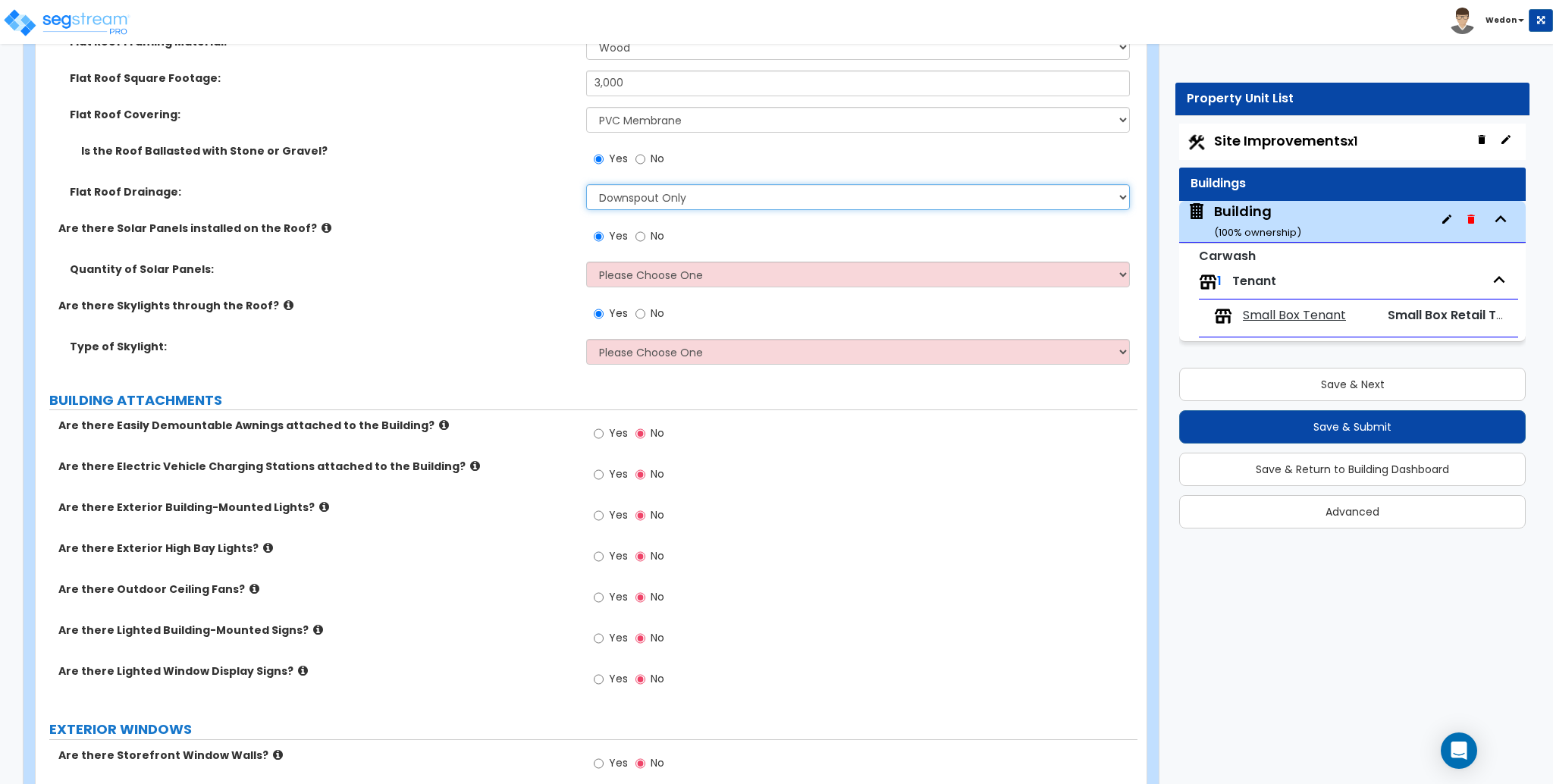
scroll to position [910, 0]
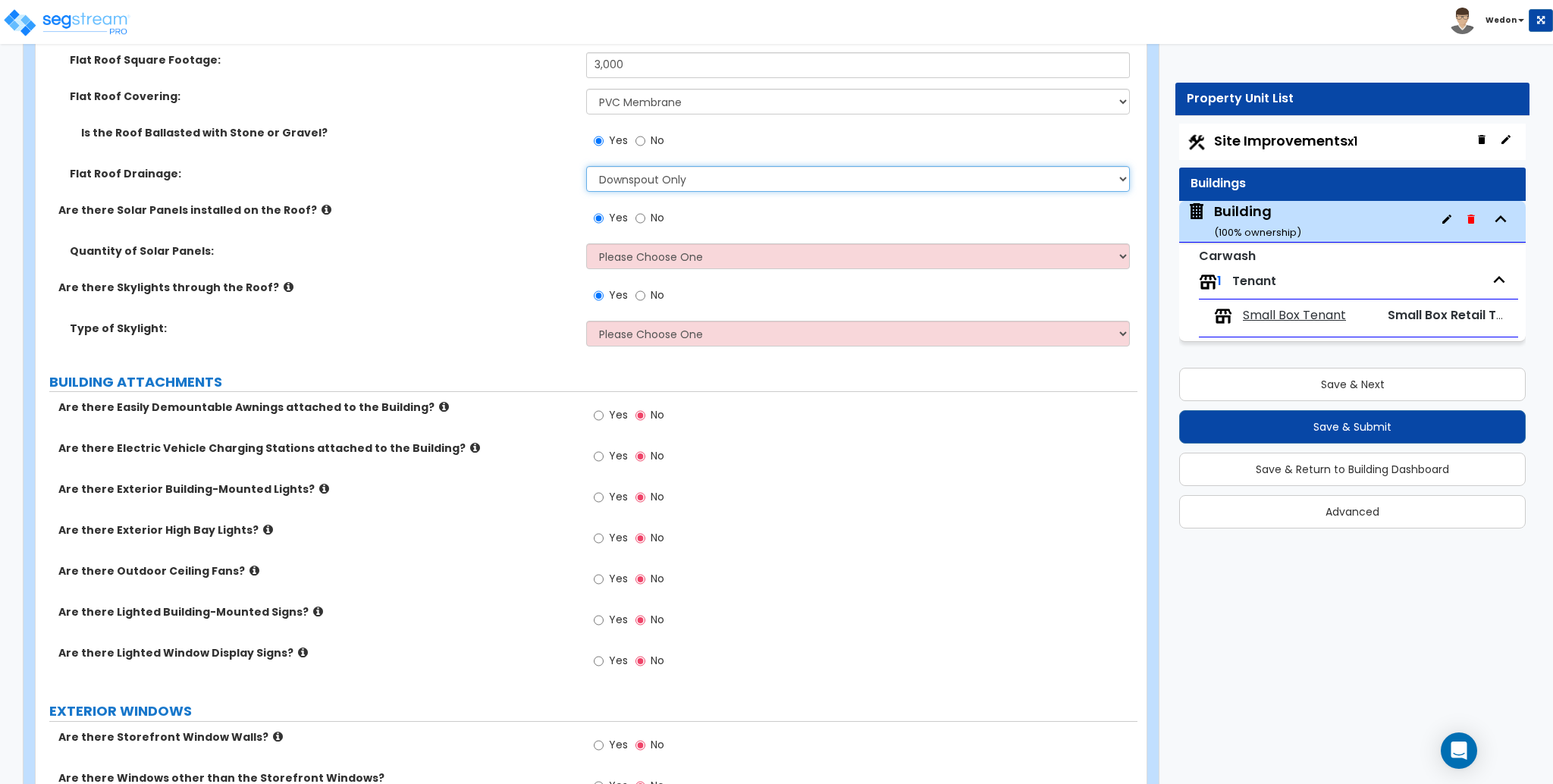
click at [716, 171] on select "Surface Drain (Typical) Gutters Downspout Only" at bounding box center [858, 179] width 543 height 25
click at [749, 178] on select "Surface Drain (Typical) Gutters Downspout Only" at bounding box center [858, 179] width 543 height 25
drag, startPoint x: 178, startPoint y: 170, endPoint x: 0, endPoint y: 162, distance: 178.2
copy div "Flat Roof Drainage:"
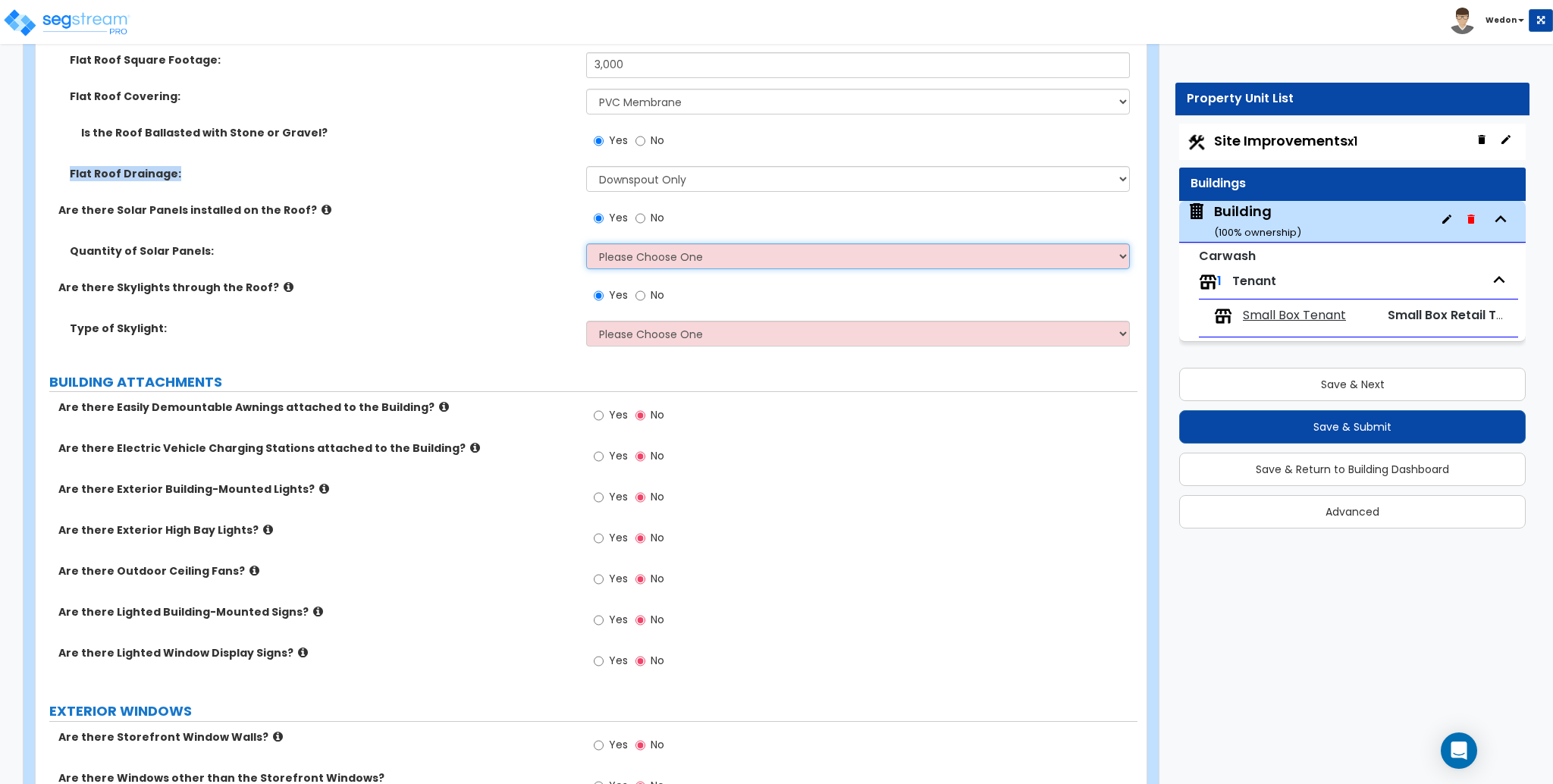
click at [745, 249] on select "Please Choose One Enter the Percentage of Roof Covered by Solar Panels Enter th…" at bounding box center [858, 256] width 543 height 25
click at [587, 243] on select "Please Choose One Enter the Percentage of Roof Covered by Solar Panels Enter th…" at bounding box center [858, 256] width 543 height 25
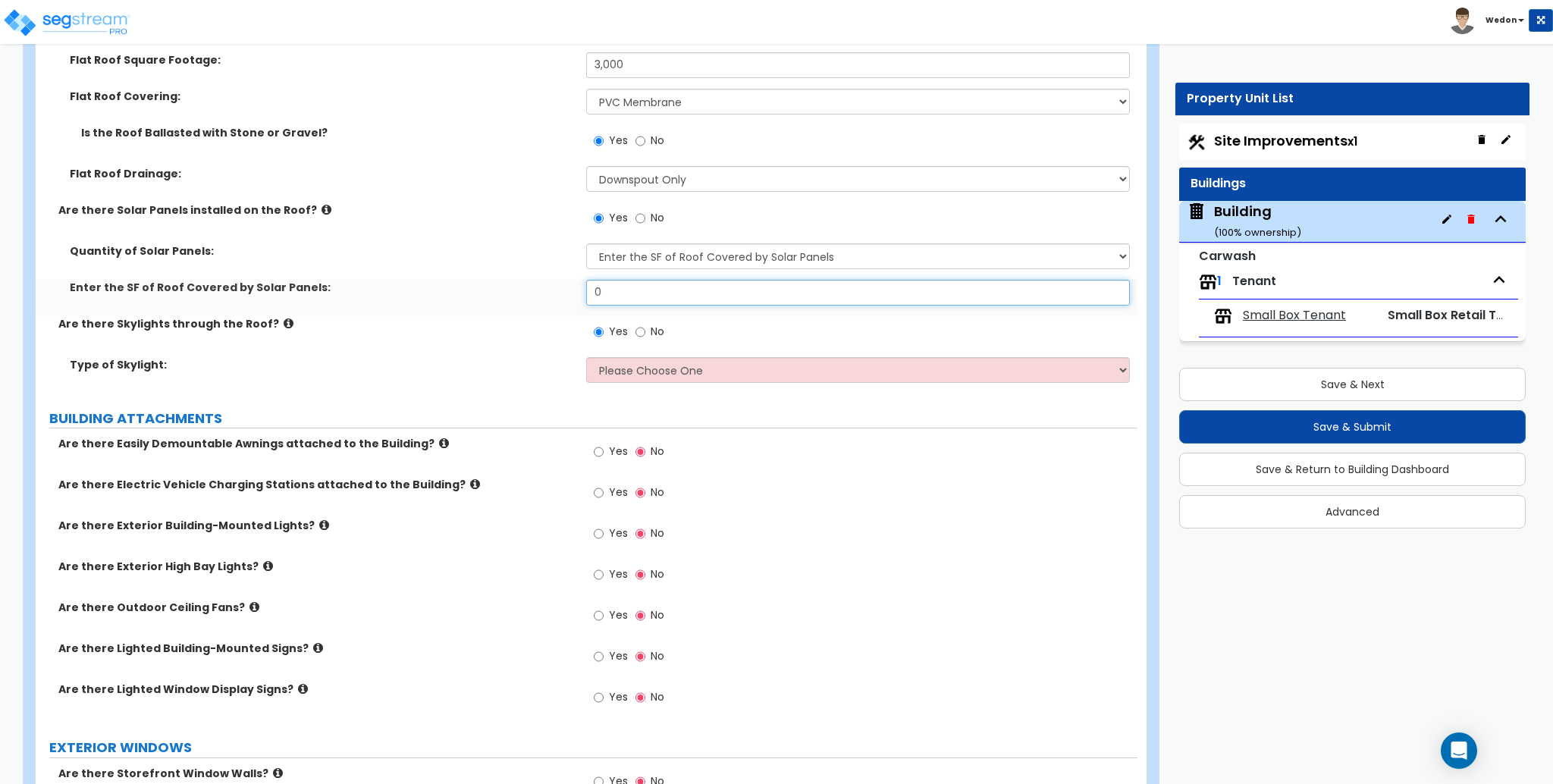
click at [638, 292] on input "0" at bounding box center [858, 292] width 543 height 25
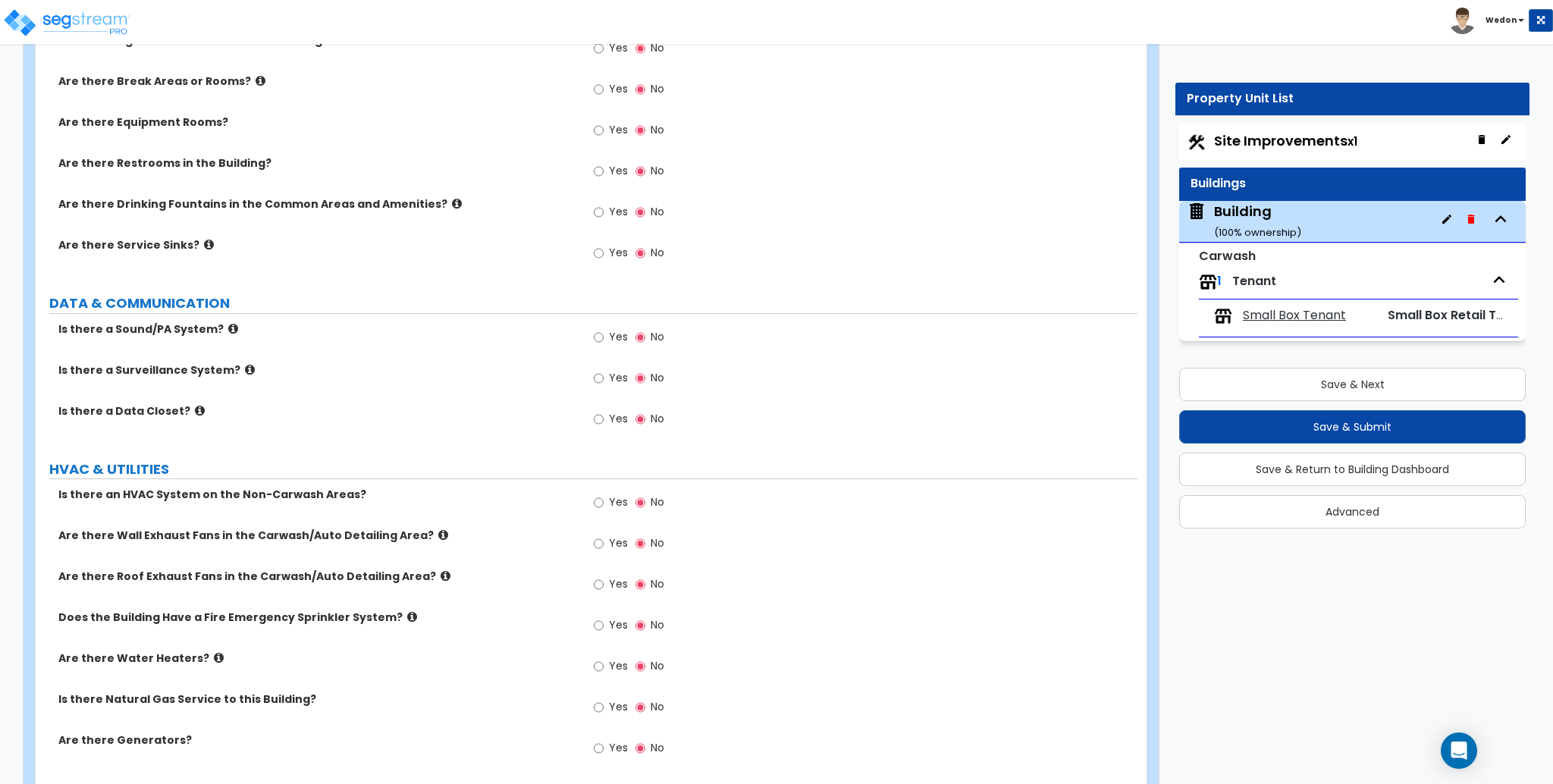
scroll to position [3301, 0]
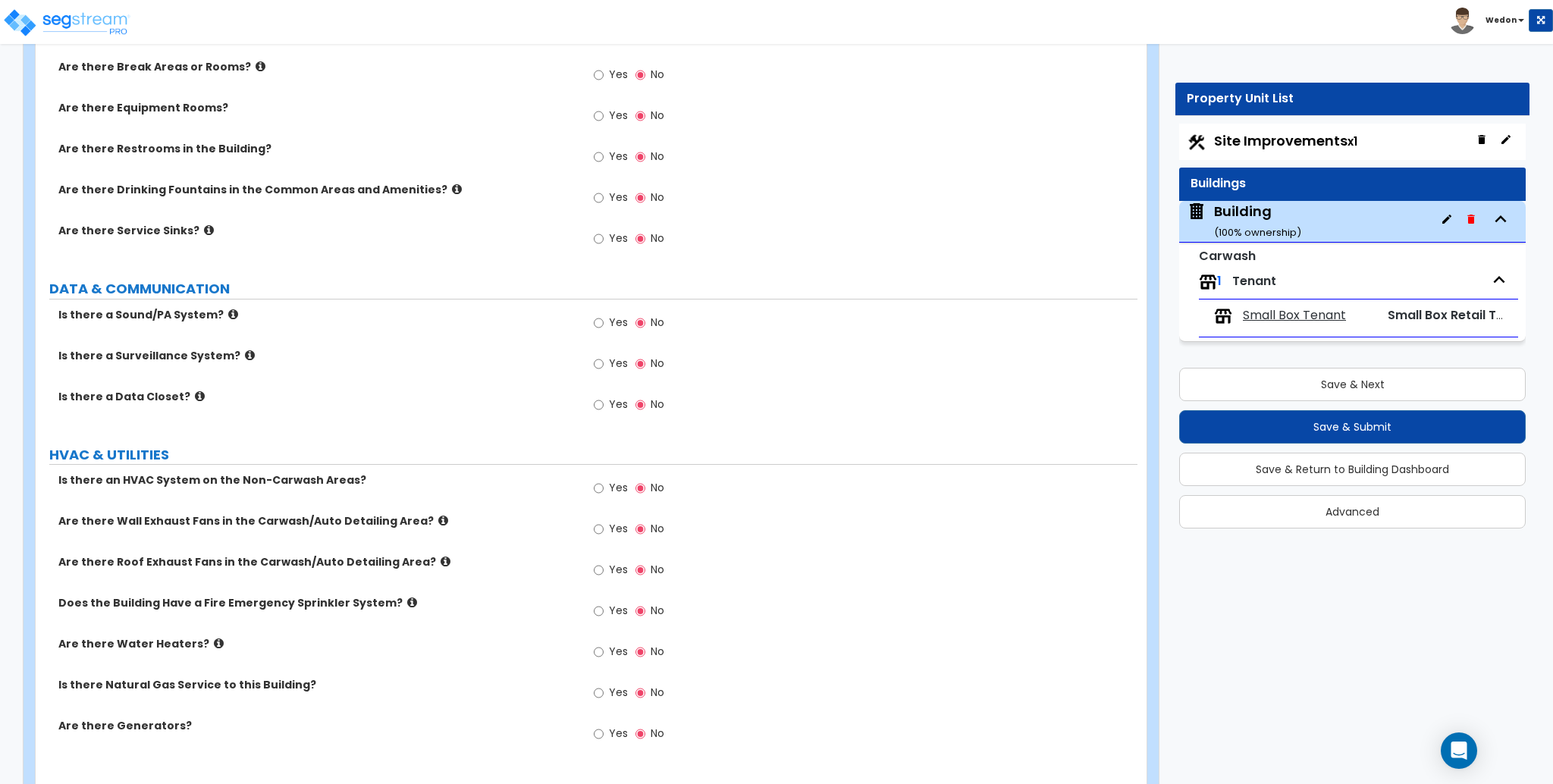
click at [1316, 365] on div "Save & Next Save & Submit Save & Return to Building Dashboard Advanced" at bounding box center [1353, 443] width 347 height 171
click at [1320, 379] on button "Save & Next" at bounding box center [1353, 384] width 347 height 33
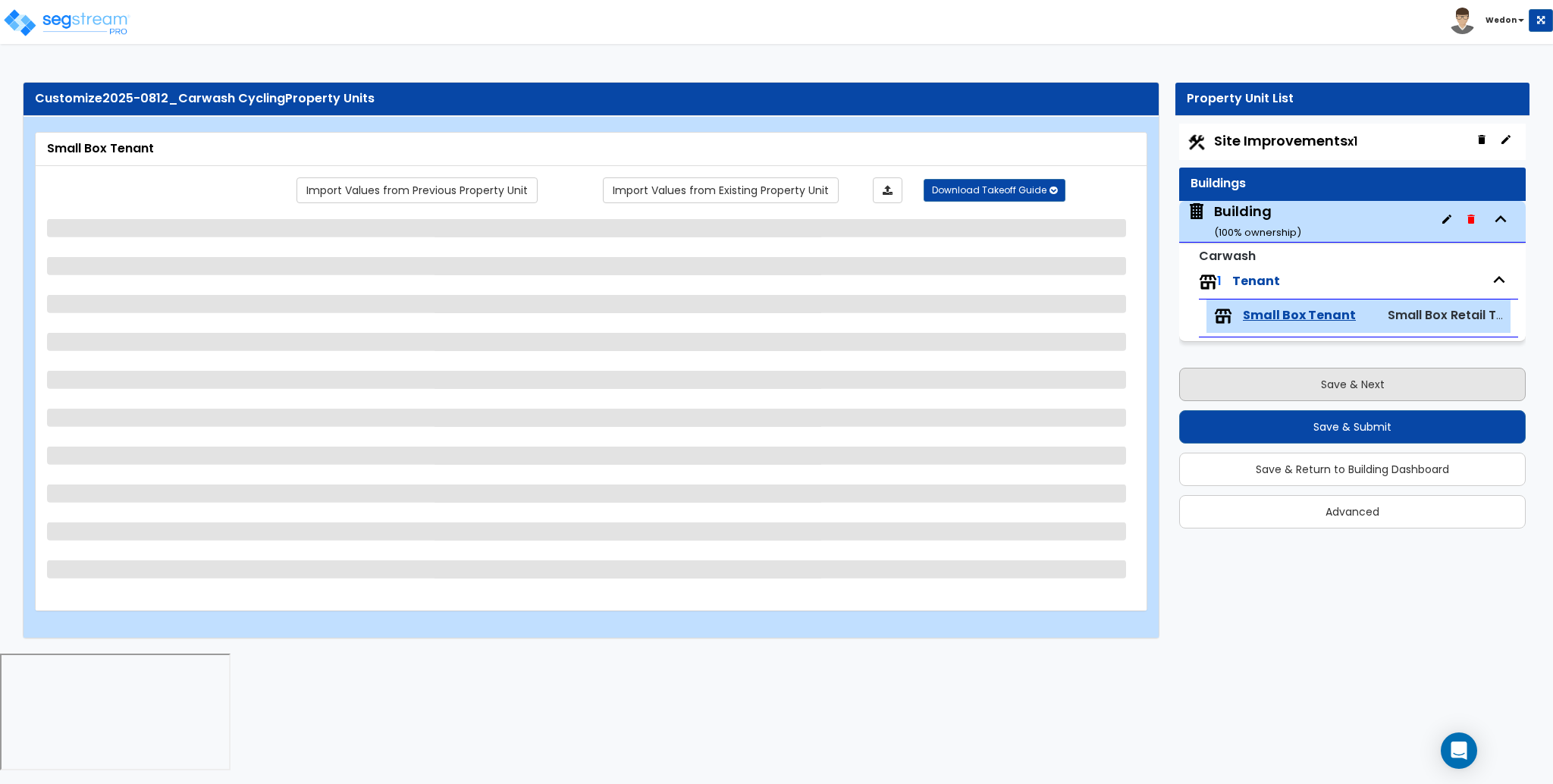
scroll to position [0, 0]
